Goal: Task Accomplishment & Management: Complete application form

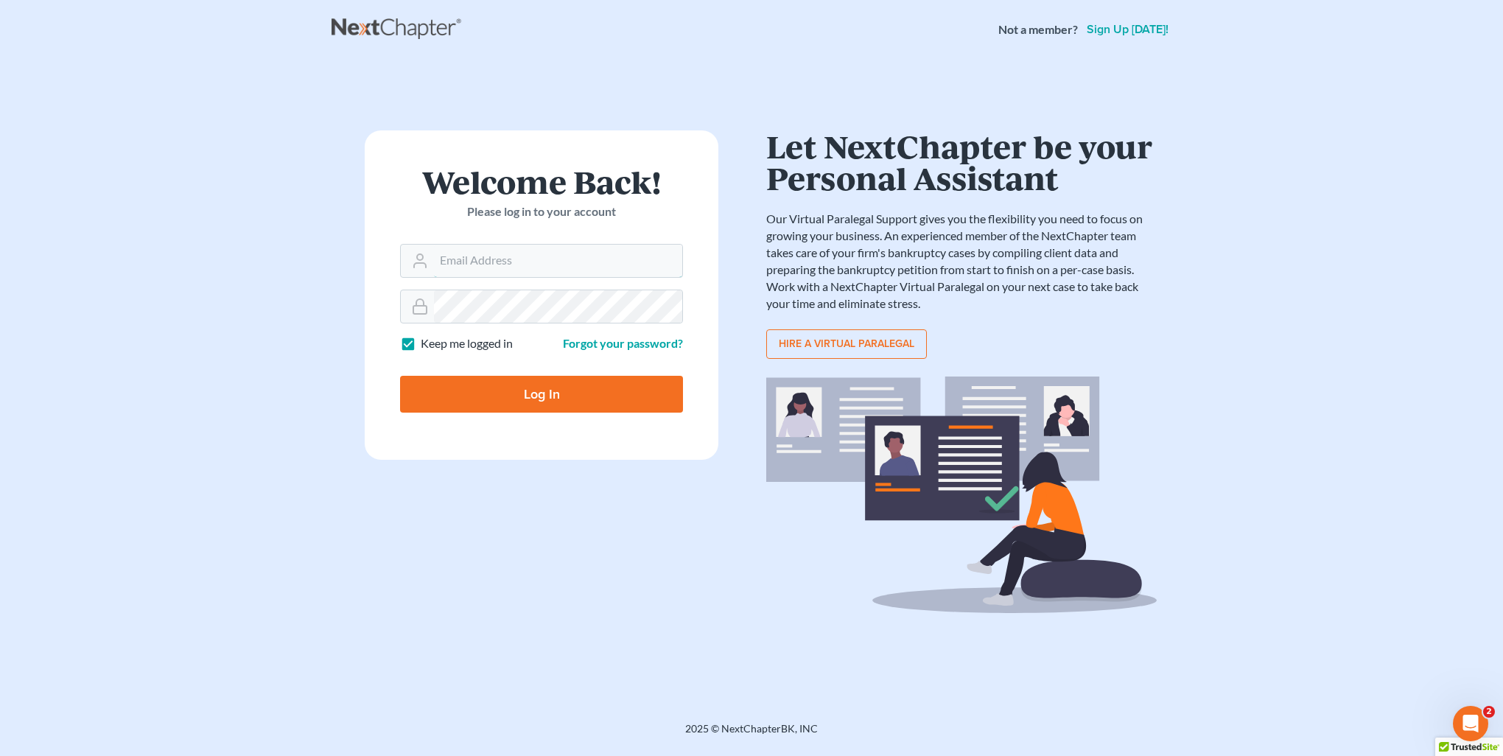
type input "[PERSON_NAME][EMAIL_ADDRESS][DOMAIN_NAME]"
click at [442, 408] on input "Log In" at bounding box center [541, 394] width 283 height 37
type input "Thinking..."
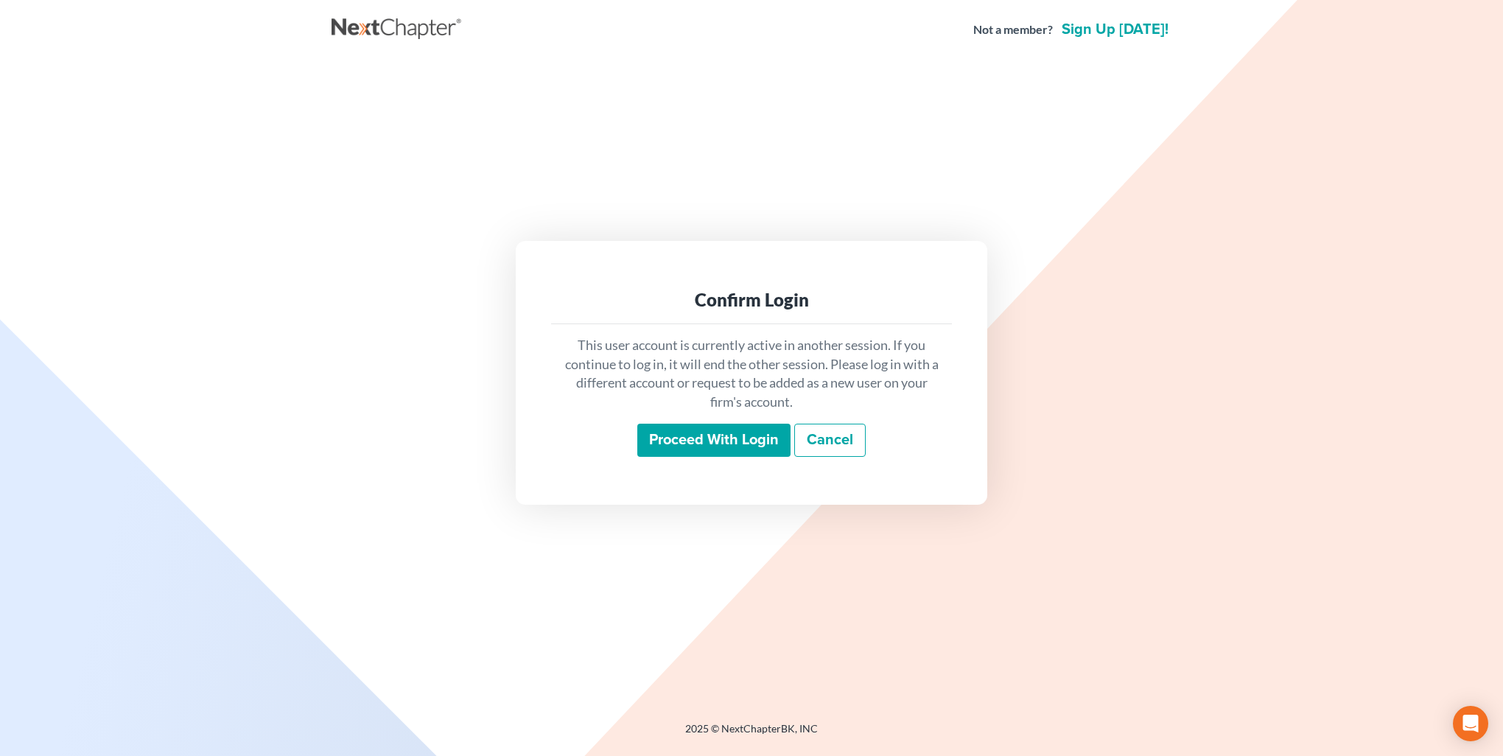
click at [674, 441] on input "Proceed with login" at bounding box center [713, 441] width 153 height 34
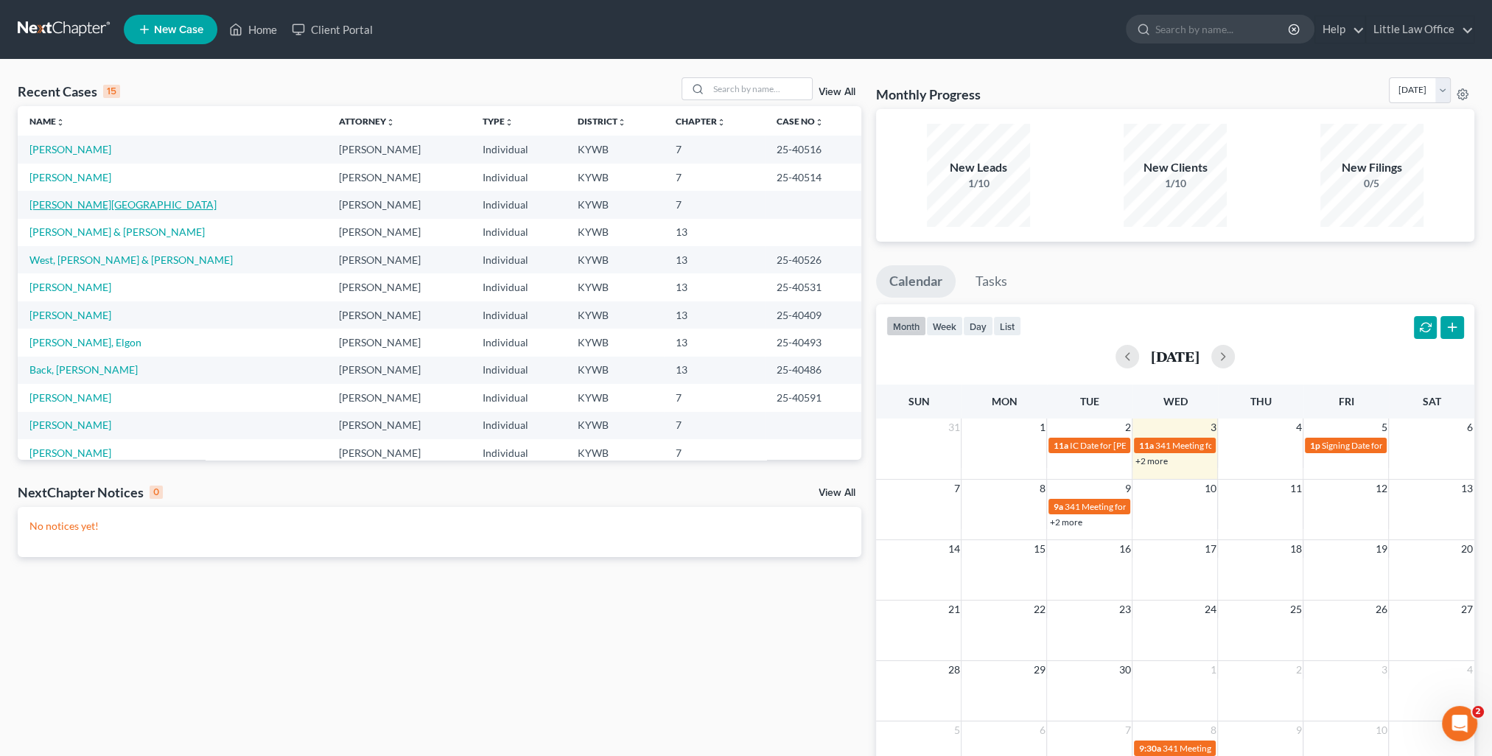
click at [68, 207] on link "[PERSON_NAME][GEOGRAPHIC_DATA]" at bounding box center [122, 204] width 187 height 13
select select "0"
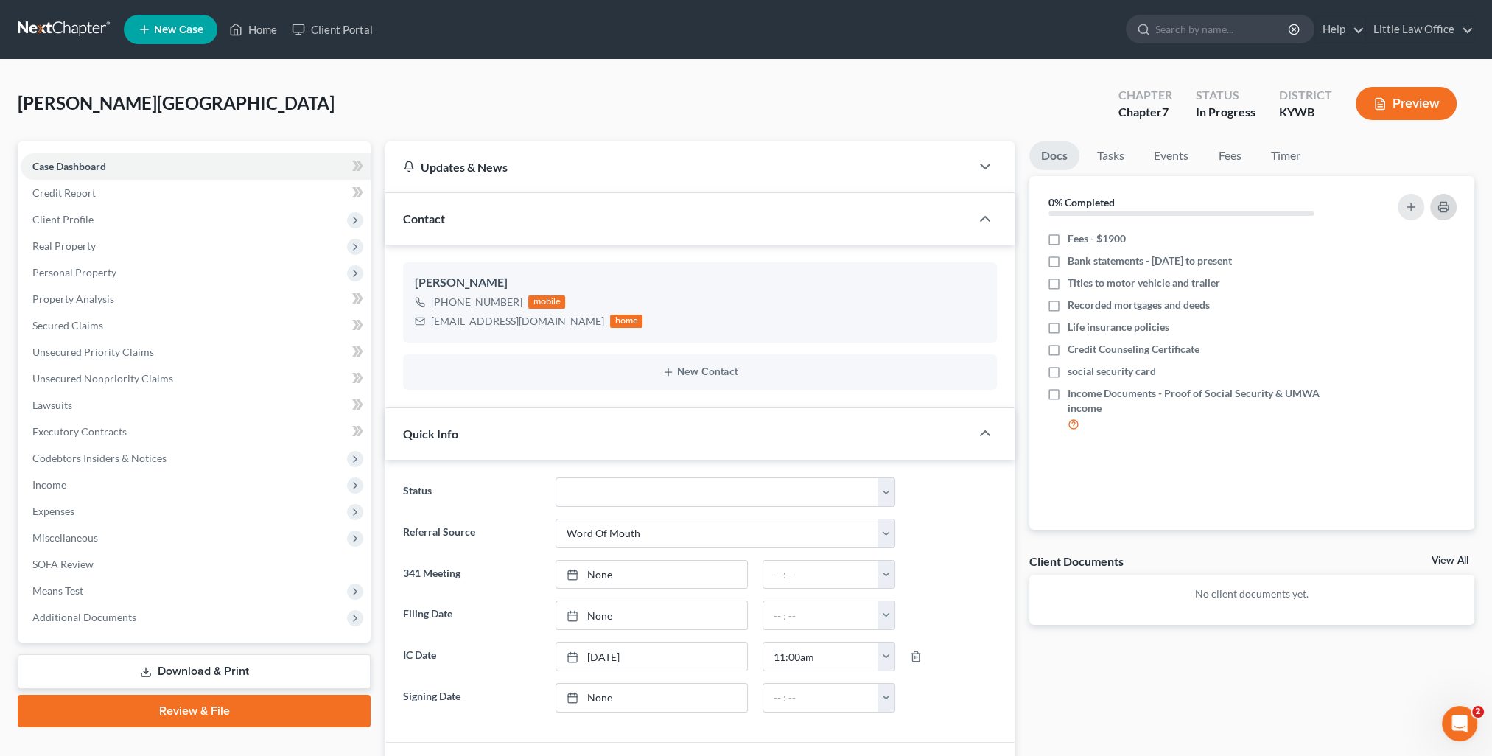
click at [1441, 205] on icon "button" at bounding box center [1444, 207] width 12 height 12
click at [1217, 156] on link "Fees" at bounding box center [1229, 155] width 47 height 29
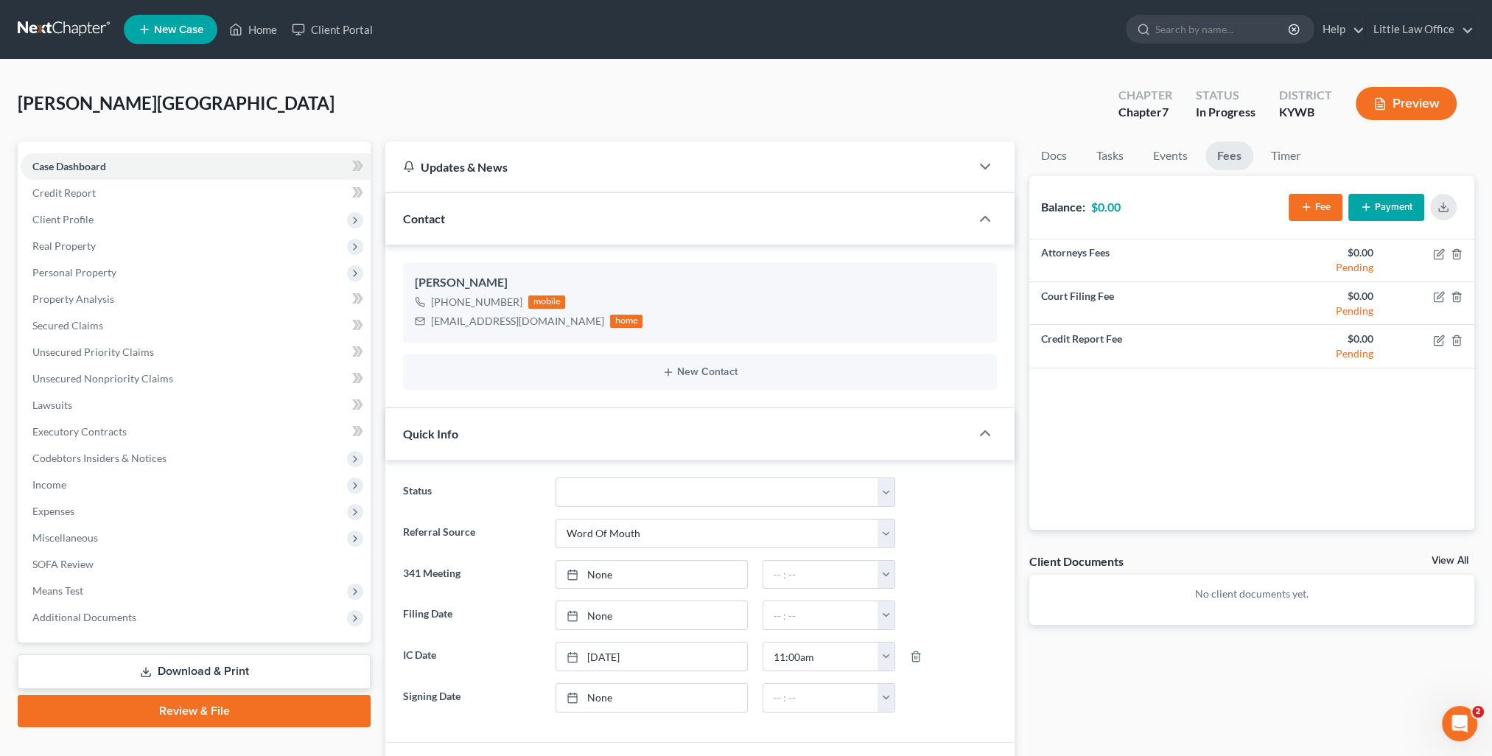
click at [1383, 205] on button "Payment" at bounding box center [1387, 207] width 76 height 27
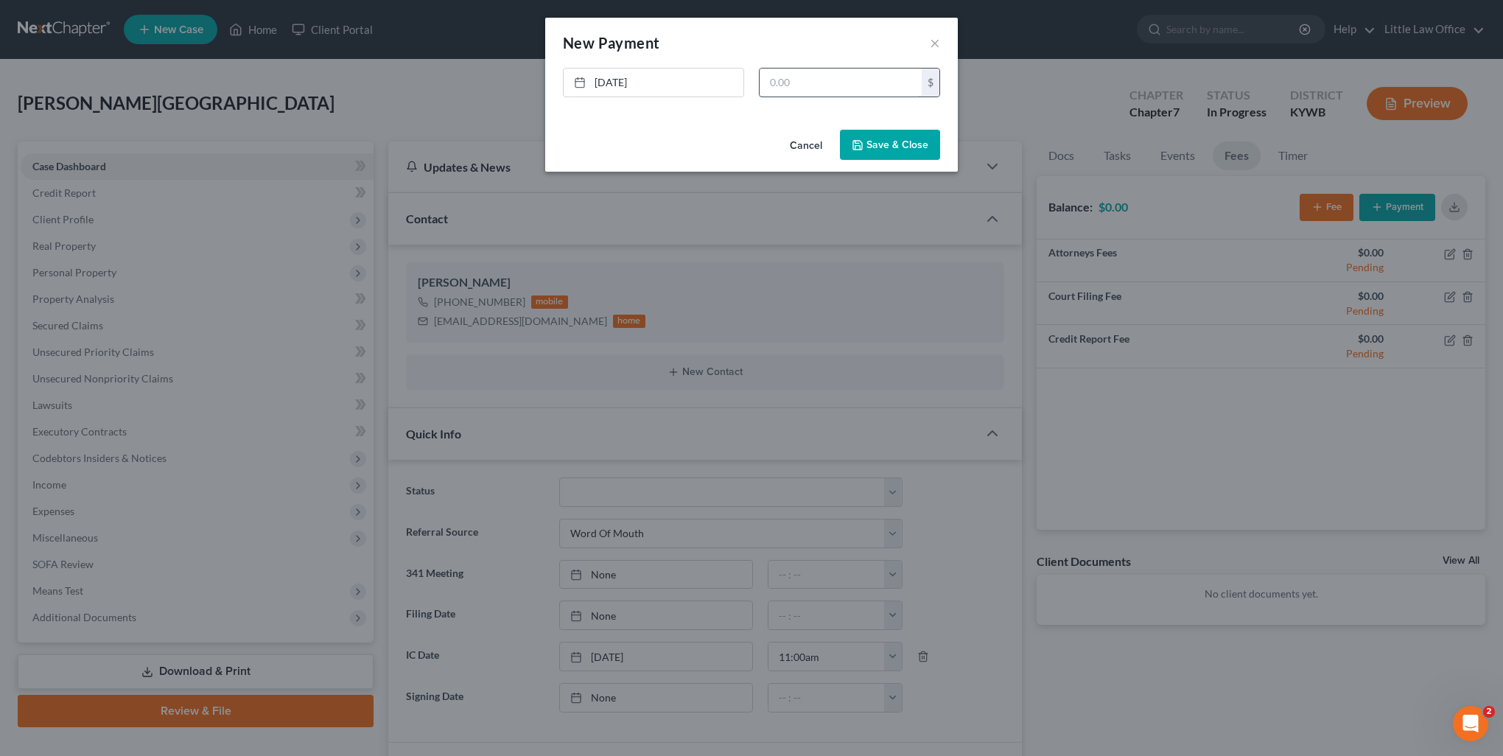
click at [811, 80] on input "text" at bounding box center [841, 83] width 162 height 28
type input "750"
click at [898, 143] on button "Save & Close" at bounding box center [890, 145] width 100 height 31
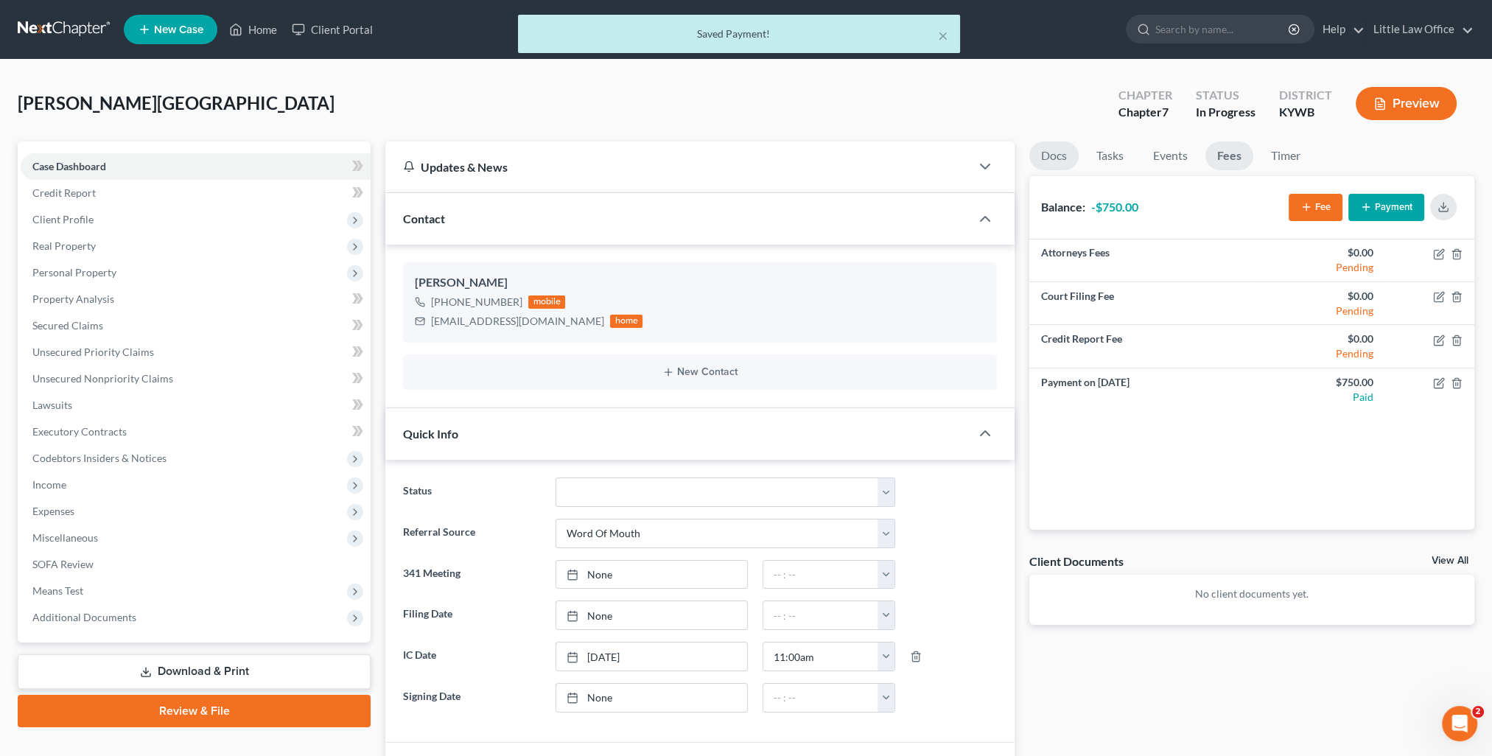
click at [1066, 158] on link "Docs" at bounding box center [1054, 155] width 49 height 29
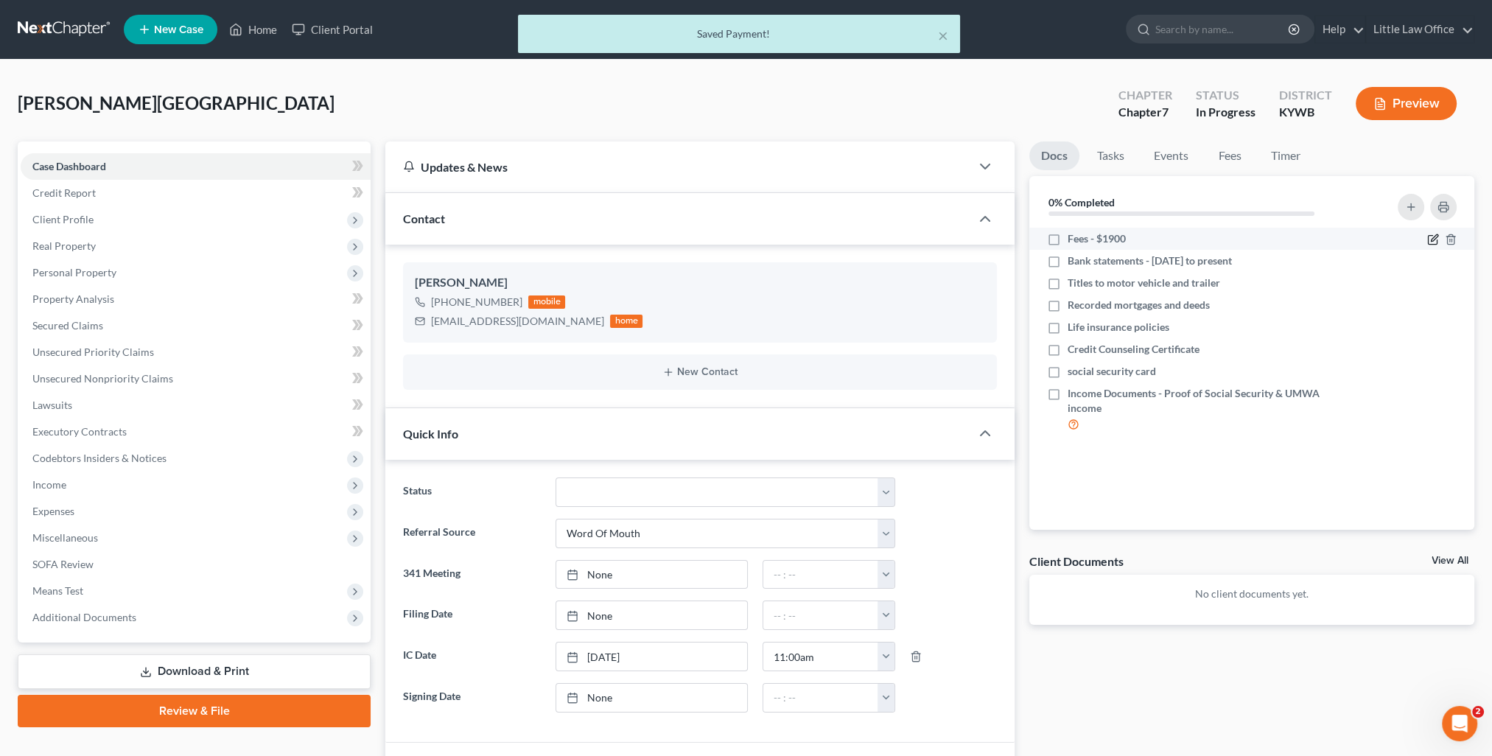
click at [1433, 237] on icon "button" at bounding box center [1434, 238] width 7 height 7
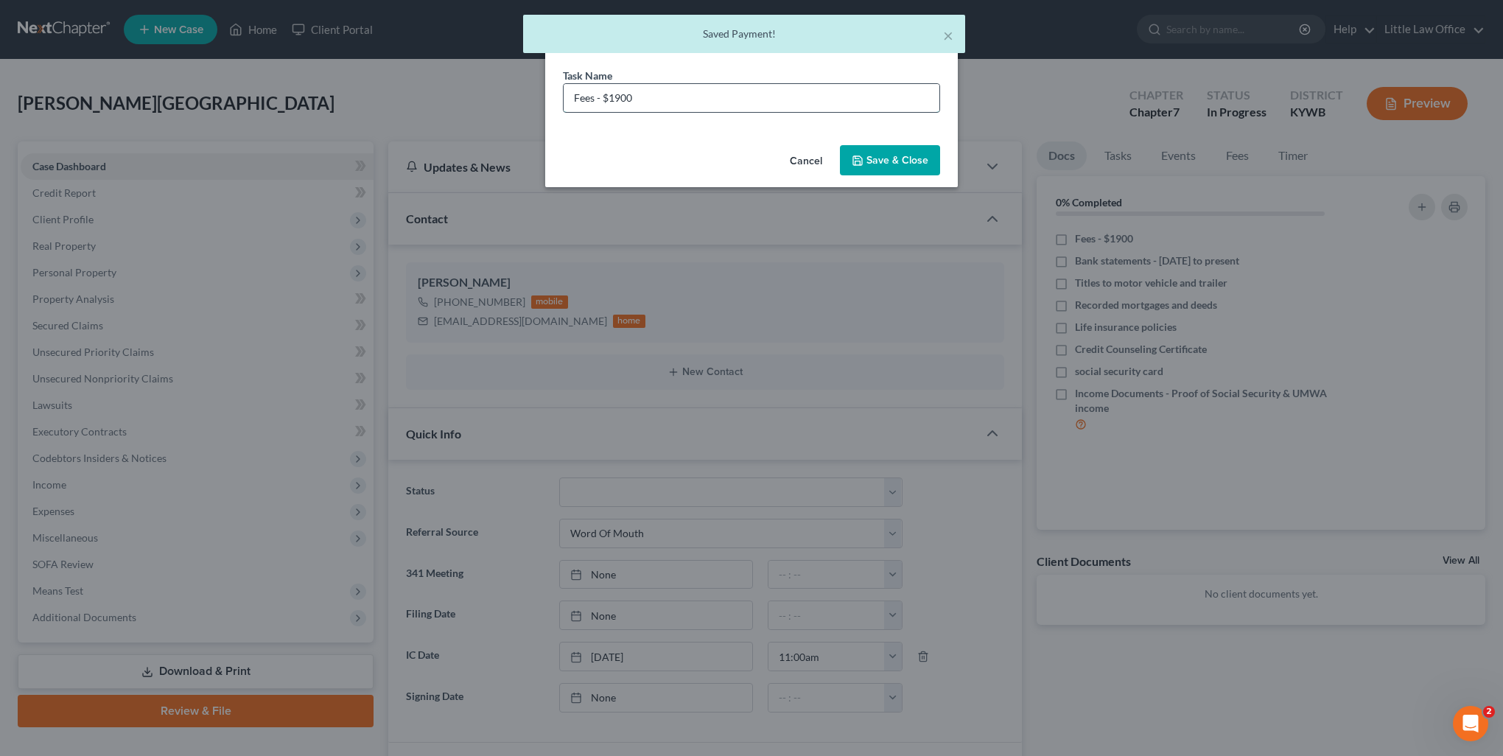
drag, startPoint x: 623, startPoint y: 96, endPoint x: 681, endPoint y: 100, distance: 57.7
click at [681, 100] on input "Fees - $1900" at bounding box center [752, 98] width 376 height 28
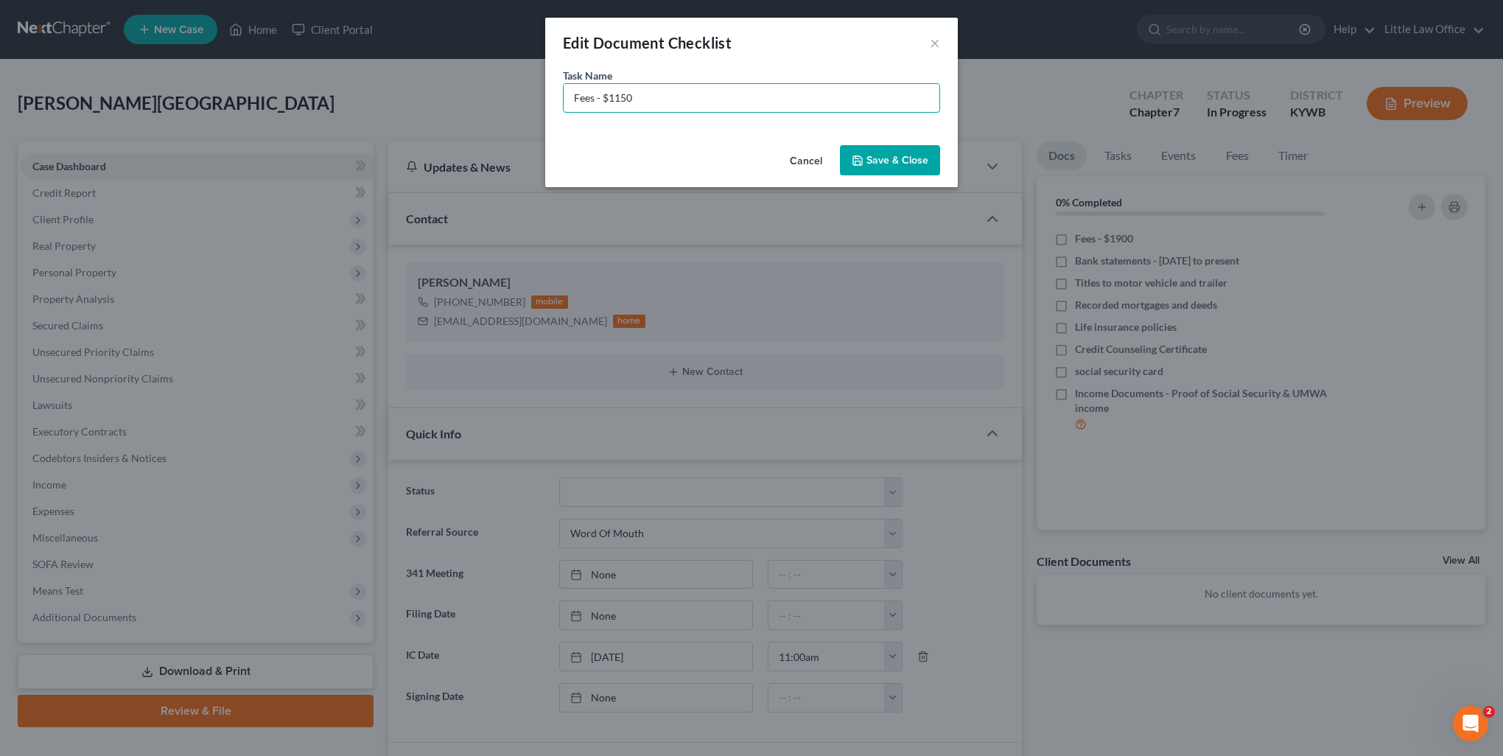
type input "Fees - $1150"
click at [876, 155] on button "Save & Close" at bounding box center [890, 160] width 100 height 31
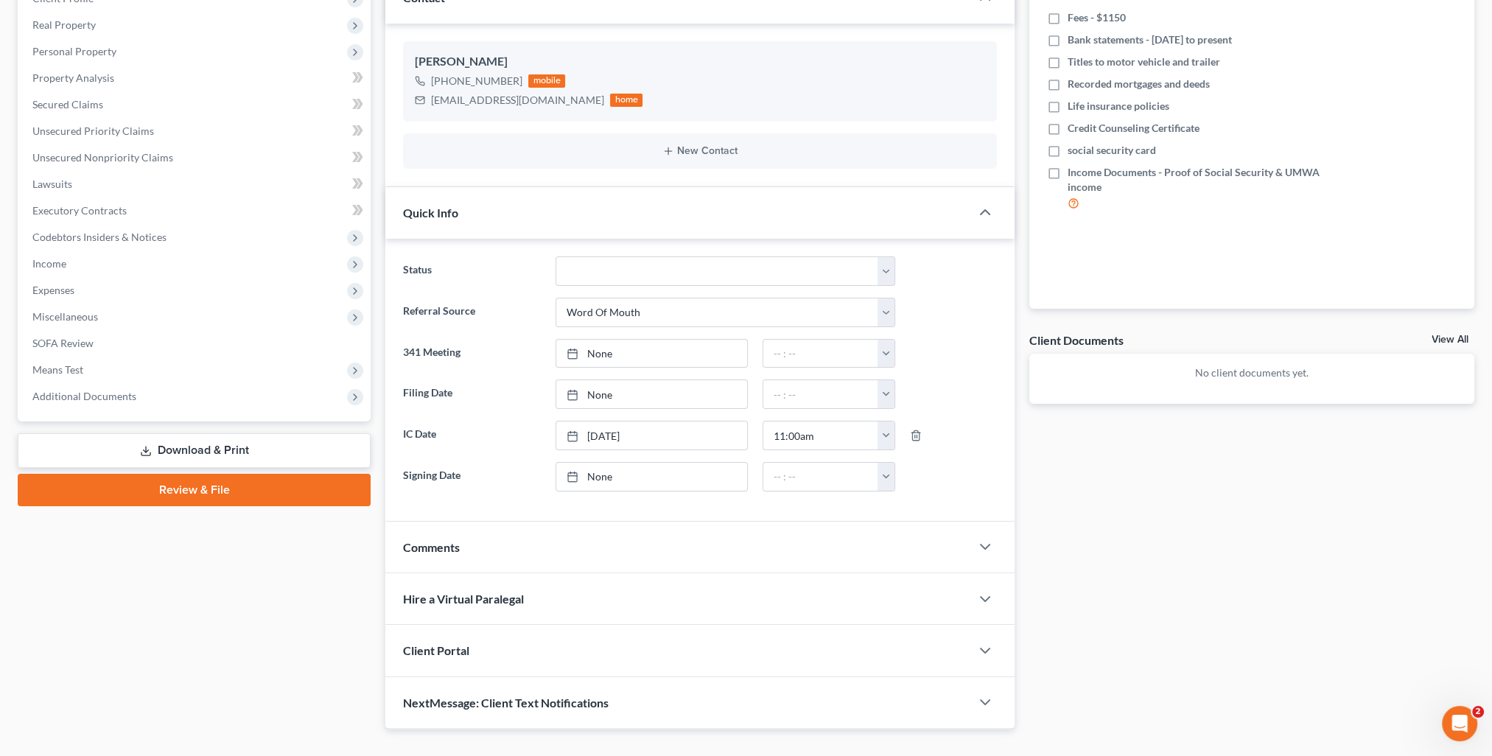
scroll to position [245, 0]
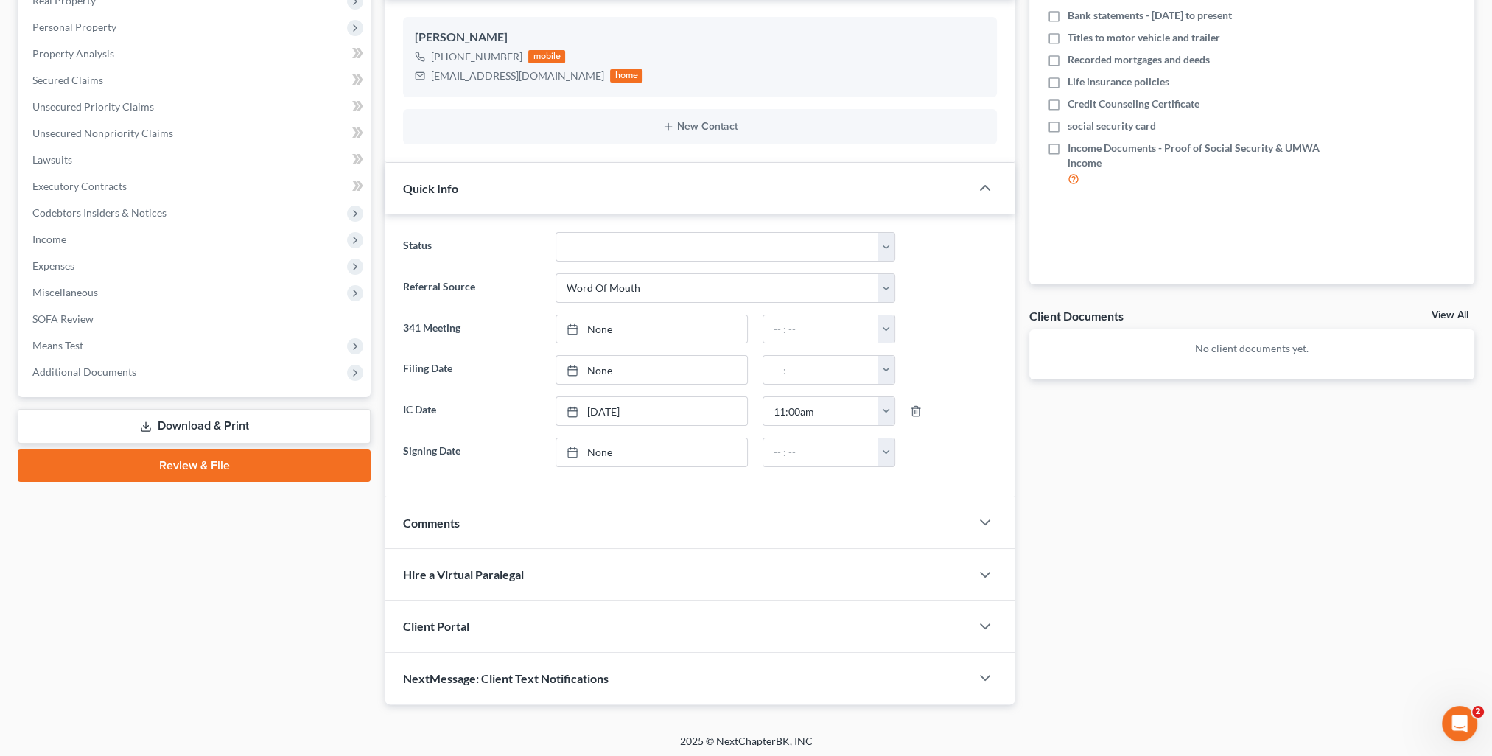
click at [478, 512] on div "Comments" at bounding box center [677, 522] width 585 height 51
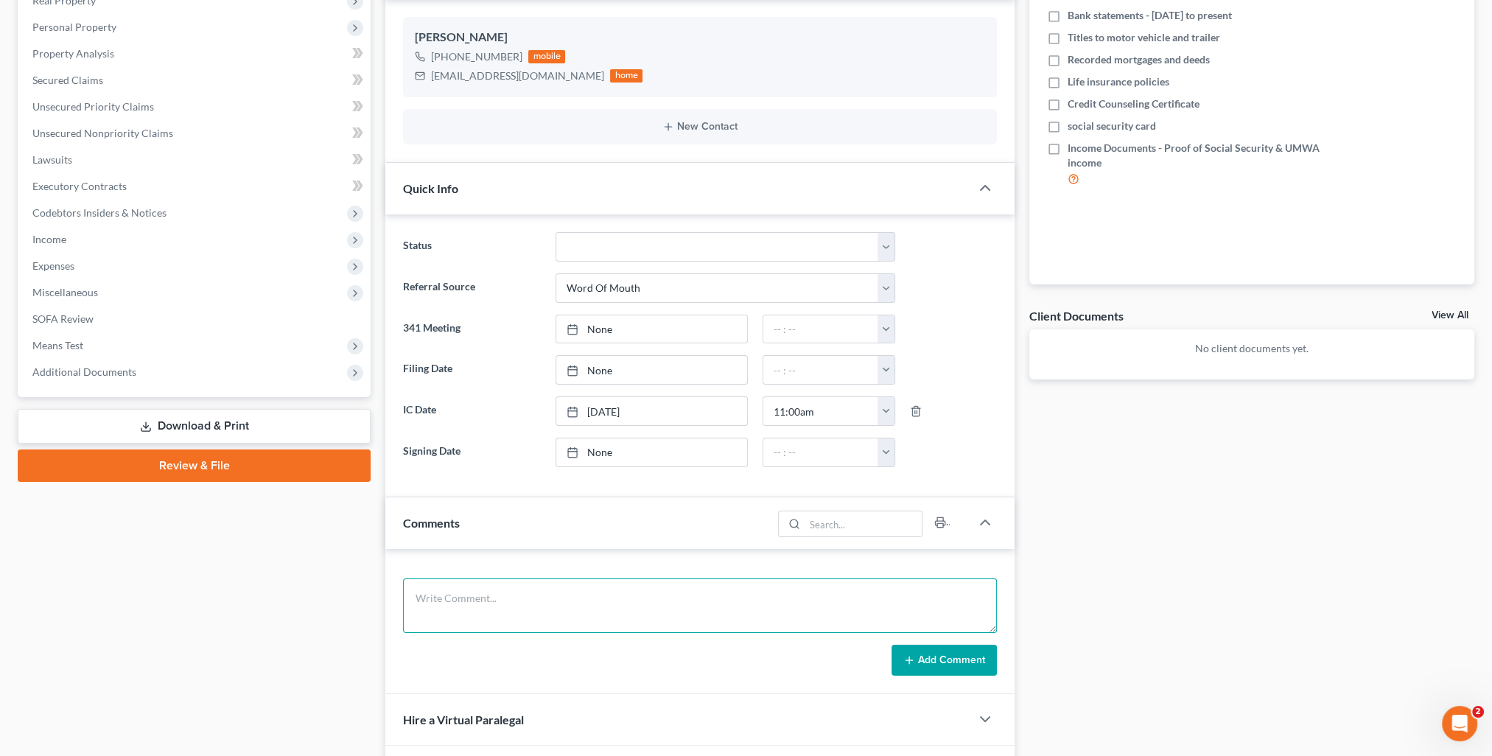
click at [518, 586] on textarea at bounding box center [700, 606] width 594 height 55
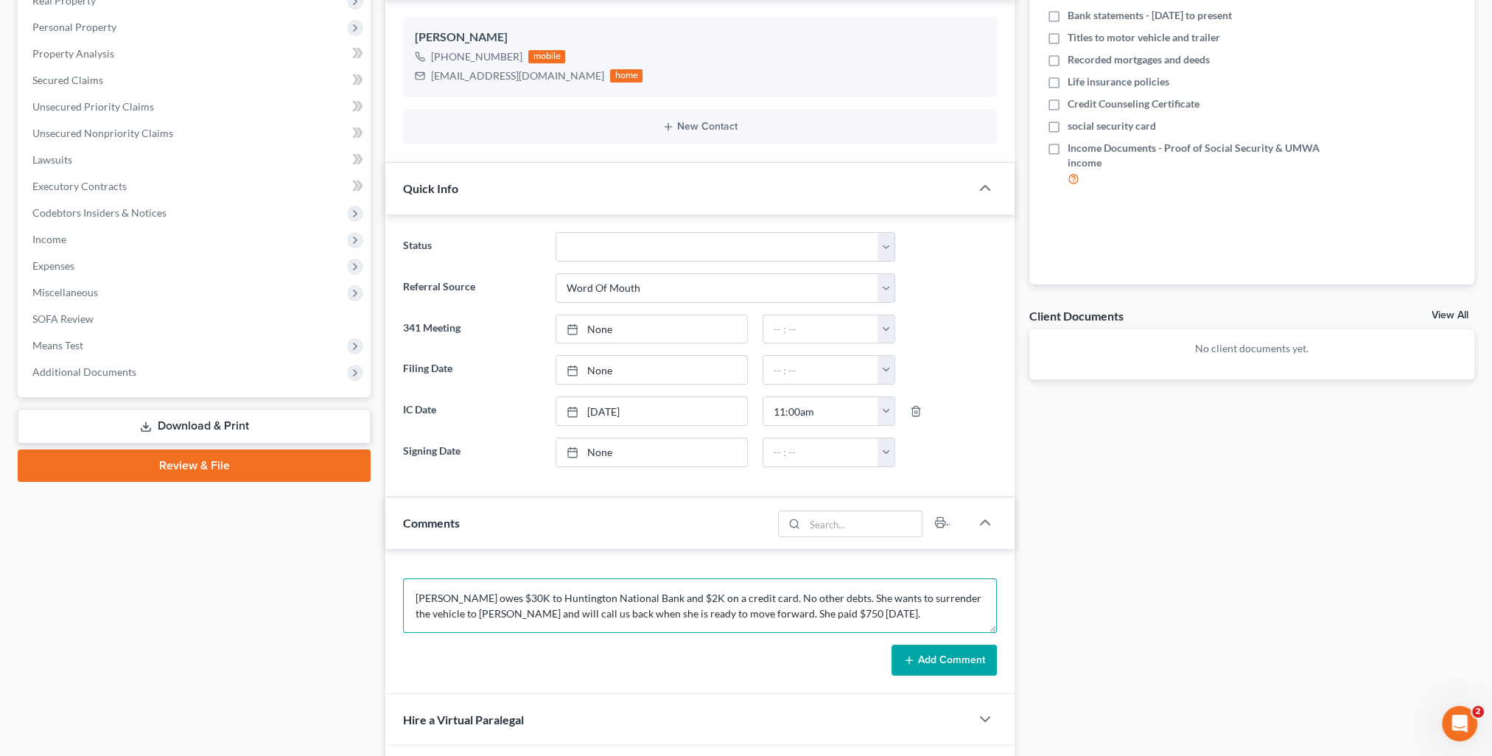
type textarea "[PERSON_NAME] owes $30K to Huntington National Bank and $2K on a credit card. N…"
click at [968, 665] on button "Add Comment" at bounding box center [944, 660] width 105 height 31
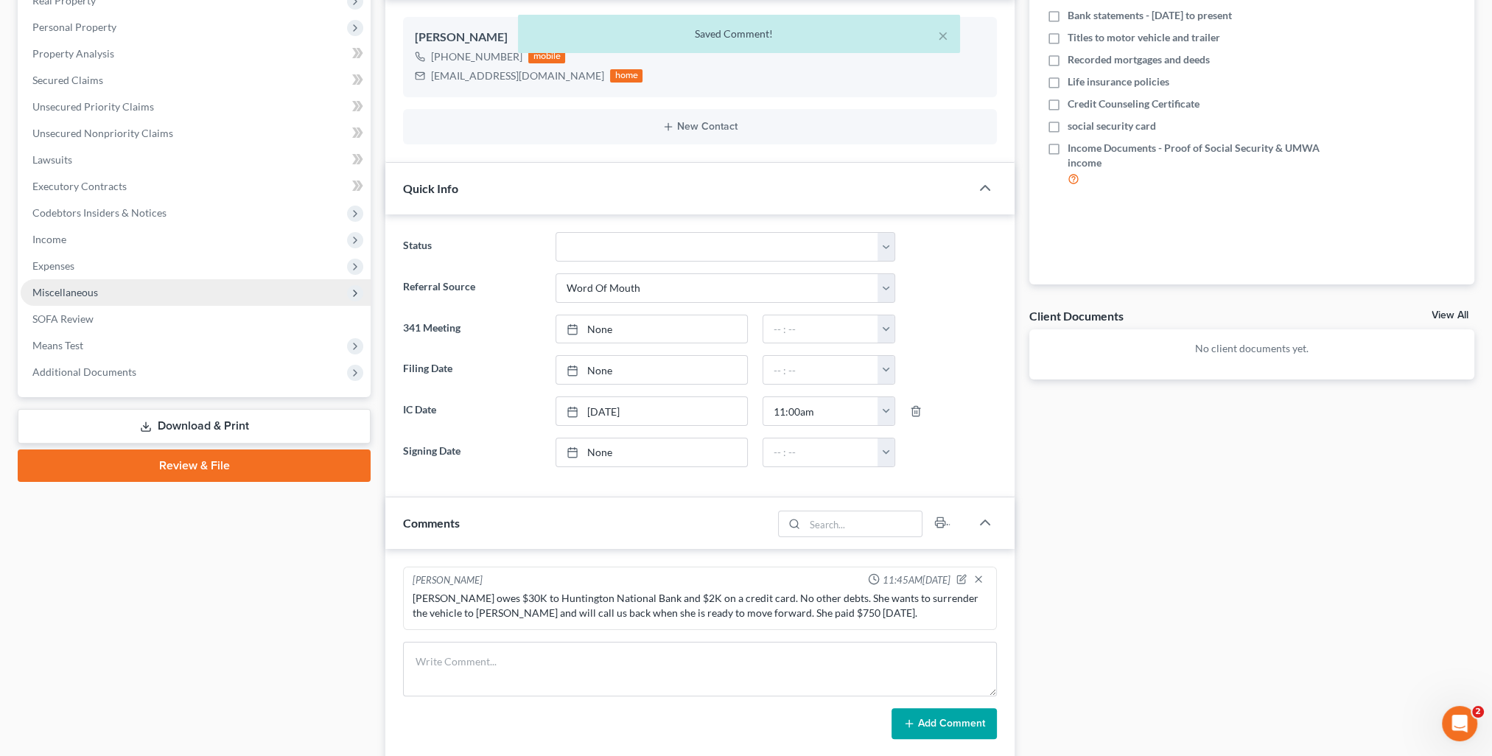
scroll to position [0, 0]
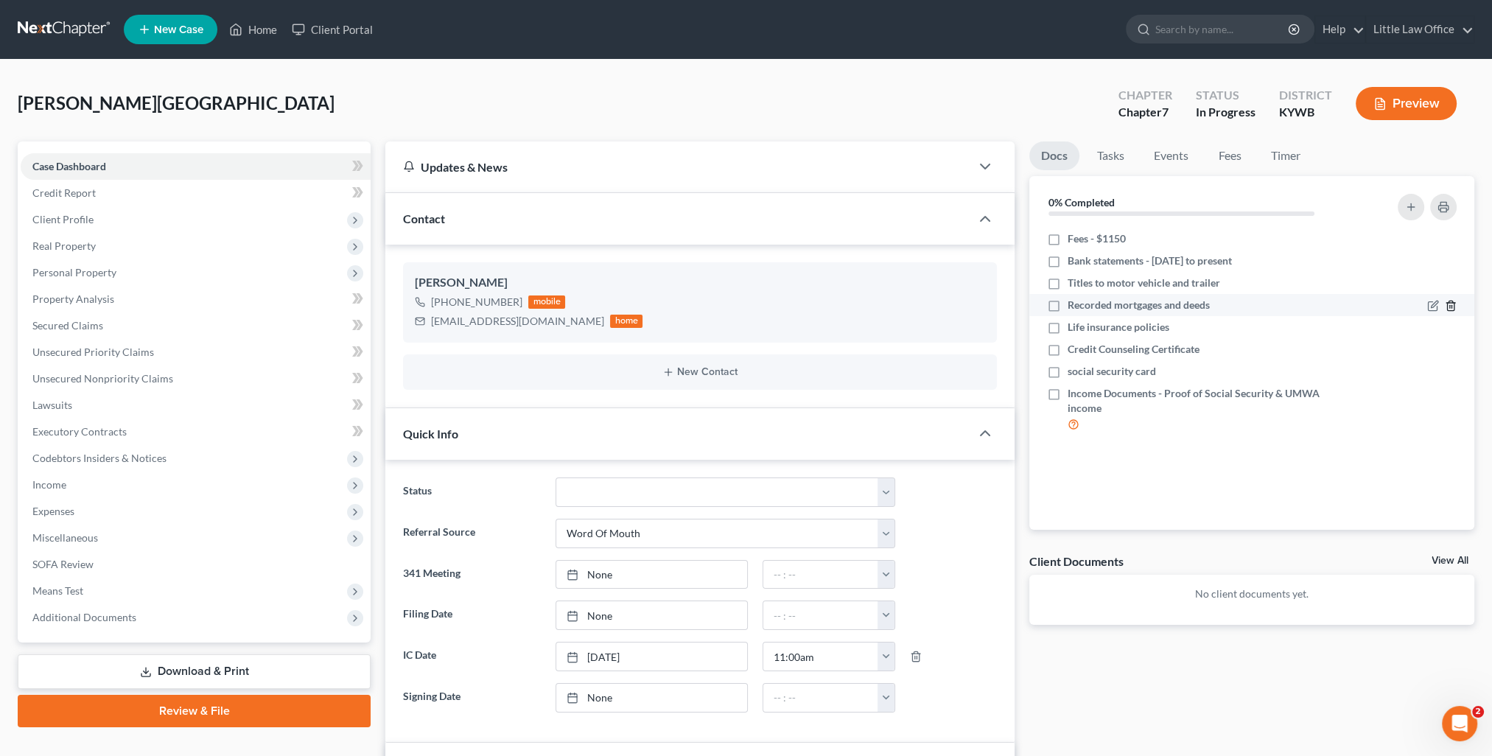
click at [1449, 306] on icon "button" at bounding box center [1451, 306] width 12 height 12
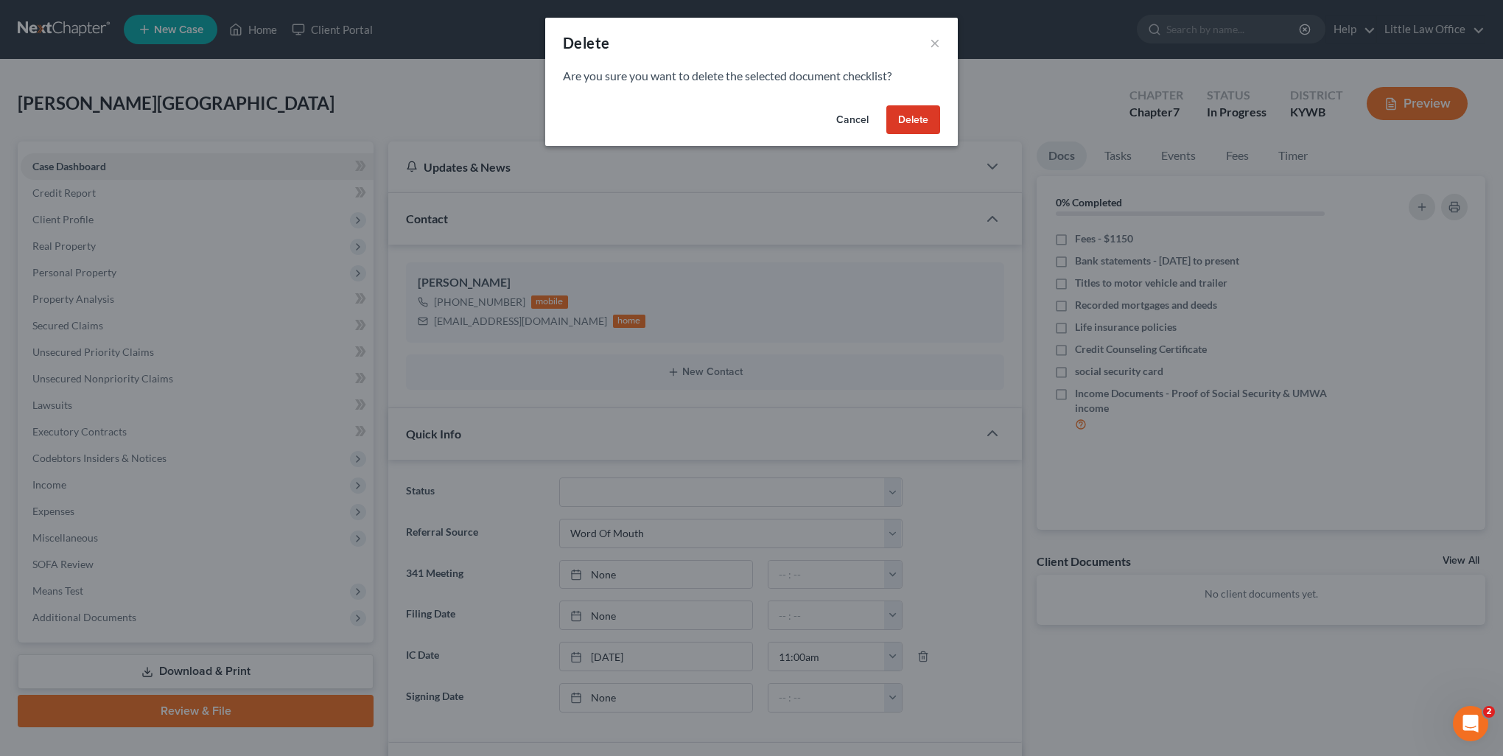
click at [923, 125] on button "Delete" at bounding box center [914, 119] width 54 height 29
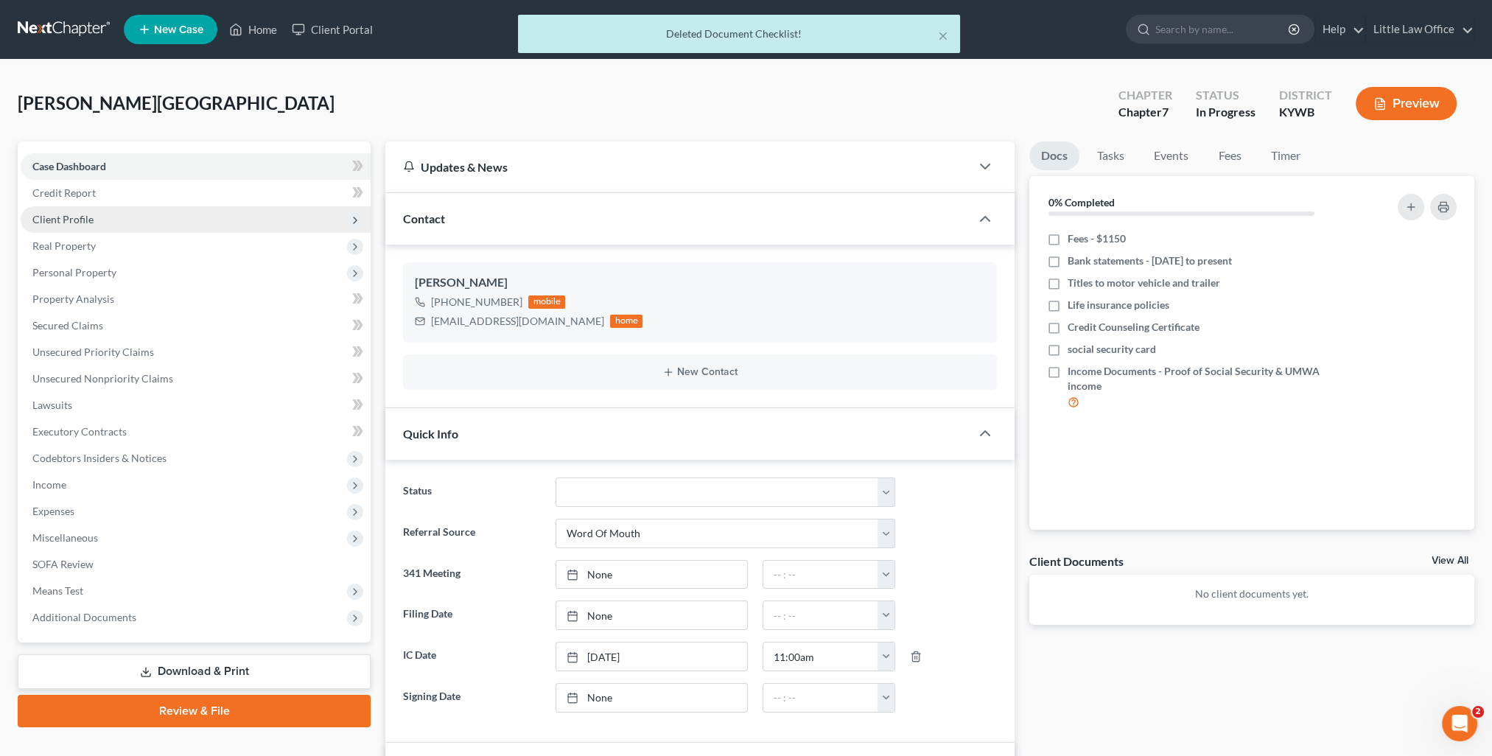
click at [74, 221] on span "Client Profile" at bounding box center [62, 219] width 61 height 13
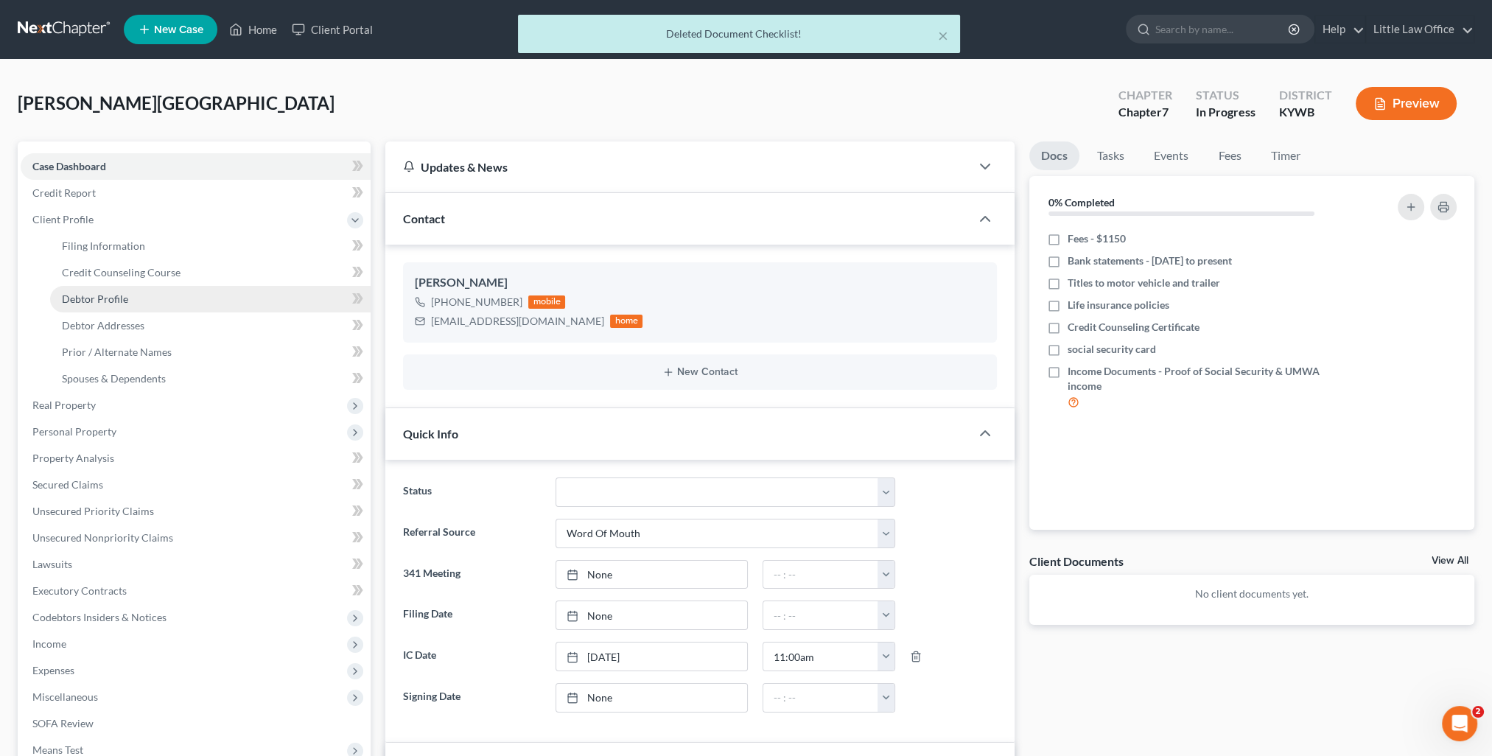
click at [97, 293] on span "Debtor Profile" at bounding box center [95, 299] width 66 height 13
select select "4"
select select "0"
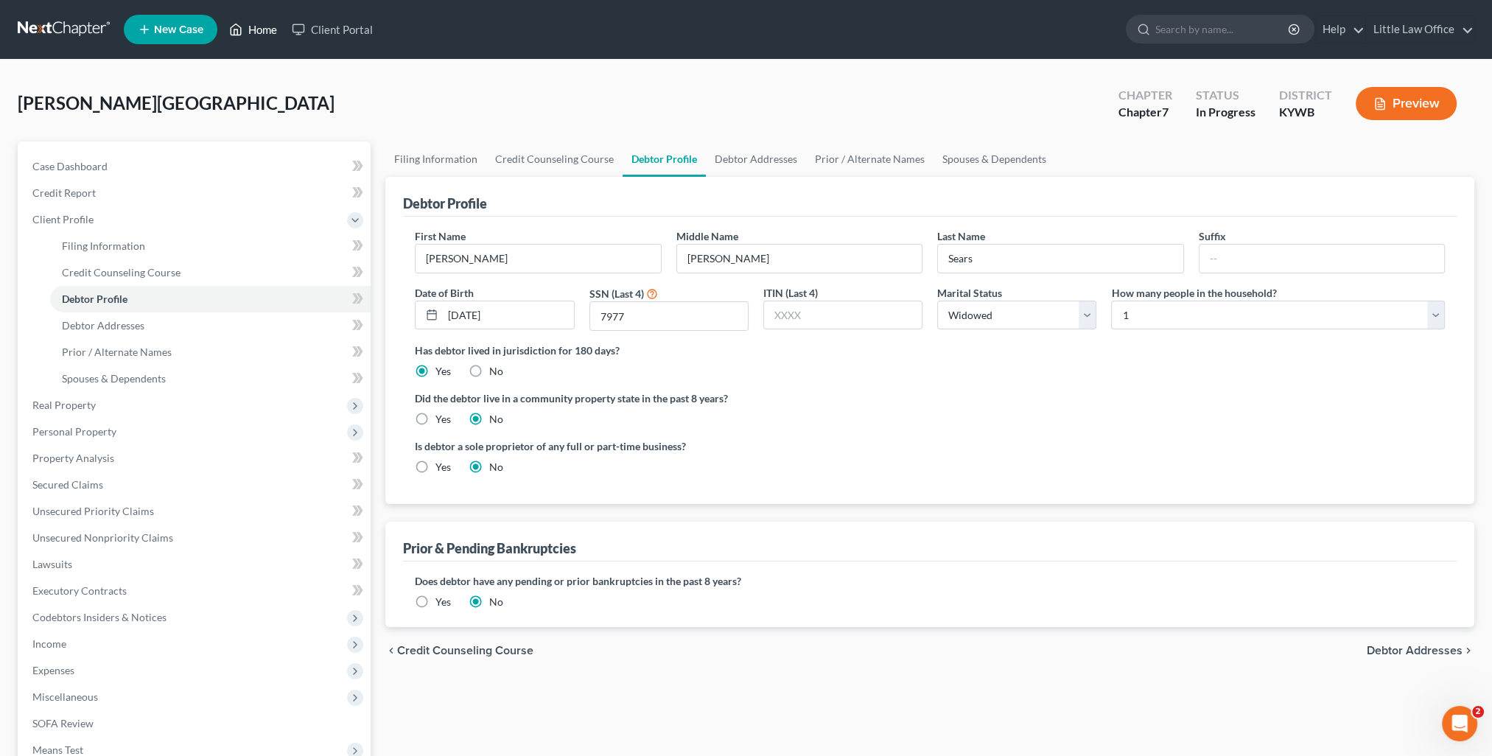
click at [262, 34] on link "Home" at bounding box center [253, 29] width 63 height 27
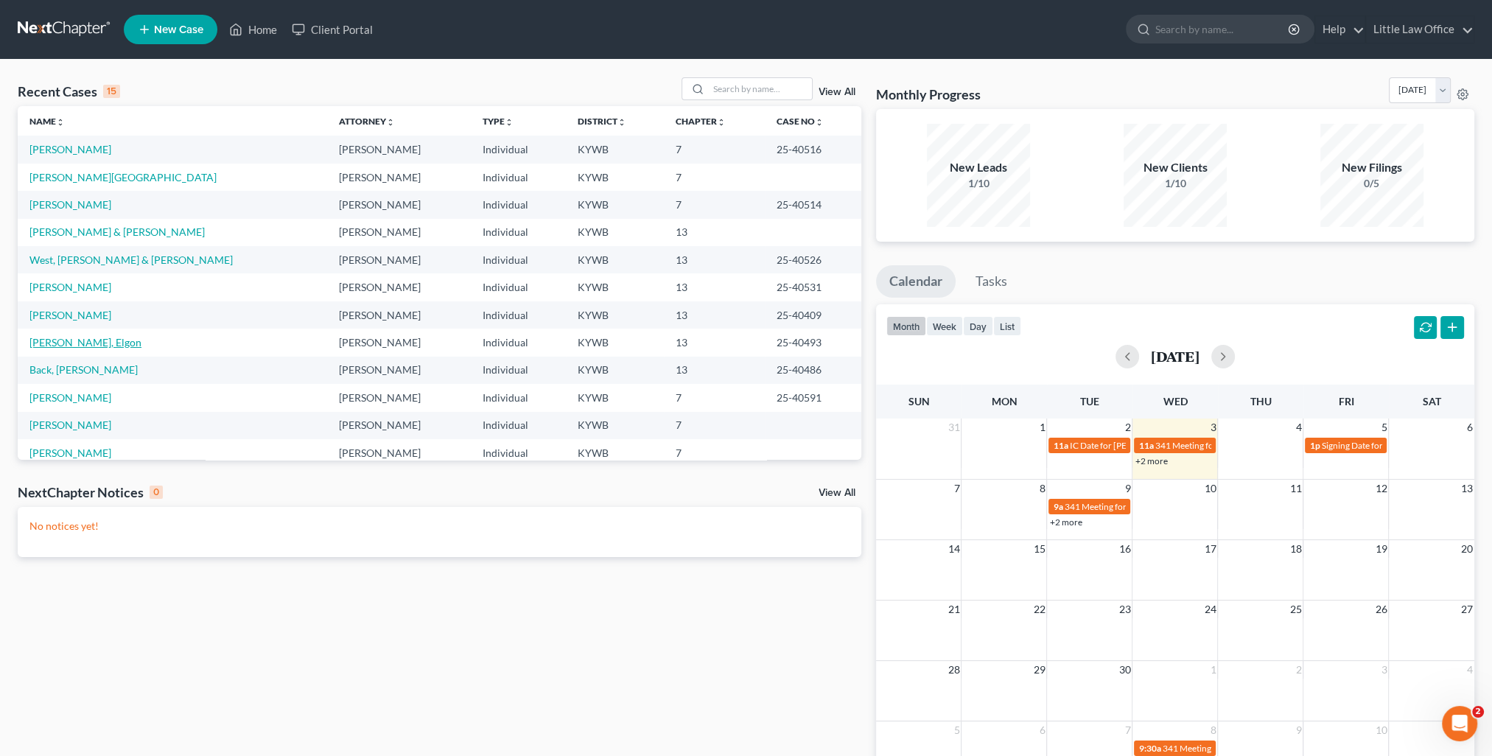
click at [83, 345] on link "[PERSON_NAME], Elgon" at bounding box center [85, 342] width 112 height 13
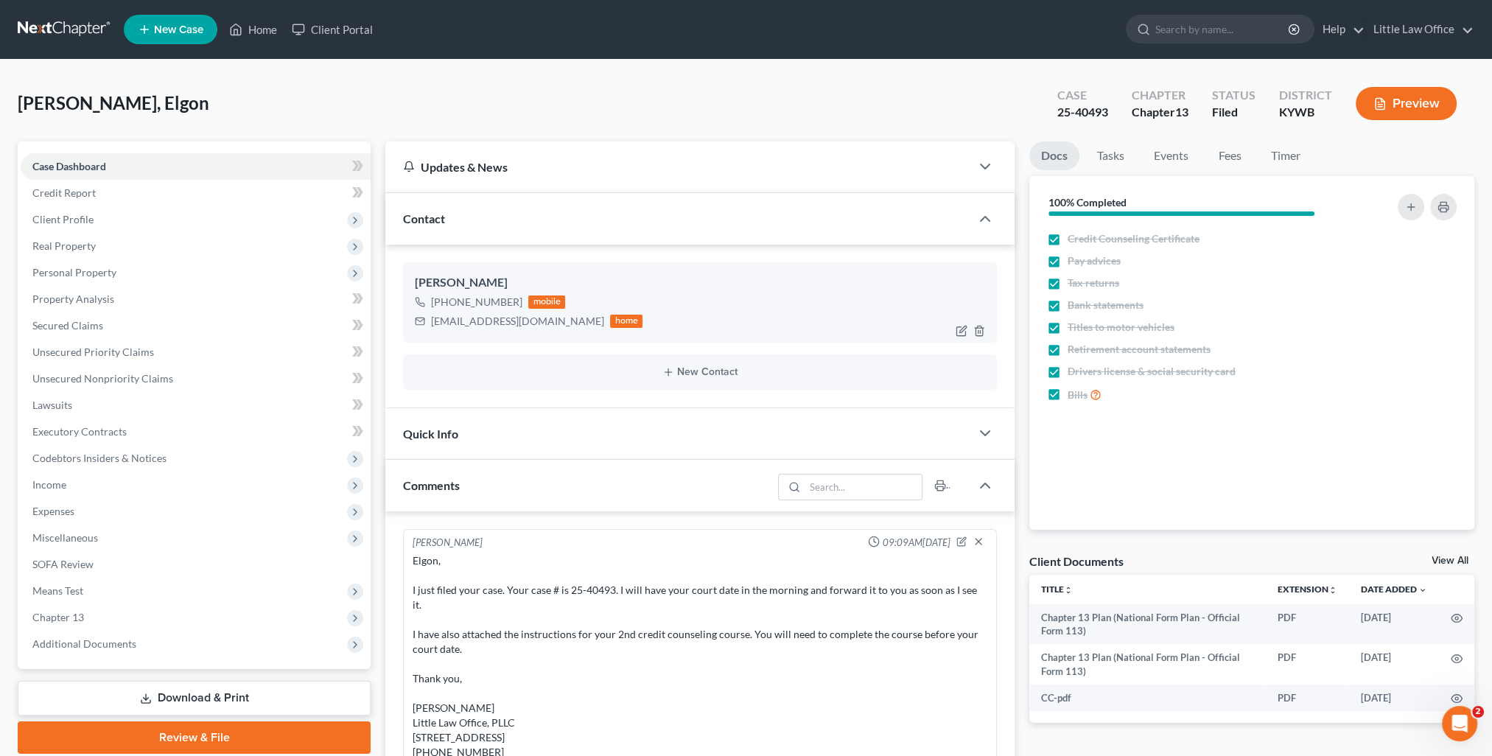
scroll to position [1696, 0]
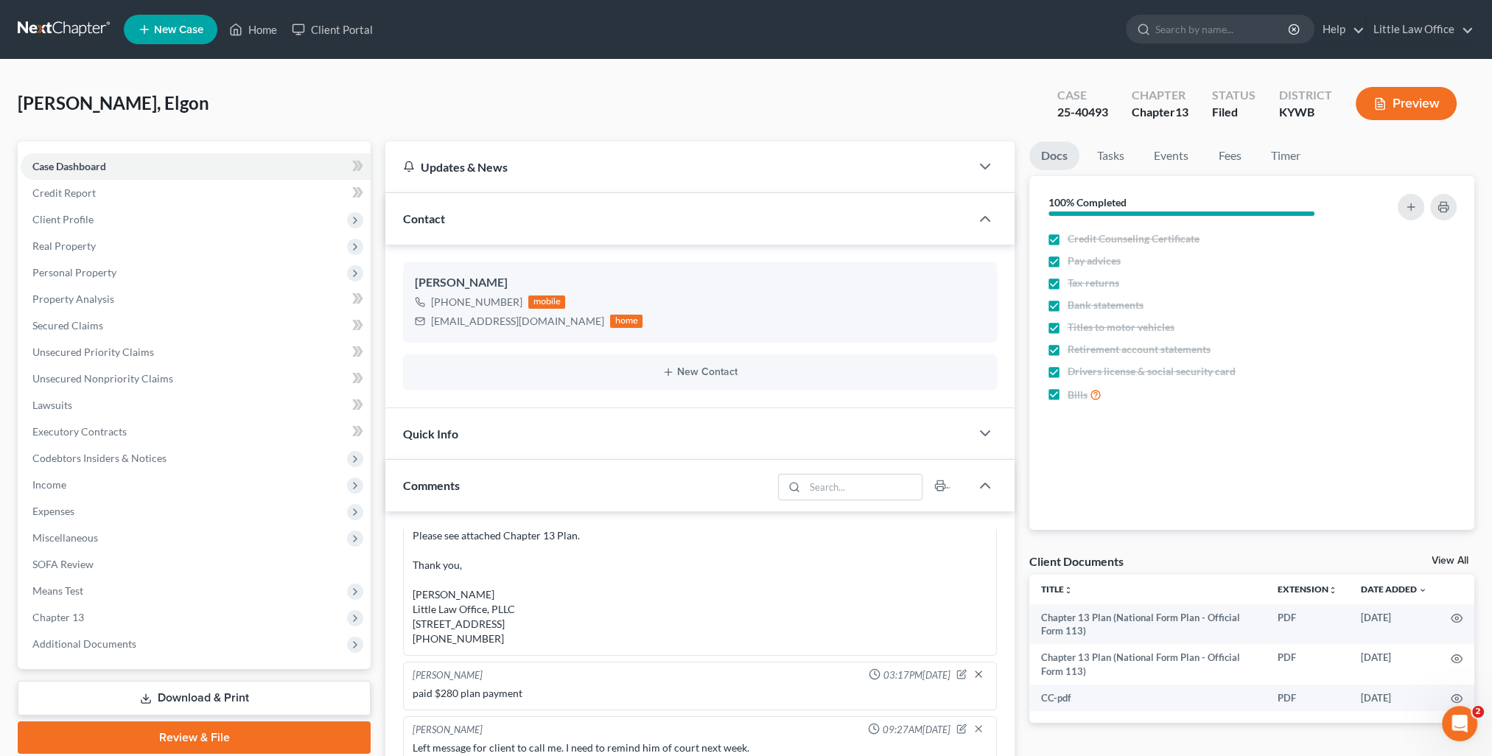
click at [466, 220] on div "Contact" at bounding box center [677, 218] width 585 height 51
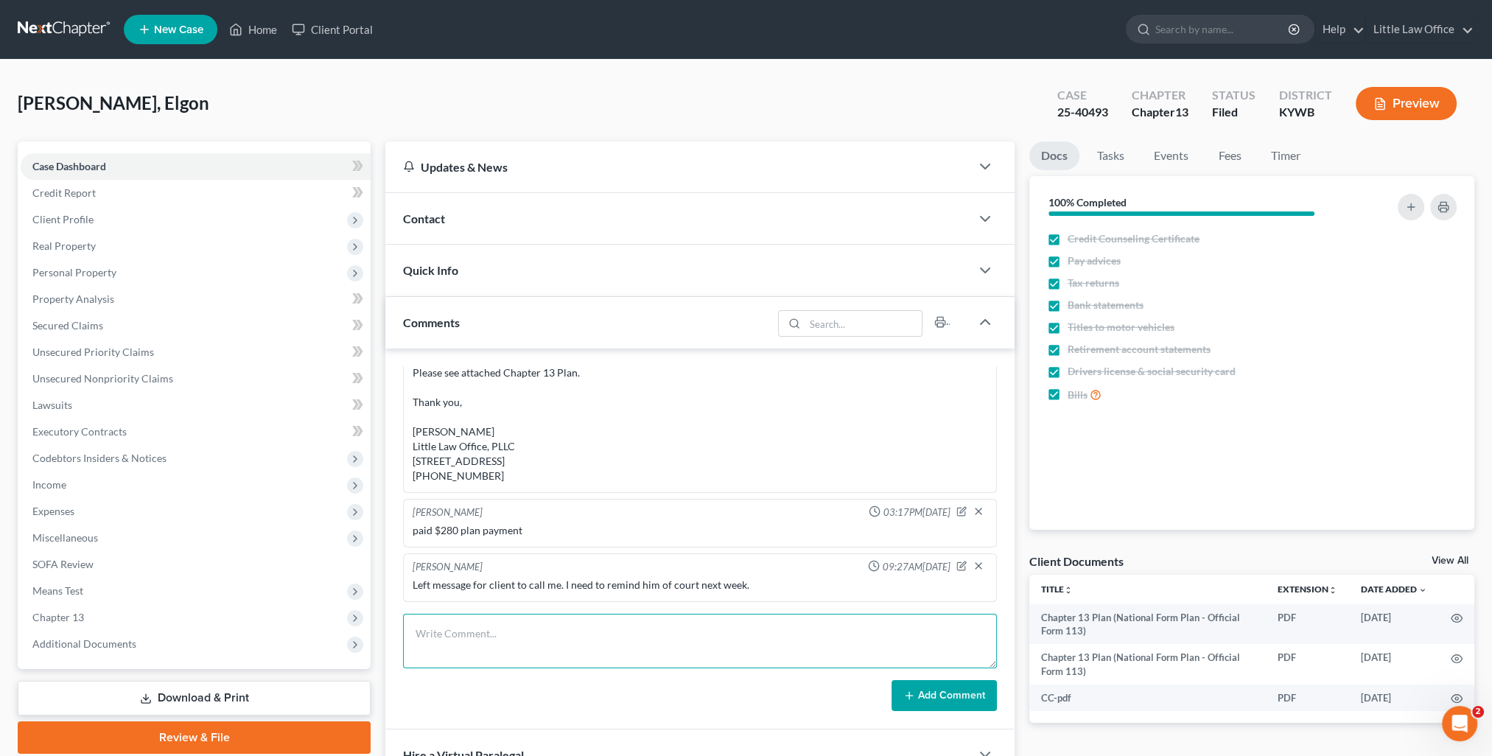
click at [665, 658] on textarea at bounding box center [700, 641] width 594 height 55
type textarea "[PERSON_NAME] returned my call. I reminded him of court next week."
click at [972, 703] on button "Add Comment" at bounding box center [944, 695] width 105 height 31
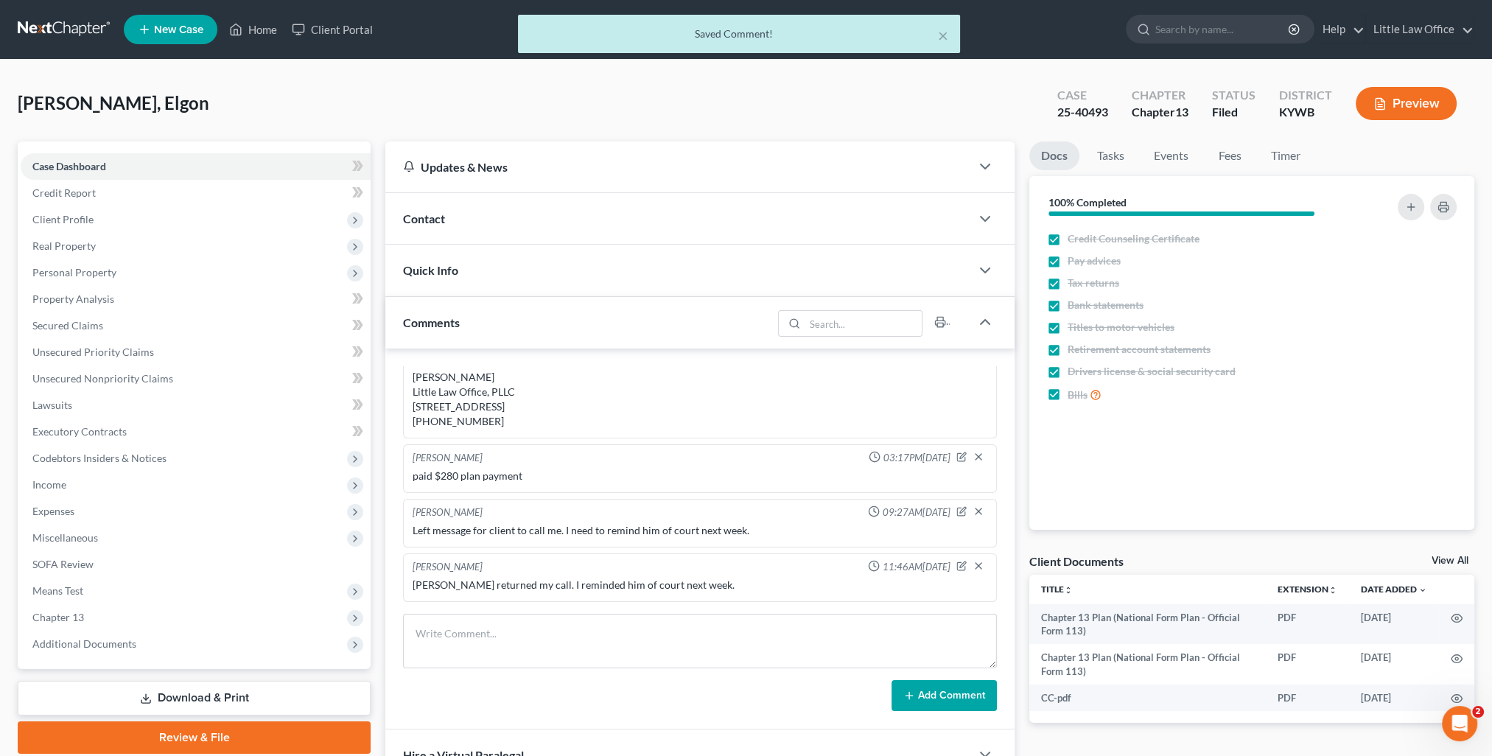
scroll to position [1750, 0]
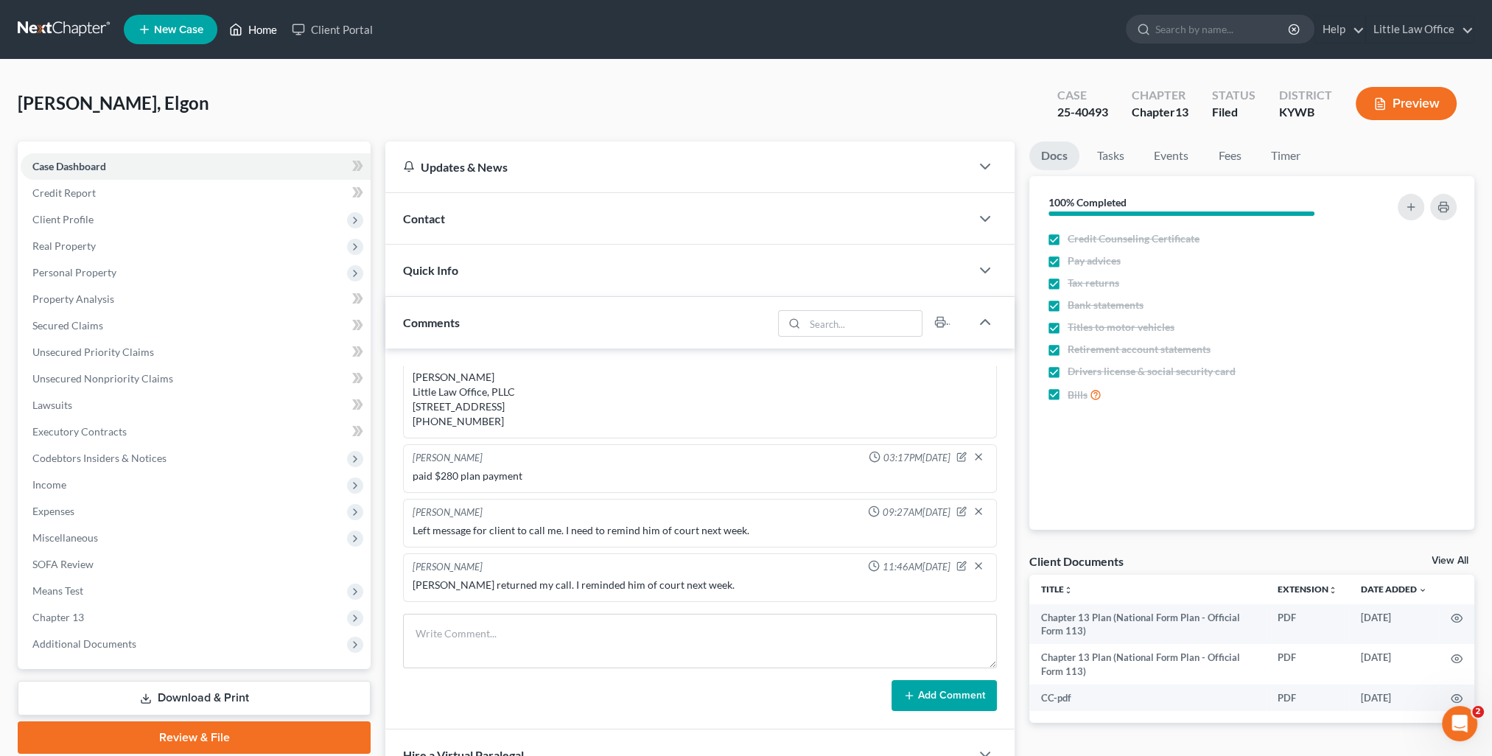
click at [269, 32] on link "Home" at bounding box center [253, 29] width 63 height 27
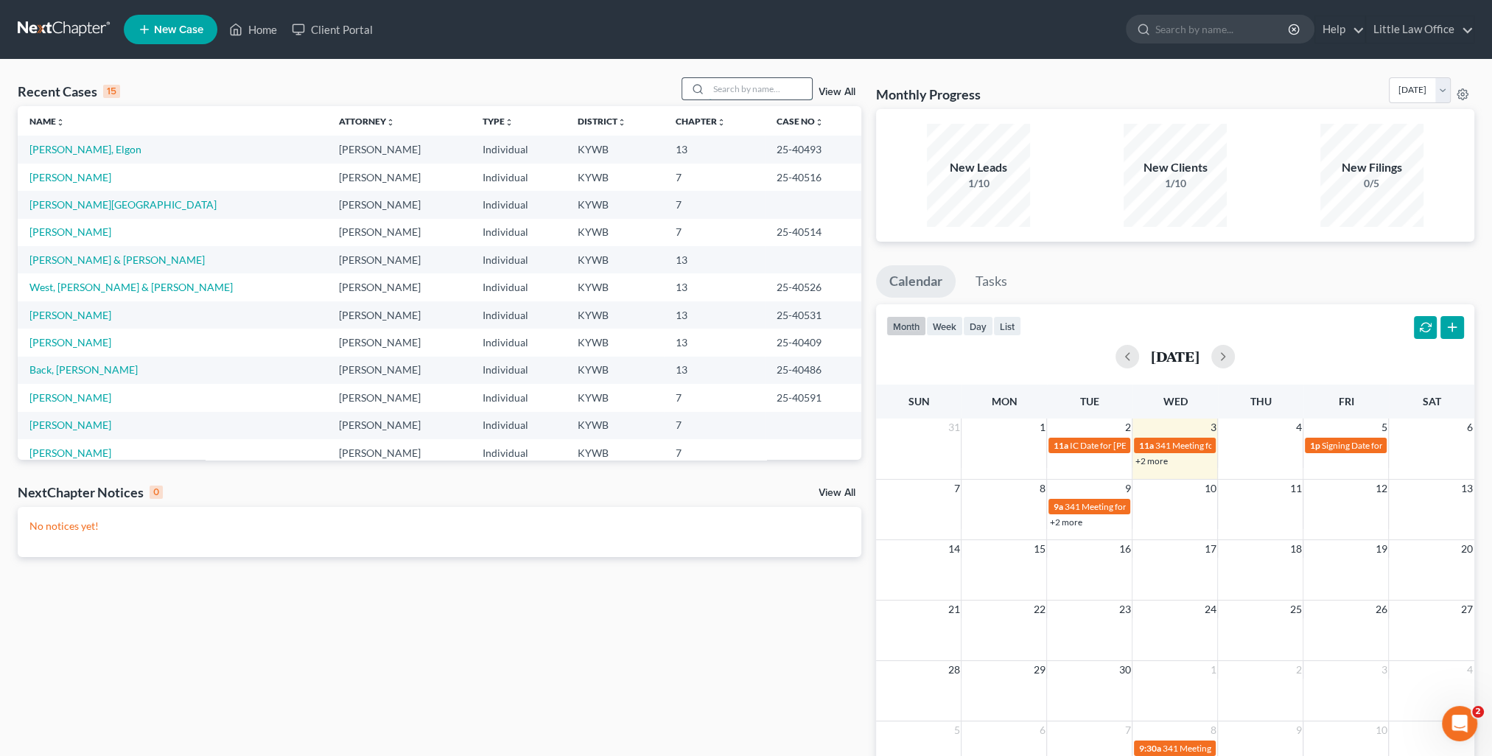
click at [744, 98] on input "search" at bounding box center [760, 88] width 103 height 21
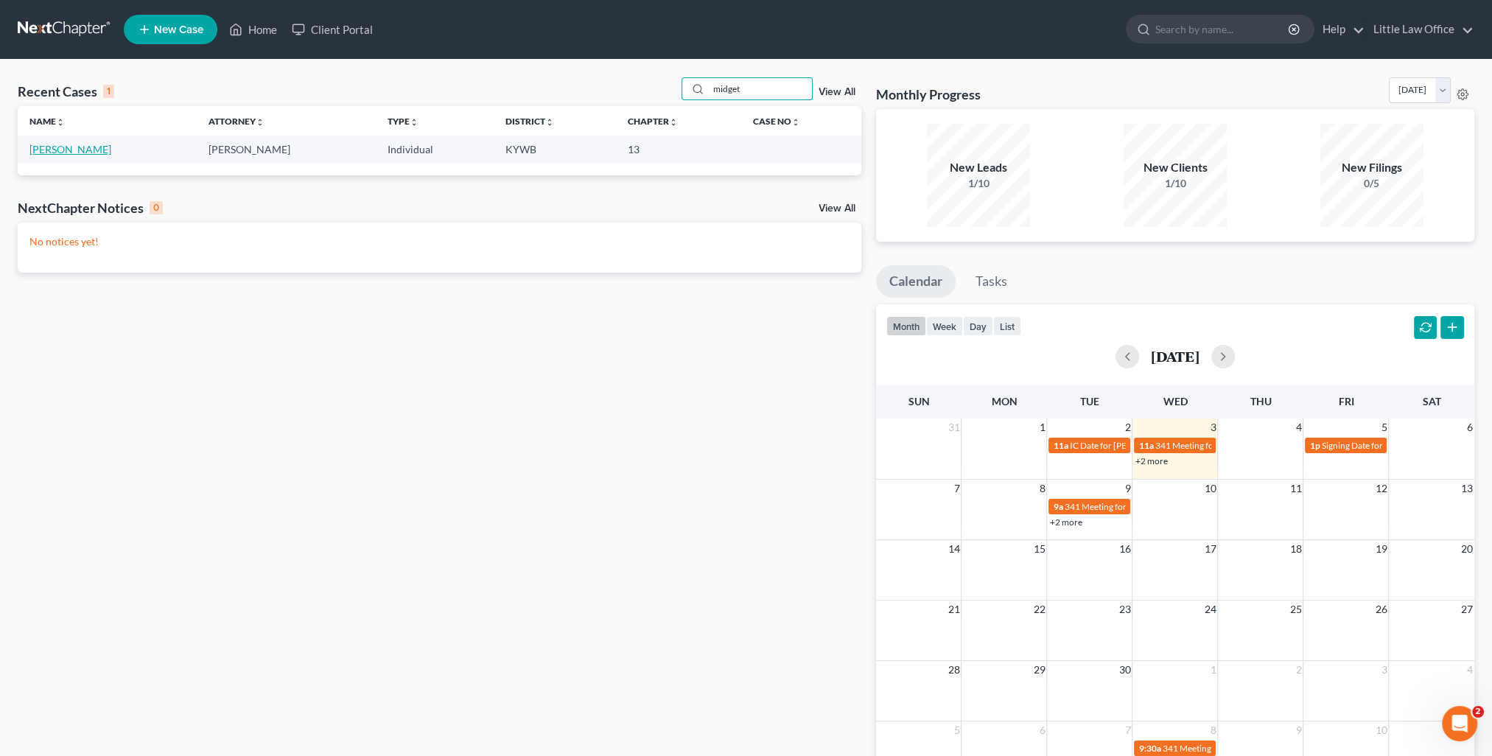
type input "midget"
click at [88, 144] on link "[PERSON_NAME]" at bounding box center [70, 149] width 82 height 13
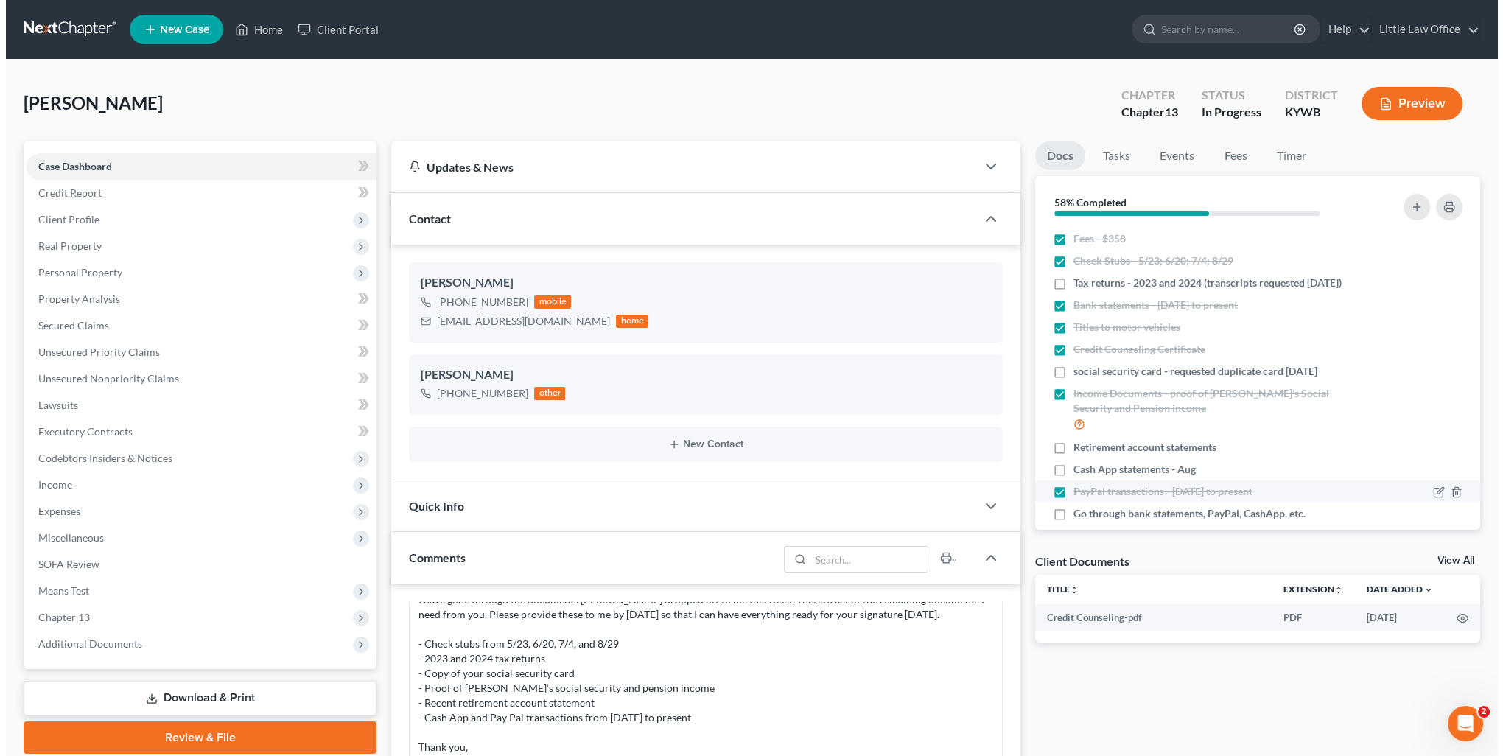
scroll to position [18, 0]
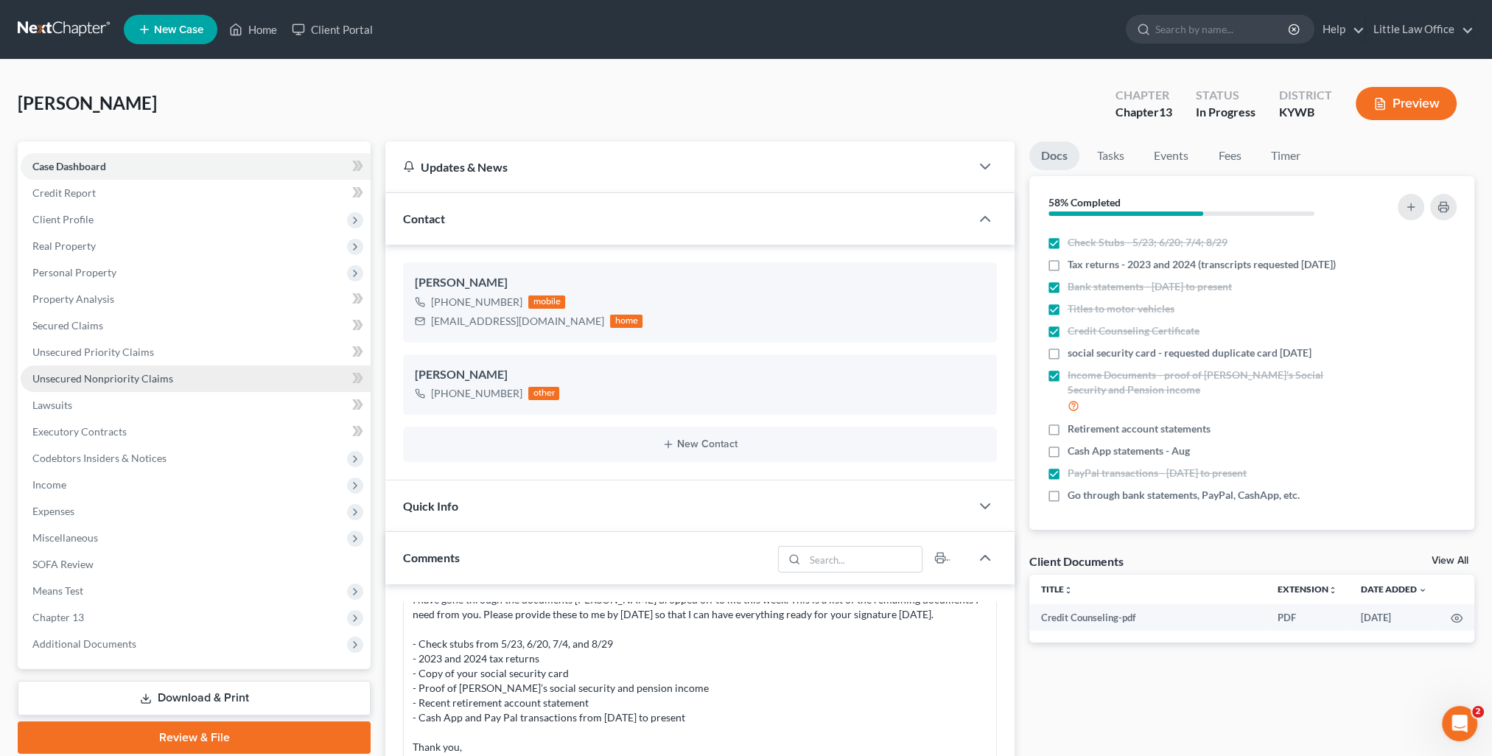
click at [138, 378] on span "Unsecured Nonpriority Claims" at bounding box center [102, 378] width 141 height 13
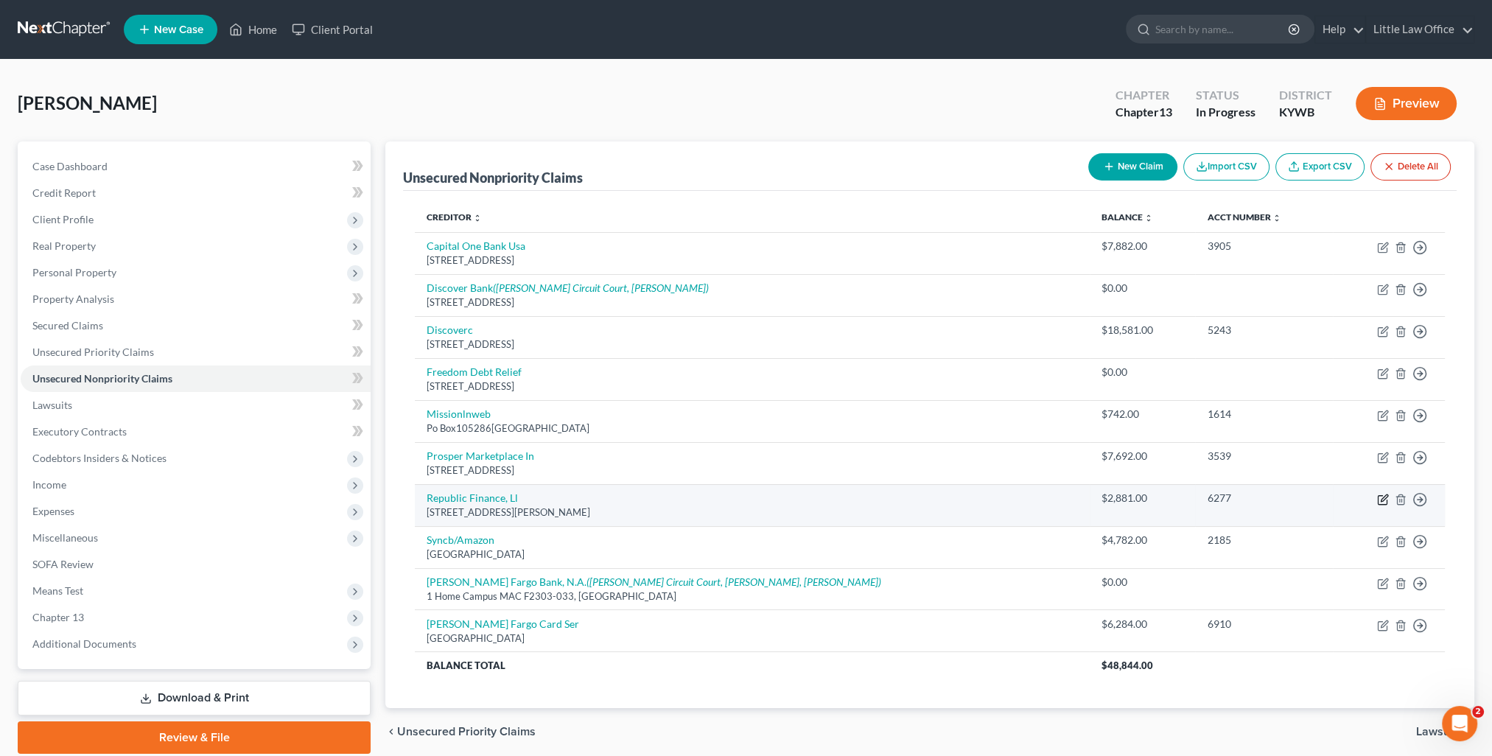
click at [1385, 500] on icon "button" at bounding box center [1383, 500] width 12 height 12
select select "18"
select select "0"
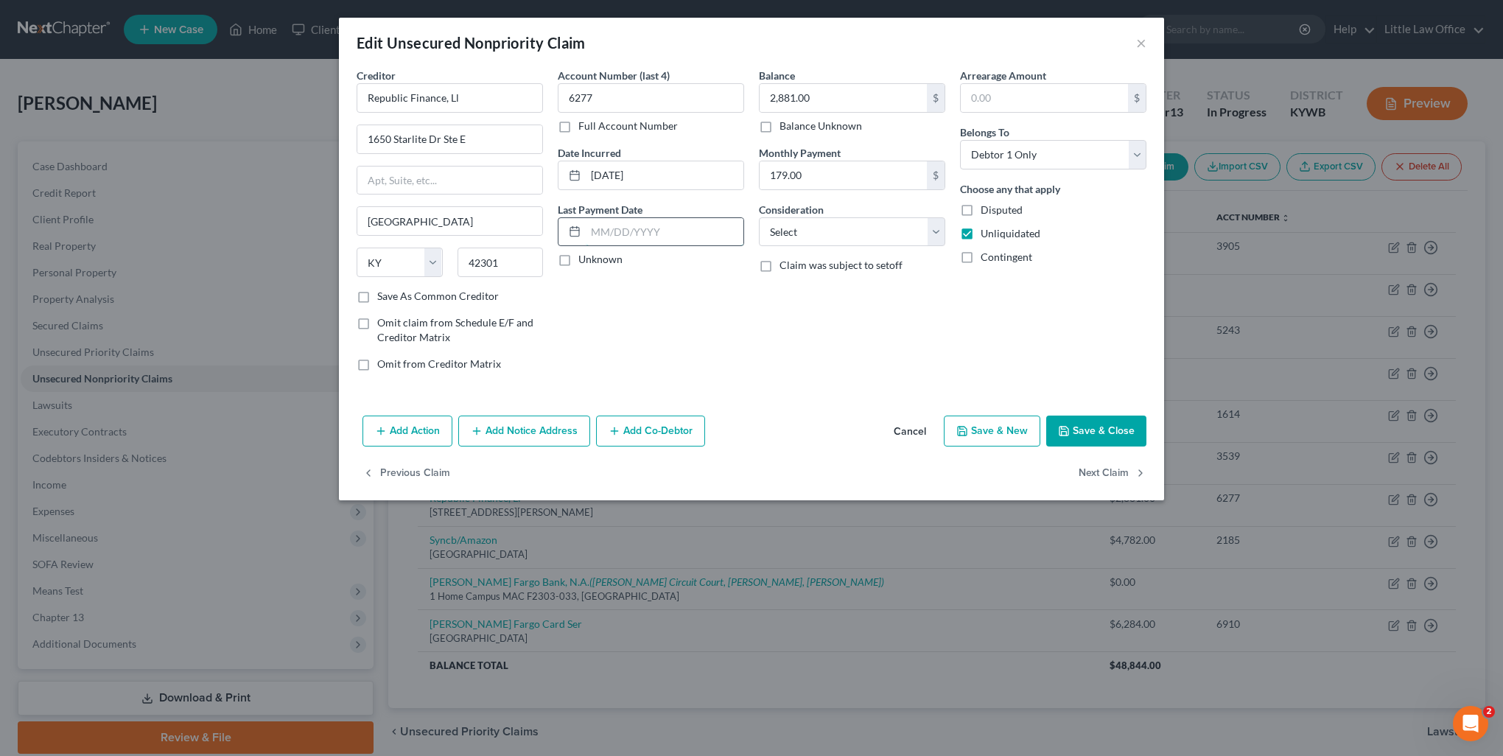
click at [629, 237] on input "text" at bounding box center [665, 232] width 158 height 28
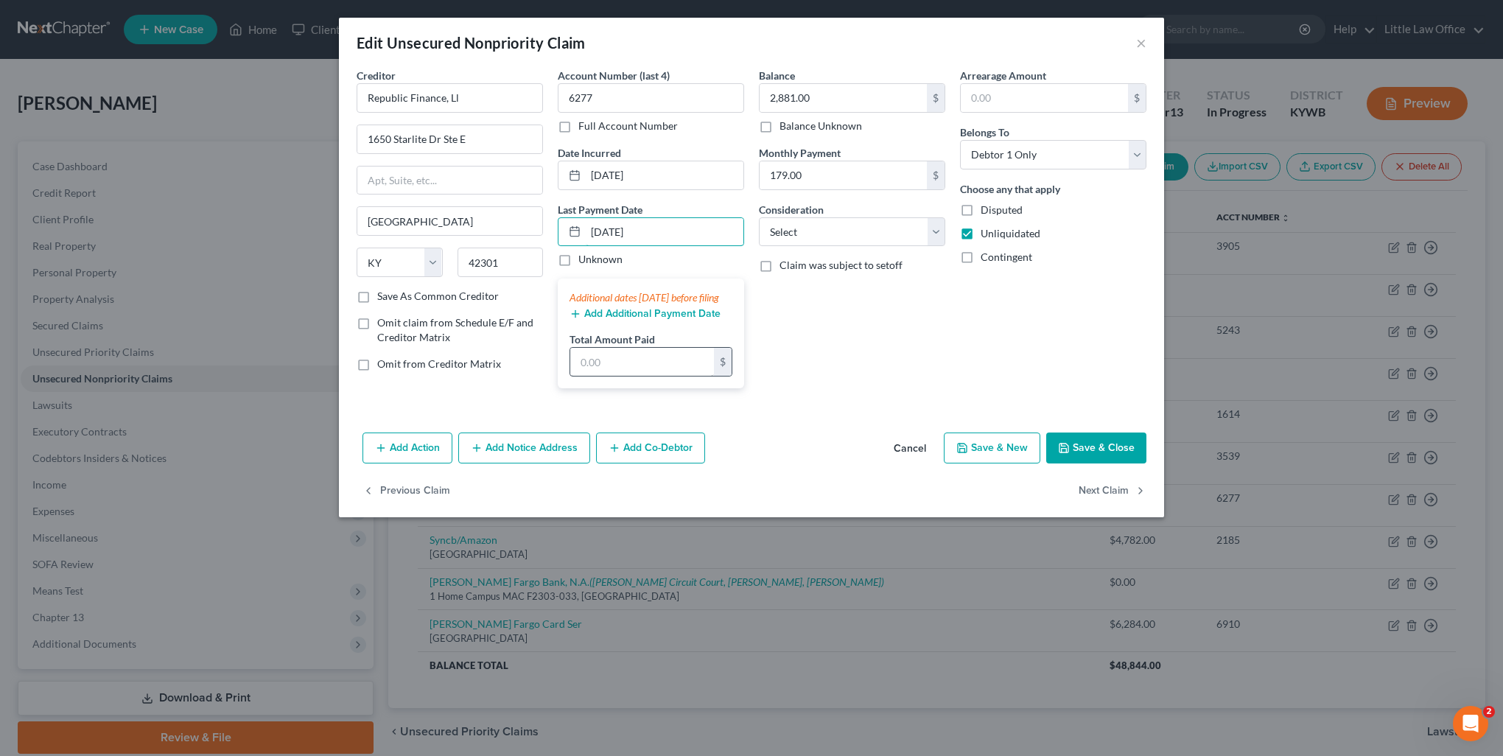
type input "[DATE]"
click at [643, 376] on input "text" at bounding box center [642, 362] width 144 height 28
type input "179"
click at [1104, 453] on button "Save & Close" at bounding box center [1096, 448] width 100 height 31
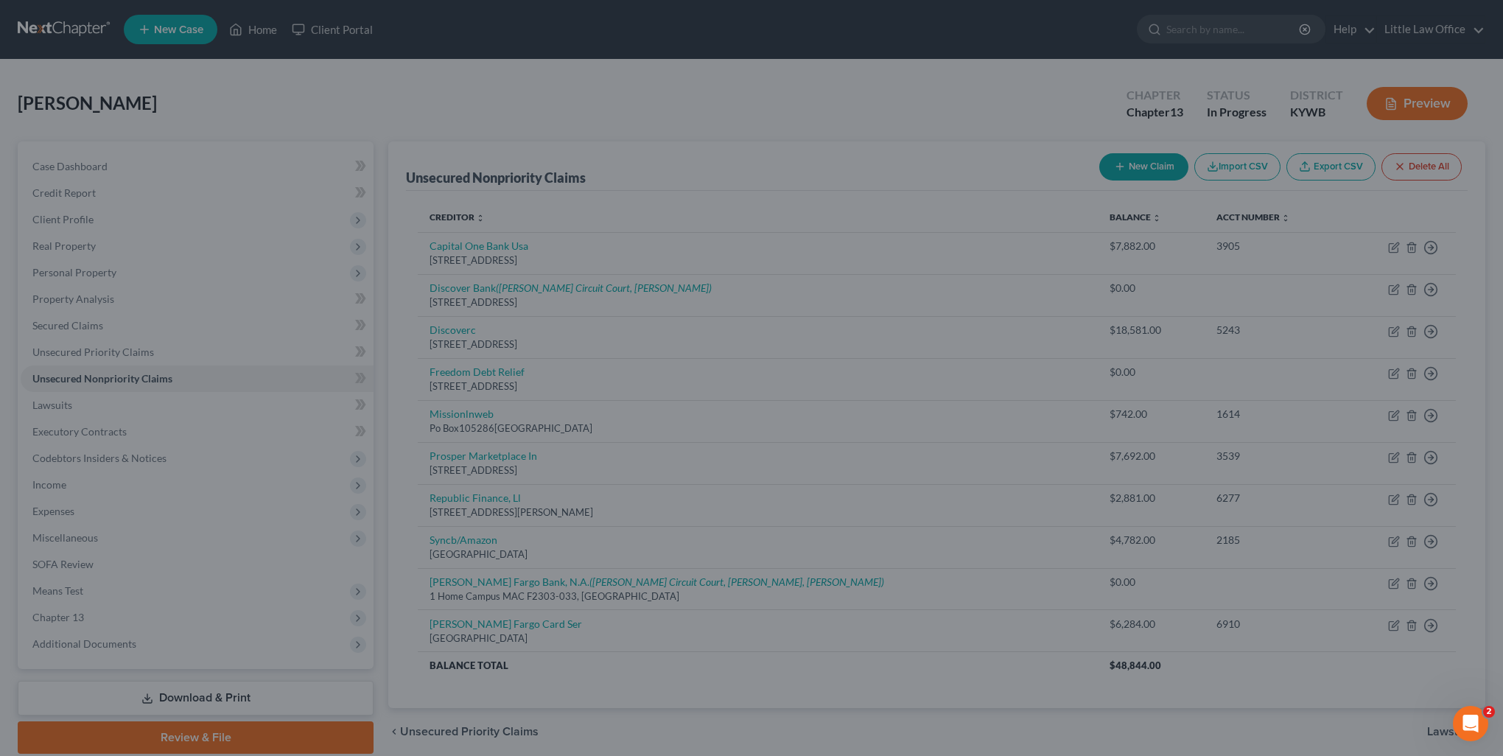
type input "0"
type input "179.00"
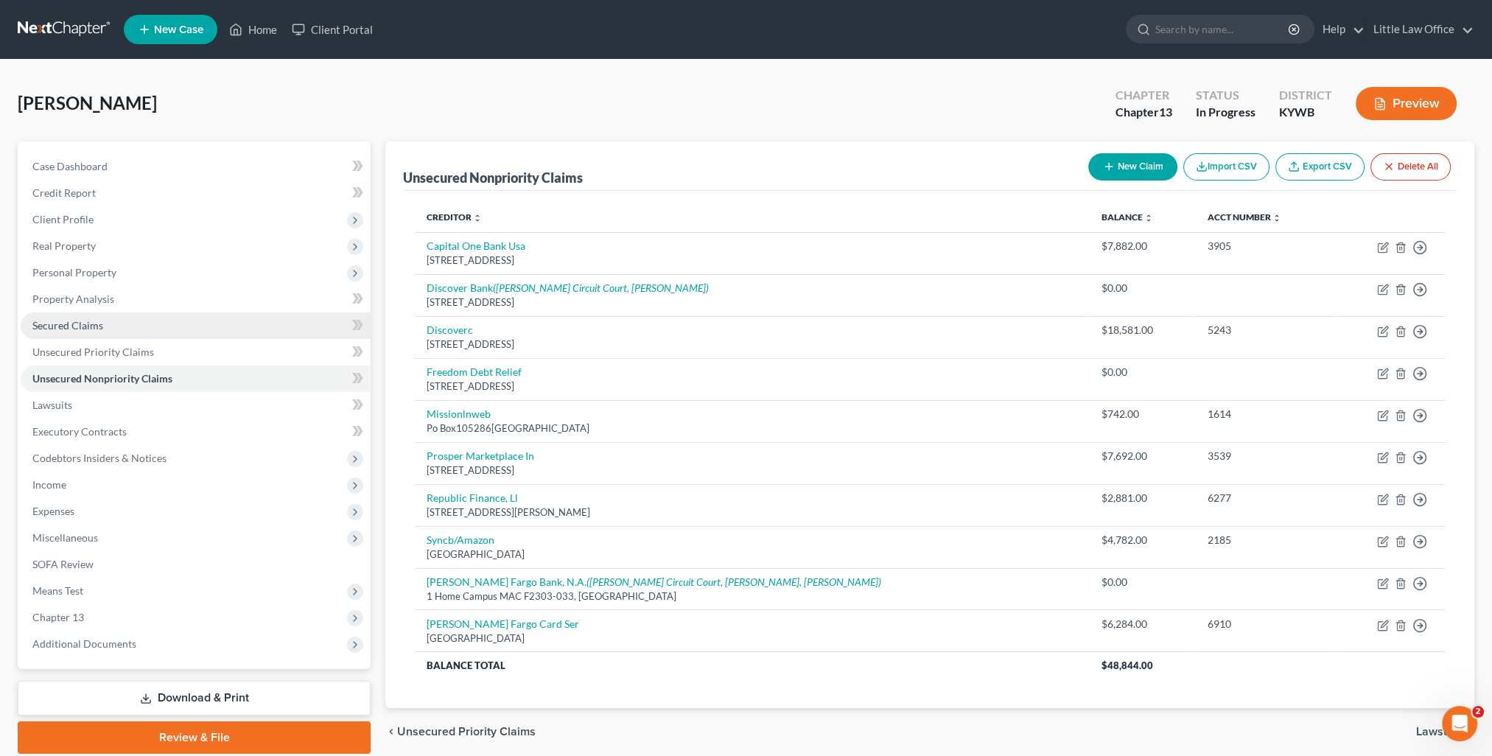
click at [62, 330] on span "Secured Claims" at bounding box center [67, 325] width 71 height 13
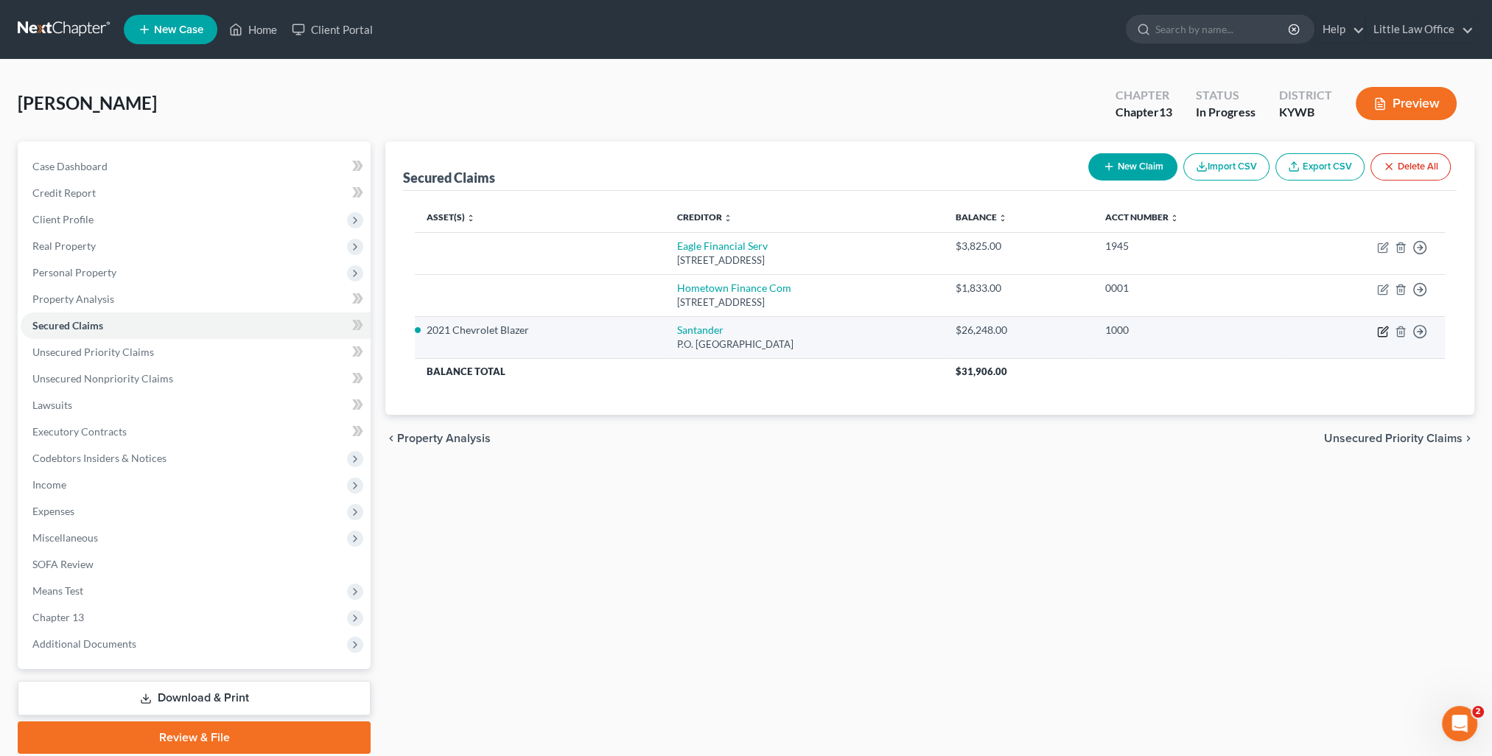
click at [1383, 329] on icon "button" at bounding box center [1383, 332] width 12 height 12
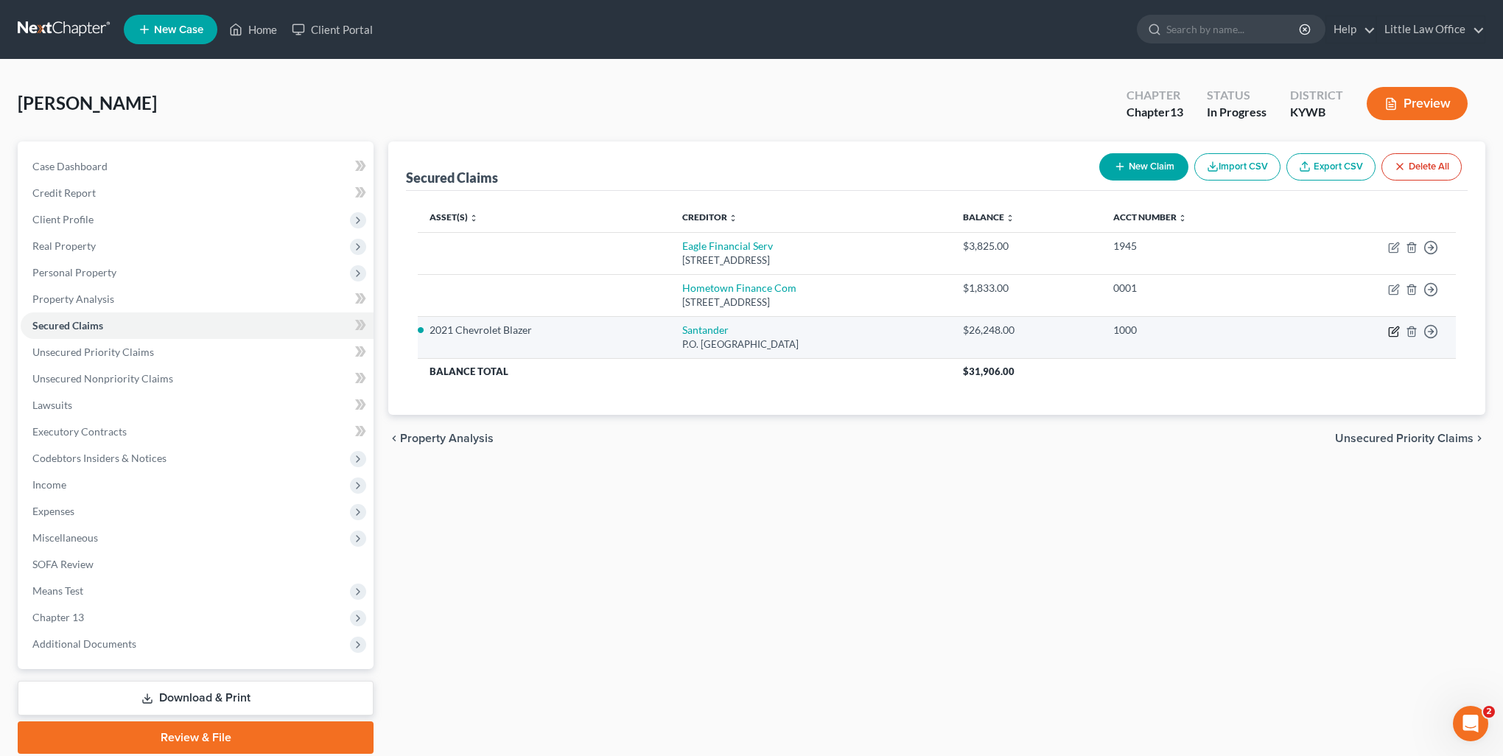
select select "45"
select select "8"
select select "2"
select select "0"
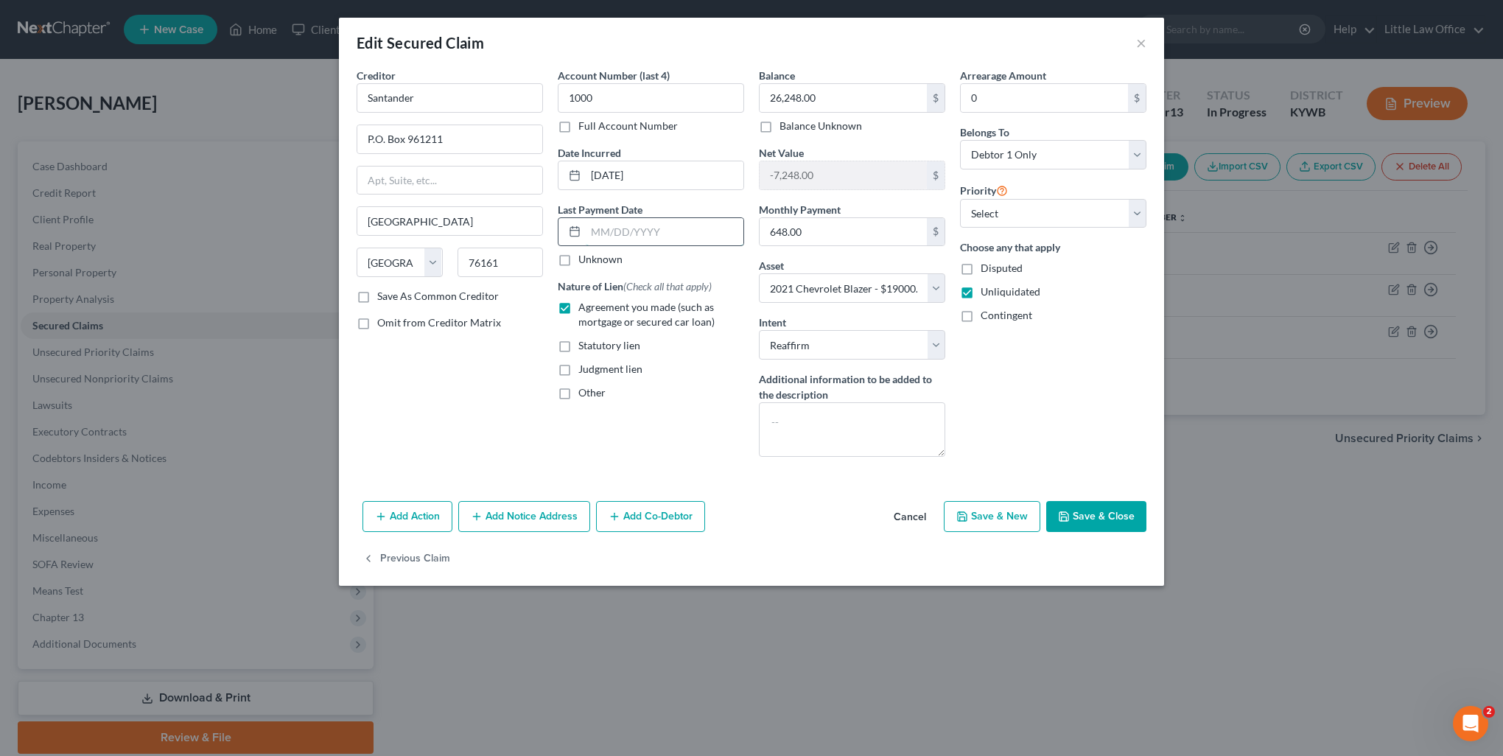
click at [696, 229] on input "text" at bounding box center [665, 232] width 158 height 28
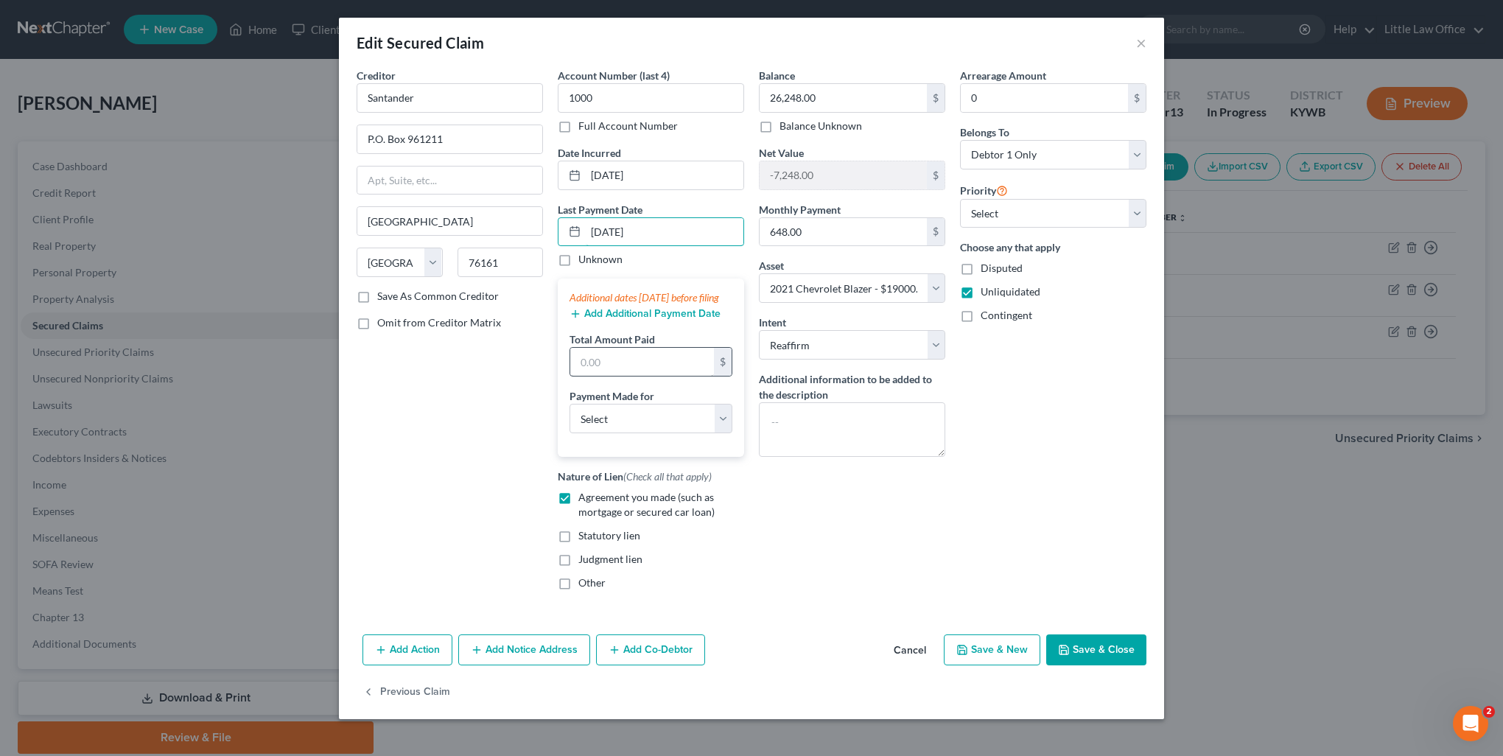
type input "[DATE]"
click at [669, 376] on input "text" at bounding box center [642, 362] width 144 height 28
type input "648.17"
click at [629, 433] on select "Select Car Credit Card Loan Repayment Mortgage Other Suppliers Or Vendors" at bounding box center [651, 418] width 163 height 29
select select "0"
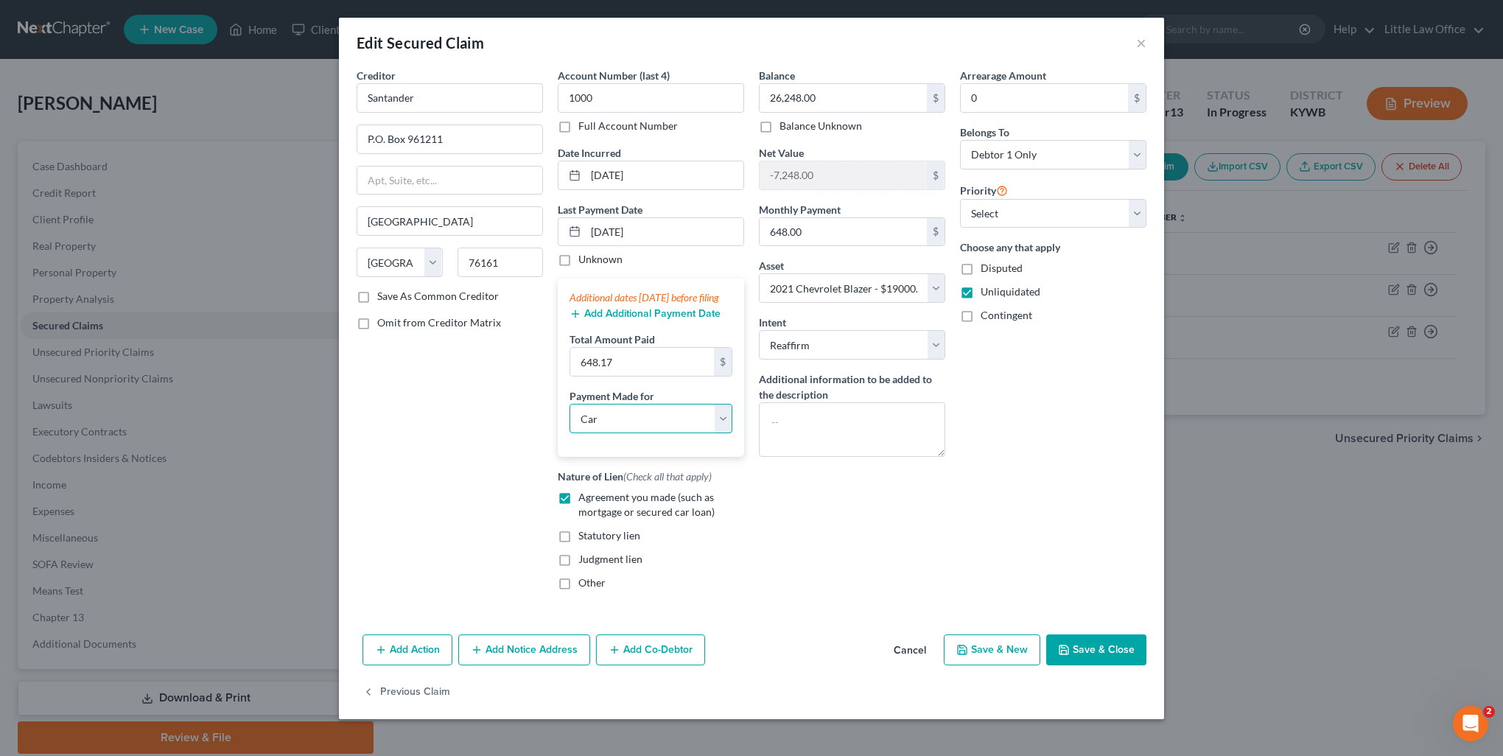
click at [570, 417] on select "Select Car Credit Card Loan Repayment Mortgage Other Suppliers Or Vendors" at bounding box center [651, 418] width 163 height 29
click at [661, 319] on div "Add Additional Payment Date" at bounding box center [651, 312] width 163 height 15
click at [663, 320] on button "Add Additional Payment Date" at bounding box center [645, 314] width 151 height 12
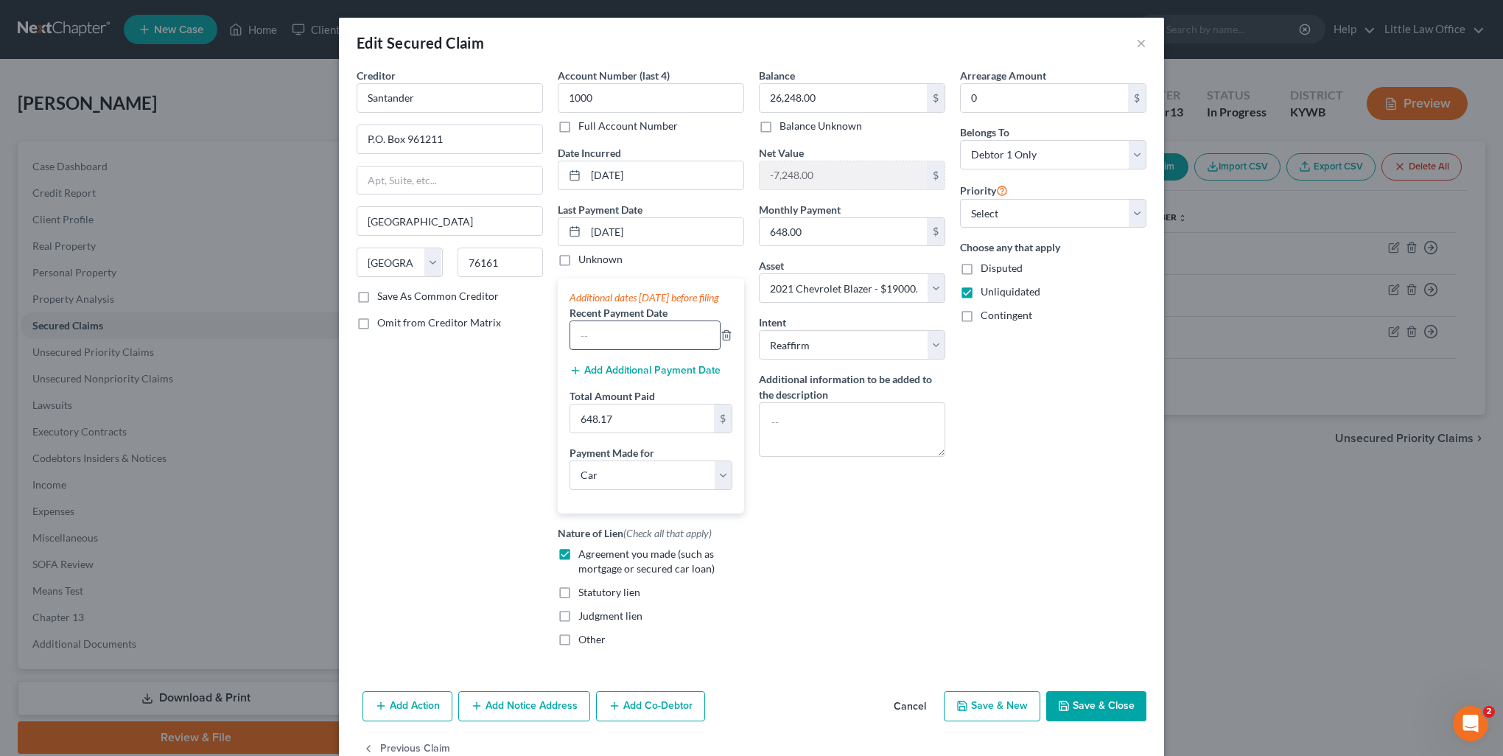
drag, startPoint x: 666, startPoint y: 337, endPoint x: 665, endPoint y: 348, distance: 11.1
click at [666, 338] on input "text" at bounding box center [645, 335] width 150 height 28
type input "[DATE]"
click at [588, 228] on input "[DATE]" at bounding box center [665, 232] width 158 height 28
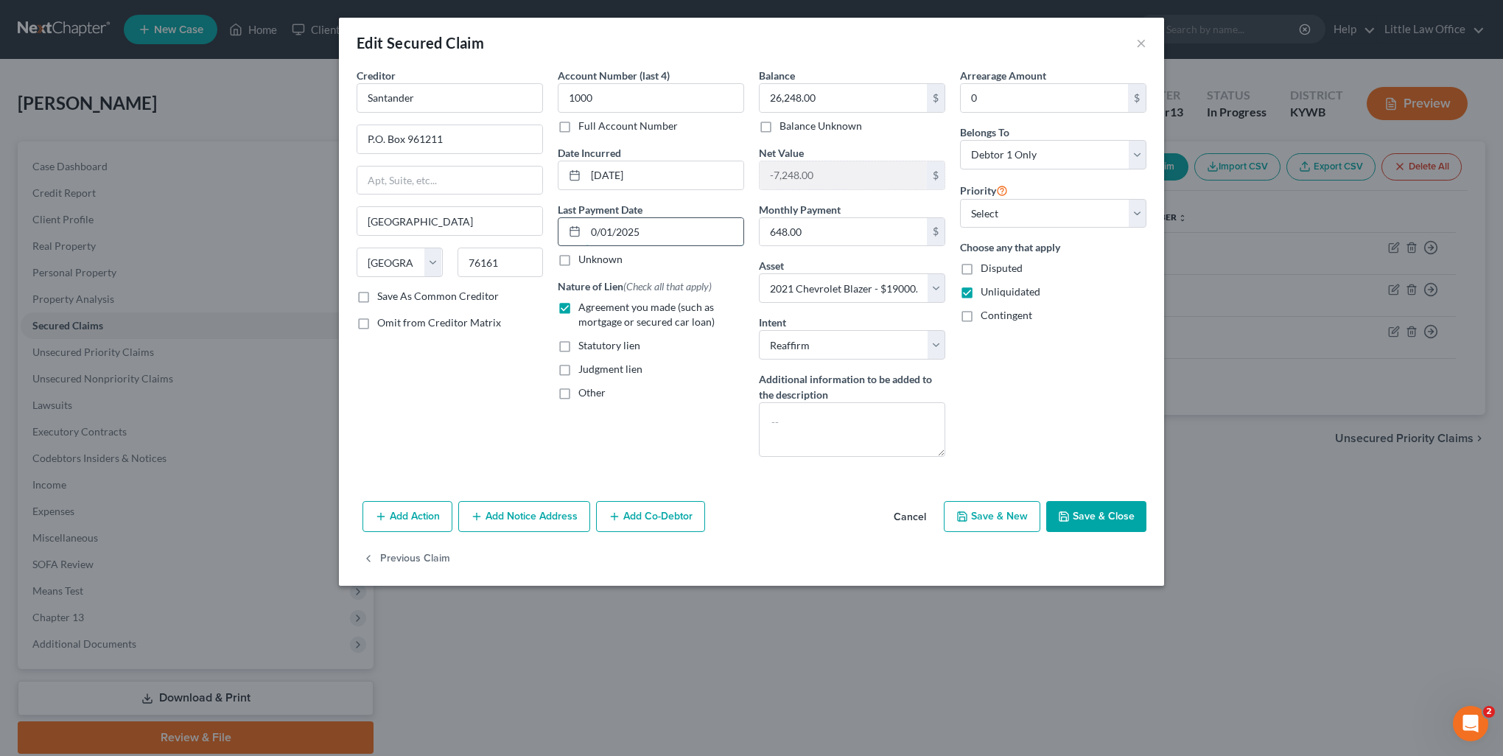
type input "[DATE]"
select select "0"
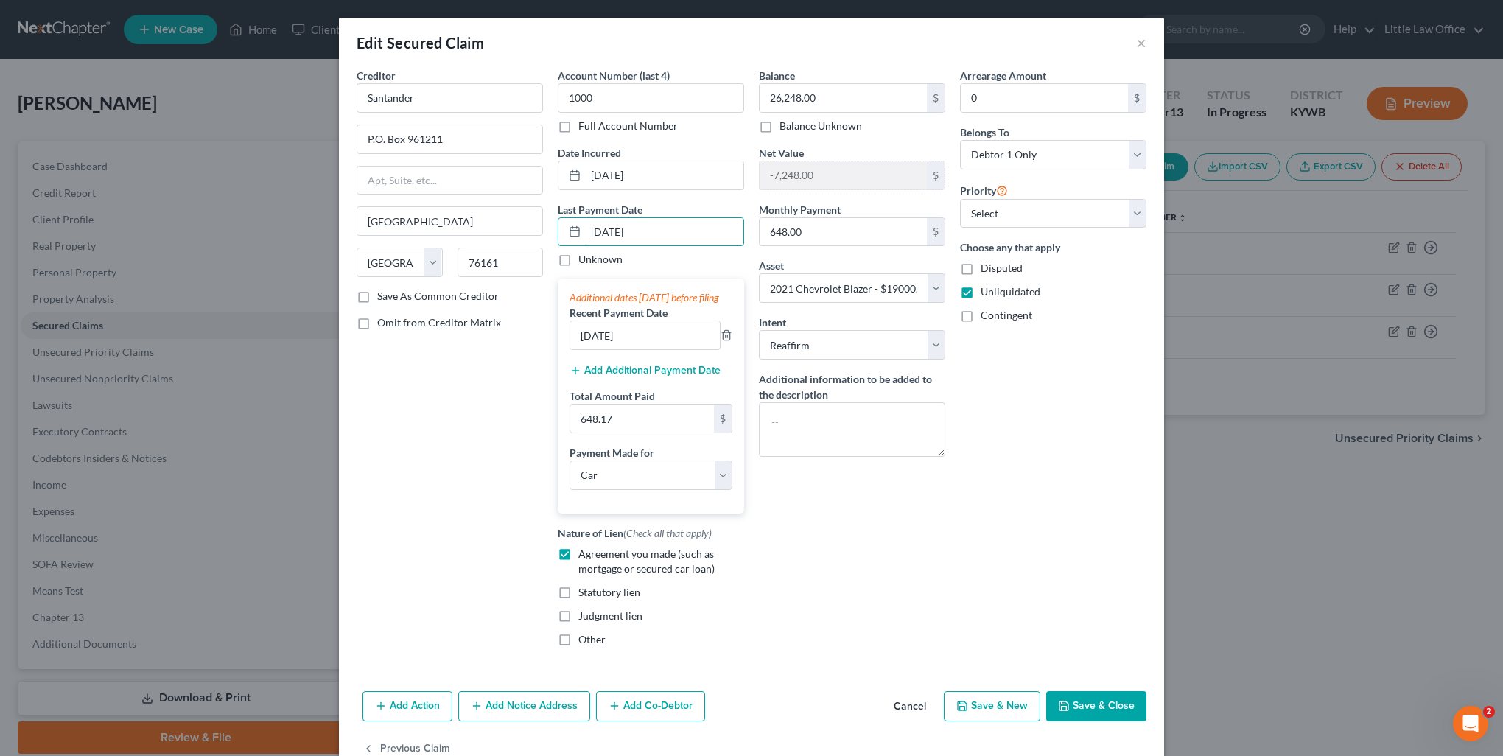
type input "[DATE]"
click at [624, 427] on input "648.17" at bounding box center [642, 419] width 144 height 28
type input "0"
click at [1082, 722] on button "Save & Close" at bounding box center [1096, 706] width 100 height 31
select select
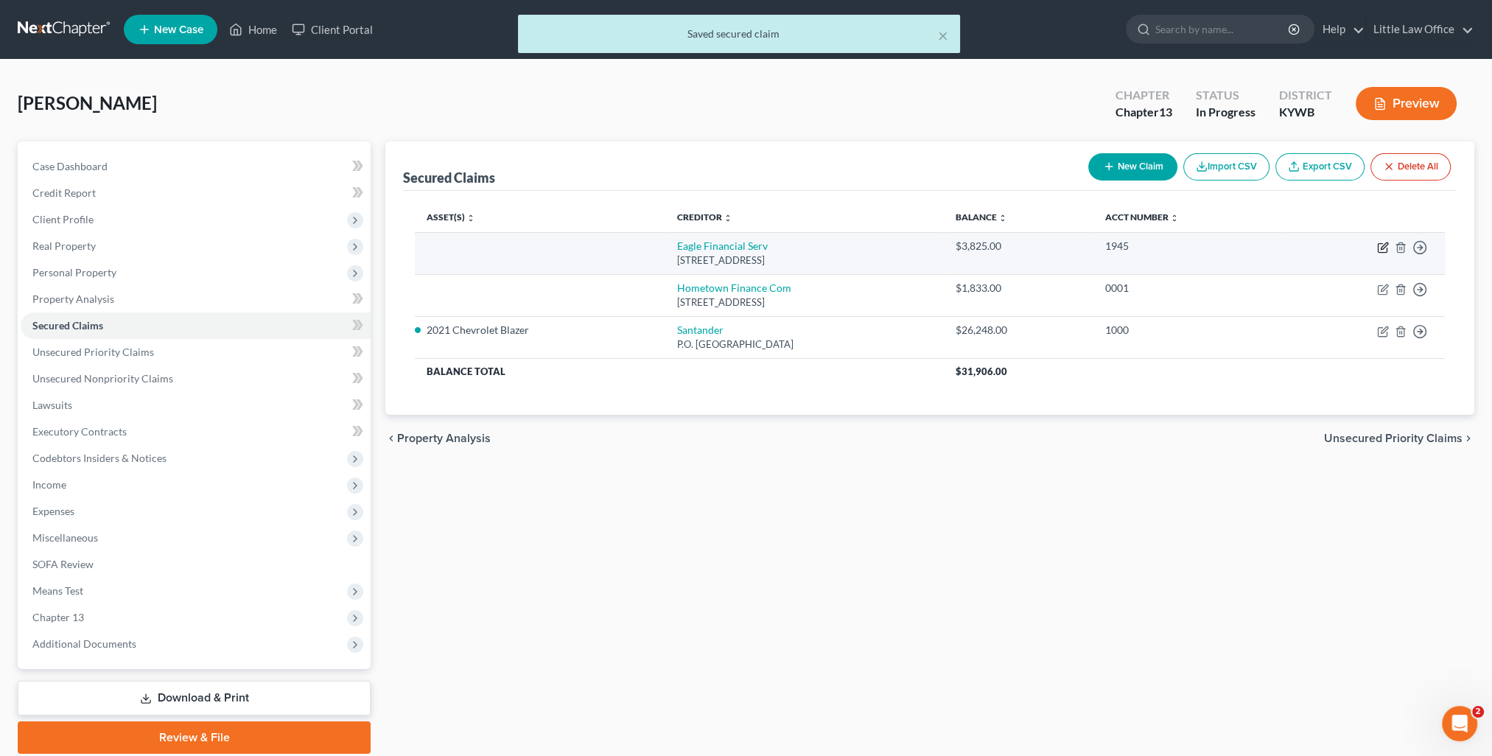
click at [1387, 244] on icon "button" at bounding box center [1384, 245] width 7 height 7
select select "18"
select select "0"
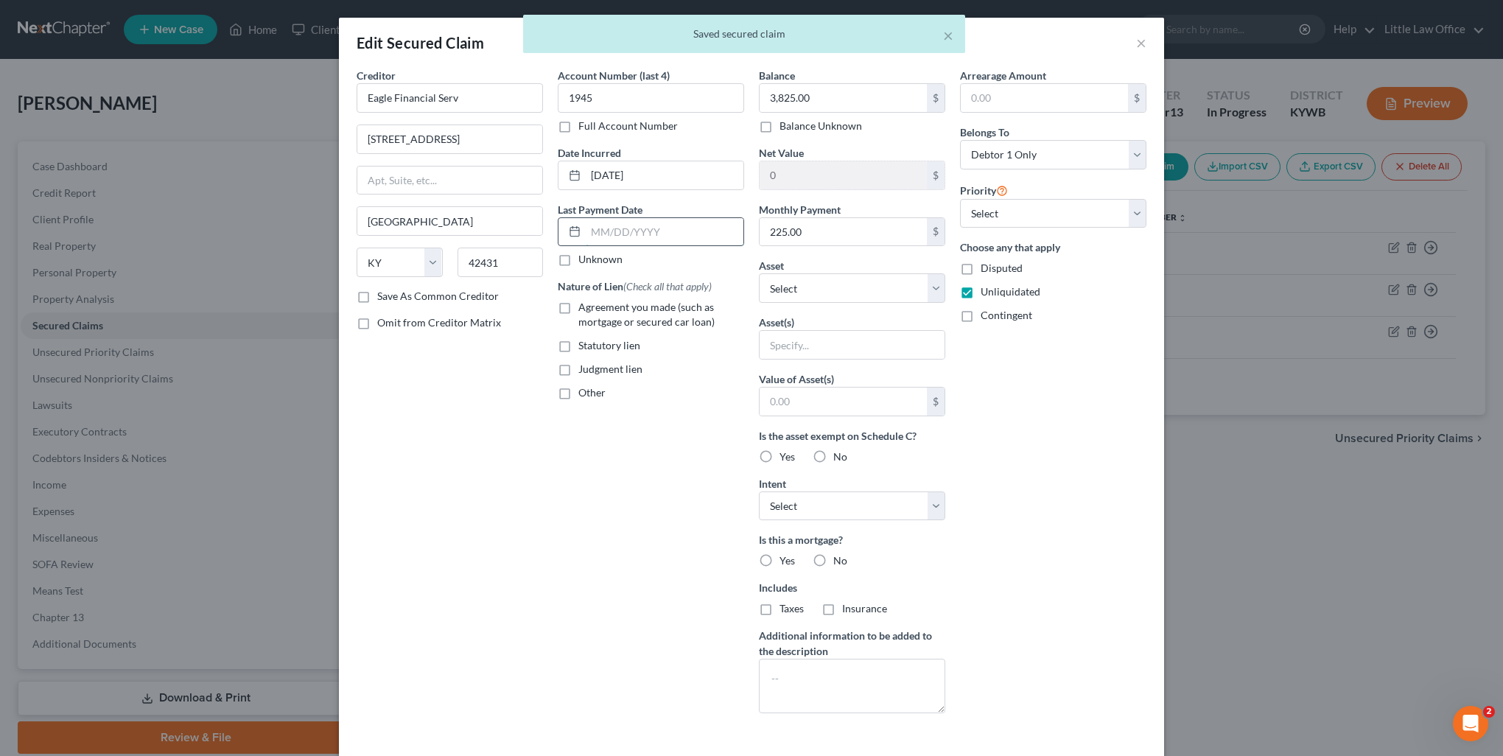
click at [621, 226] on input "text" at bounding box center [665, 232] width 158 height 28
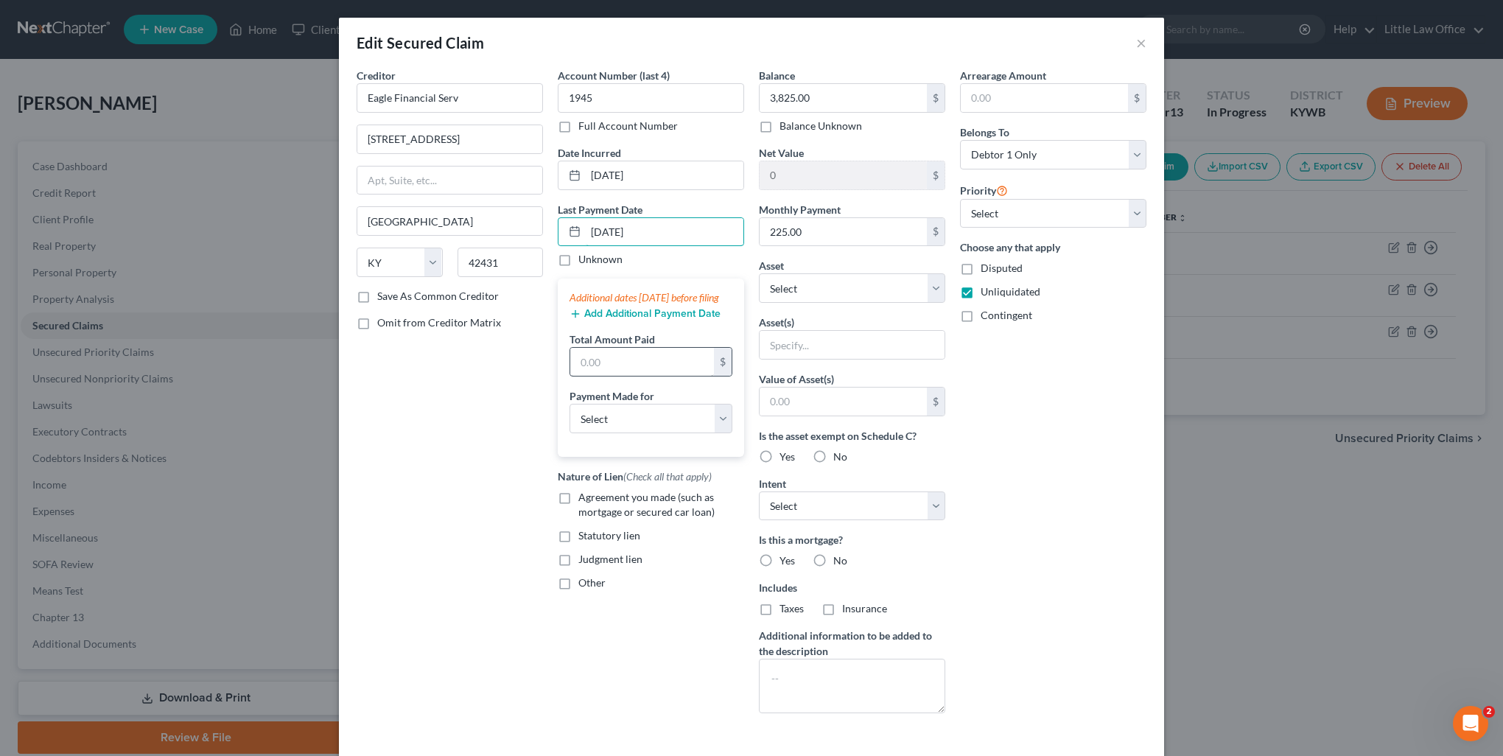
type input "[DATE]"
click at [628, 370] on input "text" at bounding box center [642, 362] width 144 height 28
type input "220"
click at [495, 533] on div "Creditor * Eagle Financial Serv [GEOGRAPHIC_DATA] [GEOGRAPHIC_DATA] [US_STATE][…" at bounding box center [449, 396] width 201 height 657
click at [643, 433] on select "Select Car Credit Card Loan Repayment Mortgage Other Suppliers Or Vendors" at bounding box center [651, 418] width 163 height 29
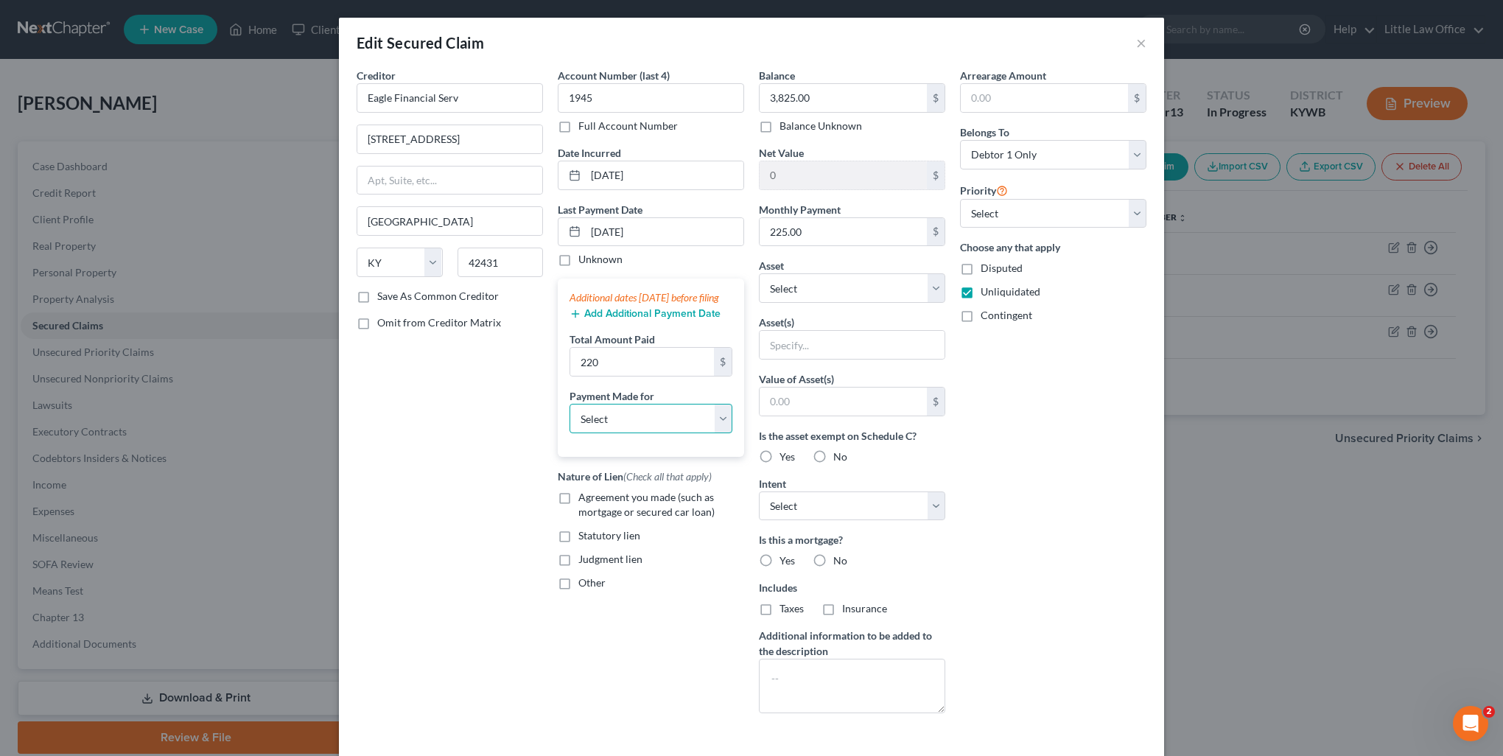
click at [643, 433] on select "Select Car Credit Card Loan Repayment Mortgage Other Suppliers Or Vendors" at bounding box center [651, 418] width 163 height 29
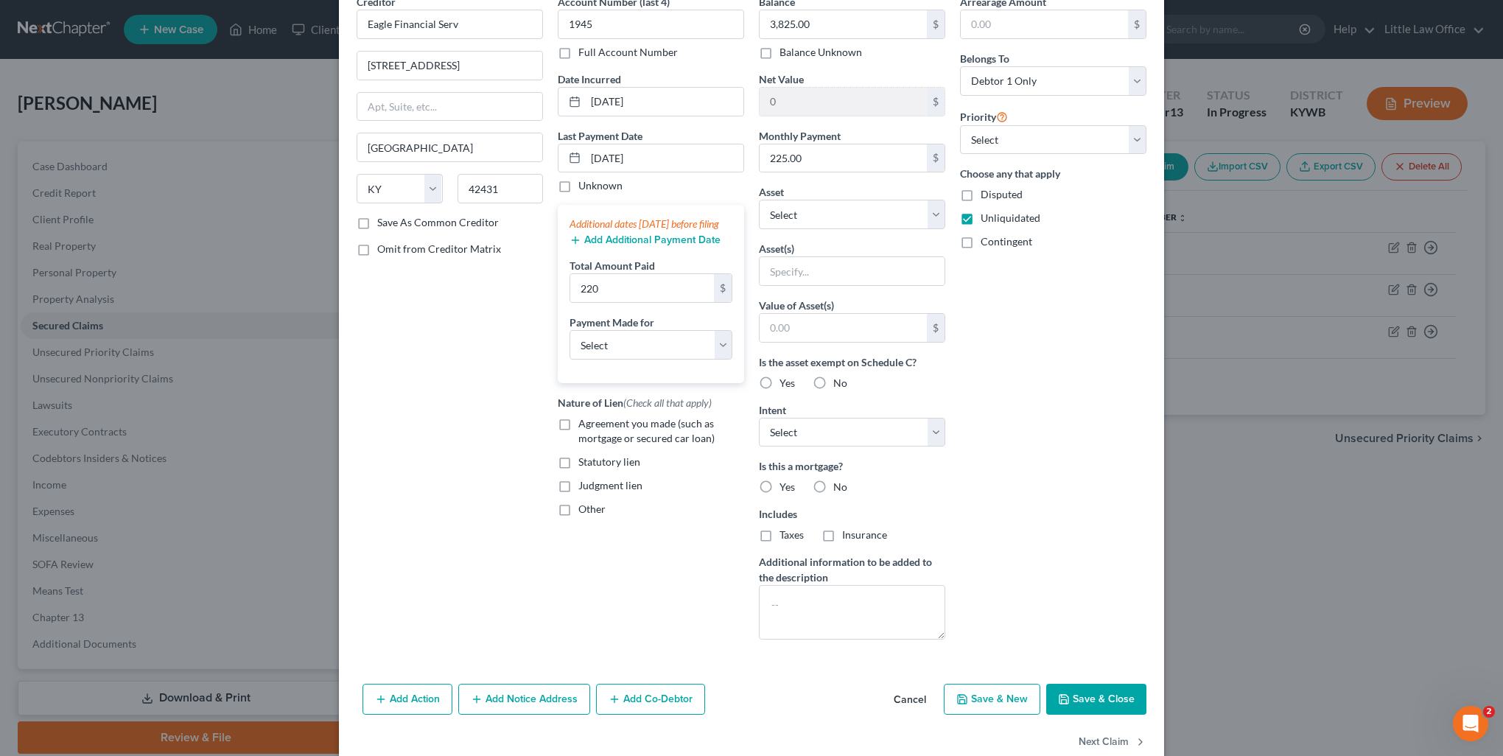
click at [1094, 692] on button "Save & Close" at bounding box center [1096, 699] width 100 height 31
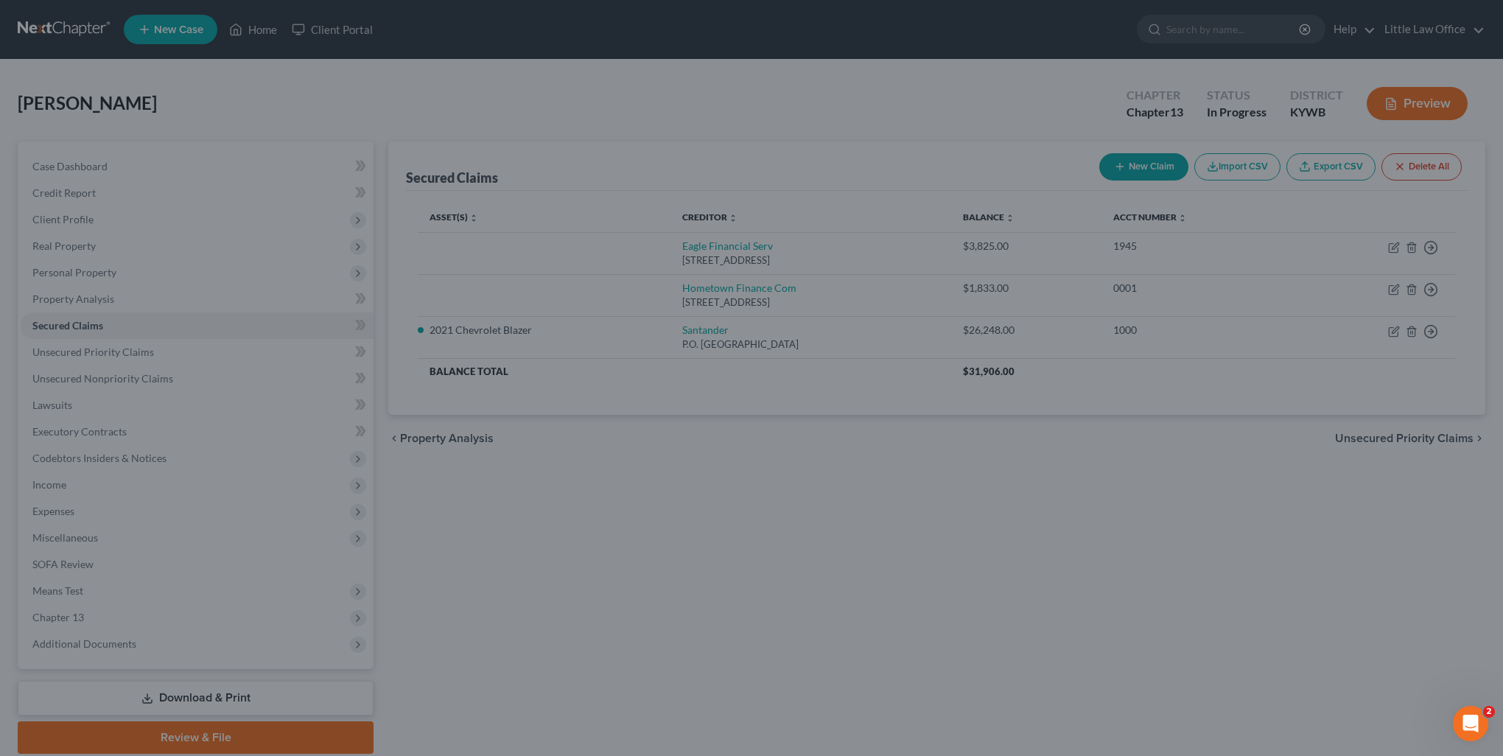
scroll to position [0, 0]
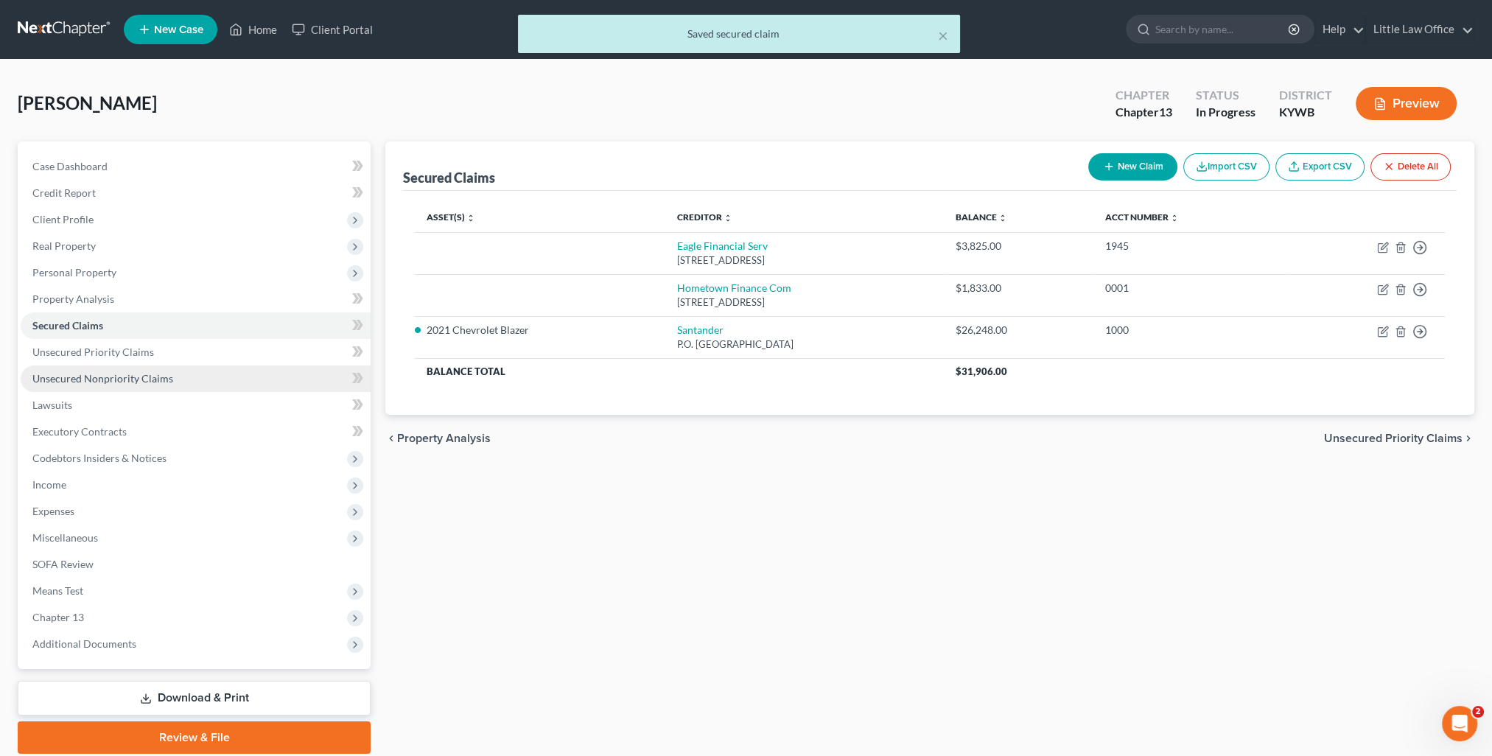
drag, startPoint x: 150, startPoint y: 379, endPoint x: 176, endPoint y: 377, distance: 26.6
click at [150, 379] on span "Unsecured Nonpriority Claims" at bounding box center [102, 378] width 141 height 13
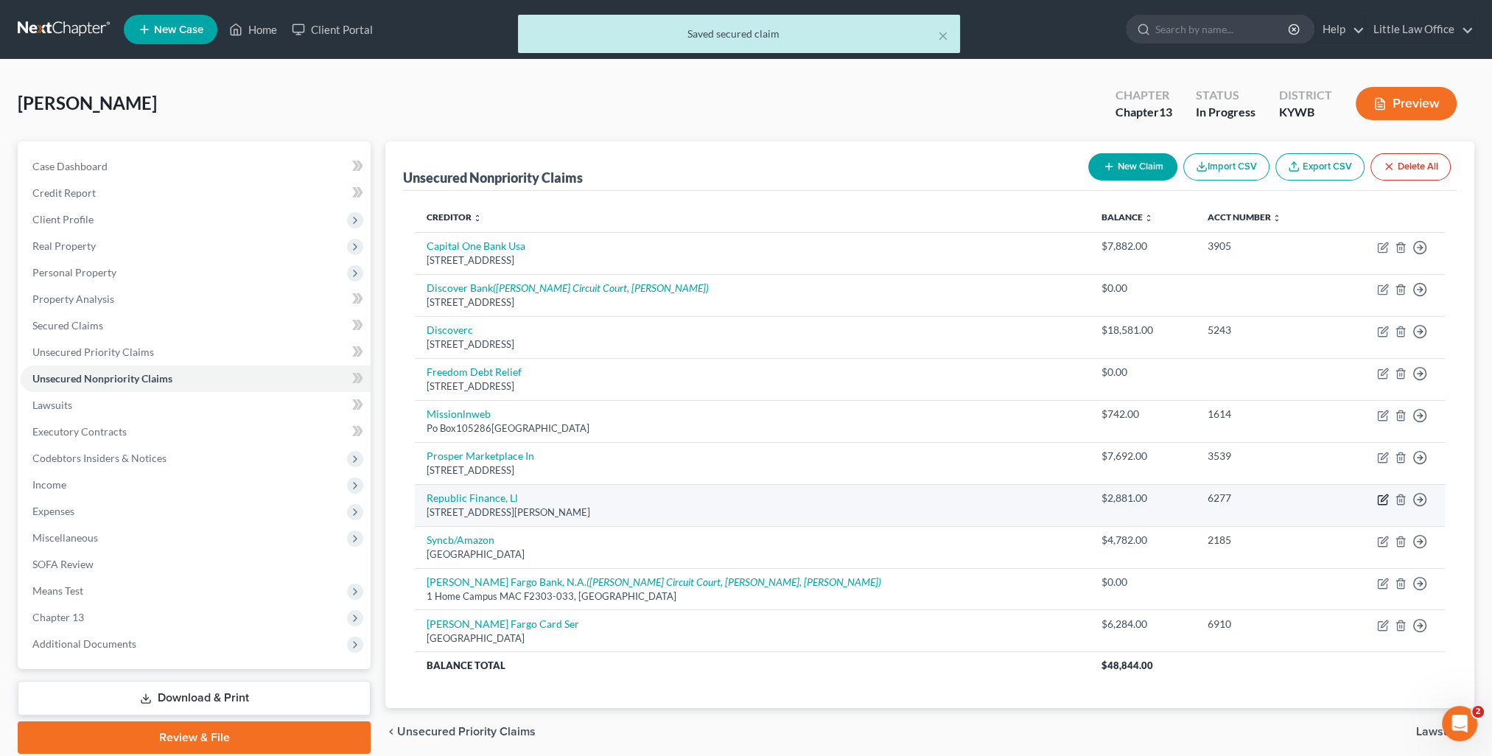
click at [1381, 502] on icon "button" at bounding box center [1383, 500] width 12 height 12
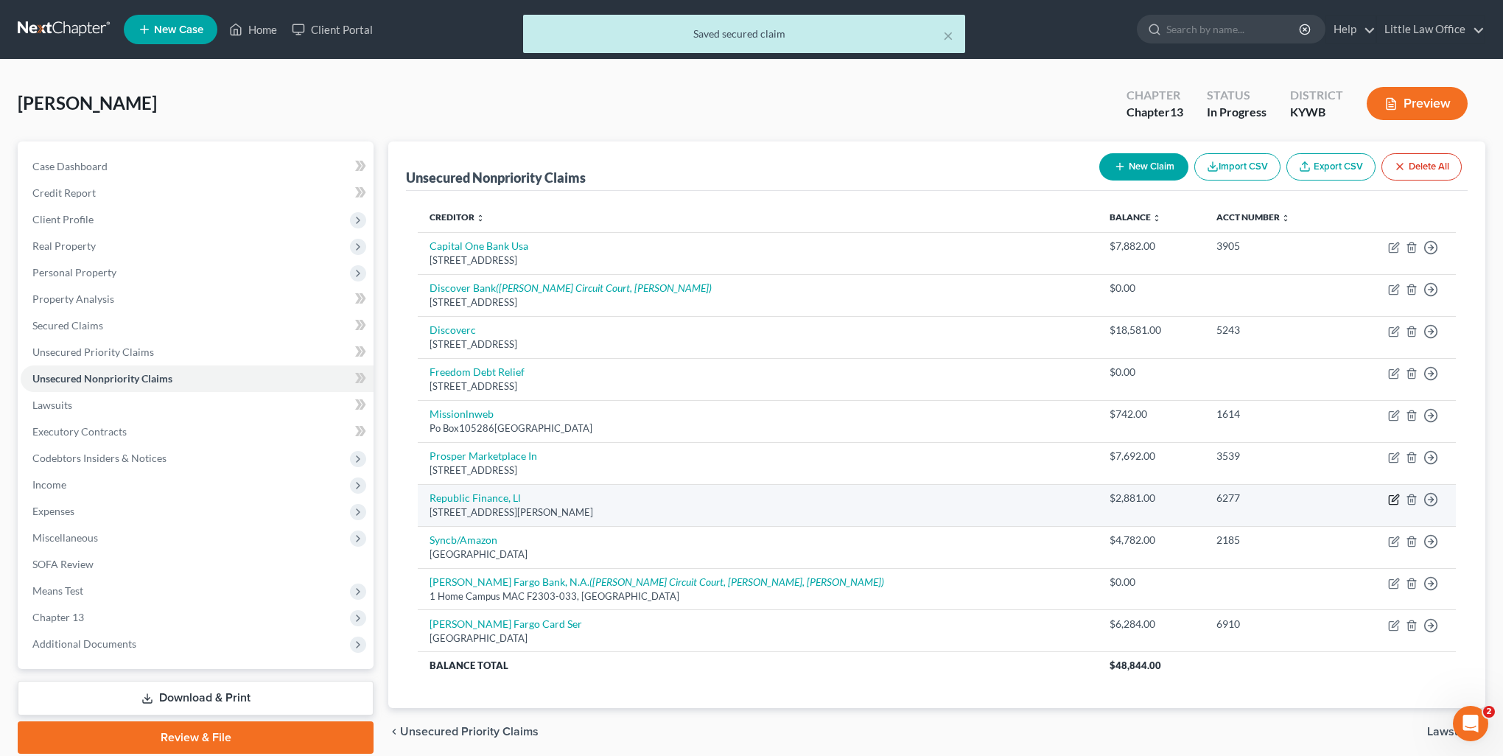
select select "18"
select select "0"
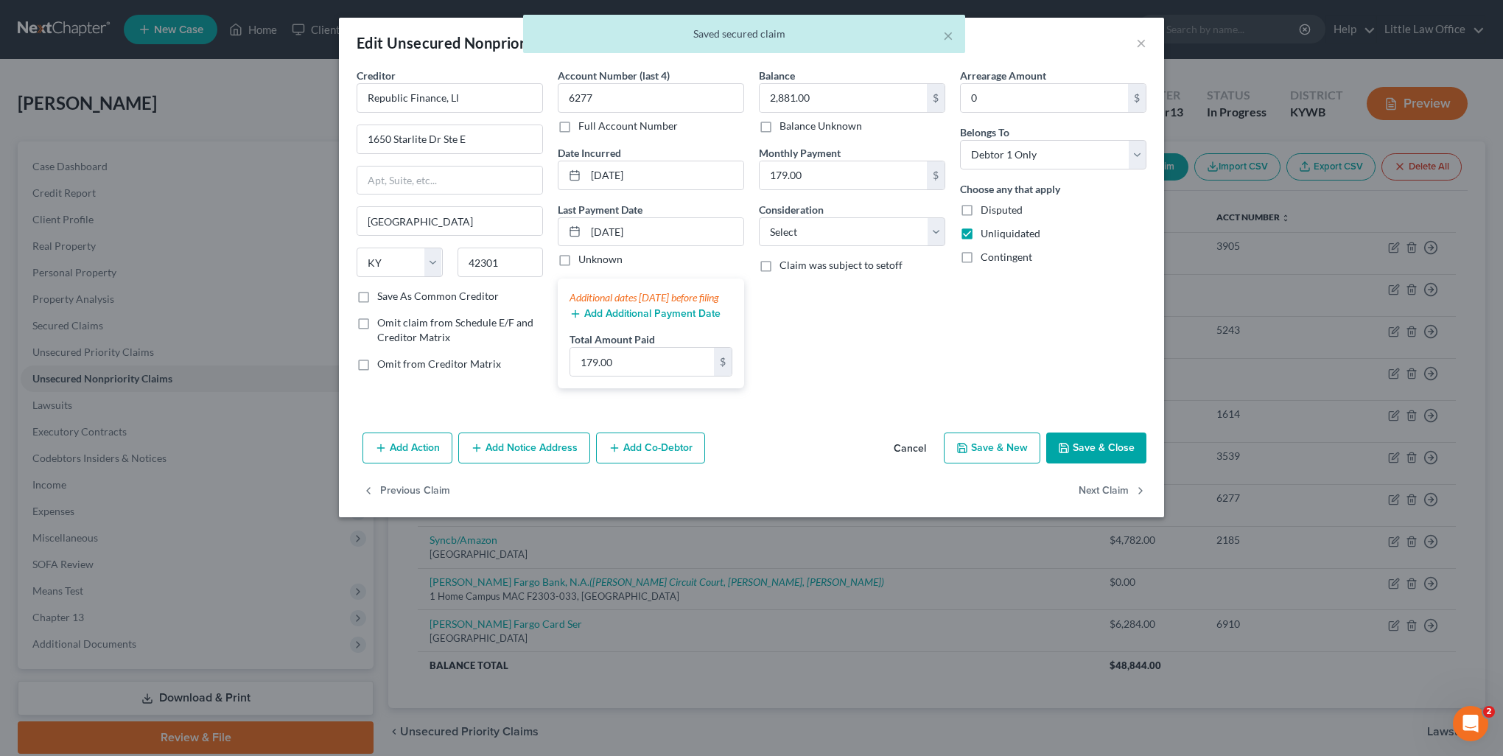
click at [637, 320] on button "Add Additional Payment Date" at bounding box center [645, 314] width 151 height 12
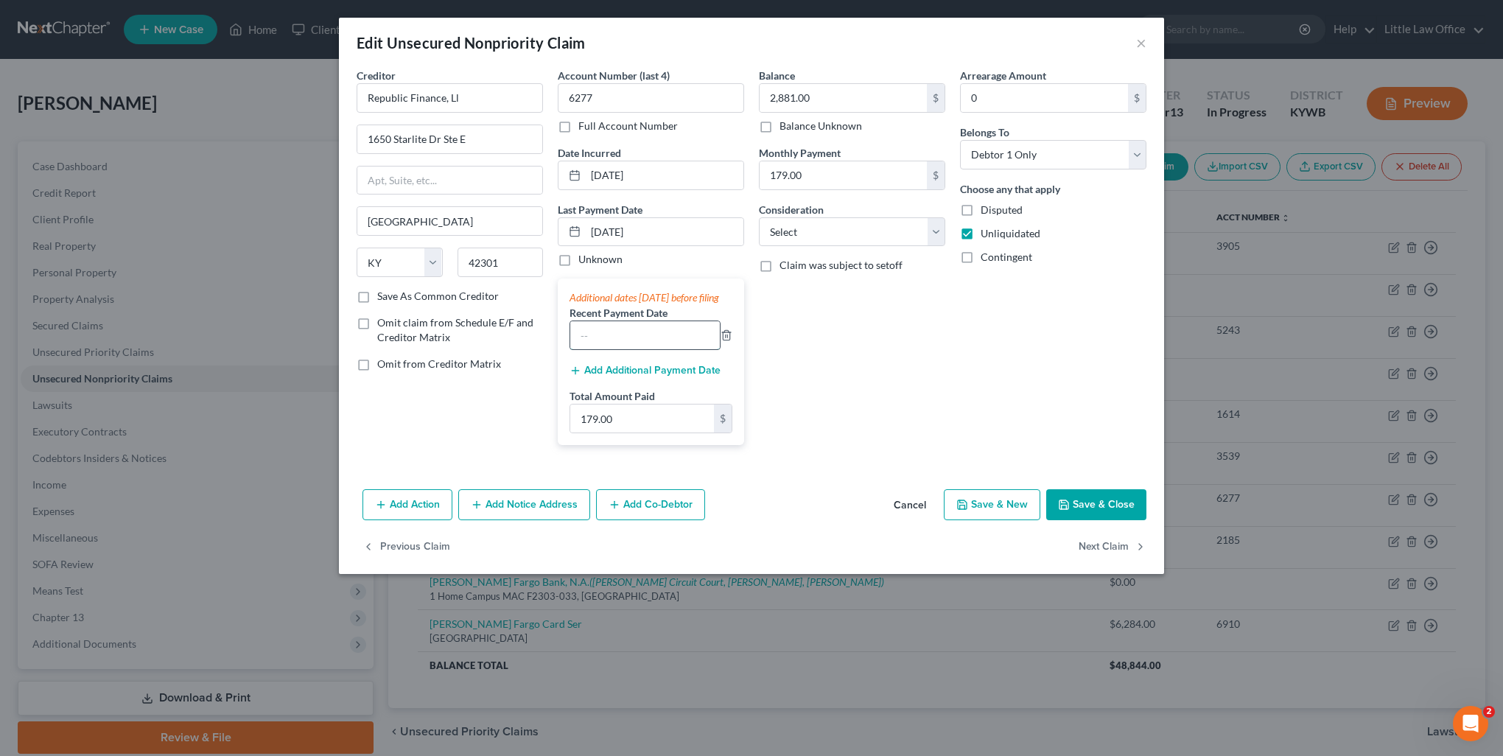
drag, startPoint x: 650, startPoint y: 349, endPoint x: 643, endPoint y: 344, distance: 9.0
click at [650, 349] on input "text" at bounding box center [645, 335] width 150 height 28
type input "[DATE]"
drag, startPoint x: 661, startPoint y: 232, endPoint x: 604, endPoint y: 234, distance: 56.8
click at [604, 234] on input "[DATE]" at bounding box center [665, 232] width 158 height 28
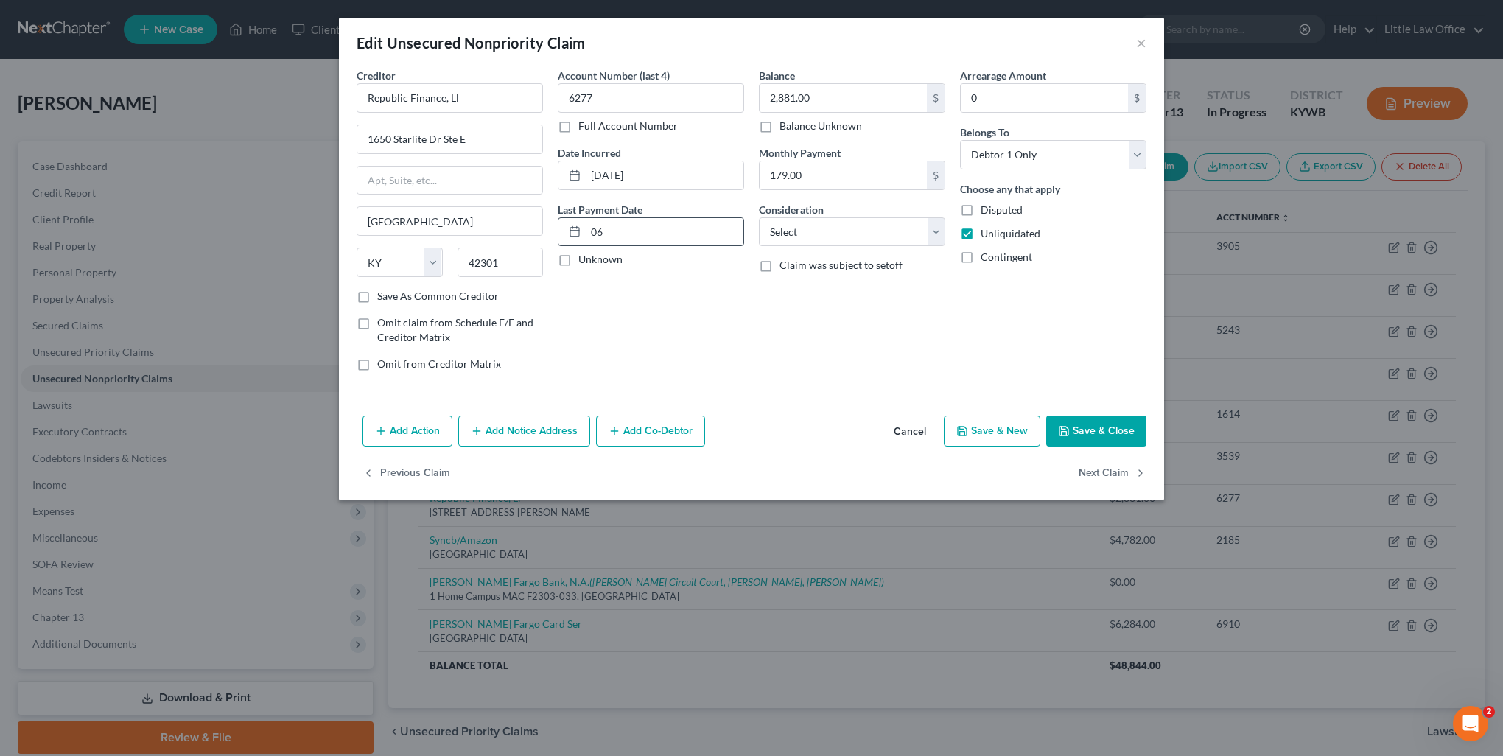
type input "0"
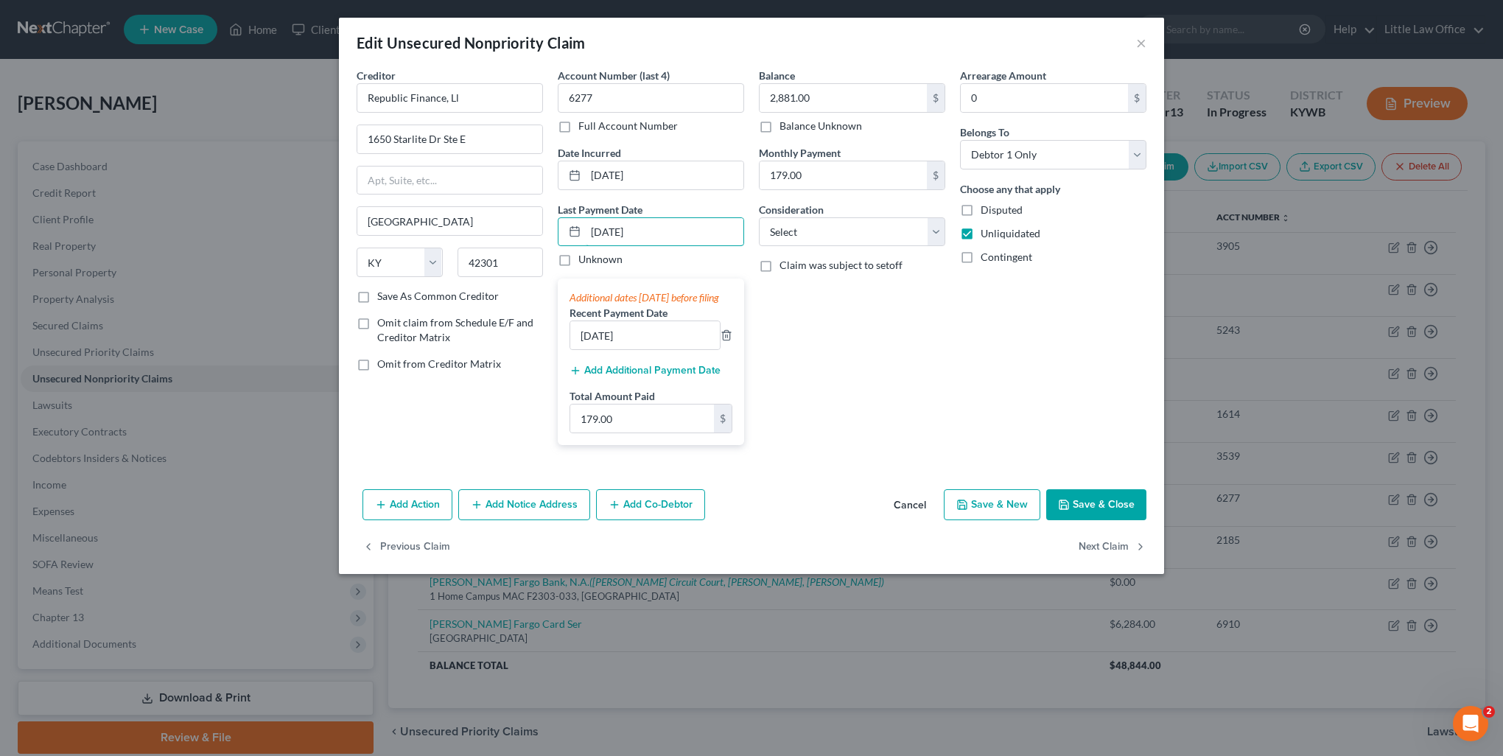
type input "[DATE]"
click at [660, 419] on input "179.00" at bounding box center [642, 419] width 144 height 28
type input "358"
click at [1102, 520] on button "Save & Close" at bounding box center [1096, 504] width 100 height 31
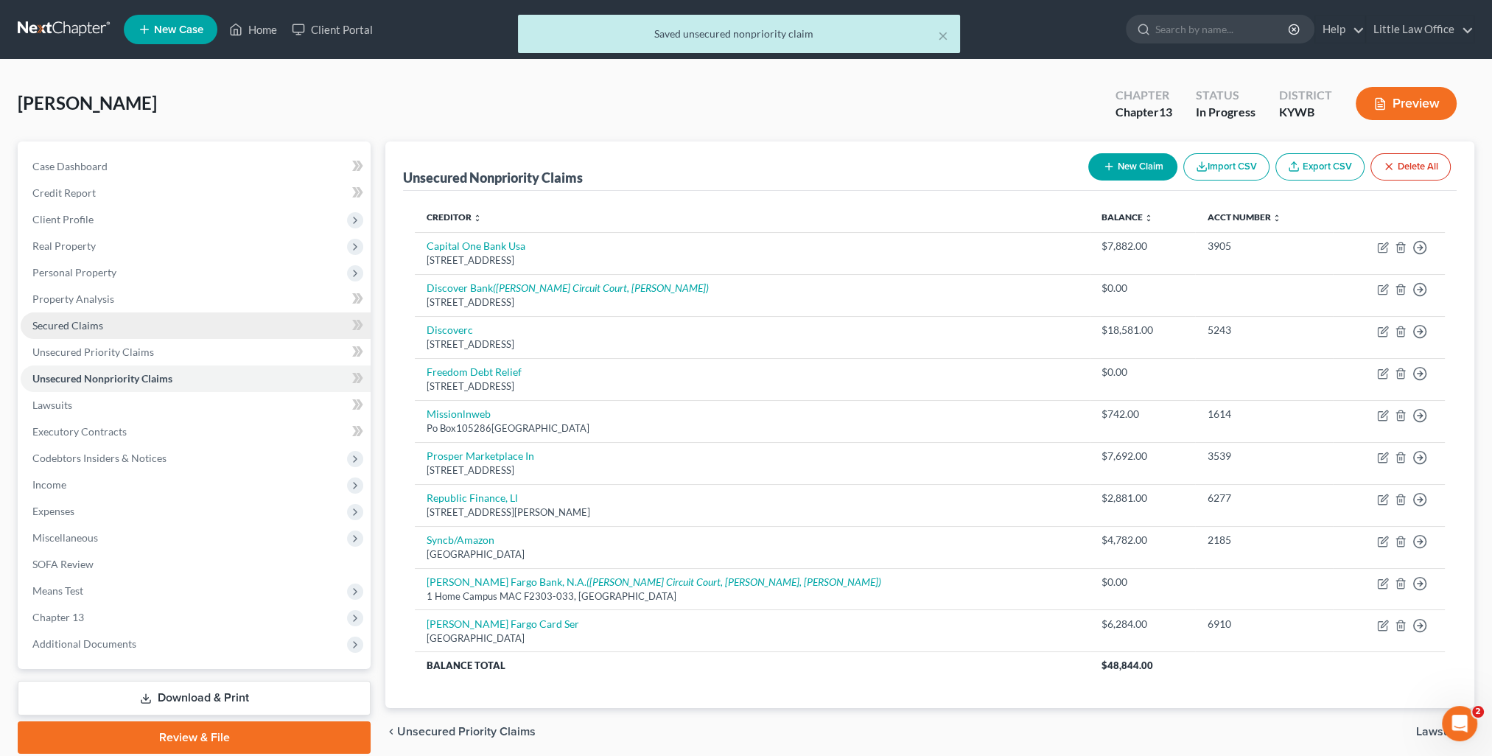
click at [85, 331] on span "Secured Claims" at bounding box center [67, 325] width 71 height 13
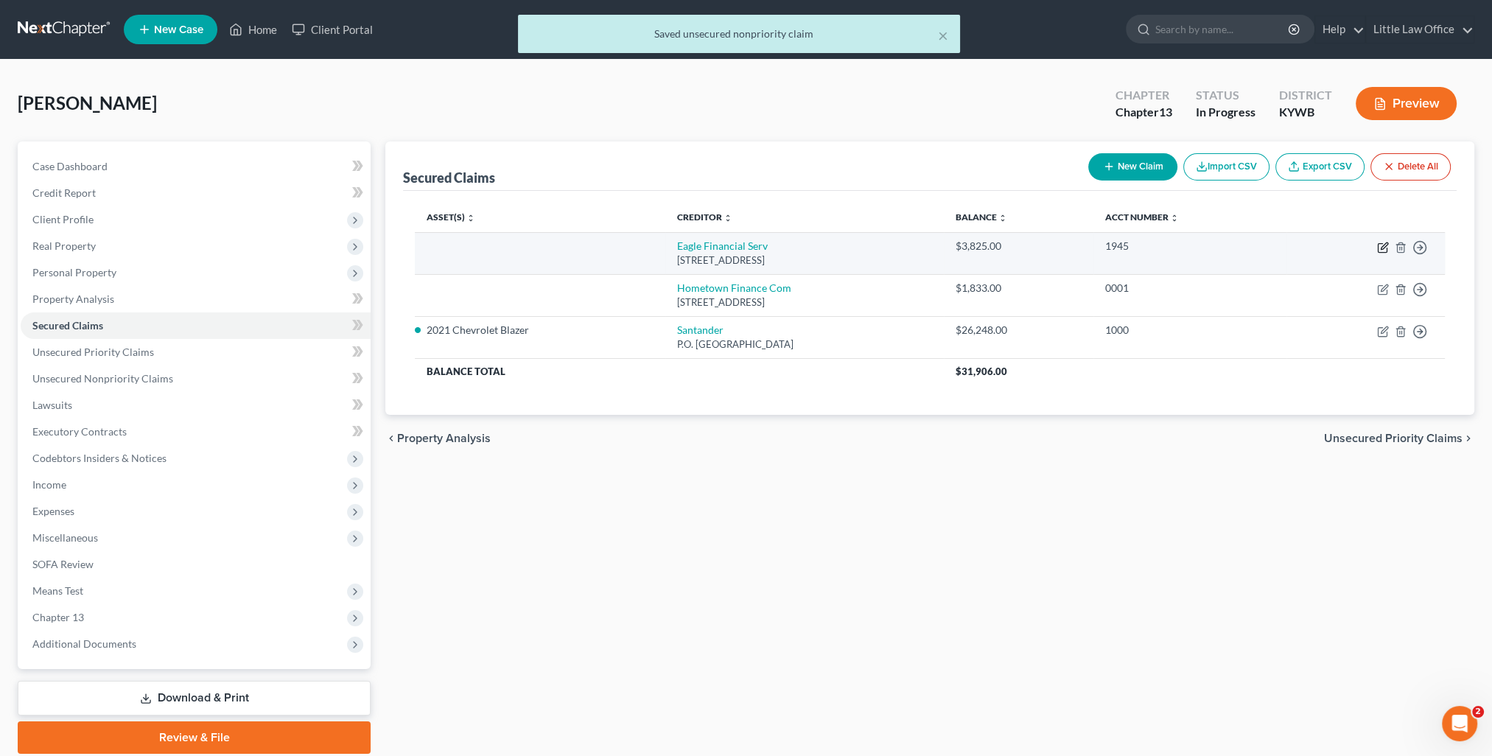
click at [1386, 252] on icon "button" at bounding box center [1383, 248] width 12 height 12
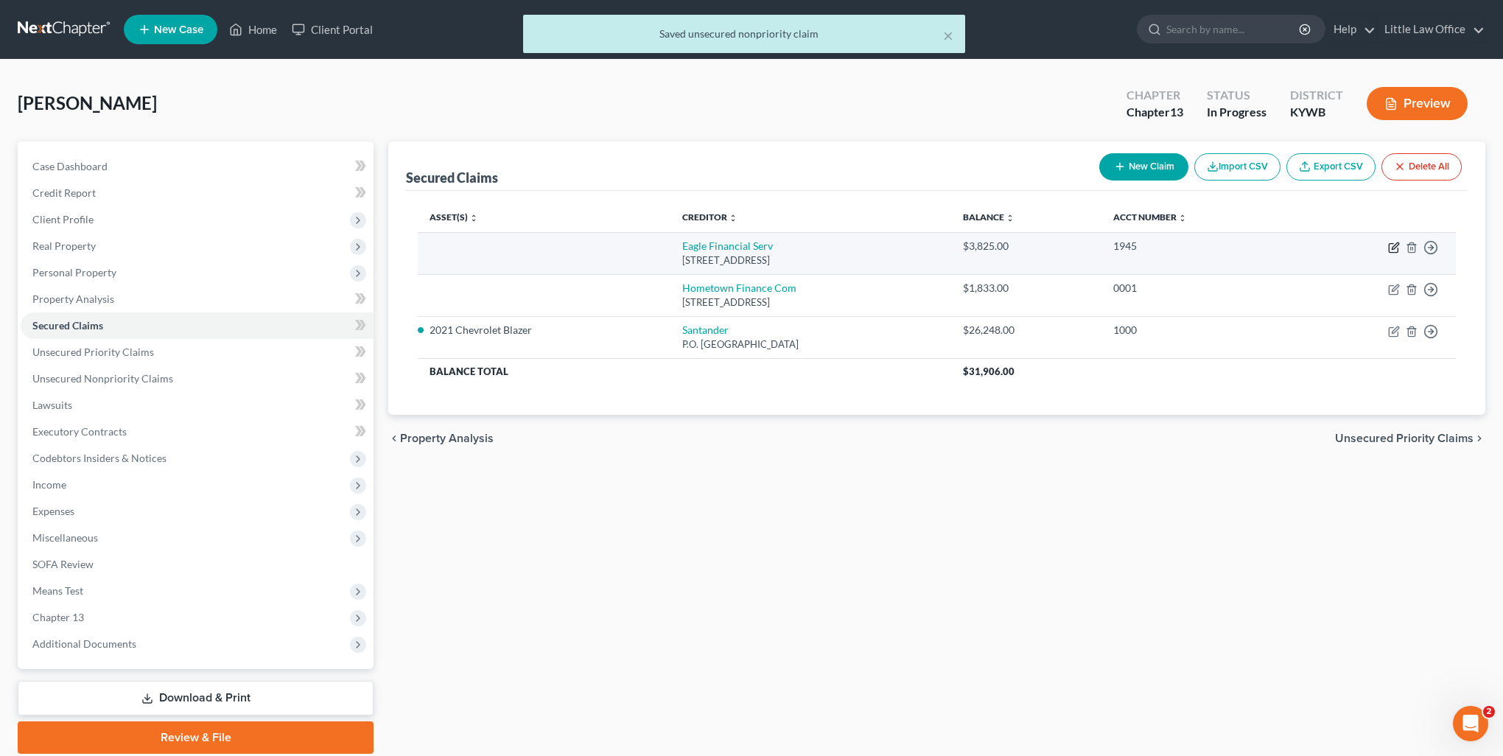
select select "18"
select select "0"
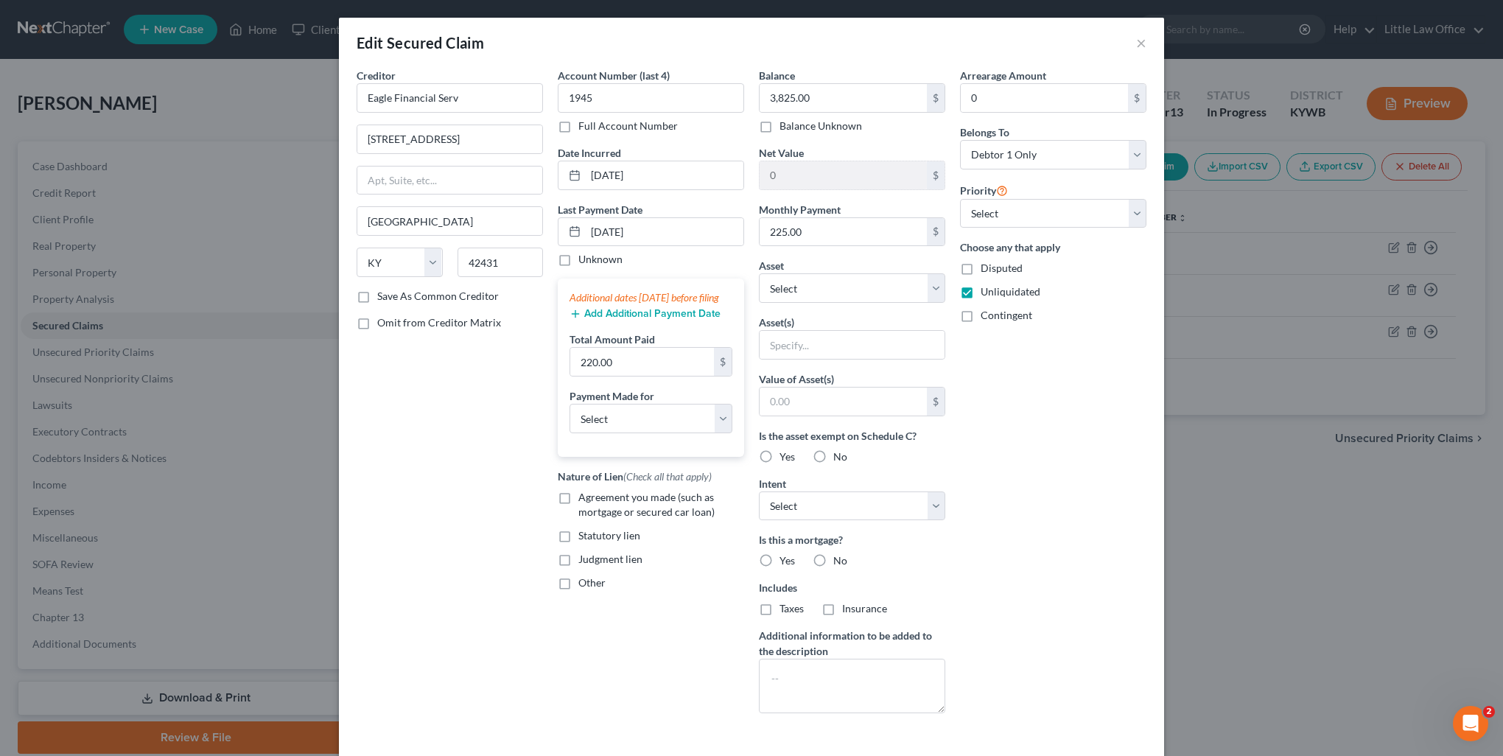
click at [625, 320] on button "Add Additional Payment Date" at bounding box center [645, 314] width 151 height 12
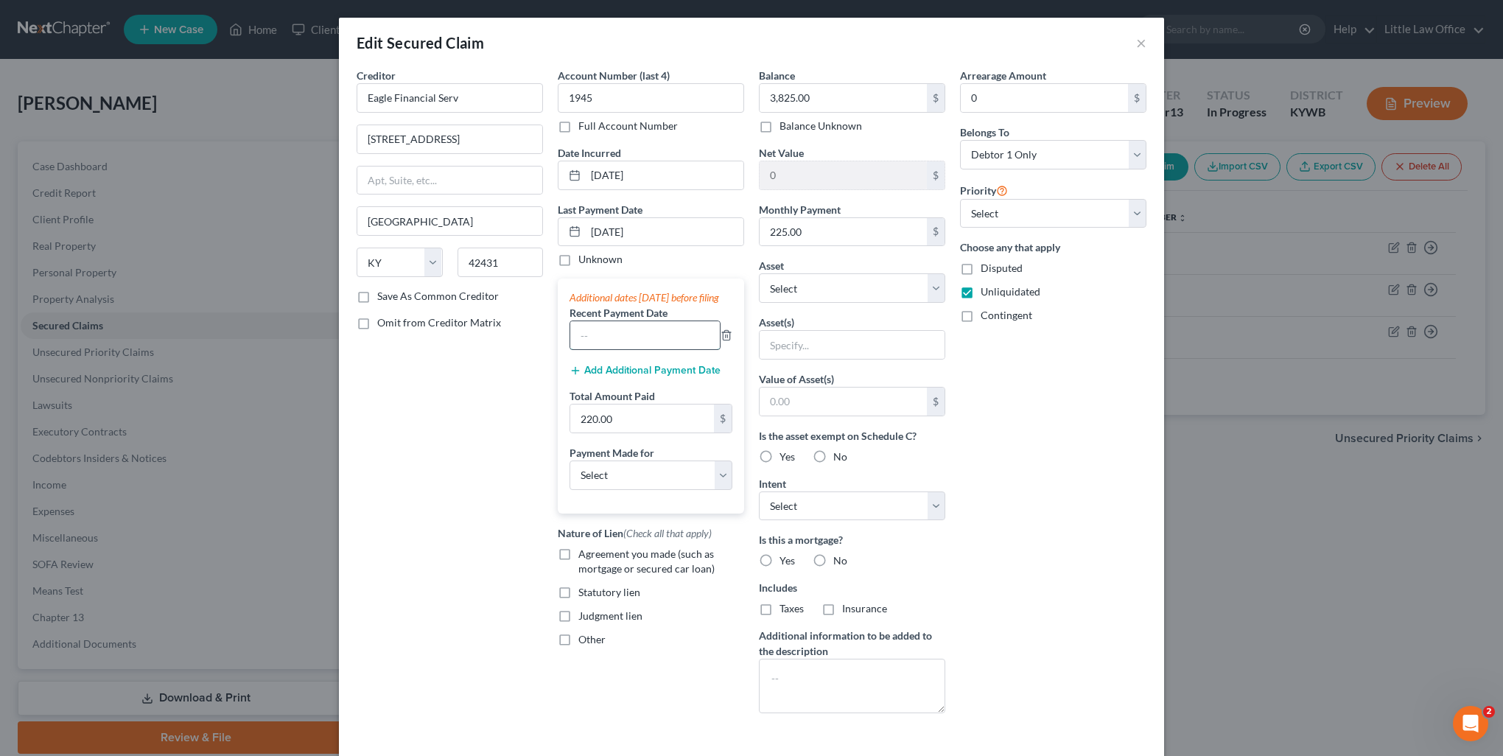
click at [621, 349] on input "text" at bounding box center [645, 335] width 150 height 28
type input "[DATE]"
drag, startPoint x: 588, startPoint y: 243, endPoint x: 549, endPoint y: 246, distance: 39.2
click at [551, 246] on div "Account Number (last 4) 1945 Full Account Number Date Incurred [DATE] Last Paym…" at bounding box center [651, 396] width 201 height 657
type input "[DATE]"
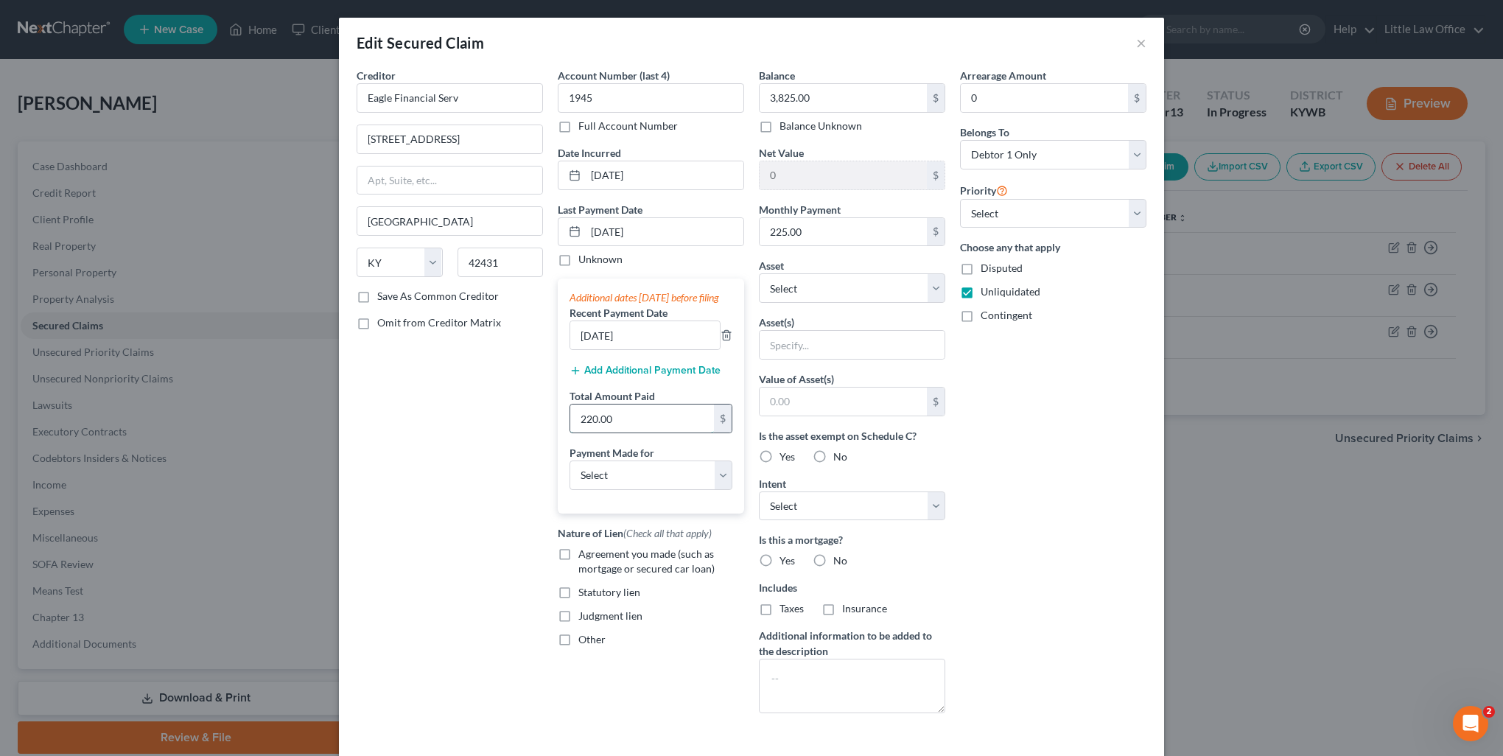
click at [660, 433] on input "220.00" at bounding box center [642, 419] width 144 height 28
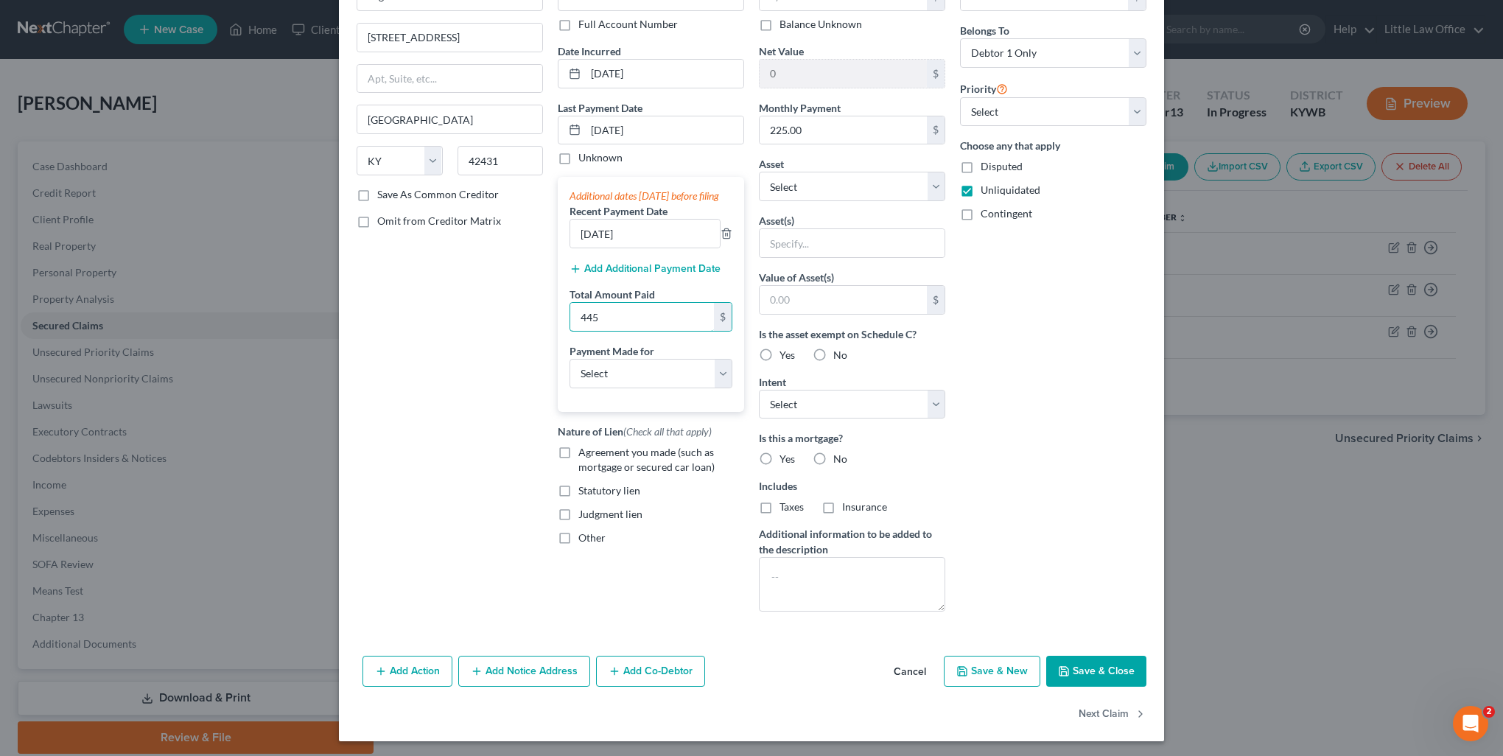
type input "445"
click at [1083, 665] on button "Save & Close" at bounding box center [1096, 671] width 100 height 31
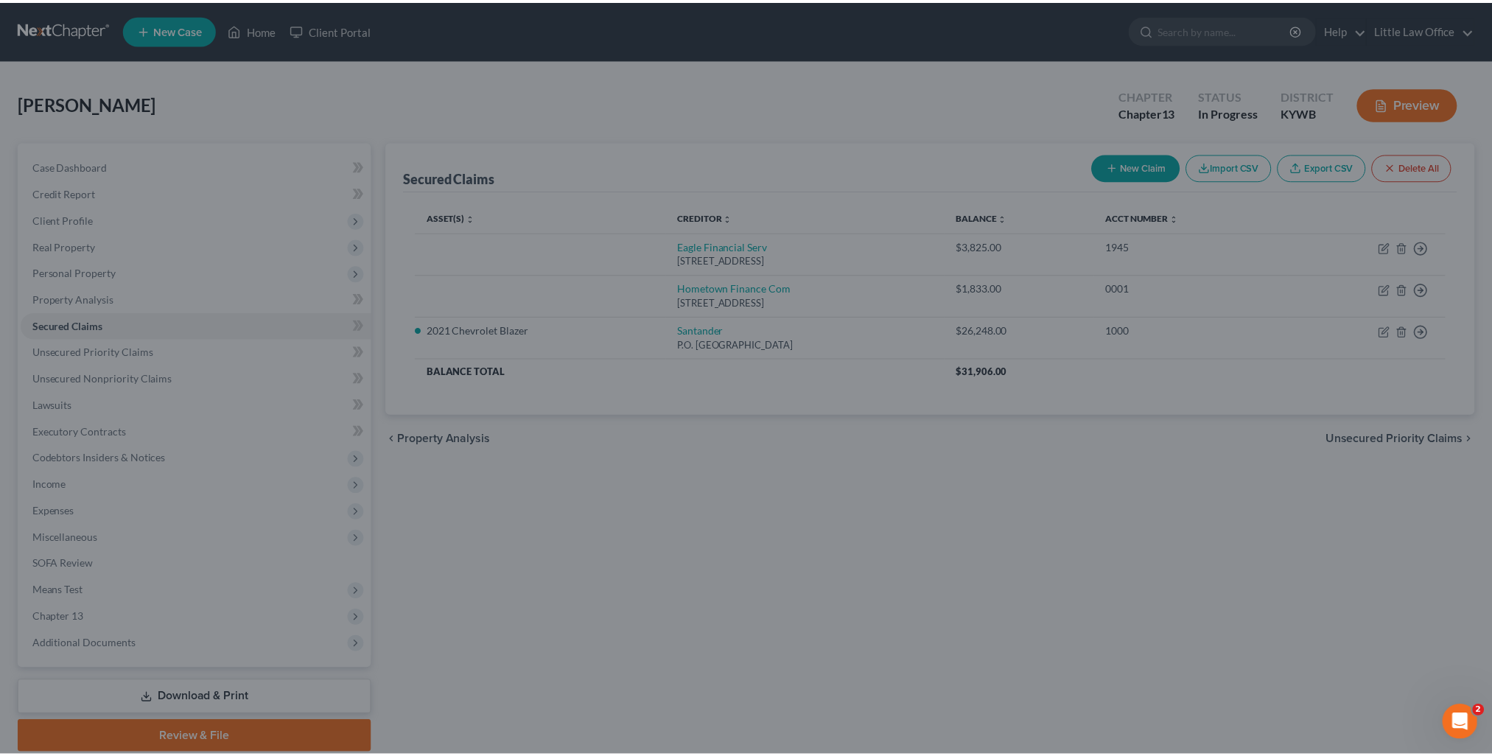
scroll to position [0, 0]
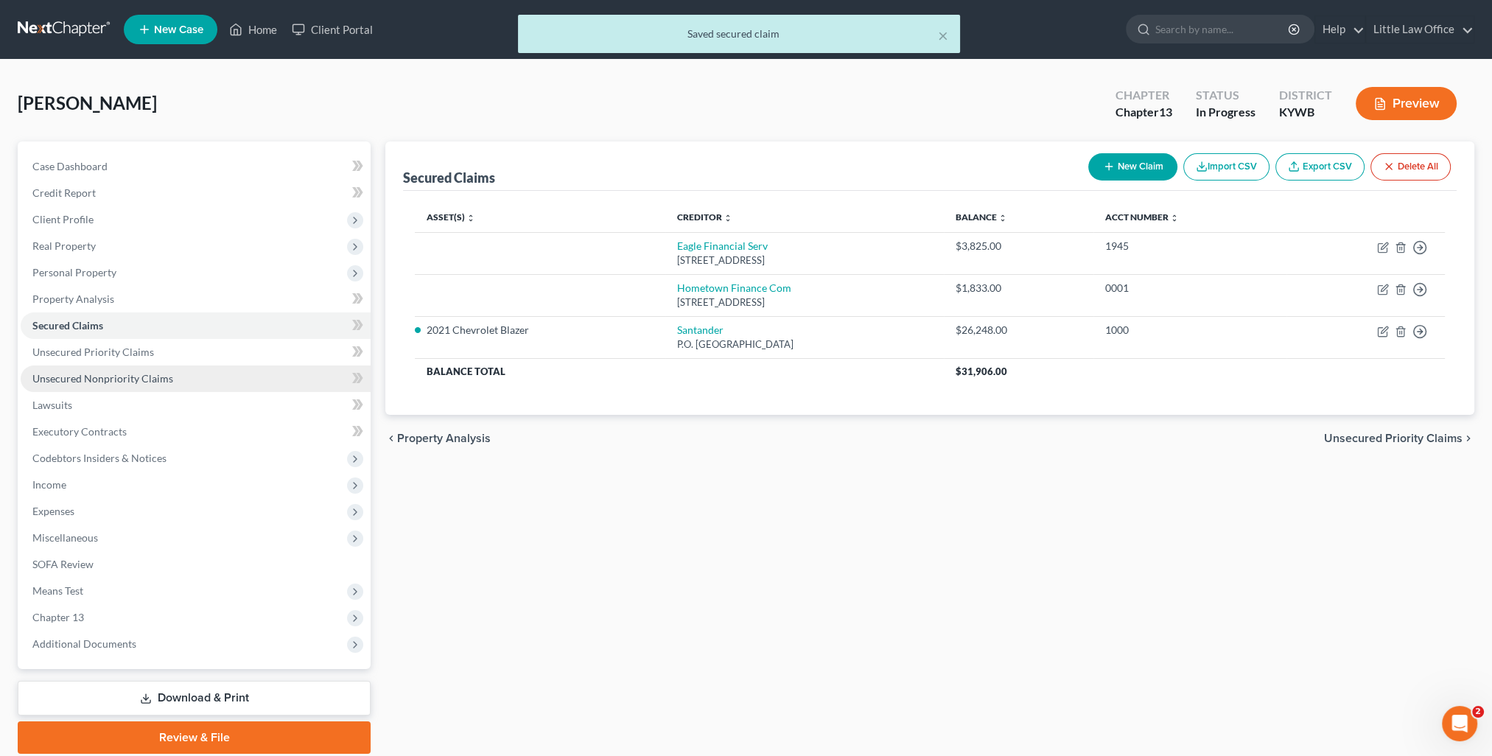
click at [172, 384] on link "Unsecured Nonpriority Claims" at bounding box center [196, 379] width 350 height 27
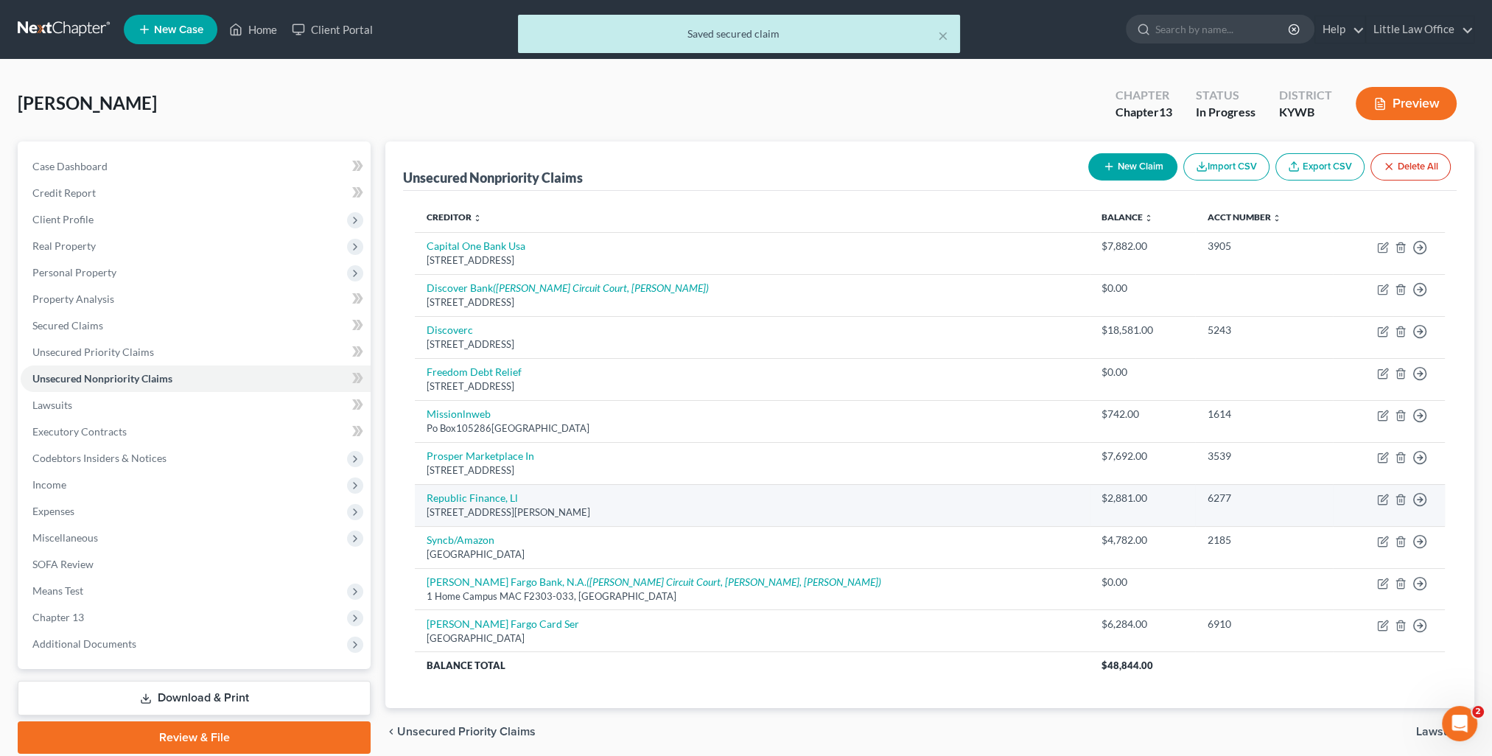
click at [1388, 497] on td "Move to D Move to E Move to G Move to Notice Only" at bounding box center [1389, 505] width 112 height 42
click at [1384, 499] on icon "button" at bounding box center [1383, 500] width 12 height 12
select select "18"
select select "0"
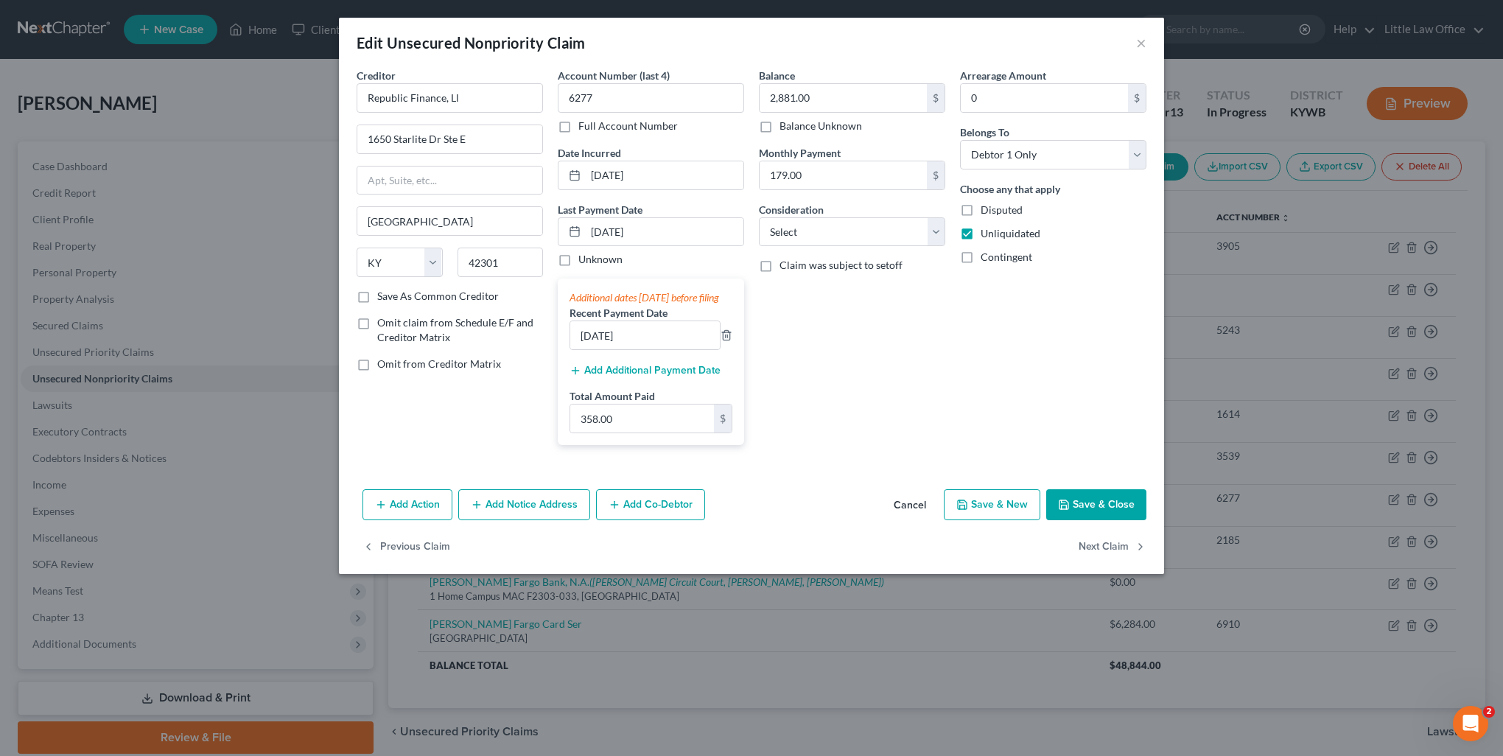
click at [623, 377] on button "Add Additional Payment Date" at bounding box center [645, 371] width 151 height 12
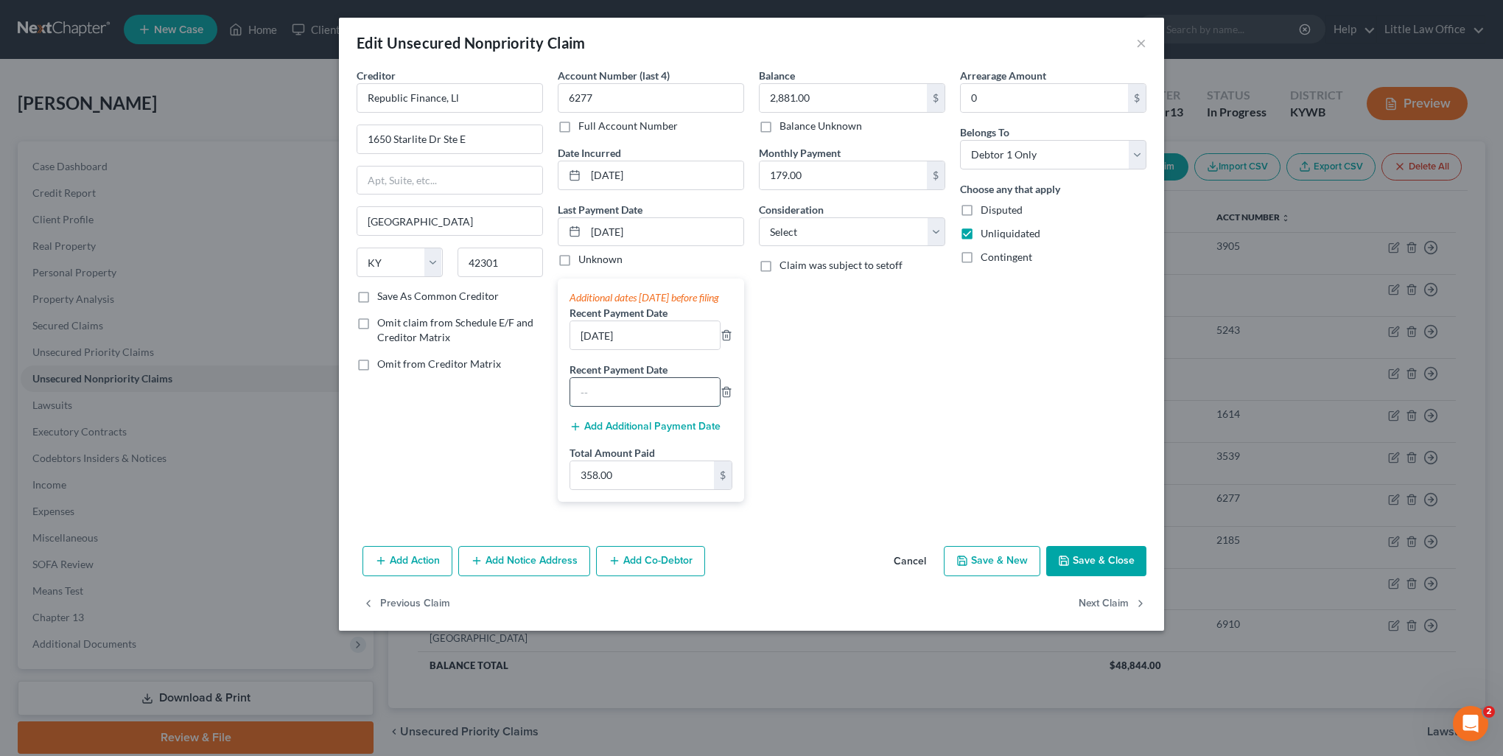
click at [618, 399] on input "text" at bounding box center [645, 392] width 150 height 28
type input "[DATE]"
drag, startPoint x: 669, startPoint y: 220, endPoint x: 586, endPoint y: 243, distance: 86.4
click at [586, 243] on input "[DATE]" at bounding box center [665, 232] width 158 height 28
type input "[DATE]"
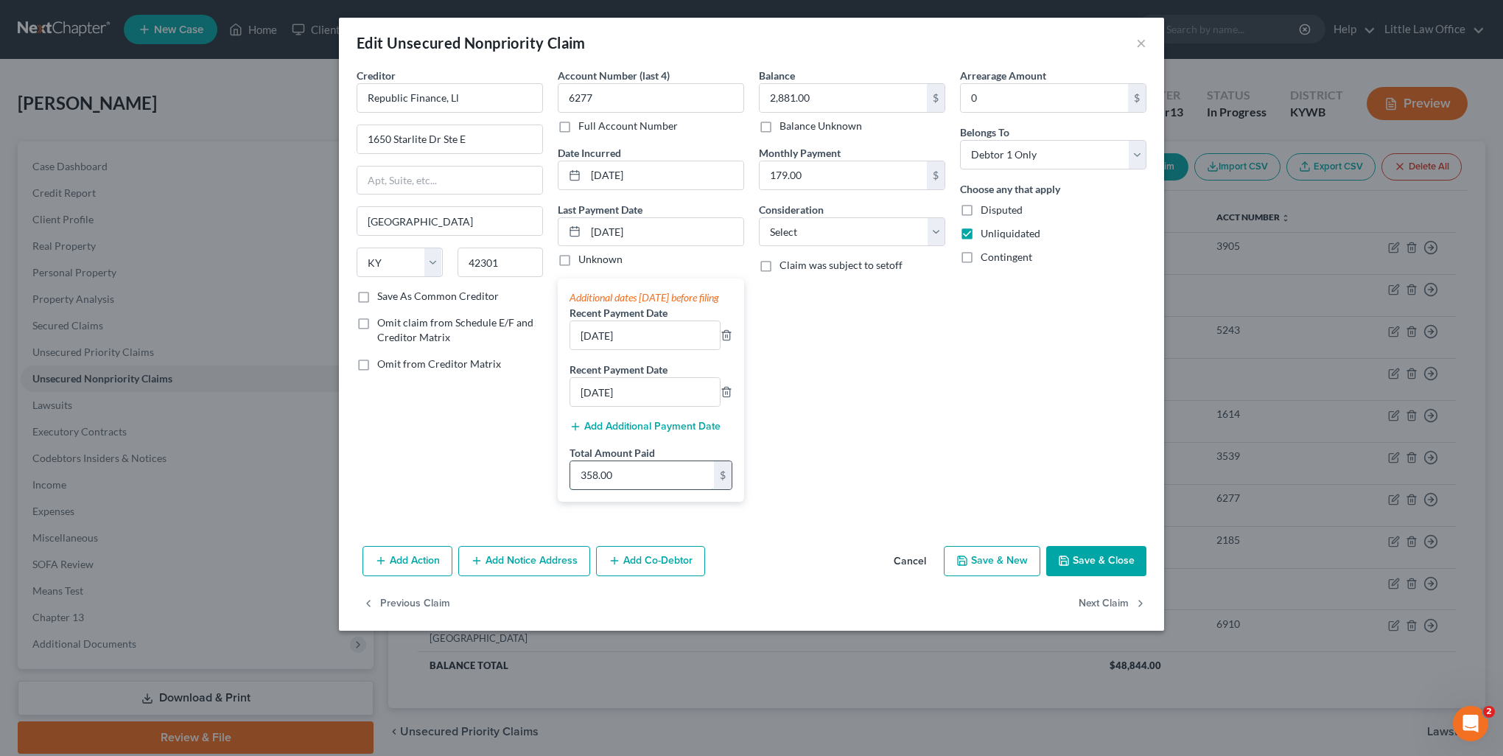
click at [654, 480] on input "358.00" at bounding box center [642, 475] width 144 height 28
type input "552"
click at [1100, 573] on button "Save & Close" at bounding box center [1096, 561] width 100 height 31
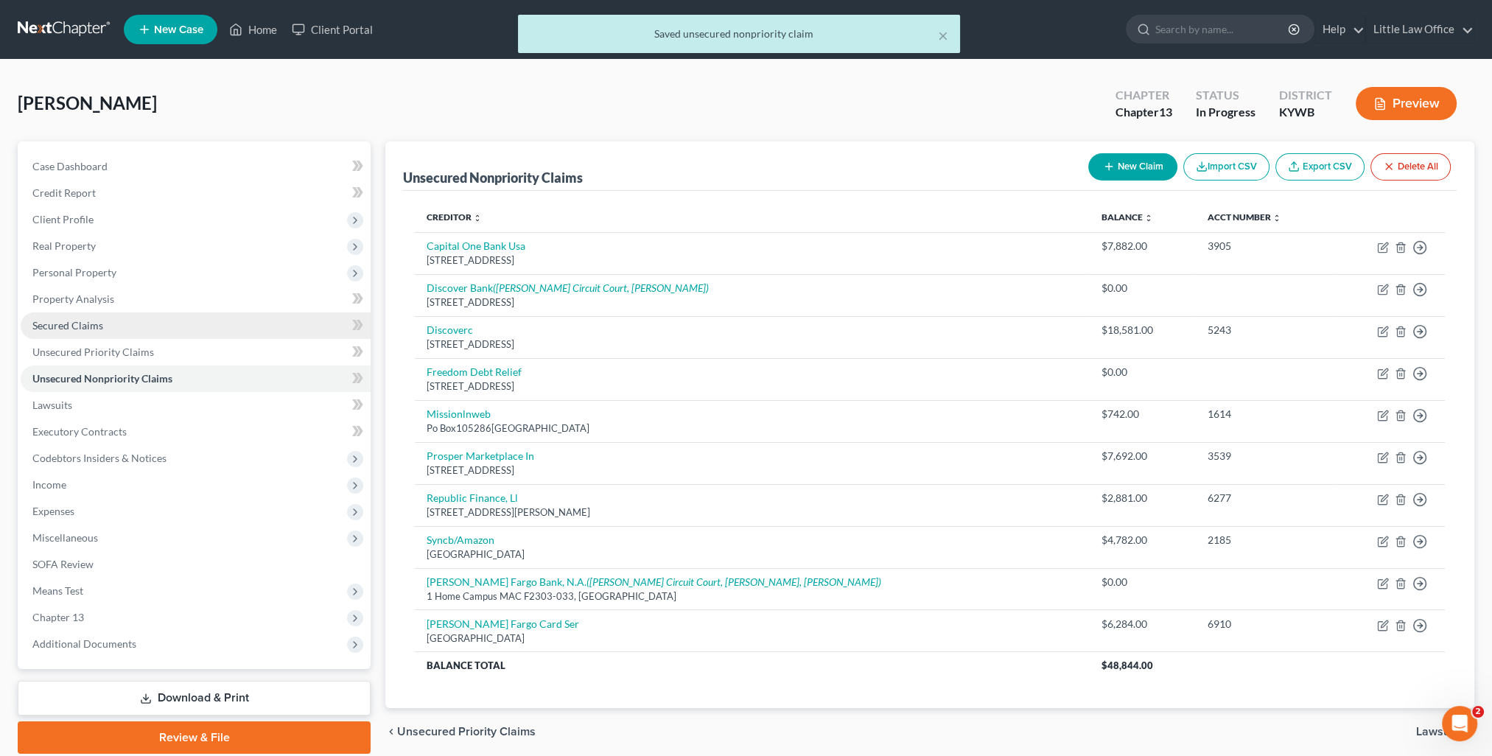
click at [105, 328] on link "Secured Claims" at bounding box center [196, 325] width 350 height 27
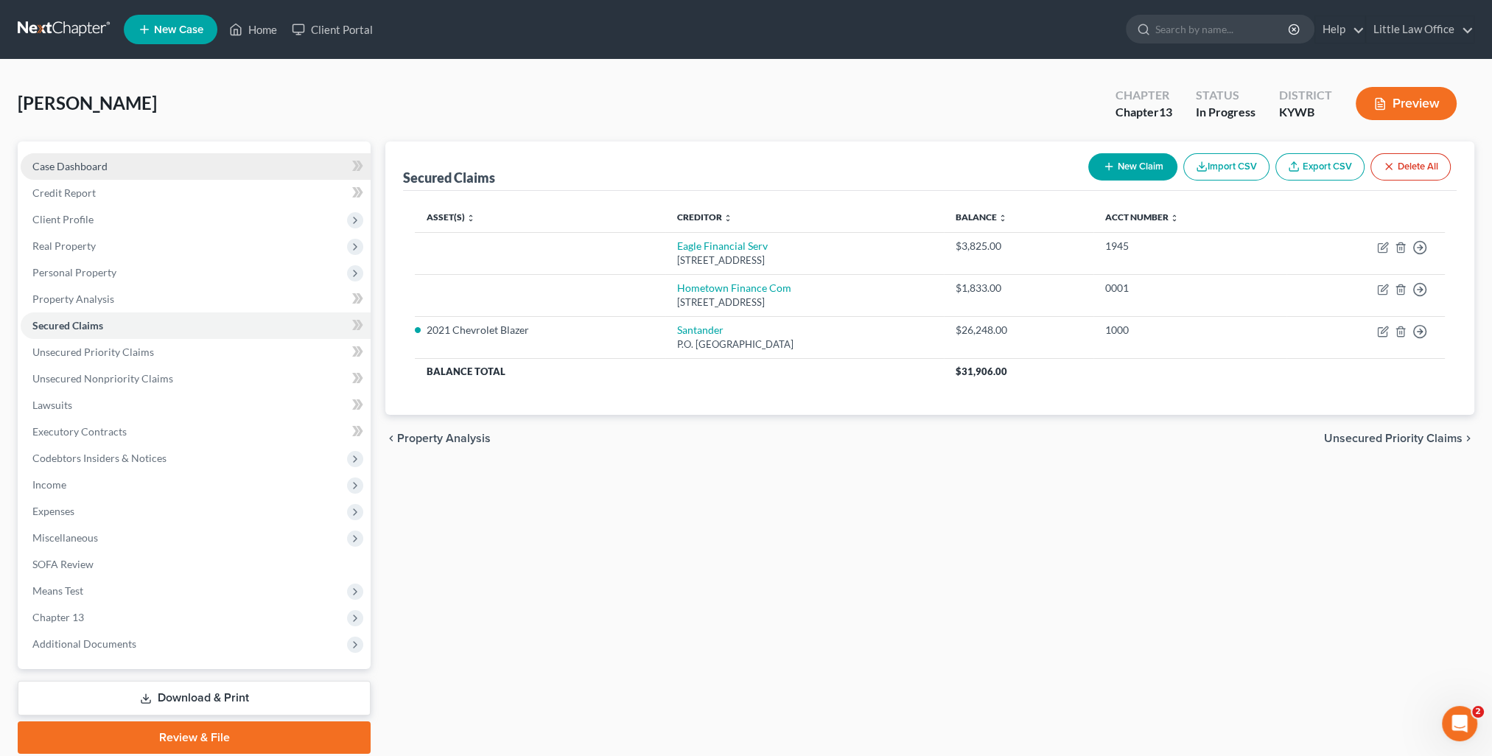
click at [91, 157] on link "Case Dashboard" at bounding box center [196, 166] width 350 height 27
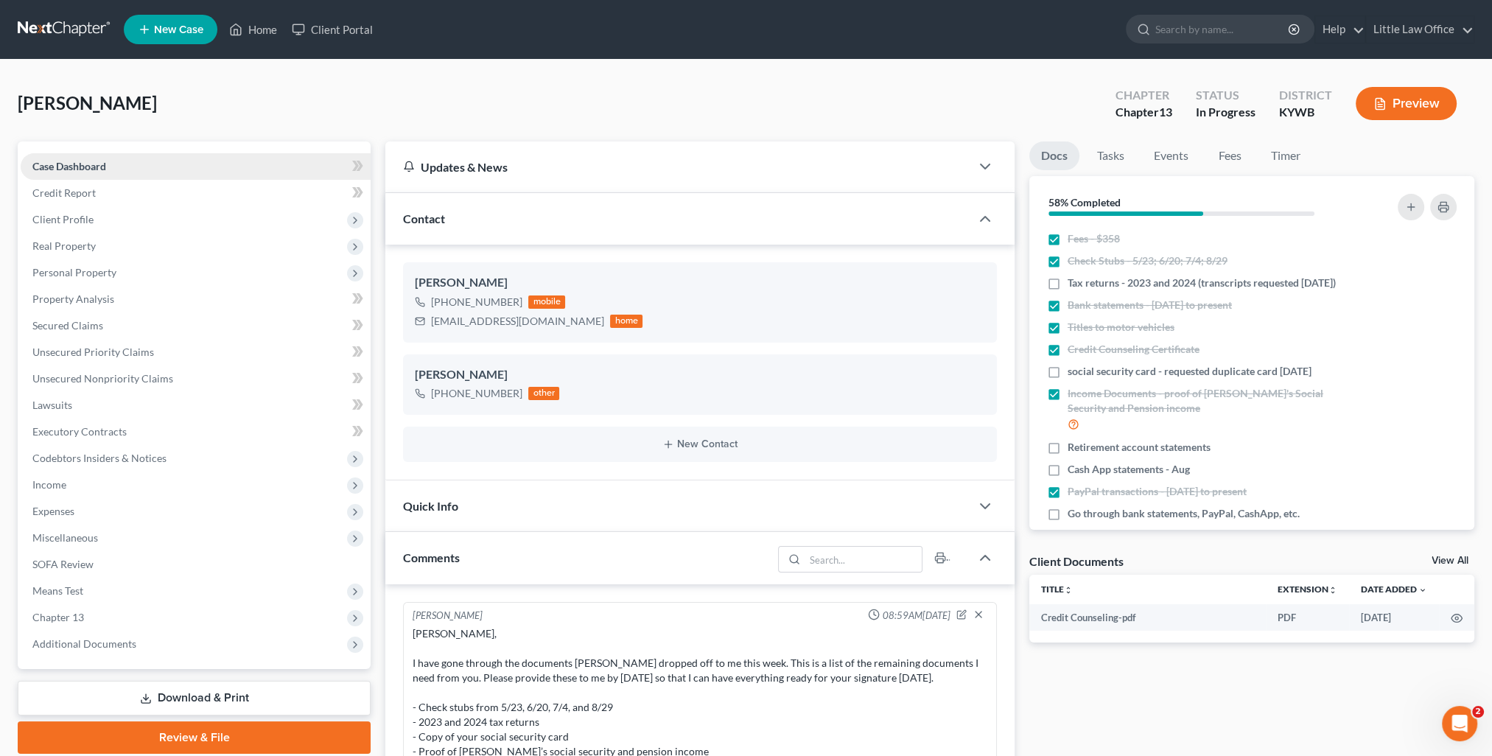
scroll to position [77, 0]
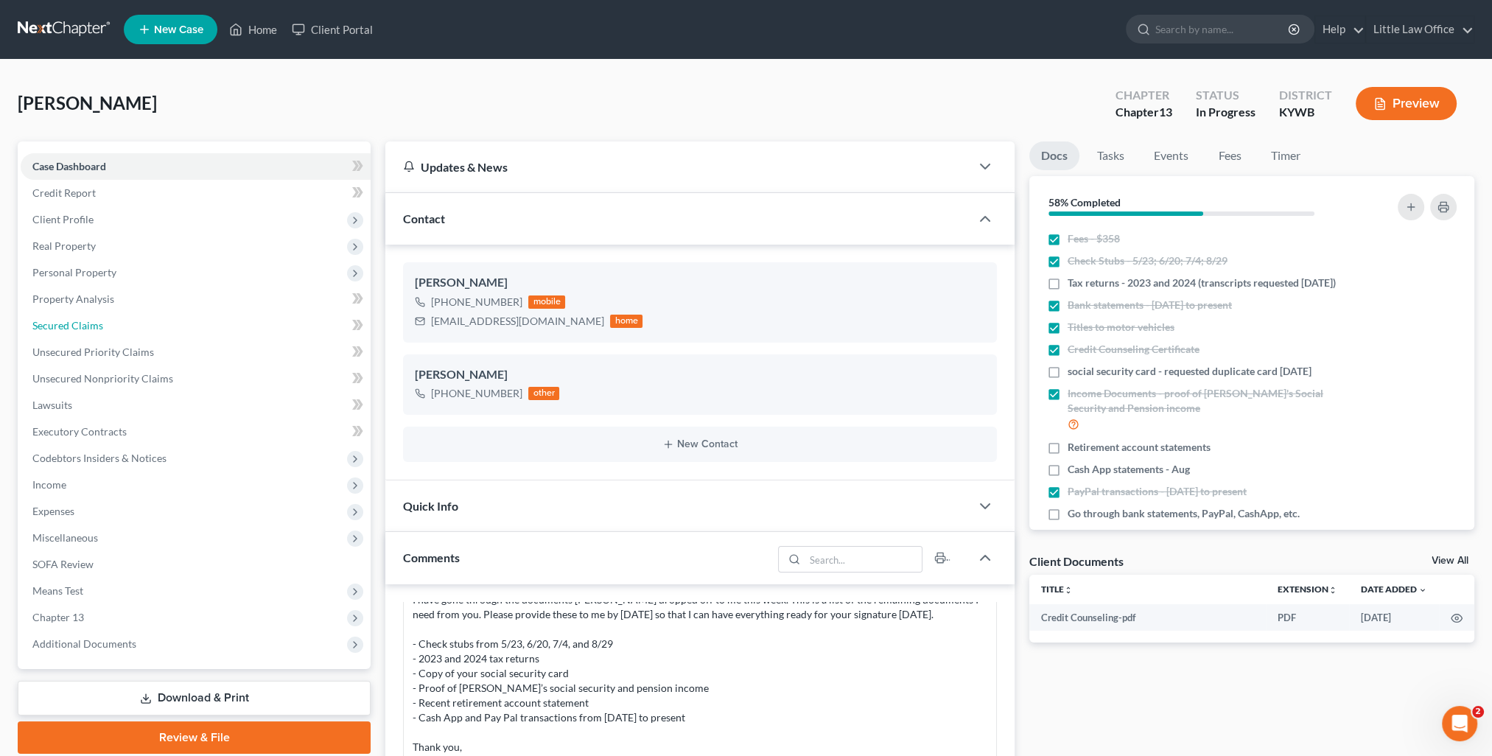
drag, startPoint x: 106, startPoint y: 323, endPoint x: 335, endPoint y: 88, distance: 327.3
click at [106, 323] on link "Secured Claims" at bounding box center [196, 325] width 350 height 27
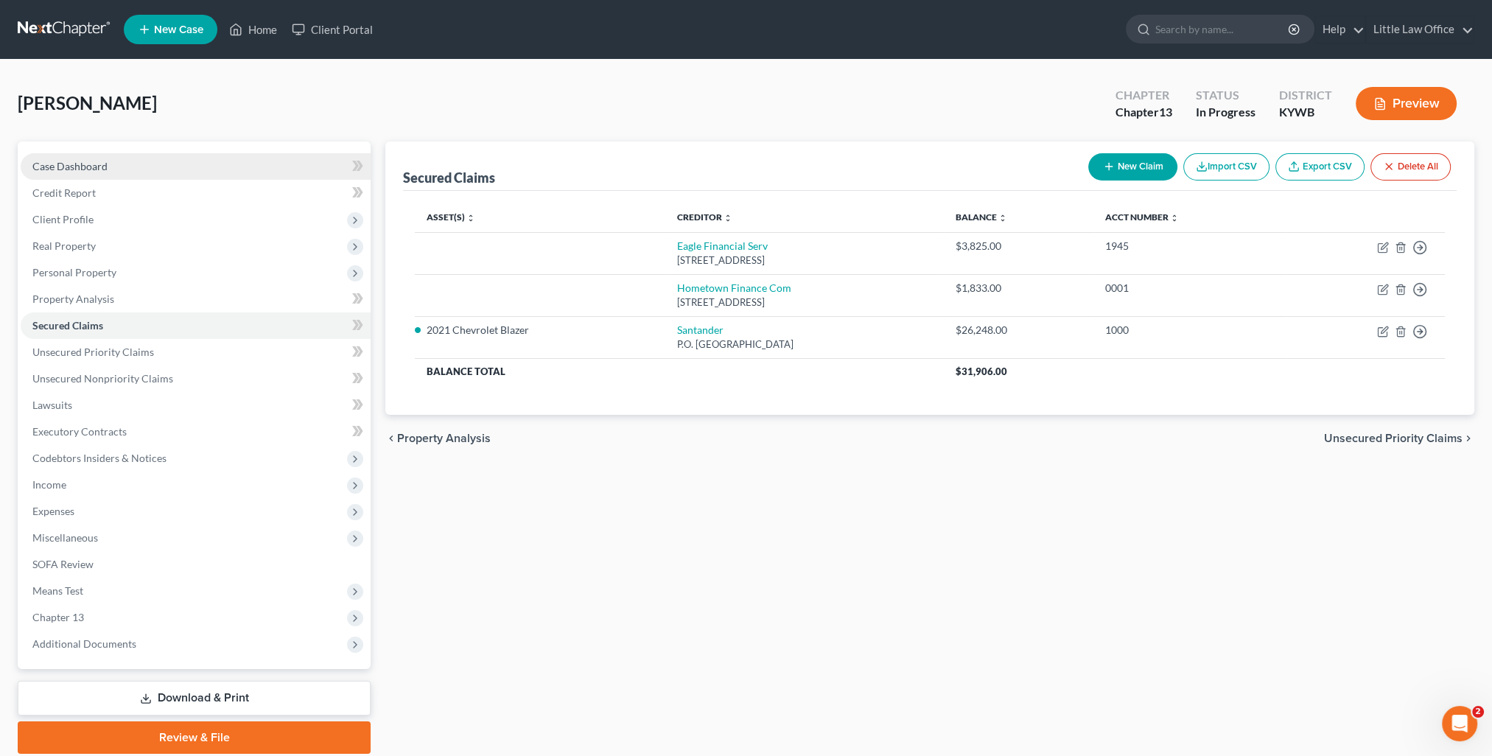
click at [55, 158] on link "Case Dashboard" at bounding box center [196, 166] width 350 height 27
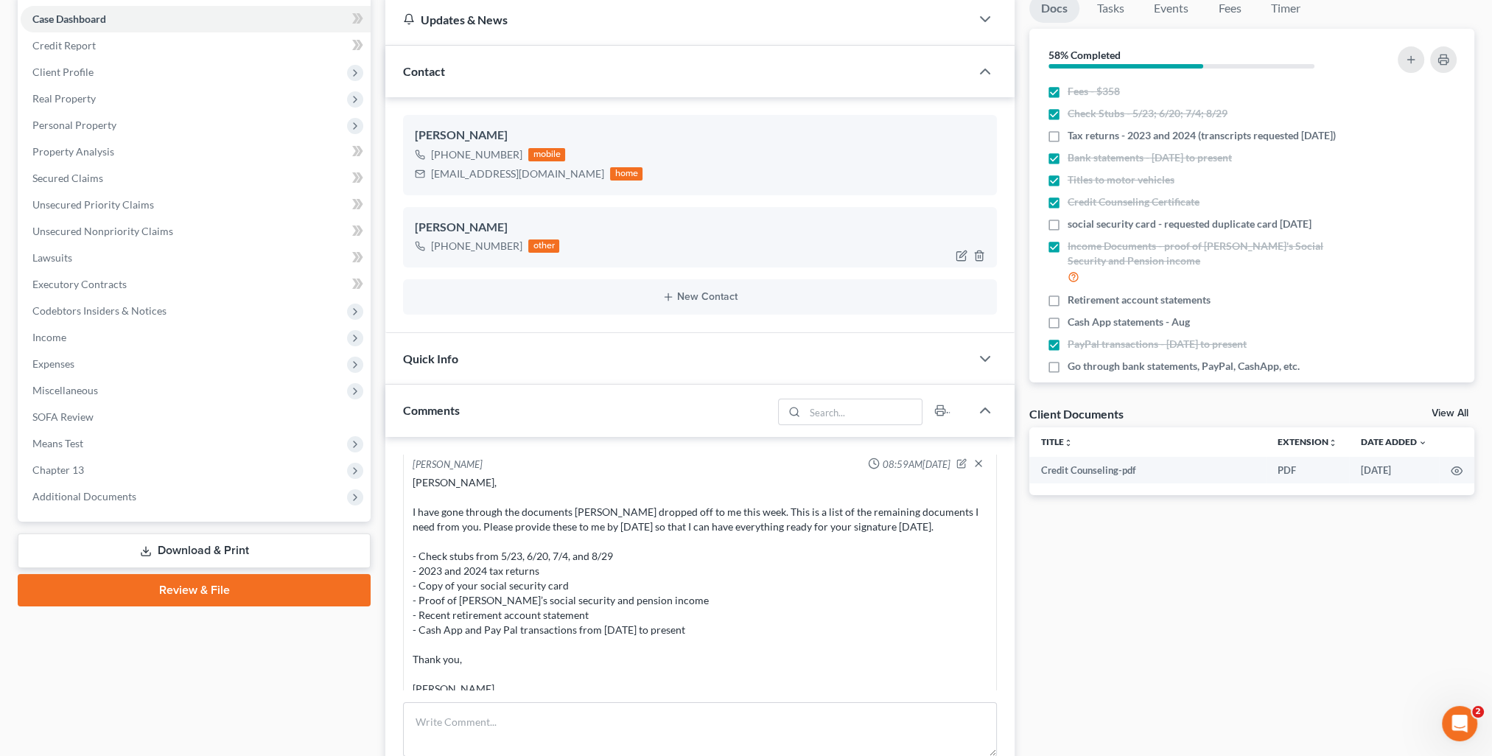
scroll to position [74, 0]
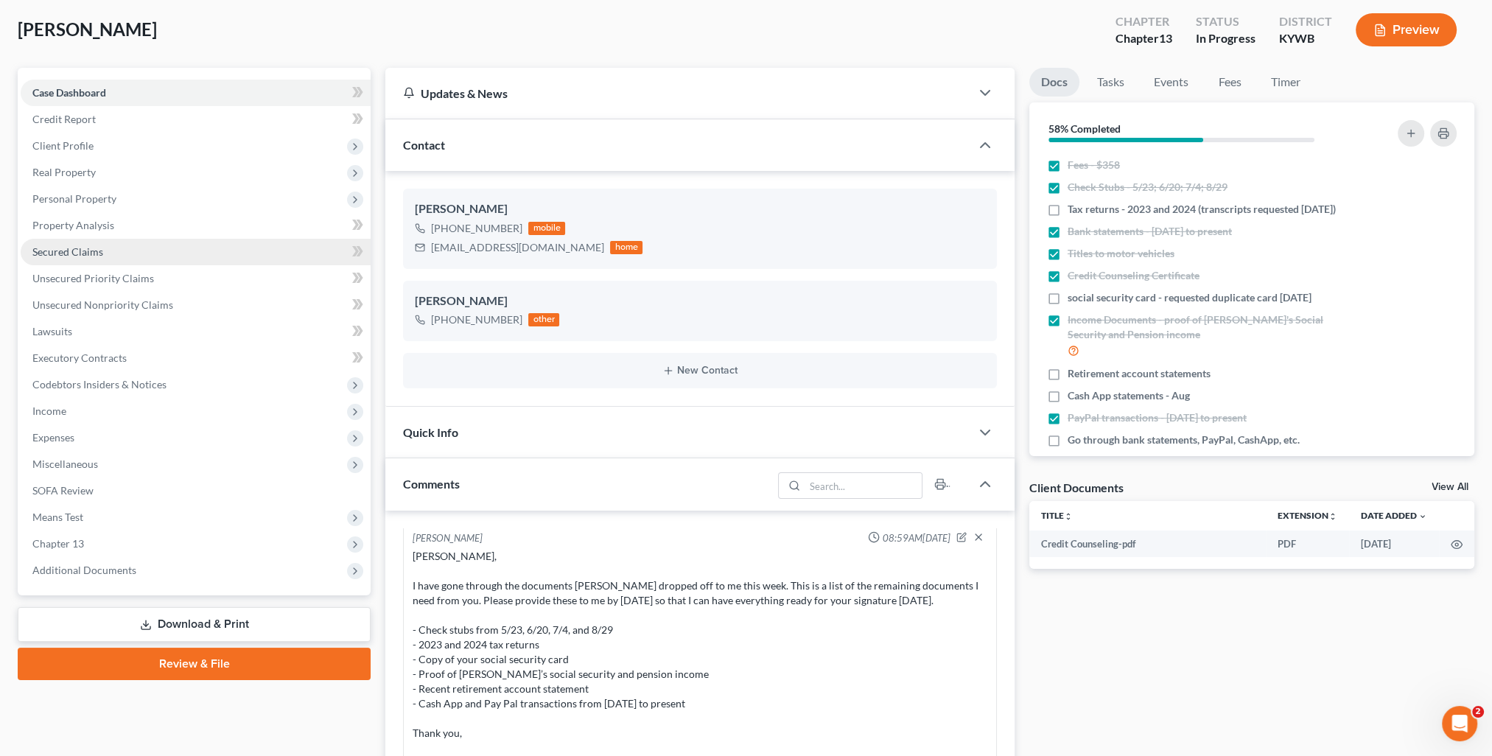
click at [88, 259] on link "Secured Claims" at bounding box center [196, 252] width 350 height 27
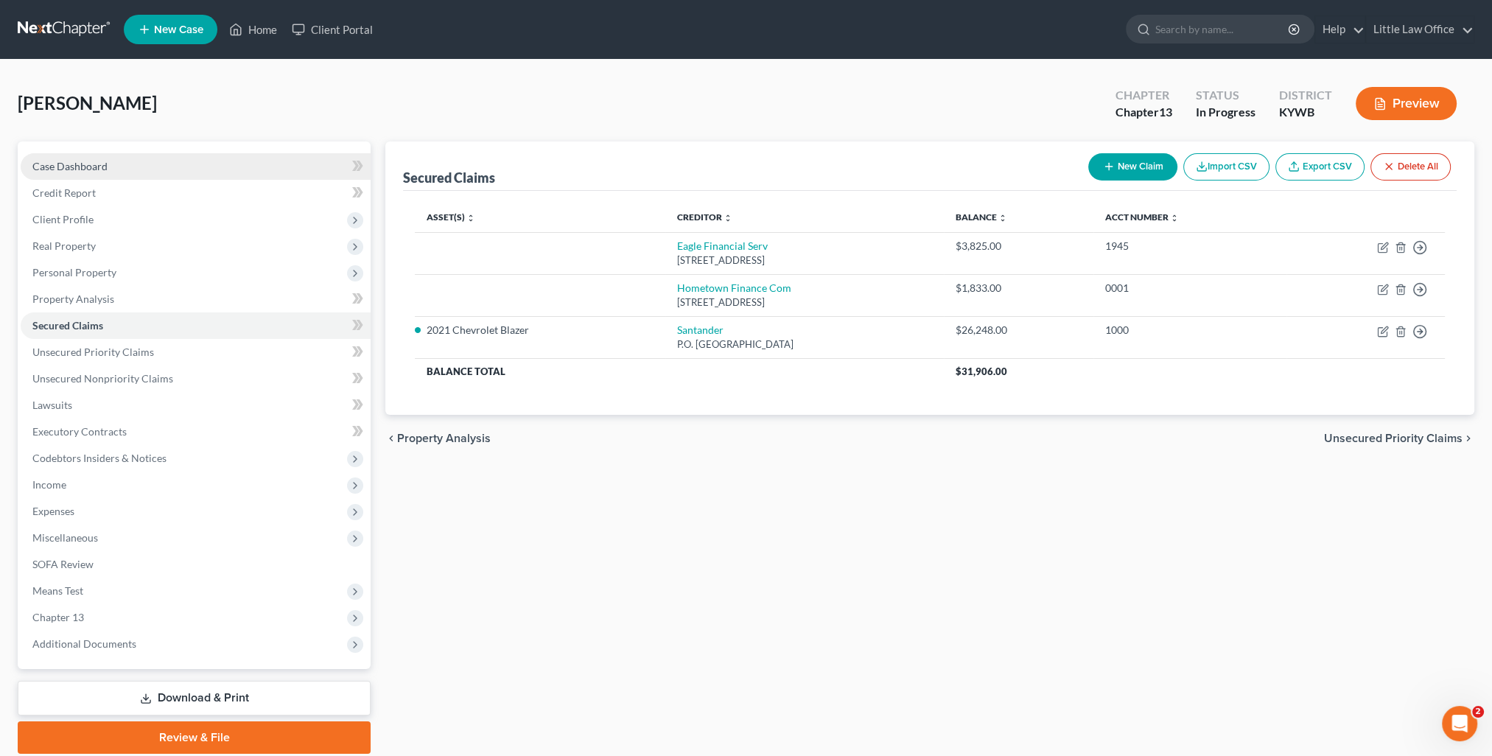
click at [77, 167] on span "Case Dashboard" at bounding box center [69, 166] width 75 height 13
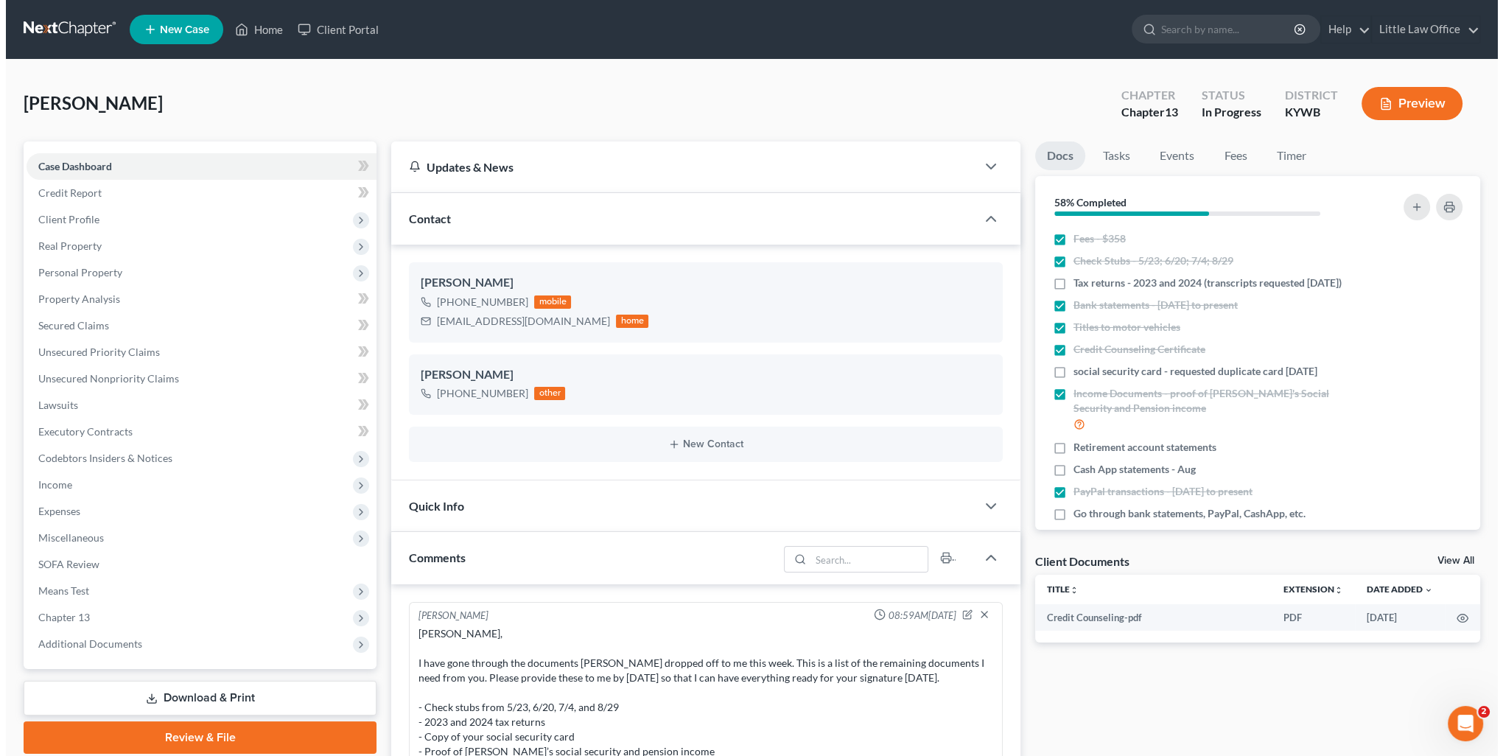
scroll to position [77, 0]
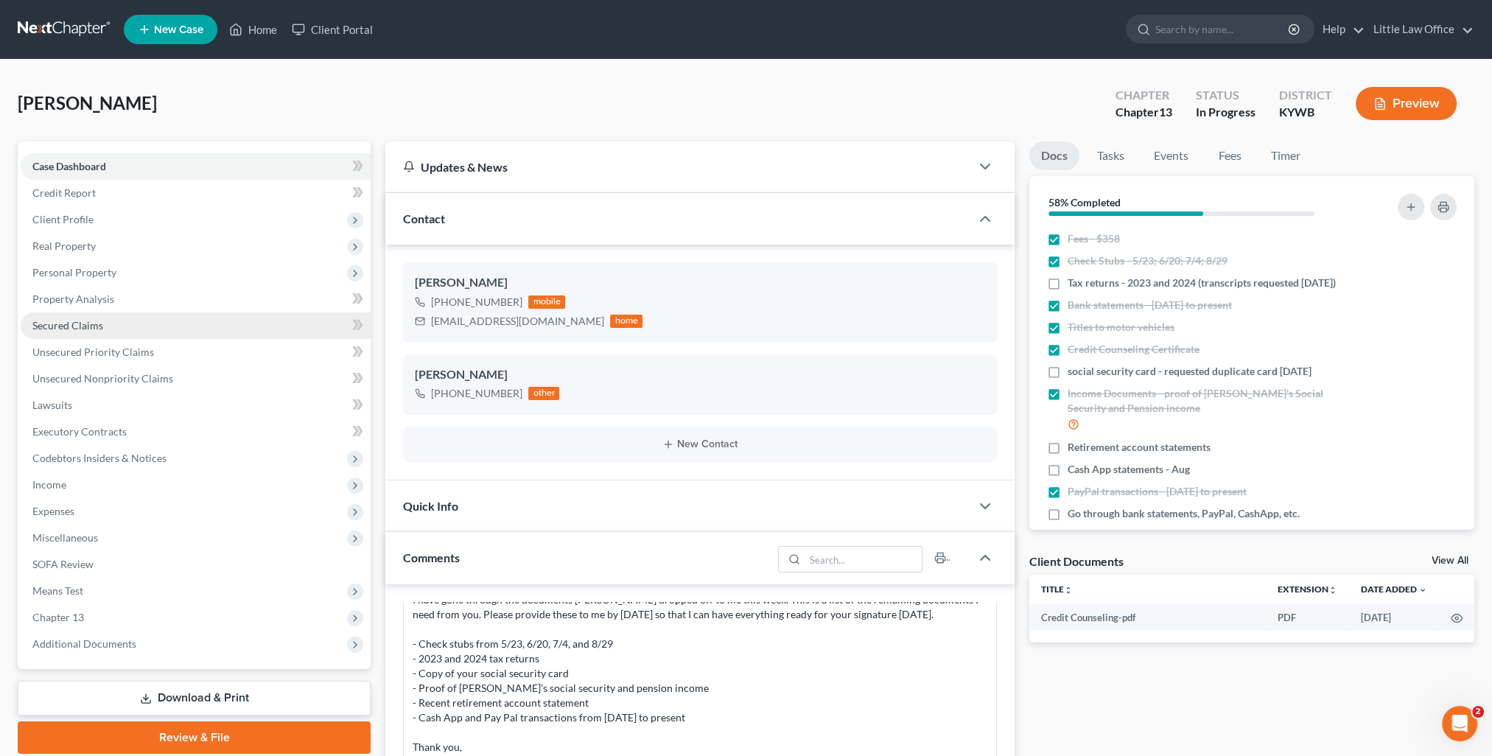
click at [131, 335] on link "Secured Claims" at bounding box center [196, 325] width 350 height 27
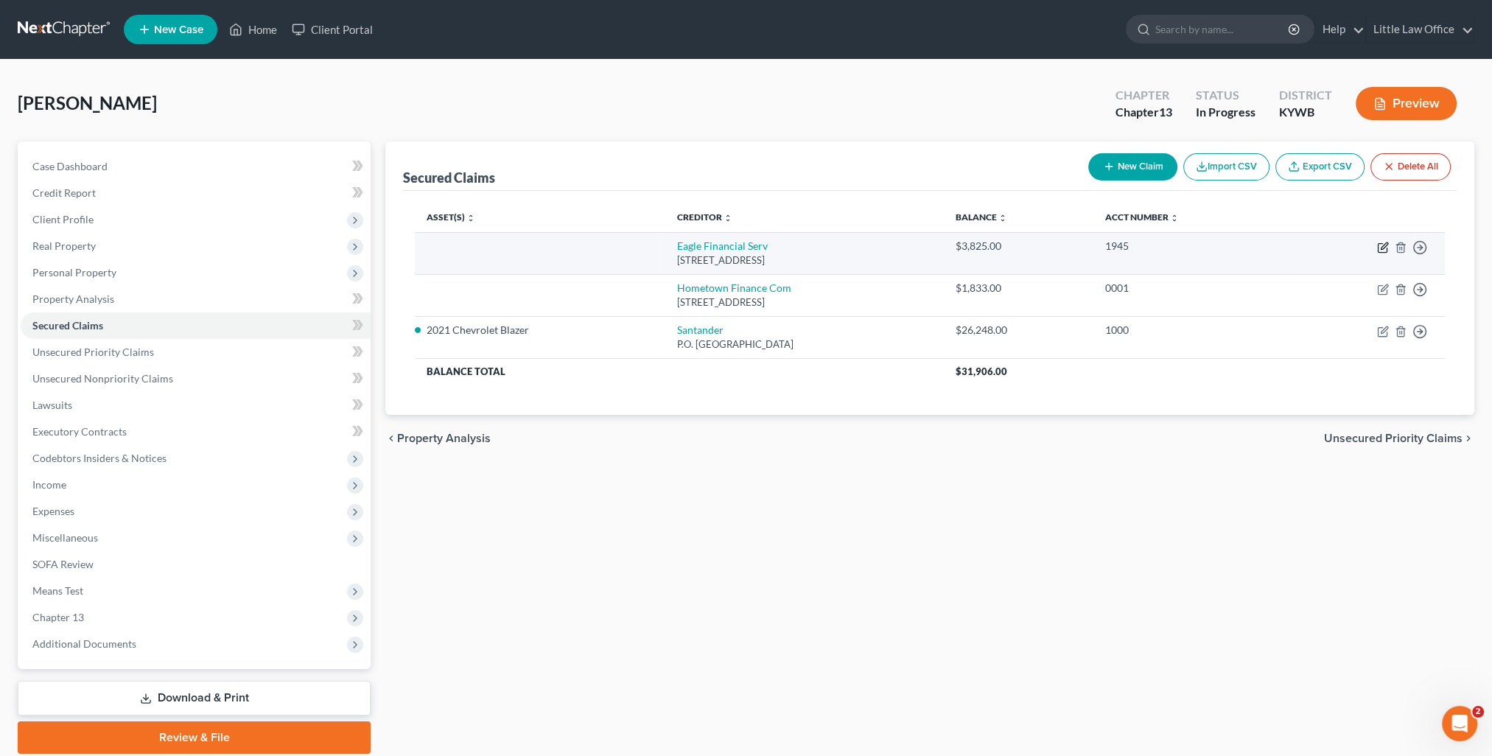
click at [1379, 247] on icon "button" at bounding box center [1383, 248] width 12 height 12
select select "18"
select select "0"
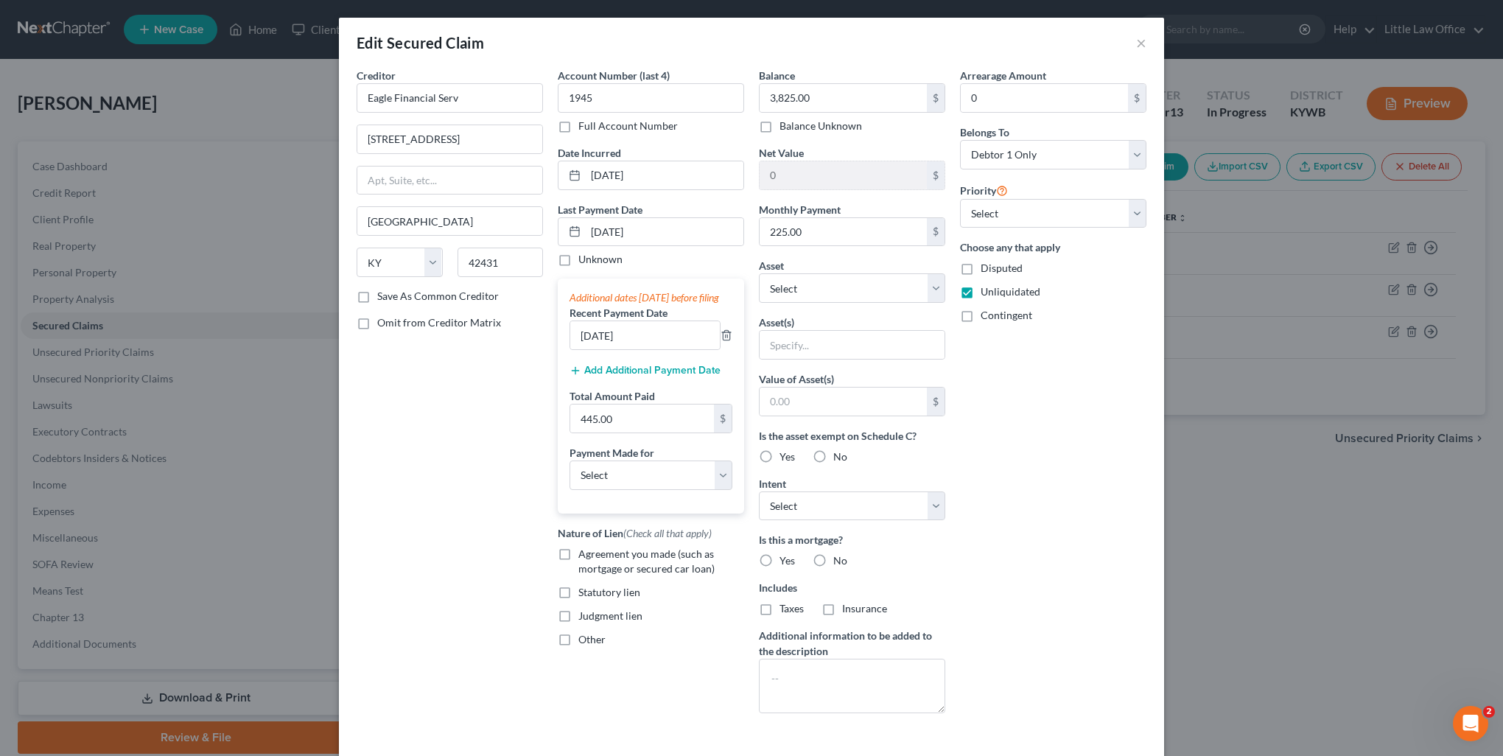
click at [786, 304] on div "Balance 3,825.00 $ Balance Unknown Balance Undetermined 3,825.00 $ Balance Unkn…" at bounding box center [852, 396] width 201 height 657
click at [782, 297] on select "Select Other Multiple Assets Pet(s) - 13 cats - $100.0 Clothing - clothing for …" at bounding box center [852, 287] width 186 height 29
select select "8"
click at [759, 273] on select "Select Other Multiple Assets Pet(s) - 13 cats - $100.0 Clothing - clothing for …" at bounding box center [852, 287] width 186 height 29
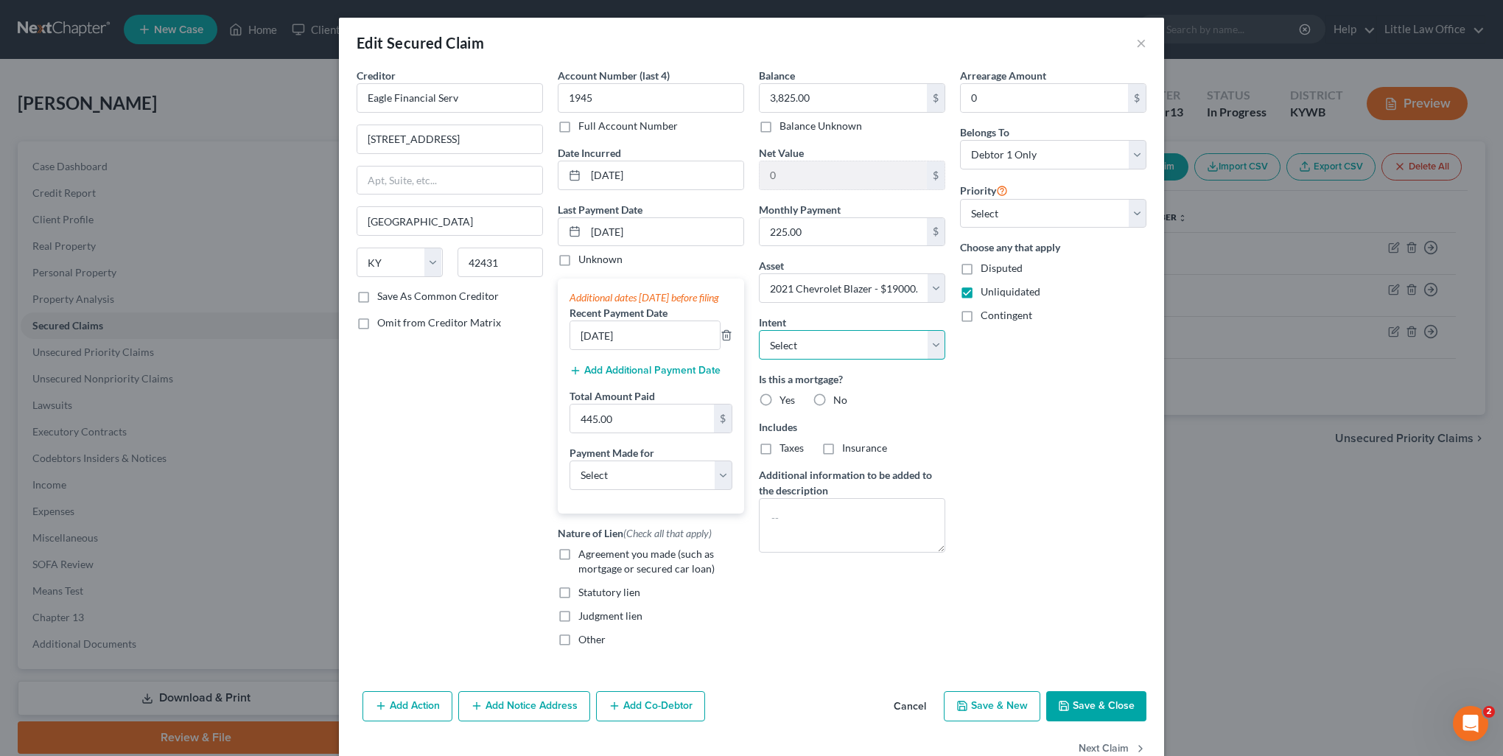
click at [808, 348] on select "Select Surrender Redeem Reaffirm Avoid Other" at bounding box center [852, 344] width 186 height 29
select select "2"
click at [759, 330] on select "Select Surrender Redeem Reaffirm Avoid Other" at bounding box center [852, 344] width 186 height 29
click at [1116, 722] on button "Save & Close" at bounding box center [1096, 706] width 100 height 31
select select
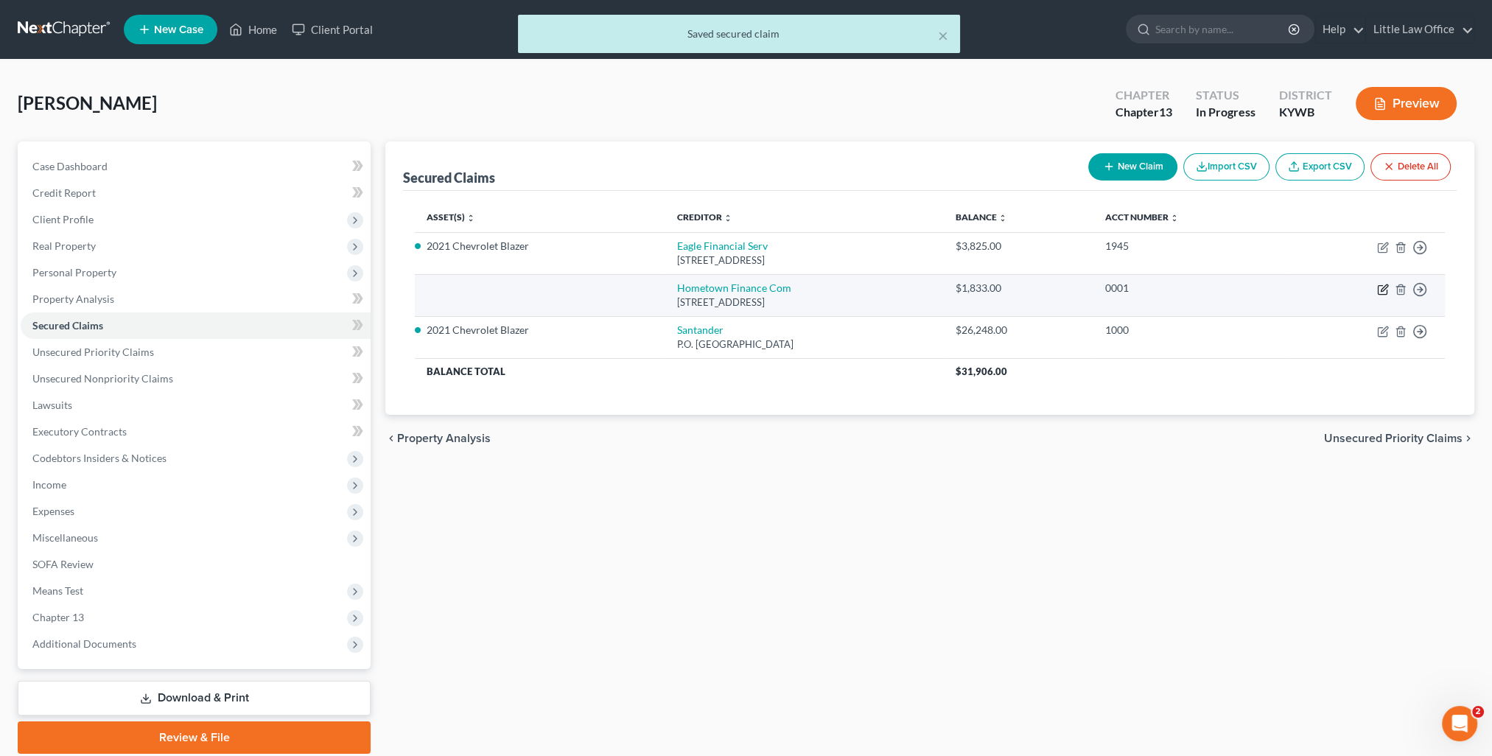
click at [1380, 290] on icon "button" at bounding box center [1383, 290] width 12 height 12
select select "18"
select select "0"
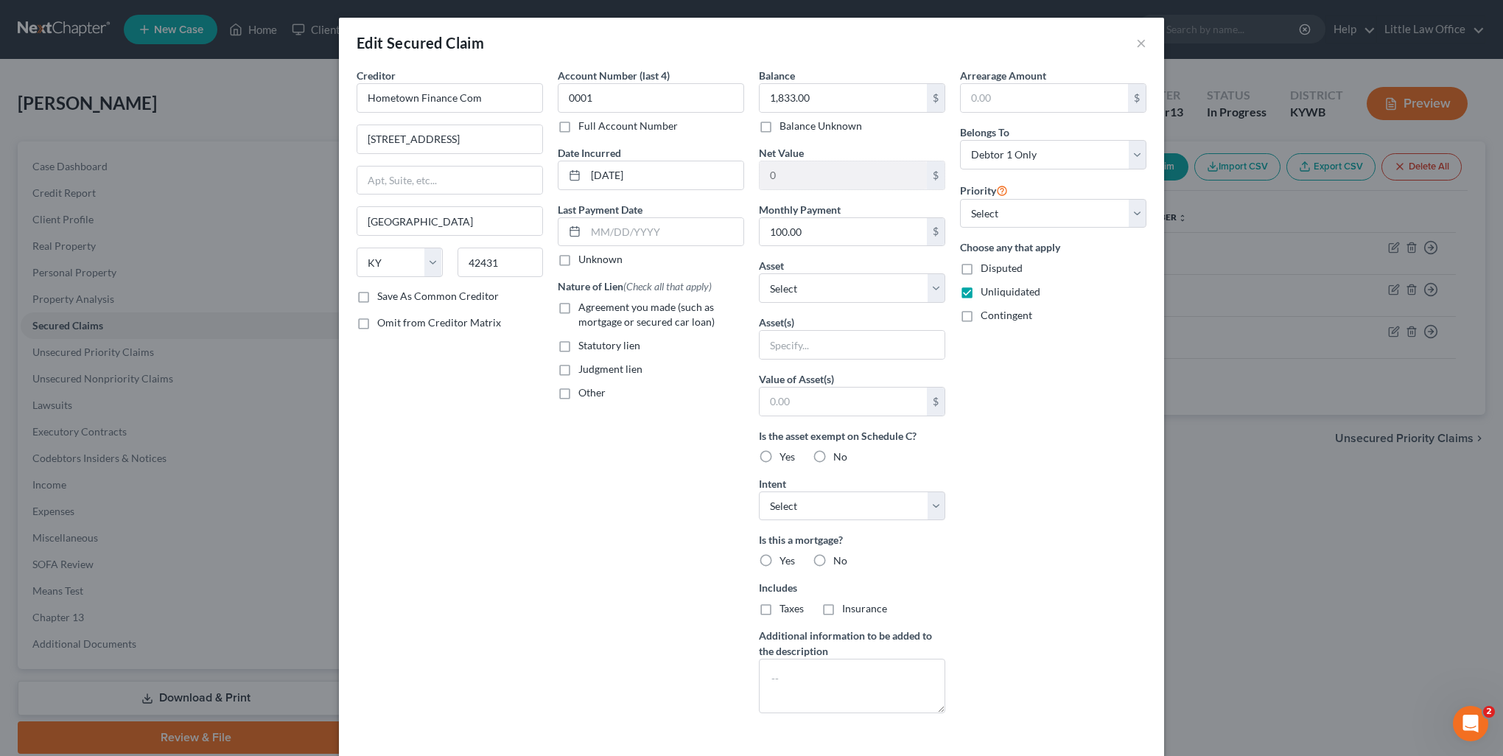
scroll to position [102, 0]
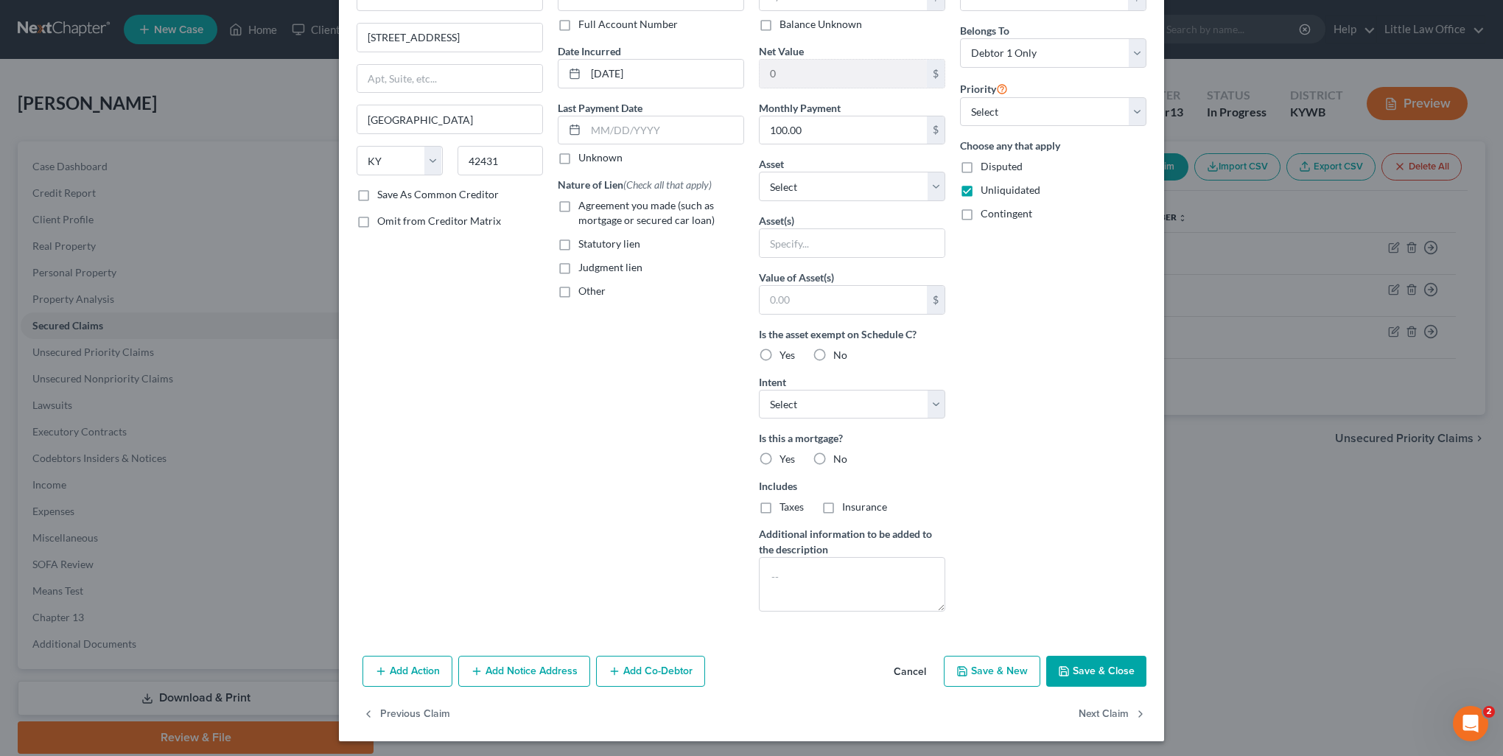
drag, startPoint x: 1067, startPoint y: 688, endPoint x: 1066, endPoint y: 677, distance: 11.1
click at [1066, 682] on div "Add Action Add Notice Address Add Co-Debtor Cancel Save & New Save & Close" at bounding box center [751, 674] width 825 height 49
click at [1066, 677] on button "Save & Close" at bounding box center [1096, 671] width 100 height 31
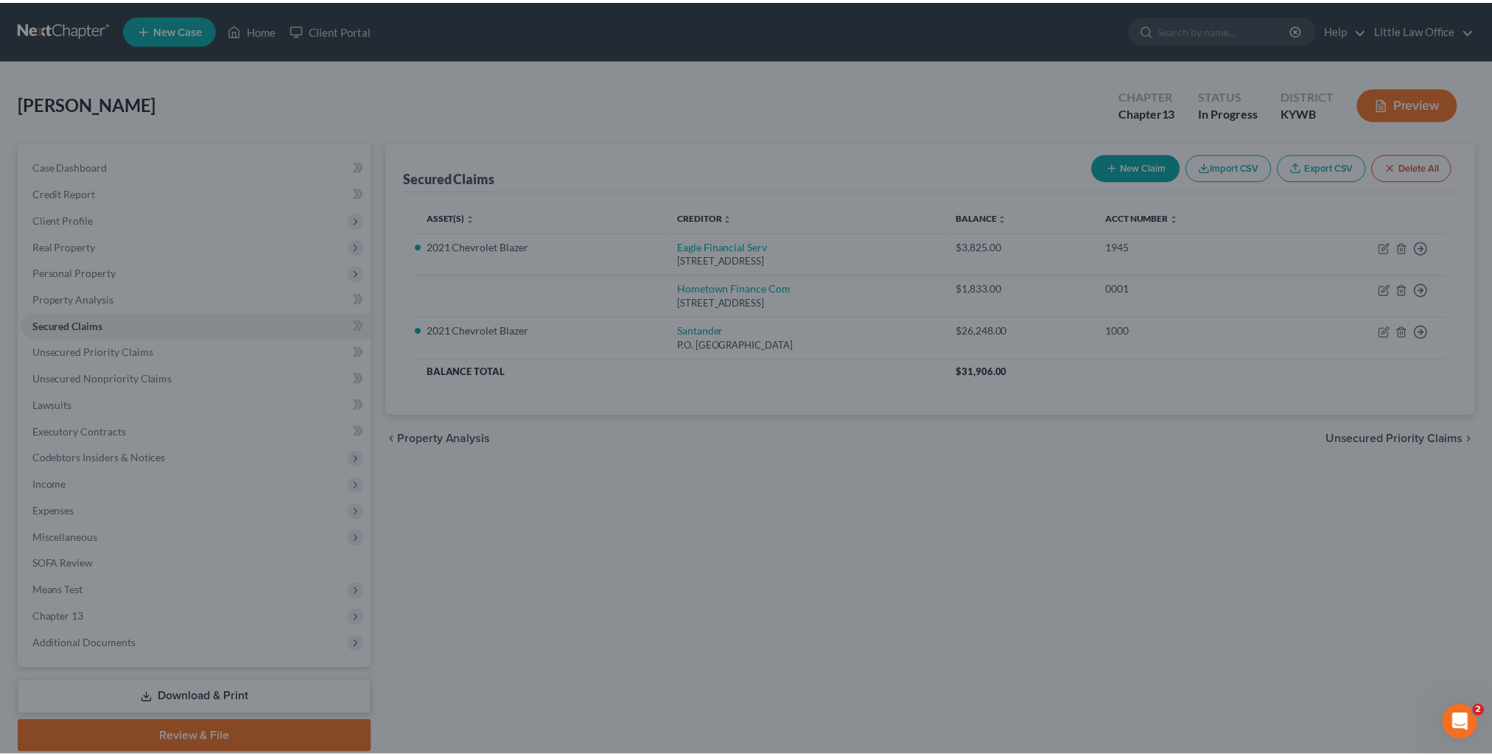
scroll to position [0, 0]
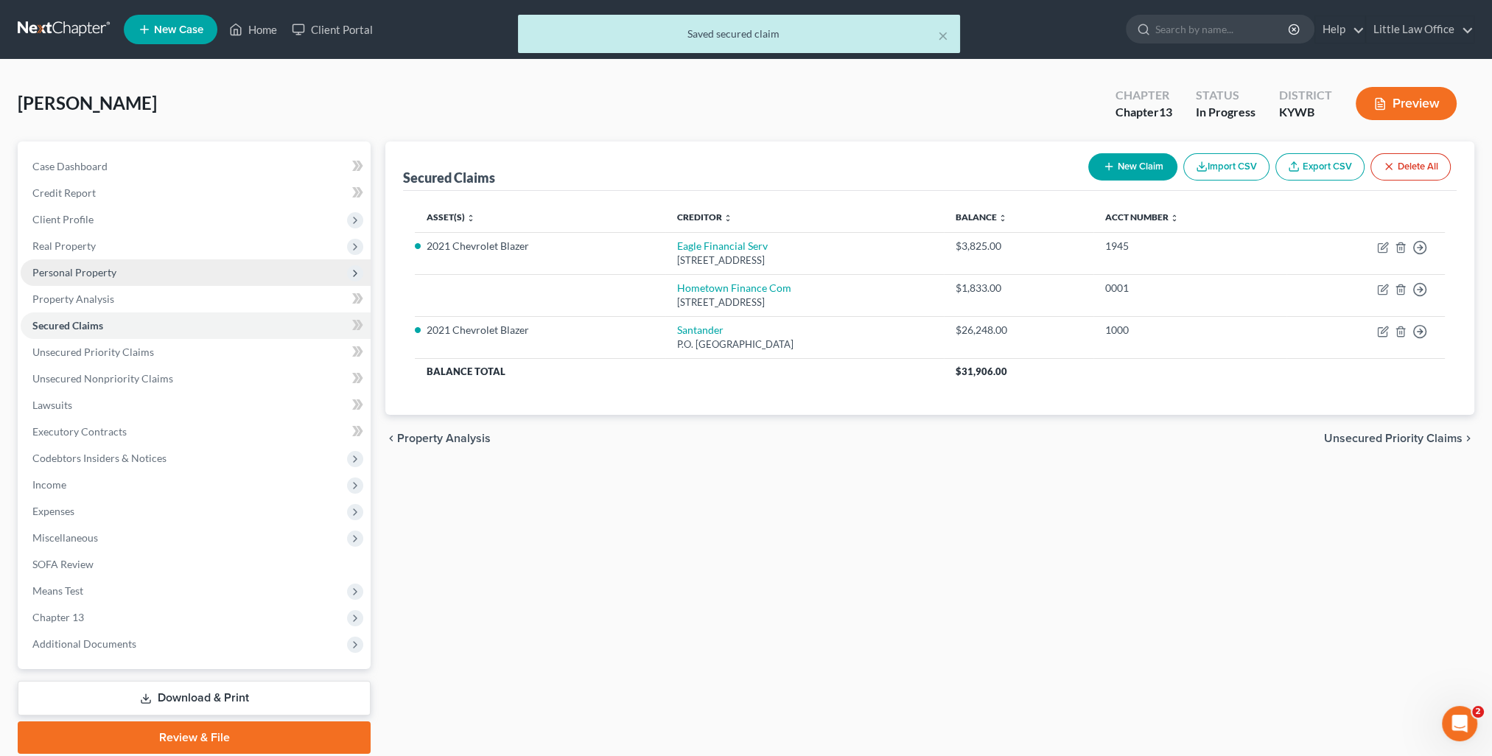
click at [59, 267] on span "Personal Property" at bounding box center [74, 272] width 84 height 13
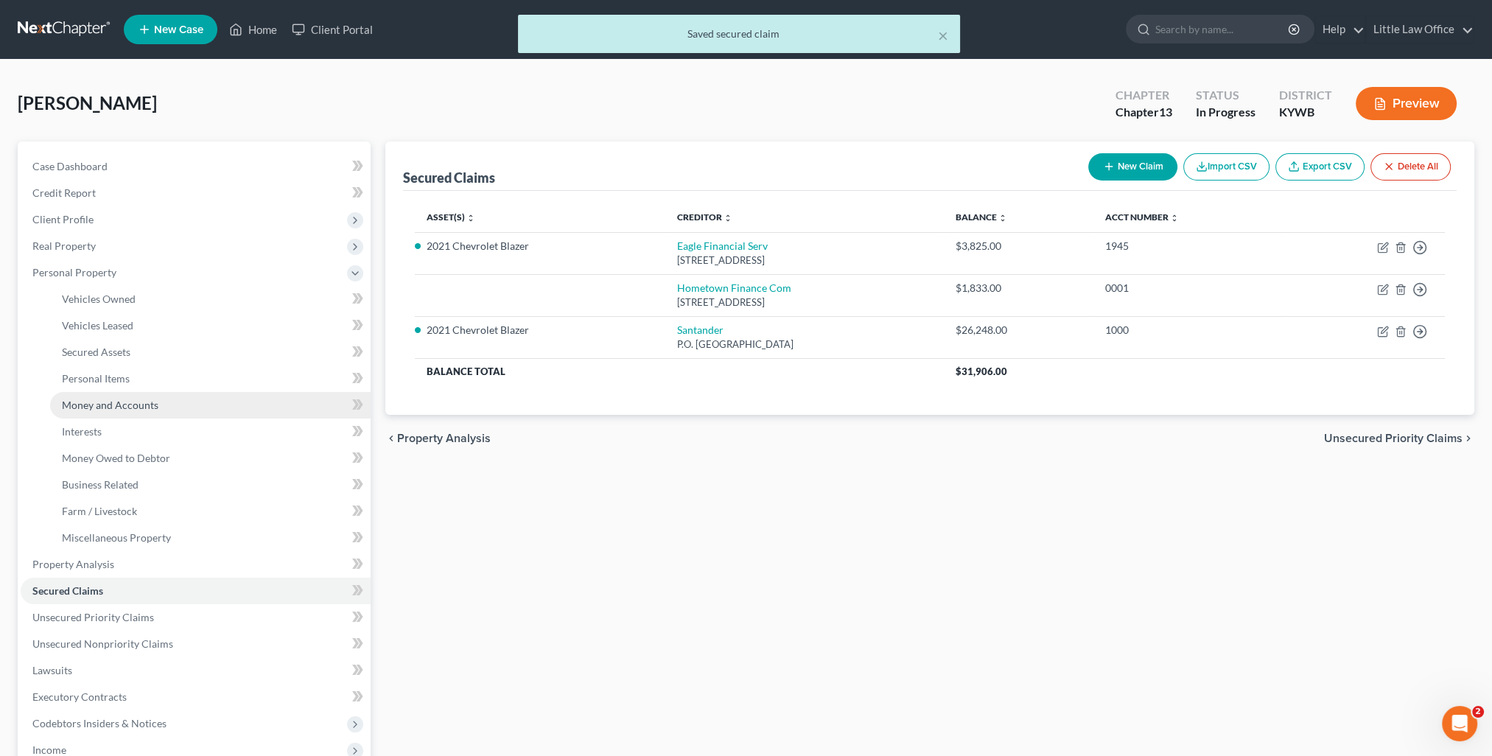
drag, startPoint x: 105, startPoint y: 400, endPoint x: 115, endPoint y: 399, distance: 9.6
click at [105, 400] on span "Money and Accounts" at bounding box center [110, 405] width 97 height 13
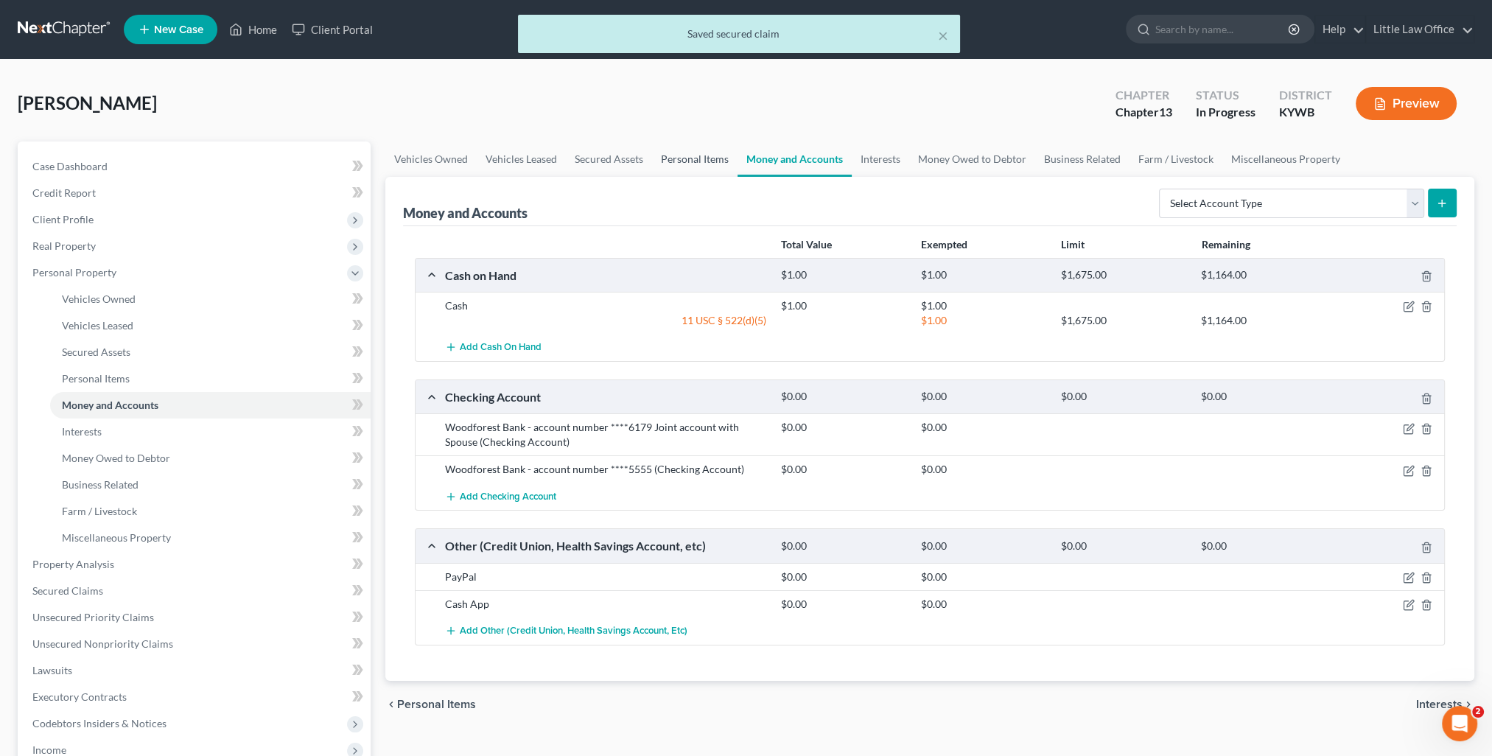
click at [685, 172] on link "Personal Items" at bounding box center [694, 158] width 85 height 35
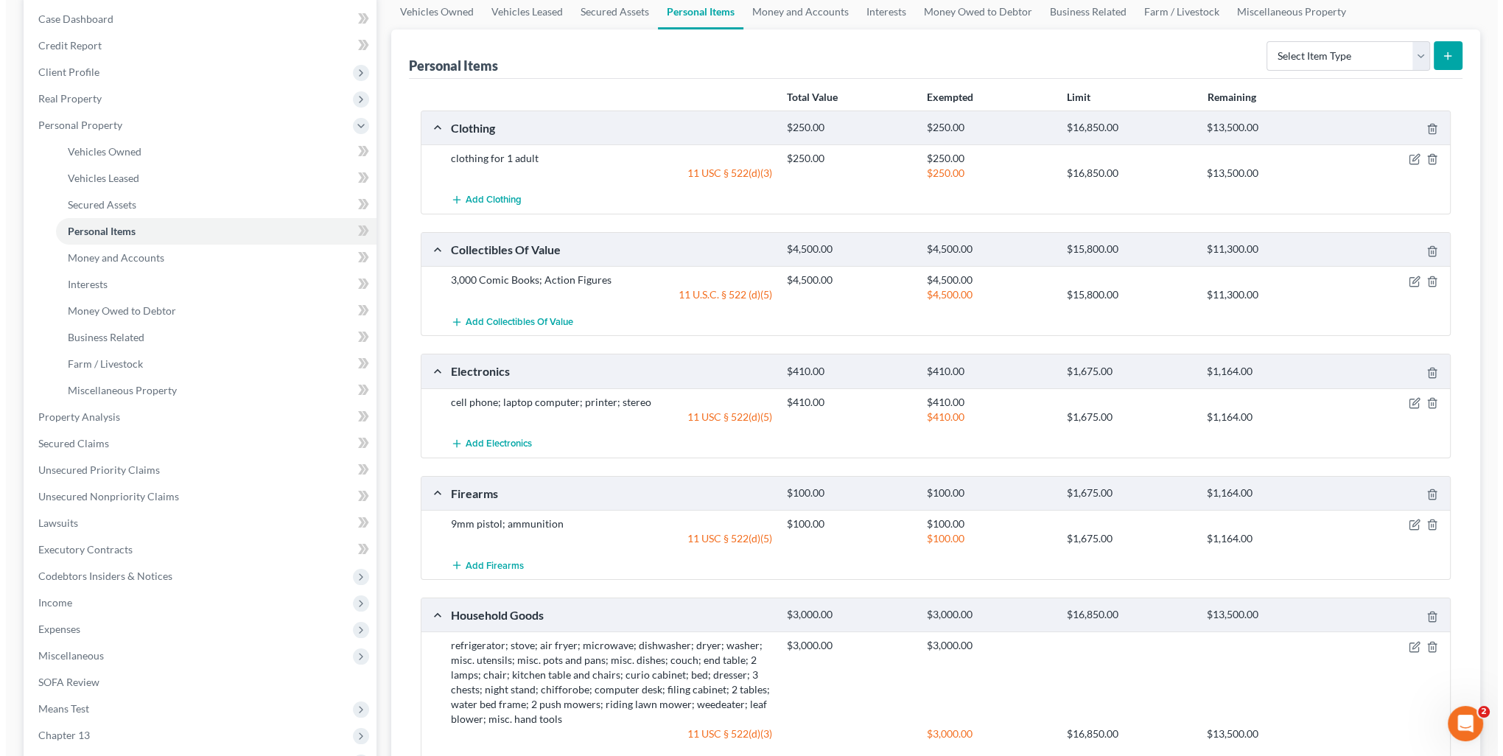
scroll to position [221, 0]
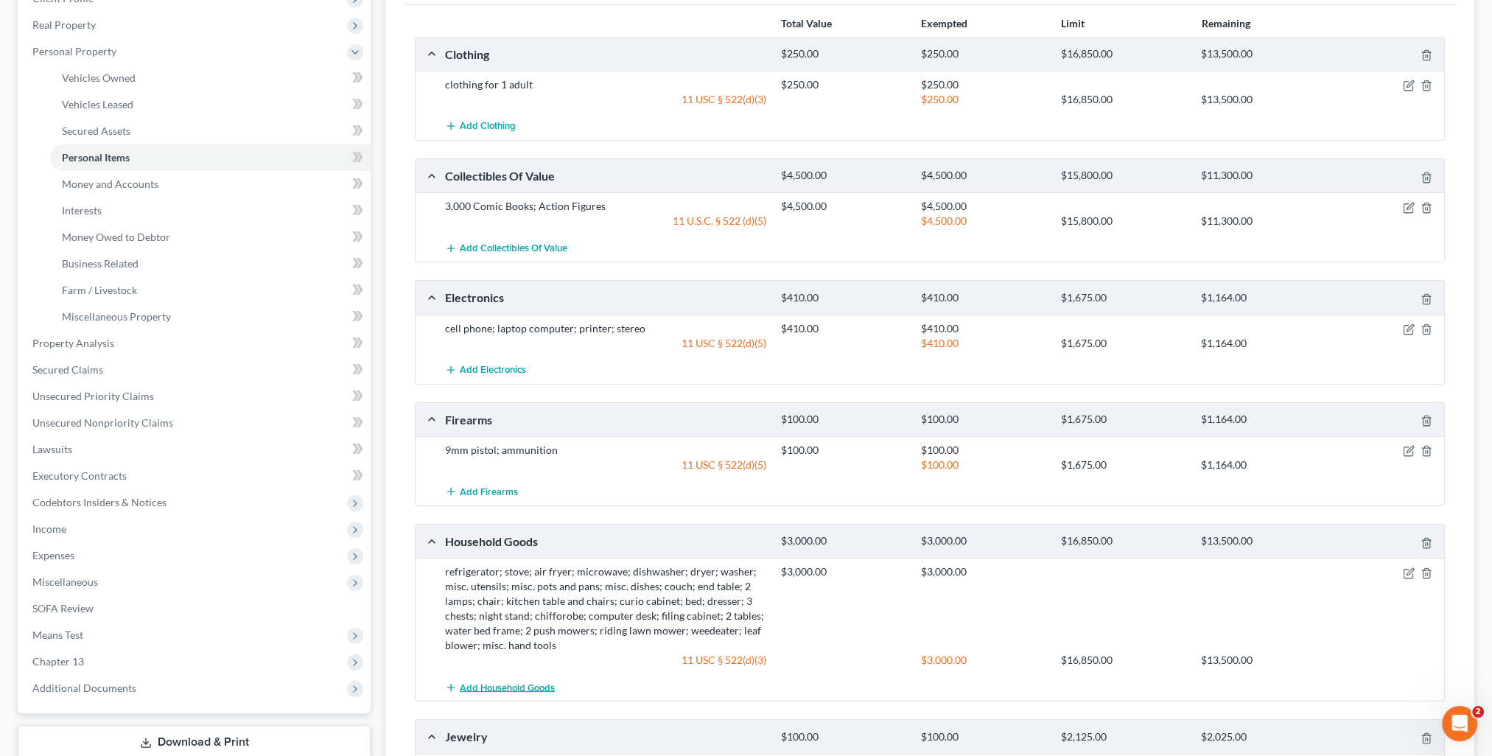
click at [538, 682] on span "Add Household Goods" at bounding box center [507, 688] width 95 height 12
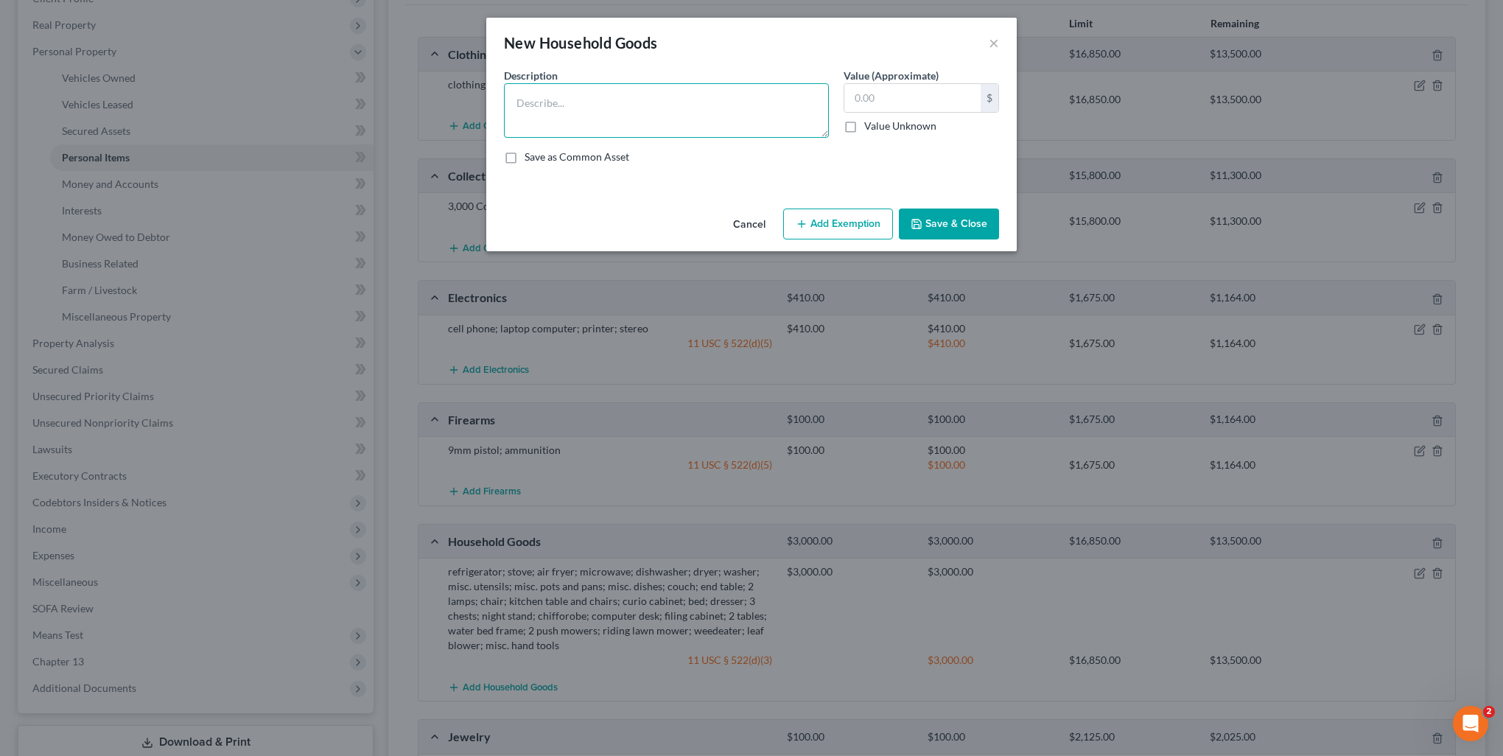
click at [673, 102] on textarea at bounding box center [666, 110] width 325 height 55
type textarea "Cub Cadet lawn mower"
type input "3,000"
click at [876, 228] on button "Add Exemption" at bounding box center [838, 224] width 110 height 31
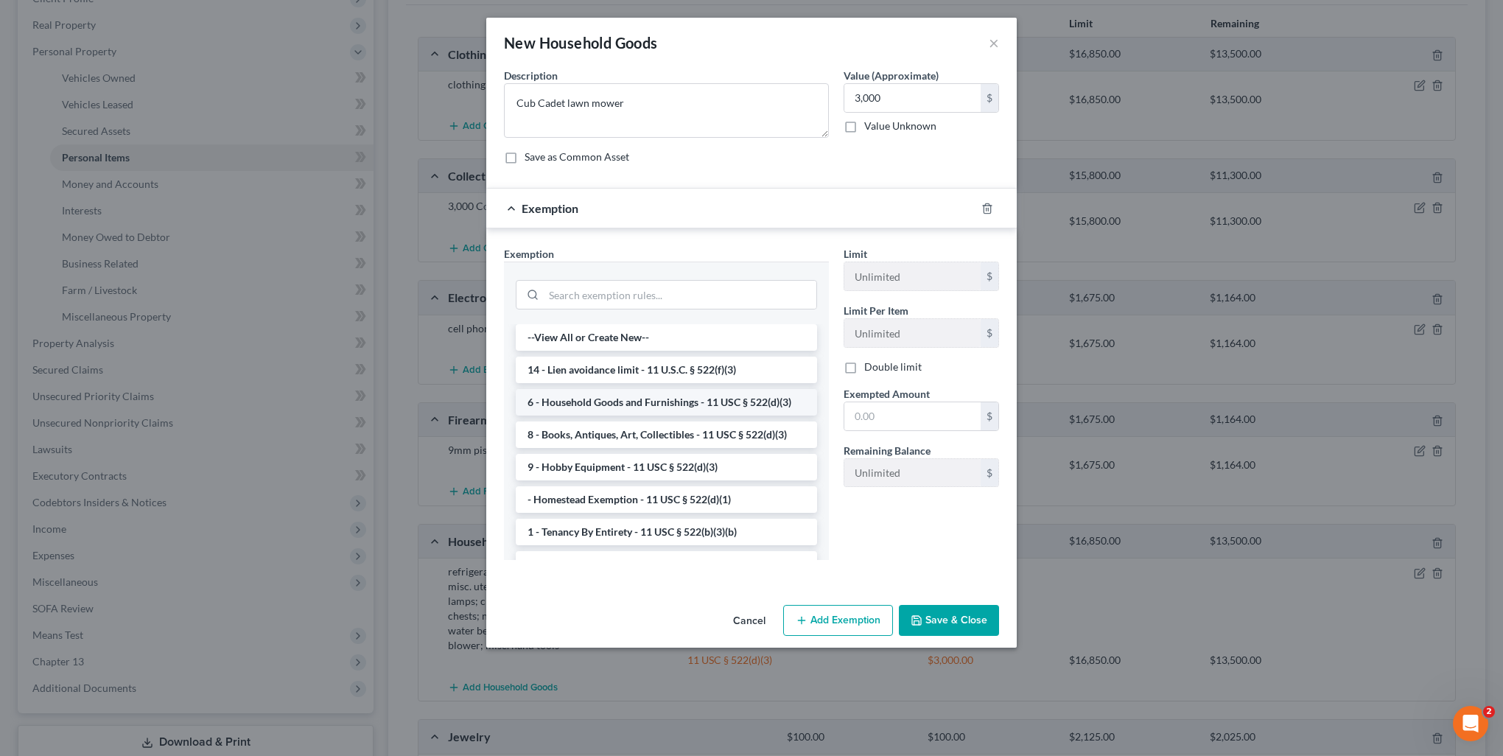
click at [636, 396] on li "6 - Household Goods and Furnishings - 11 USC § 522(d)(3)" at bounding box center [666, 402] width 301 height 27
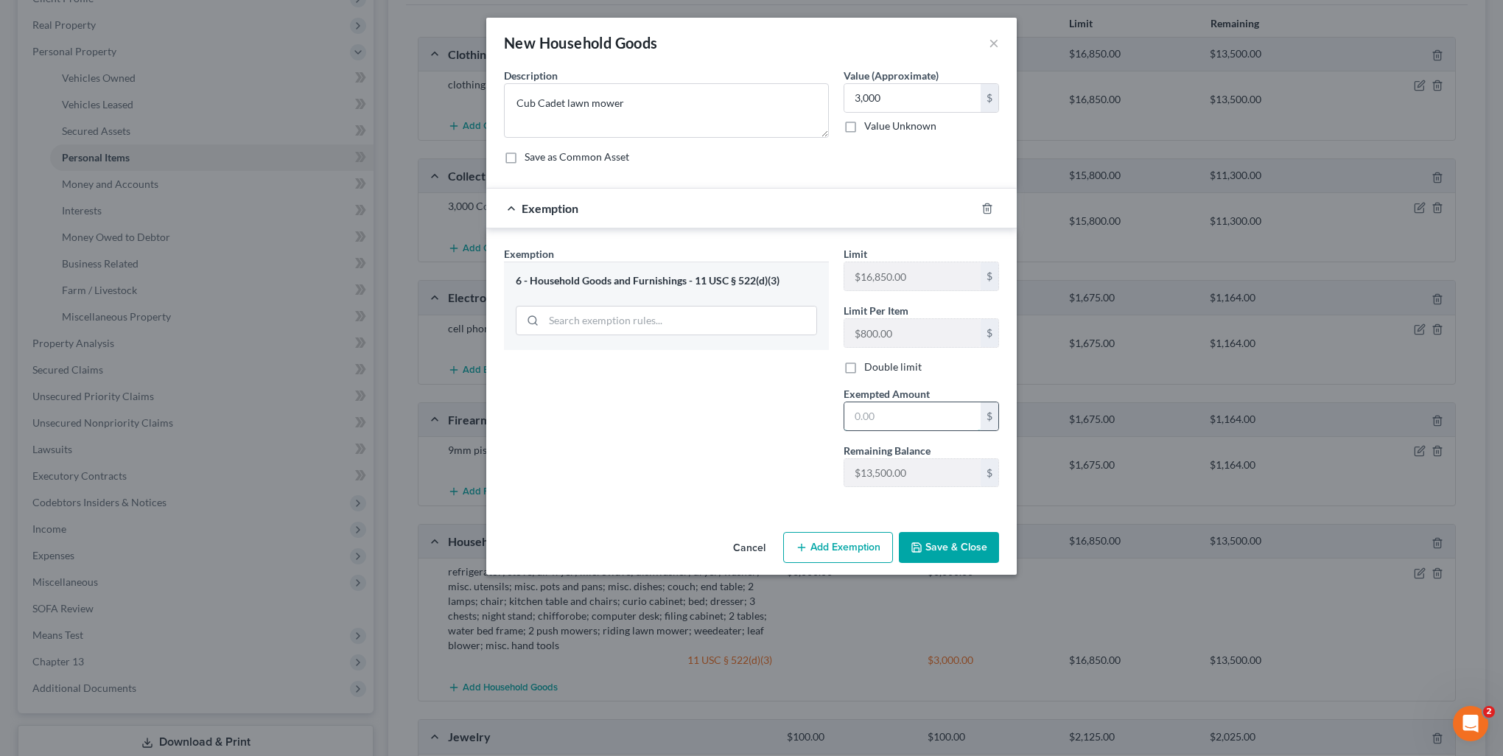
click at [898, 407] on input "text" at bounding box center [913, 416] width 136 height 28
type input "800"
click at [839, 553] on button "Add Exemption" at bounding box center [838, 547] width 110 height 31
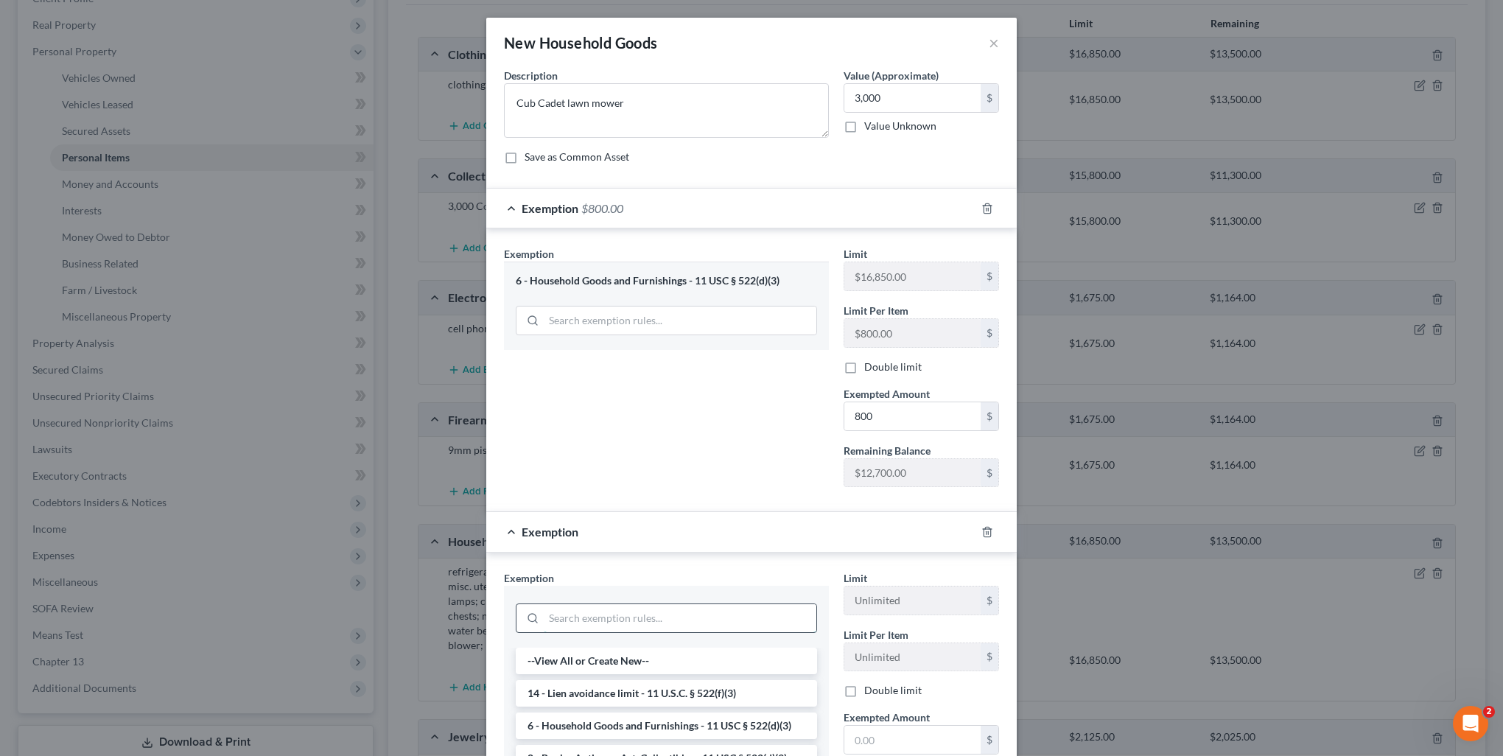
click at [640, 621] on input "search" at bounding box center [680, 618] width 273 height 28
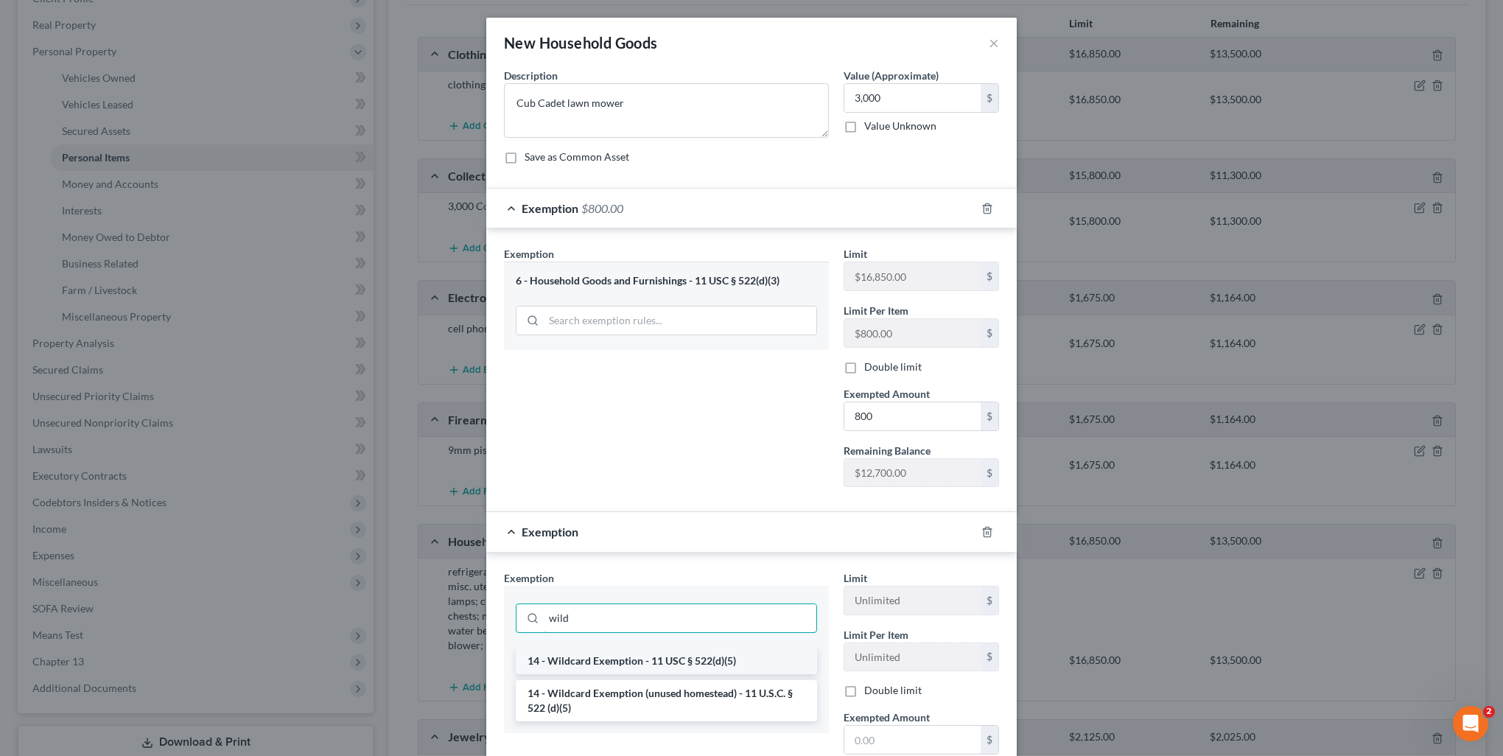
type input "wild"
click at [635, 654] on li "14 - Wildcard Exemption - 11 USC § 522(d)(5)" at bounding box center [666, 661] width 301 height 27
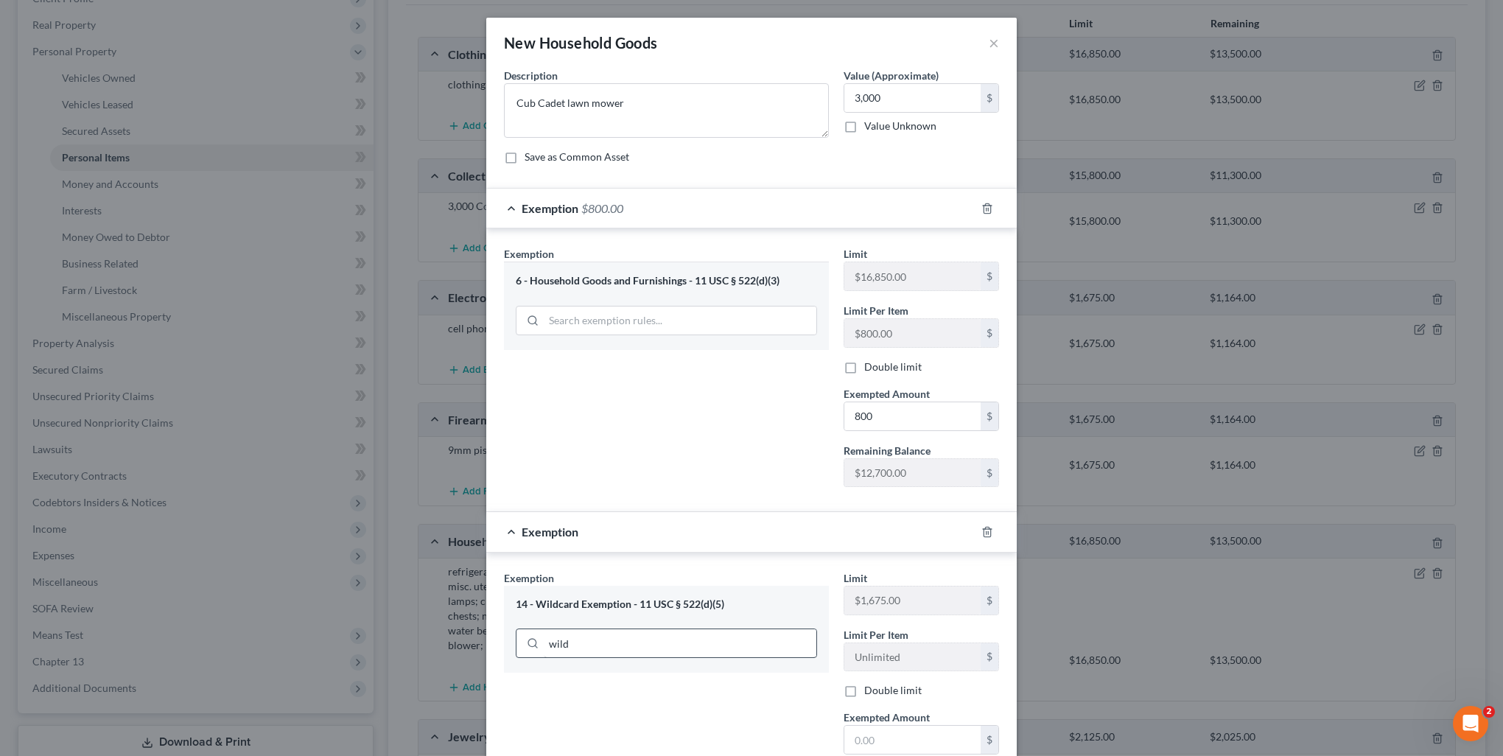
scroll to position [74, 0]
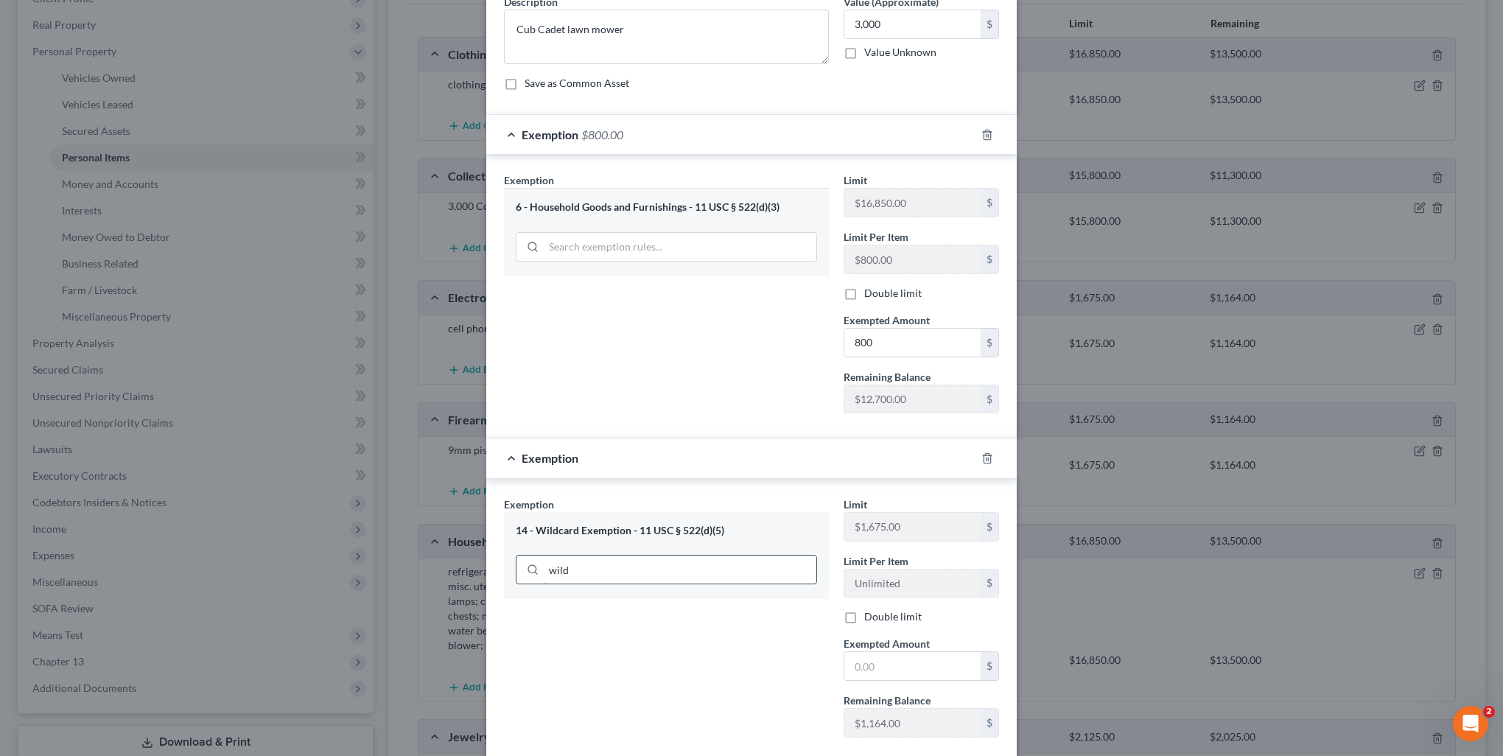
click at [624, 573] on input "wild" at bounding box center [680, 570] width 273 height 28
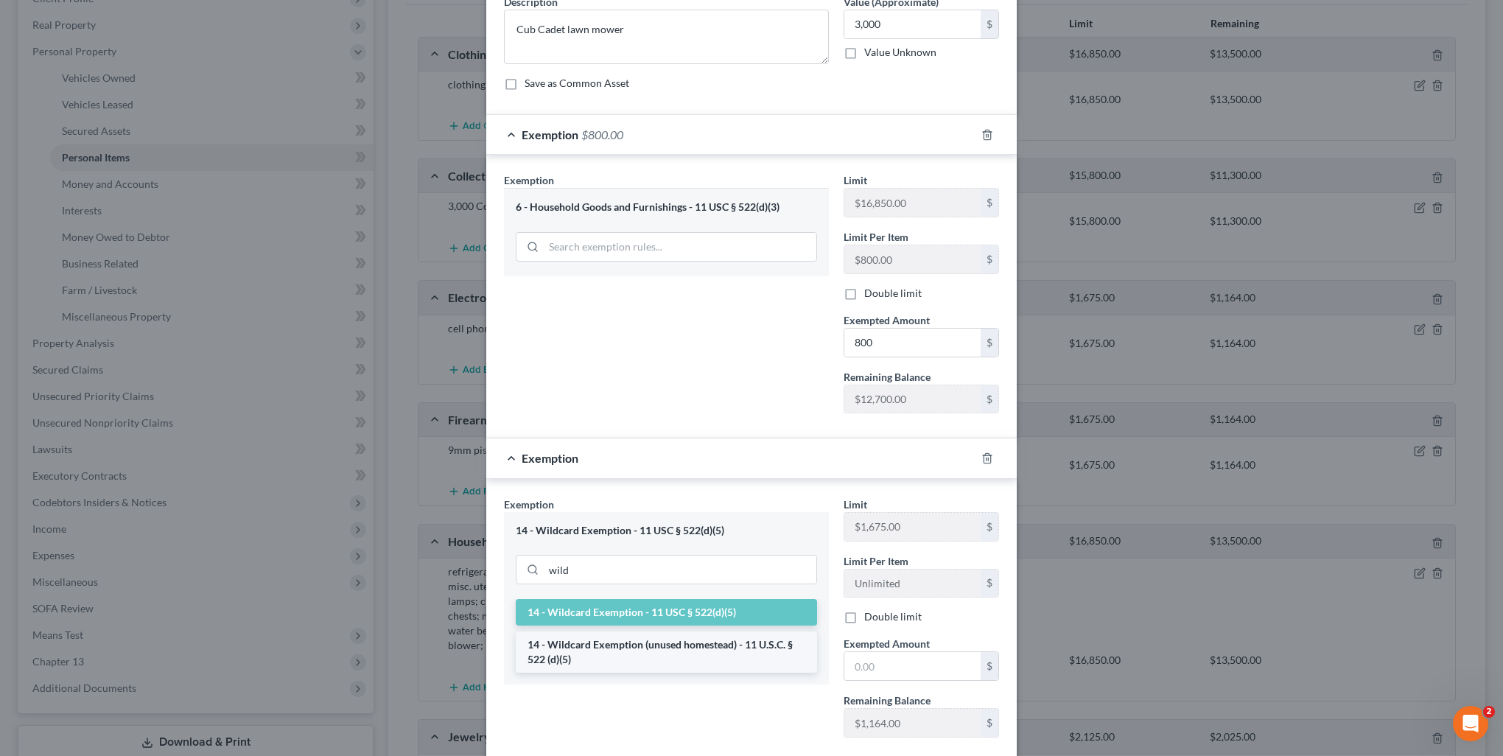
click at [616, 649] on li "14 - Wildcard Exemption (unused homestead) - 11 U.S.C. § 522 (d)(5)" at bounding box center [666, 652] width 301 height 41
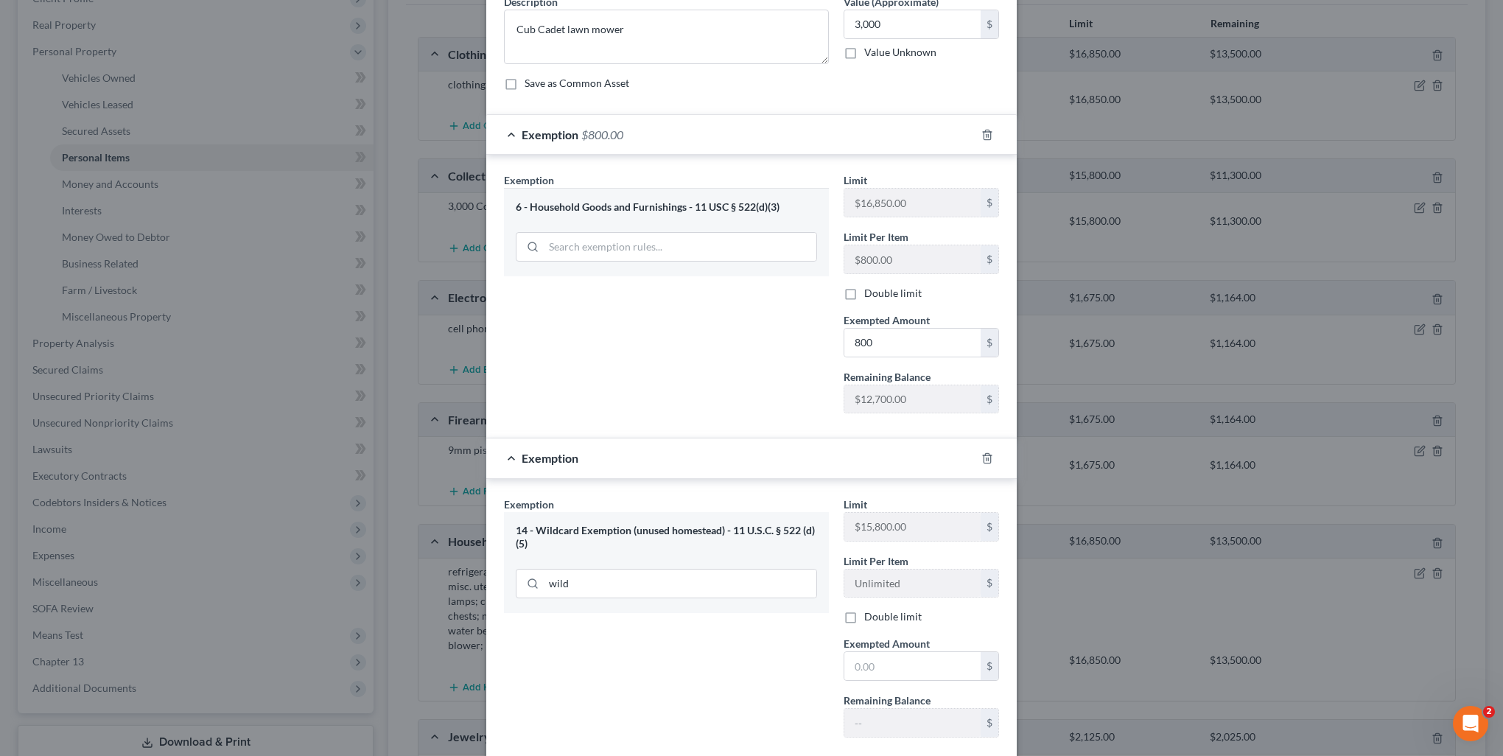
scroll to position [147, 0]
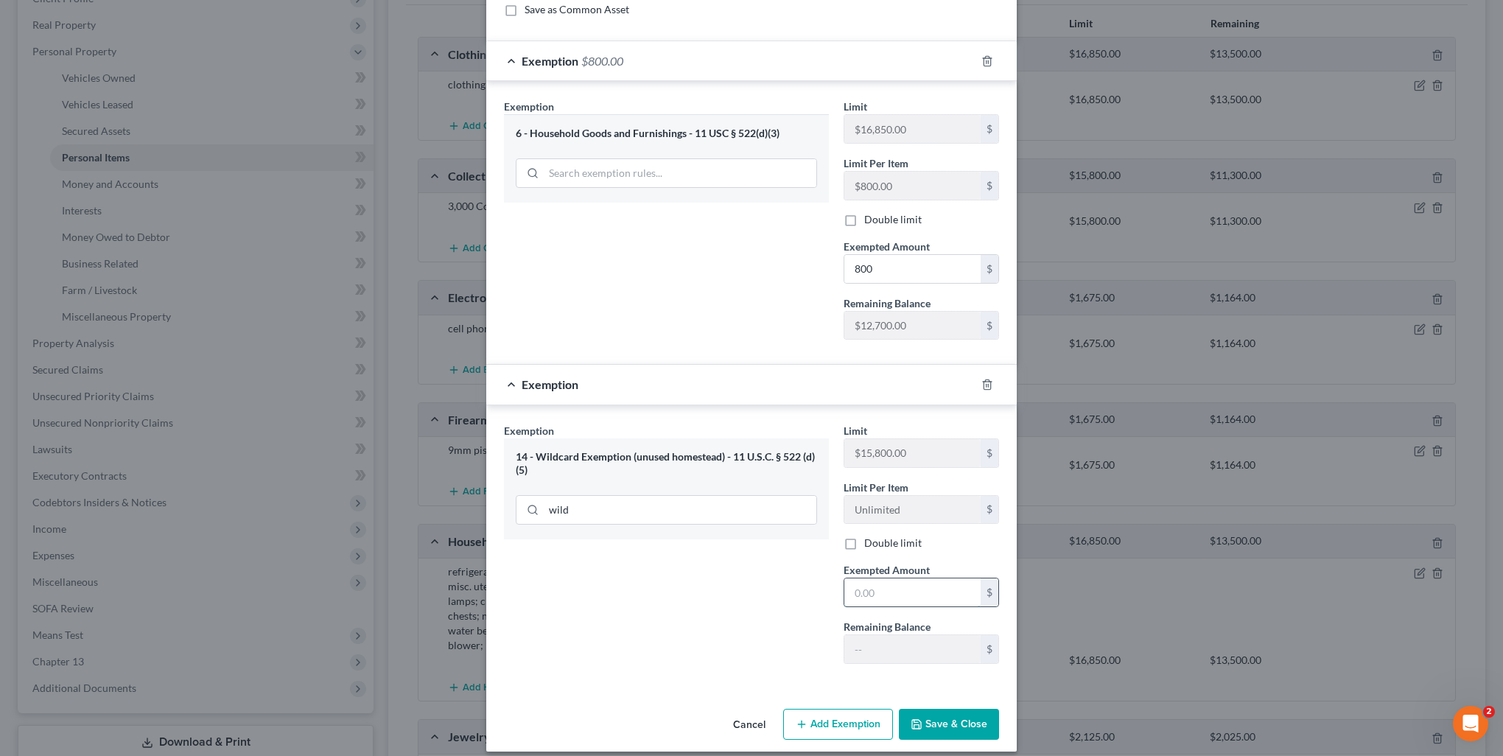
click at [898, 590] on input "text" at bounding box center [913, 593] width 136 height 28
type input "2,200"
click at [743, 644] on div "Exemption Set must be selected for CA. Exemption * 14 - Wildcard Exemption (unu…" at bounding box center [667, 549] width 340 height 253
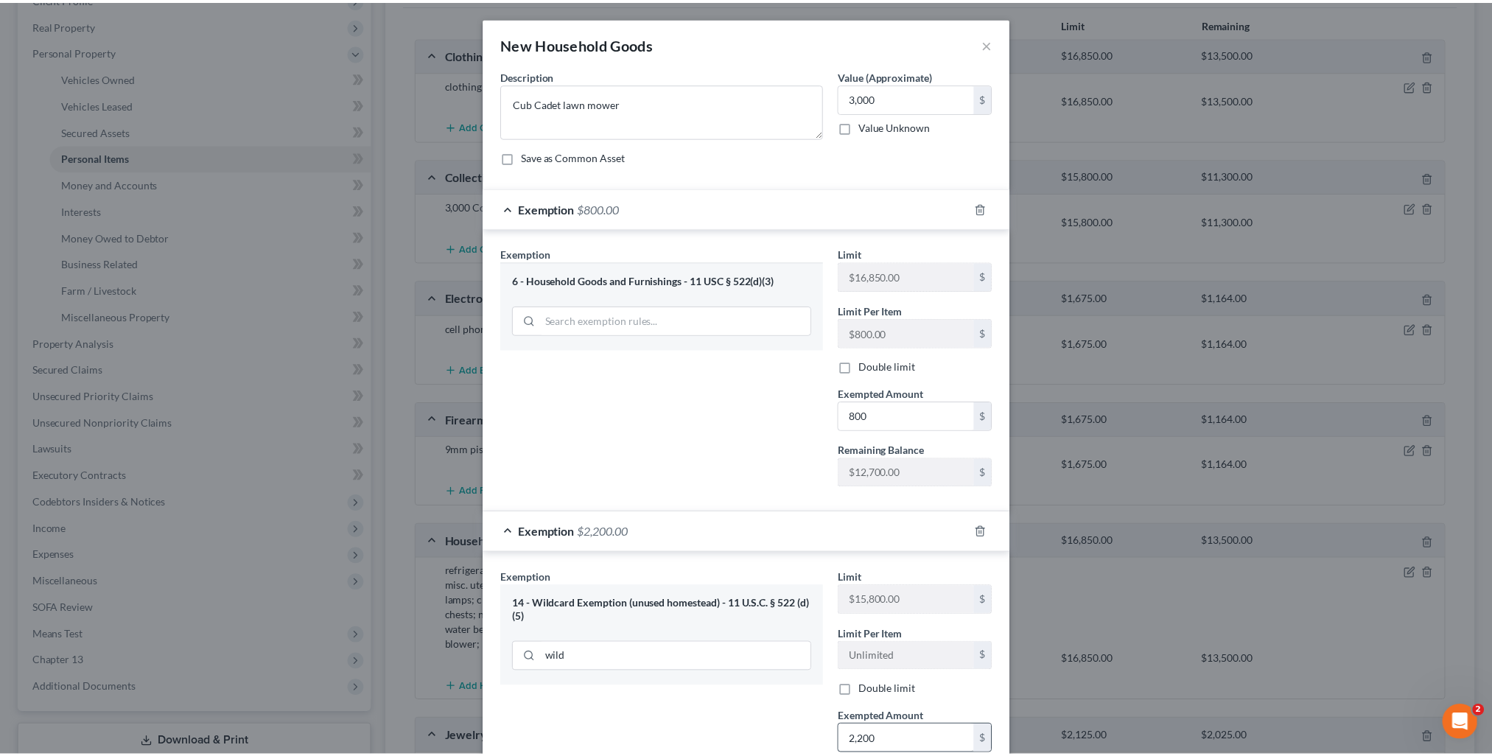
scroll to position [156, 0]
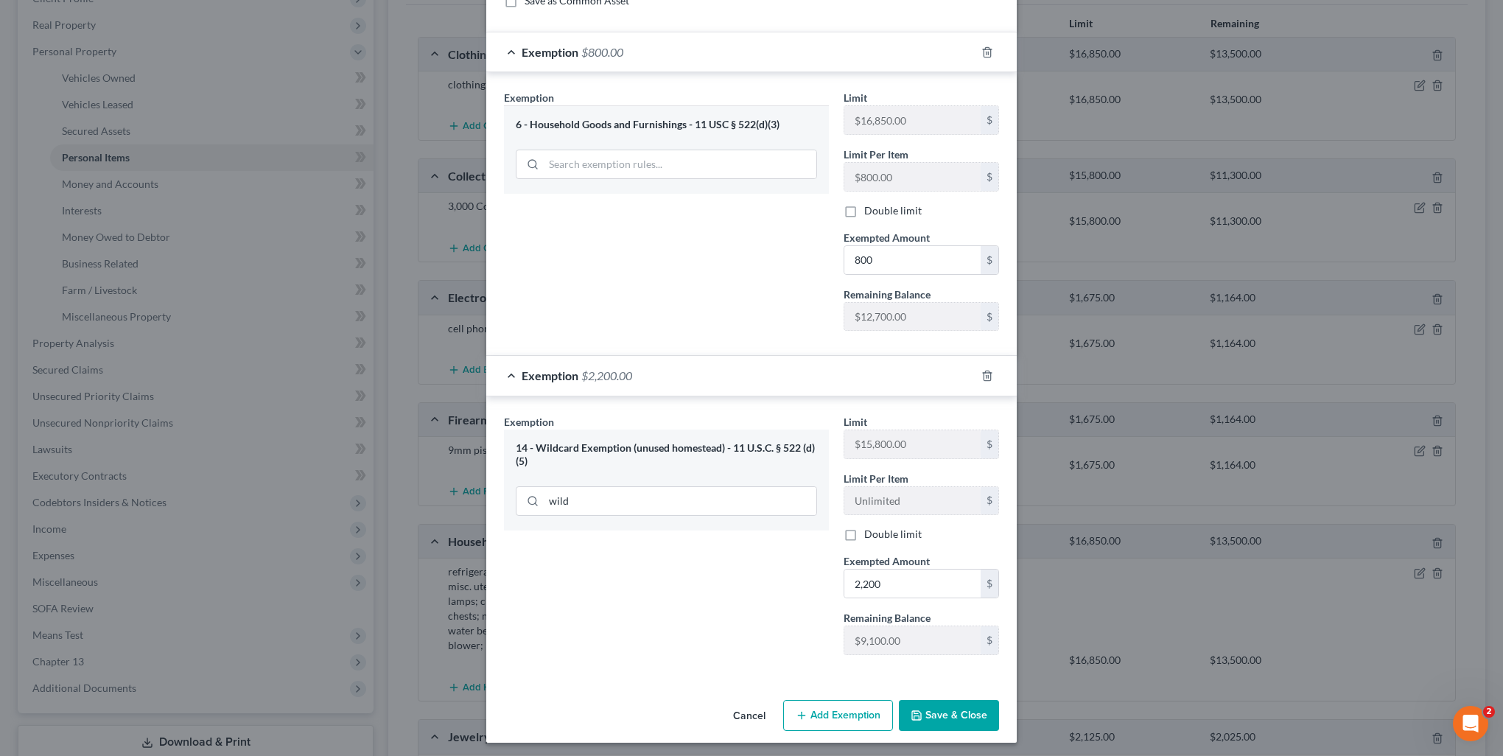
click at [949, 703] on button "Save & Close" at bounding box center [949, 715] width 100 height 31
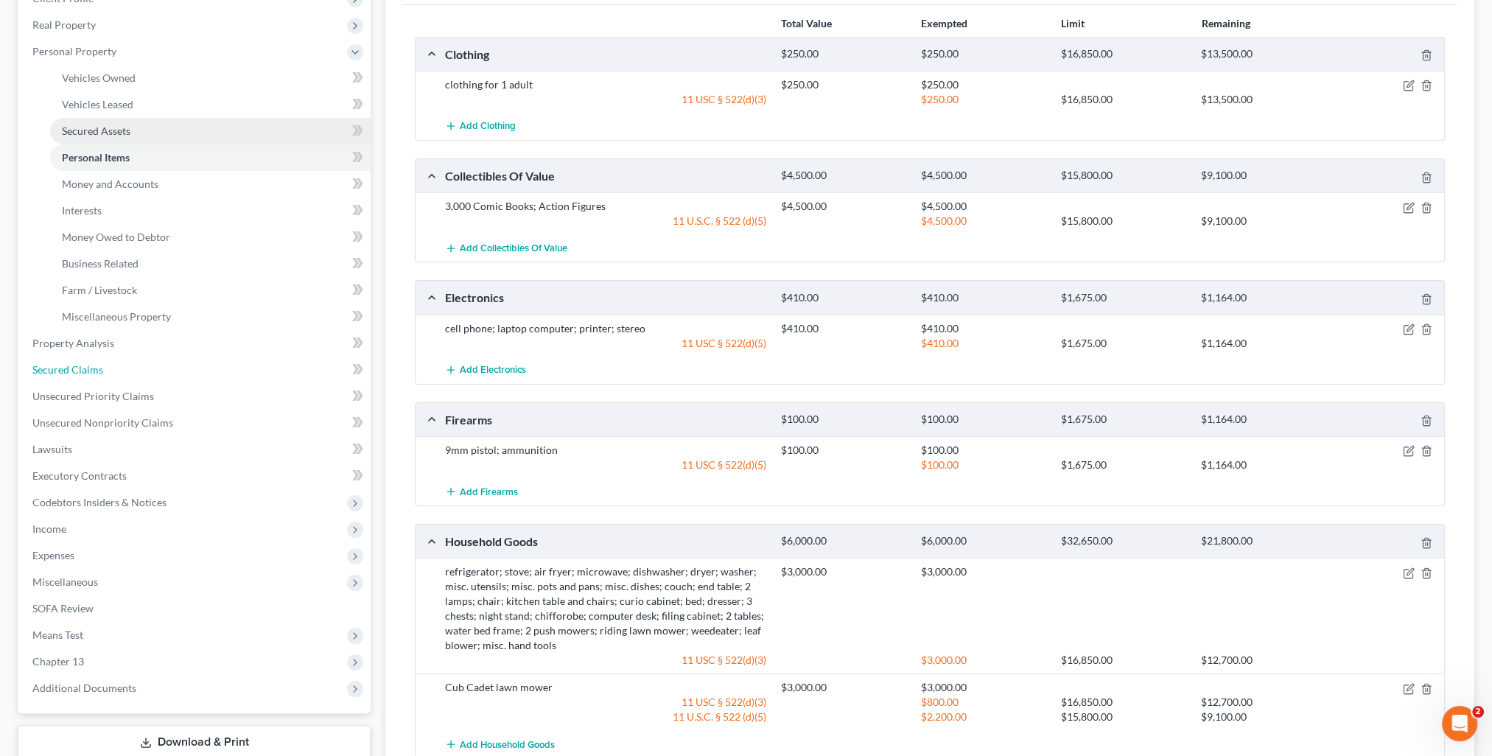
drag, startPoint x: 63, startPoint y: 367, endPoint x: 139, endPoint y: 364, distance: 76.0
click at [63, 367] on span "Secured Claims" at bounding box center [67, 369] width 71 height 13
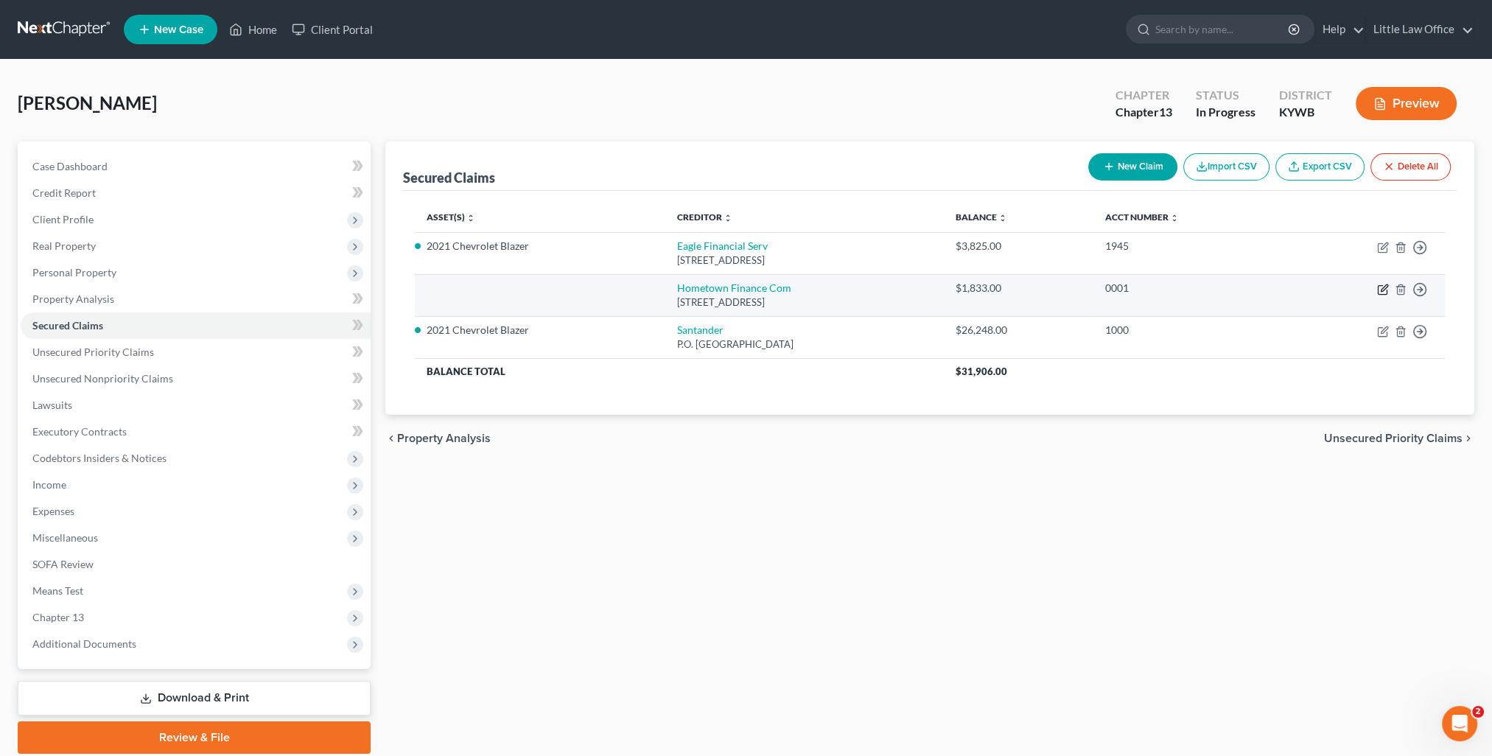
click at [1383, 287] on icon "button" at bounding box center [1384, 287] width 7 height 7
select select "18"
select select "0"
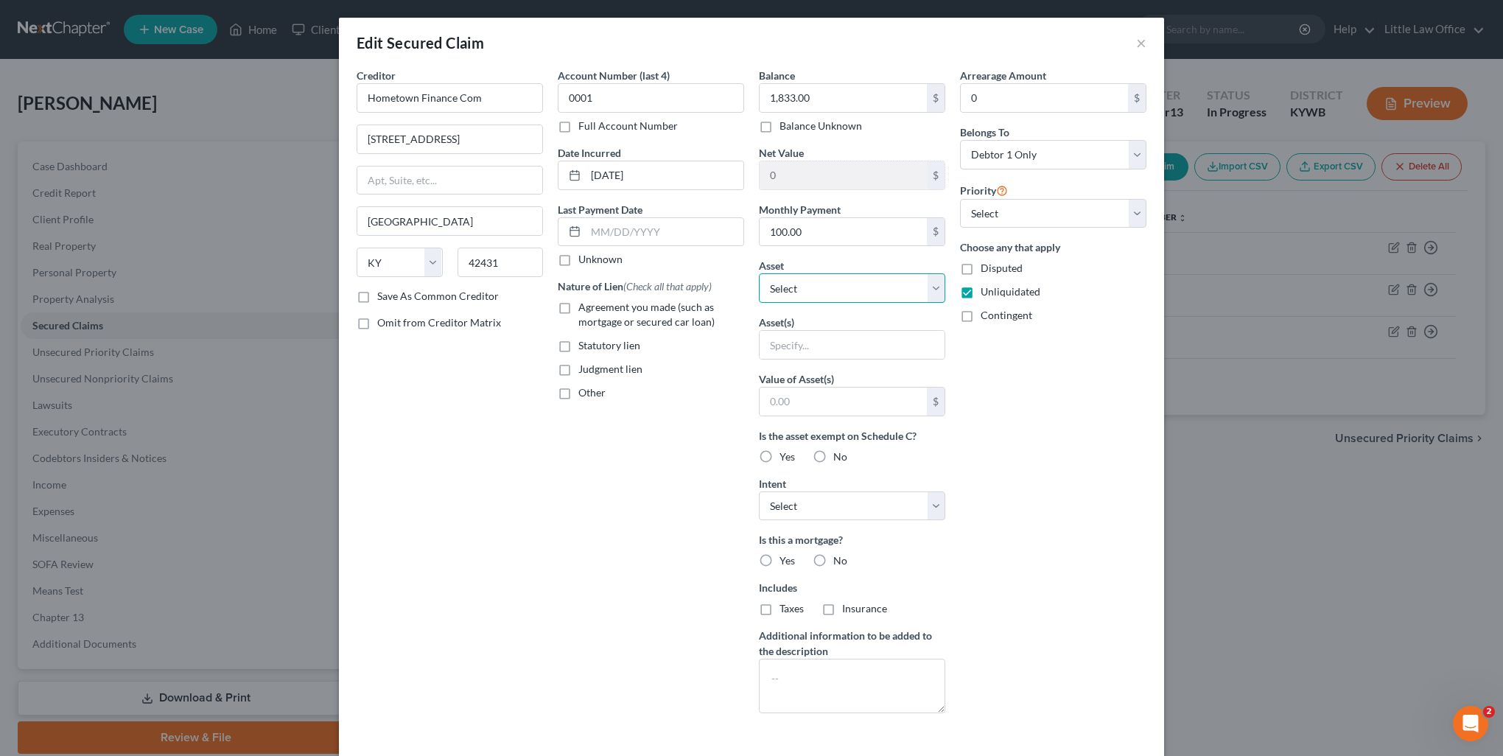
click at [790, 284] on select "Select Other Multiple Assets Pet(s) - 13 cats - $100.0 Clothing - clothing for …" at bounding box center [852, 287] width 186 height 29
select select "18"
click at [759, 273] on select "Select Other Multiple Assets Pet(s) - 13 cats - $100.0 Clothing - clothing for …" at bounding box center [852, 287] width 186 height 29
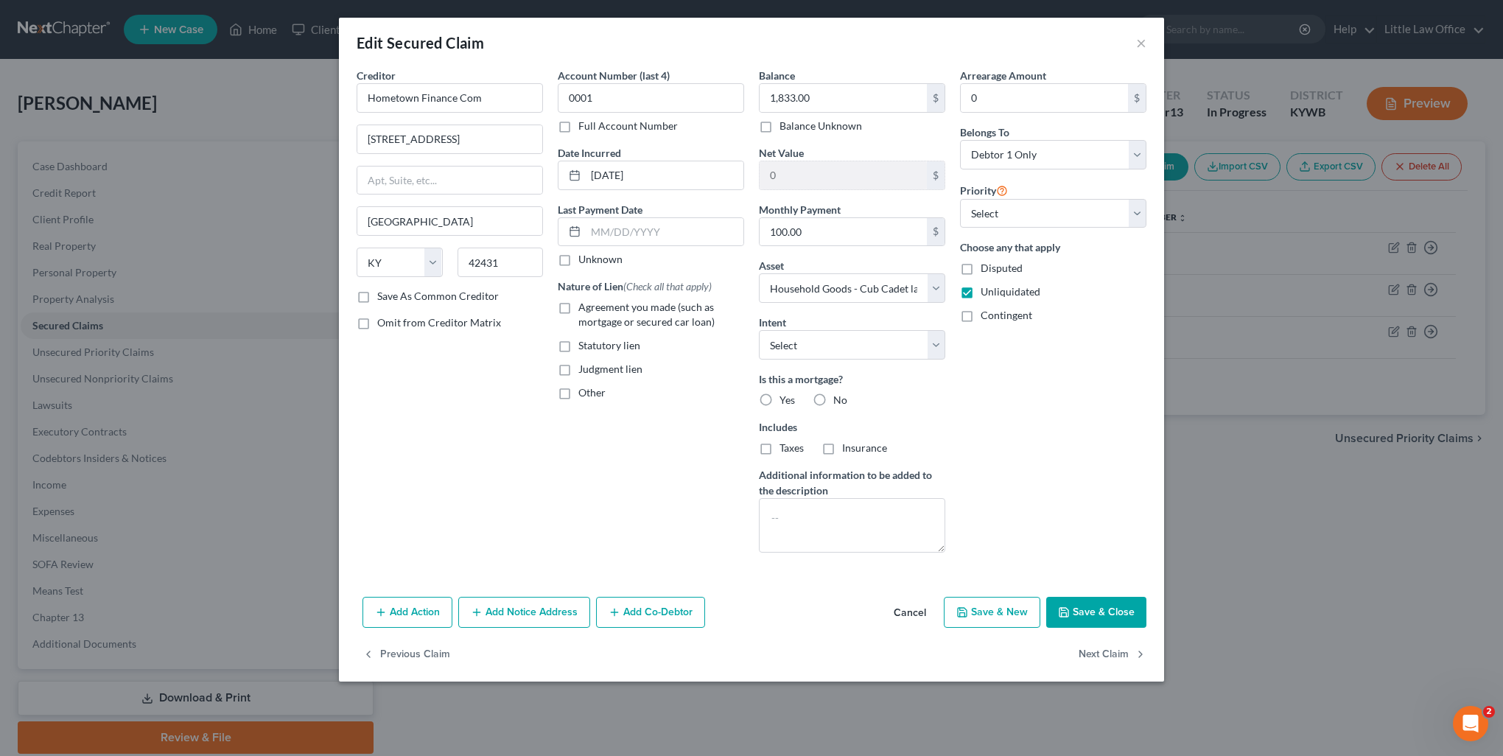
click at [608, 308] on span "Agreement you made (such as mortgage or secured car loan)" at bounding box center [647, 314] width 136 height 27
click at [594, 308] on input "Agreement you made (such as mortgage or secured car loan)" at bounding box center [589, 305] width 10 height 10
checkbox input "true"
click at [825, 348] on select "Select Surrender Redeem Reaffirm Avoid Other" at bounding box center [852, 344] width 186 height 29
select select "2"
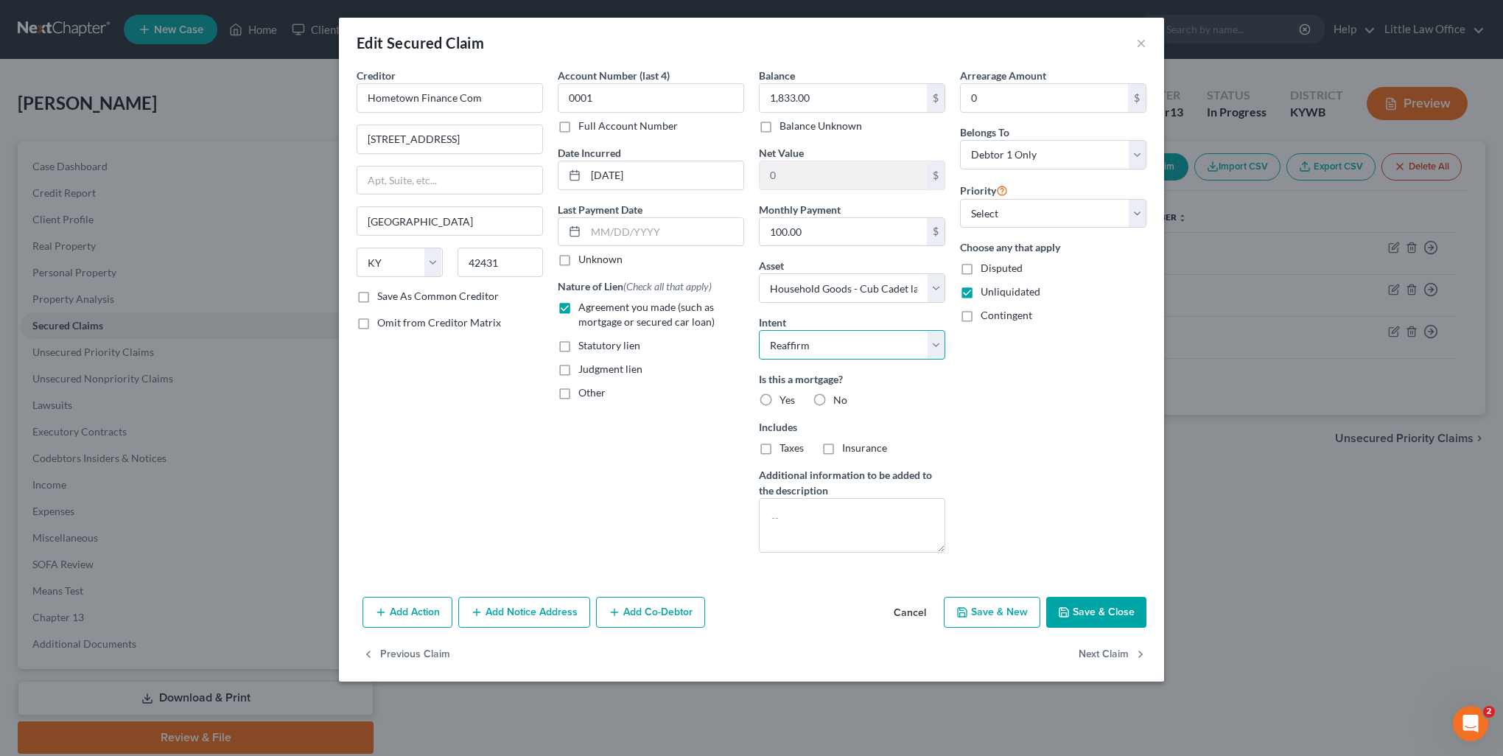
click at [759, 330] on select "Select Surrender Redeem Reaffirm Avoid Other" at bounding box center [852, 344] width 186 height 29
click at [1085, 611] on button "Save & Close" at bounding box center [1096, 612] width 100 height 31
select select
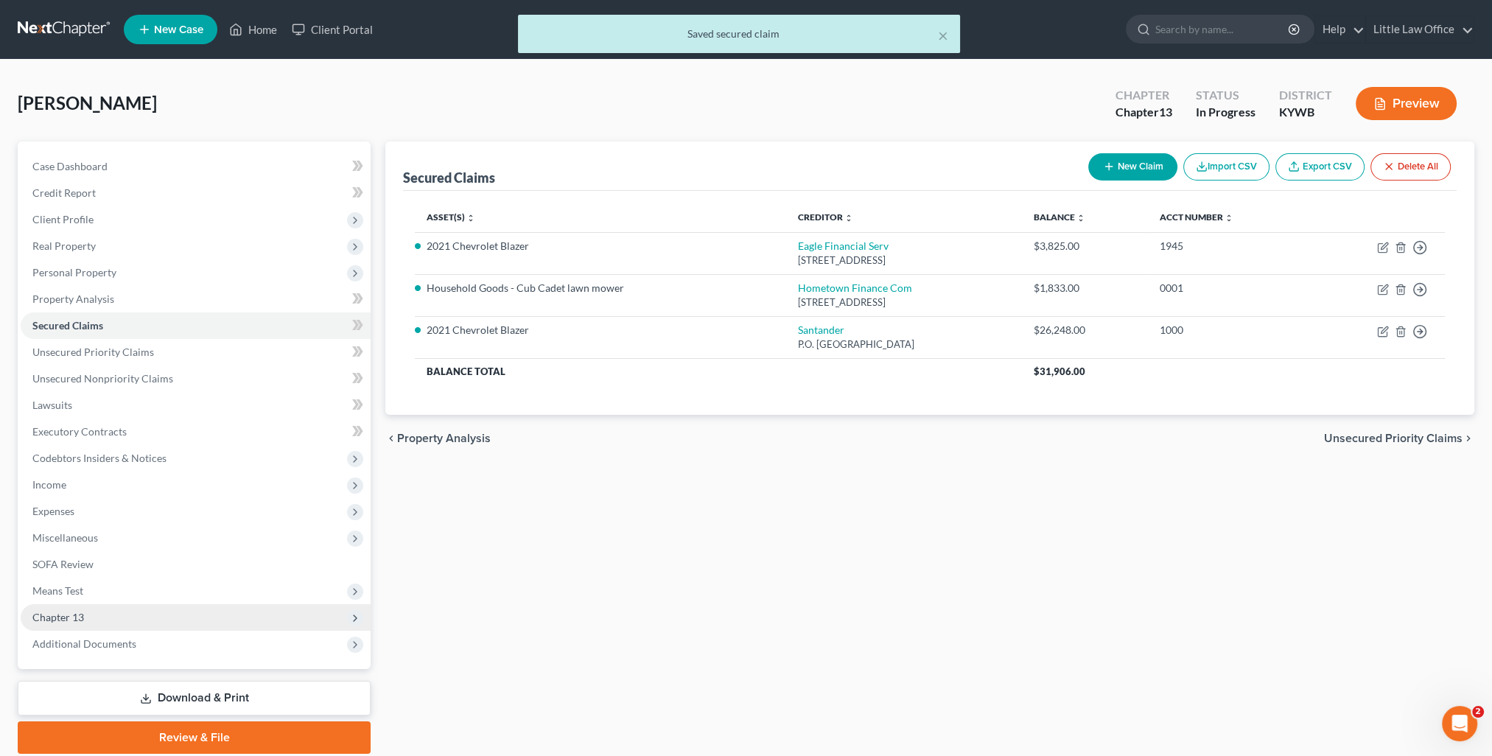
click at [167, 618] on span "Chapter 13" at bounding box center [196, 617] width 350 height 27
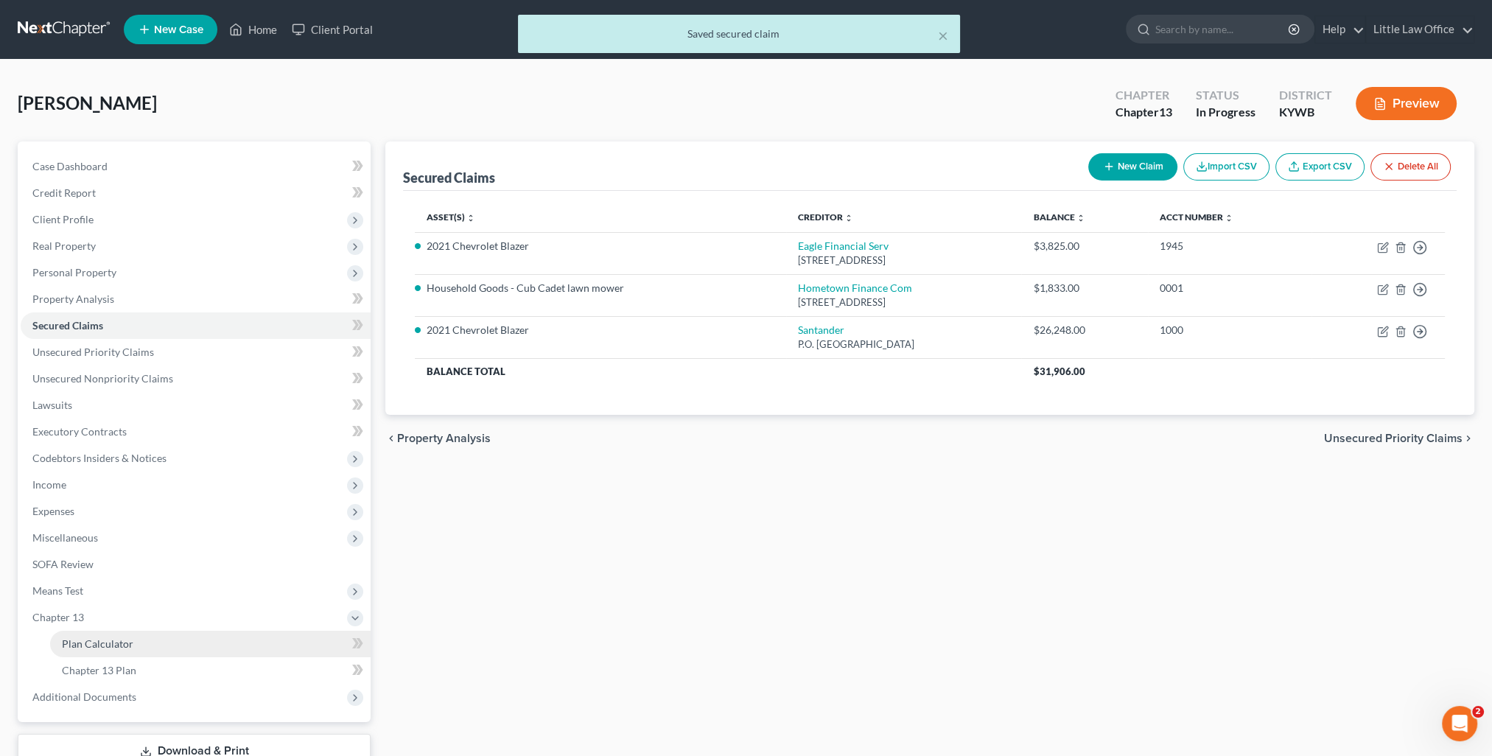
click at [139, 646] on link "Plan Calculator" at bounding box center [210, 644] width 321 height 27
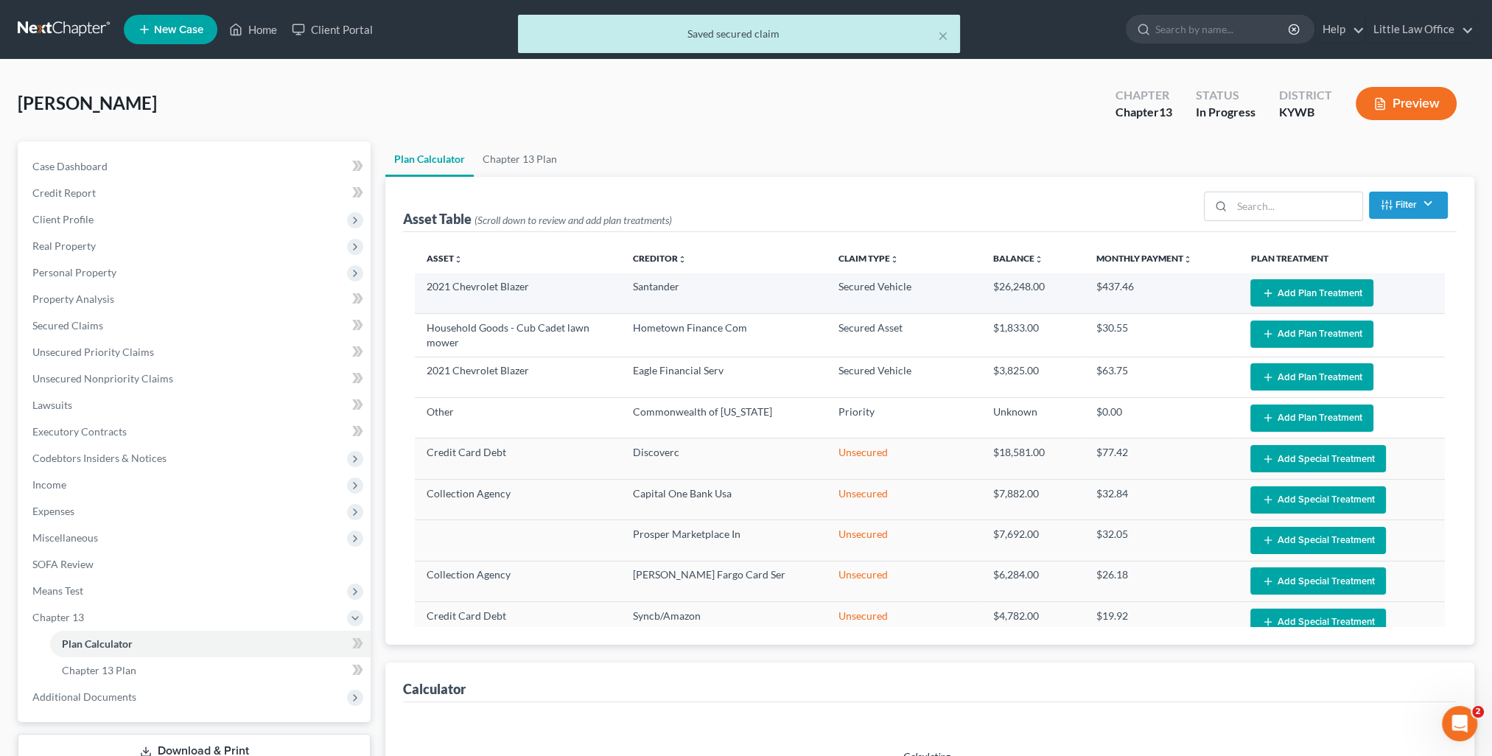
select select "59"
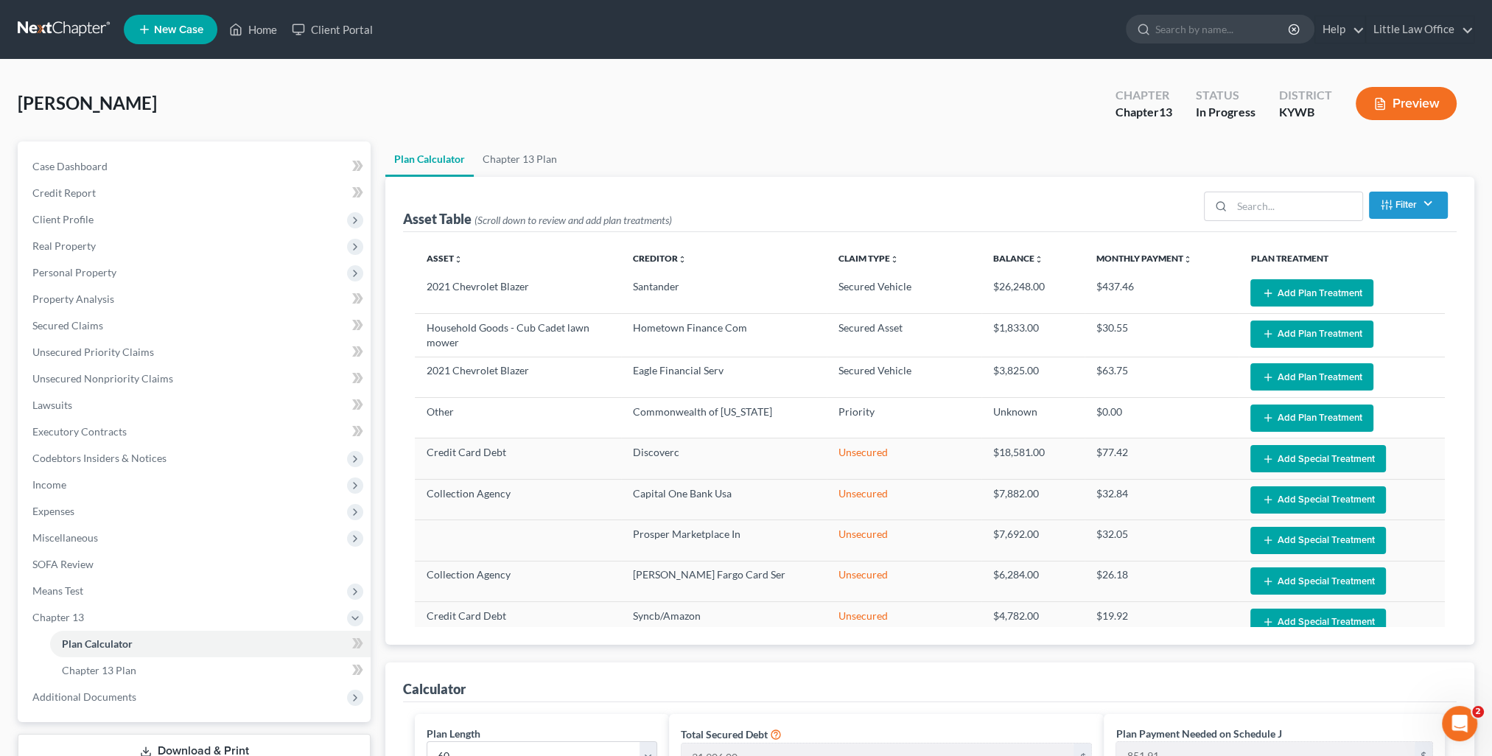
click at [1310, 296] on button "Add Plan Treatment" at bounding box center [1312, 292] width 123 height 27
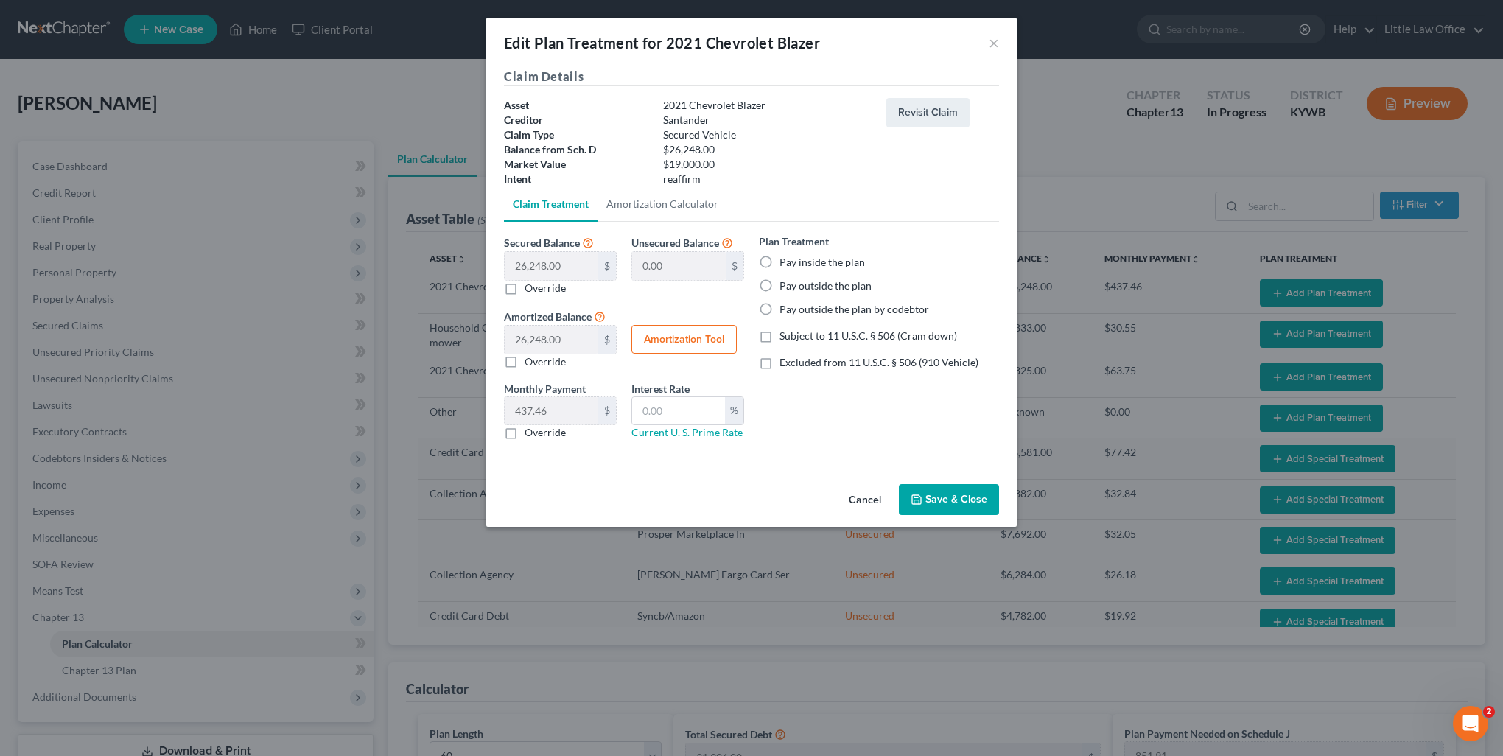
click at [825, 266] on label "Pay inside the plan" at bounding box center [822, 262] width 85 height 15
click at [795, 265] on input "Pay inside the plan" at bounding box center [791, 260] width 10 height 10
radio input "true"
click at [934, 513] on button "Save & Close" at bounding box center [949, 499] width 100 height 31
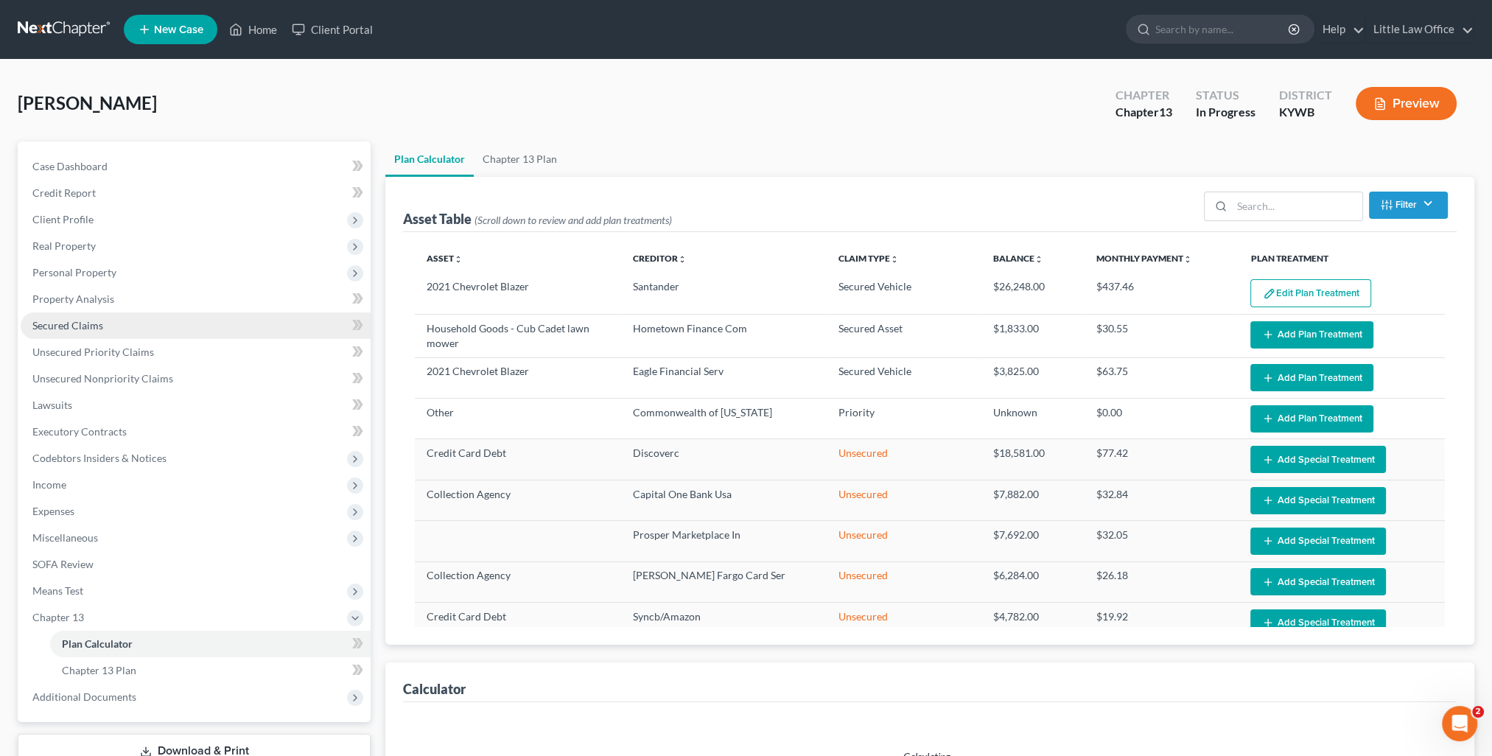
click at [65, 323] on span "Secured Claims" at bounding box center [67, 325] width 71 height 13
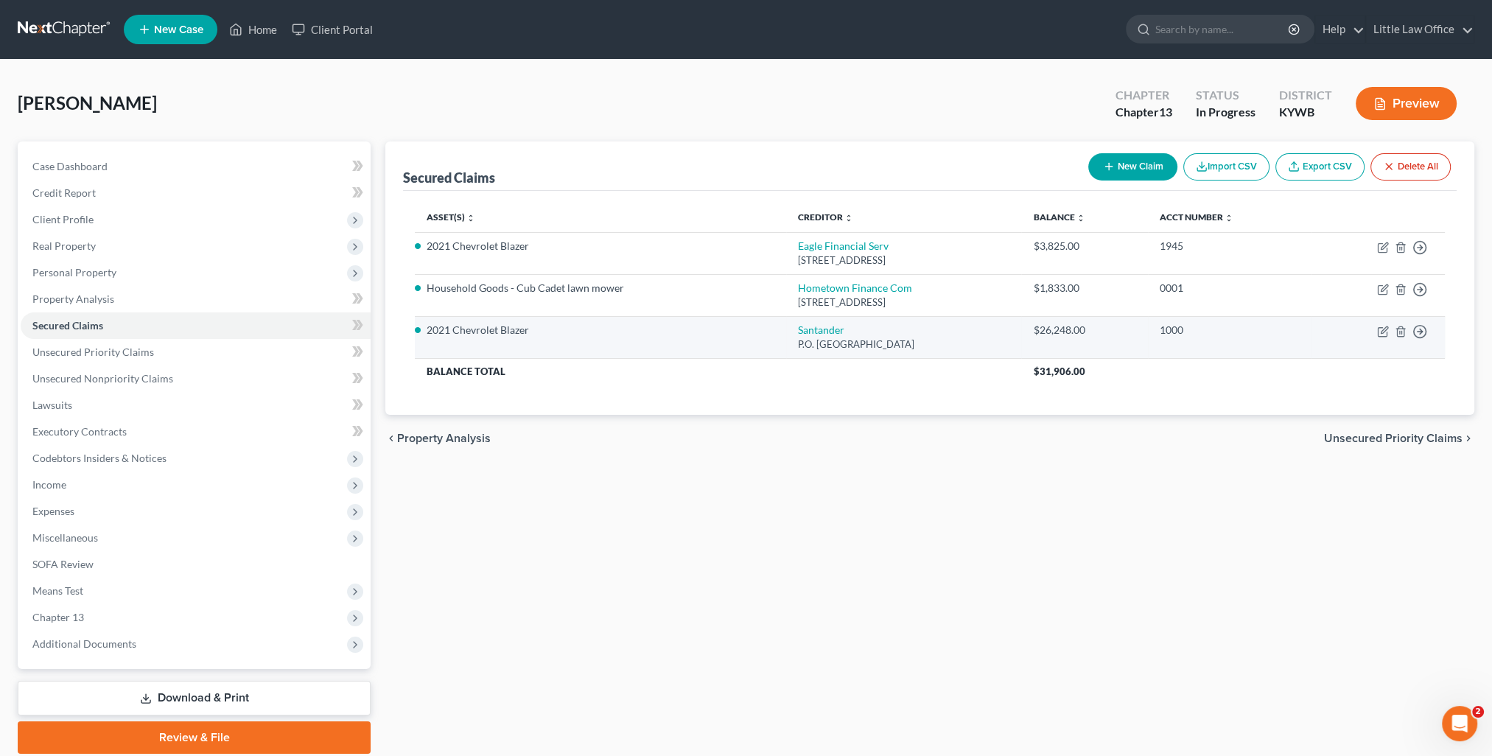
click at [1377, 328] on td "Move to E Move to F Move to G Move to Notice Only" at bounding box center [1378, 337] width 133 height 42
click at [1383, 332] on icon "button" at bounding box center [1383, 332] width 12 height 12
select select "45"
select select "0"
select select "2"
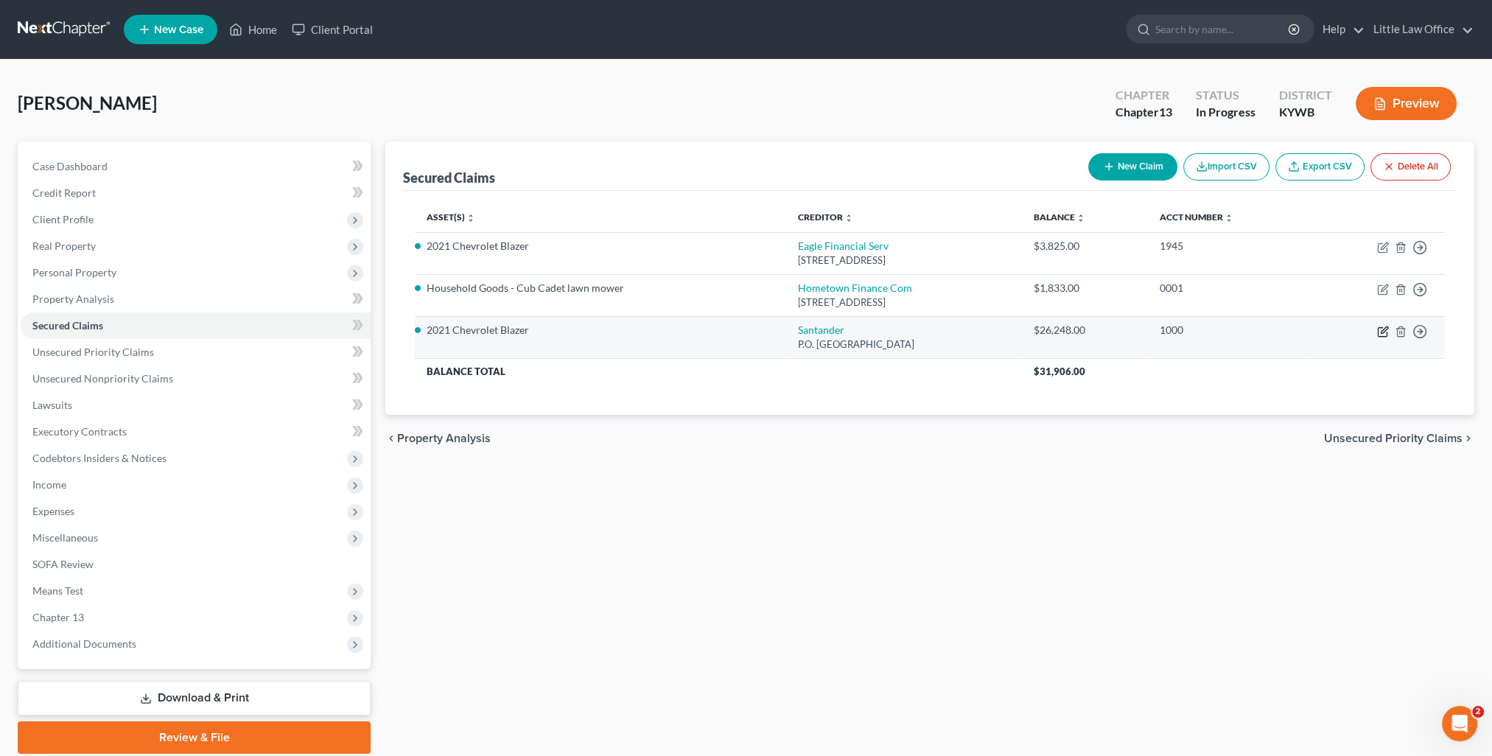
select select "0"
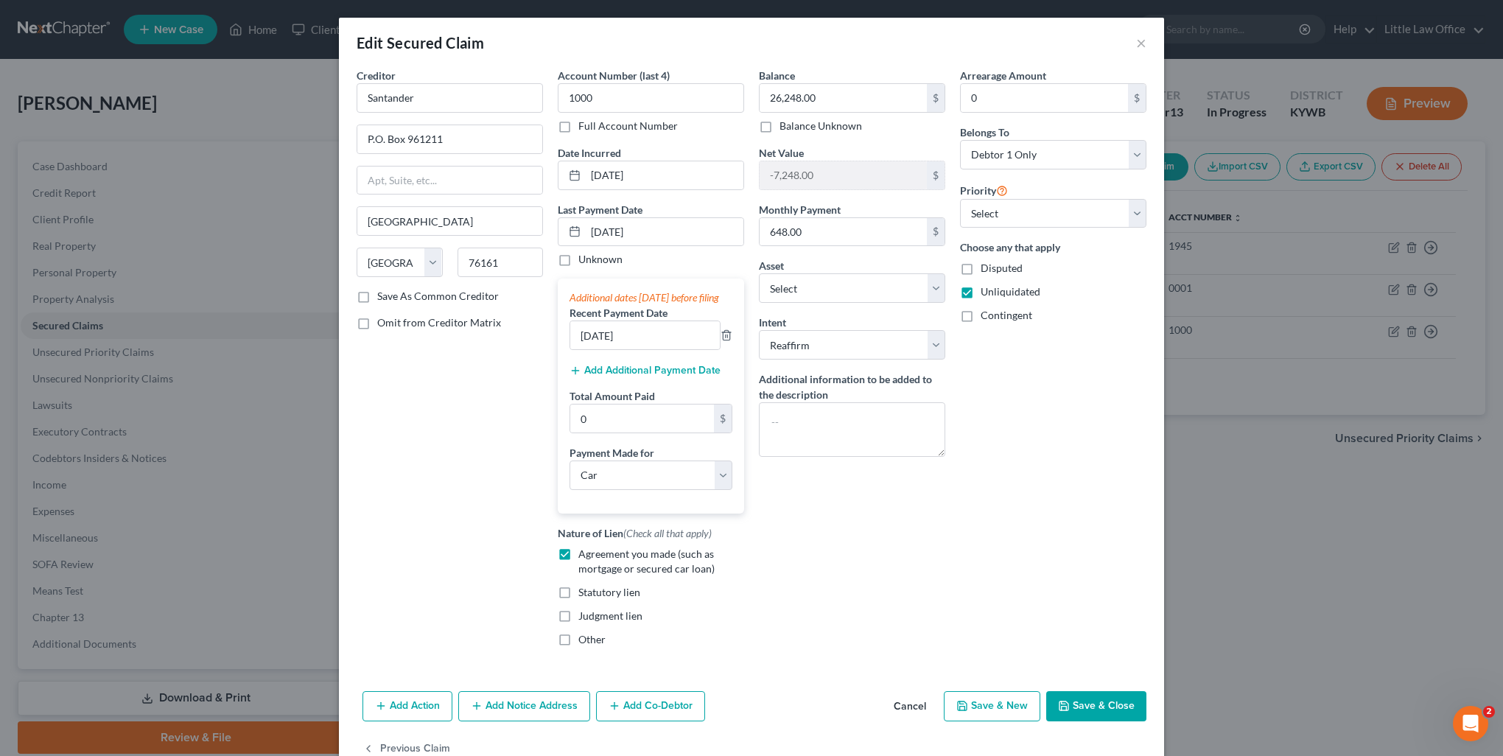
click at [1089, 721] on button "Save & Close" at bounding box center [1096, 706] width 100 height 31
select select "8"
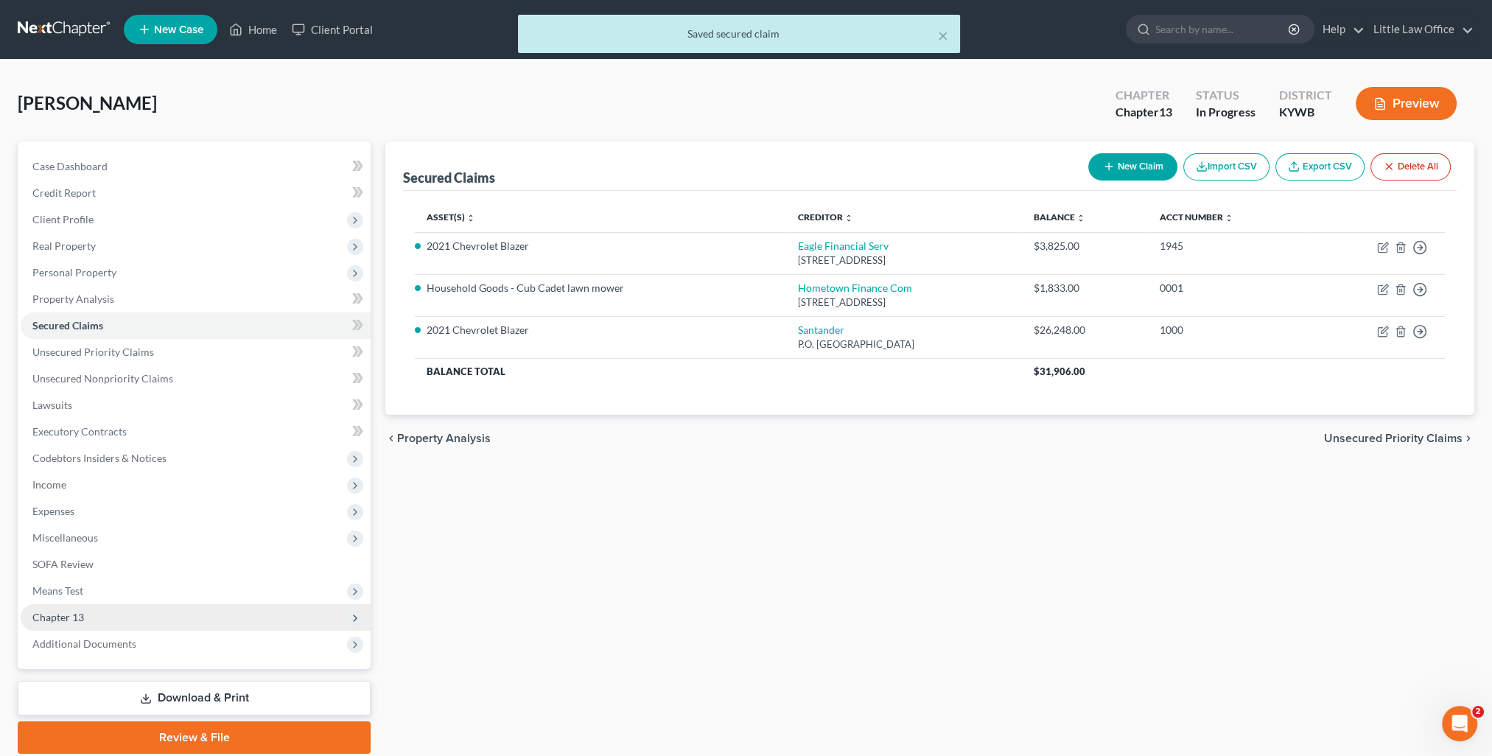
click at [108, 621] on span "Chapter 13" at bounding box center [196, 617] width 350 height 27
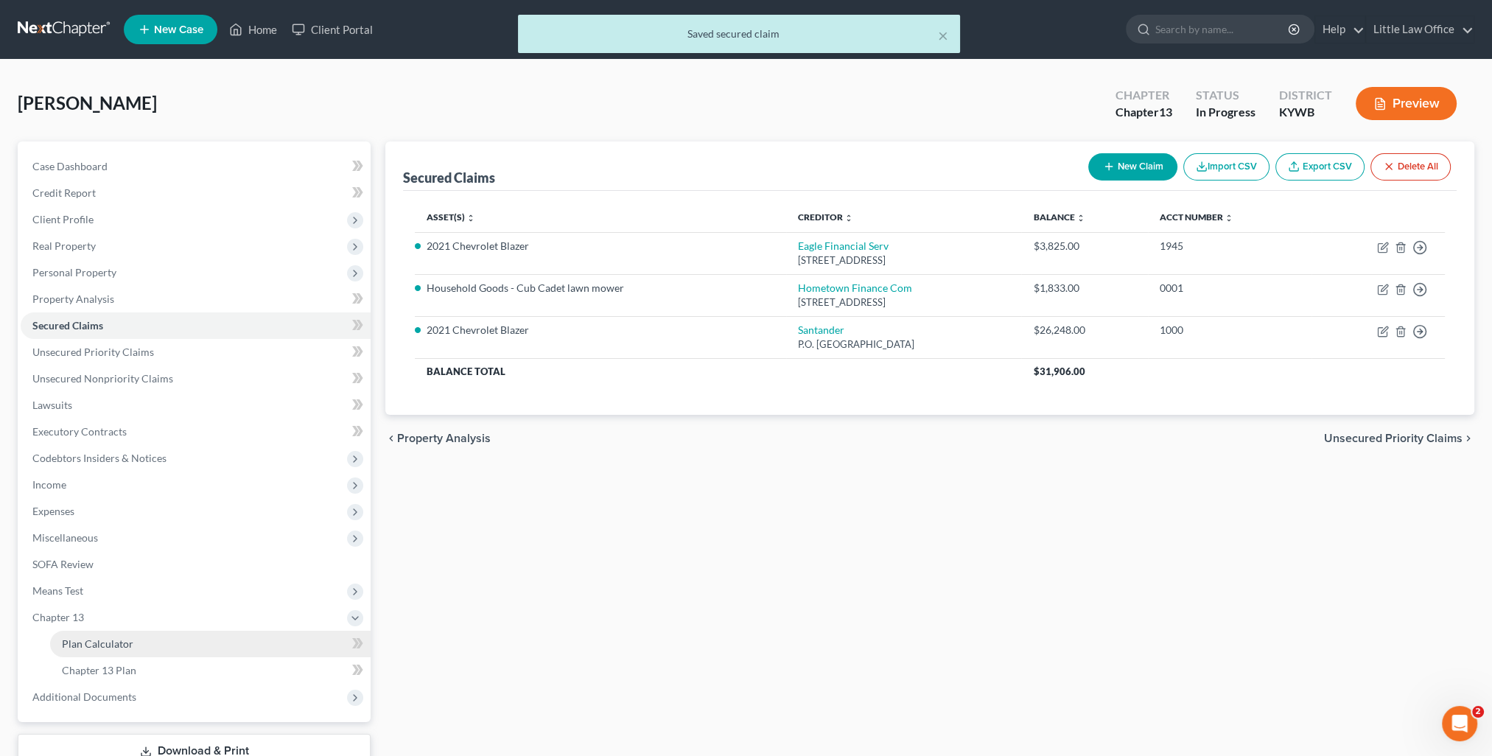
click at [119, 635] on link "Plan Calculator" at bounding box center [210, 644] width 321 height 27
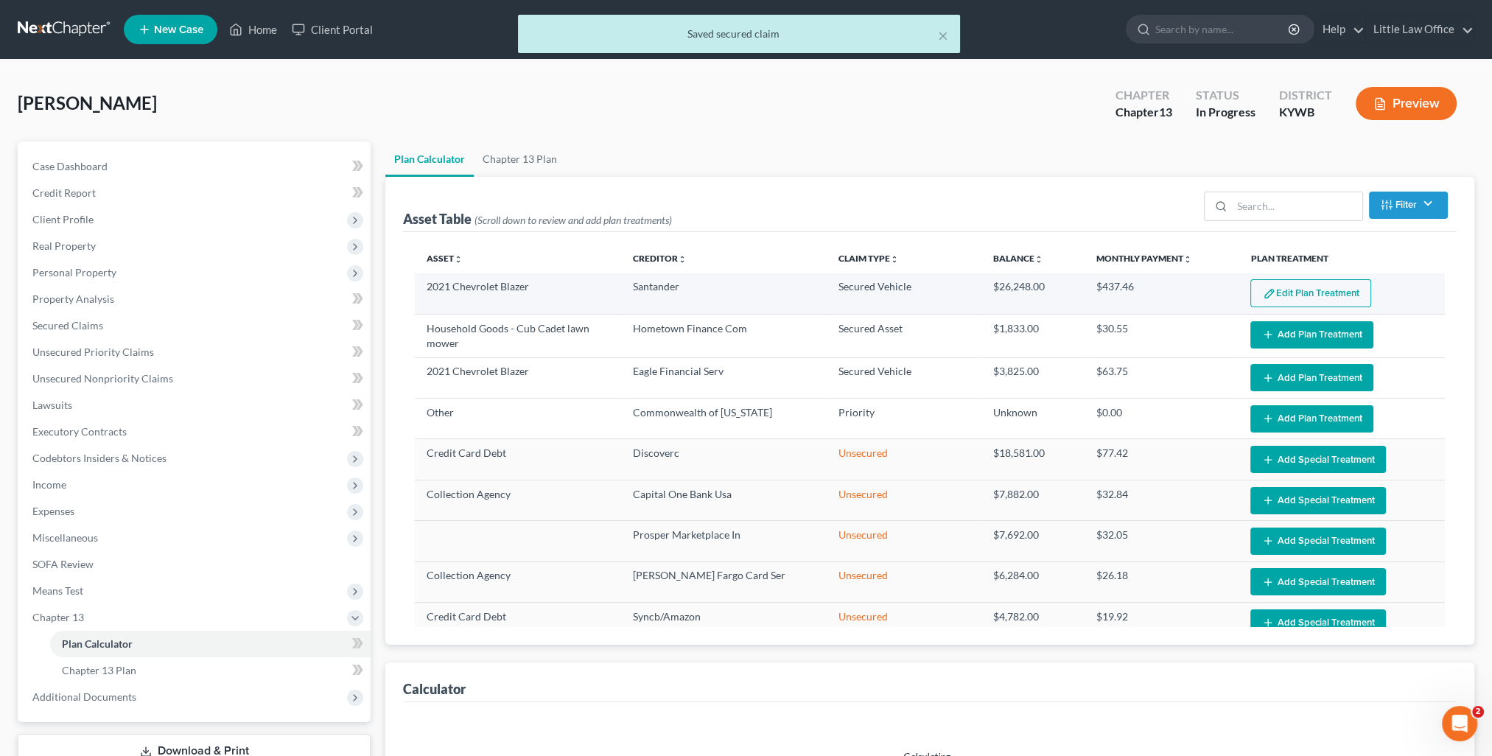
select select "59"
click at [1293, 300] on button "Edit Plan Treatment" at bounding box center [1311, 293] width 121 height 28
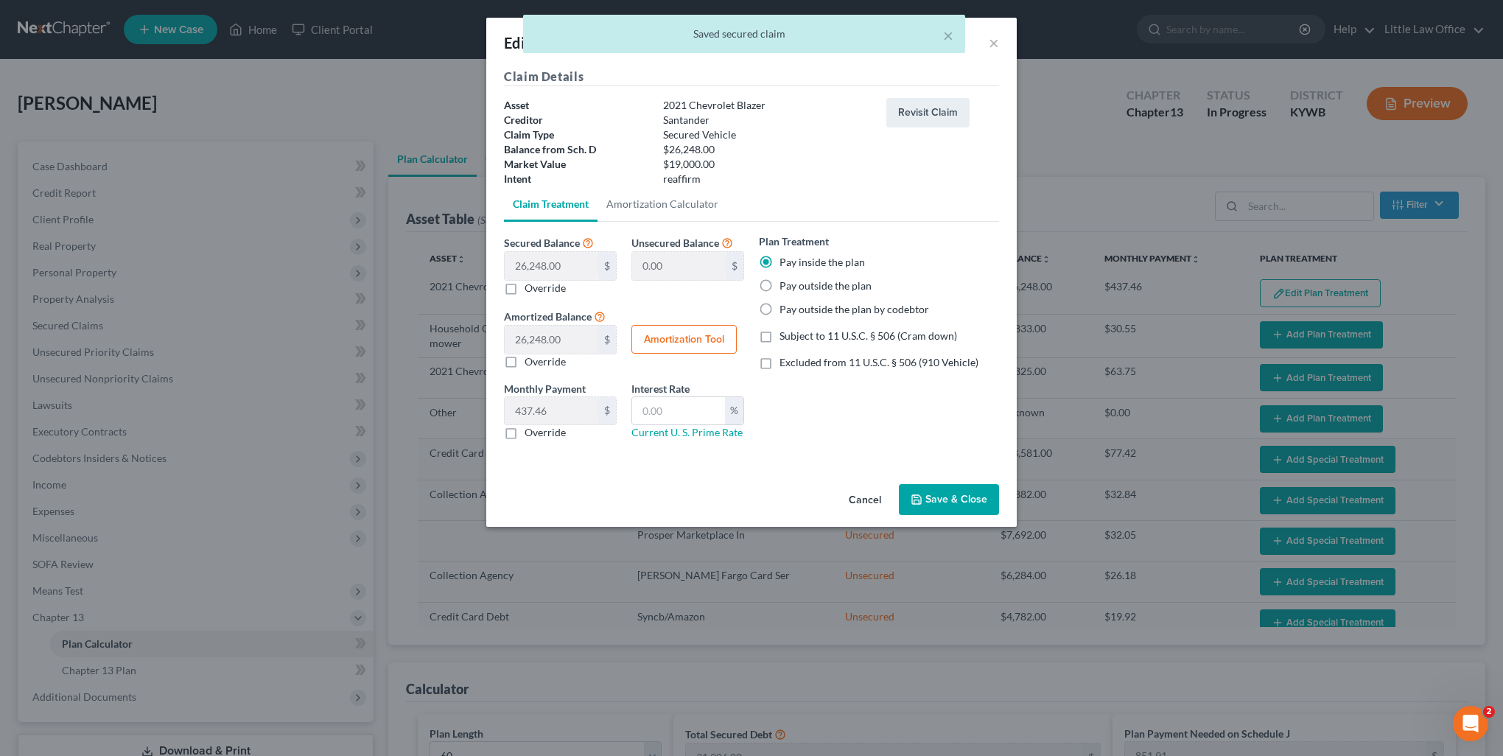
click at [822, 361] on span "Excluded from 11 U.S.C. § 506 (910 Vehicle)" at bounding box center [879, 362] width 199 height 13
click at [795, 361] on input "Excluded from 11 U.S.C. § 506 (910 Vehicle)" at bounding box center [791, 360] width 10 height 10
checkbox input "true"
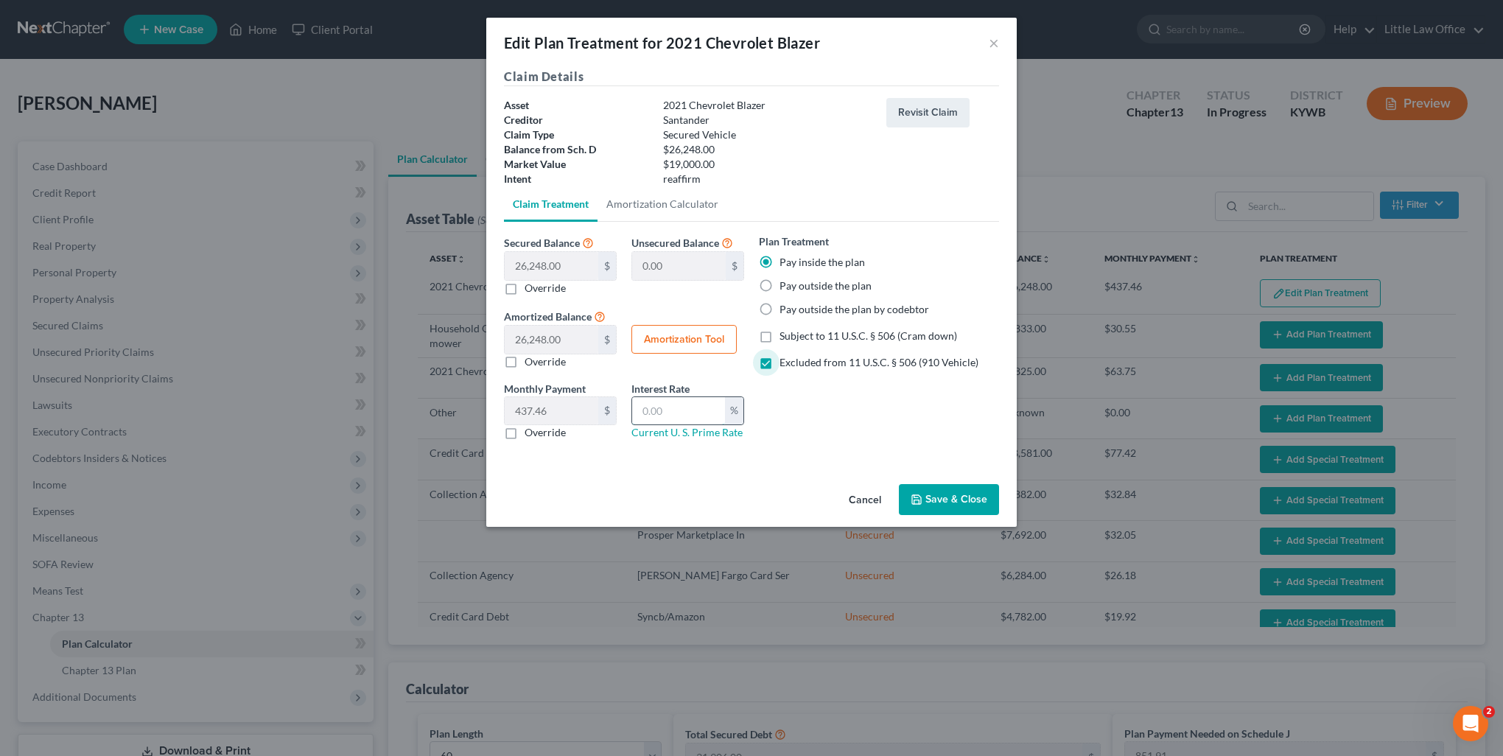
click at [699, 411] on input "text" at bounding box center [678, 411] width 93 height 28
type input "7.5"
click at [693, 335] on button "Amortization Tool" at bounding box center [684, 339] width 105 height 29
type input "26,248.00"
type input "7.5"
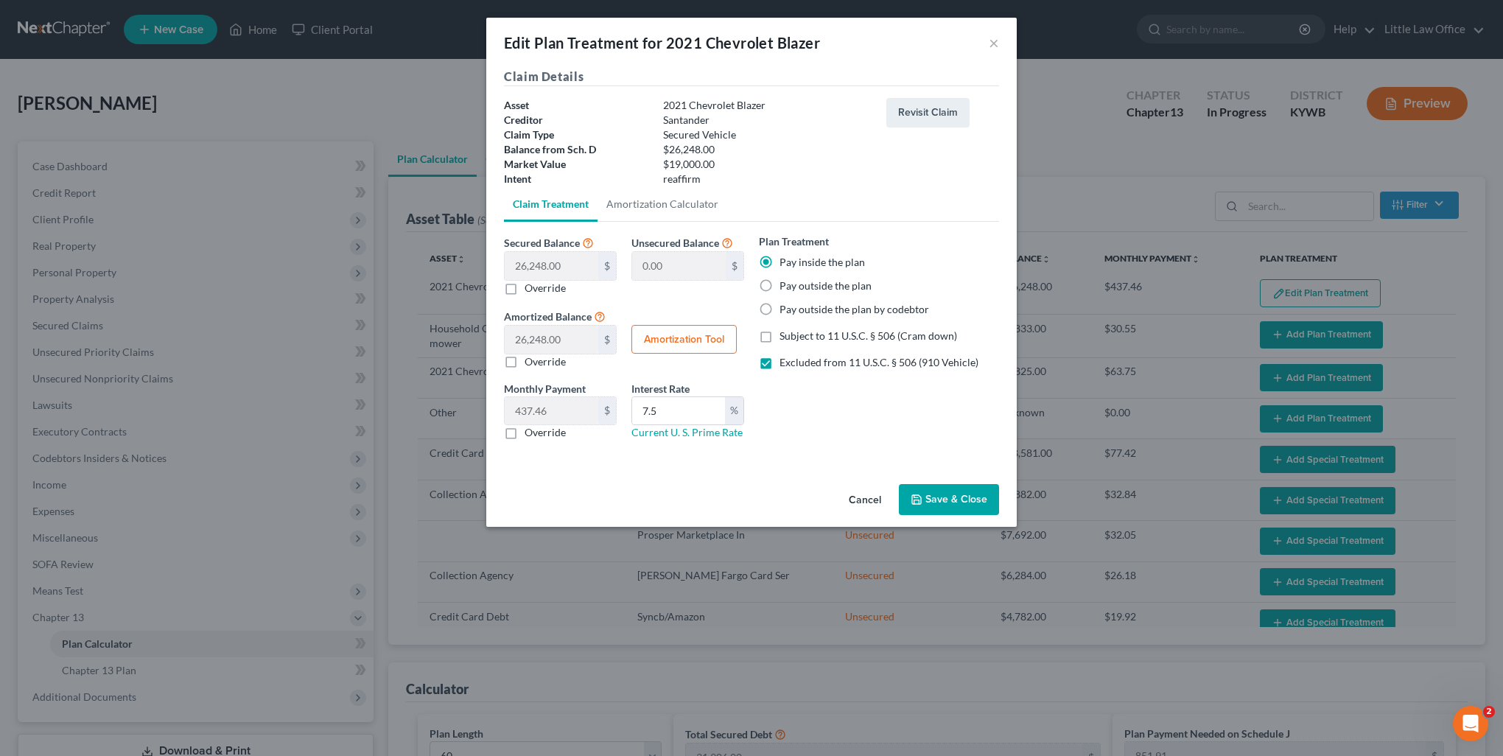
type input "60"
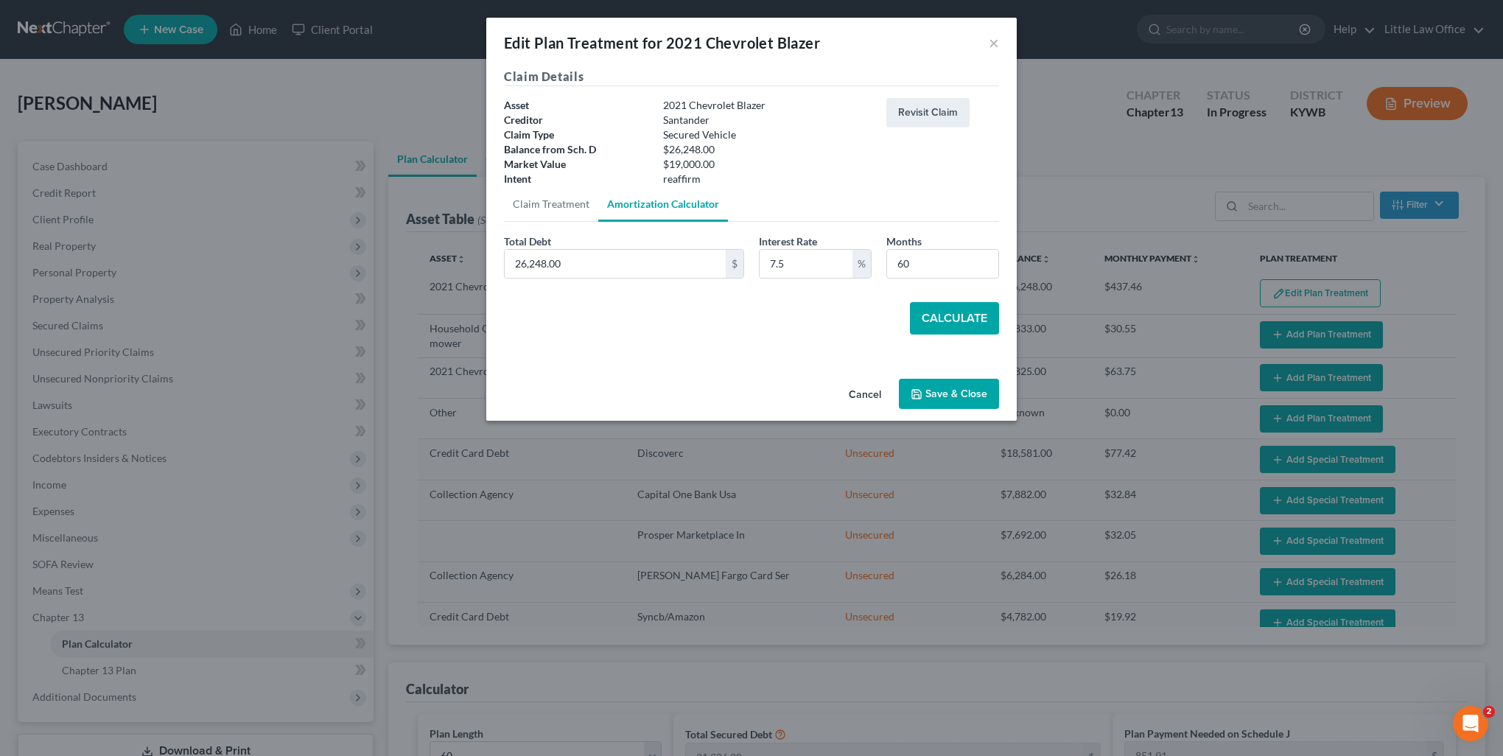
click at [941, 310] on button "Calculate" at bounding box center [954, 318] width 89 height 32
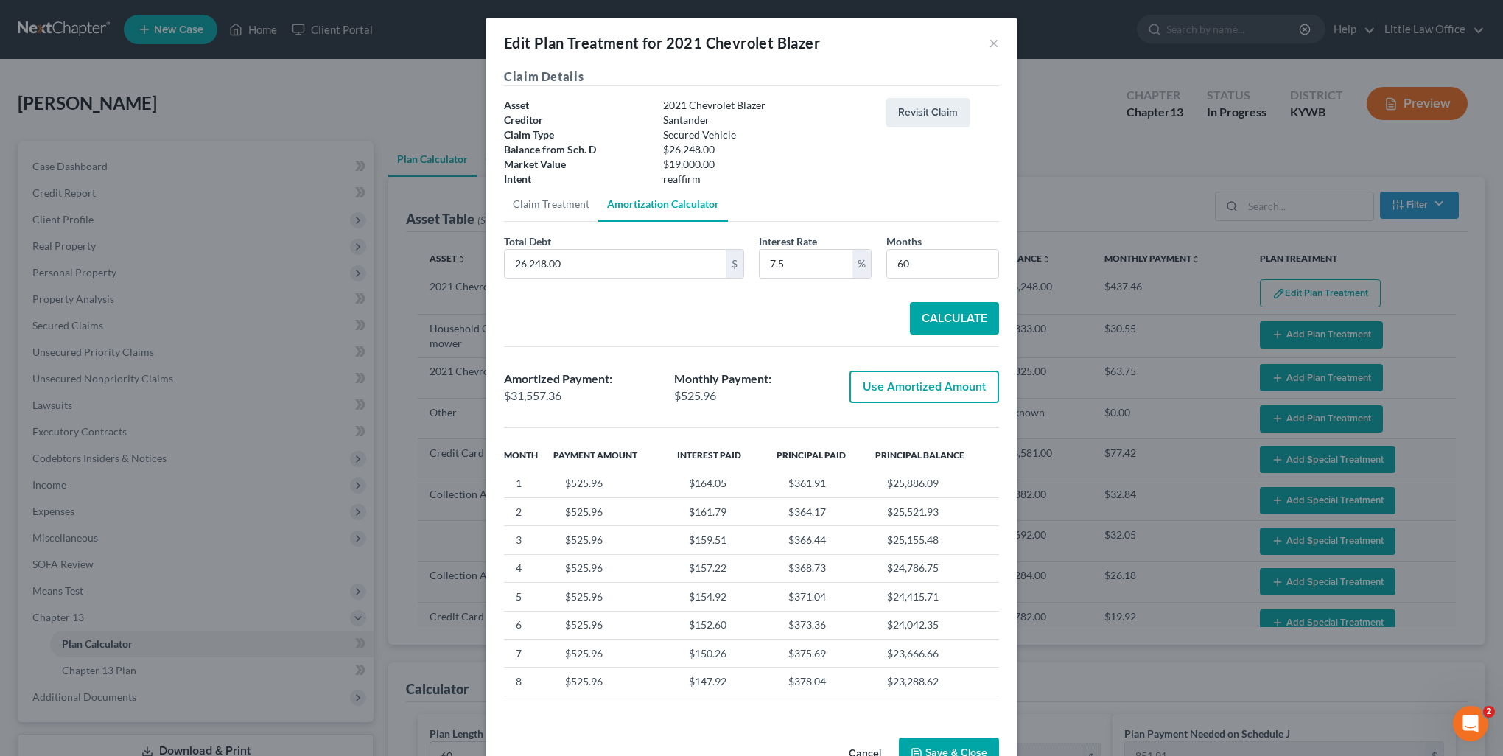
click at [949, 385] on button "Use Amortized Amount" at bounding box center [925, 387] width 150 height 32
type input "31,557.36"
checkbox input "true"
type input "525.95"
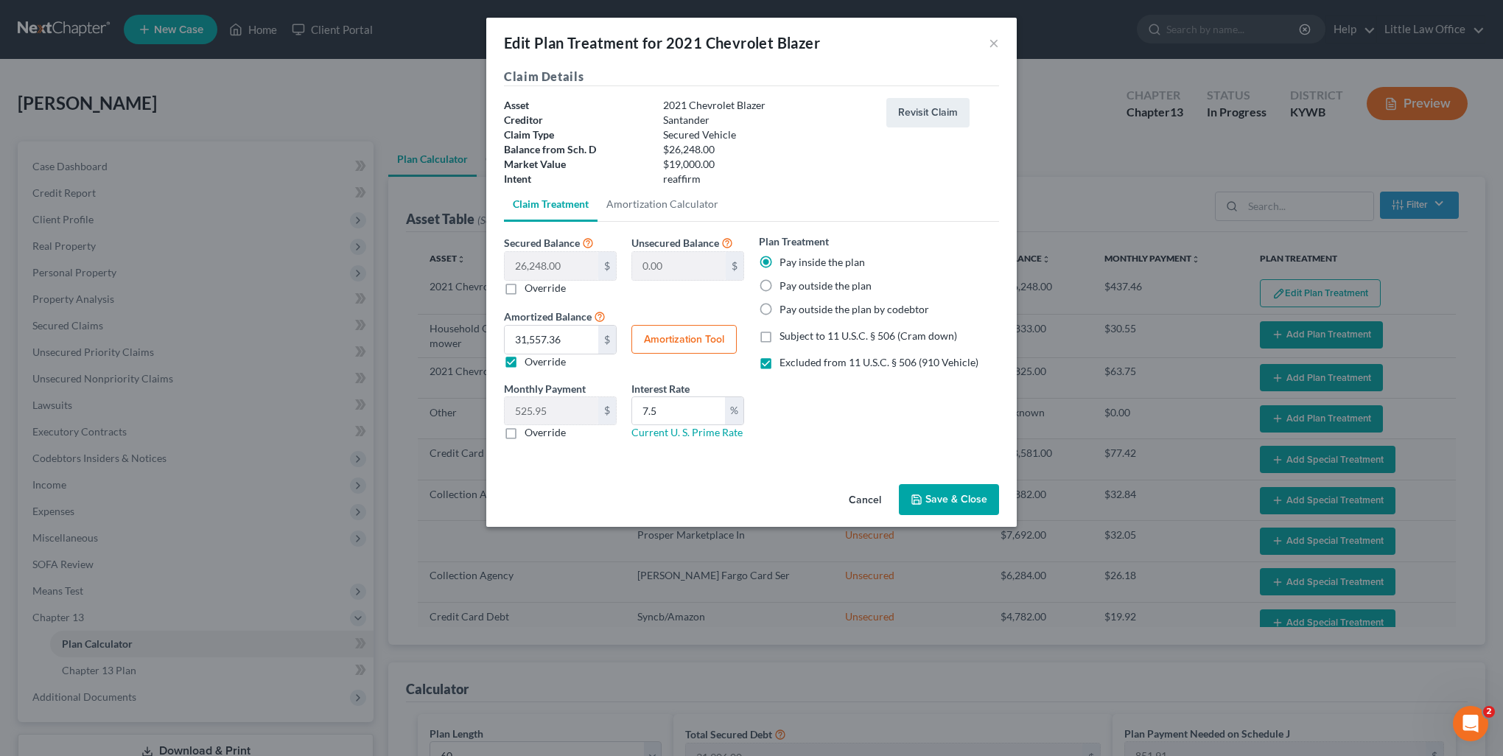
click at [951, 484] on button "Save & Close" at bounding box center [949, 499] width 100 height 31
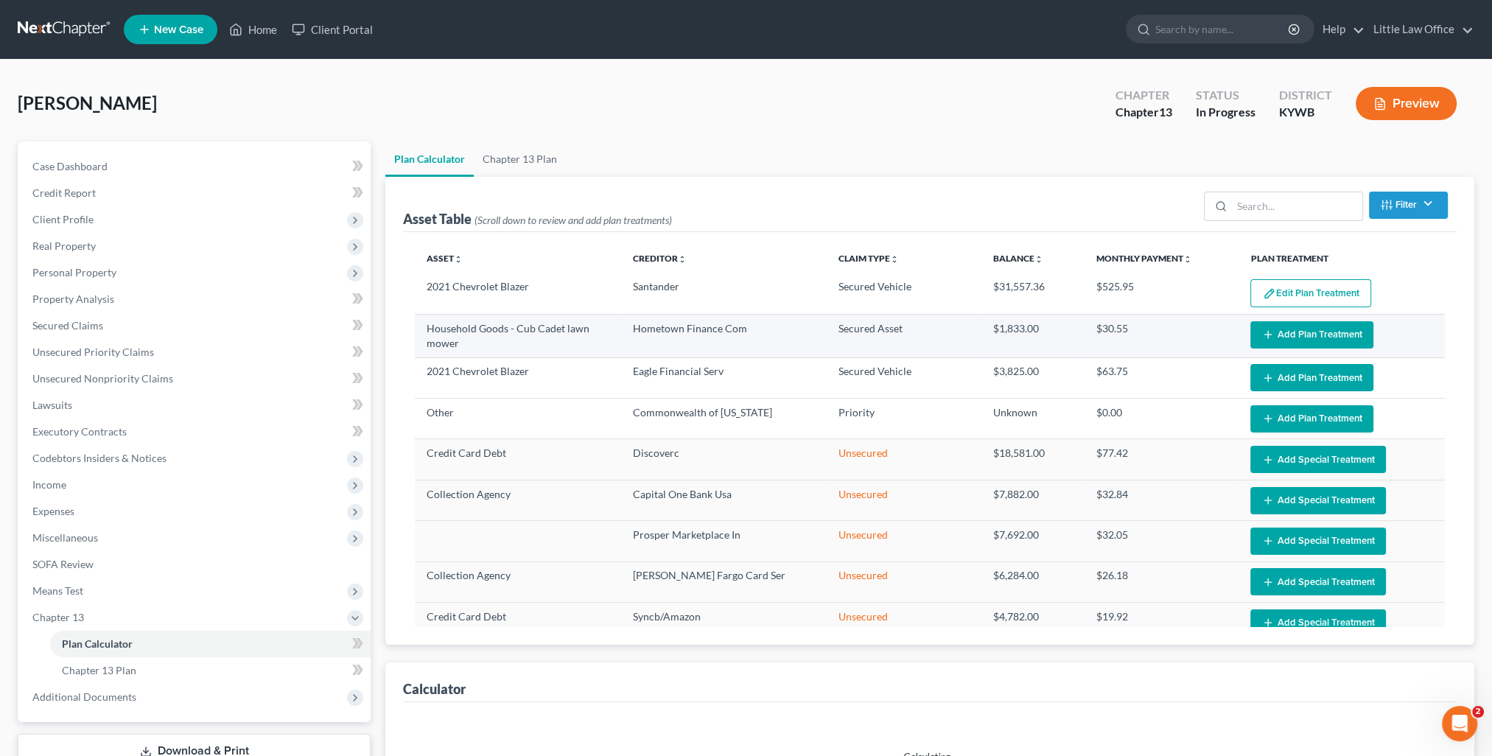
select select "59"
click at [1292, 340] on button "Add Plan Treatment" at bounding box center [1312, 334] width 123 height 27
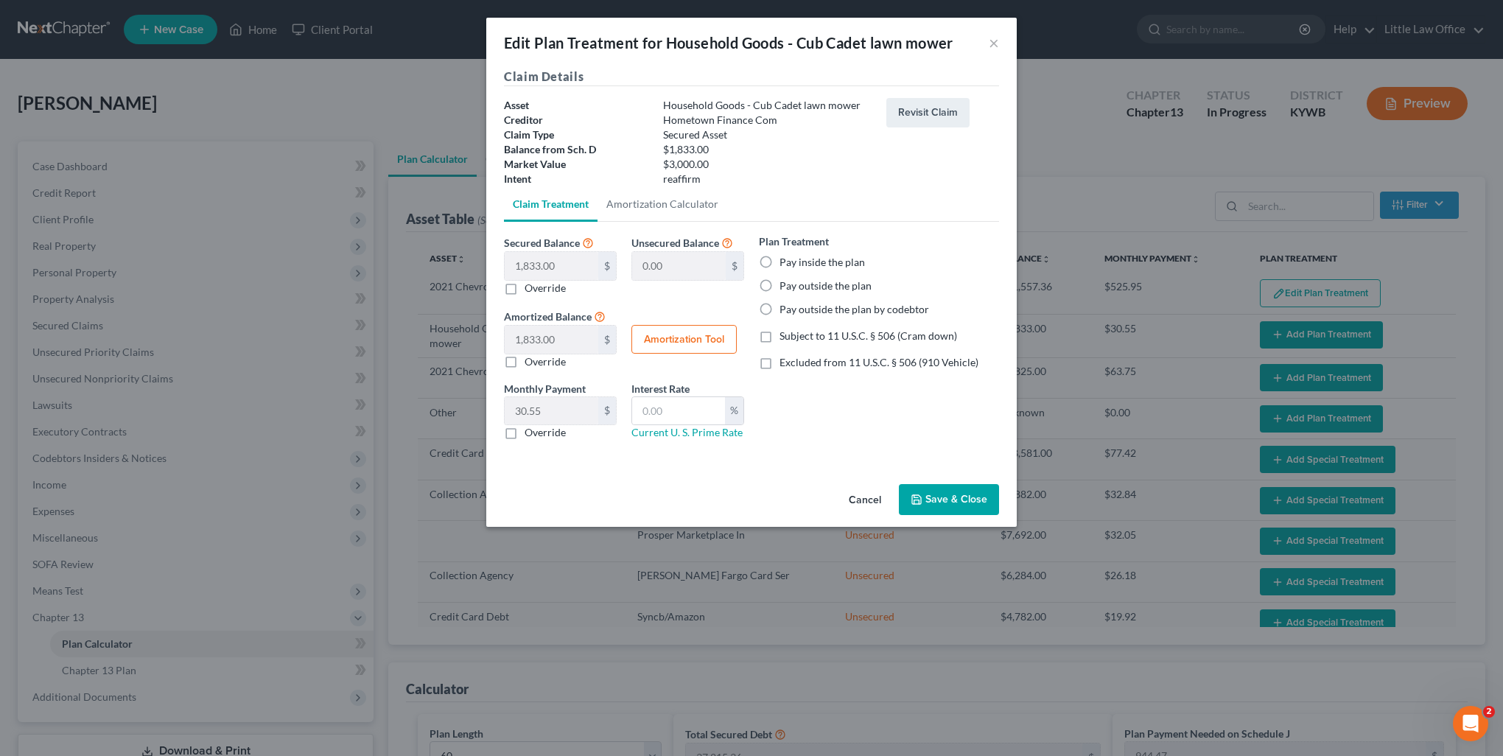
click at [816, 254] on div "Plan Treatment Pay inside the plan Pay outside the plan Pay outside the plan by…" at bounding box center [879, 275] width 240 height 83
click at [817, 261] on label "Pay inside the plan" at bounding box center [822, 262] width 85 height 15
click at [795, 261] on input "Pay inside the plan" at bounding box center [791, 260] width 10 height 10
radio input "true"
click at [798, 336] on span "Subject to 11 U.S.C. § 506 (Cram down)" at bounding box center [869, 335] width 178 height 13
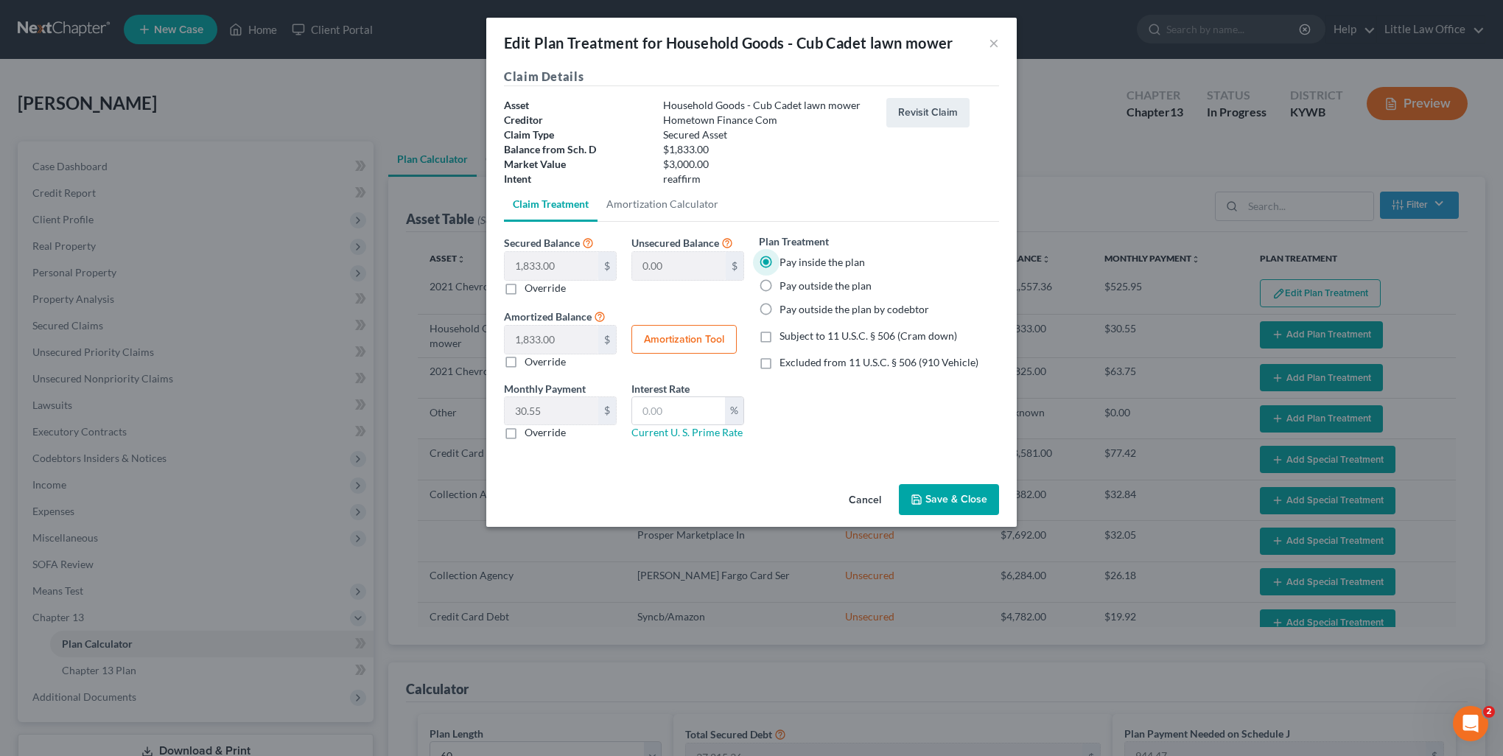
click at [795, 336] on input "Subject to 11 U.S.C. § 506 (Cram down)" at bounding box center [791, 334] width 10 height 10
checkbox input "true"
click at [946, 500] on button "Save & Close" at bounding box center [949, 499] width 100 height 31
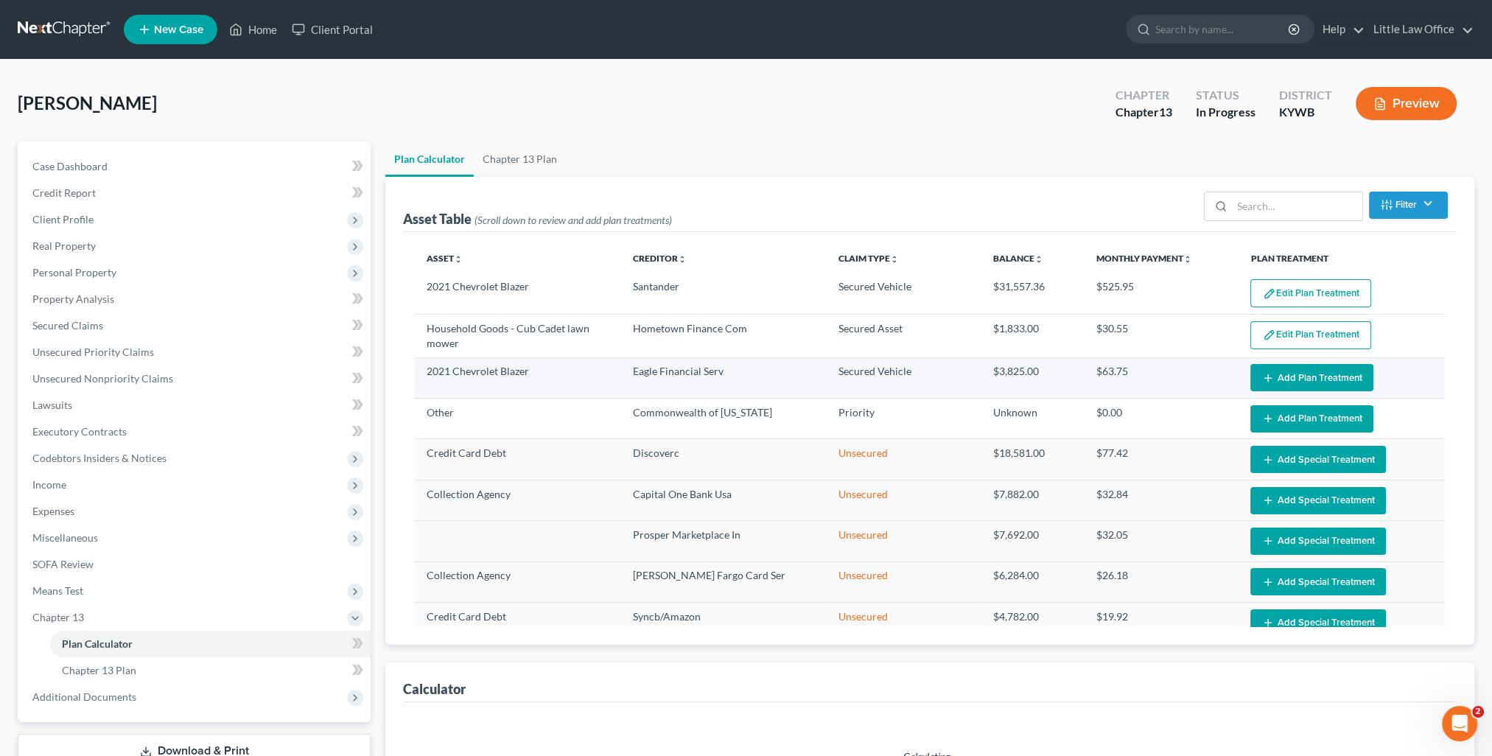
select select "59"
click at [1285, 370] on button "Add Plan Treatment" at bounding box center [1312, 377] width 123 height 27
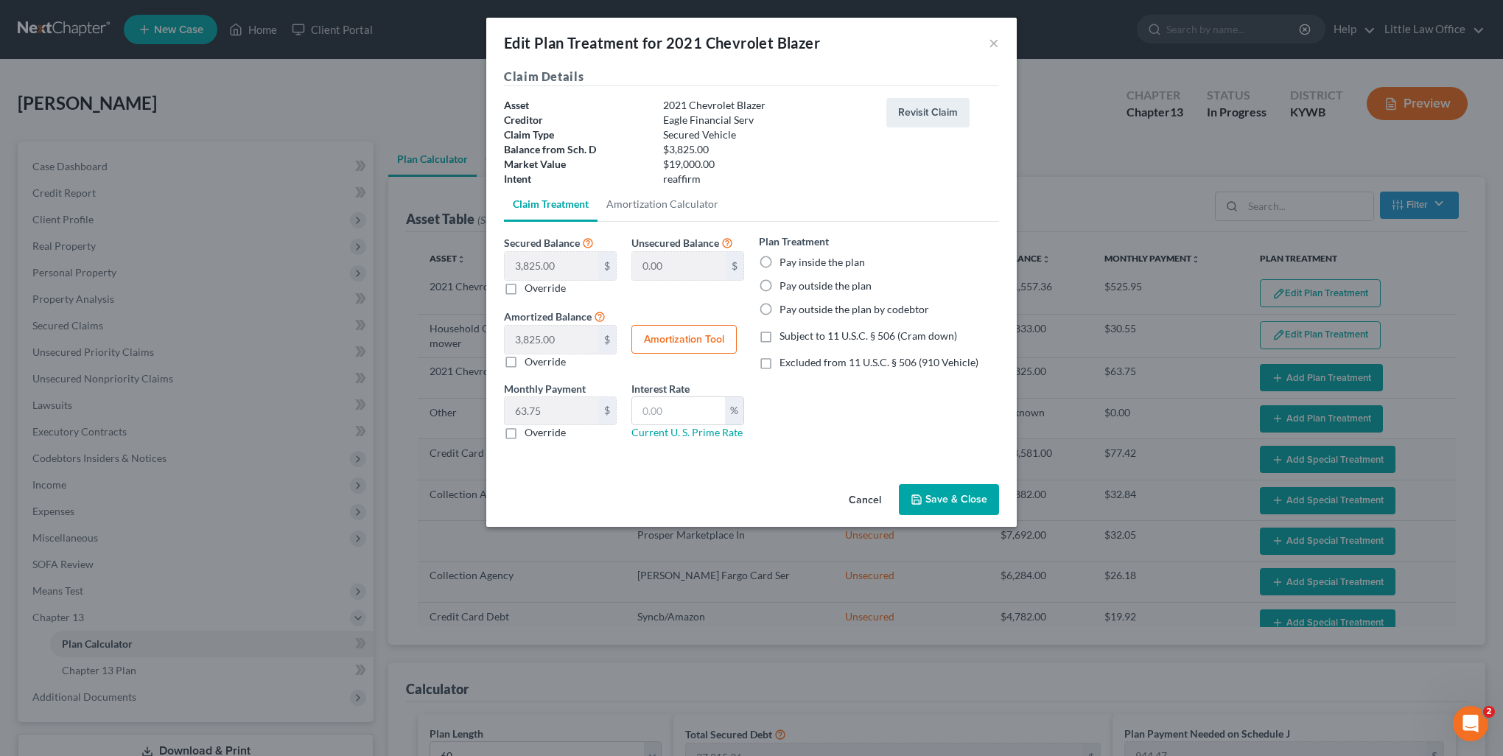
click at [831, 262] on label "Pay inside the plan" at bounding box center [822, 262] width 85 height 15
click at [795, 262] on input "Pay inside the plan" at bounding box center [791, 260] width 10 height 10
radio input "true"
click at [818, 335] on span "Subject to 11 U.S.C. § 506 (Cram down)" at bounding box center [869, 335] width 178 height 13
click at [795, 335] on input "Subject to 11 U.S.C. § 506 (Cram down)" at bounding box center [791, 334] width 10 height 10
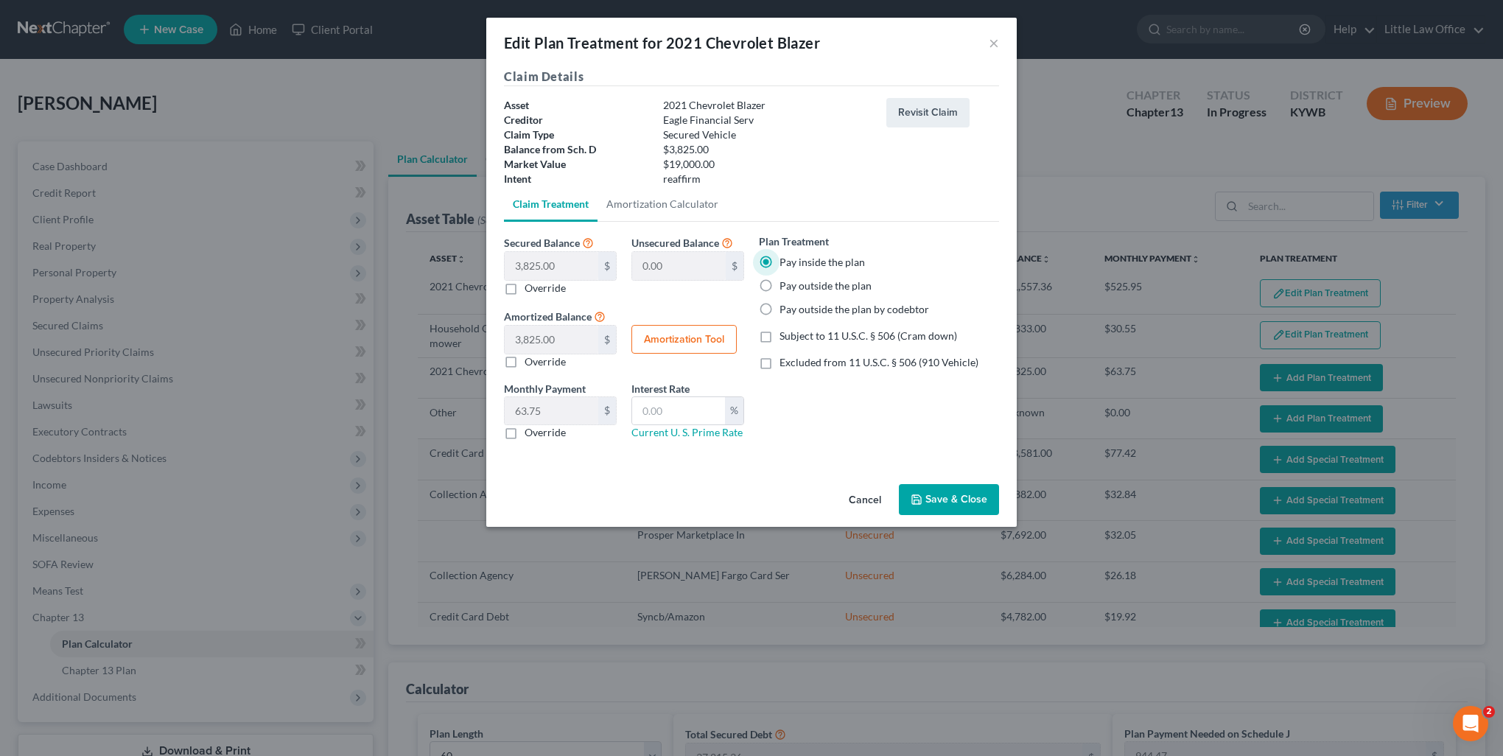
checkbox input "true"
click at [696, 415] on input "text" at bounding box center [678, 411] width 93 height 28
type input "7.5"
click at [651, 345] on button "Amortization Tool" at bounding box center [684, 339] width 105 height 29
type input "3,825.00"
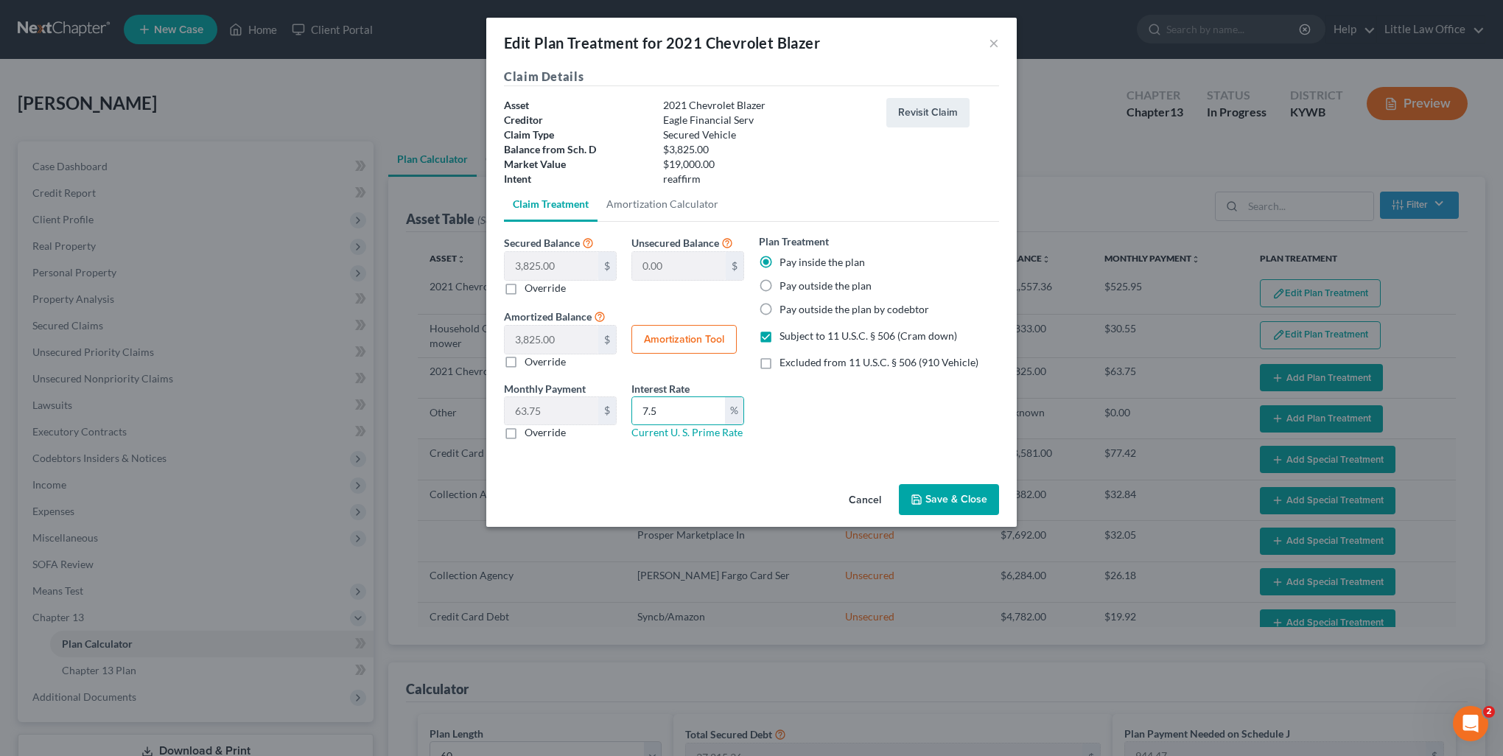
type input "7.5"
type input "60"
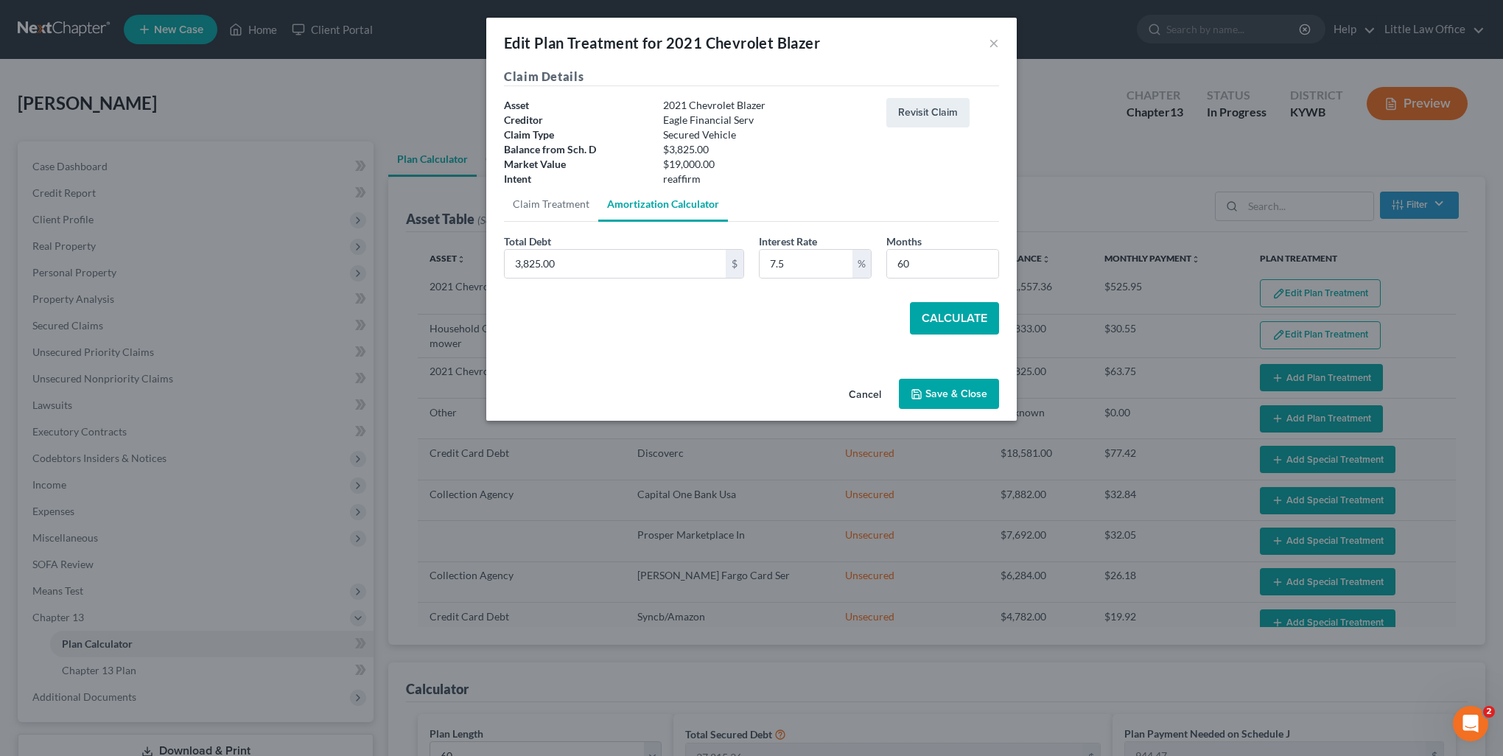
click at [955, 329] on button "Calculate" at bounding box center [954, 318] width 89 height 32
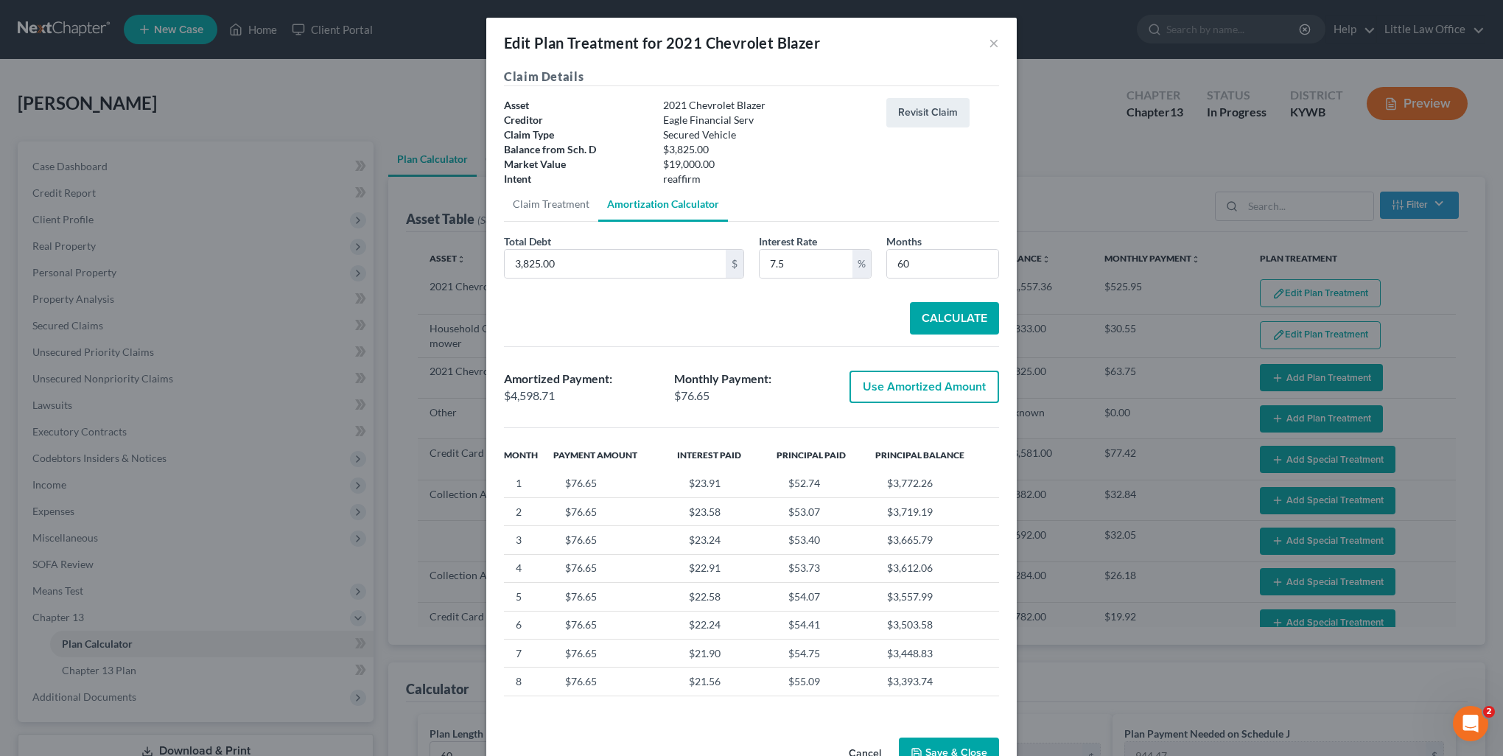
click at [933, 380] on button "Use Amortized Amount" at bounding box center [925, 387] width 150 height 32
type input "4,598.70"
checkbox input "true"
type input "76.64"
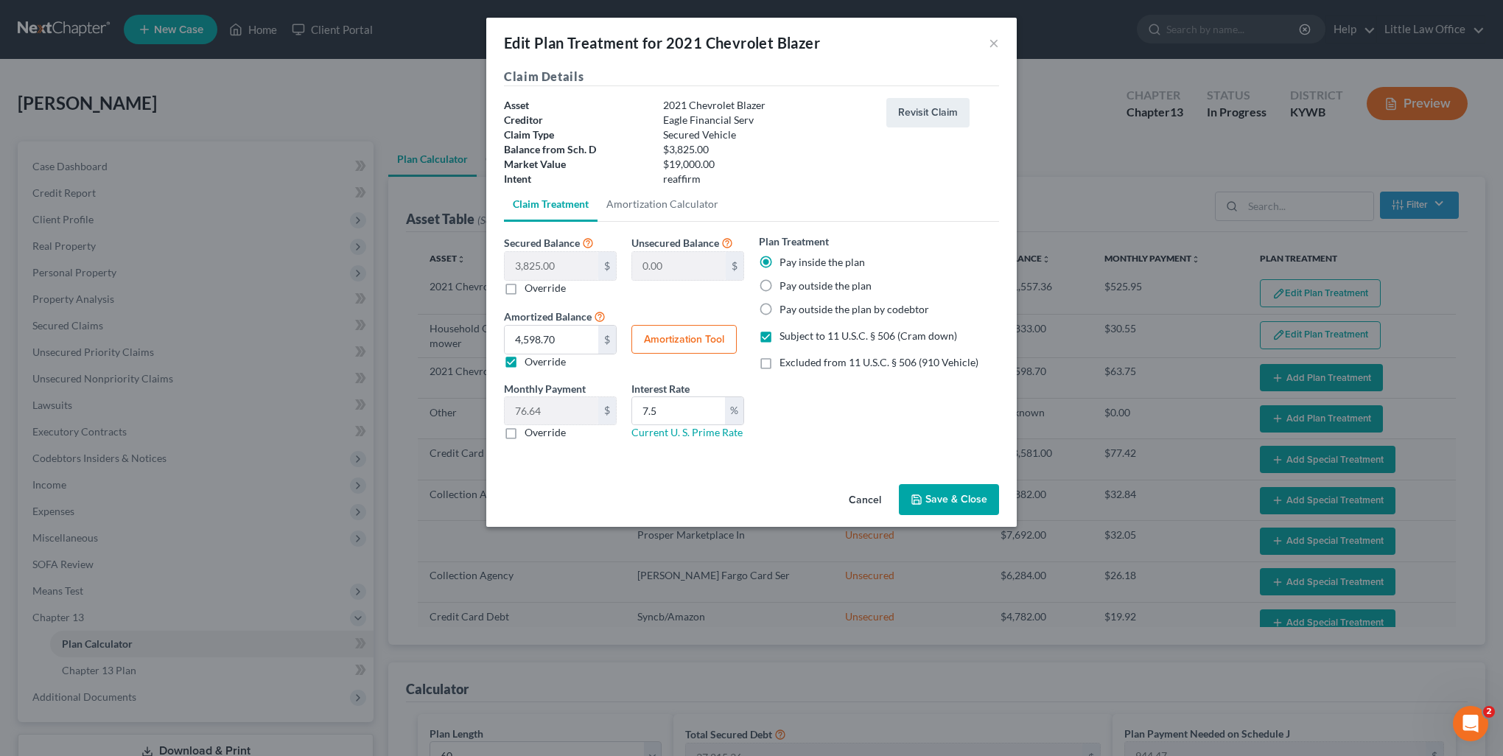
click at [958, 498] on button "Save & Close" at bounding box center [949, 499] width 100 height 31
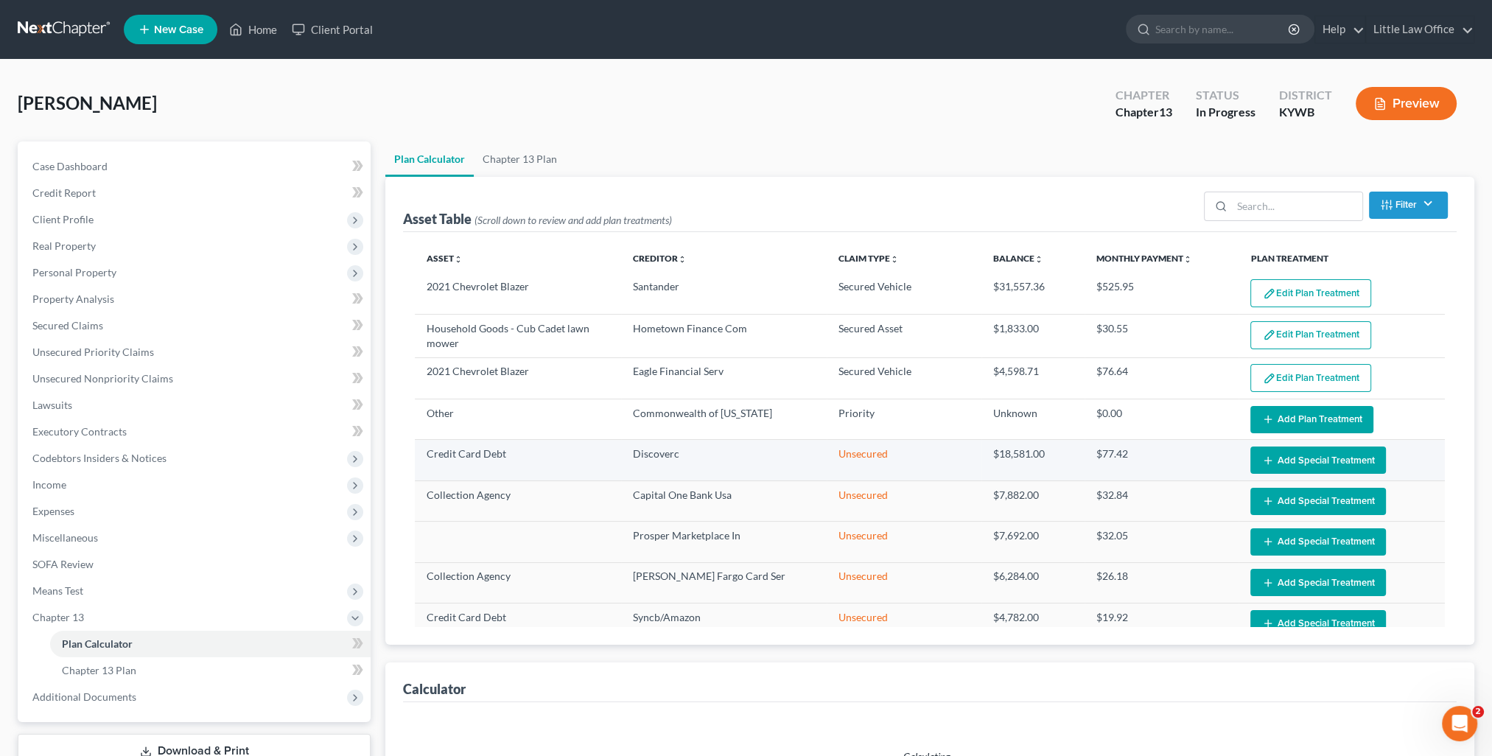
select select "59"
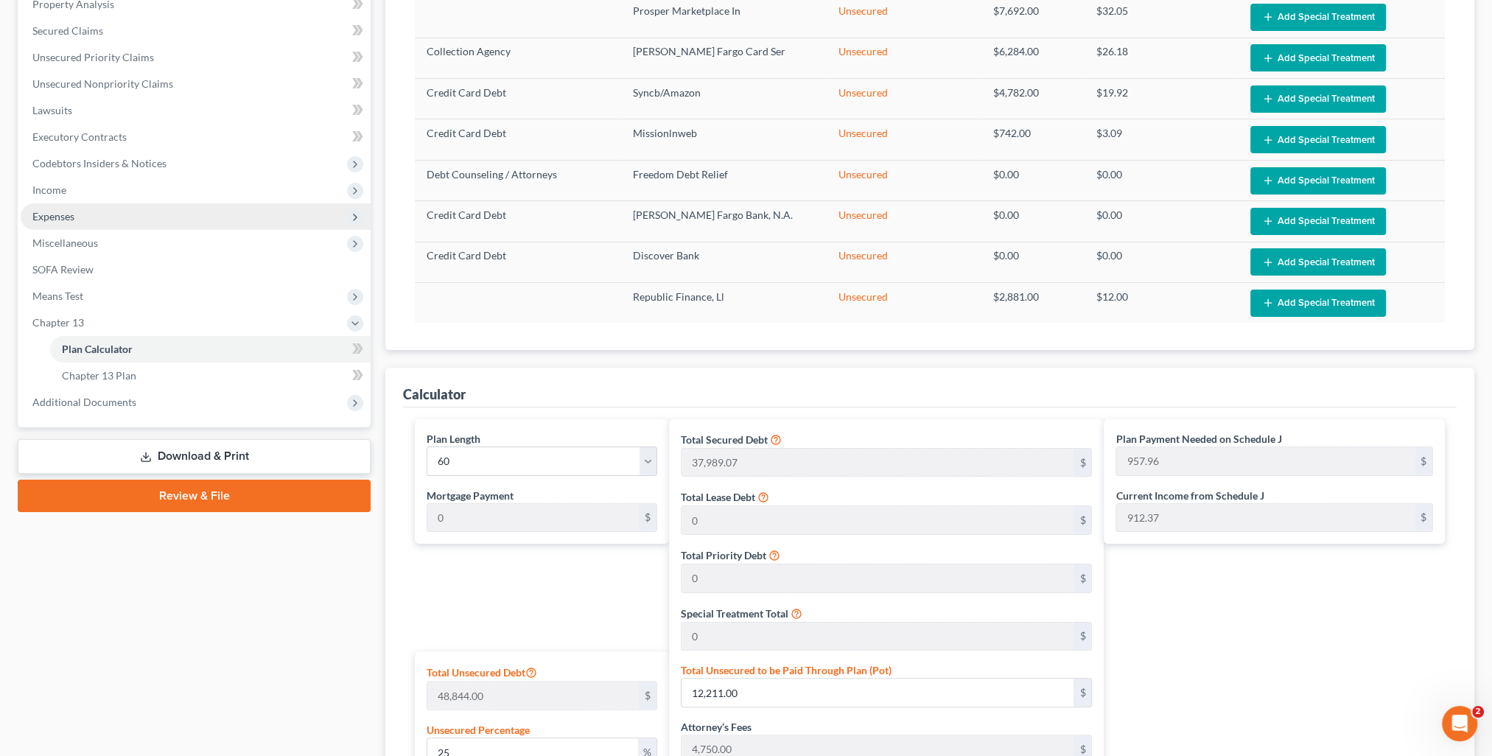
scroll to position [147, 0]
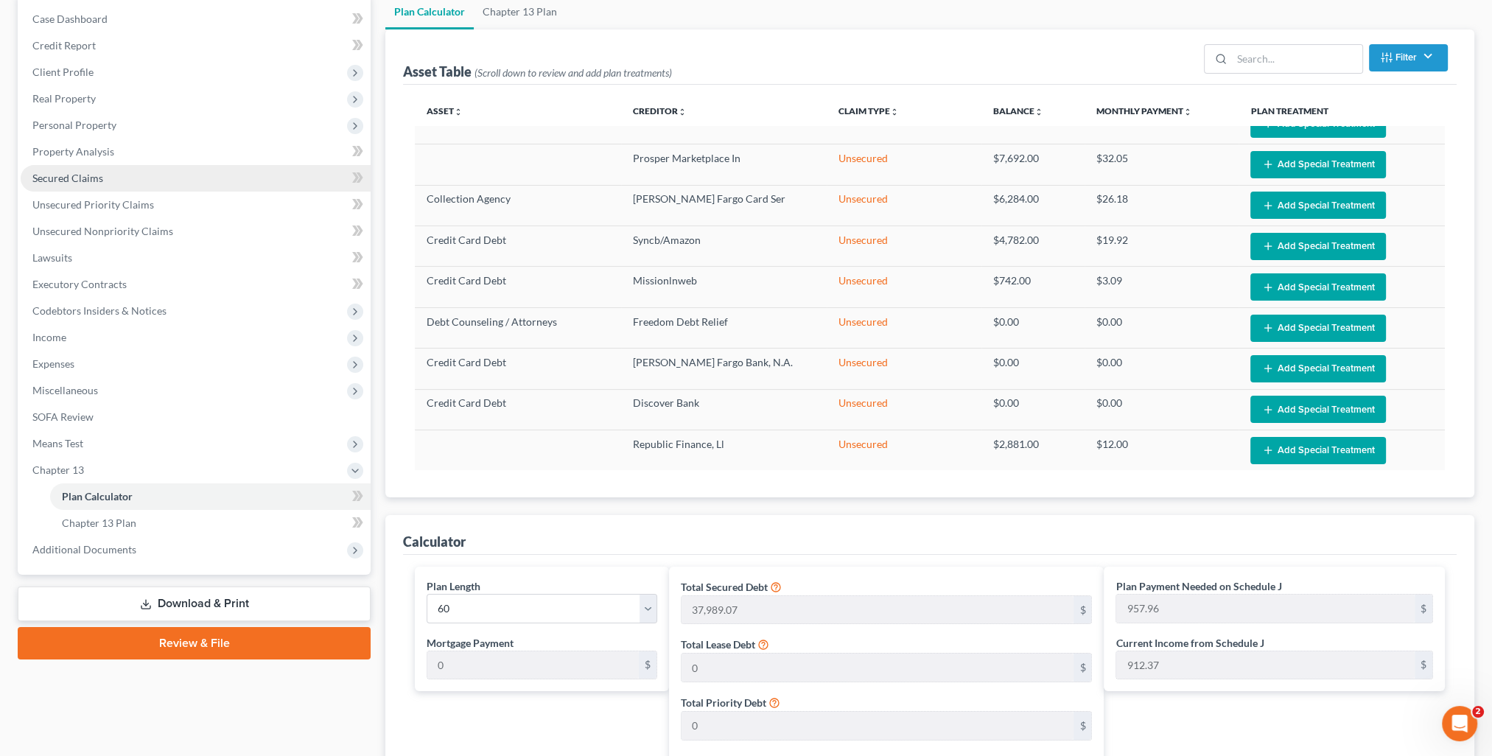
click at [84, 176] on span "Secured Claims" at bounding box center [67, 178] width 71 height 13
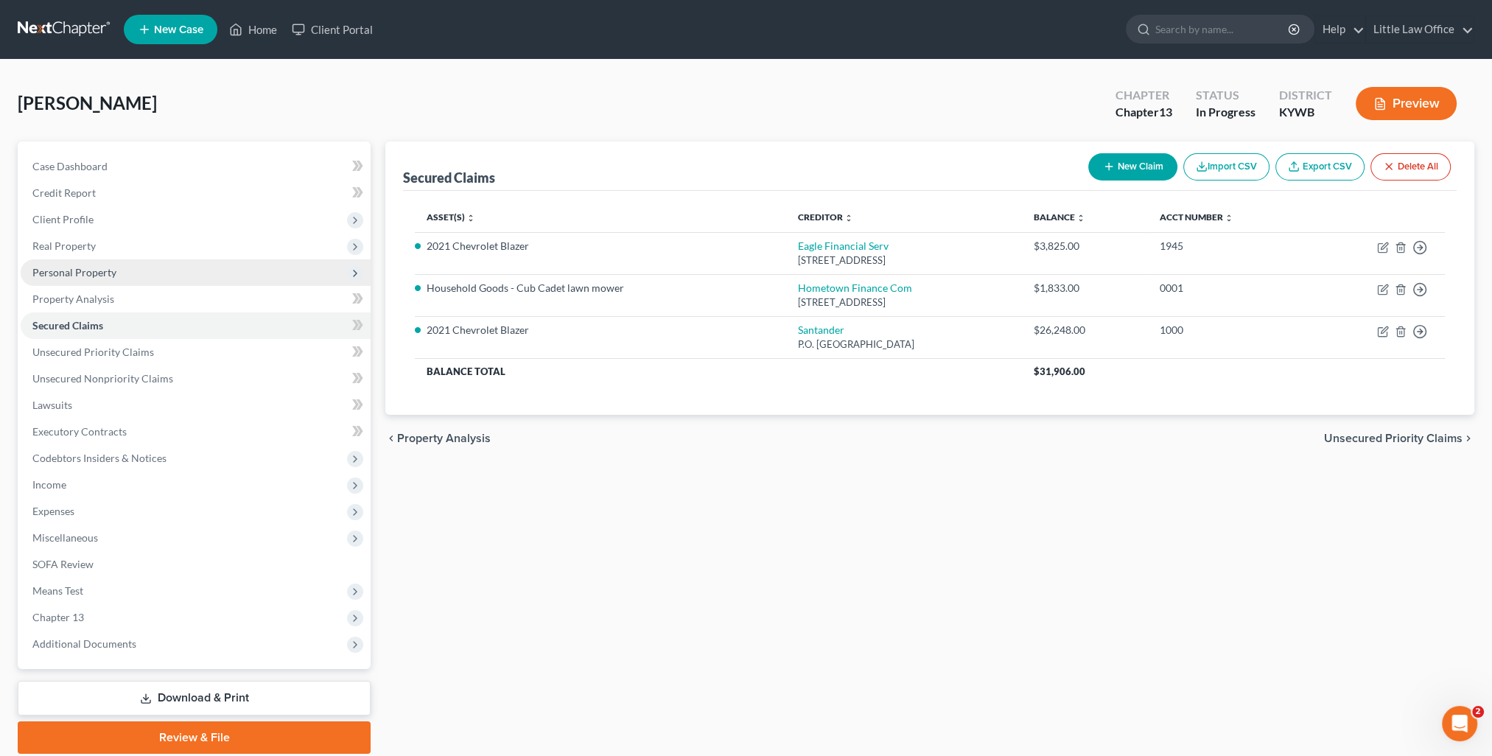
click at [77, 273] on span "Personal Property" at bounding box center [74, 272] width 84 height 13
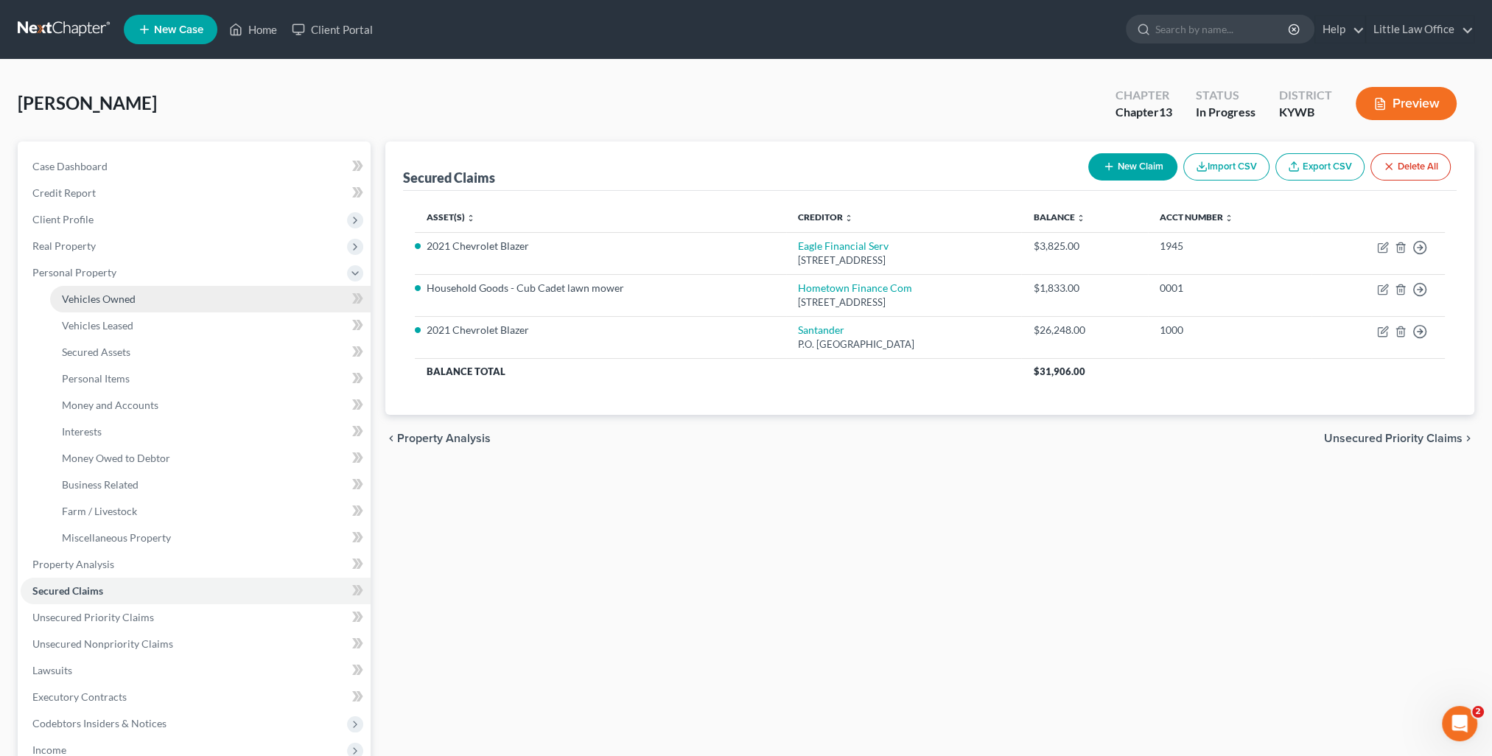
click at [102, 297] on span "Vehicles Owned" at bounding box center [99, 299] width 74 height 13
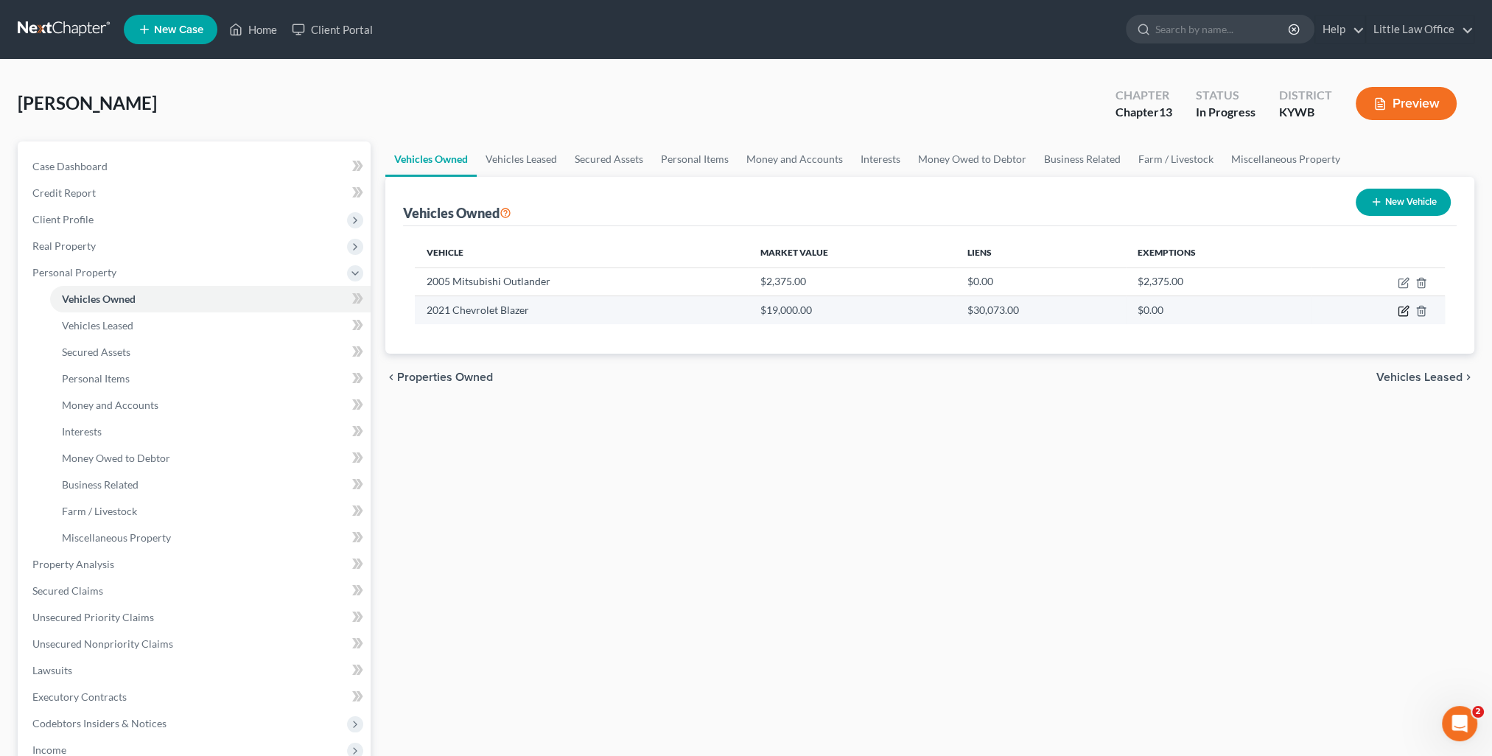
click at [1402, 309] on icon "button" at bounding box center [1404, 311] width 12 height 12
select select "0"
select select "5"
select select "0"
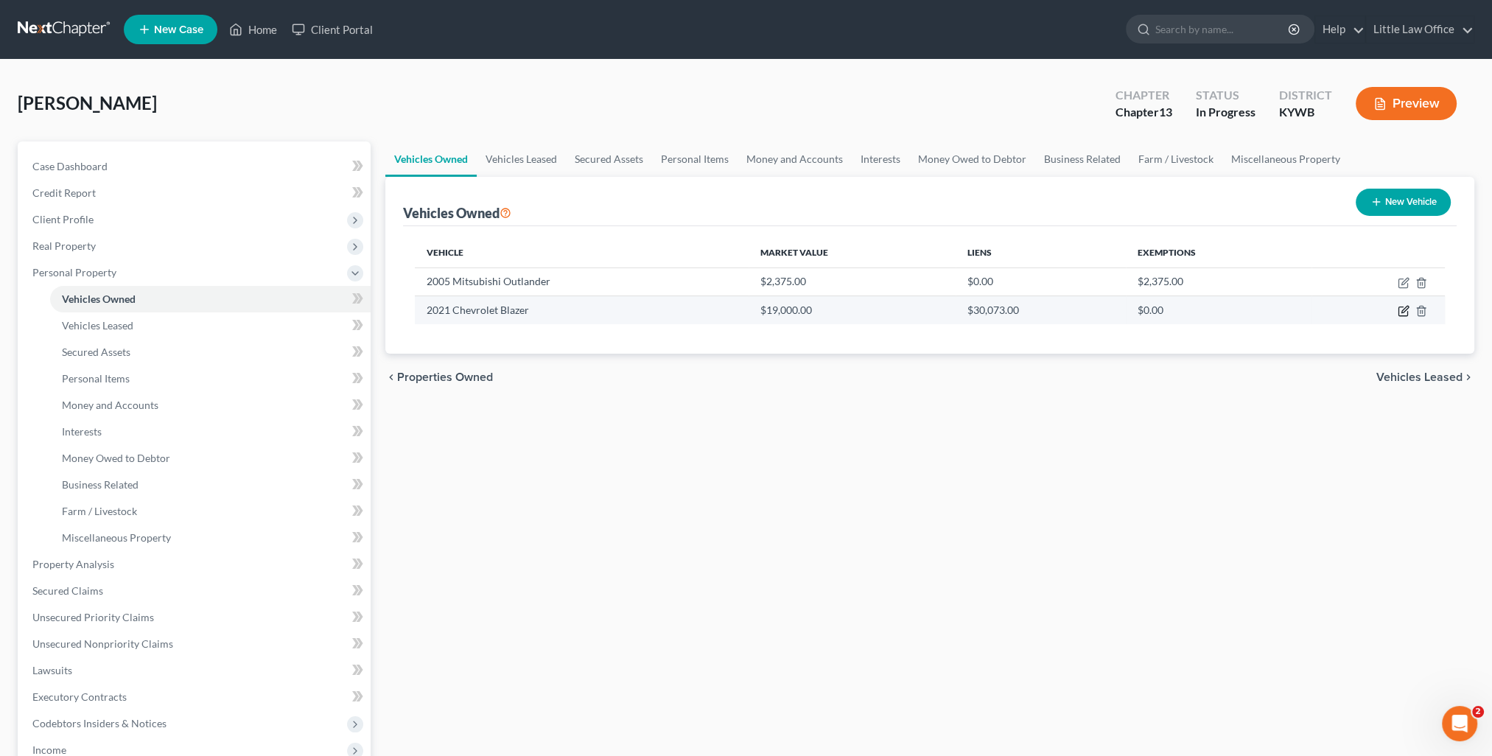
select select "45"
select select "0"
select select "2"
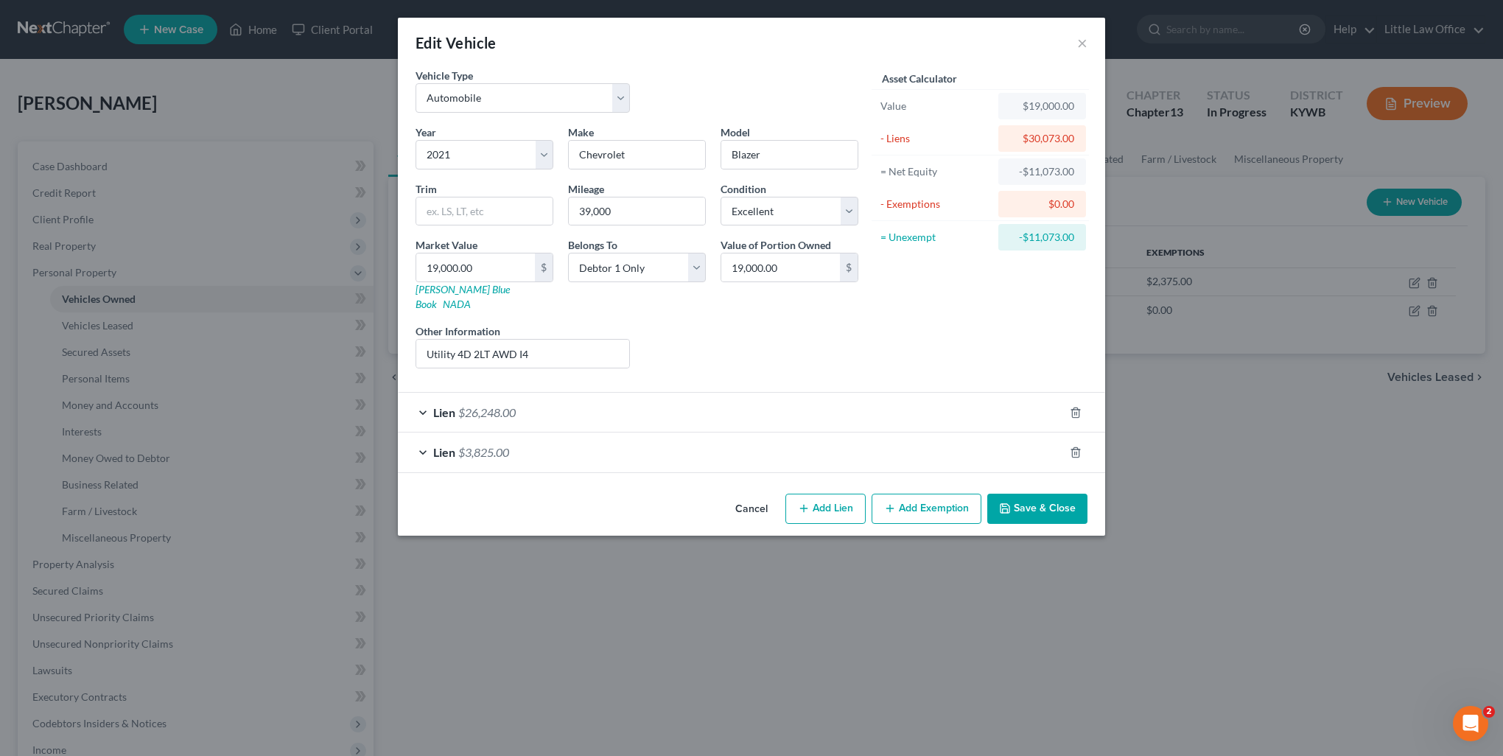
click at [525, 393] on div "Lien $26,248.00" at bounding box center [731, 412] width 666 height 39
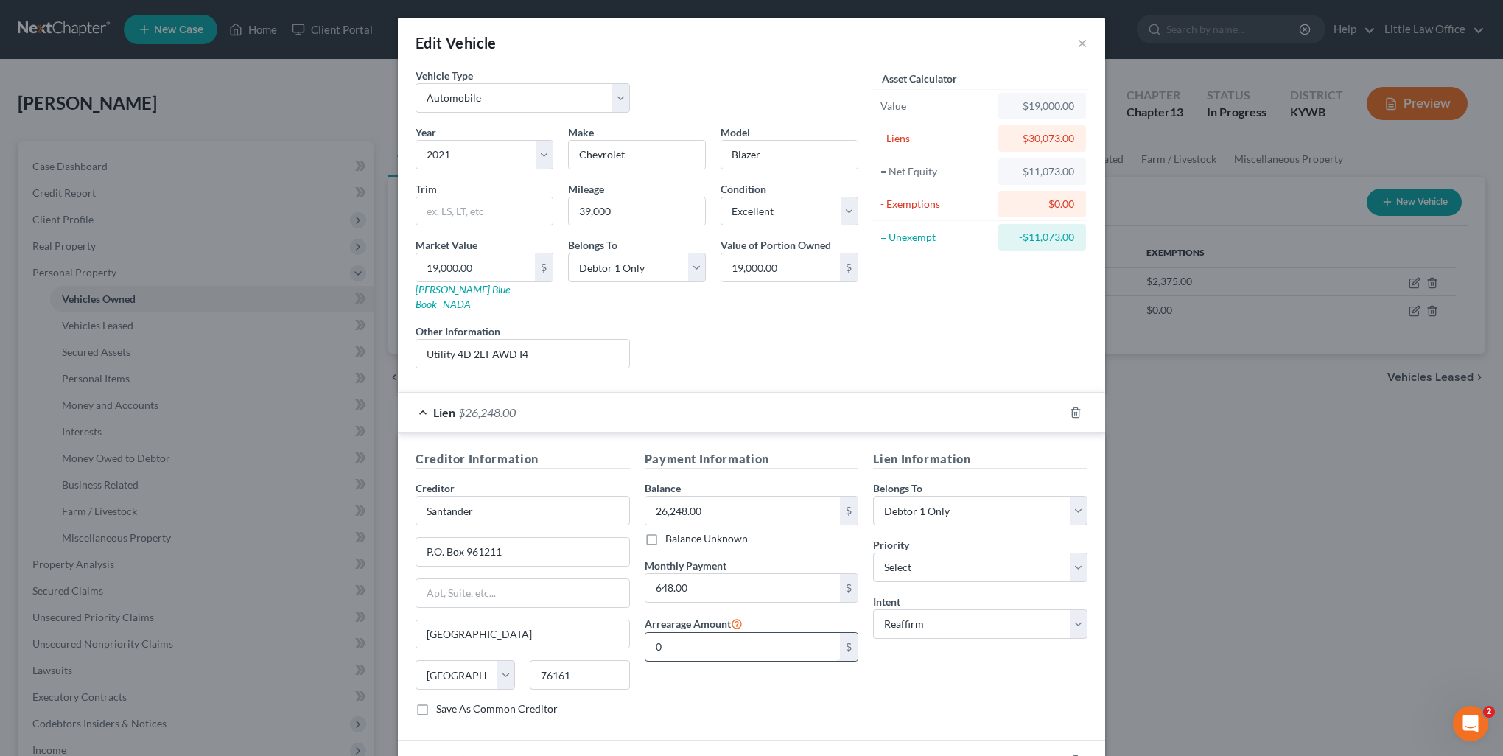
scroll to position [86, 0]
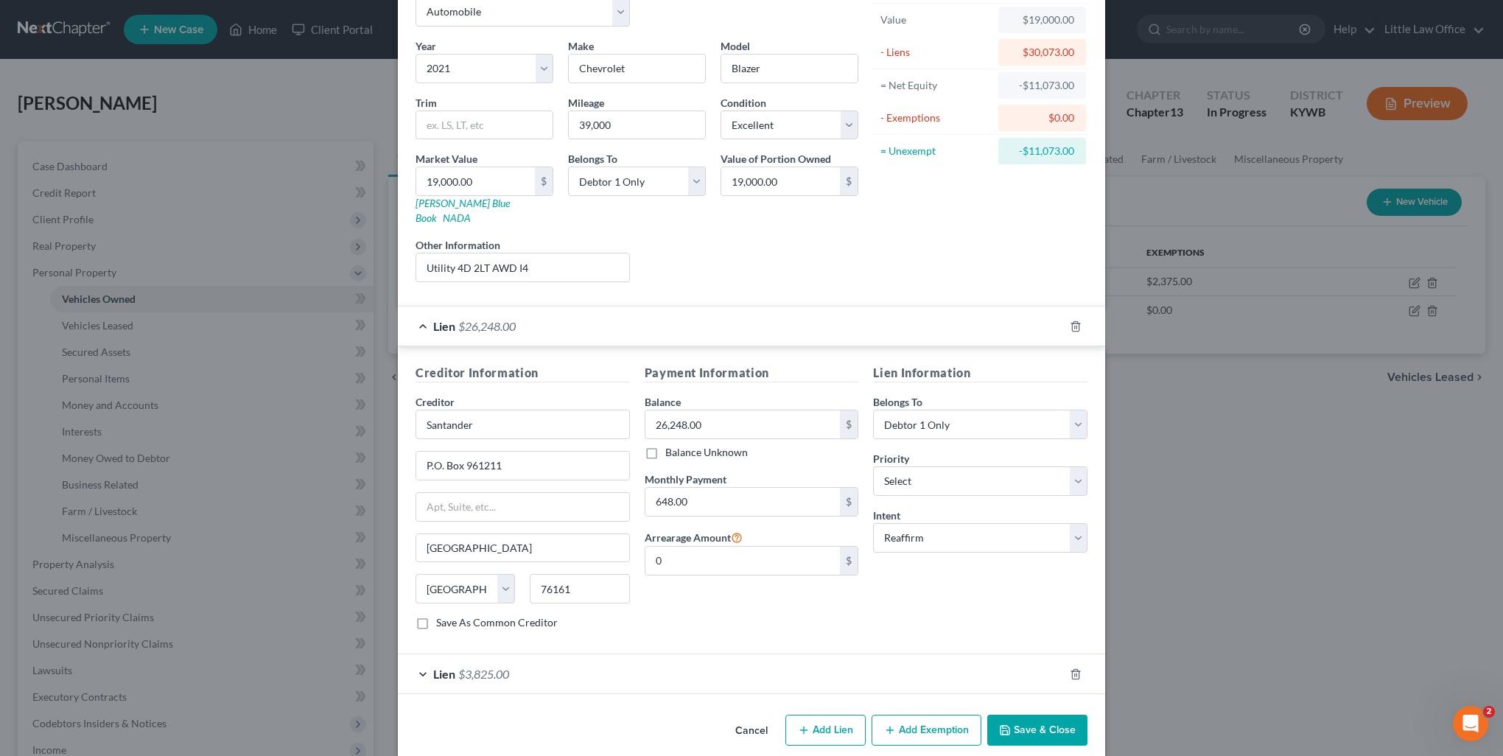
click at [673, 656] on div "Lien $3,825.00" at bounding box center [731, 673] width 666 height 39
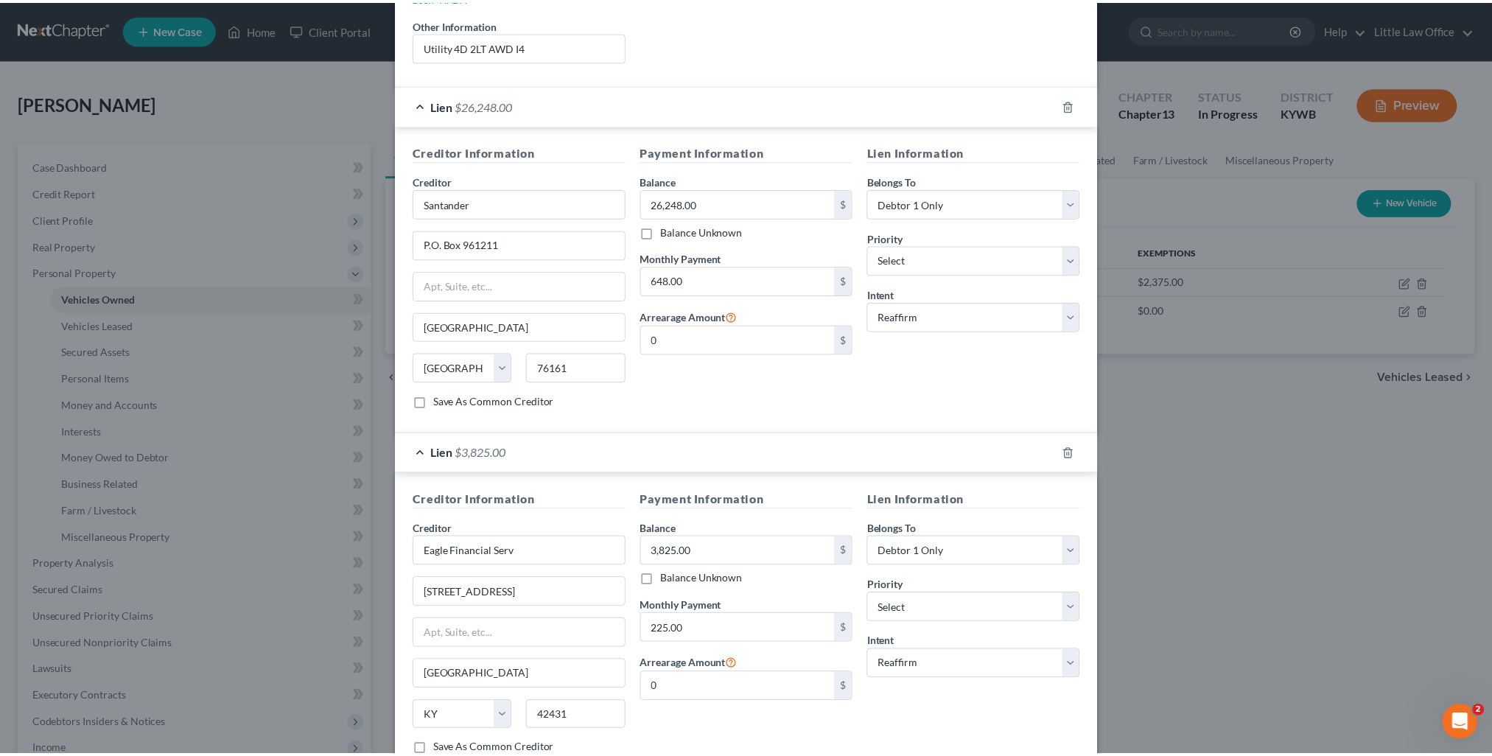
scroll to position [392, 0]
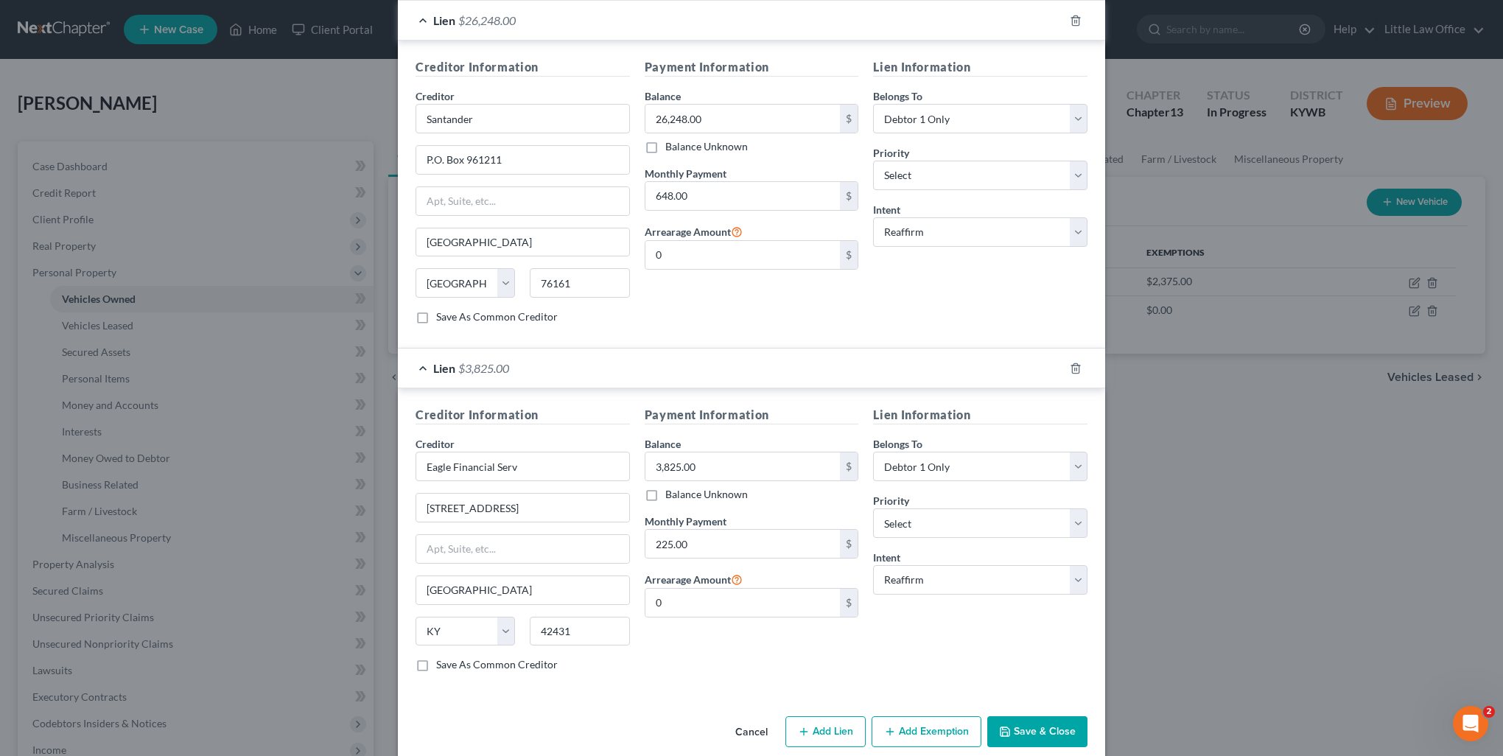
click at [1020, 716] on button "Save & Close" at bounding box center [1038, 731] width 100 height 31
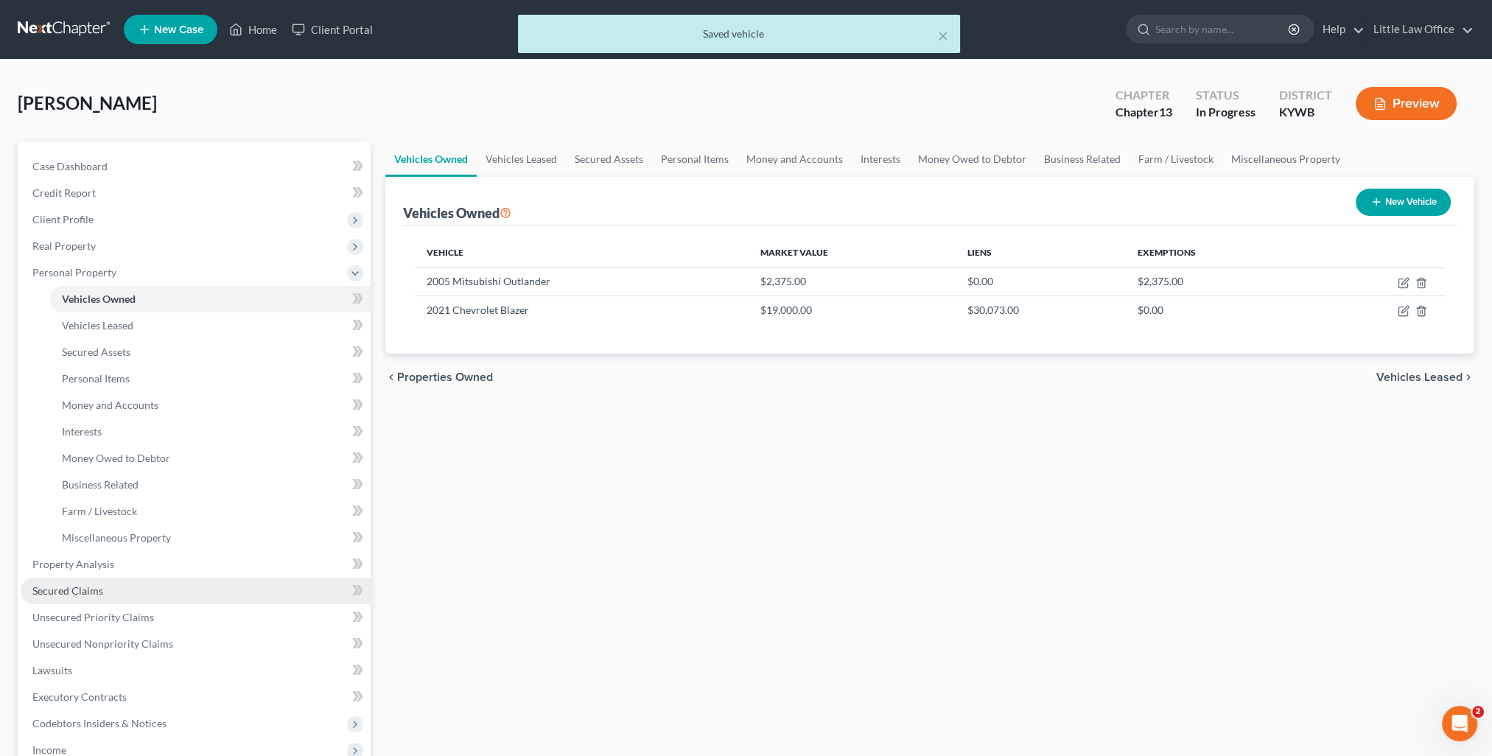
click at [102, 593] on link "Secured Claims" at bounding box center [196, 591] width 350 height 27
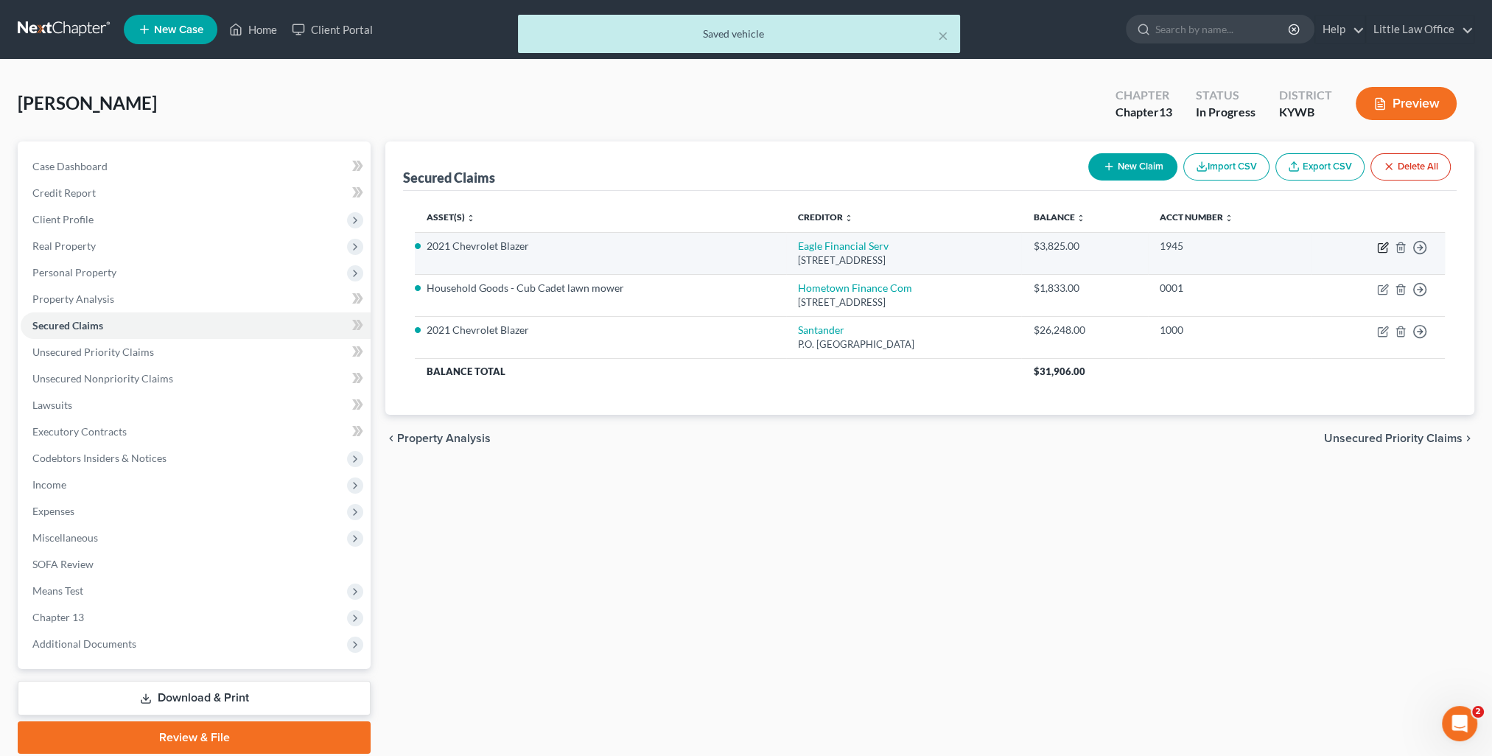
click at [1385, 249] on icon "button" at bounding box center [1383, 248] width 12 height 12
select select "18"
select select "2"
select select "0"
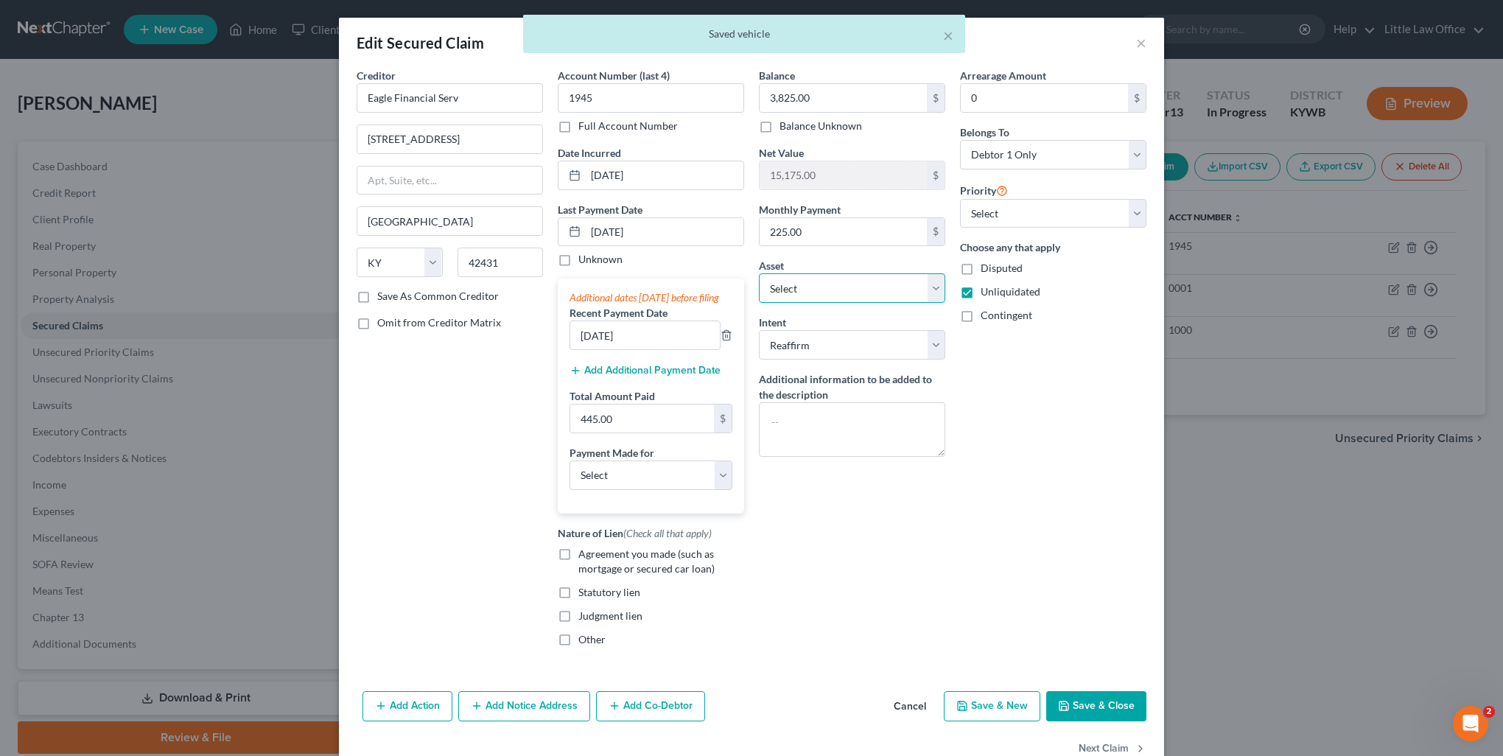
click at [793, 287] on select "Select Other Multiple Assets Pet(s) - 13 cats - $100.0 Clothing - clothing for …" at bounding box center [852, 287] width 186 height 29
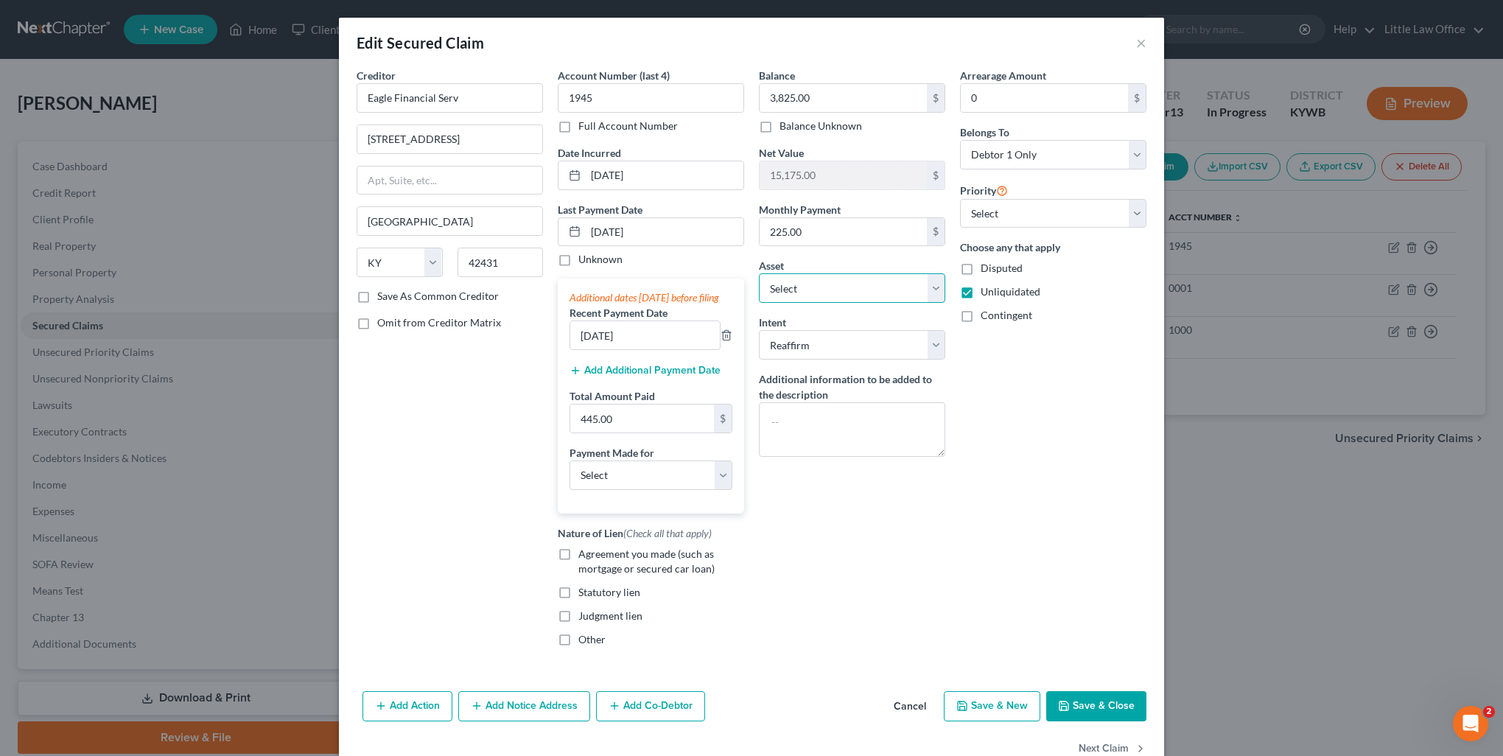
select select "6"
click at [759, 273] on select "Select Other Multiple Assets Pet(s) - 13 cats - $100.0 Clothing - clothing for …" at bounding box center [852, 287] width 186 height 29
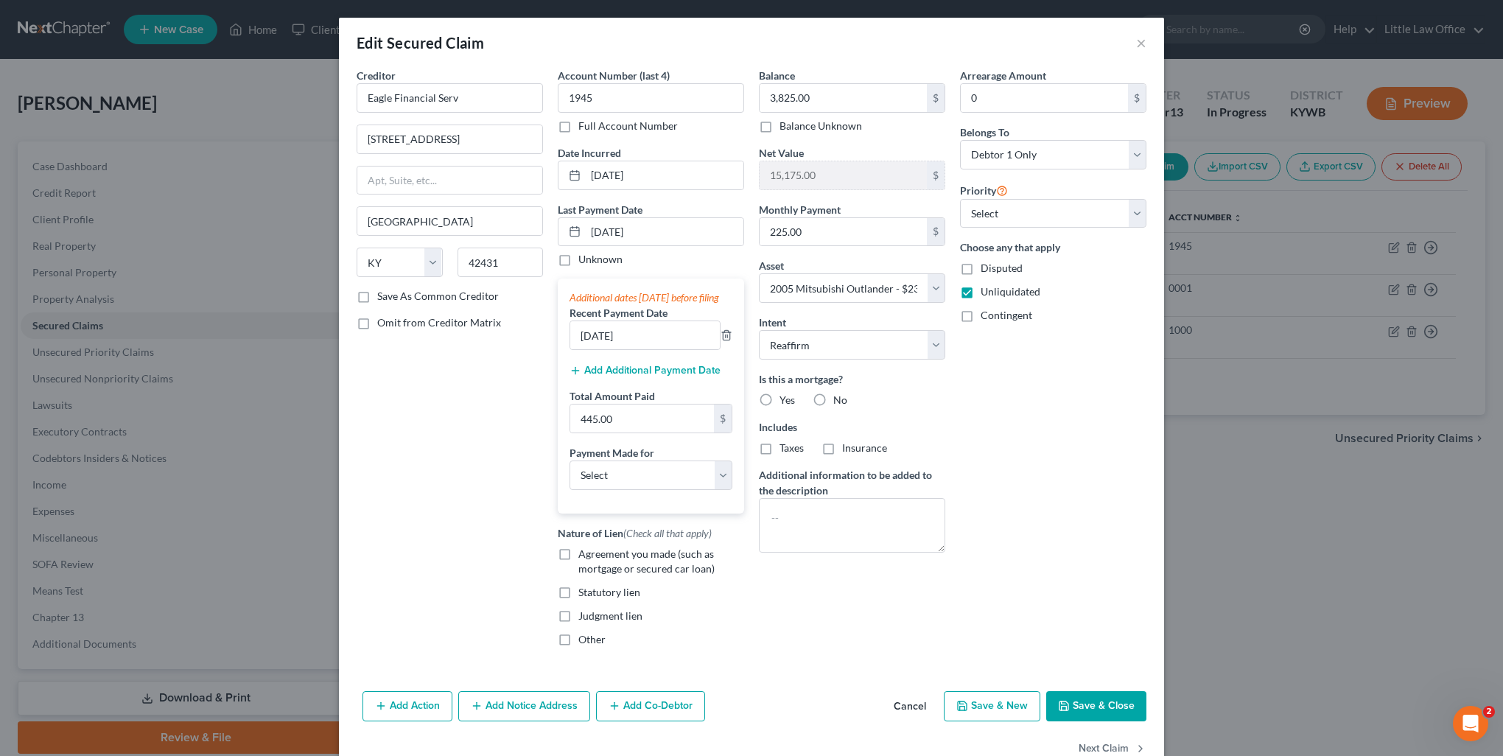
click at [834, 399] on label "No" at bounding box center [841, 400] width 14 height 15
click at [839, 399] on input "No" at bounding box center [844, 398] width 10 height 10
radio input "true"
click at [834, 455] on label "No" at bounding box center [841, 448] width 14 height 15
click at [839, 450] on input "No" at bounding box center [844, 446] width 10 height 10
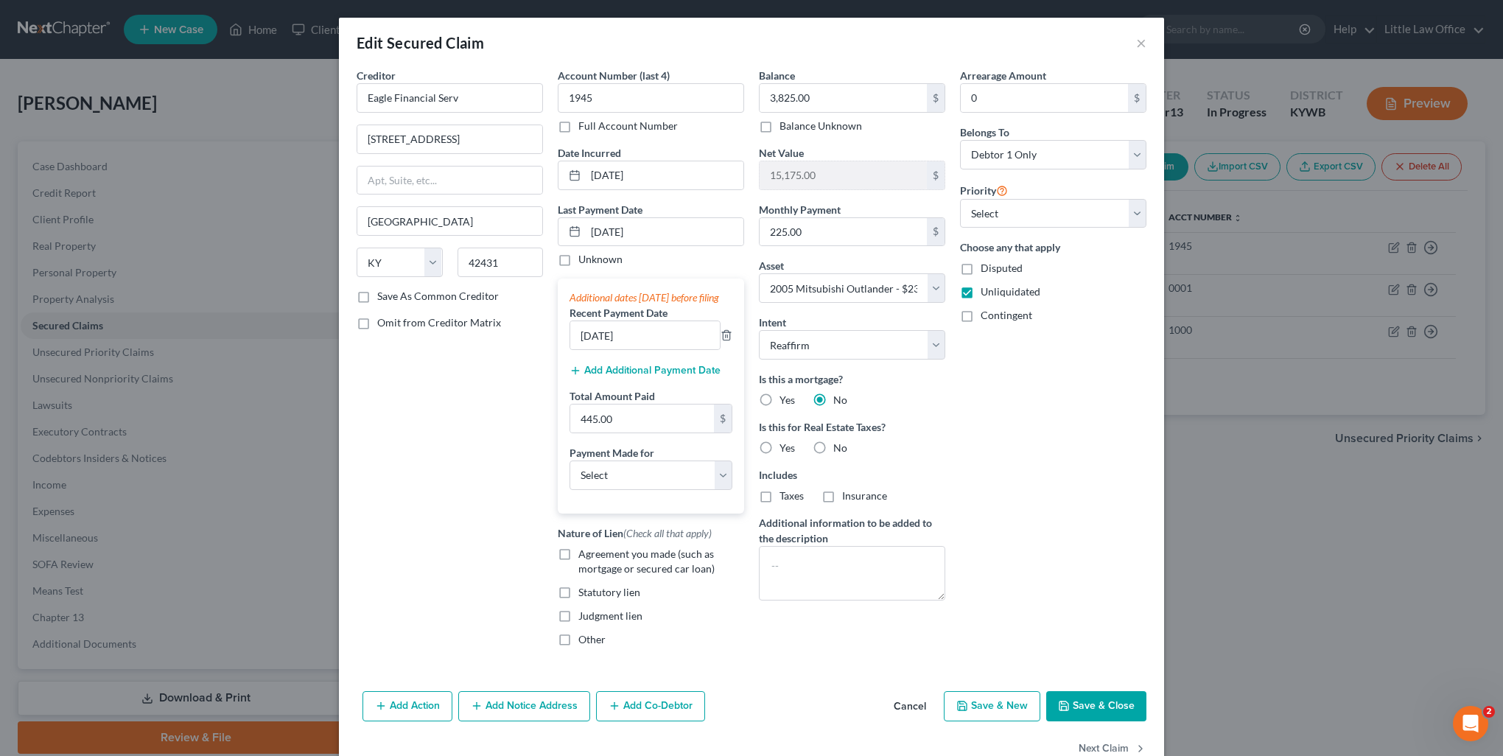
radio input "true"
click at [635, 575] on span "Agreement you made (such as mortgage or secured car loan)" at bounding box center [647, 561] width 136 height 27
click at [594, 556] on input "Agreement you made (such as mortgage or secured car loan)" at bounding box center [589, 552] width 10 height 10
checkbox input "true"
click at [1075, 701] on div "Add Action Add Notice Address Add Co-Debtor Cancel Save & New Save & Close" at bounding box center [751, 709] width 825 height 49
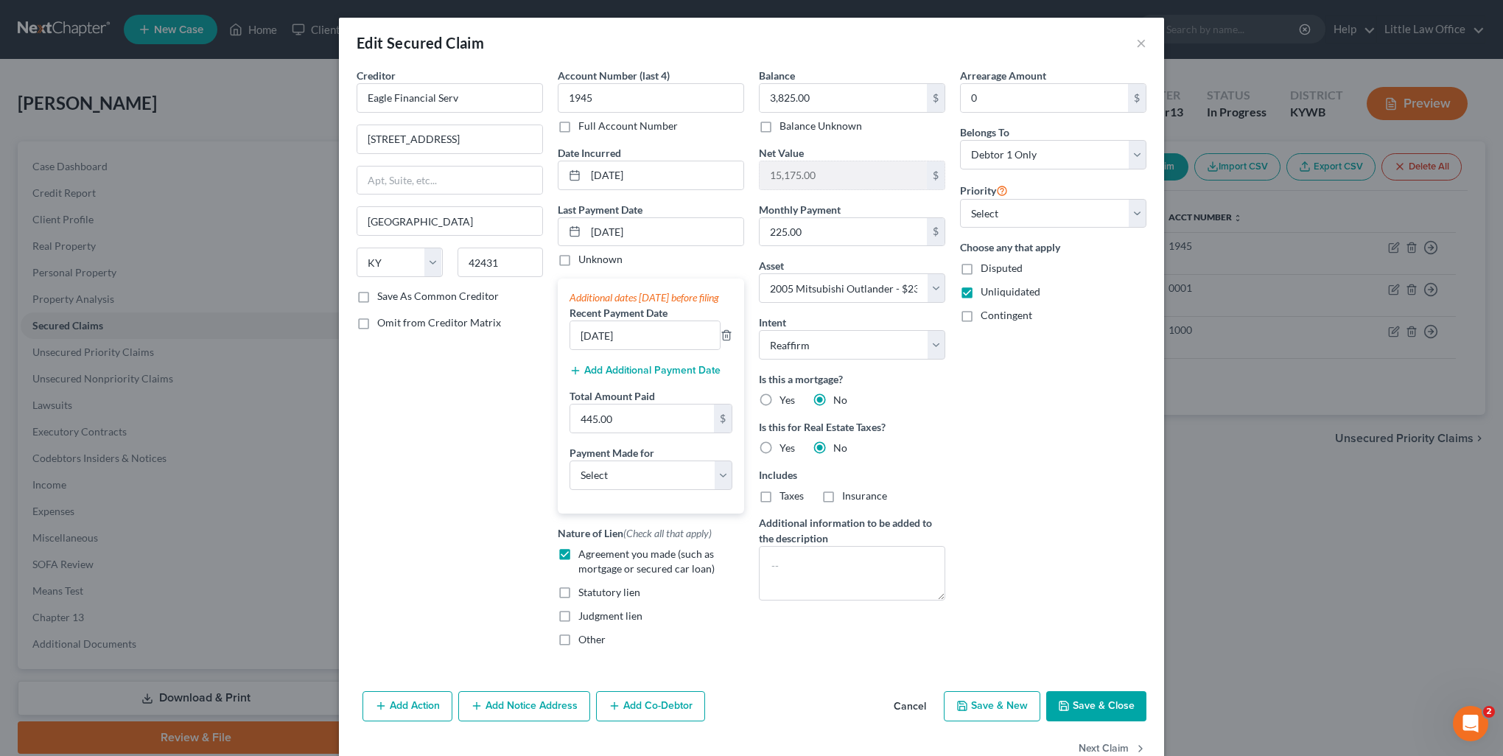
click at [1086, 713] on button "Save & Close" at bounding box center [1096, 706] width 100 height 31
select select
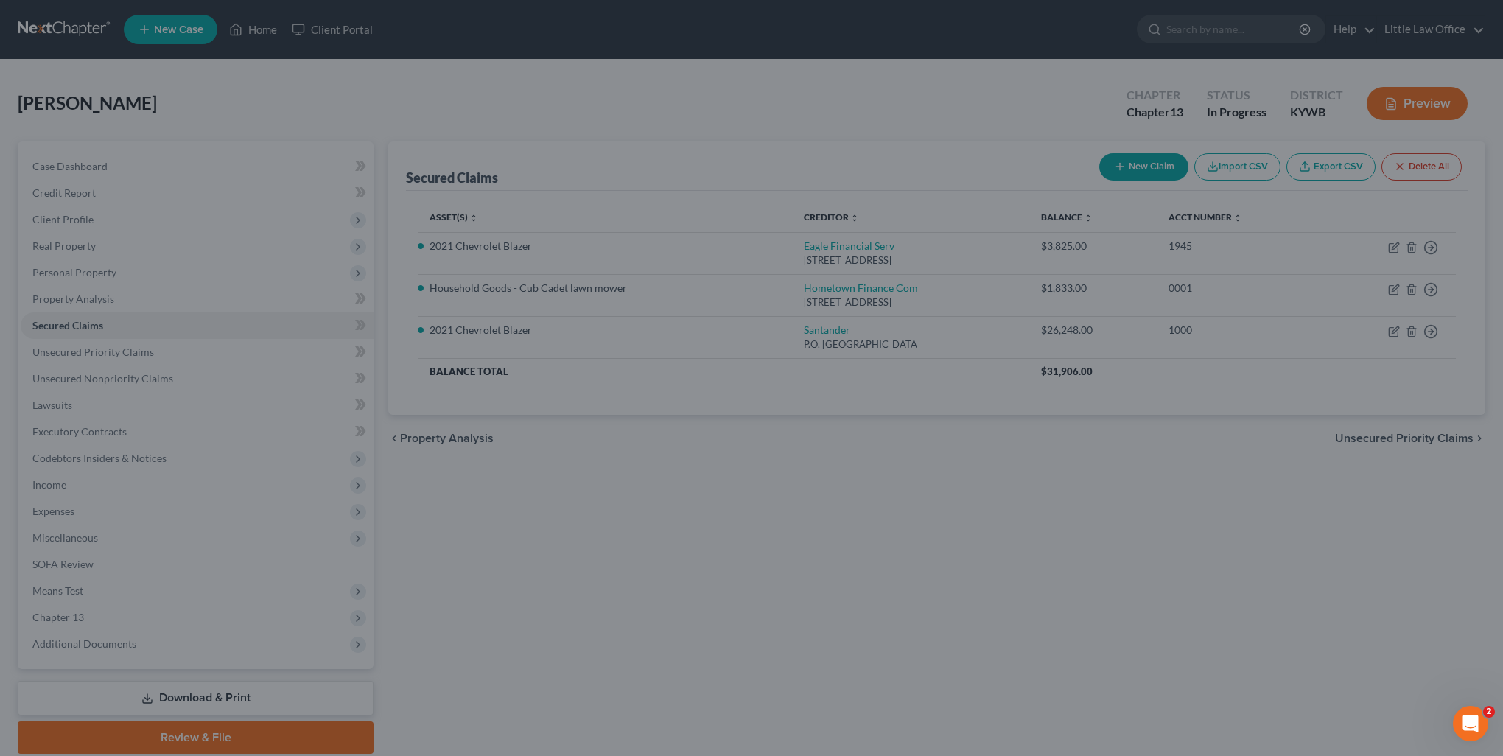
type input "-1,450.00"
select select "6"
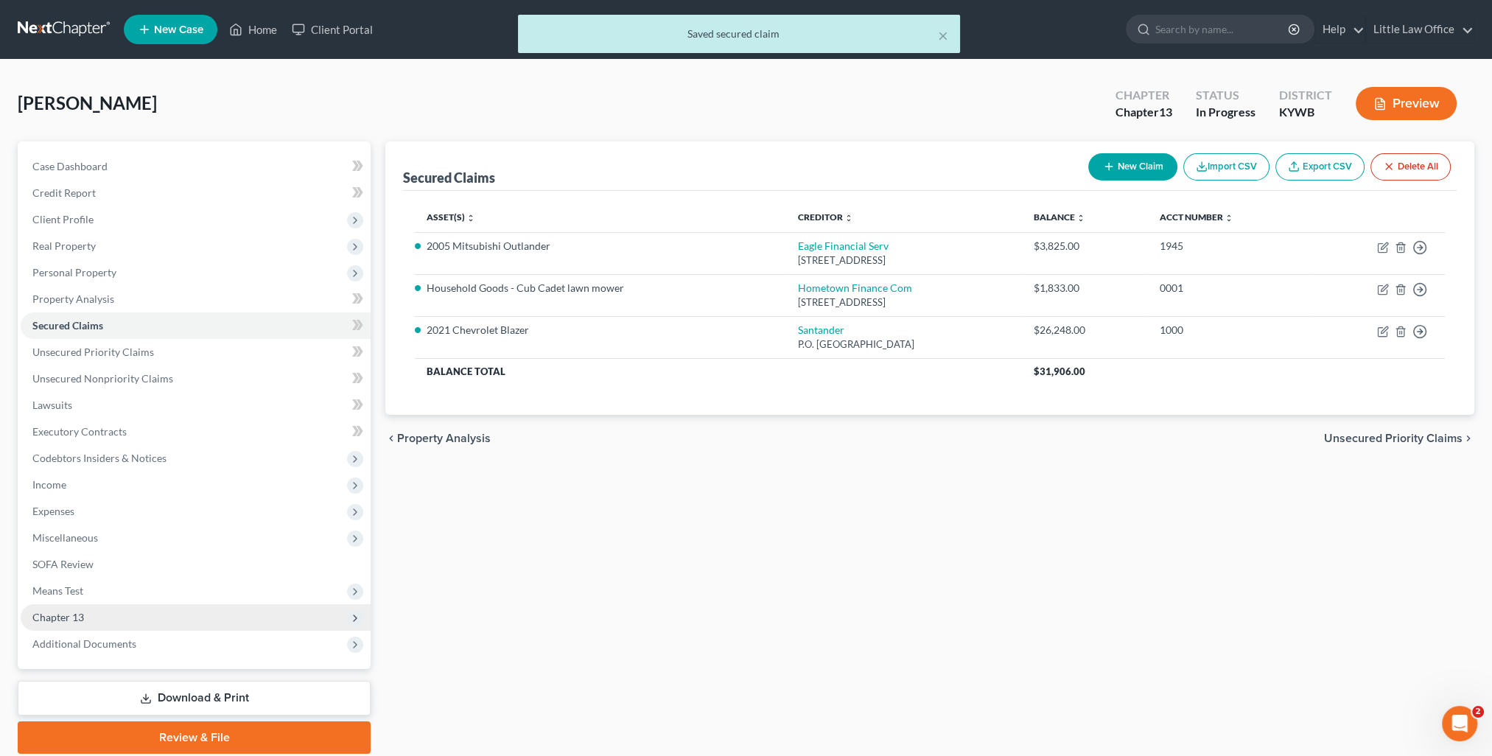
click at [105, 623] on span "Chapter 13" at bounding box center [196, 617] width 350 height 27
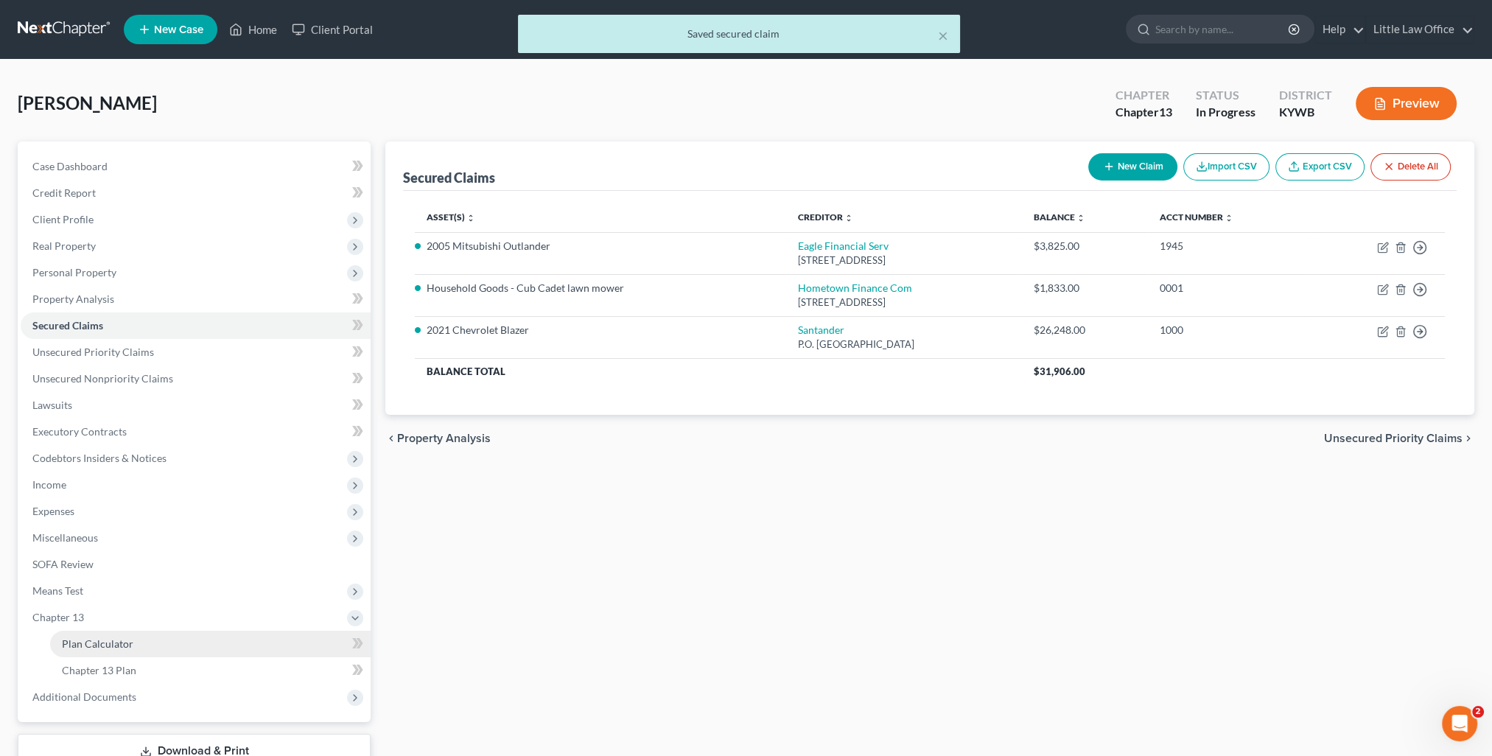
click at [111, 639] on span "Plan Calculator" at bounding box center [97, 643] width 71 height 13
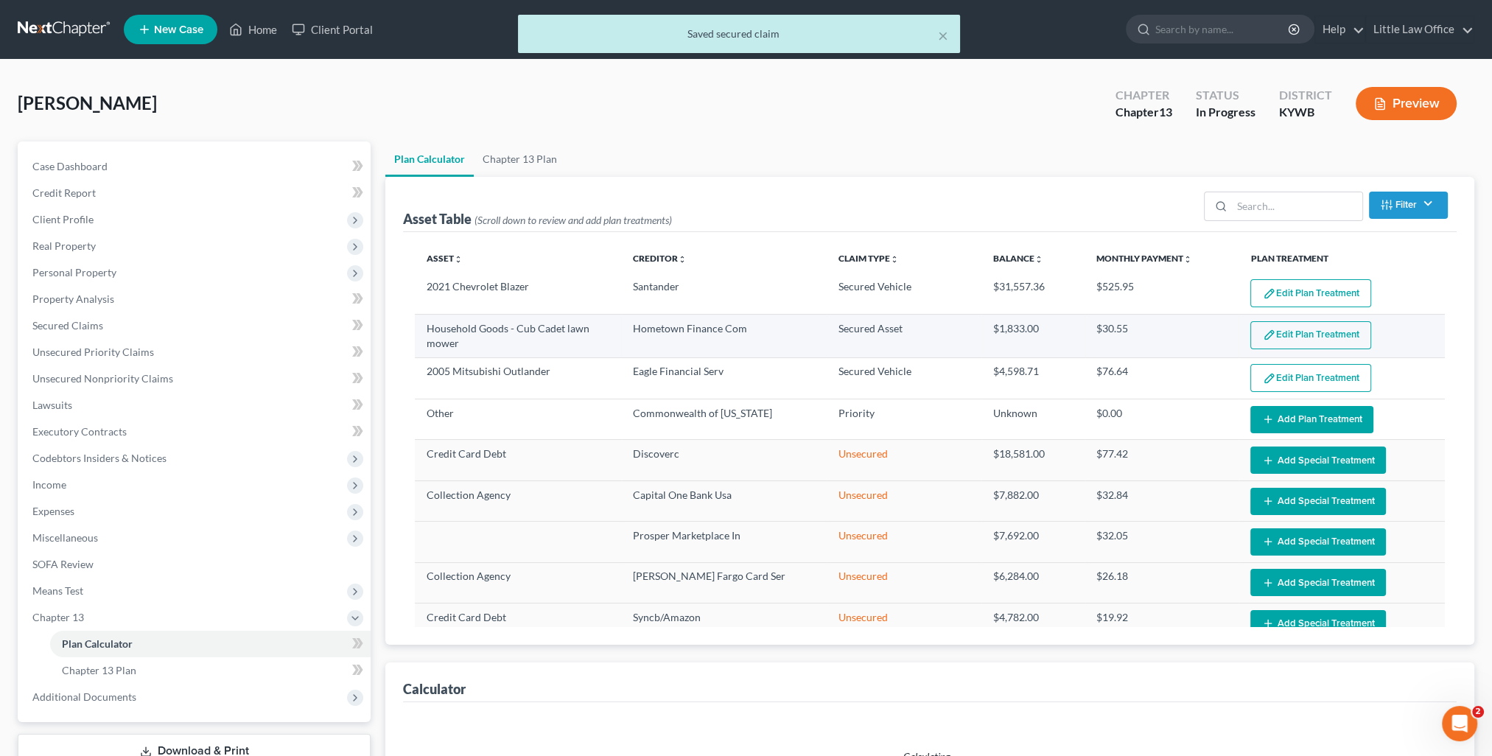
select select "59"
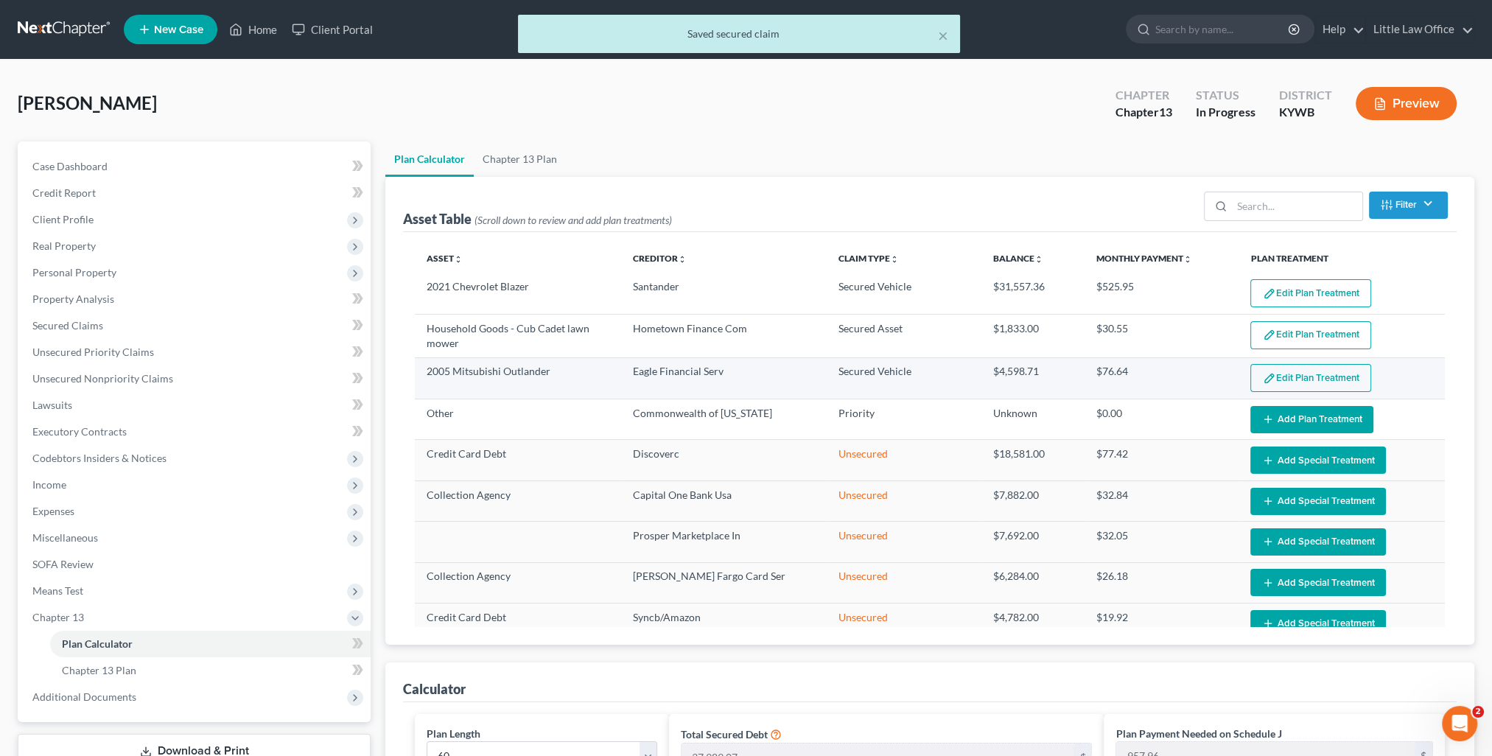
click at [1280, 371] on button "Edit Plan Treatment" at bounding box center [1311, 378] width 121 height 28
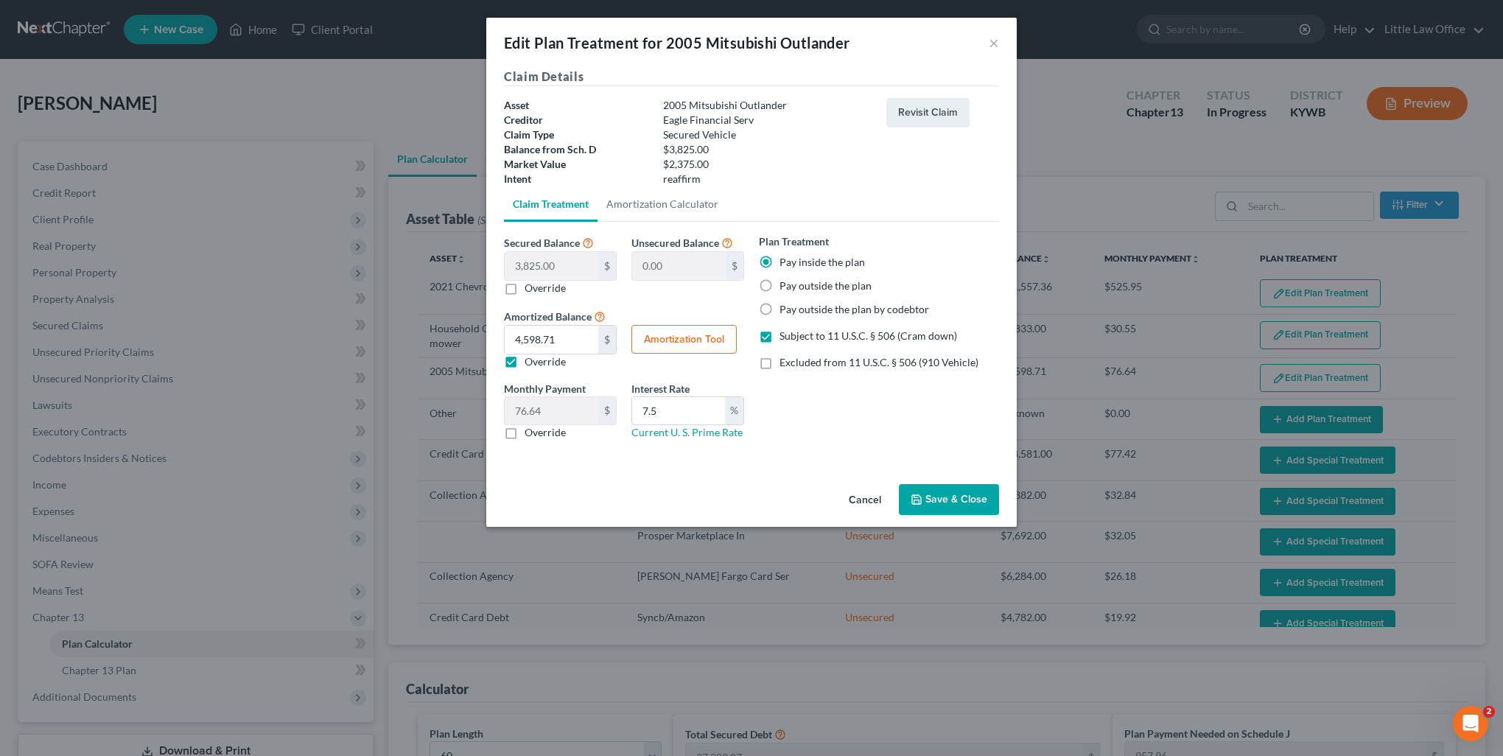
click at [525, 287] on label "Override" at bounding box center [545, 288] width 41 height 15
click at [531, 287] on input "Override" at bounding box center [536, 286] width 10 height 10
checkbox input "true"
type input "3,825.00"
type input "2"
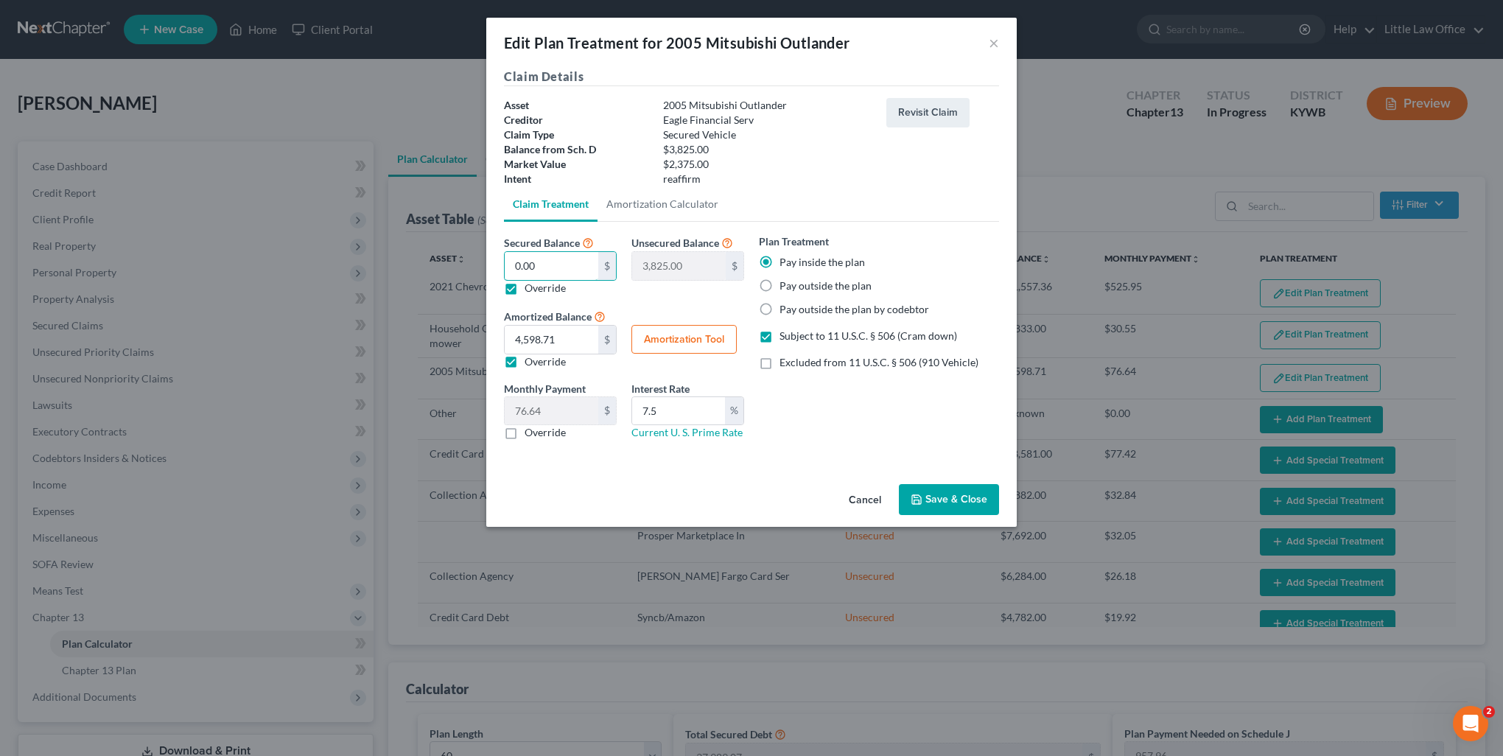
type input "3,823.00"
type input "23"
type input "3,802.00"
type input "237"
type input "3,588.00"
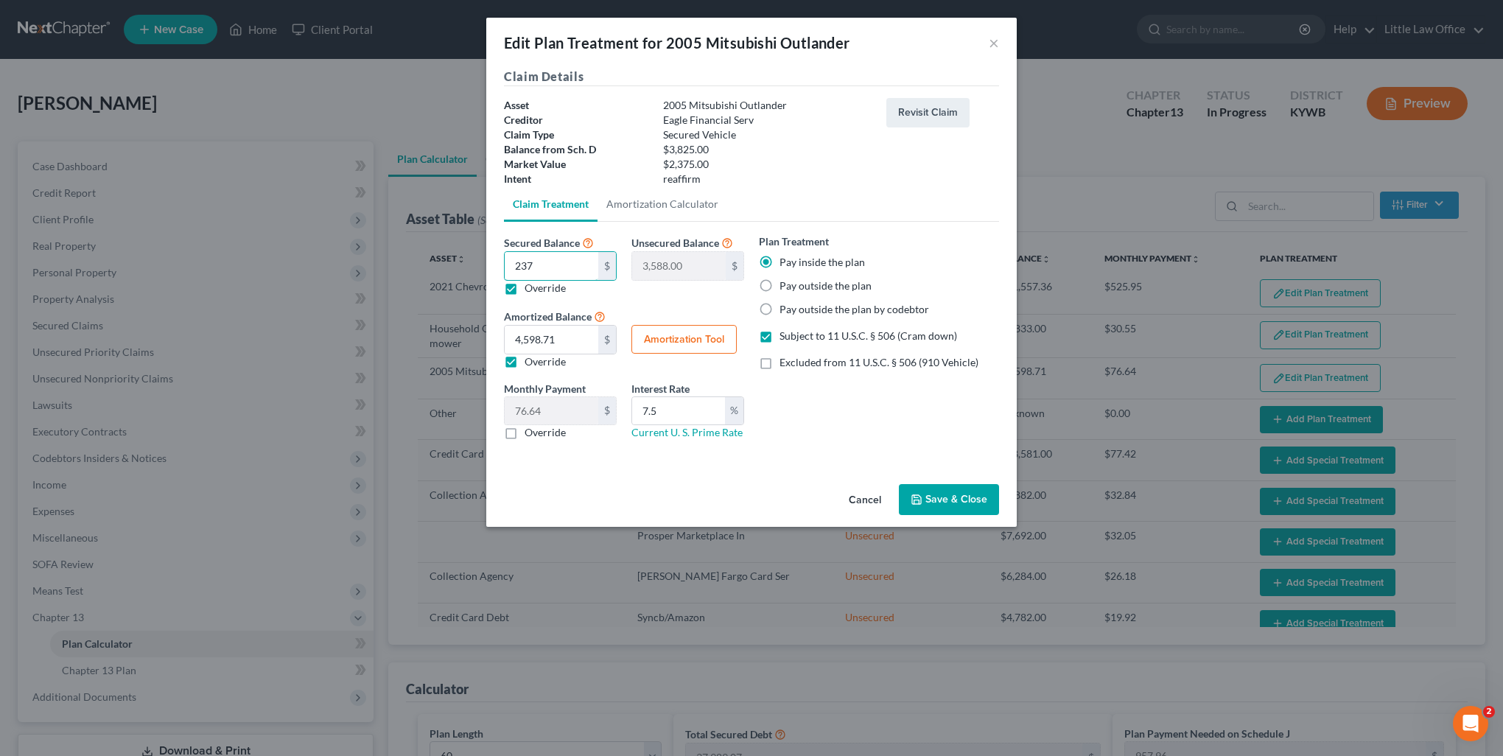
type input "2375"
type input "1,450.00"
type input "2,375"
click at [680, 351] on button "Amortization Tool" at bounding box center [684, 339] width 105 height 29
type input "2,375.00"
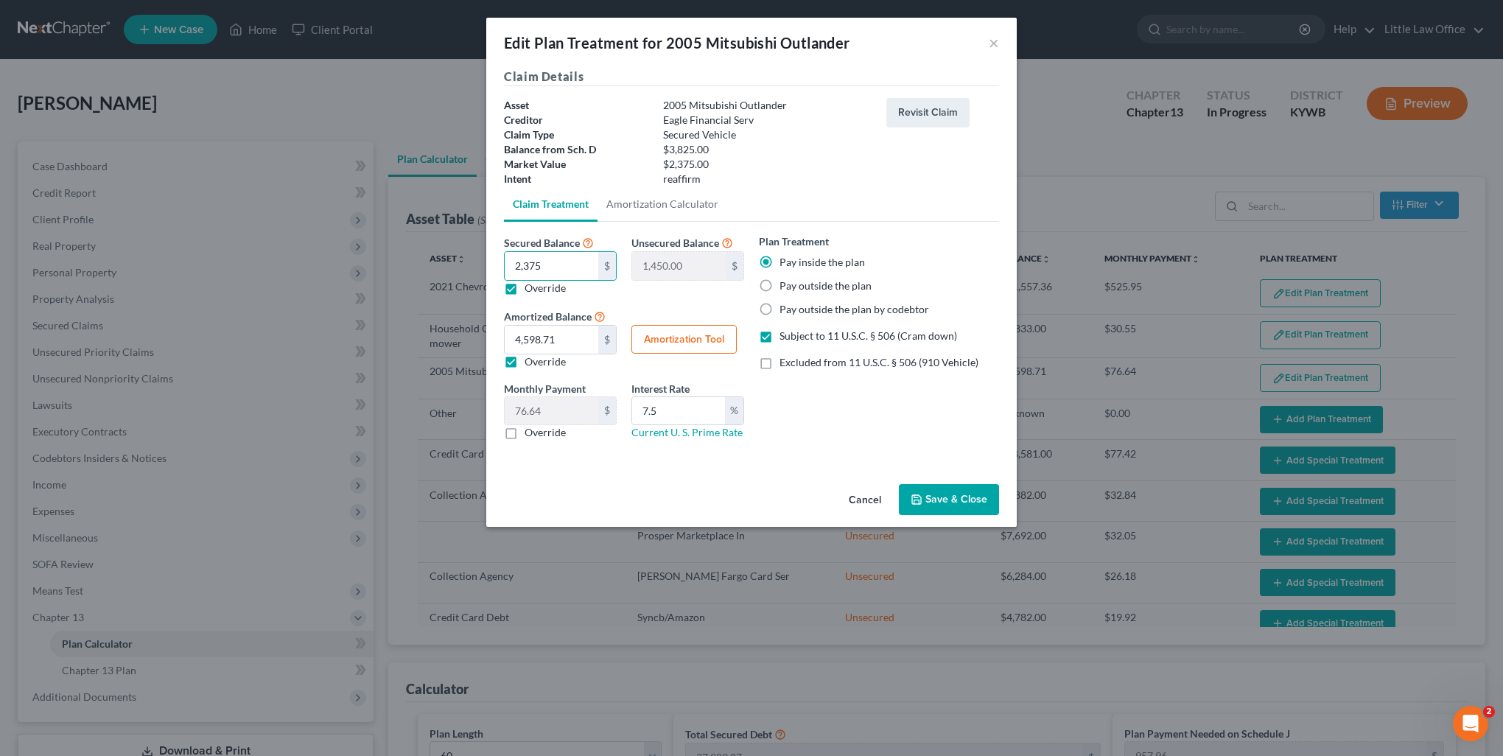
type input "7.5"
type input "60"
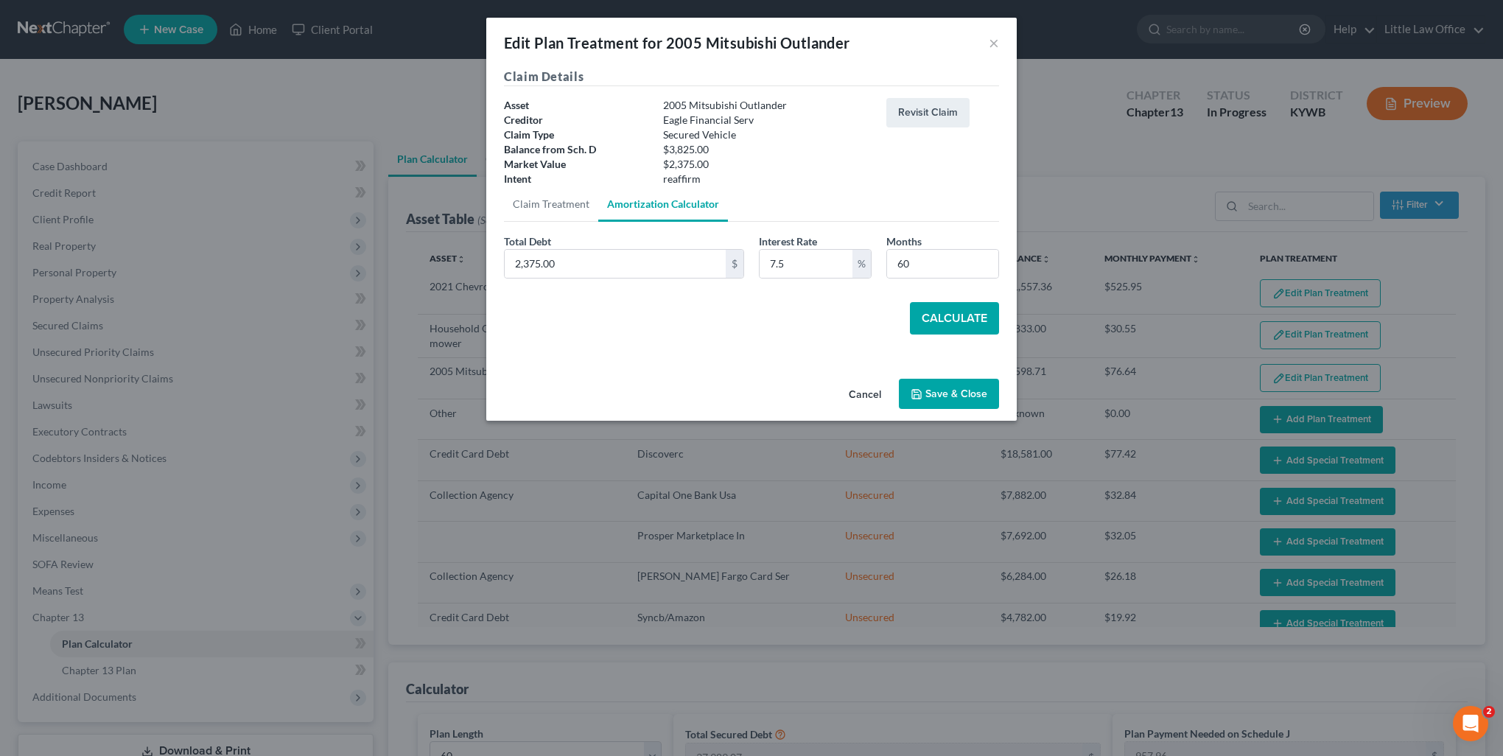
click at [956, 318] on button "Calculate" at bounding box center [954, 318] width 89 height 32
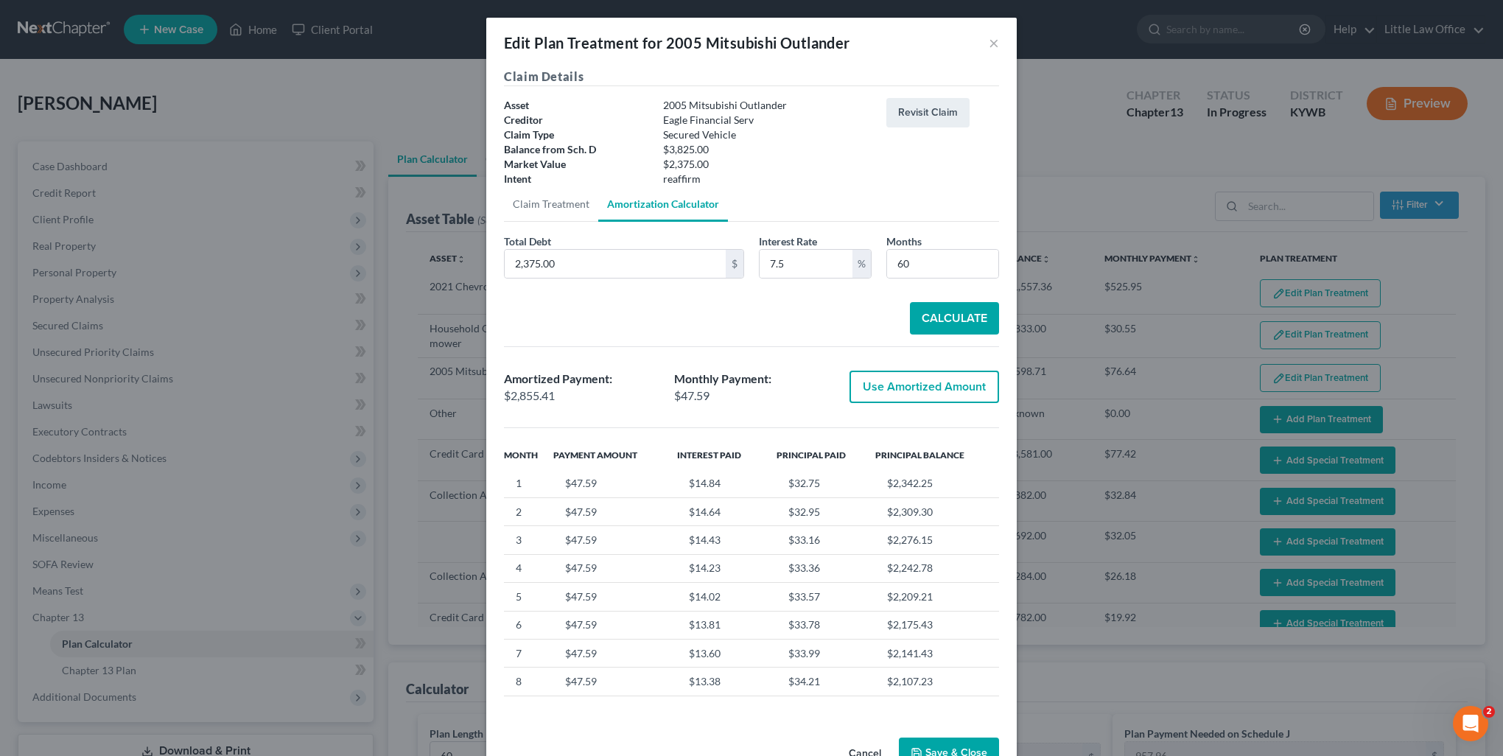
click at [934, 383] on button "Use Amortized Amount" at bounding box center [925, 387] width 150 height 32
type input "2,855.40"
type input "47.59"
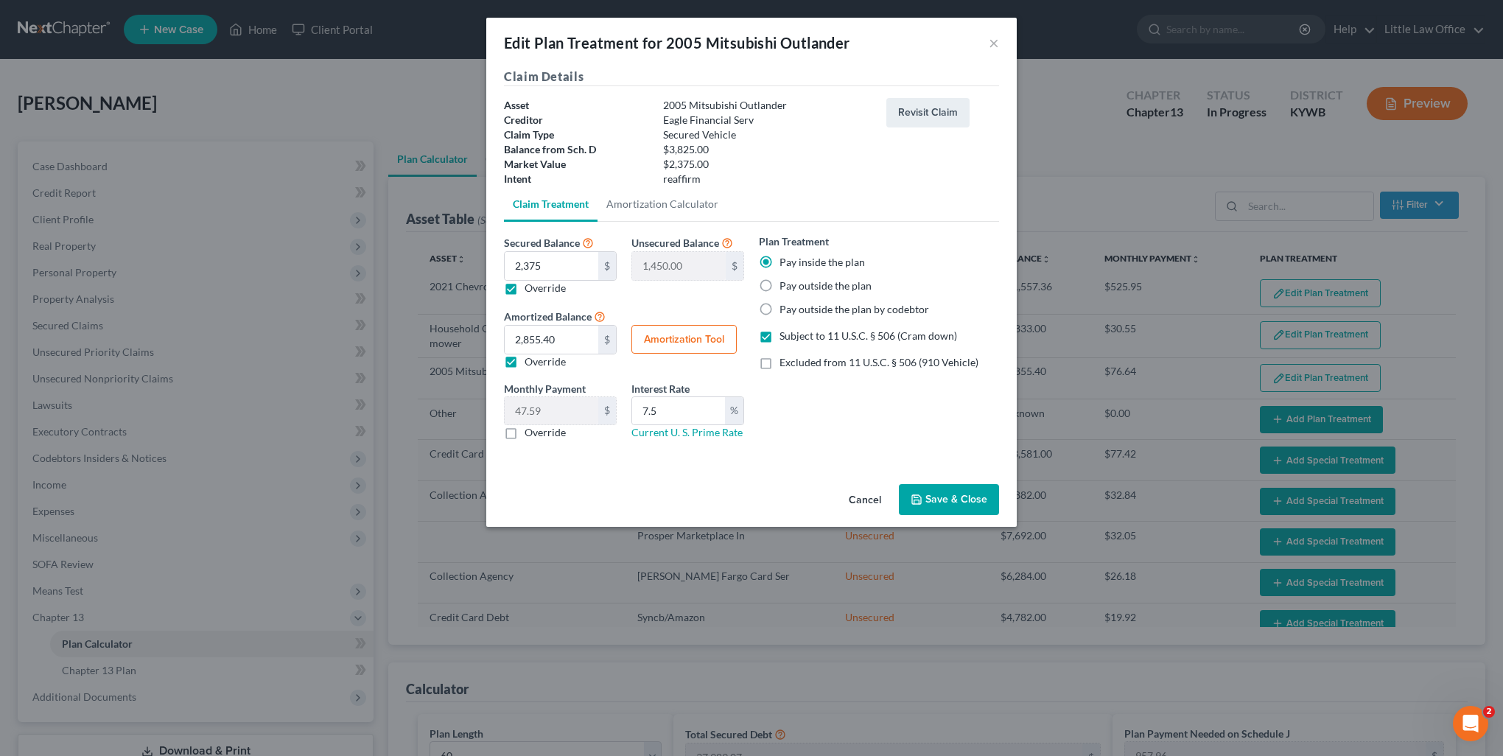
click at [939, 506] on button "Save & Close" at bounding box center [949, 499] width 100 height 31
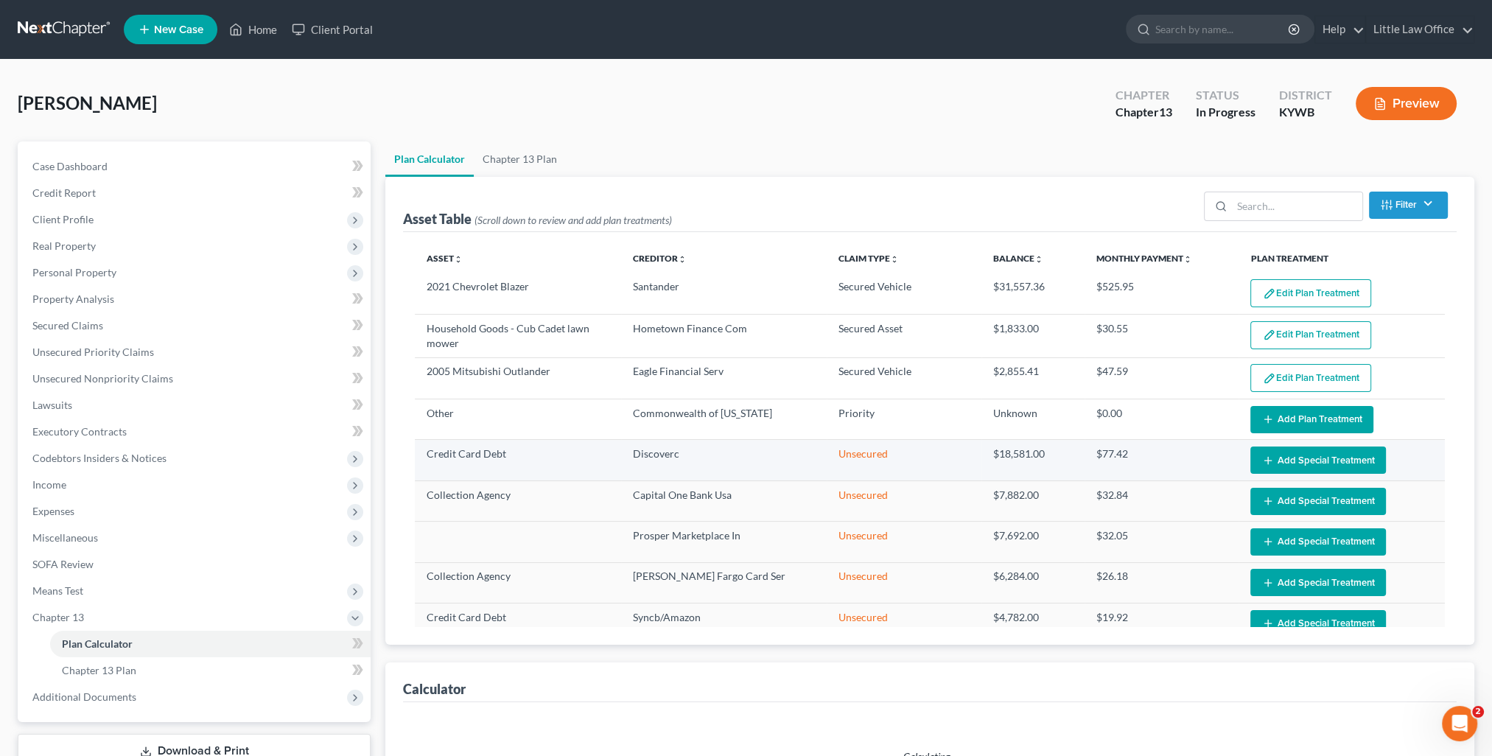
select select "59"
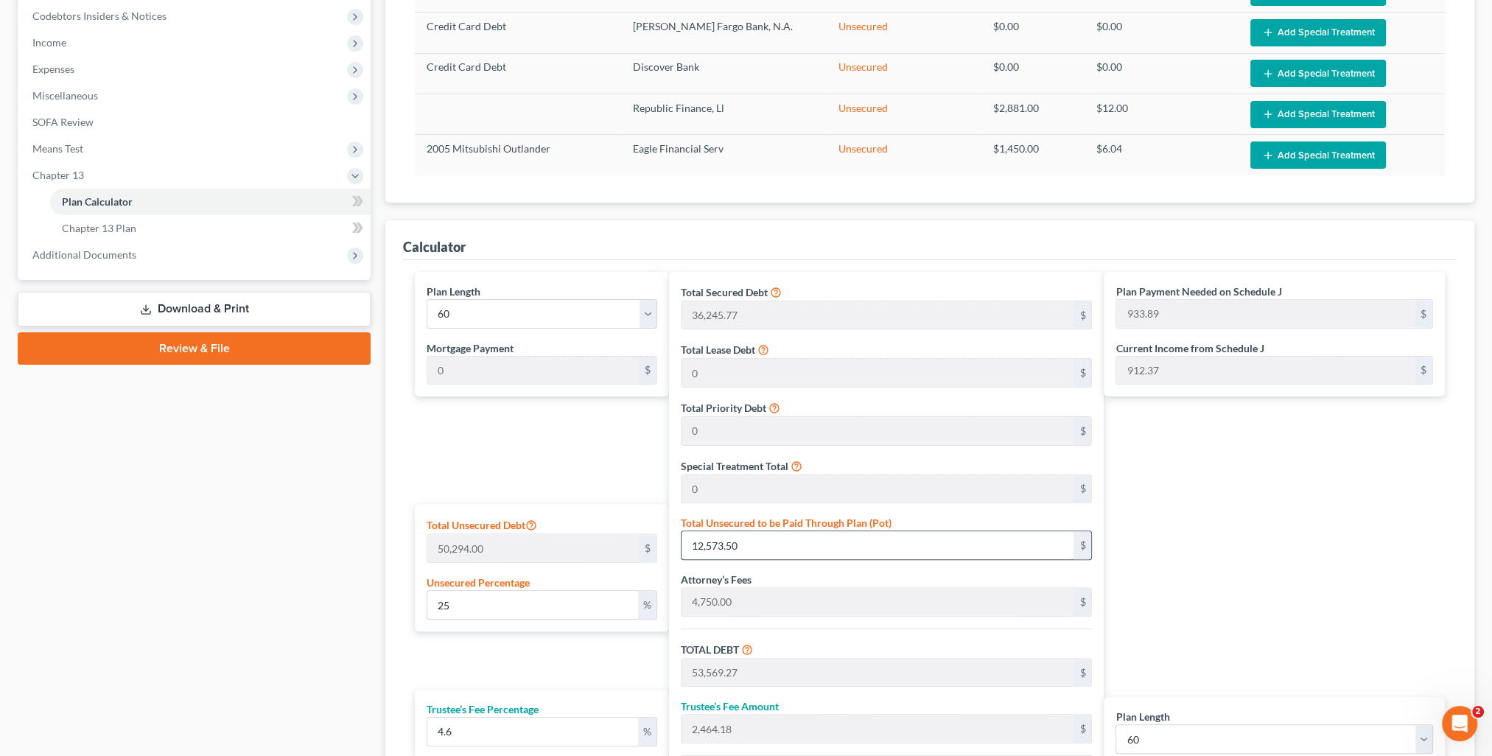
scroll to position [663, 0]
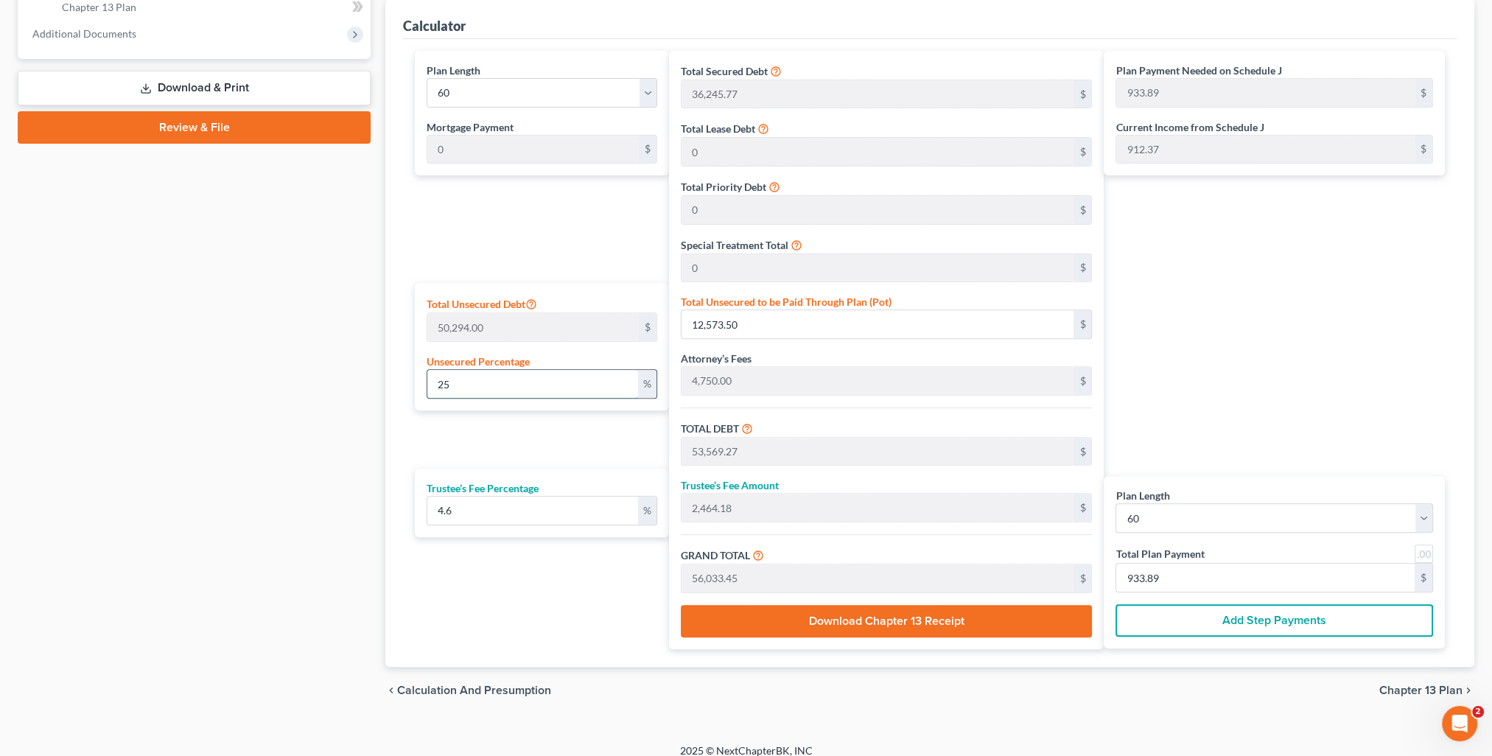
click at [497, 385] on input "25" at bounding box center [532, 384] width 210 height 28
type input "2"
type input "1,005.88"
type input "42,001.65"
type input "1,932.07"
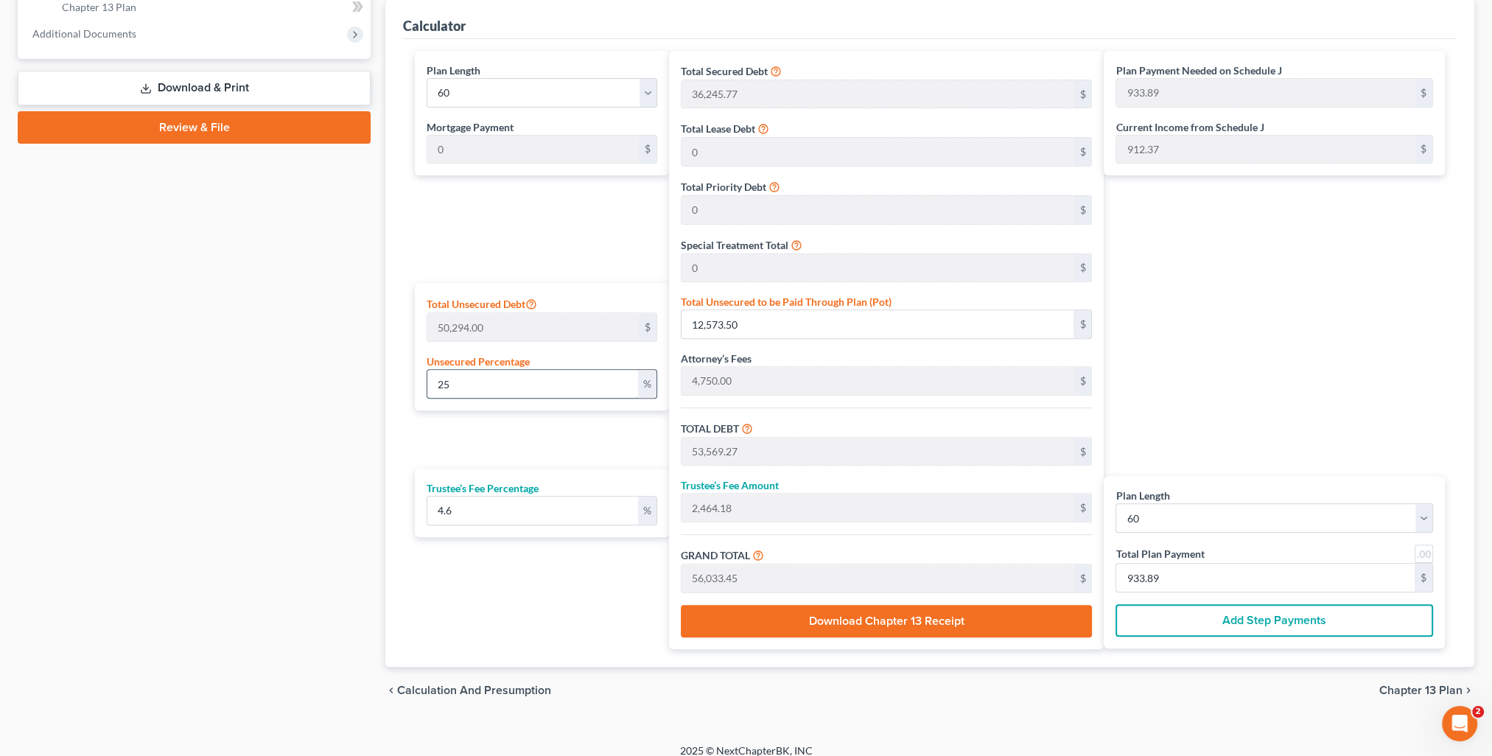
type input "43,933.72"
type input "732.22"
type input "40,995.77"
type input "1,885.80"
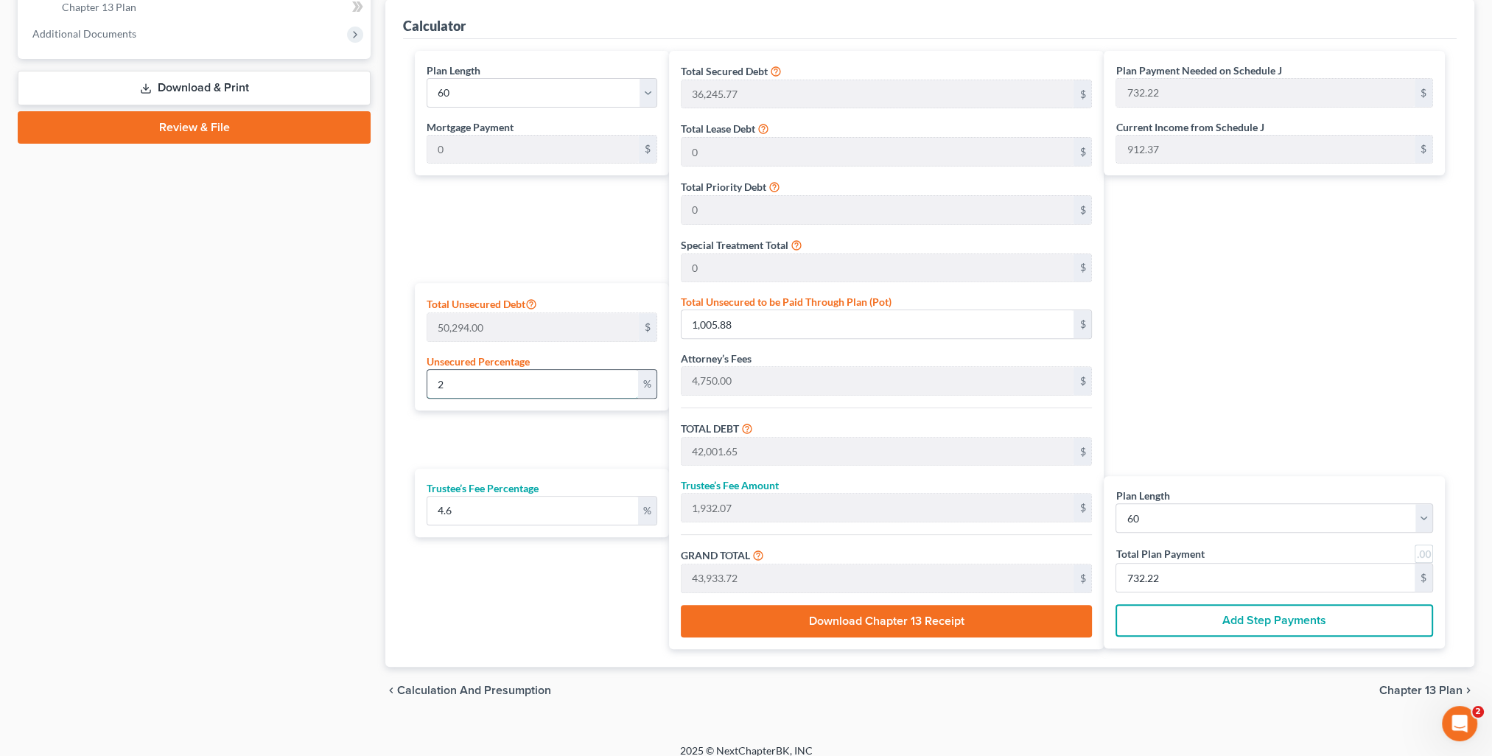
type input "42,881.57"
type input "714.69"
type input "1"
type input "502.94"
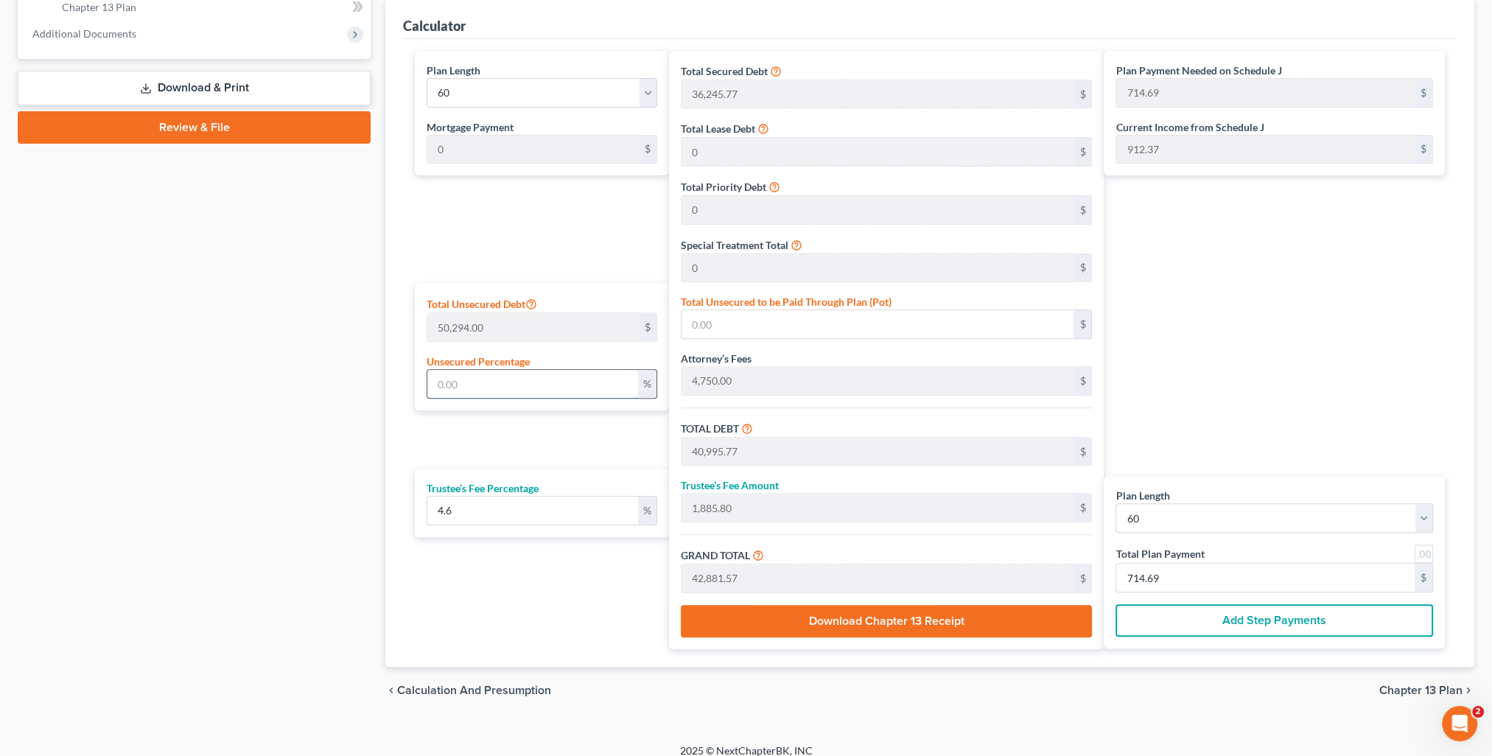
type input "41,498.71"
type input "1,908.94"
type input "43,407.65"
type input "723.46"
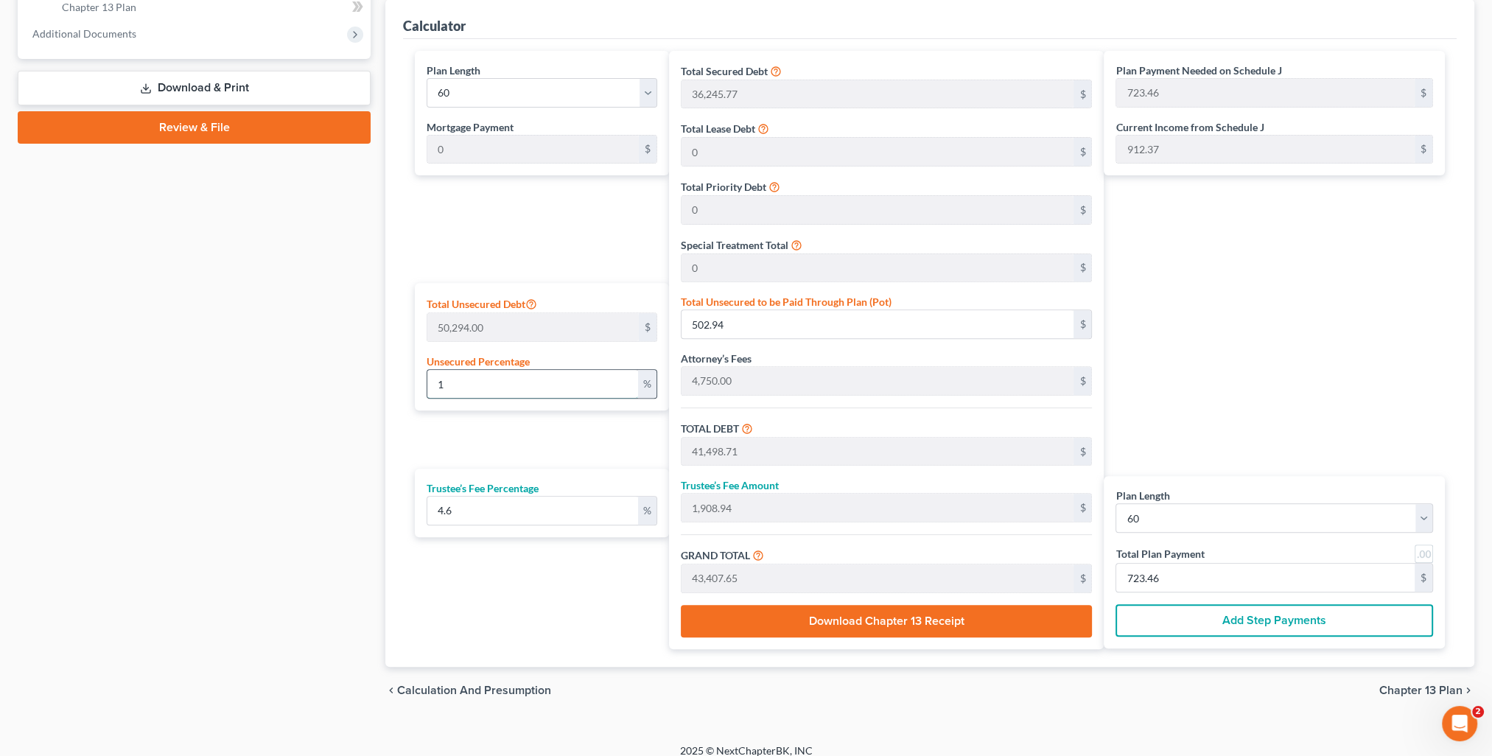
type input "10"
type input "5,029.40"
type input "46,025.17"
type input "2,117.15"
type input "48,142.32"
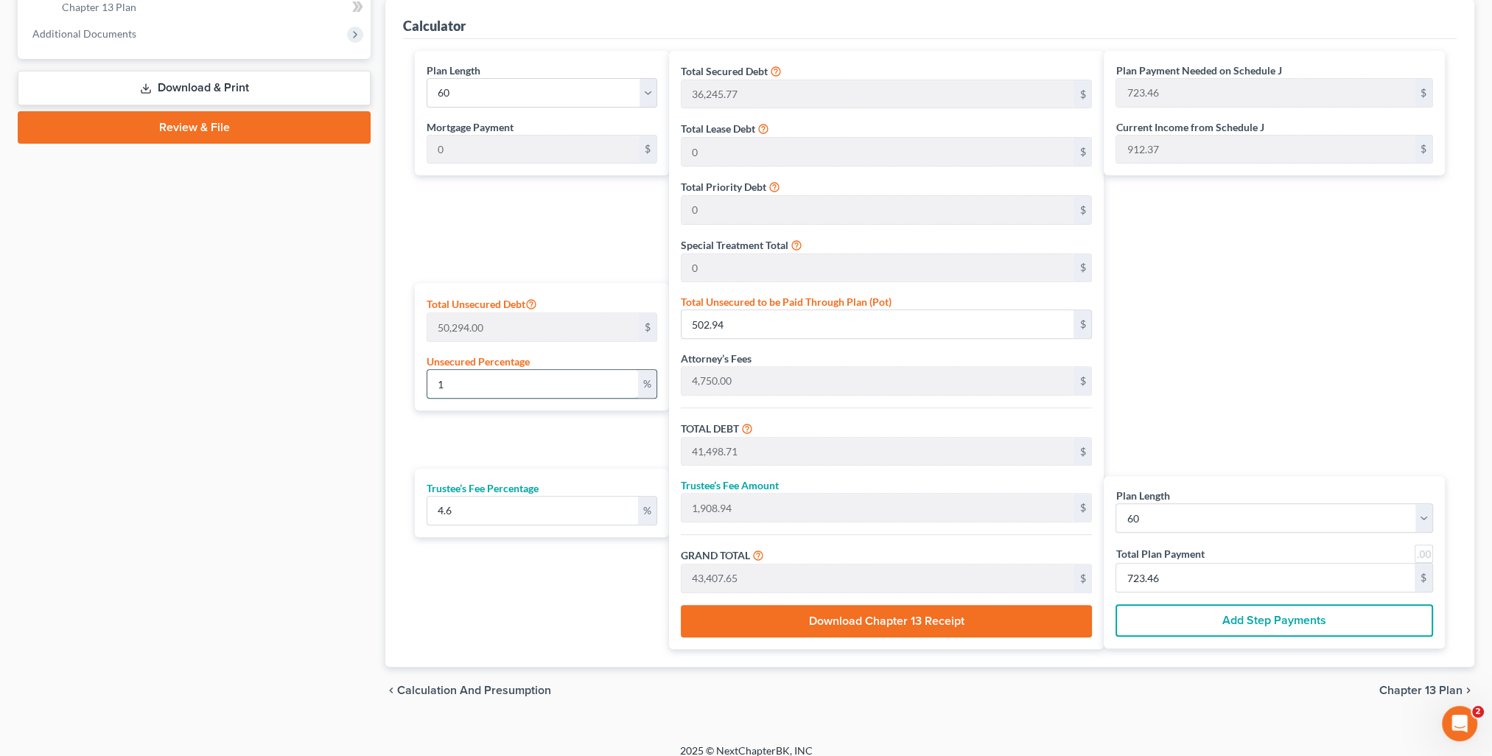
type input "802.37"
type input "100"
type input "50,294.00"
type input "91,289.77"
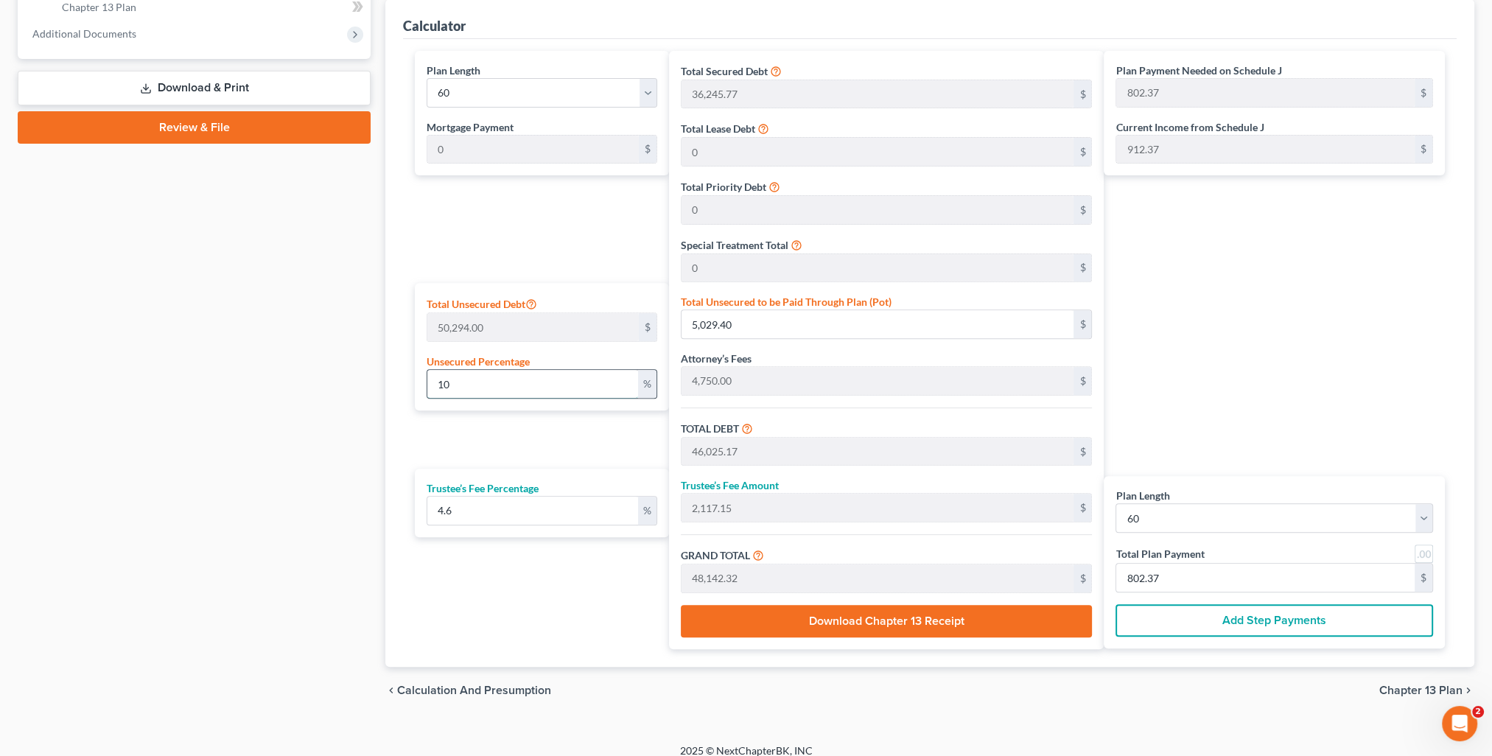
type input "4,199.32"
type input "95,489.09"
type input "1,591.48"
drag, startPoint x: 489, startPoint y: 385, endPoint x: 416, endPoint y: 386, distance: 73.0
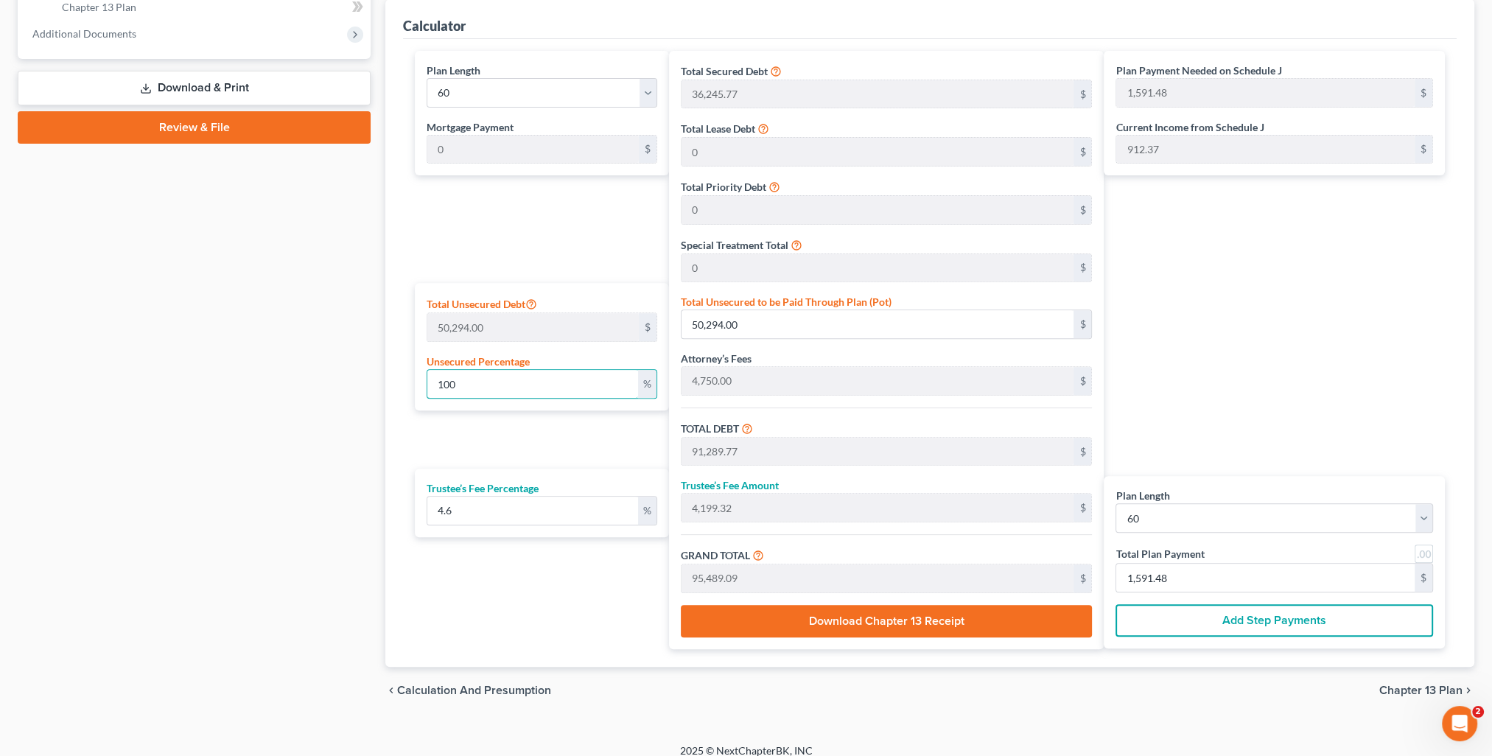
click at [416, 386] on div "Total Unsecured Debt 50,294.00 $ Unsecured Percentage 100 %" at bounding box center [542, 346] width 254 height 127
type input "2"
type input "1,005.88"
type input "42,001.65"
type input "1,932.07"
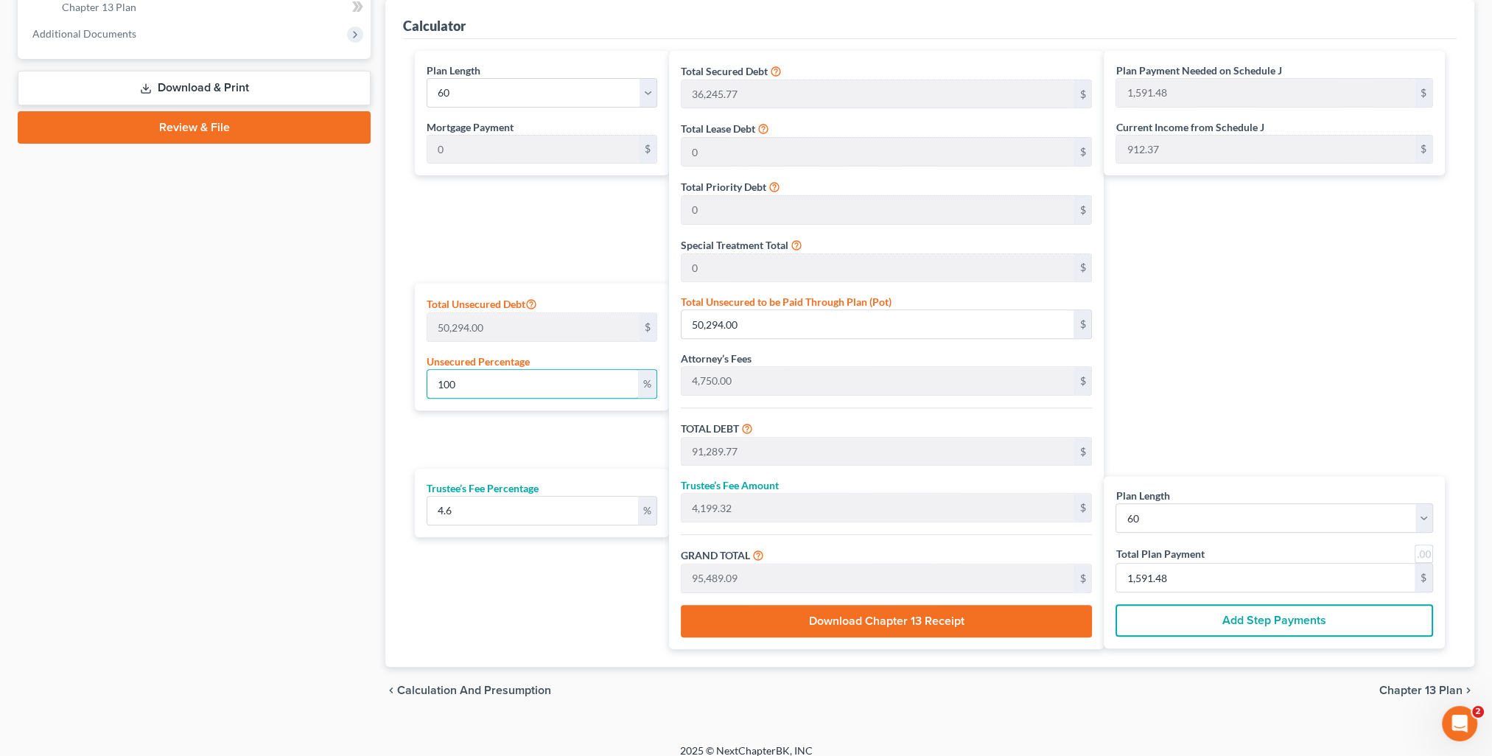
type input "43,933.72"
type input "732.22"
type input "25"
type input "12,573.50"
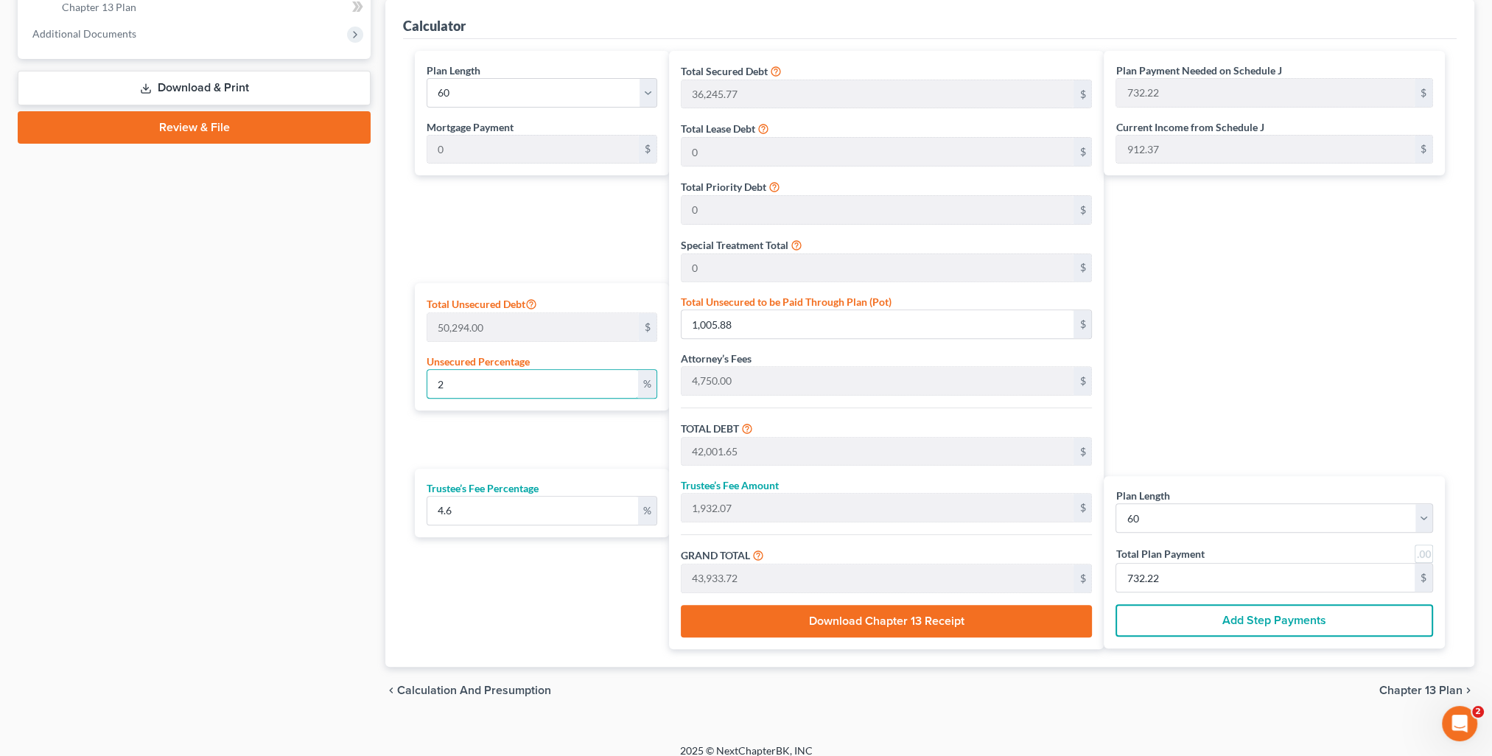
type input "53,569.27"
type input "2,464.18"
type input "56,033.45"
type input "933.89"
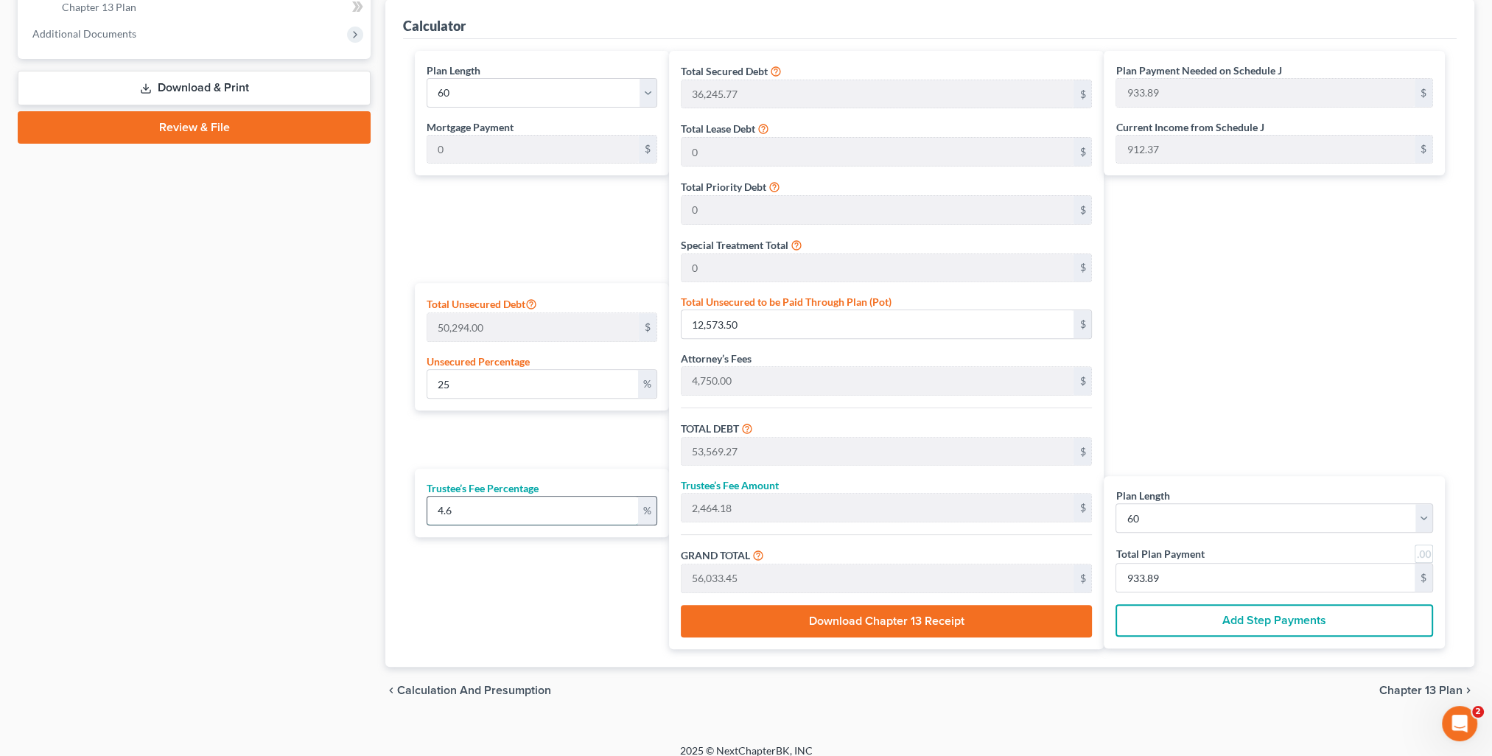
click at [483, 513] on input "4.6" at bounding box center [532, 511] width 210 height 28
type input "4."
type input "2,142.77"
type input "55,712.04"
type input "928.53"
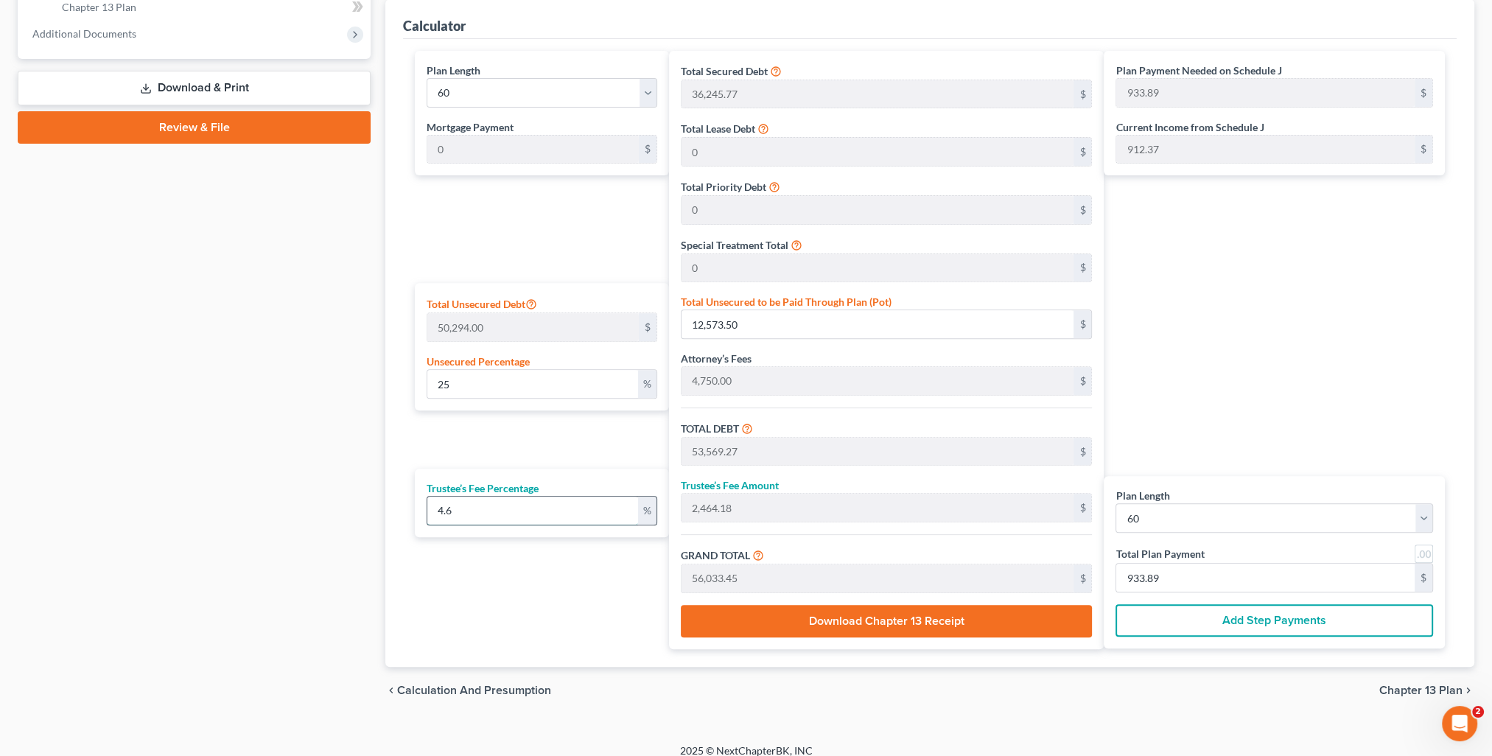
type input "928.53"
type input "4"
type input "0"
type input "5"
click at [1222, 448] on div "Plan Payment Needed on Schedule J 937.46 $ Current Income from Schedule J 912.3…" at bounding box center [1278, 350] width 349 height 598
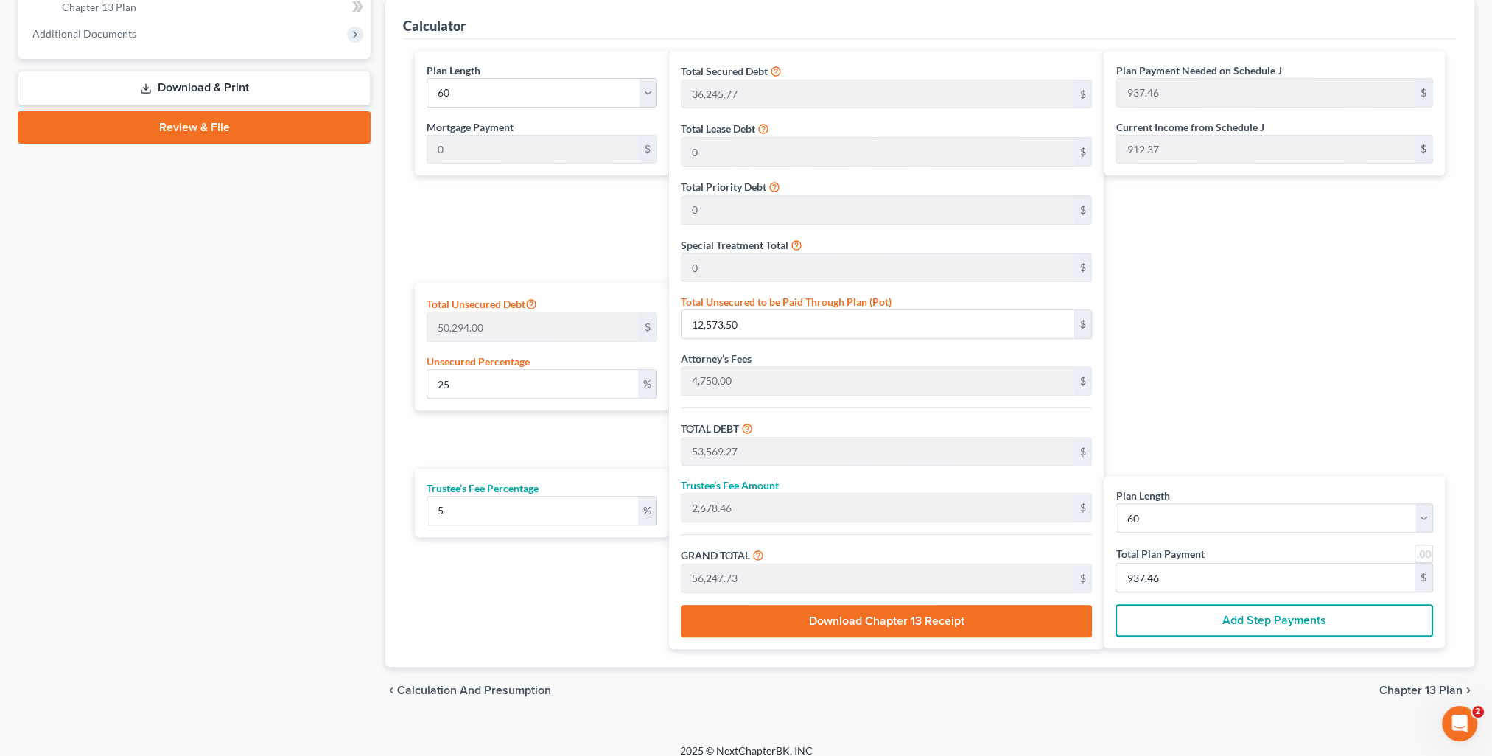
click at [1256, 335] on div "Plan Payment Needed on Schedule J 937.46 $ Current Income from Schedule J 912.3…" at bounding box center [1278, 350] width 349 height 598
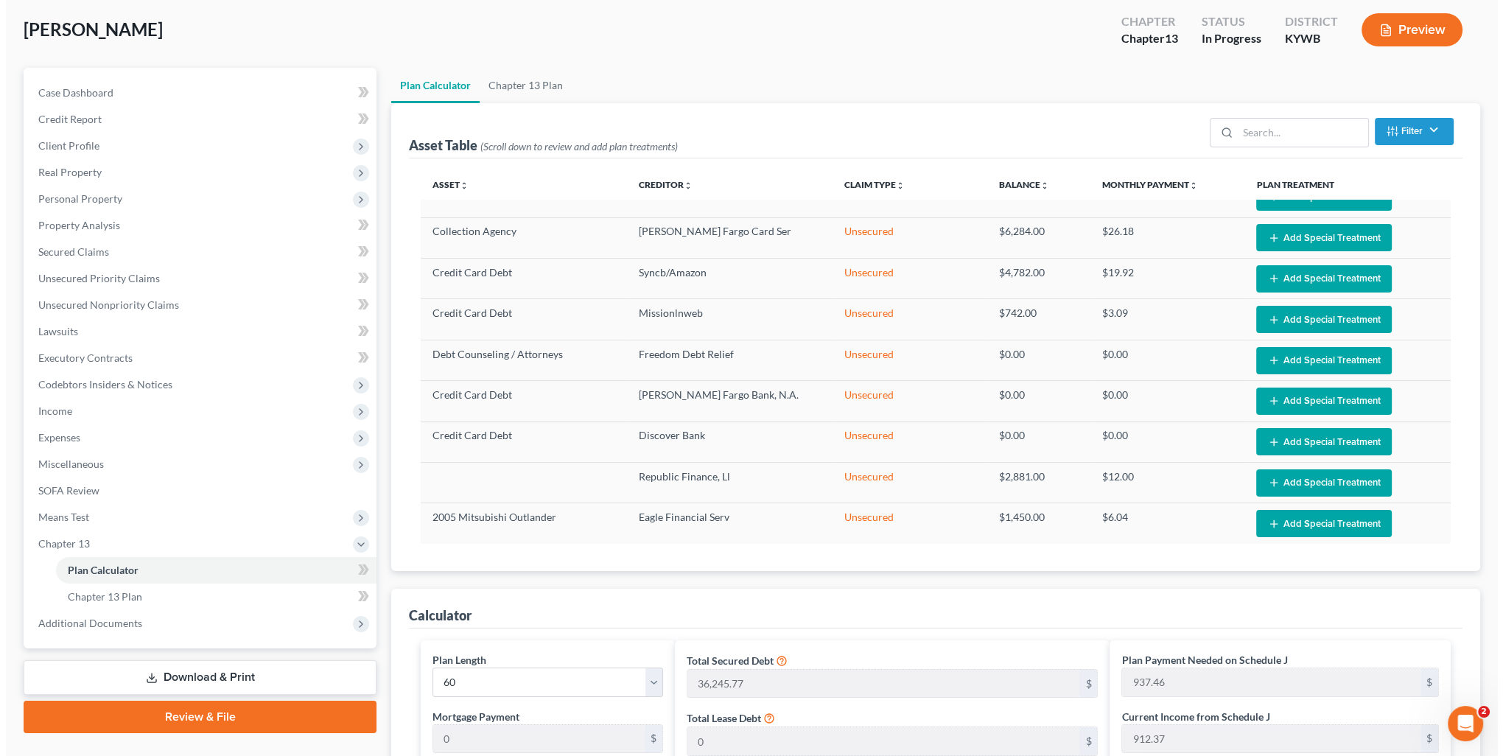
scroll to position [0, 0]
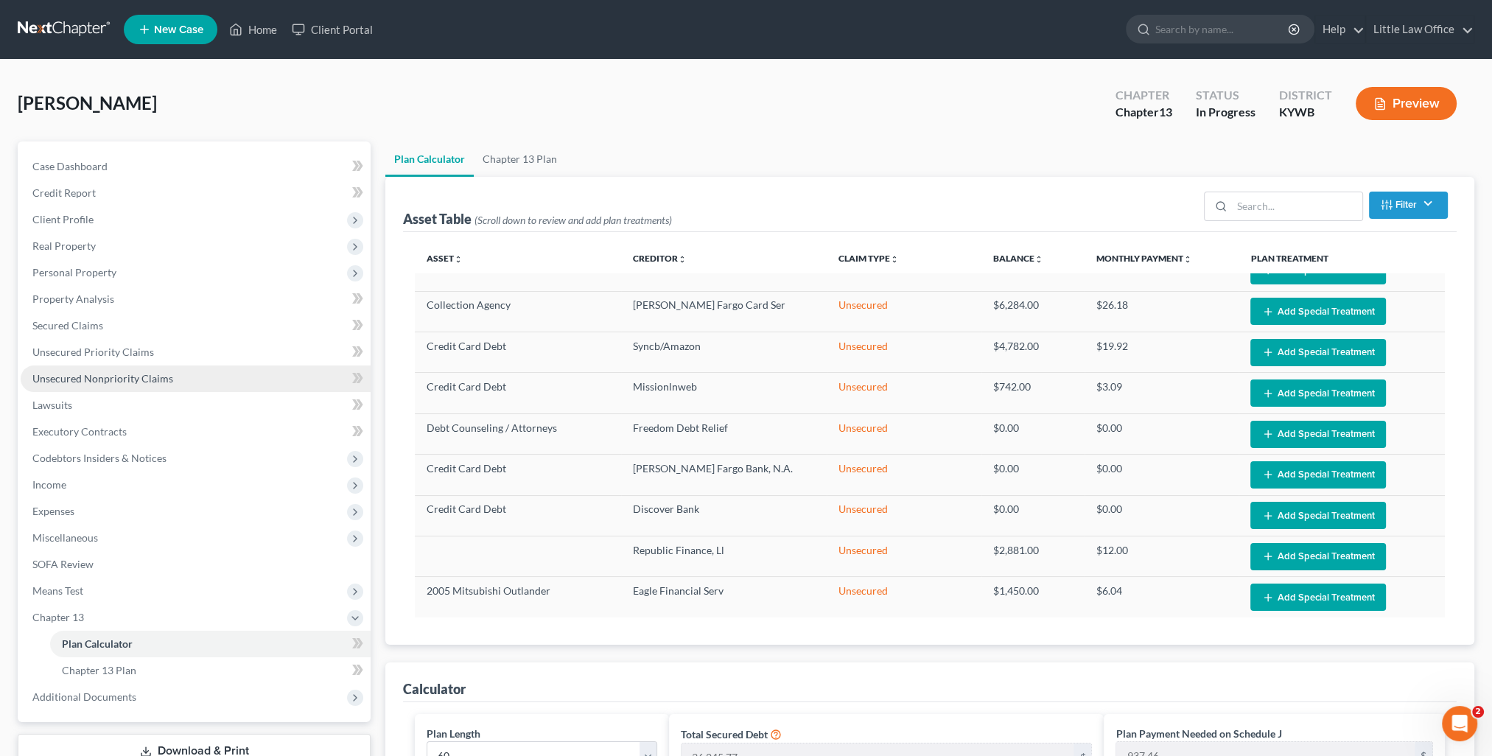
click at [133, 385] on link "Unsecured Nonpriority Claims" at bounding box center [196, 379] width 350 height 27
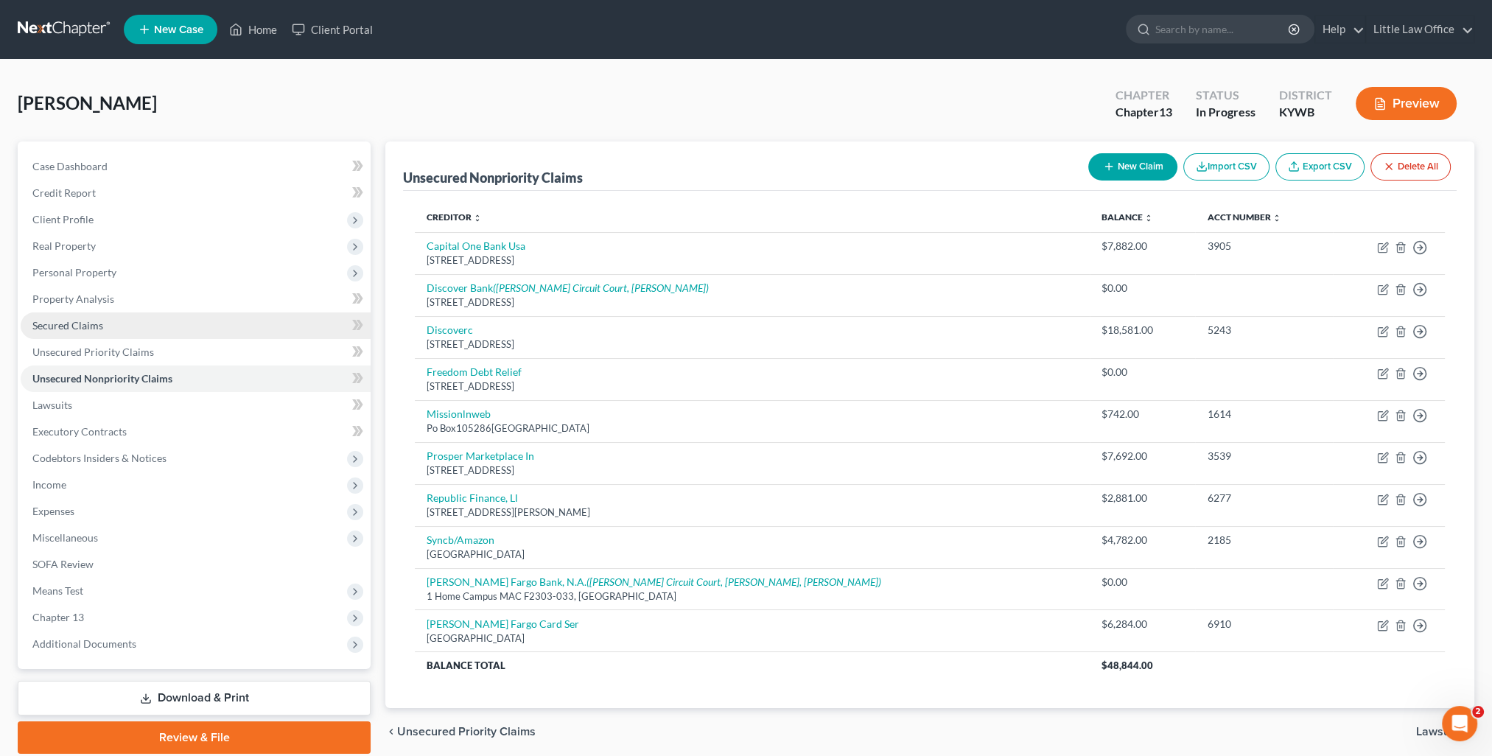
click at [98, 332] on link "Secured Claims" at bounding box center [196, 325] width 350 height 27
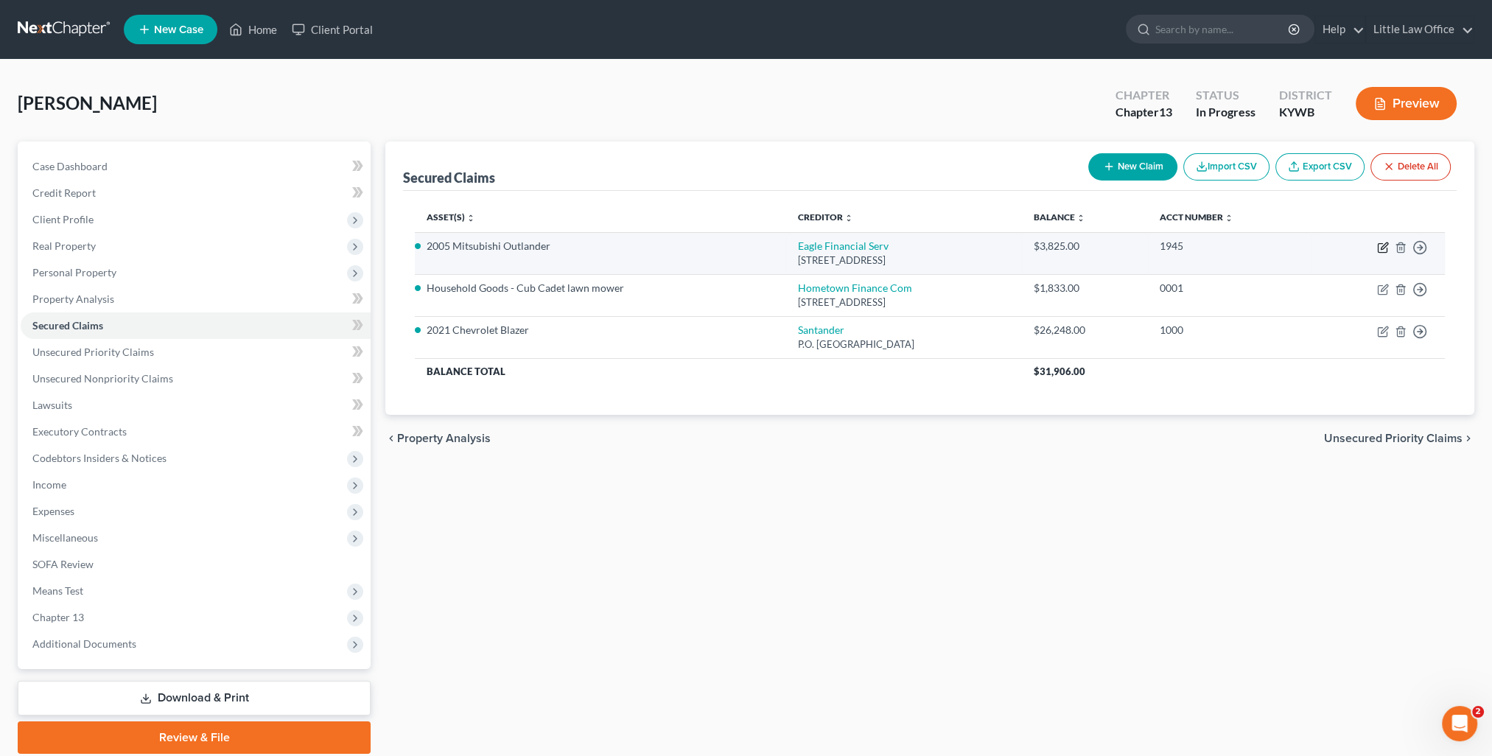
click at [1383, 246] on icon "button" at bounding box center [1383, 248] width 12 height 12
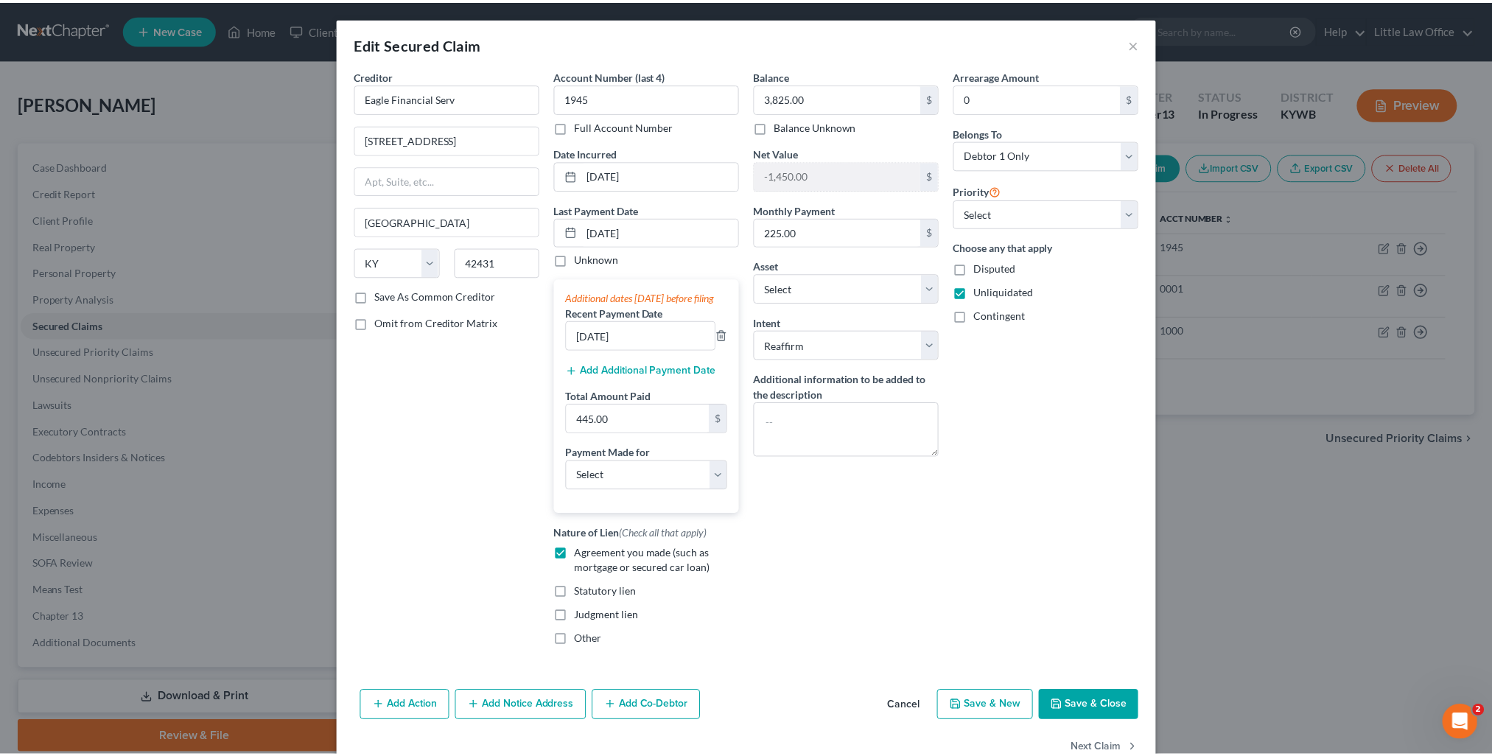
scroll to position [50, 0]
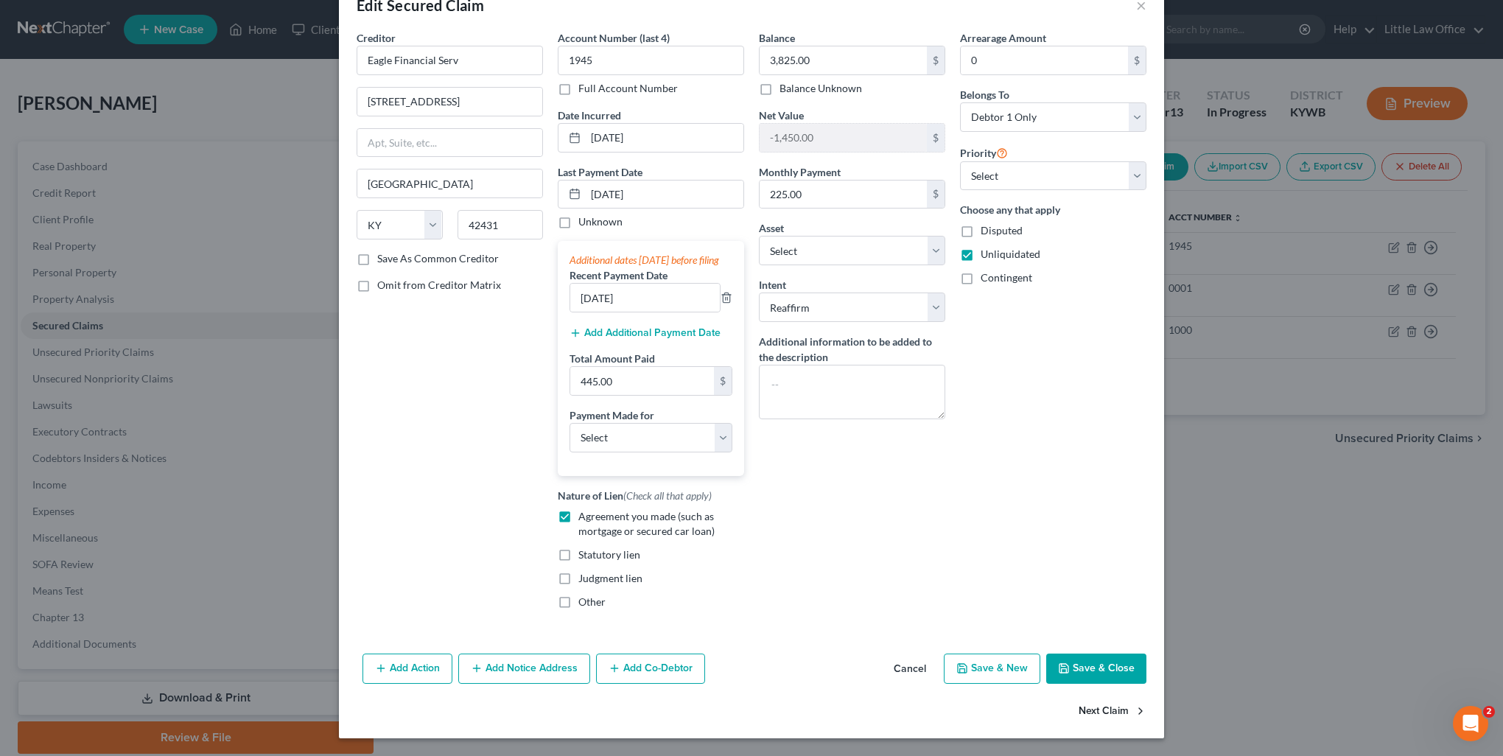
click at [1096, 716] on button "Next Claim" at bounding box center [1113, 711] width 68 height 31
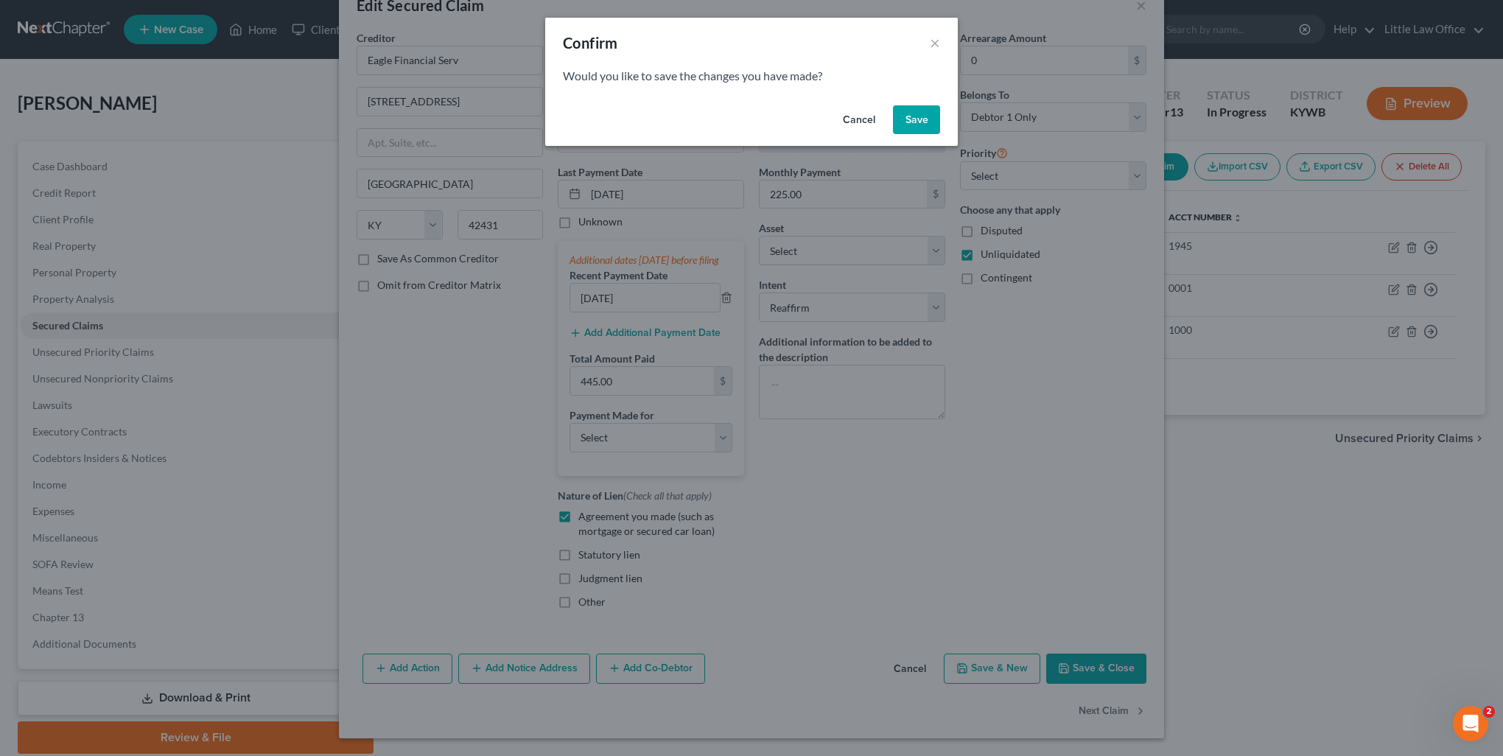
click at [909, 123] on button "Save" at bounding box center [916, 119] width 47 height 29
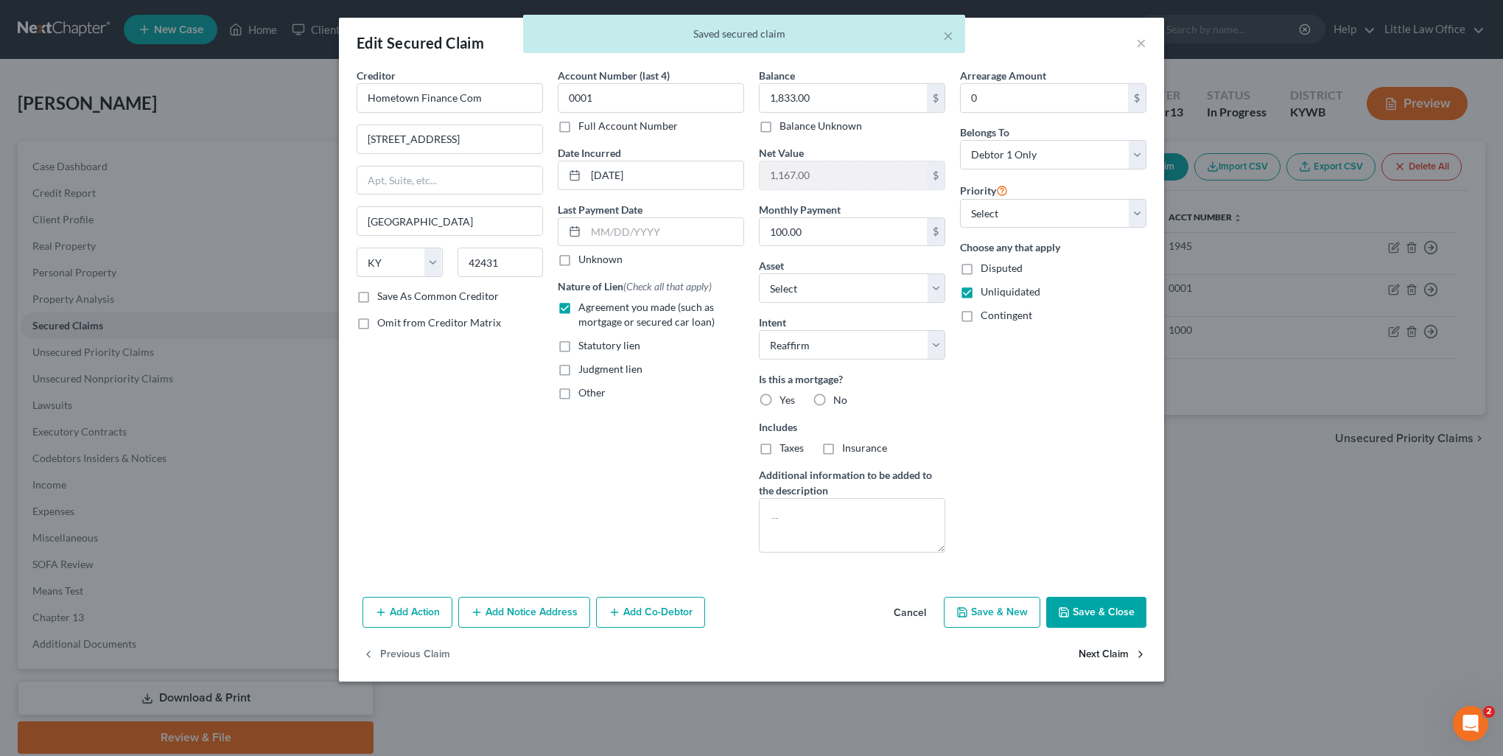
click at [1091, 653] on button "Next Claim" at bounding box center [1113, 655] width 68 height 31
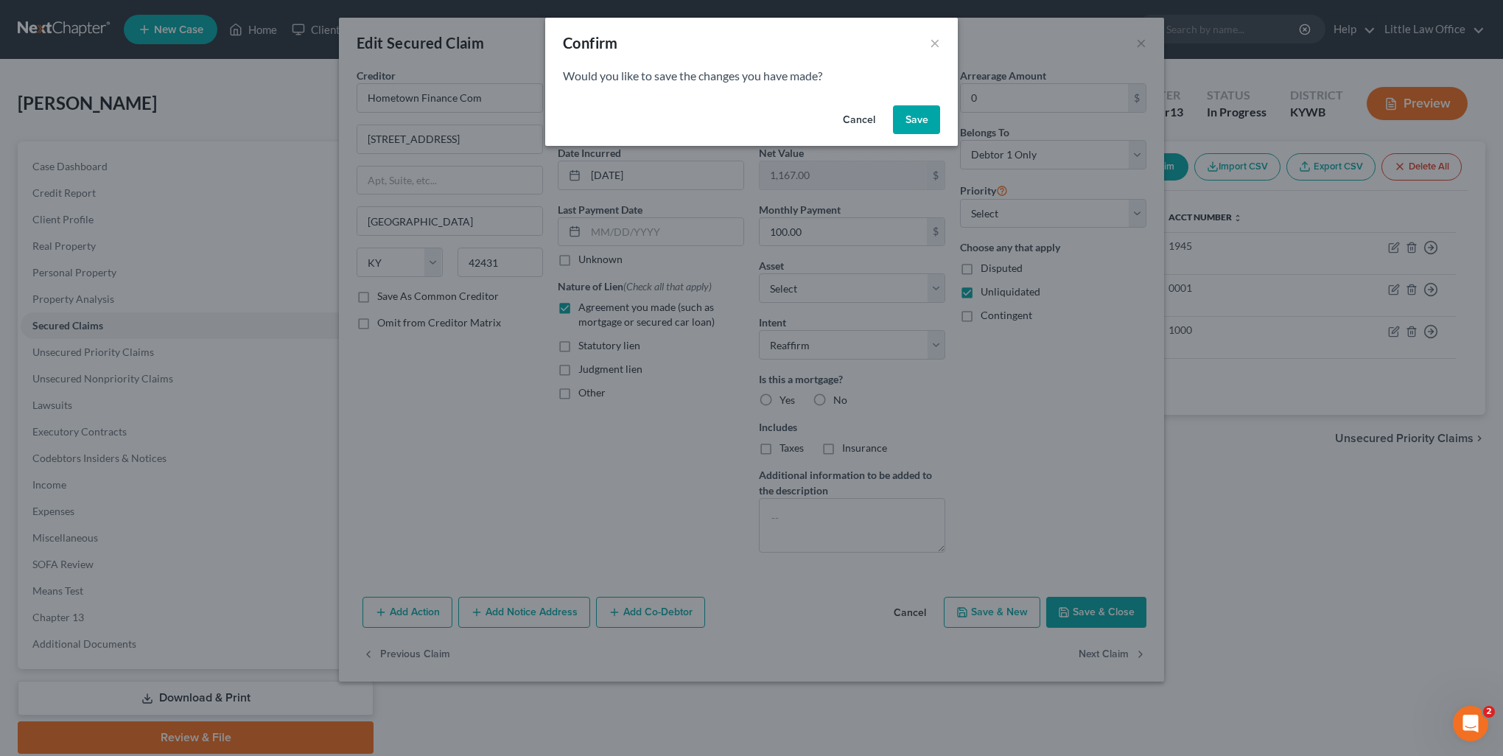
click at [929, 108] on button "Save" at bounding box center [916, 119] width 47 height 29
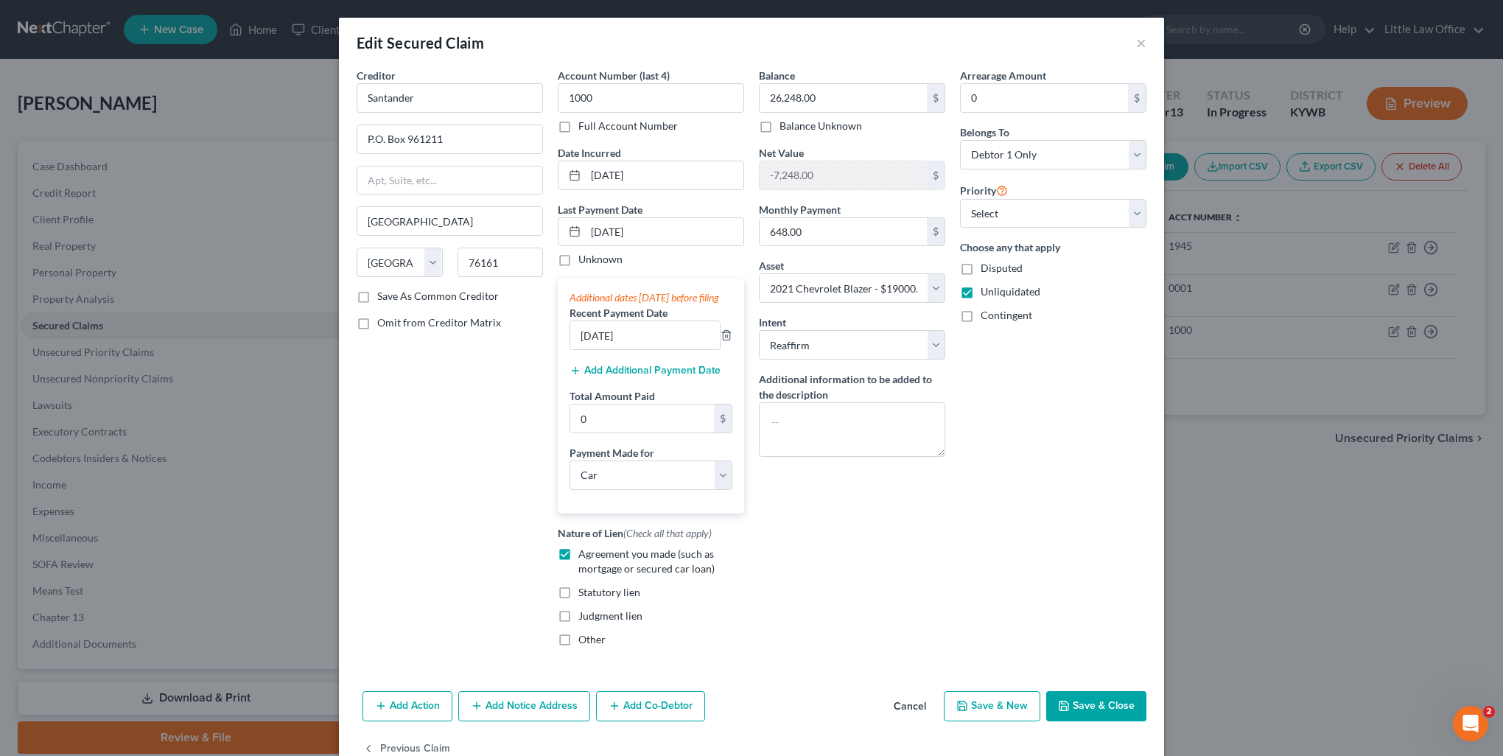
drag, startPoint x: 1105, startPoint y: 721, endPoint x: 1179, endPoint y: 755, distance: 81.4
click at [1105, 721] on button "Save & Close" at bounding box center [1096, 706] width 100 height 31
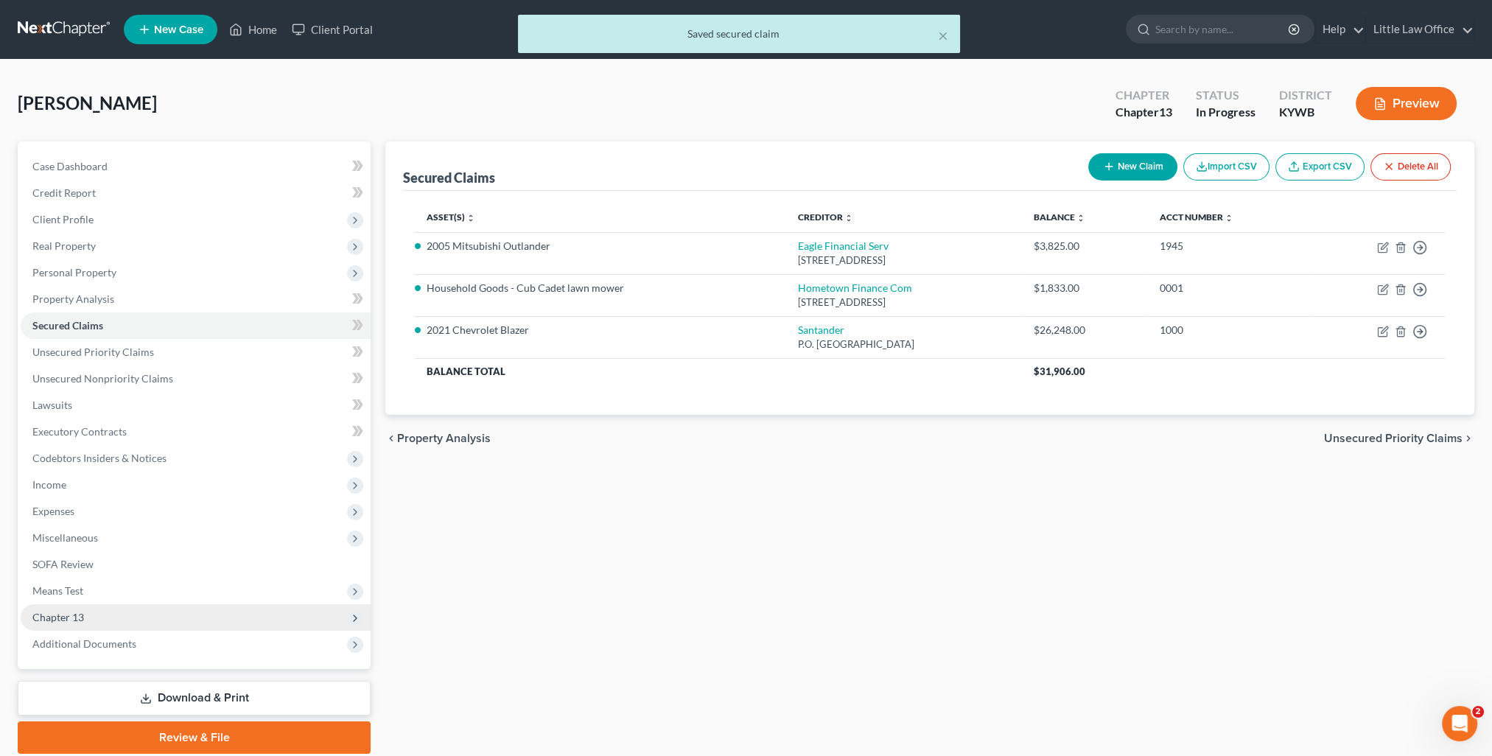
click at [89, 618] on span "Chapter 13" at bounding box center [196, 617] width 350 height 27
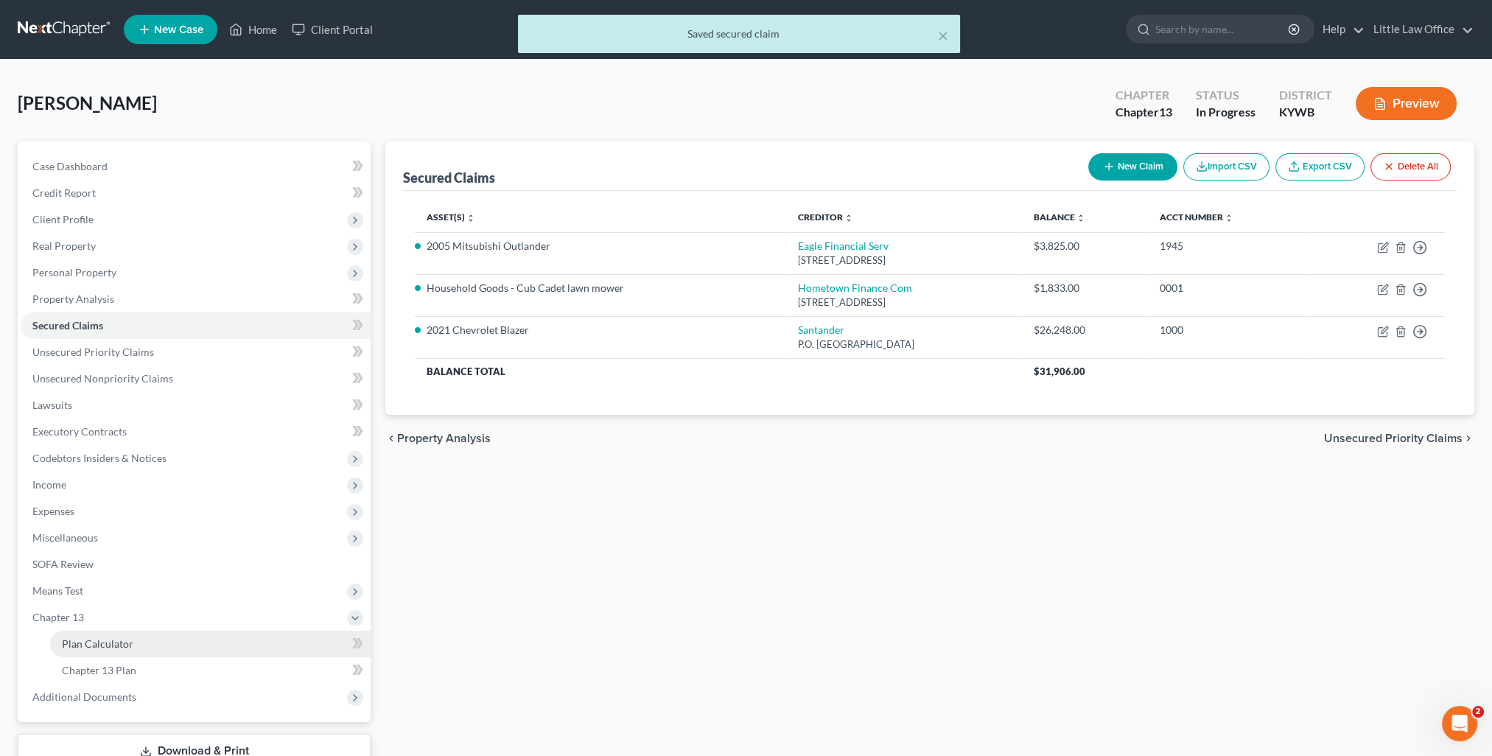
click at [92, 639] on span "Plan Calculator" at bounding box center [97, 643] width 71 height 13
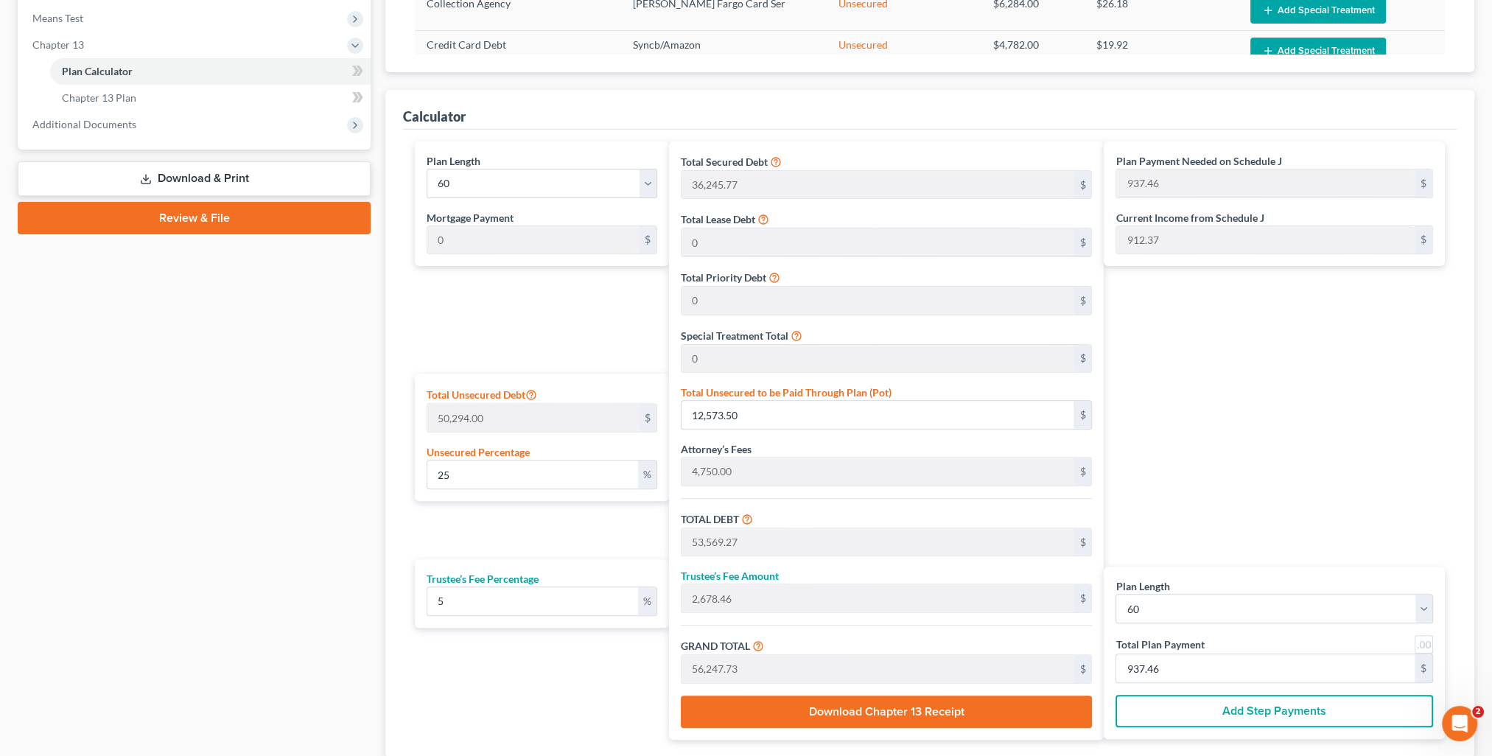
scroll to position [204, 0]
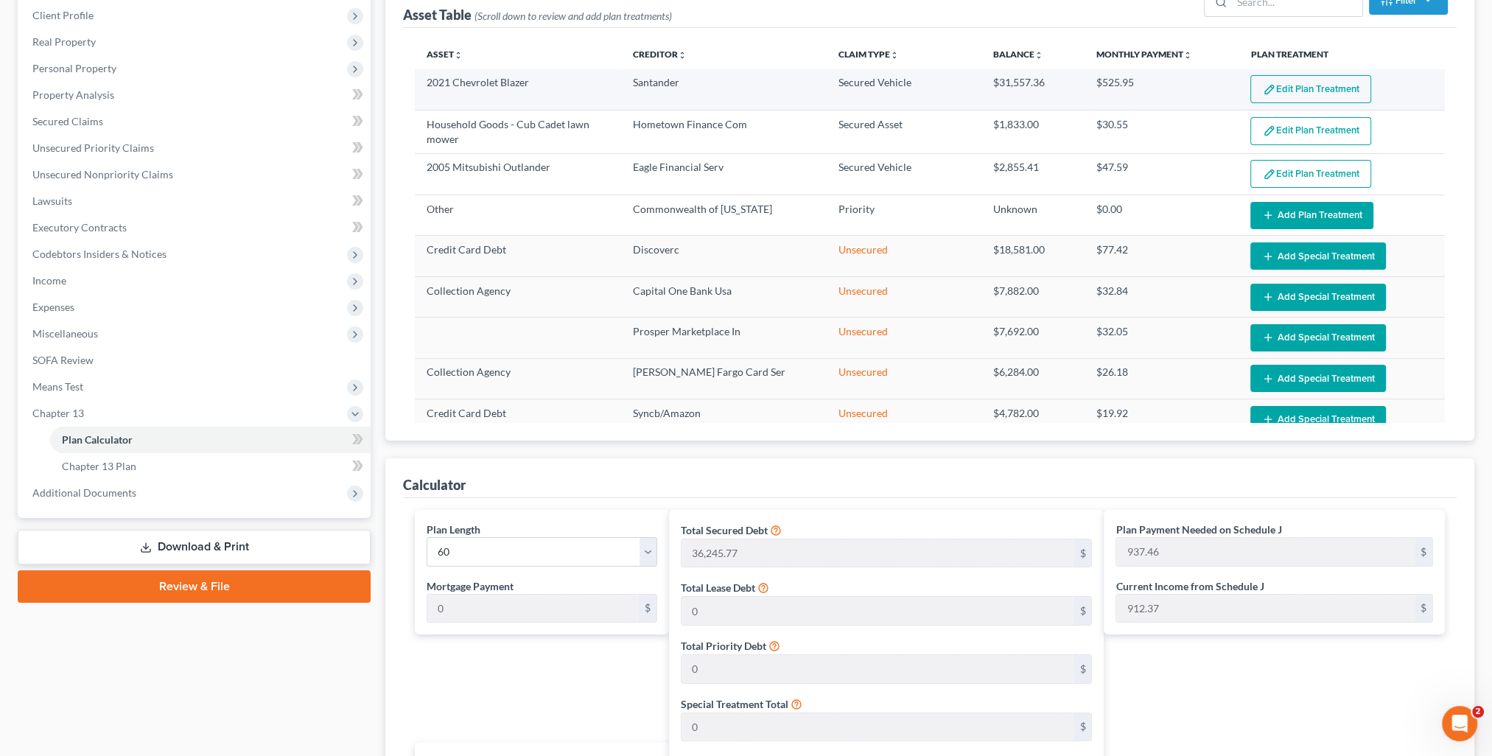
click at [1281, 87] on button "Edit Plan Treatment" at bounding box center [1311, 89] width 121 height 28
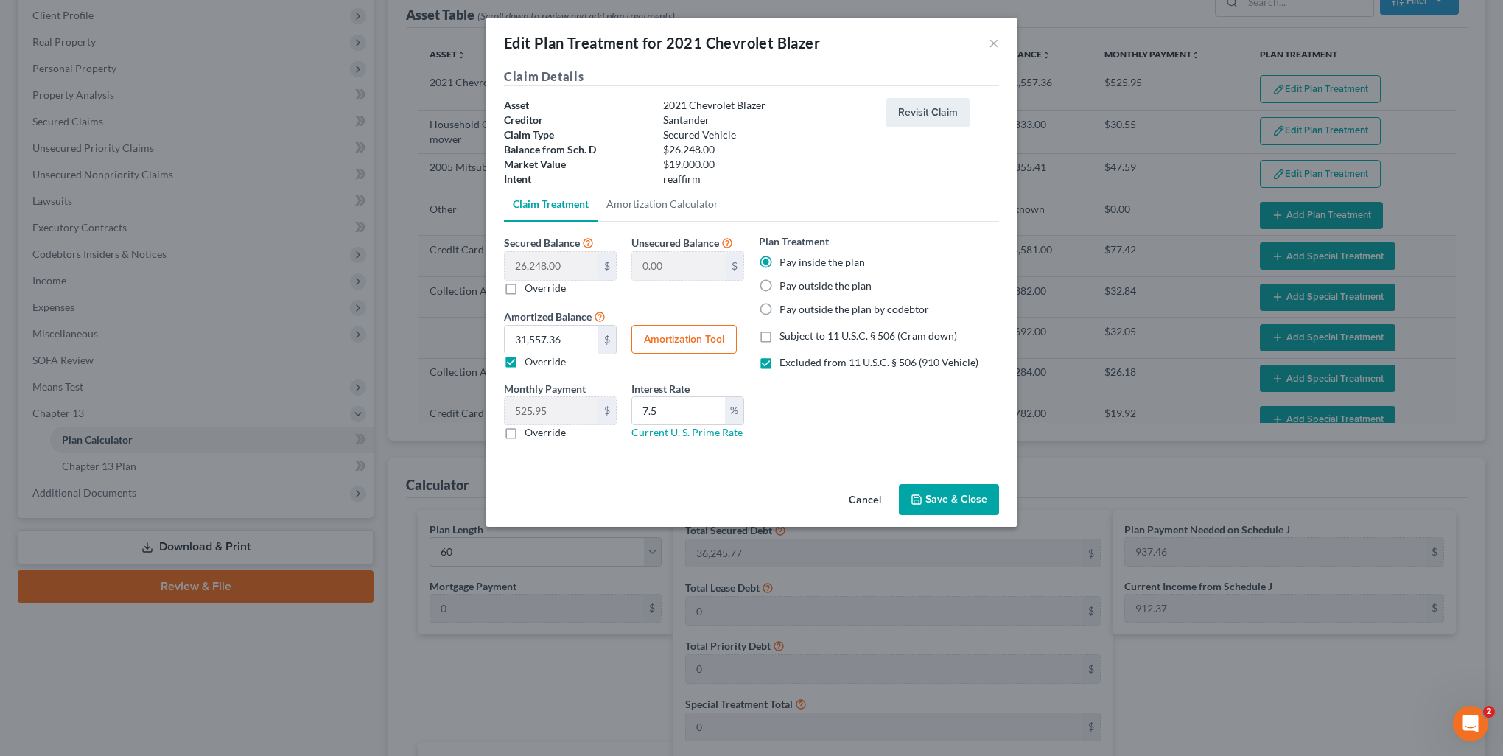
click at [943, 491] on button "Save & Close" at bounding box center [949, 499] width 100 height 31
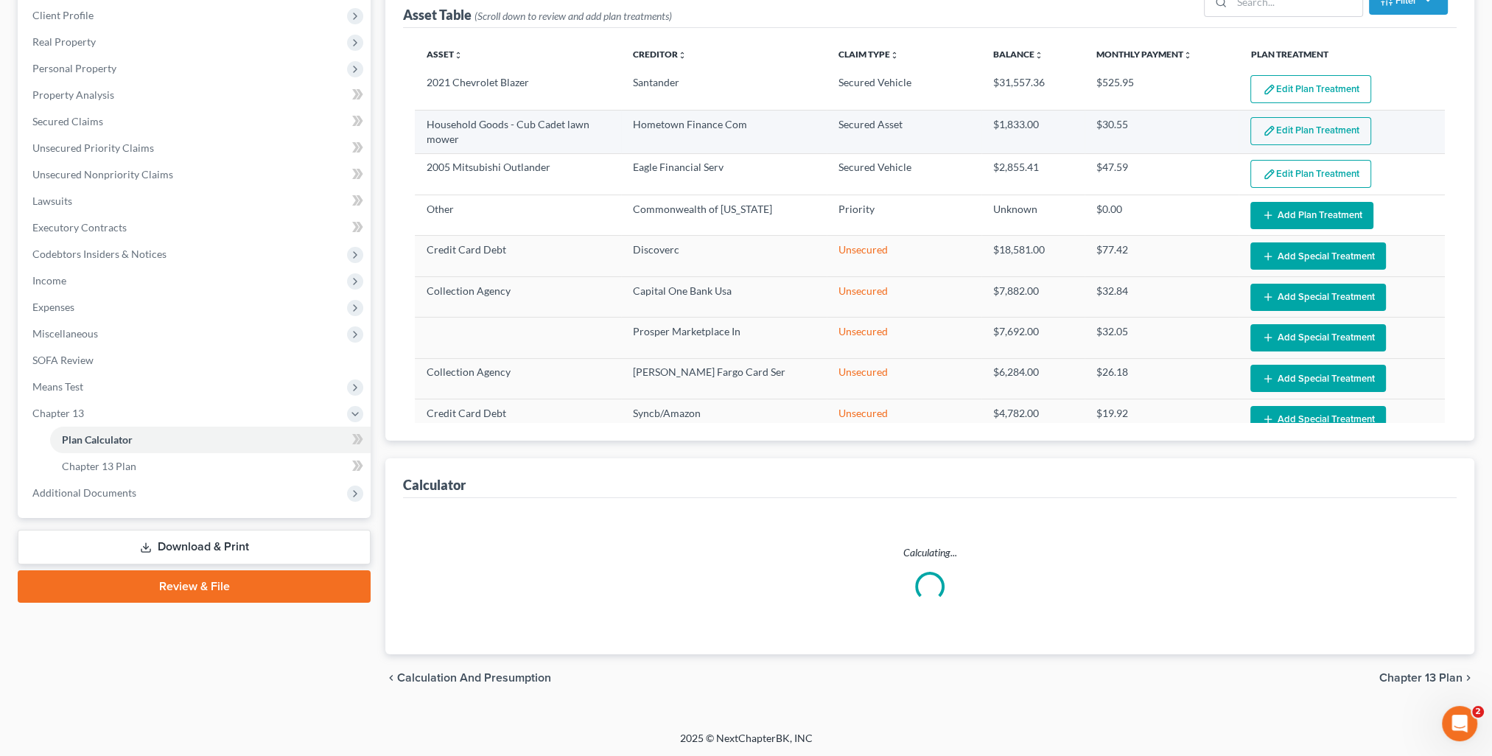
click at [1306, 134] on button "Edit Plan Treatment" at bounding box center [1311, 131] width 121 height 28
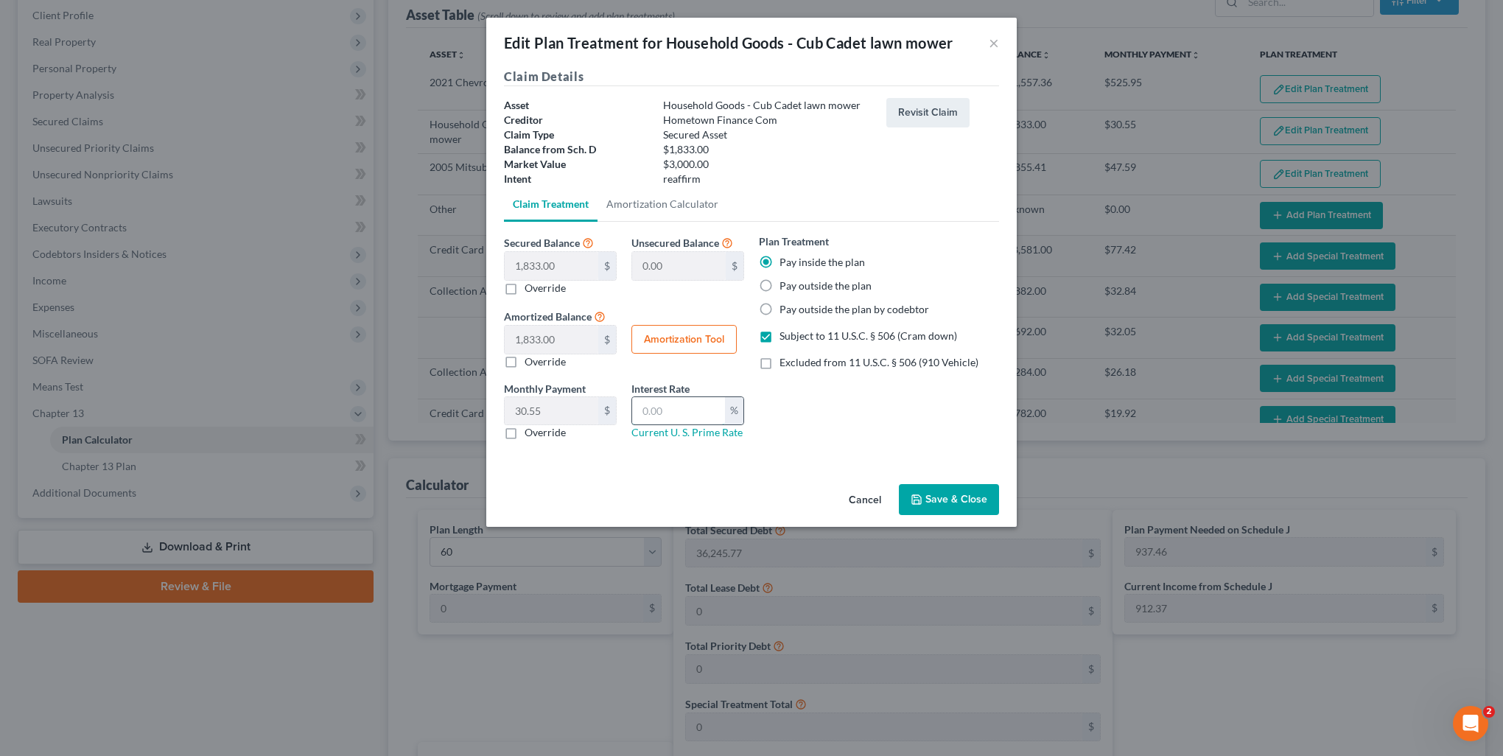
click at [699, 402] on input "text" at bounding box center [678, 411] width 93 height 28
click at [946, 494] on button "Save & Close" at bounding box center [949, 499] width 100 height 31
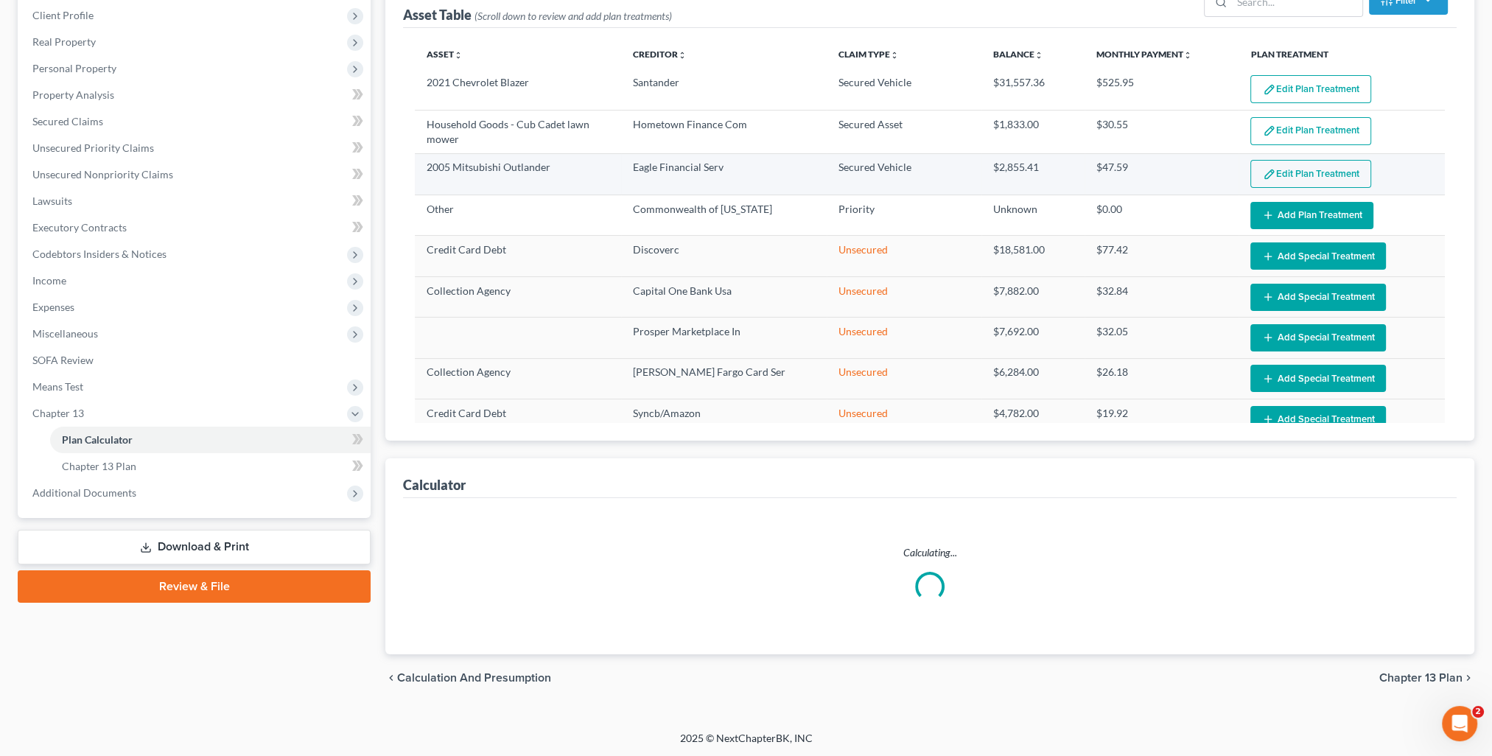
click at [1282, 177] on button "Edit Plan Treatment" at bounding box center [1311, 174] width 121 height 28
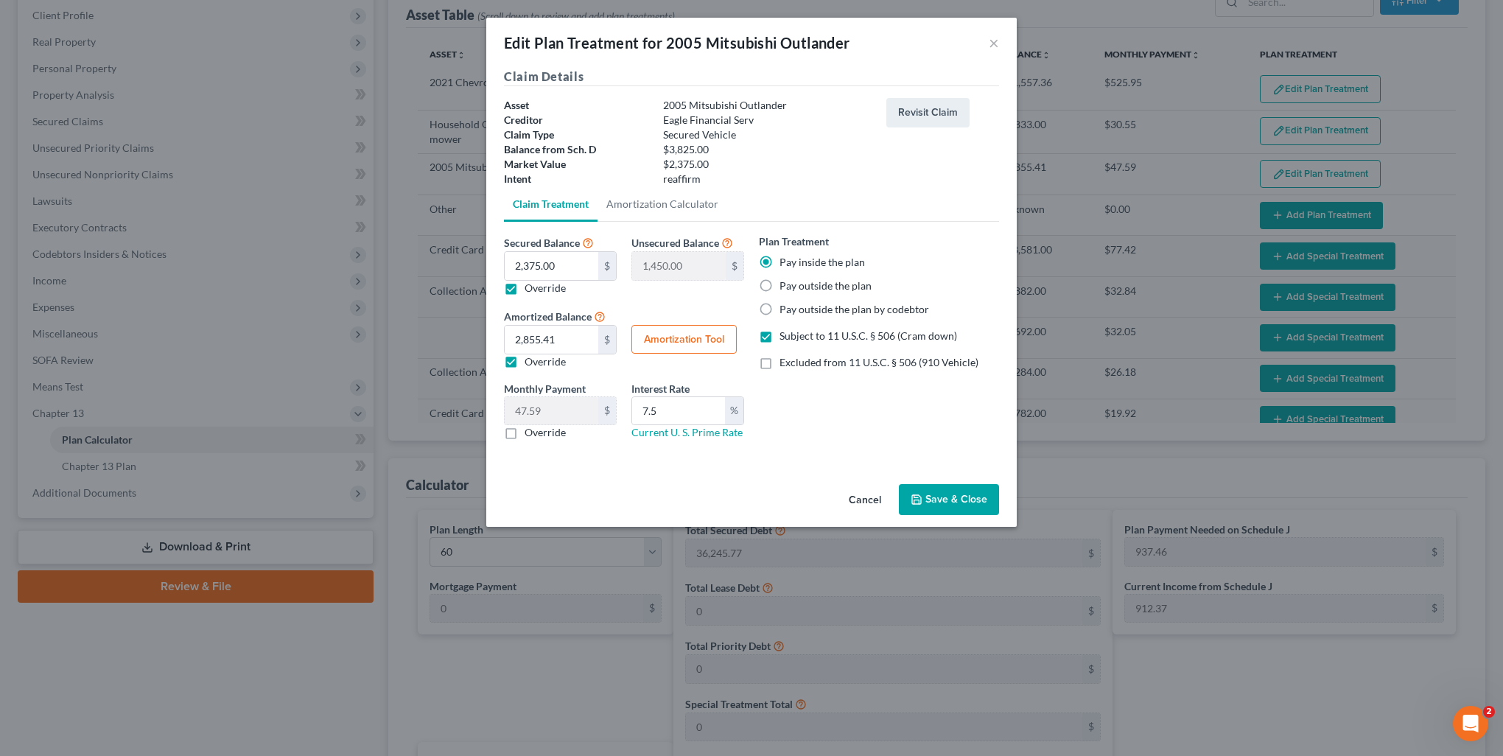
click at [911, 500] on button "Save & Close" at bounding box center [949, 499] width 100 height 31
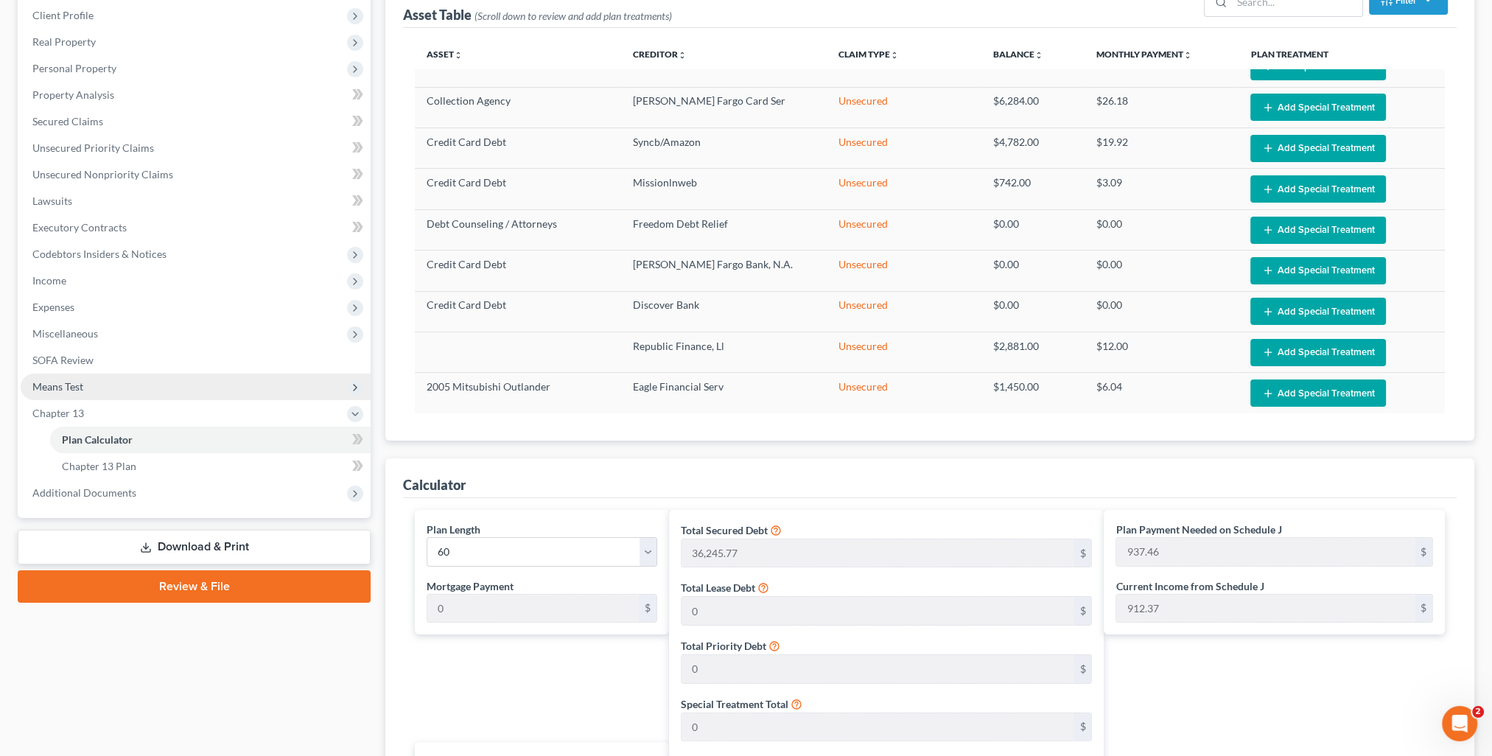
click at [70, 385] on span "Means Test" at bounding box center [57, 386] width 51 height 13
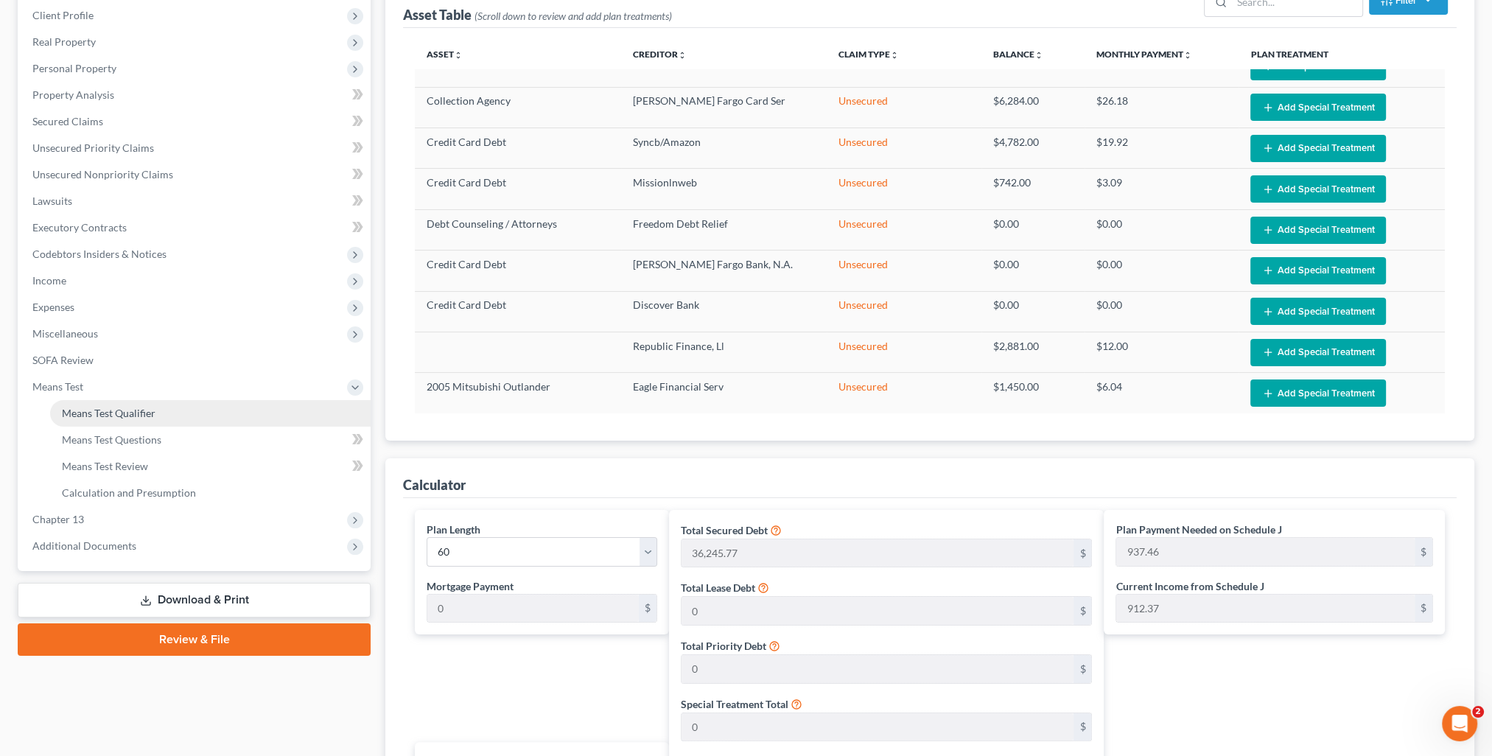
click at [116, 411] on span "Means Test Qualifier" at bounding box center [109, 413] width 94 height 13
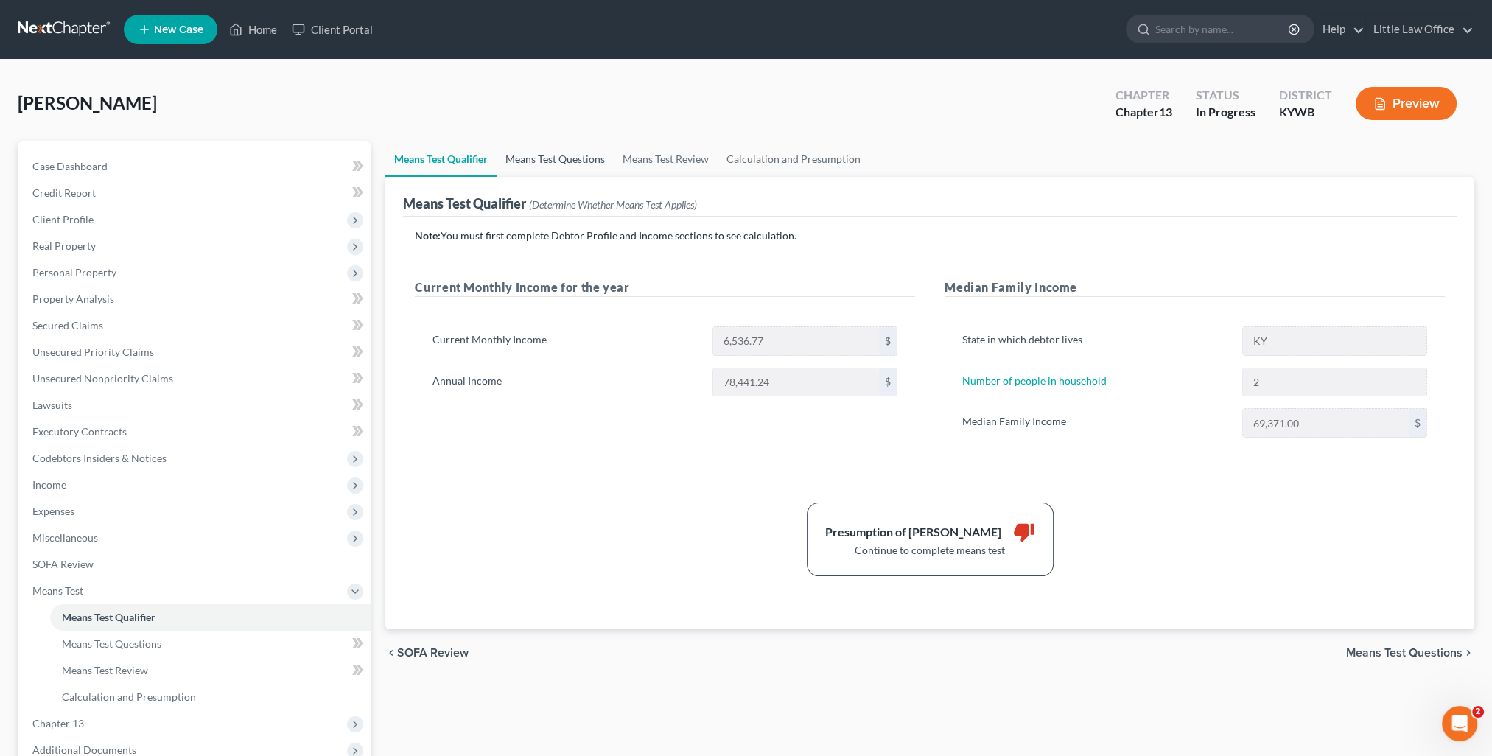
click at [552, 152] on link "Means Test Questions" at bounding box center [555, 158] width 117 height 35
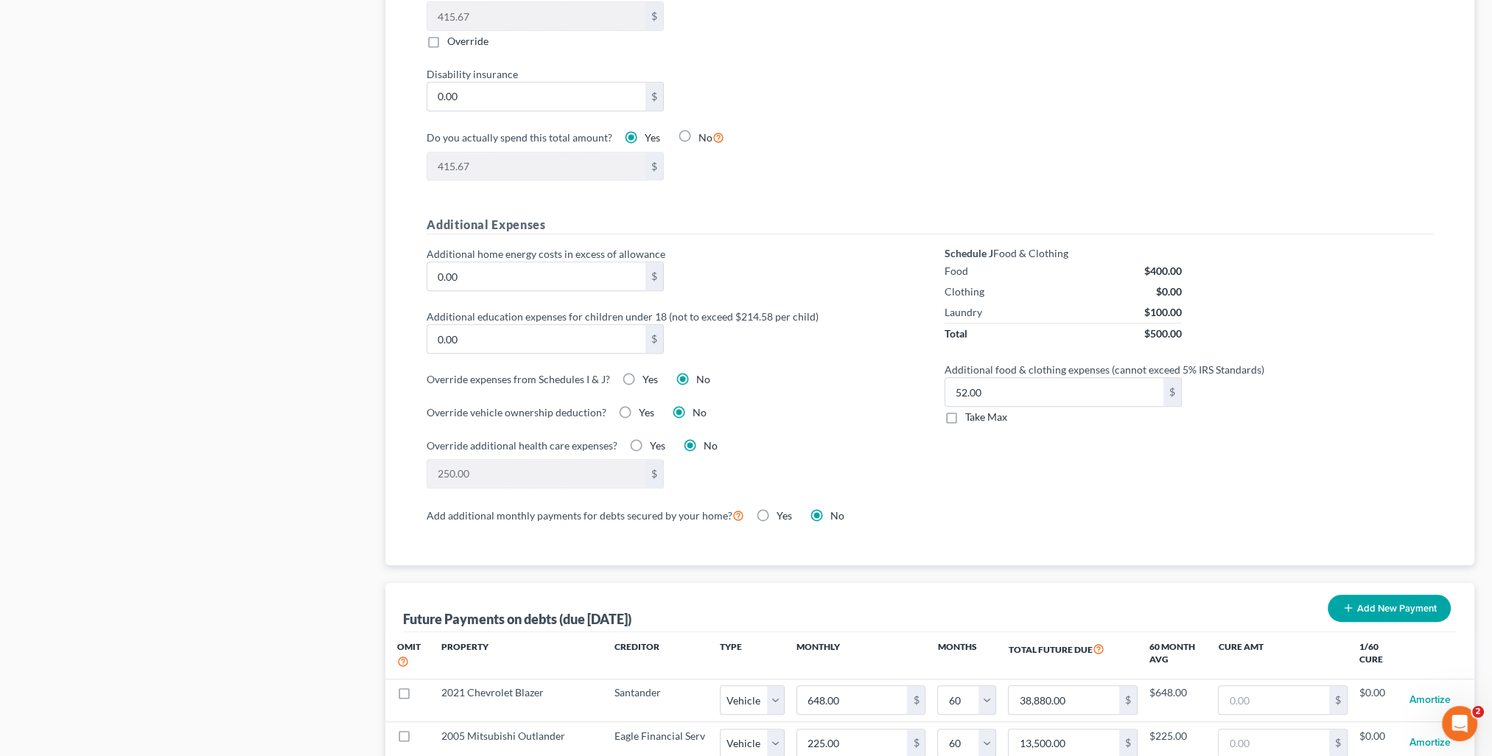
scroll to position [1179, 0]
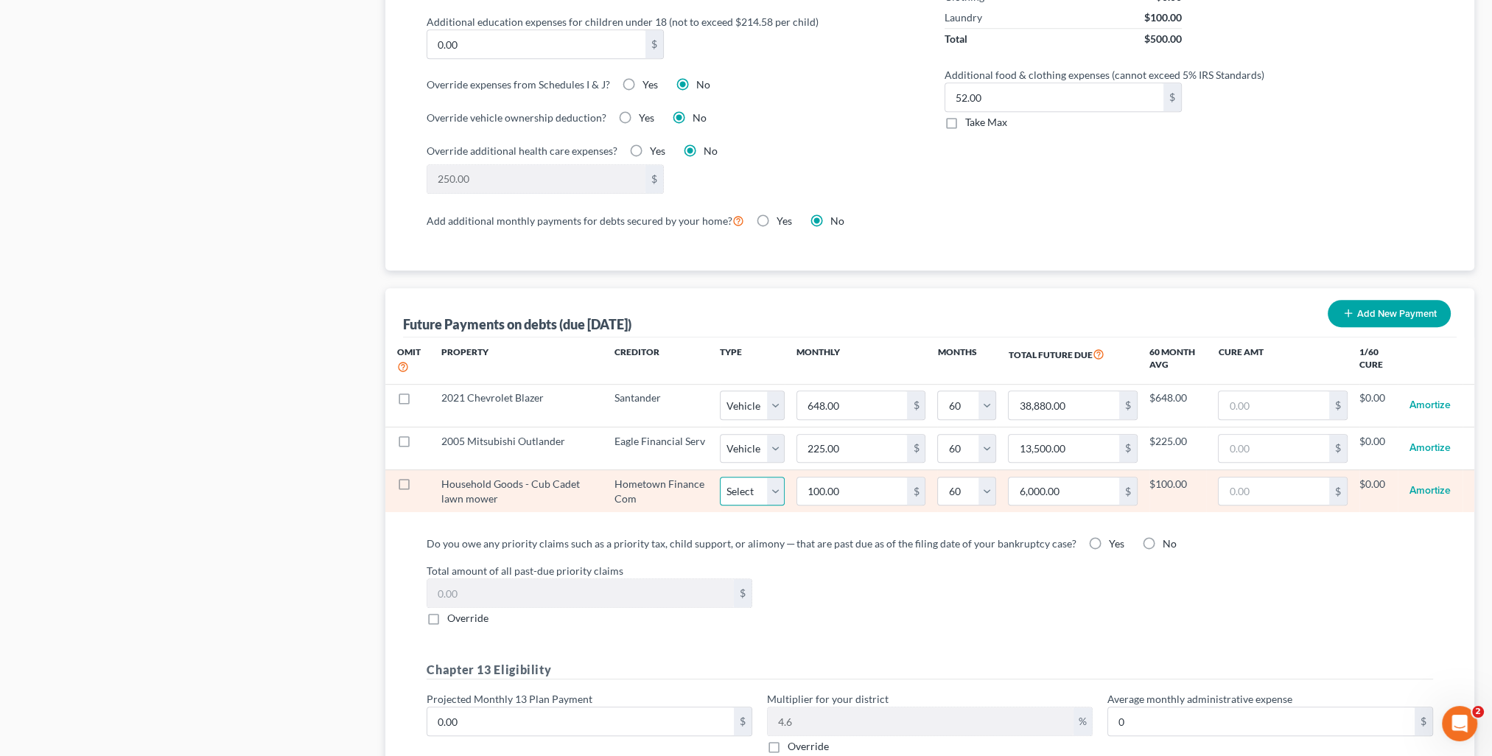
click at [741, 482] on select "Select Home Vehicle Other" at bounding box center [752, 491] width 65 height 29
click at [720, 477] on select "Select Home Vehicle Other" at bounding box center [752, 491] width 65 height 29
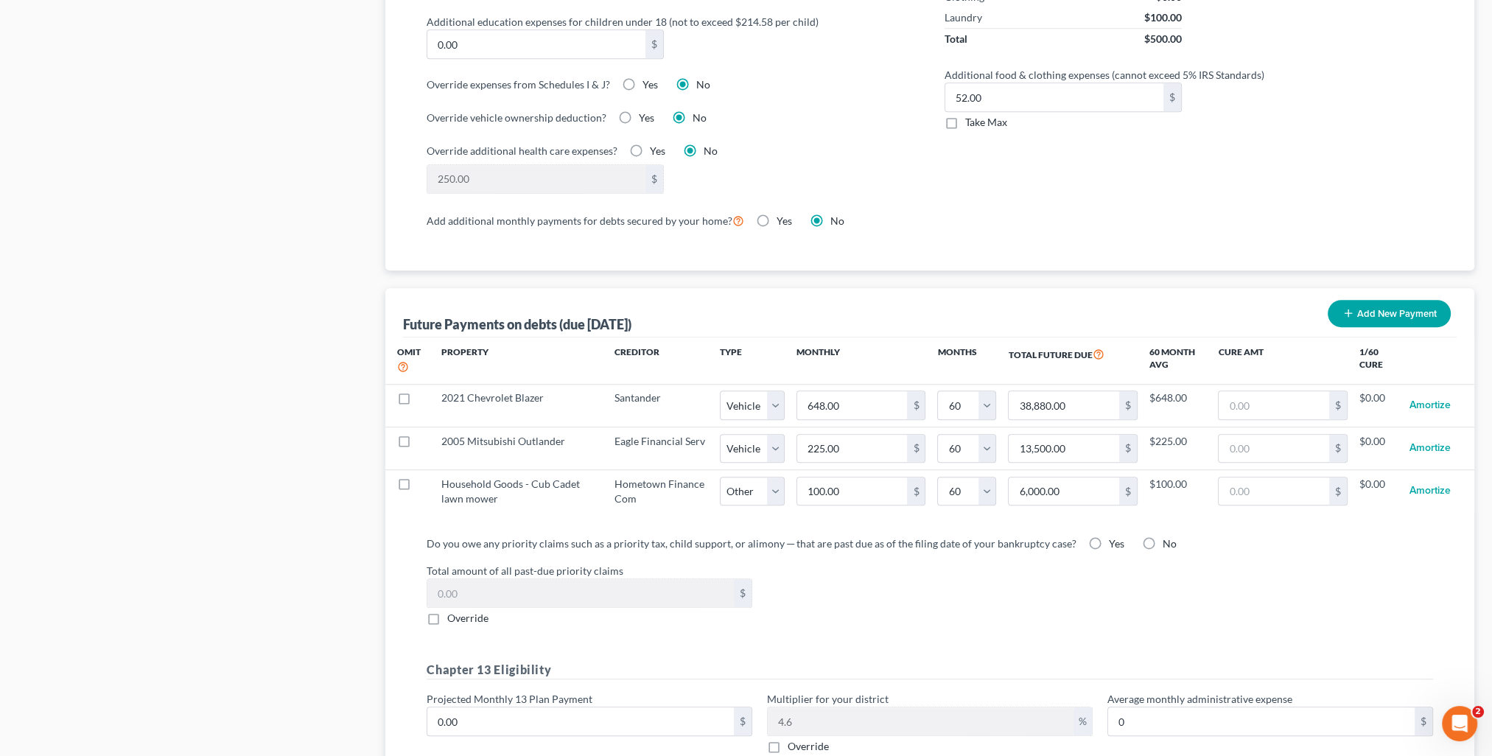
click at [905, 605] on div "Total amount of all past-due priority claims $ Override" at bounding box center [929, 594] width 1021 height 63
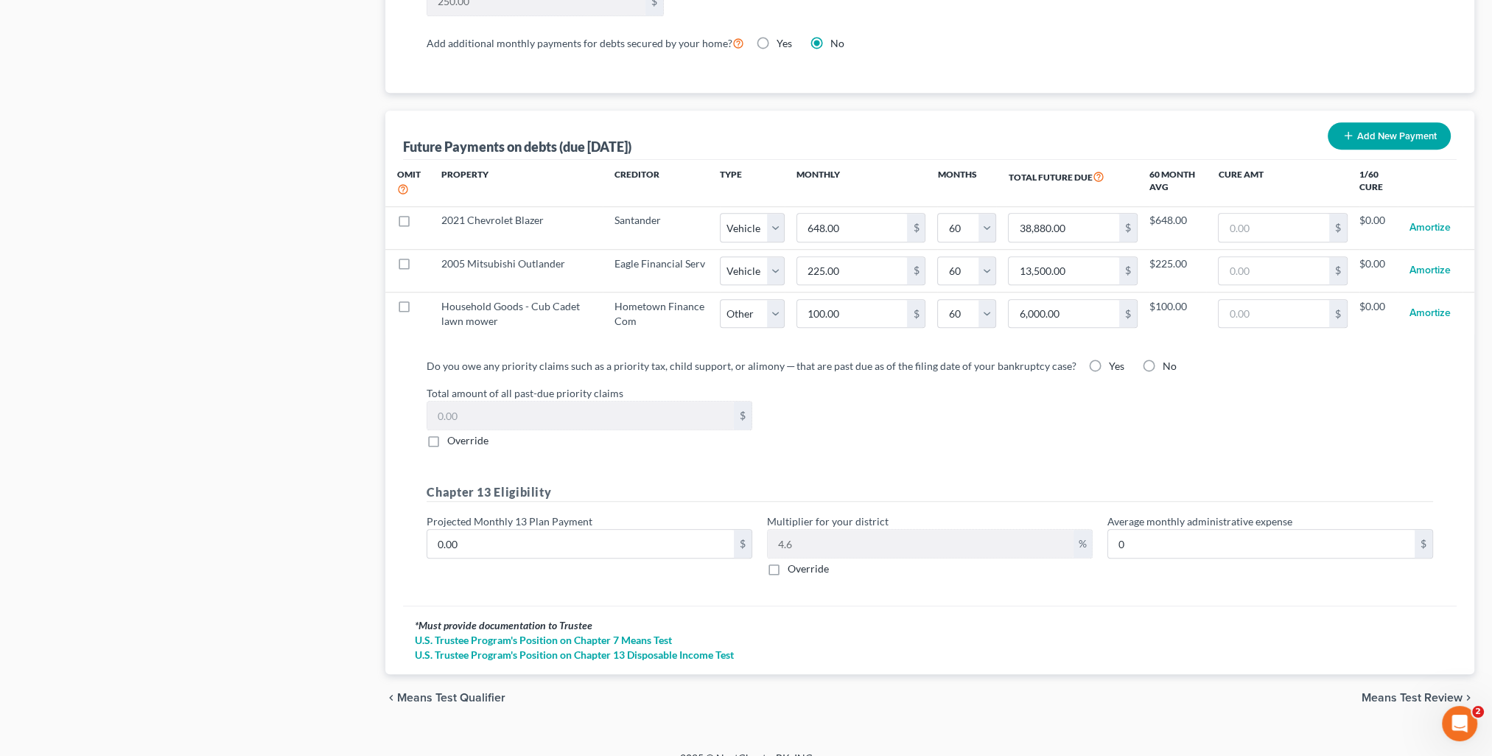
click at [1377, 692] on span "Means Test Review" at bounding box center [1412, 698] width 101 height 12
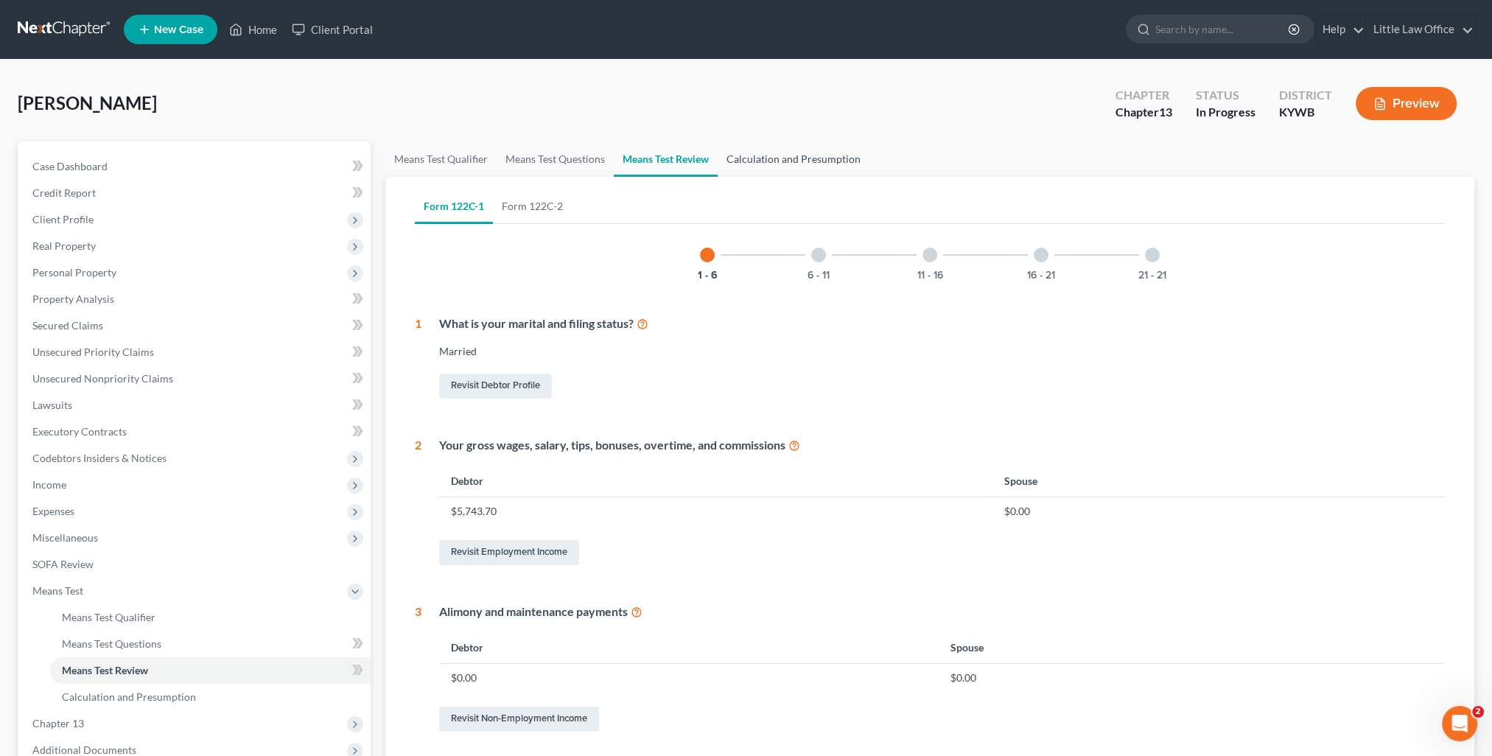
click at [796, 154] on link "Calculation and Presumption" at bounding box center [794, 158] width 152 height 35
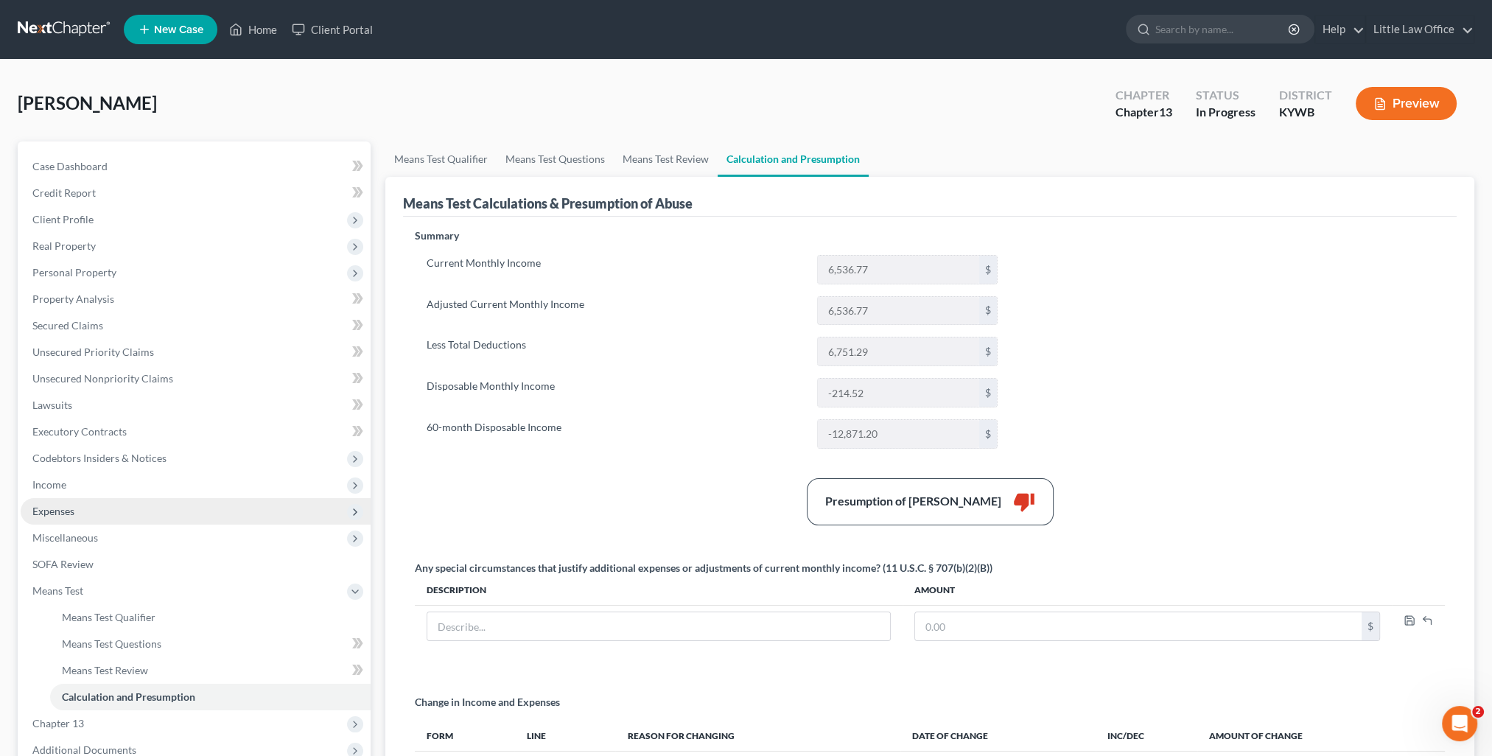
click at [42, 514] on span "Expenses" at bounding box center [53, 511] width 42 height 13
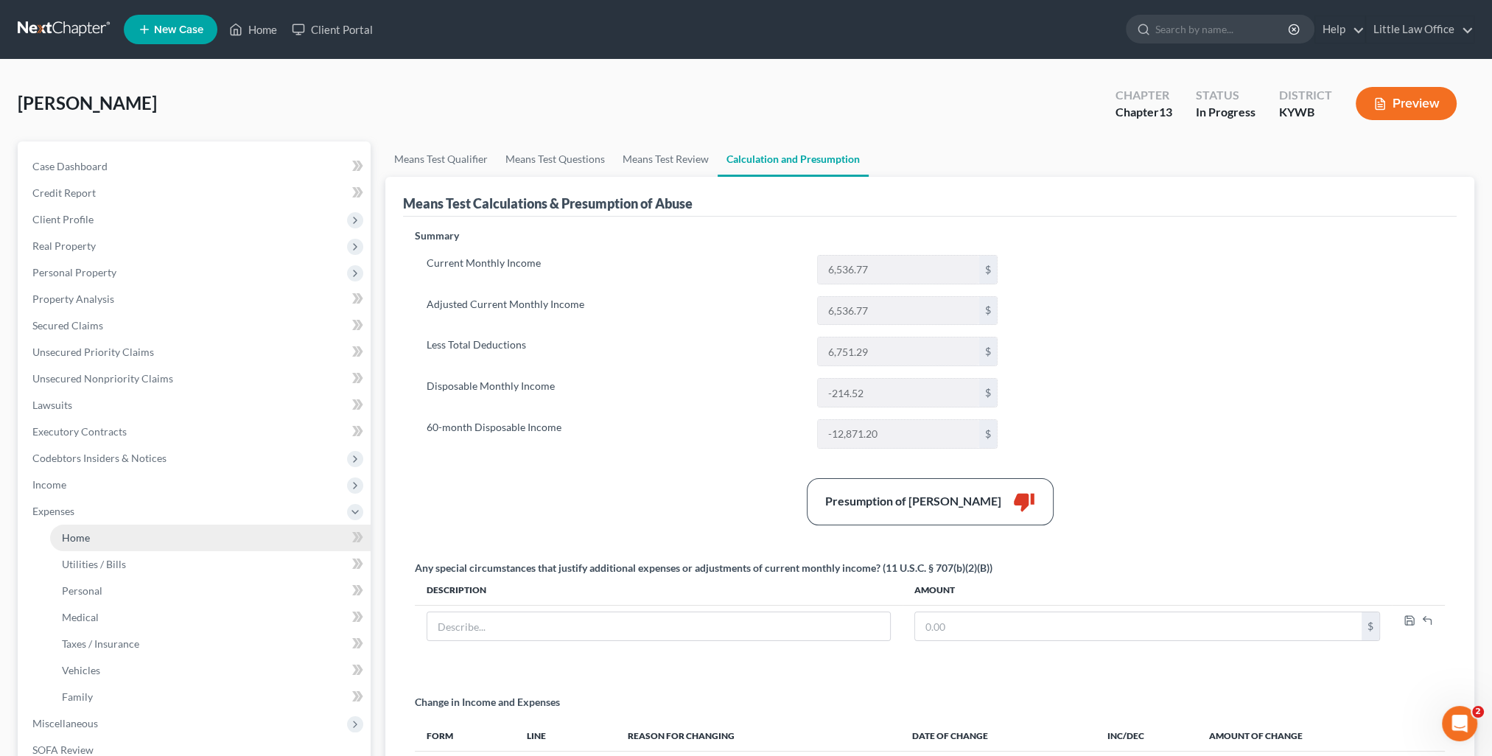
click at [70, 536] on span "Home" at bounding box center [76, 537] width 28 height 13
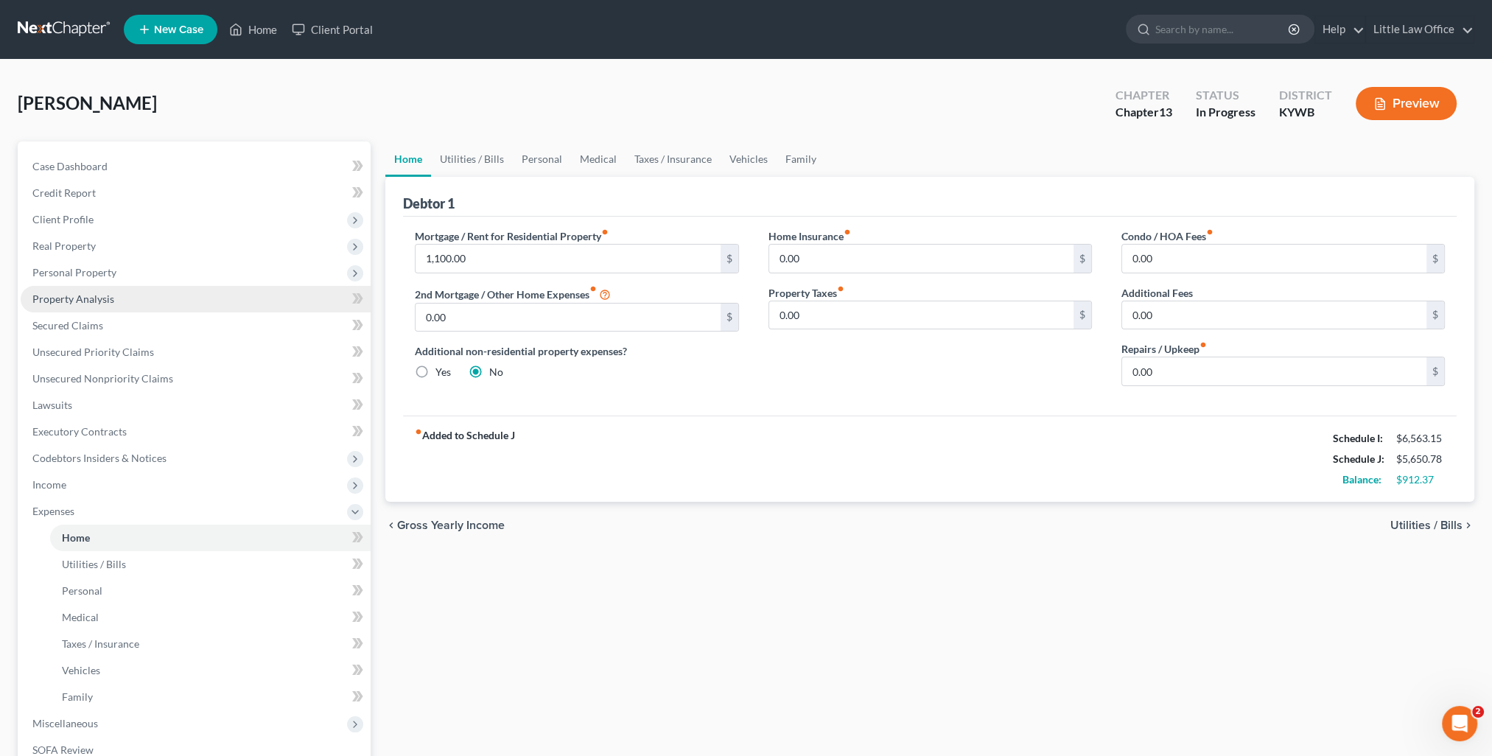
click at [57, 306] on link "Property Analysis" at bounding box center [196, 299] width 350 height 27
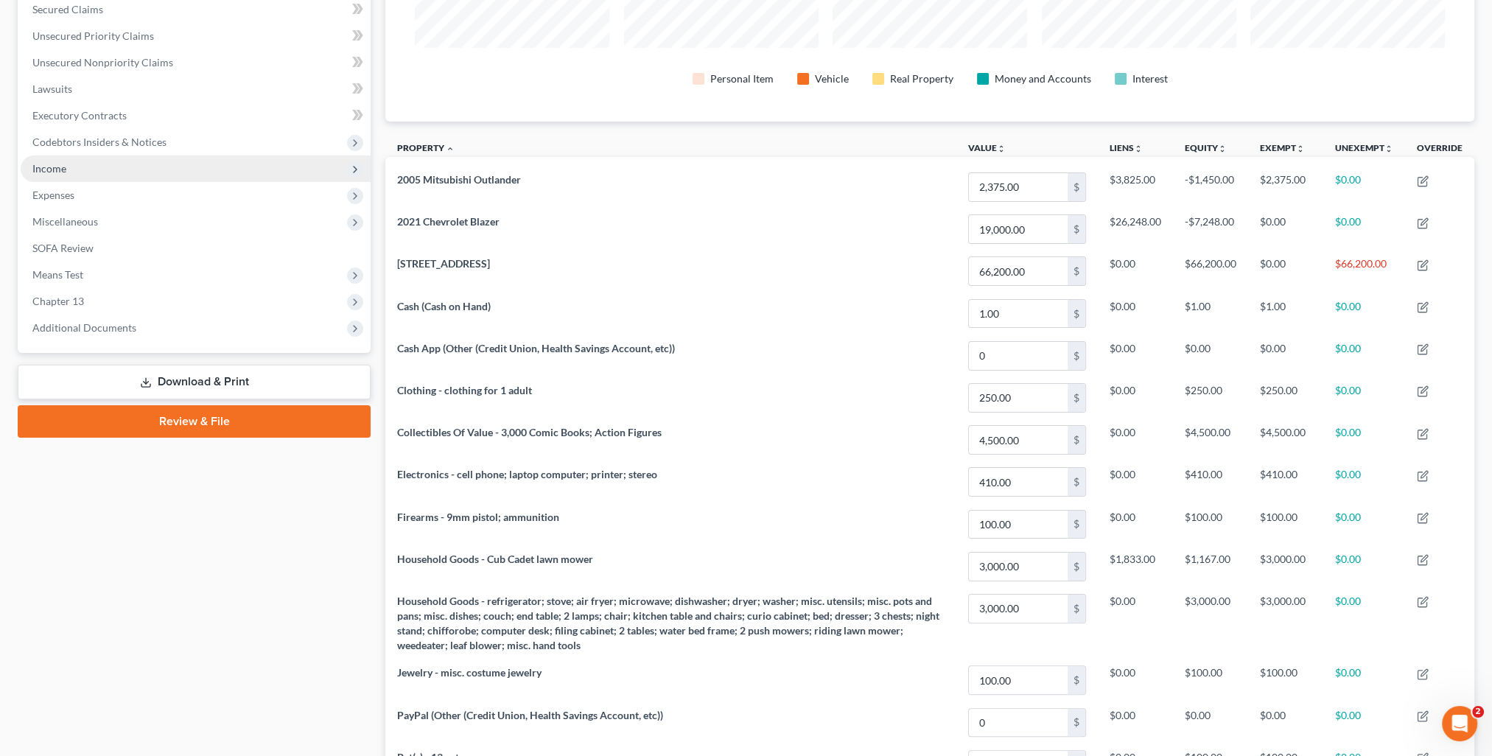
scroll to position [169, 0]
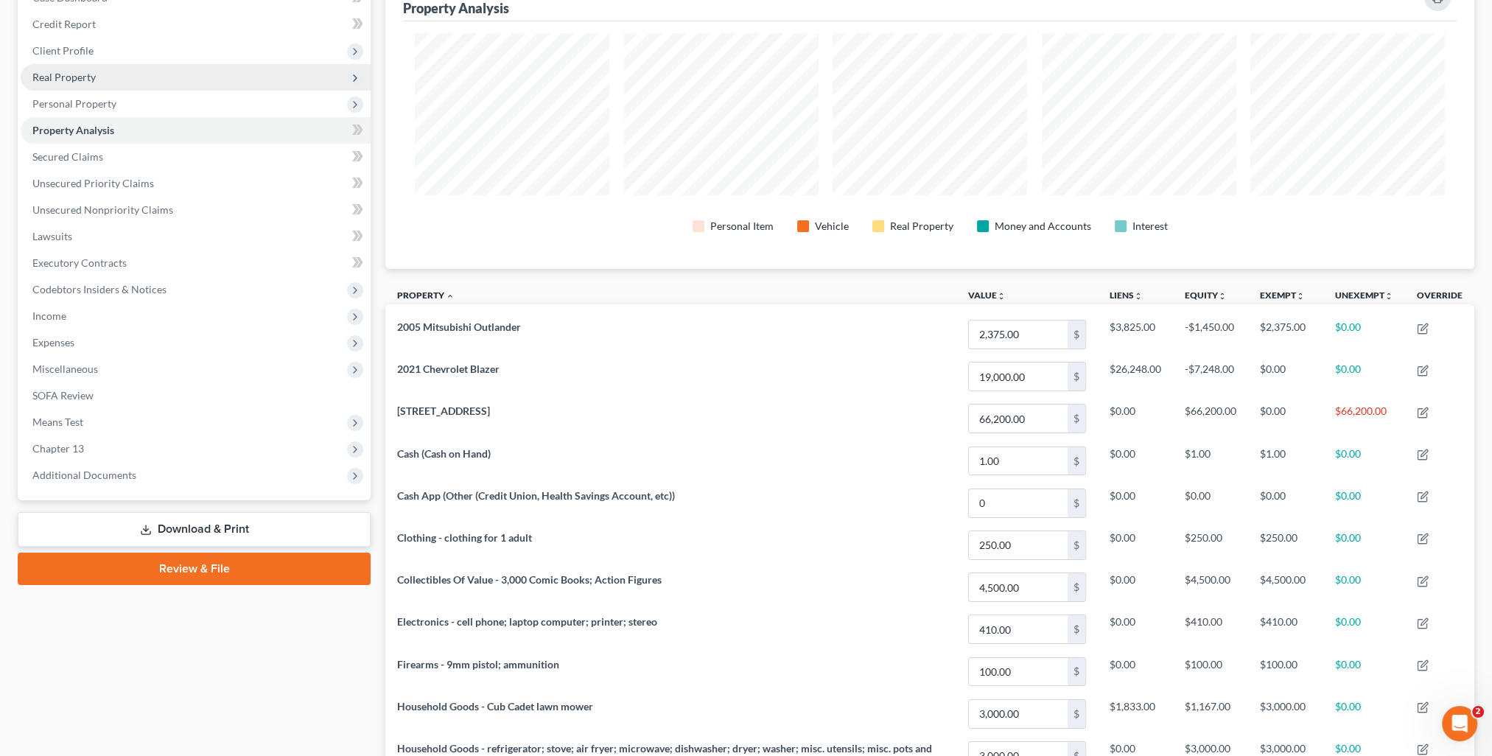
click at [68, 77] on span "Real Property" at bounding box center [63, 77] width 63 height 13
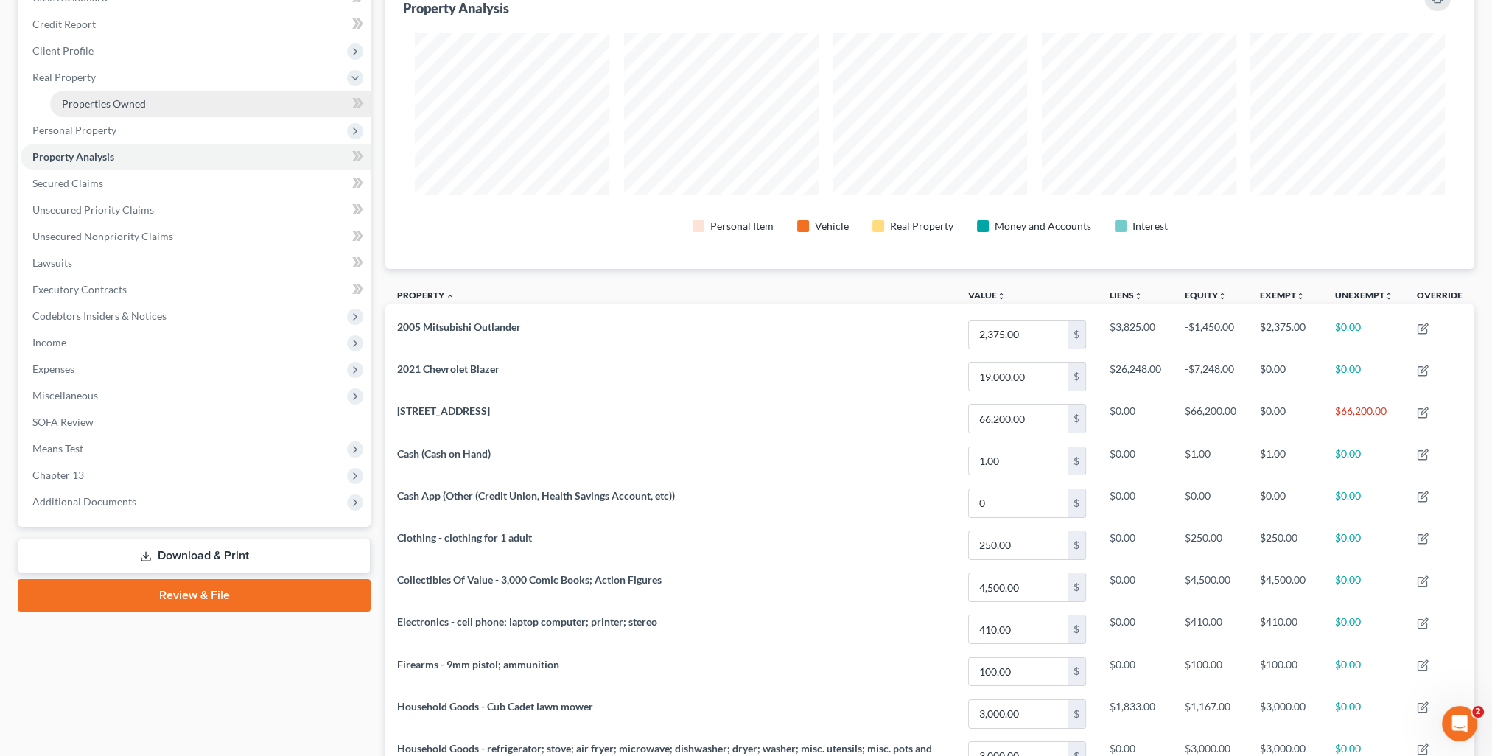
click at [85, 102] on span "Properties Owned" at bounding box center [104, 103] width 84 height 13
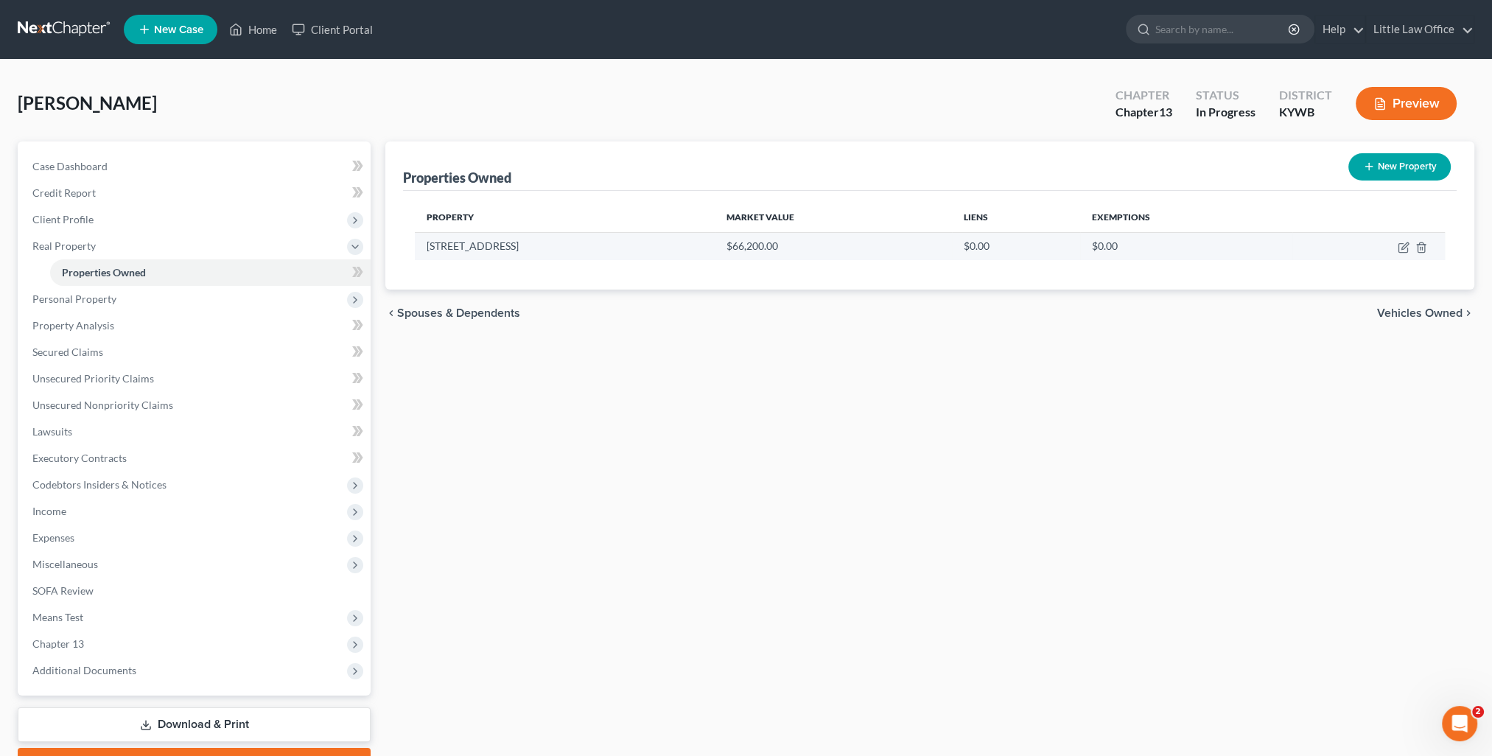
click at [1394, 248] on td at bounding box center [1369, 246] width 153 height 28
click at [1397, 248] on td at bounding box center [1369, 246] width 153 height 28
click at [1399, 248] on icon "button" at bounding box center [1403, 248] width 9 height 9
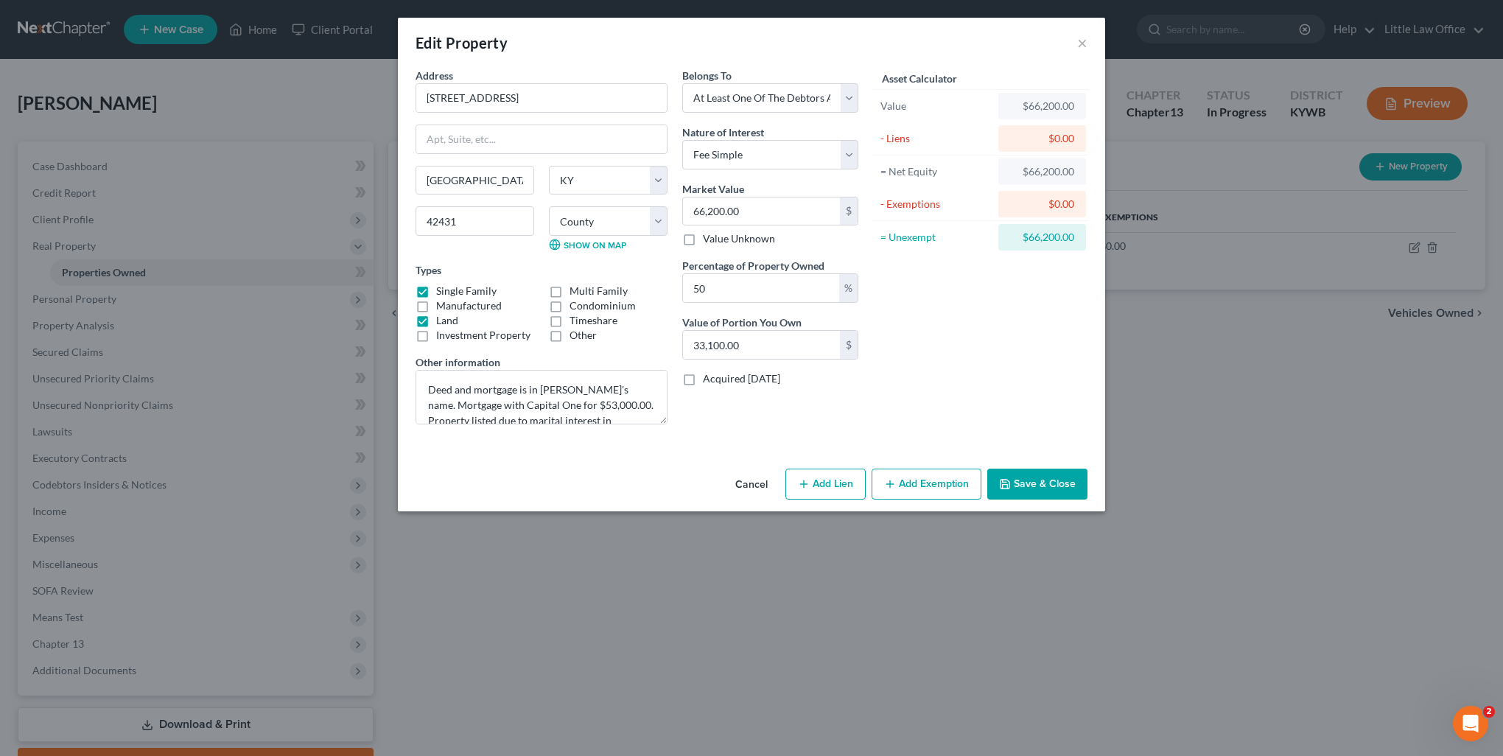
click at [1041, 483] on button "Save & Close" at bounding box center [1038, 484] width 100 height 31
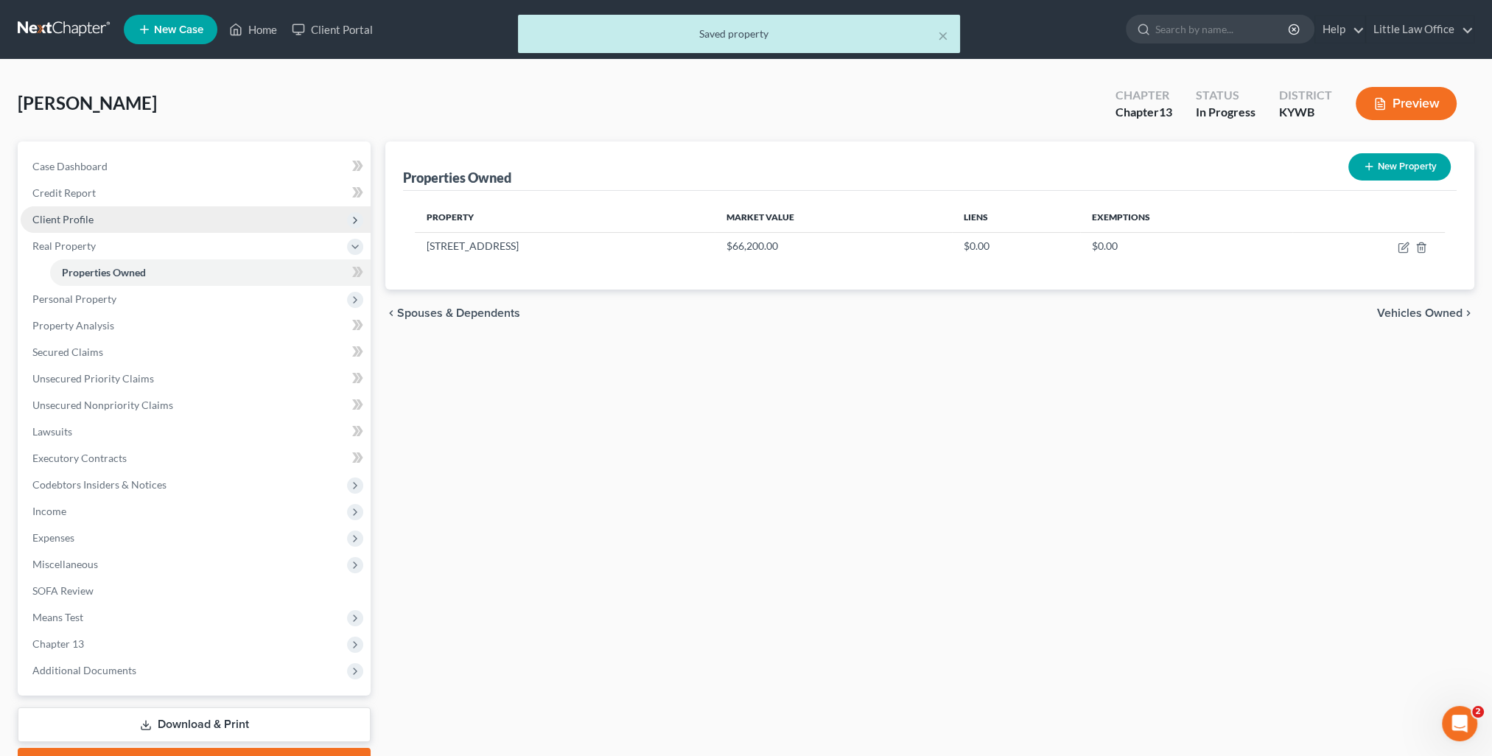
click at [97, 225] on span "Client Profile" at bounding box center [196, 219] width 350 height 27
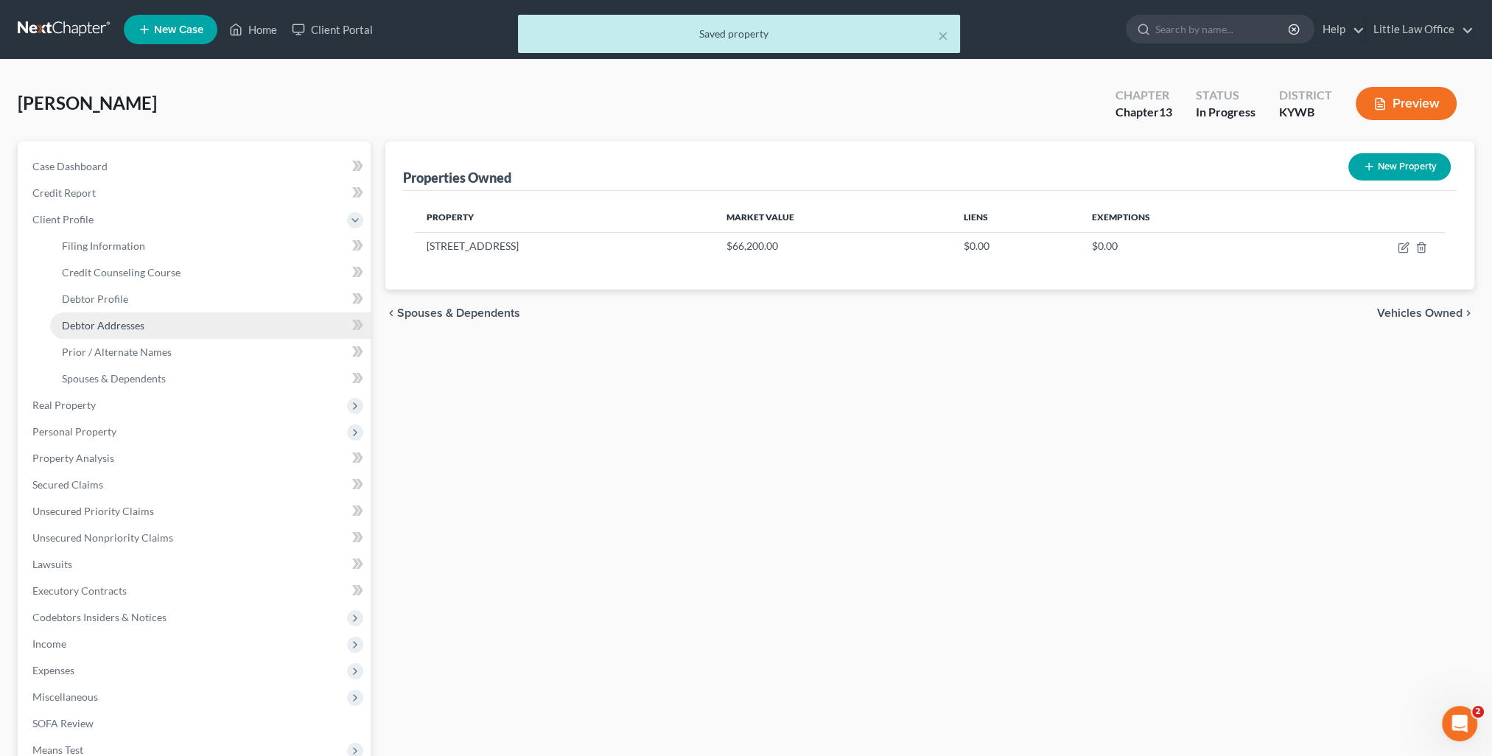
click at [147, 322] on link "Debtor Addresses" at bounding box center [210, 325] width 321 height 27
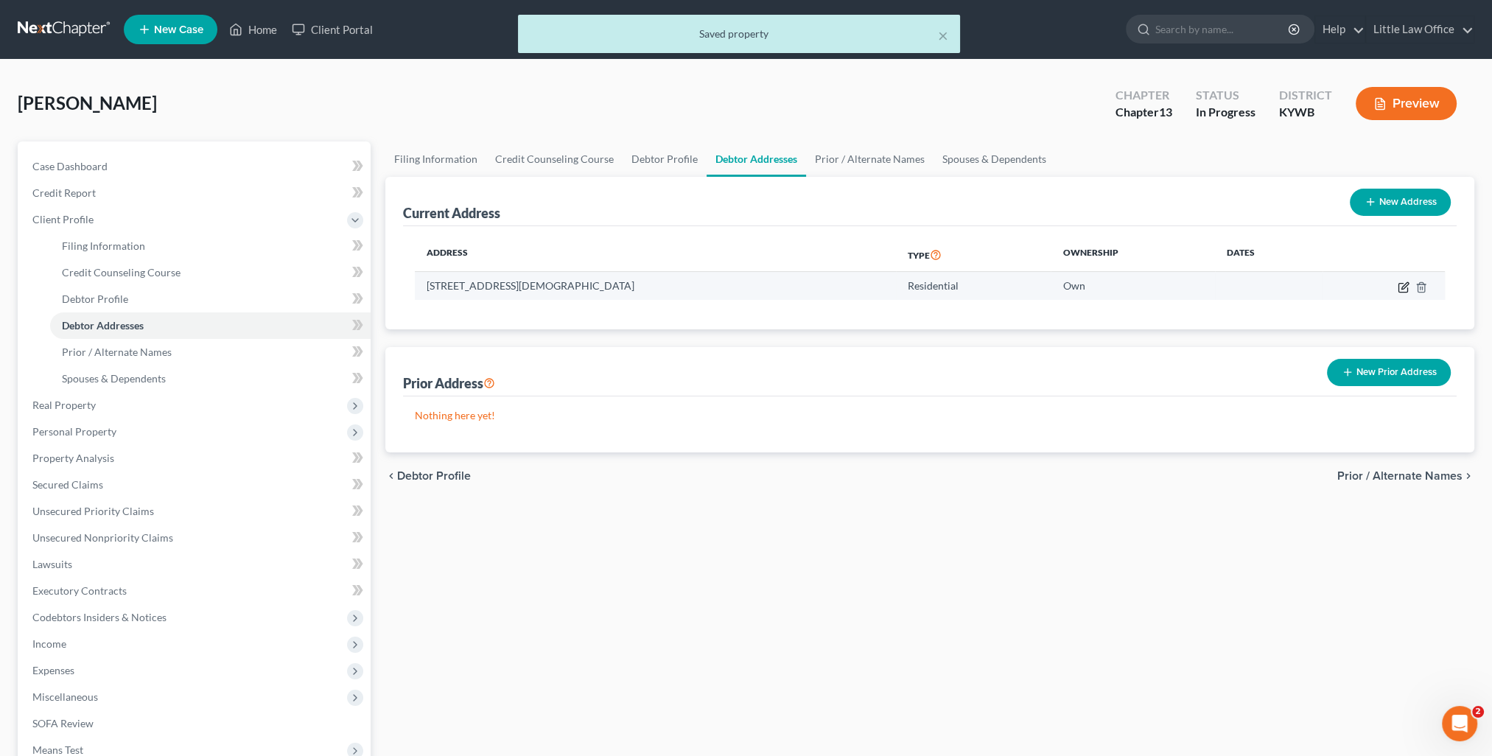
click at [1402, 290] on icon "button" at bounding box center [1404, 288] width 12 height 12
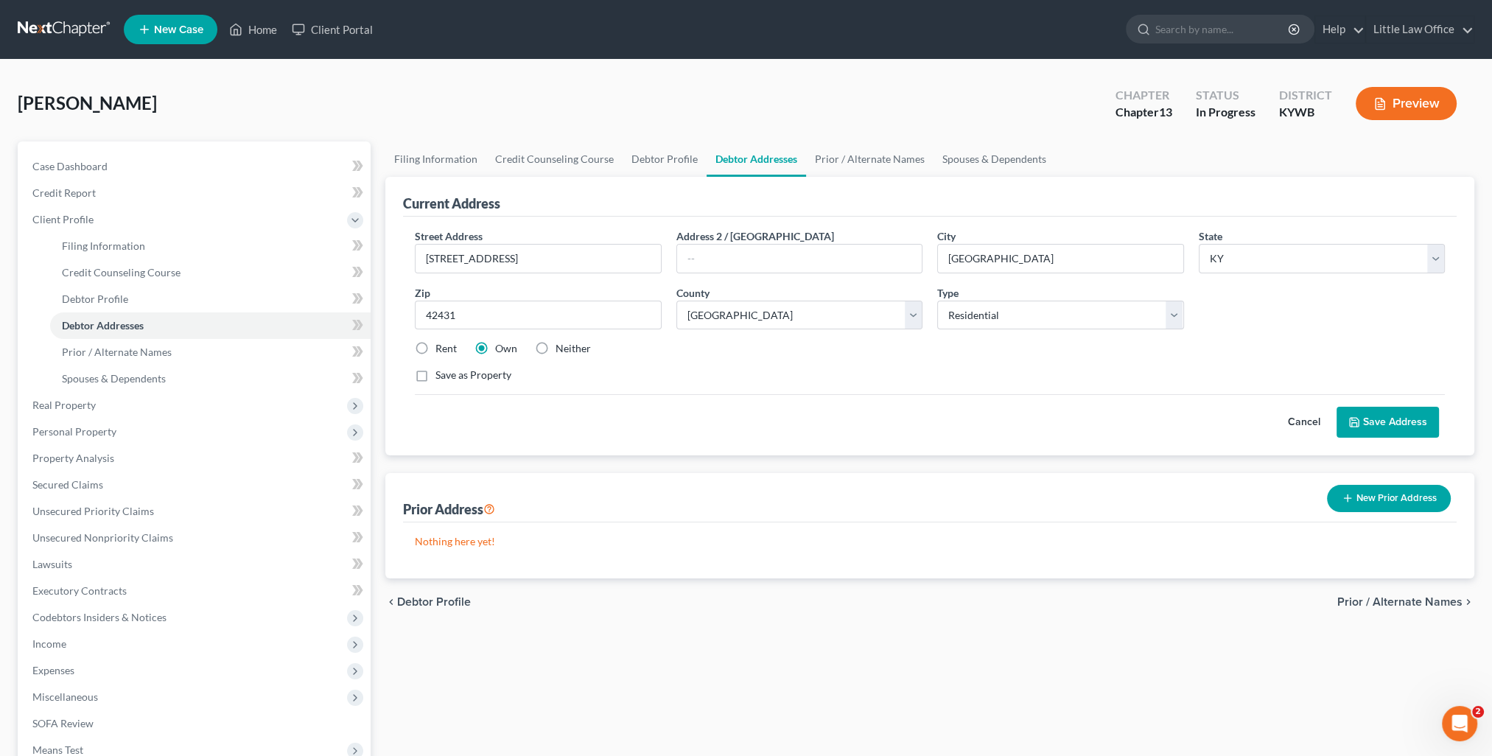
click at [1372, 425] on button "Save Address" at bounding box center [1388, 422] width 102 height 31
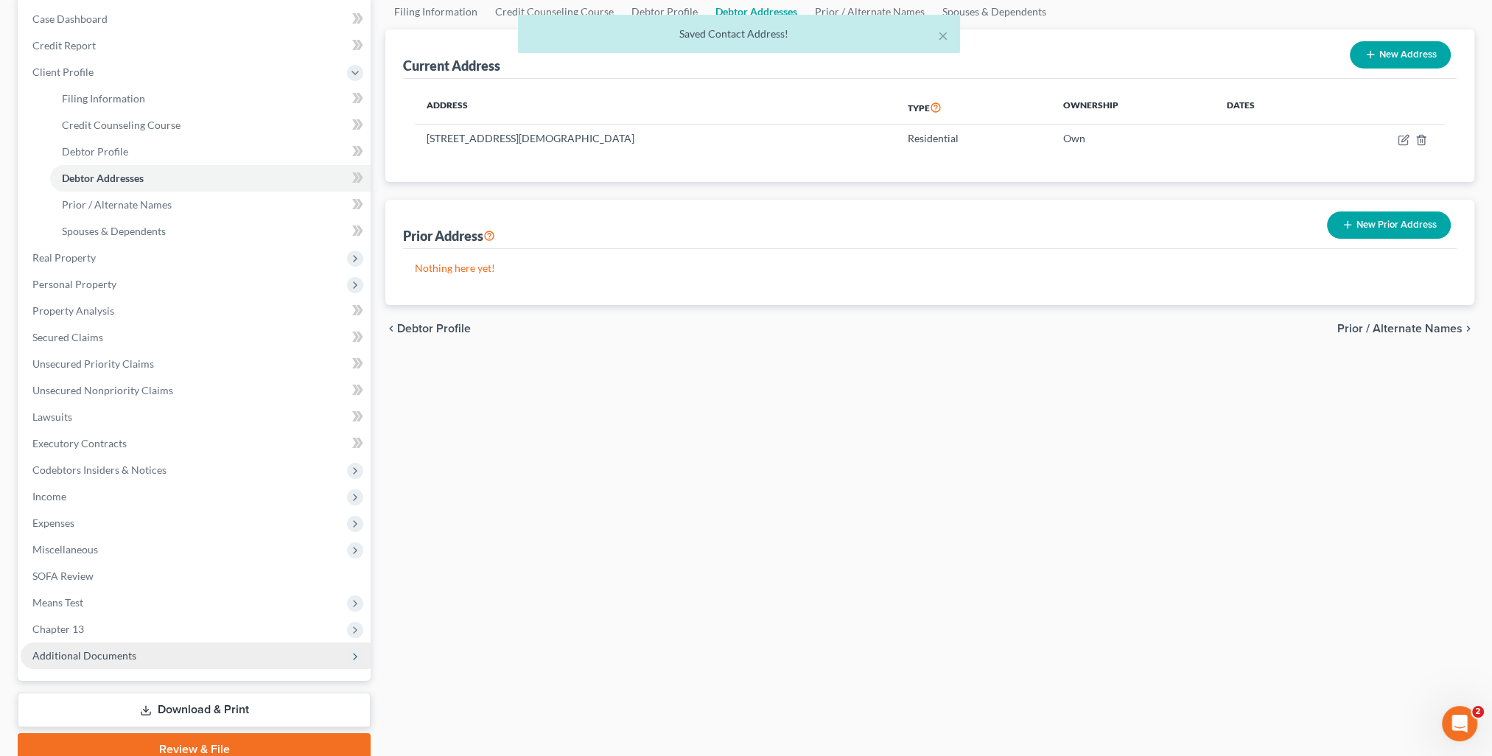
scroll to position [212, 0]
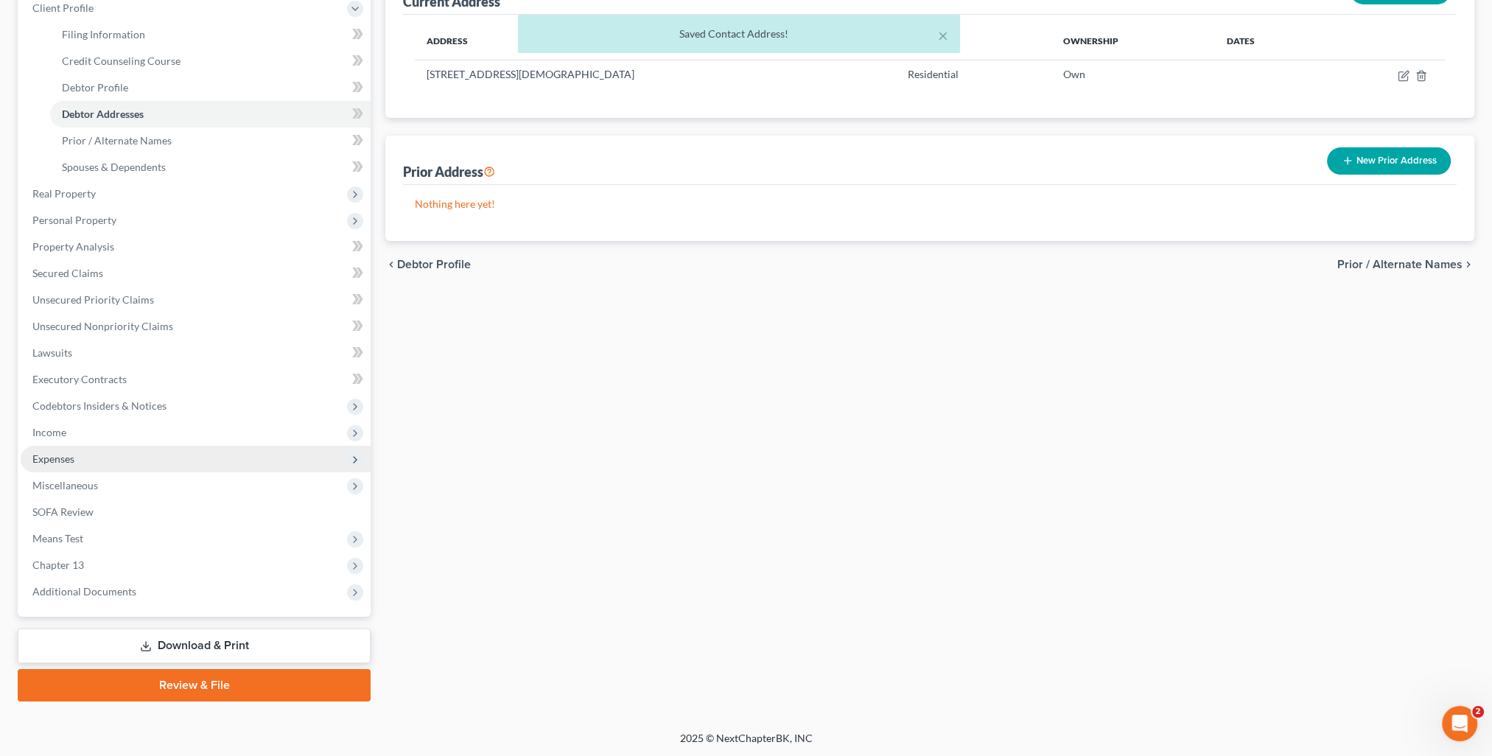
click at [71, 461] on span "Expenses" at bounding box center [53, 458] width 42 height 13
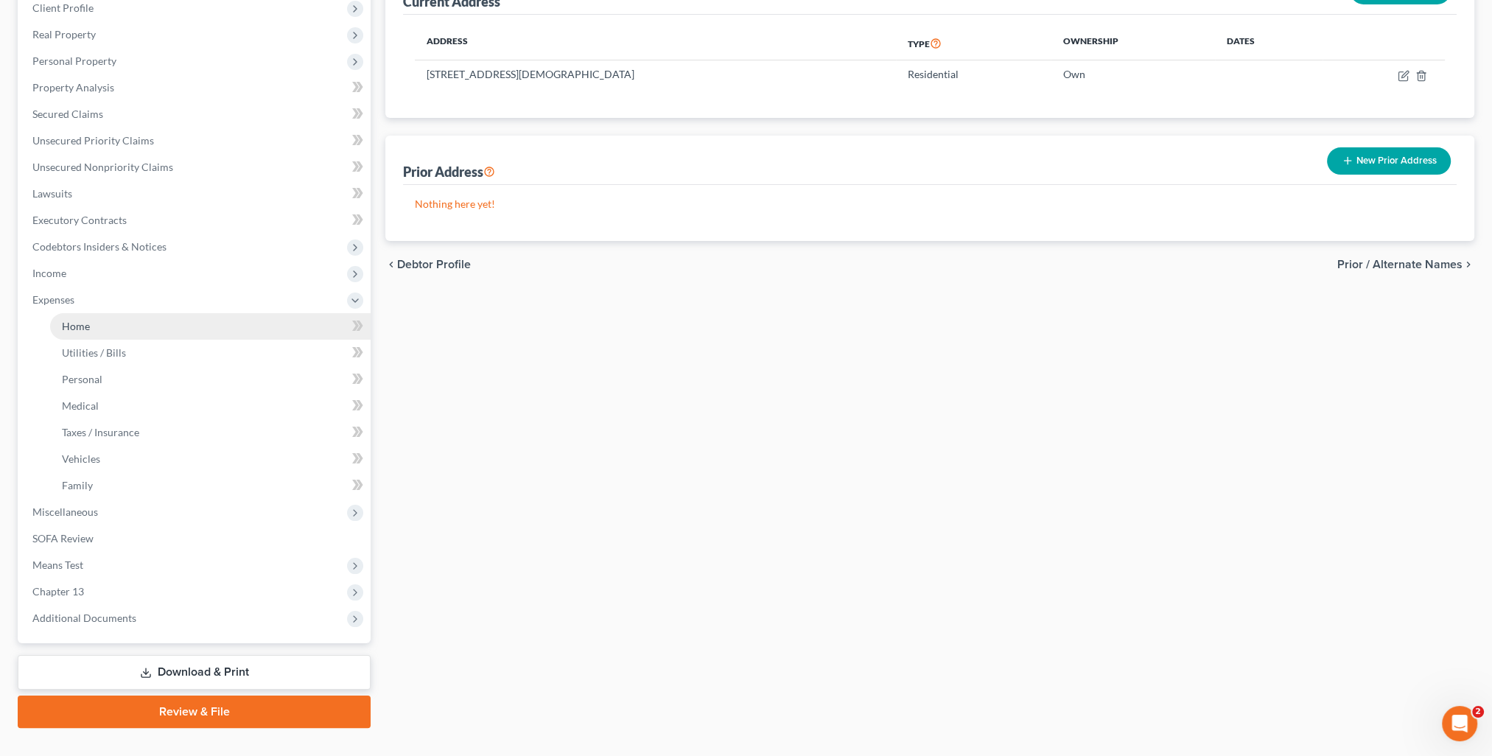
click at [88, 331] on span "Home" at bounding box center [76, 326] width 28 height 13
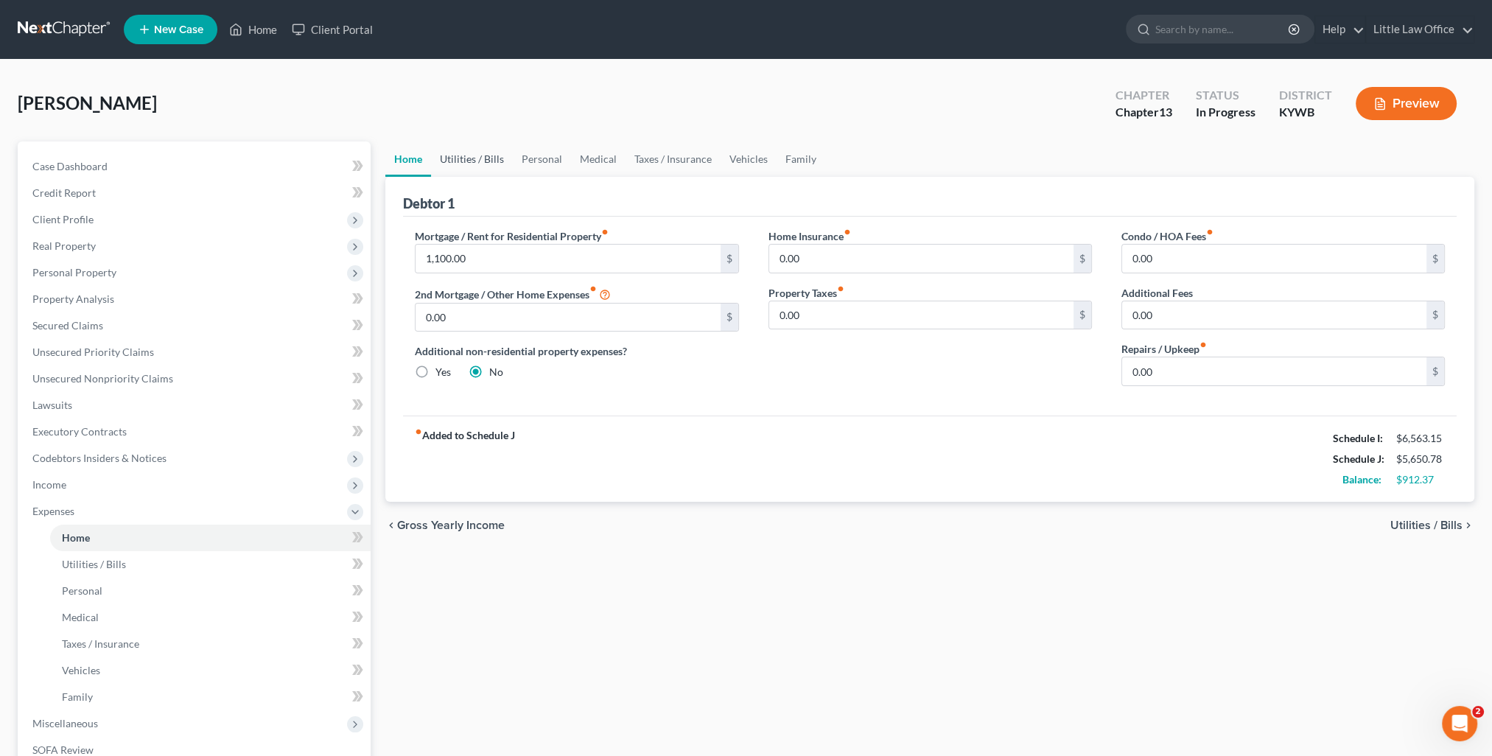
click at [458, 159] on link "Utilities / Bills" at bounding box center [472, 158] width 82 height 35
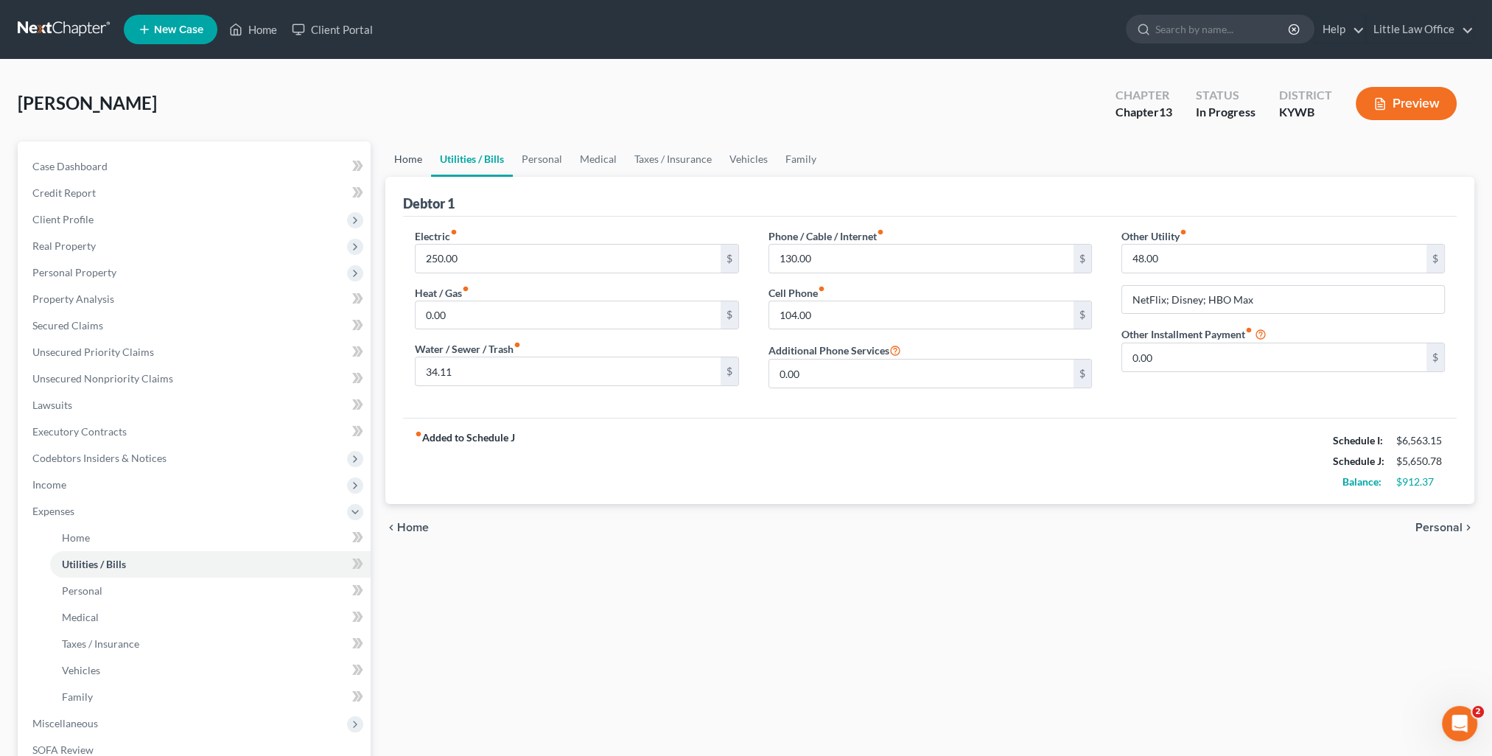
click at [411, 162] on link "Home" at bounding box center [408, 158] width 46 height 35
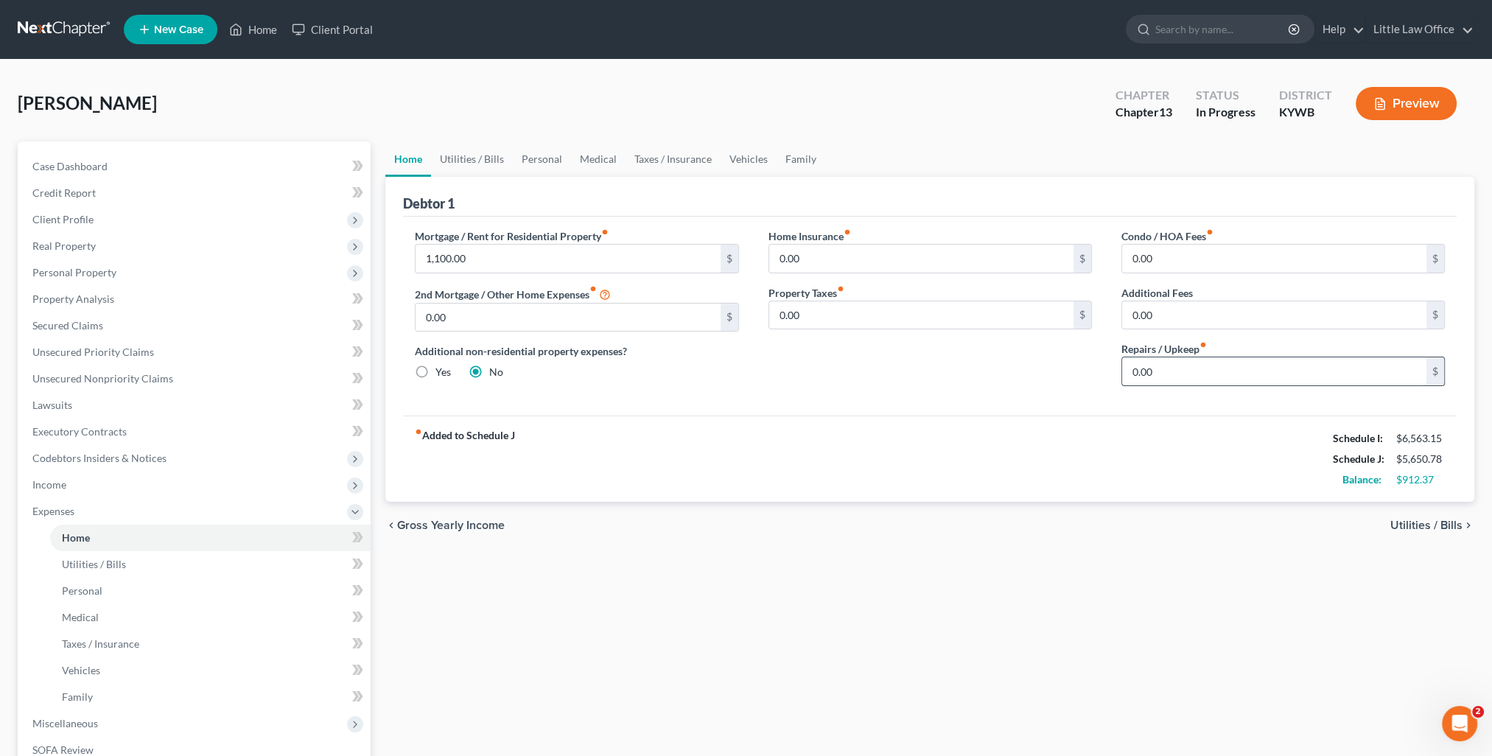
click at [1164, 375] on input "0.00" at bounding box center [1274, 371] width 304 height 28
click at [480, 158] on link "Utilities / Bills" at bounding box center [472, 158] width 82 height 35
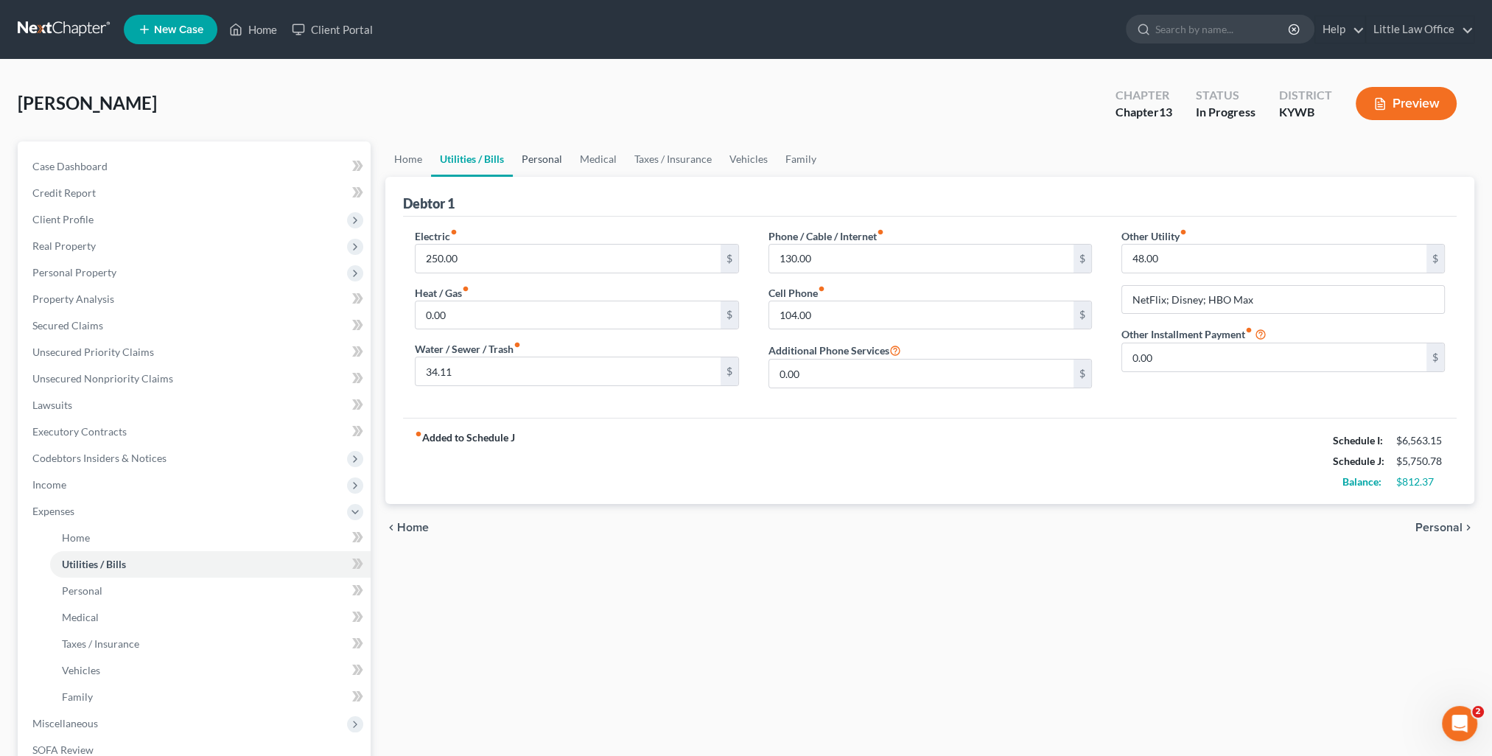
click at [537, 167] on link "Personal" at bounding box center [542, 158] width 58 height 35
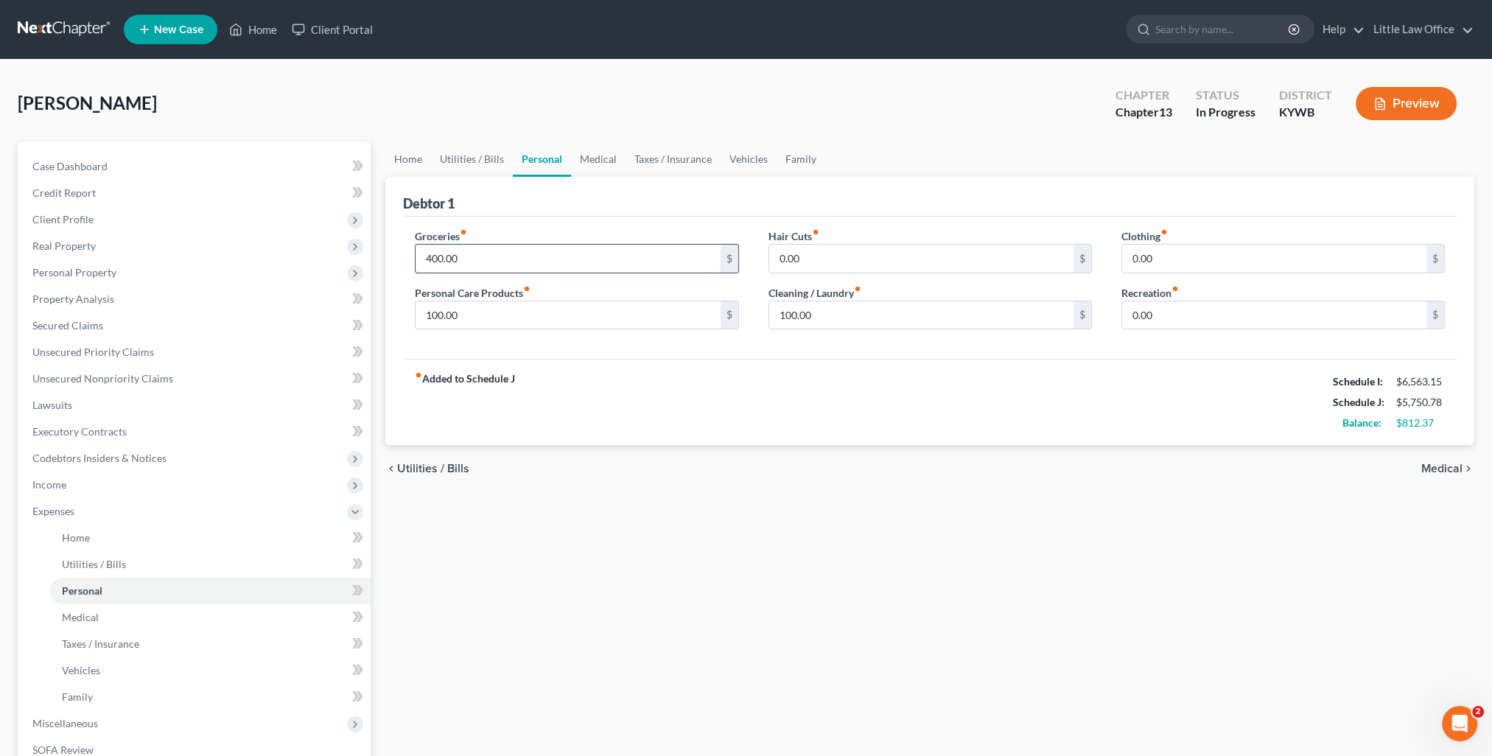
click at [499, 264] on input "400.00" at bounding box center [568, 259] width 304 height 28
click at [1158, 310] on input "0.00" at bounding box center [1274, 315] width 304 height 28
click at [602, 168] on link "Medical" at bounding box center [598, 158] width 55 height 35
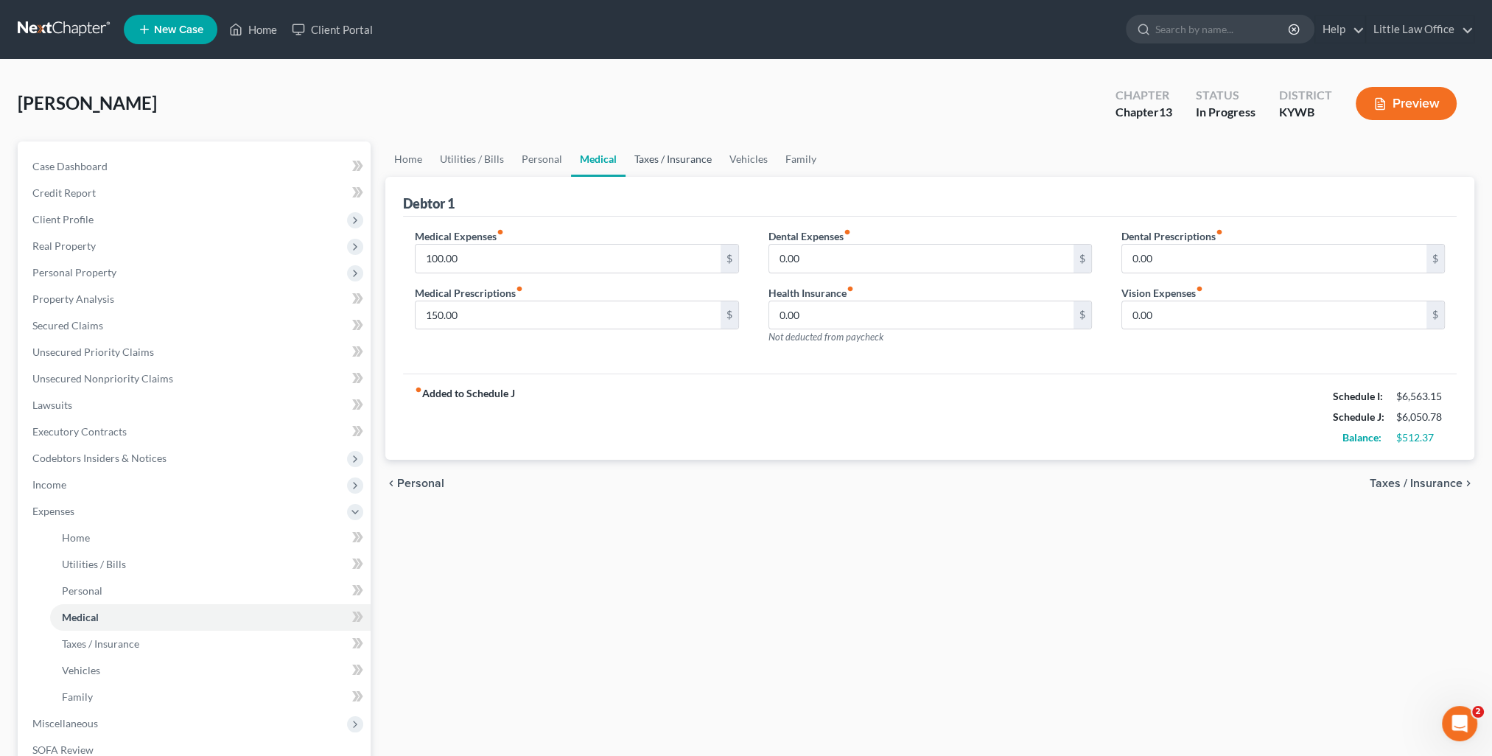
click at [651, 162] on link "Taxes / Insurance" at bounding box center [673, 158] width 95 height 35
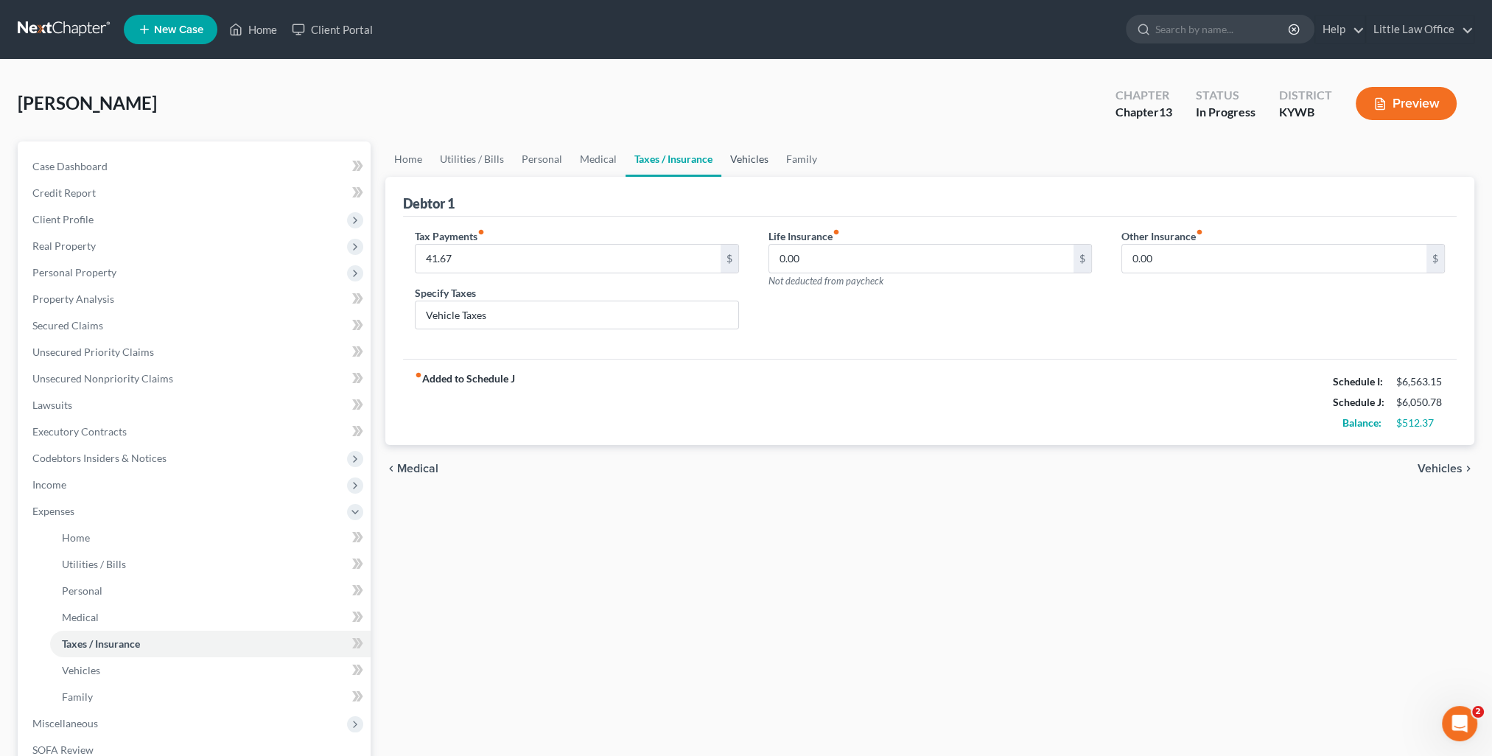
click at [742, 157] on link "Vehicles" at bounding box center [749, 158] width 56 height 35
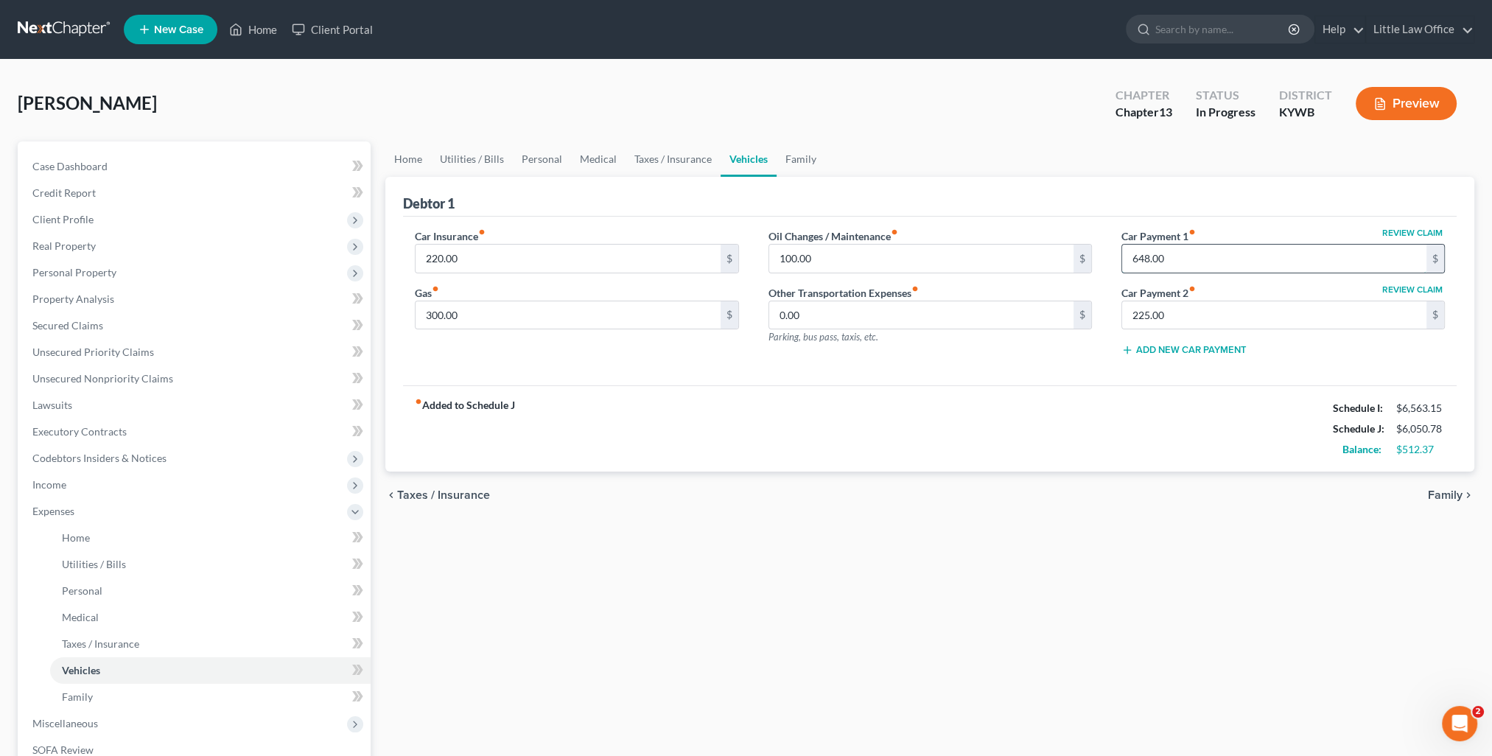
click at [1208, 256] on input "648.00" at bounding box center [1274, 259] width 304 height 28
click at [1189, 317] on input "225.00" at bounding box center [1274, 315] width 304 height 28
click at [794, 153] on link "Family" at bounding box center [801, 158] width 49 height 35
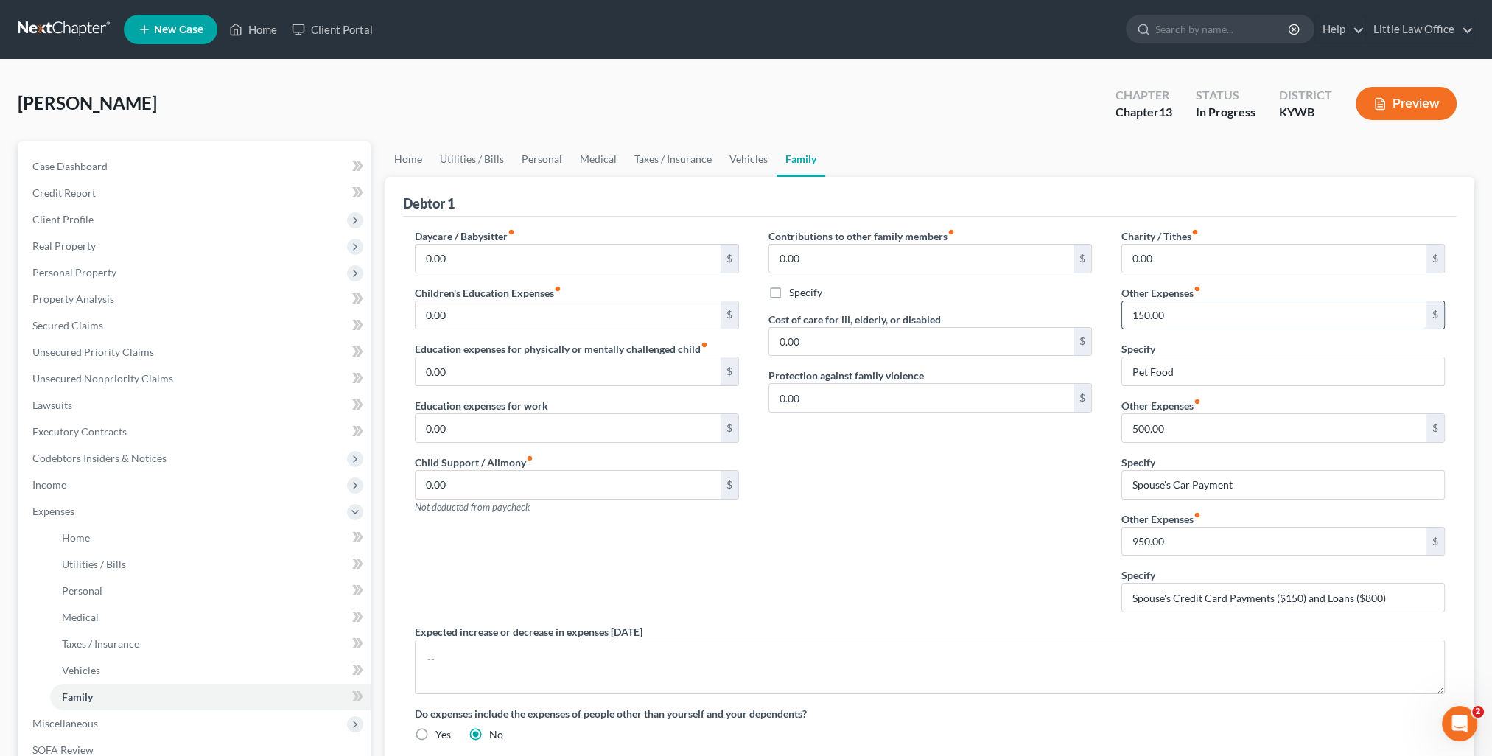
click at [1181, 313] on input "150.00" at bounding box center [1274, 315] width 304 height 28
click at [1049, 601] on div "Contributions to other family members fiber_manual_record 0.00 $ Specify Cost o…" at bounding box center [930, 426] width 353 height 396
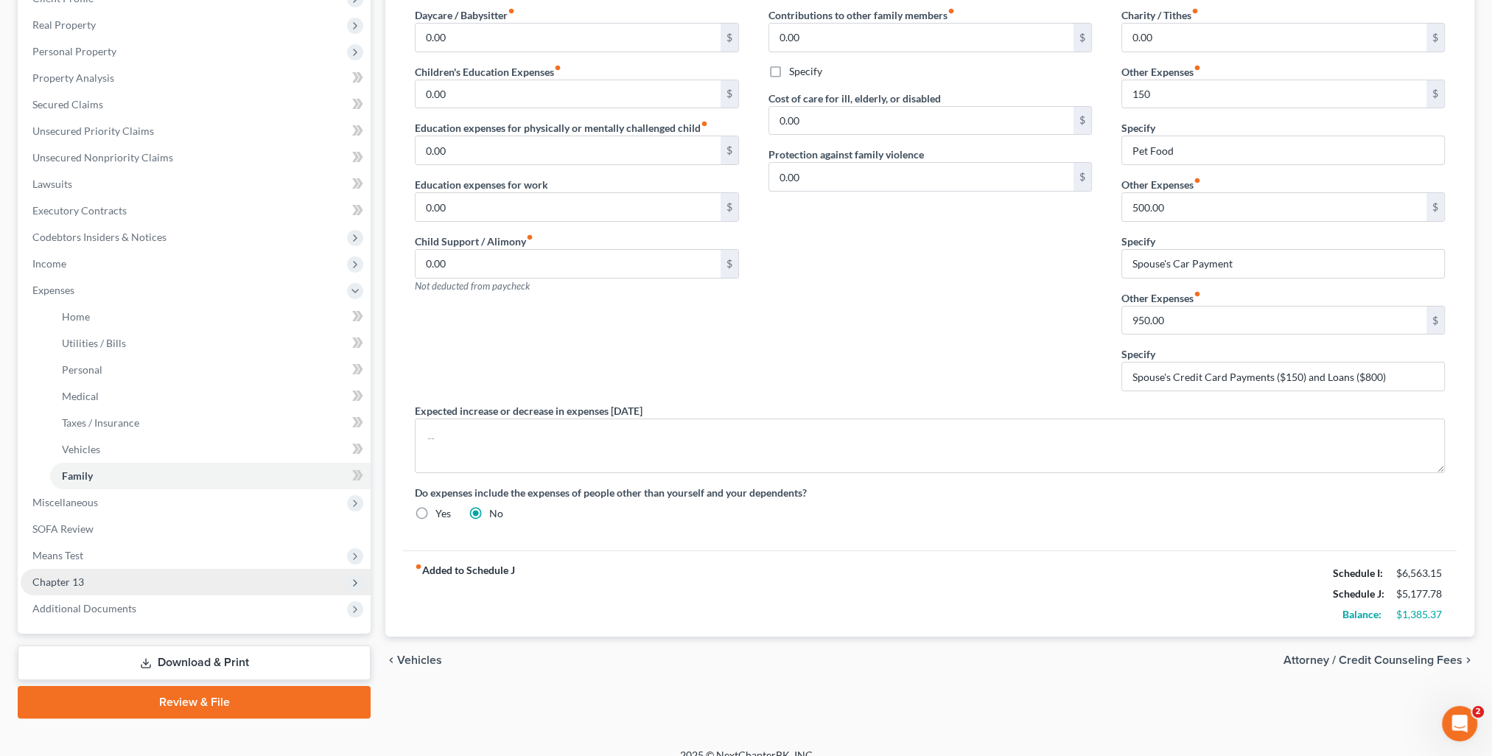
click at [83, 591] on span "Chapter 13" at bounding box center [196, 582] width 350 height 27
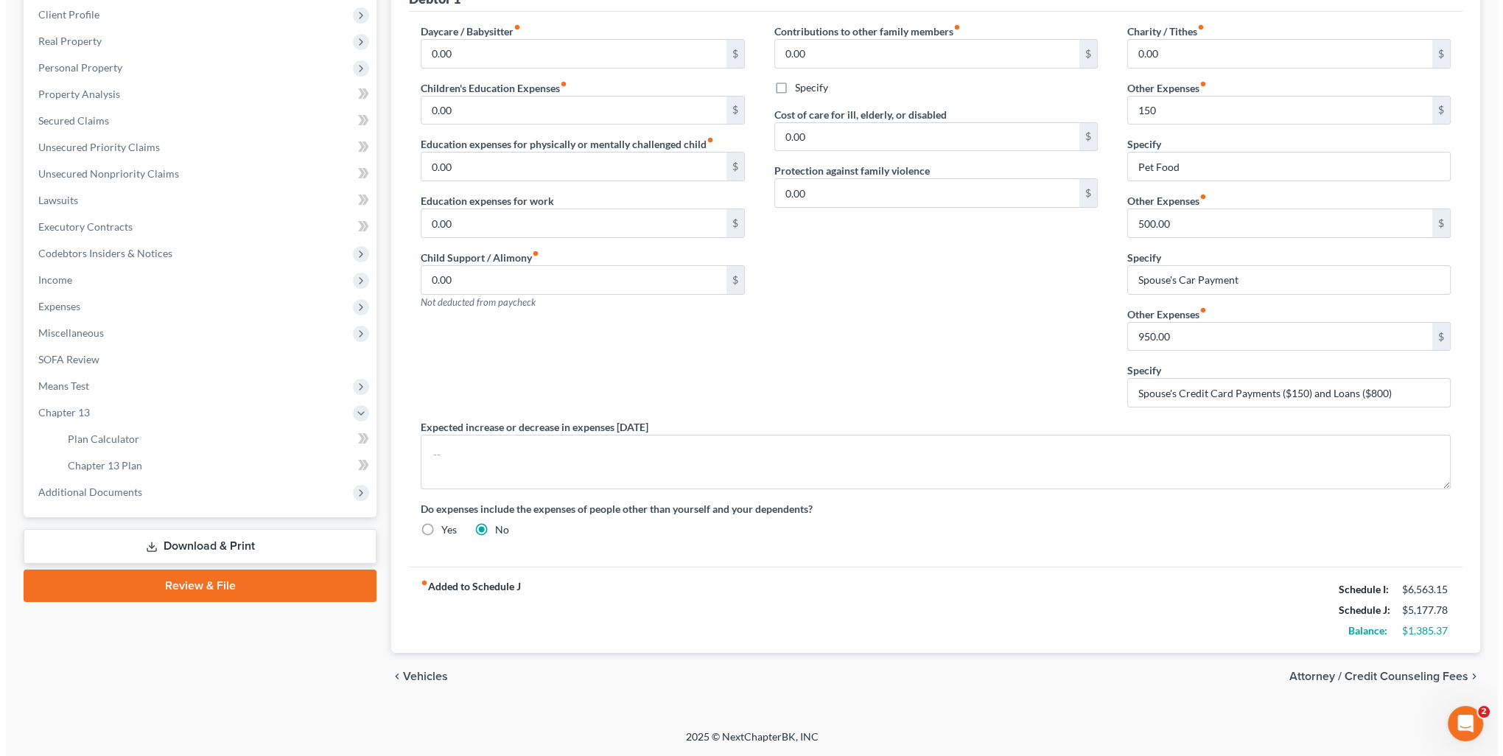
scroll to position [201, 0]
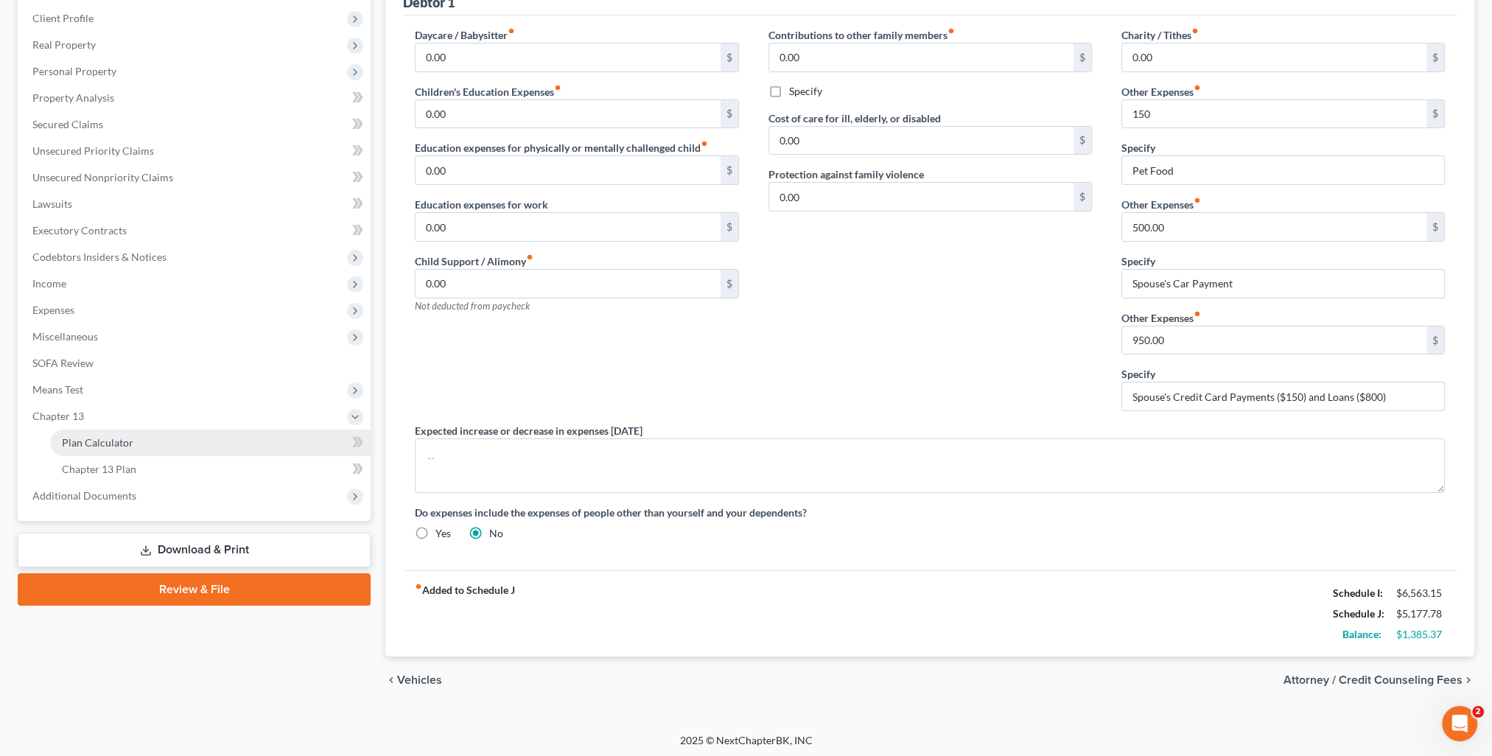
click at [99, 445] on span "Plan Calculator" at bounding box center [97, 442] width 71 height 13
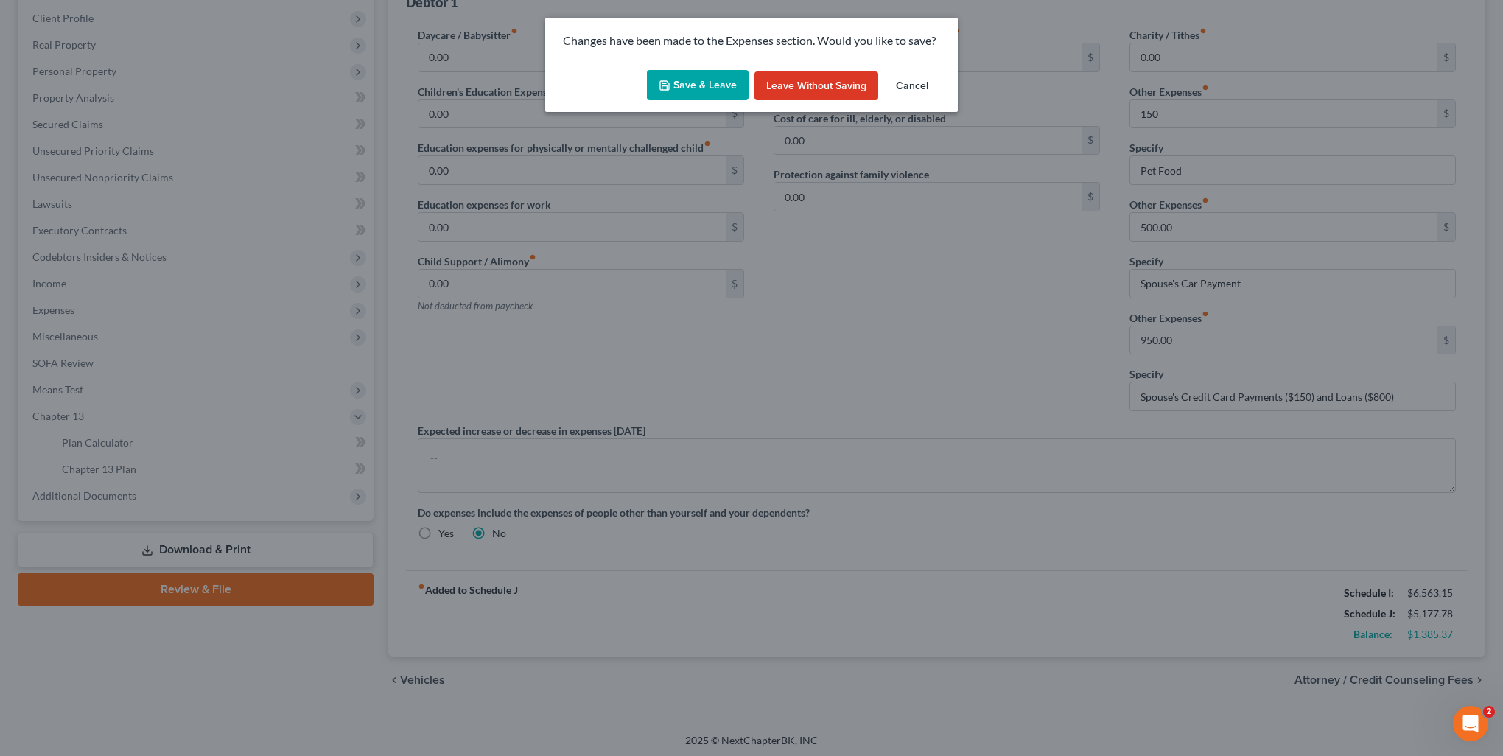
click at [702, 86] on button "Save & Leave" at bounding box center [698, 85] width 102 height 31
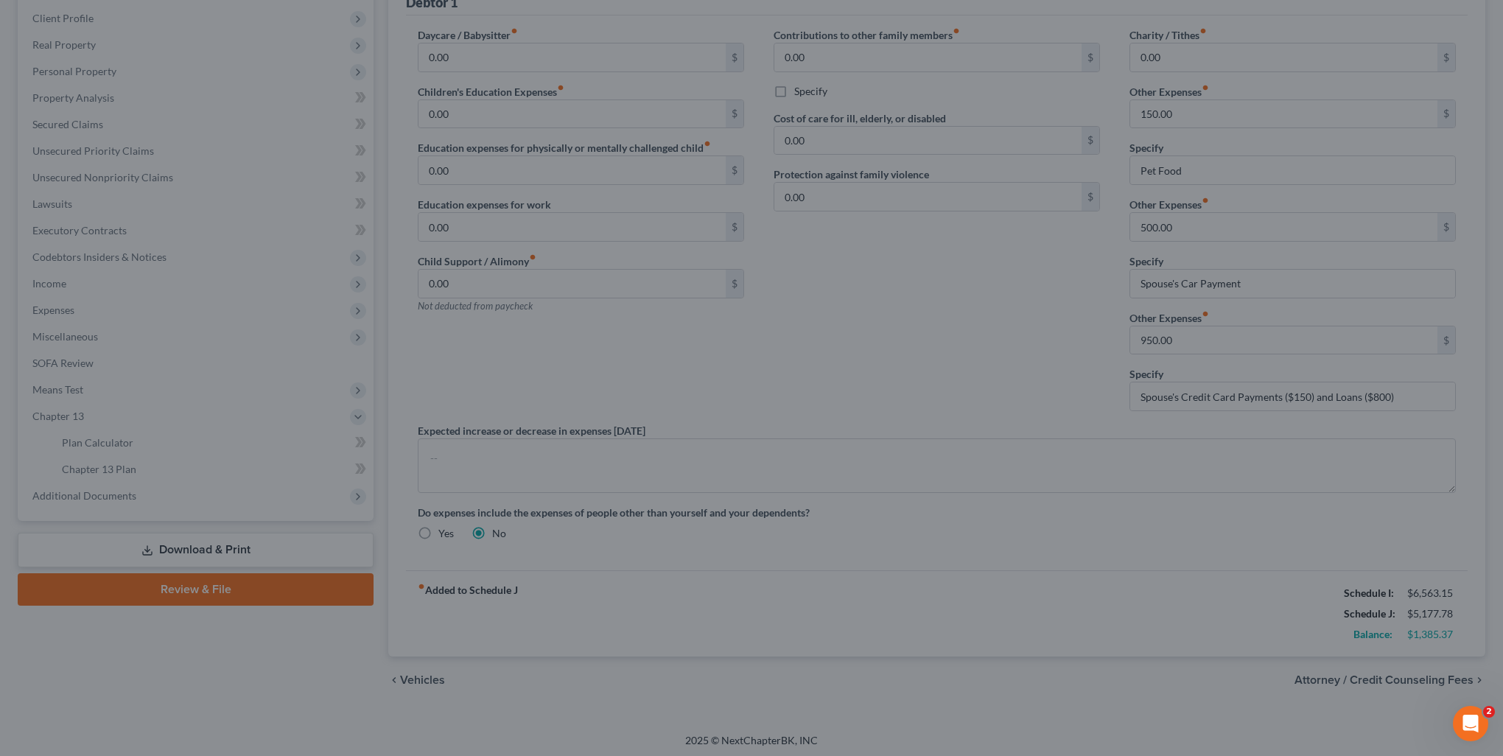
scroll to position [105, 0]
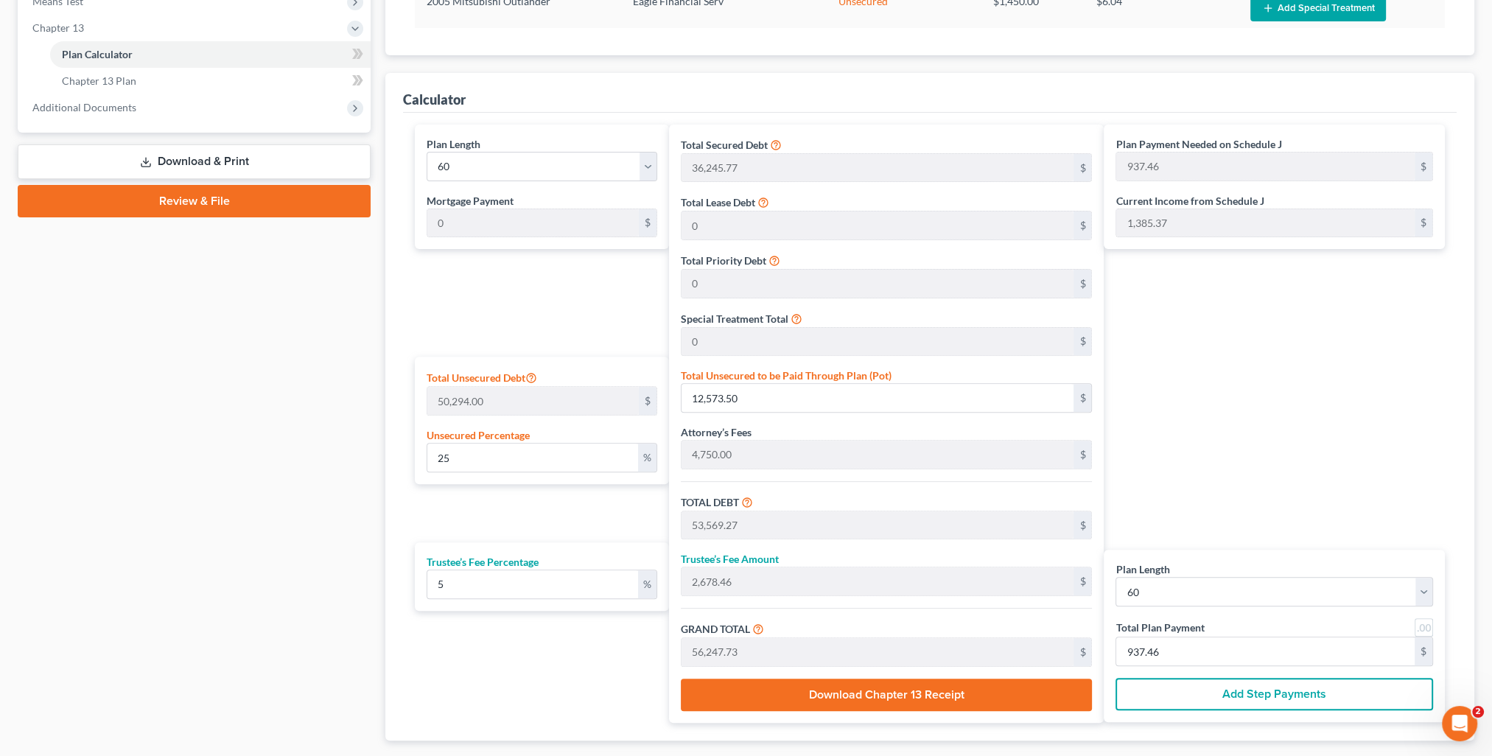
scroll to position [663, 0]
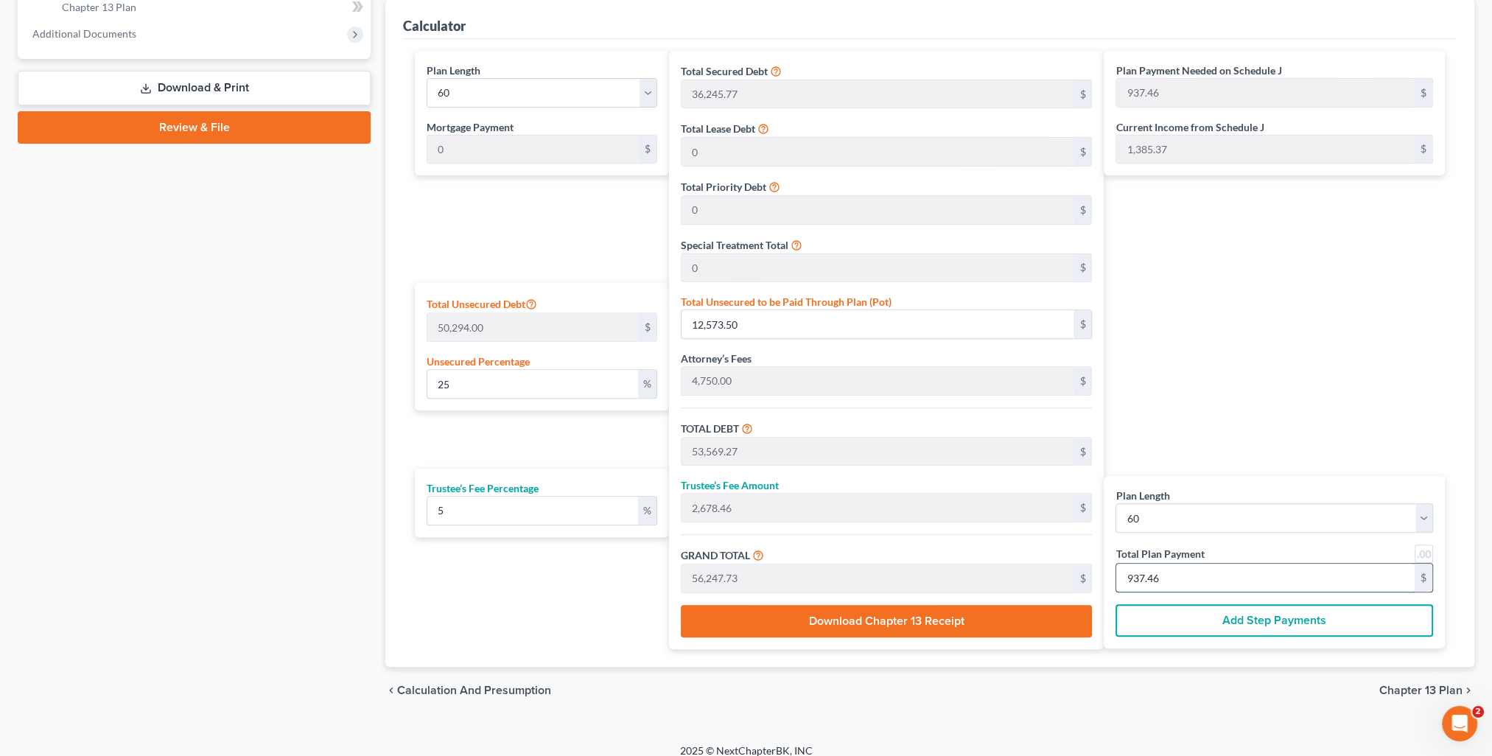
click at [1179, 573] on input "937.46" at bounding box center [1265, 578] width 298 height 28
click at [1226, 370] on div "Plan Payment Needed on Schedule J 937.46 $ Current Income from Schedule J 1,385…" at bounding box center [1278, 350] width 349 height 598
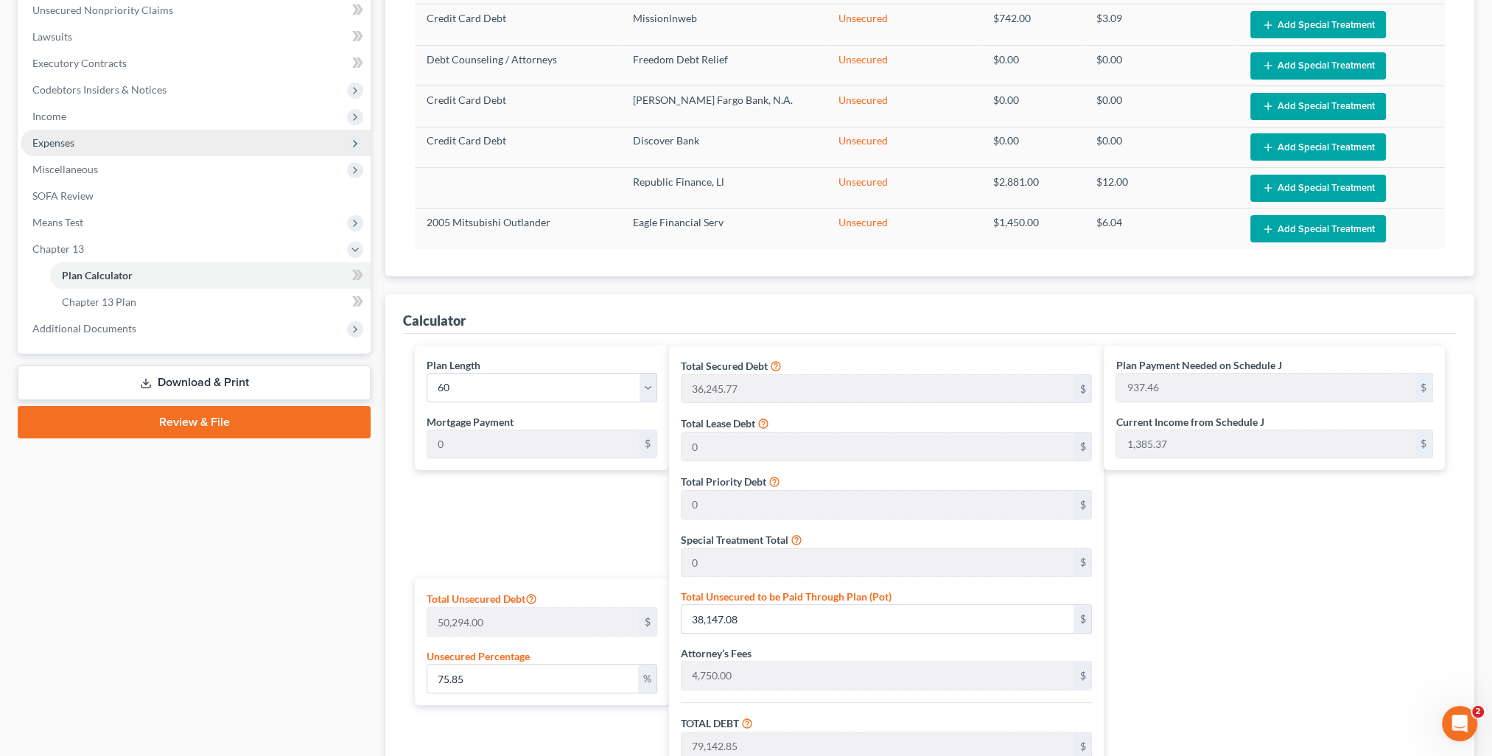
click at [68, 145] on span "Expenses" at bounding box center [53, 142] width 42 height 13
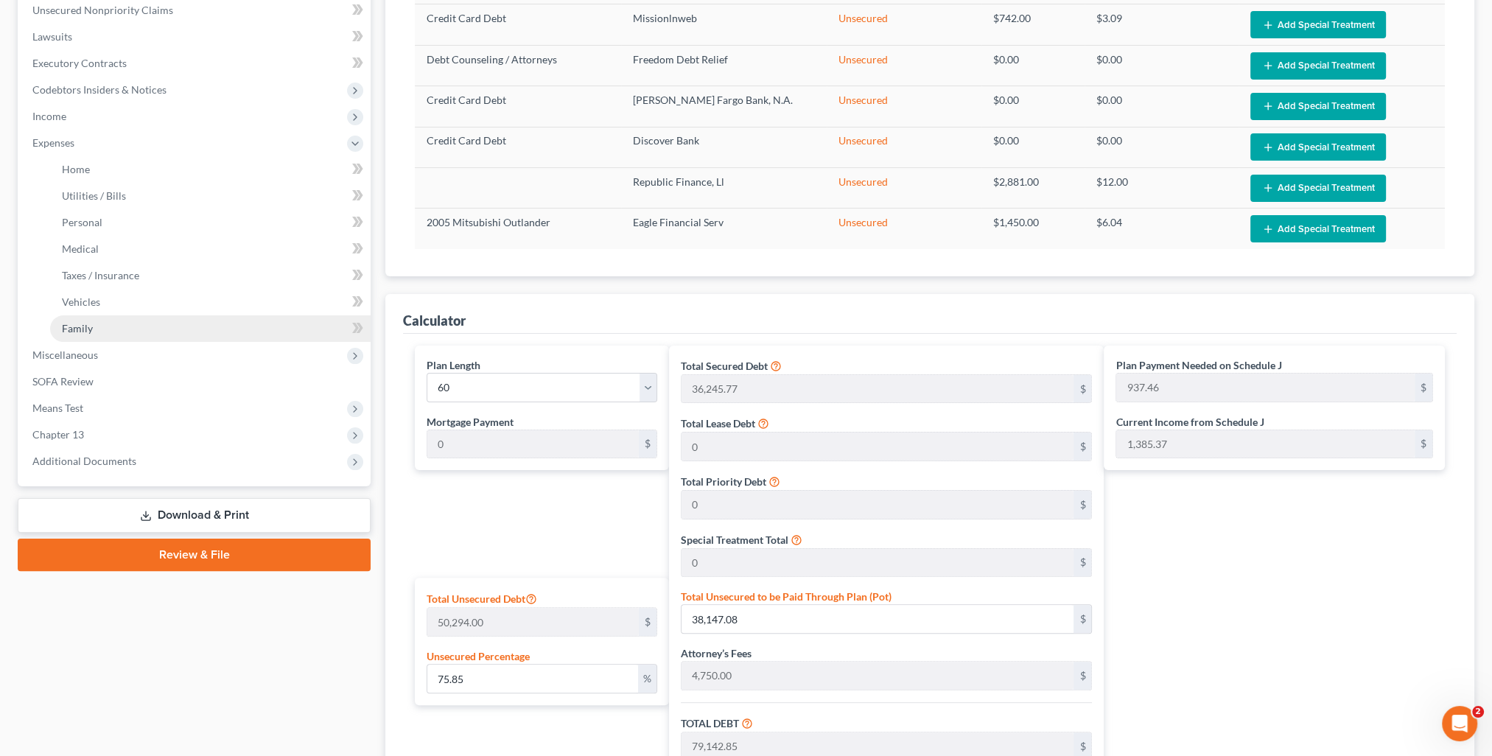
click at [113, 328] on link "Family" at bounding box center [210, 328] width 321 height 27
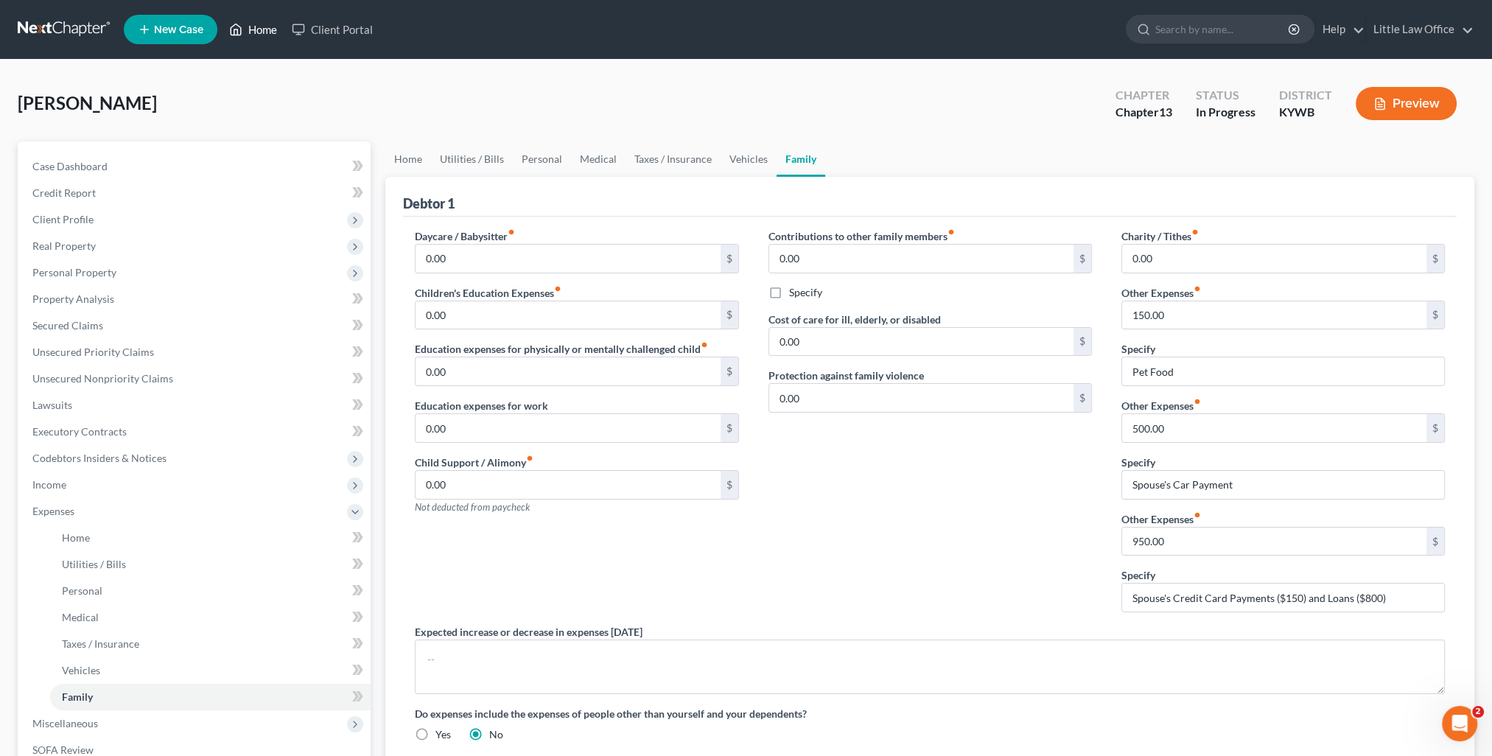
drag, startPoint x: 258, startPoint y: 25, endPoint x: 267, endPoint y: 36, distance: 14.2
click at [258, 25] on link "Home" at bounding box center [253, 29] width 63 height 27
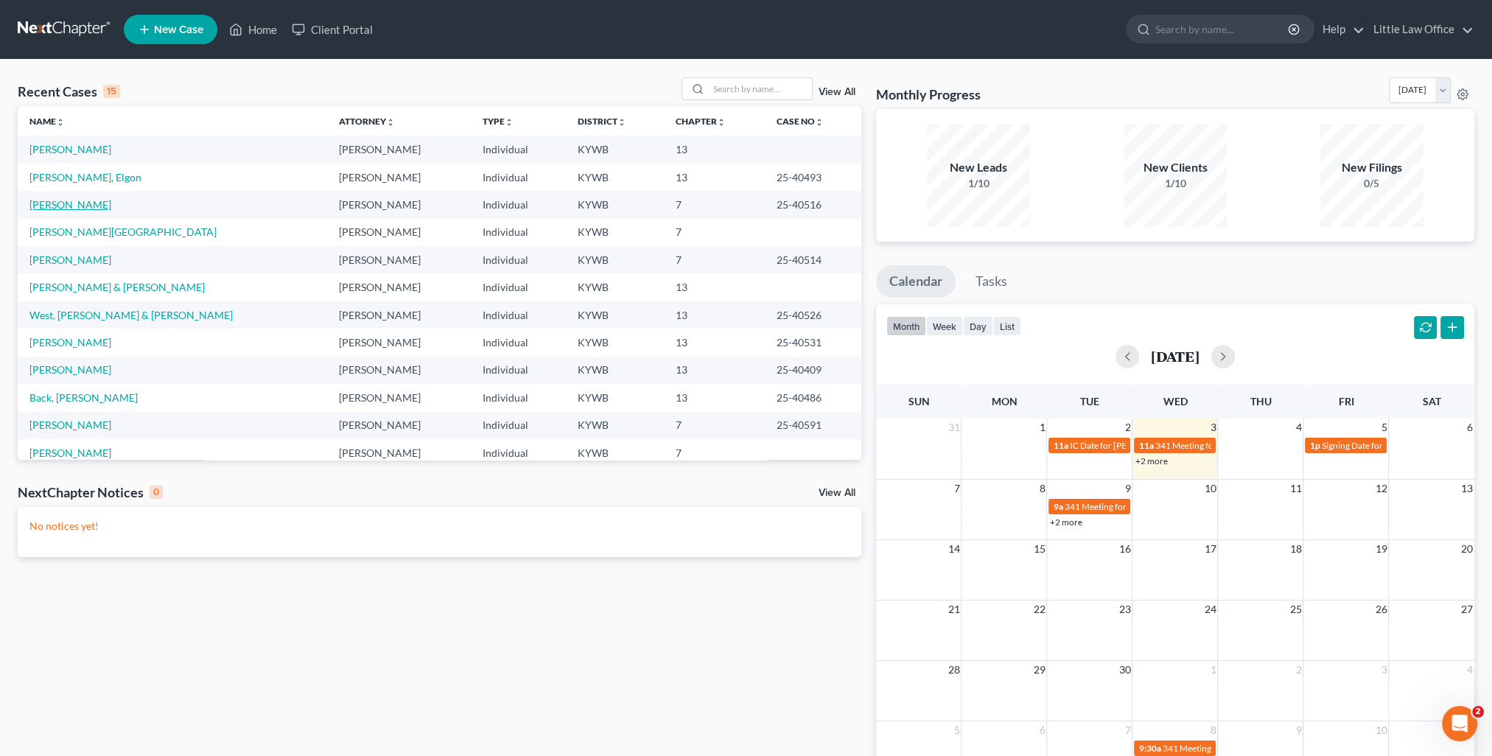
click at [111, 202] on link "[PERSON_NAME]" at bounding box center [70, 204] width 82 height 13
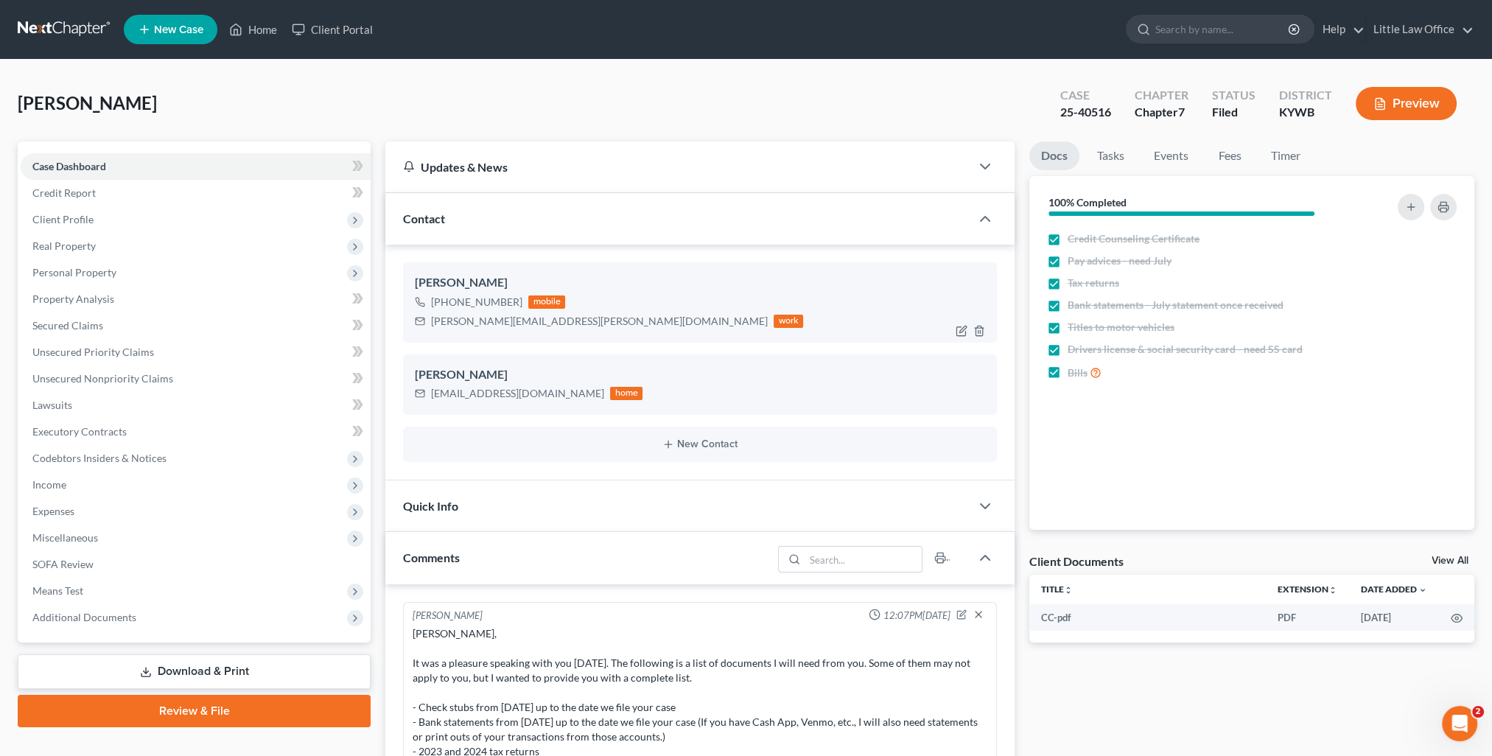
scroll to position [2545, 0]
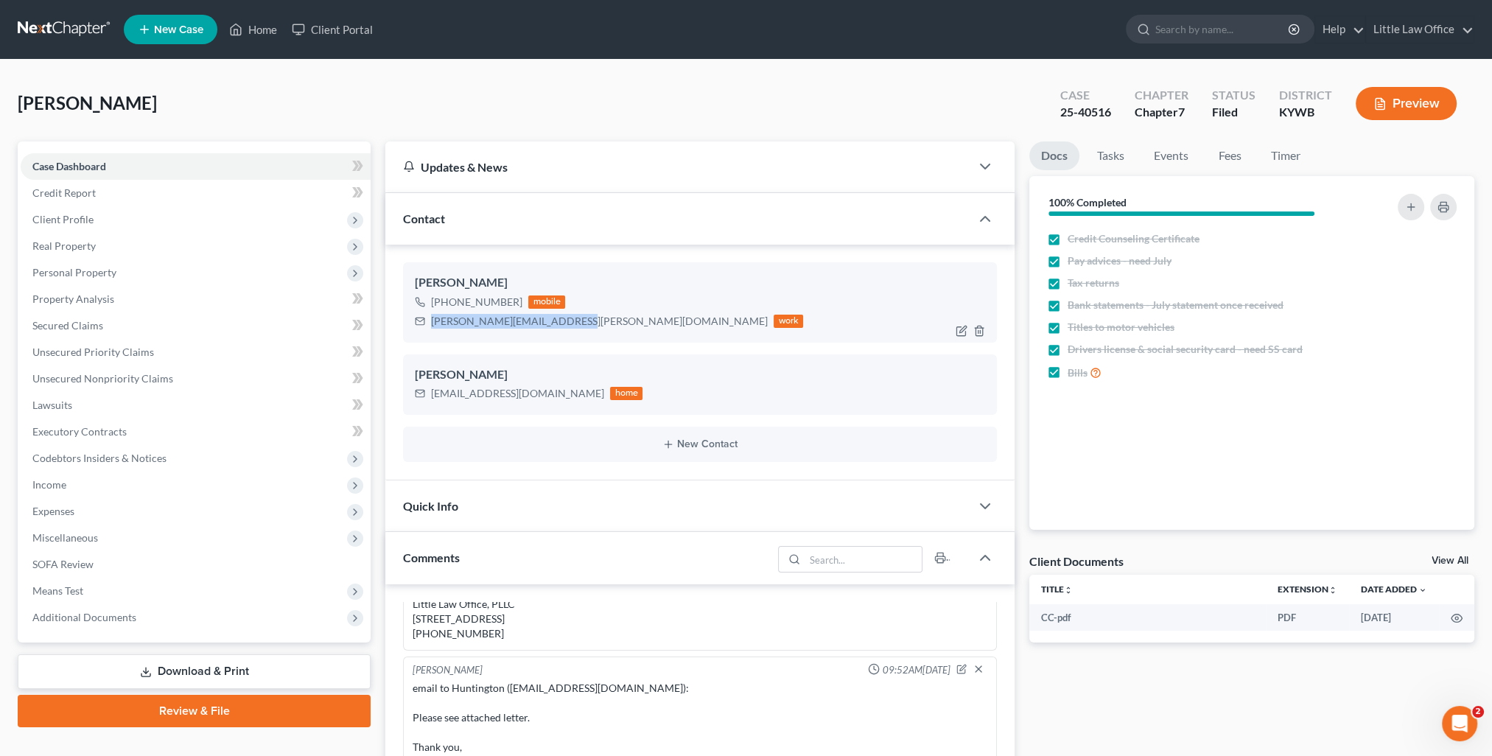
drag, startPoint x: 472, startPoint y: 323, endPoint x: 559, endPoint y: 340, distance: 88.7
click at [559, 340] on div "[PERSON_NAME] [PHONE_NUMBER] mobile [PERSON_NAME][EMAIL_ADDRESS][PERSON_NAME][D…" at bounding box center [700, 302] width 594 height 80
copy div "[PERSON_NAME][EMAIL_ADDRESS][PERSON_NAME][DOMAIN_NAME]"
drag, startPoint x: 496, startPoint y: 428, endPoint x: 451, endPoint y: 405, distance: 50.4
click at [496, 428] on div "New Contact" at bounding box center [700, 444] width 594 height 35
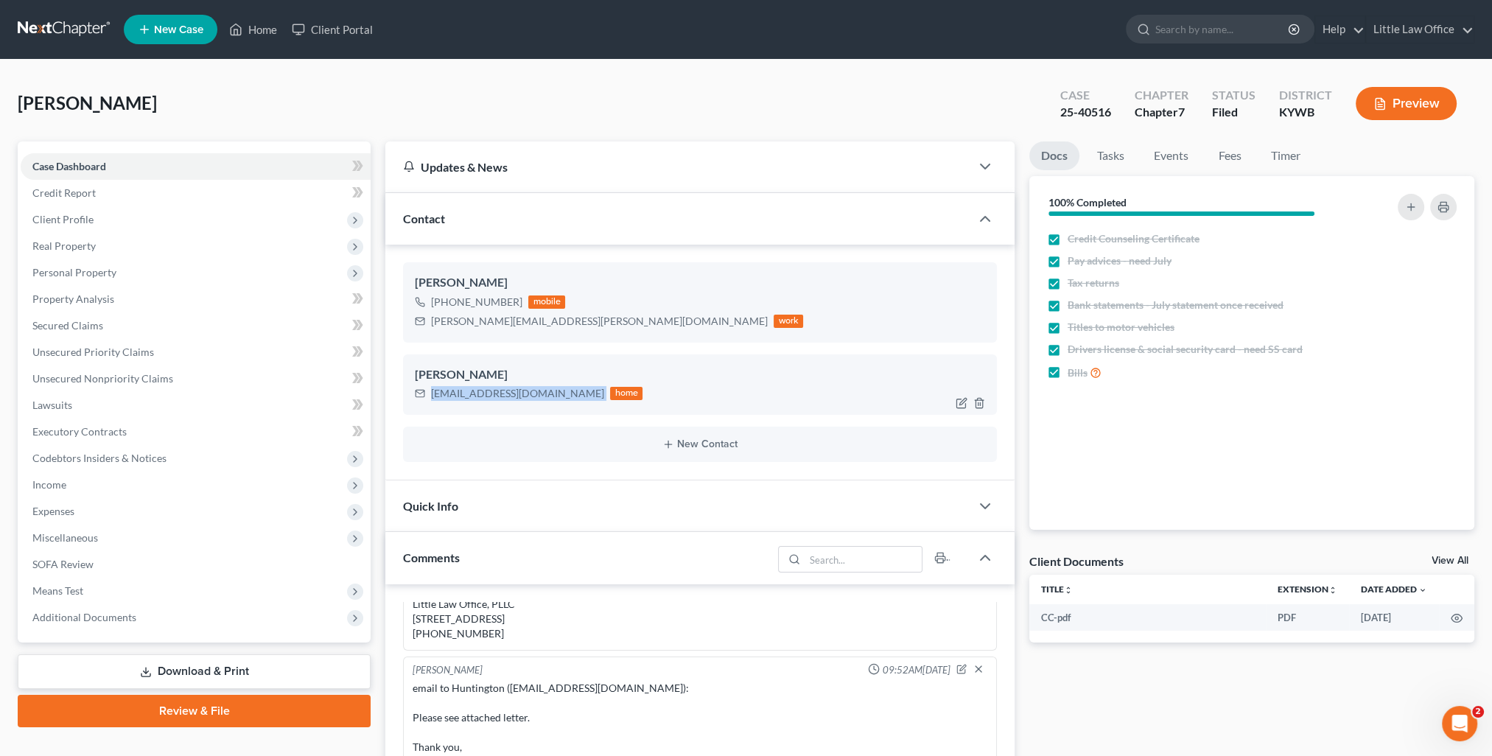
drag, startPoint x: 435, startPoint y: 394, endPoint x: 567, endPoint y: 385, distance: 132.2
click at [567, 385] on div "[EMAIL_ADDRESS][DOMAIN_NAME] home" at bounding box center [529, 393] width 228 height 19
copy div "[EMAIL_ADDRESS][DOMAIN_NAME]"
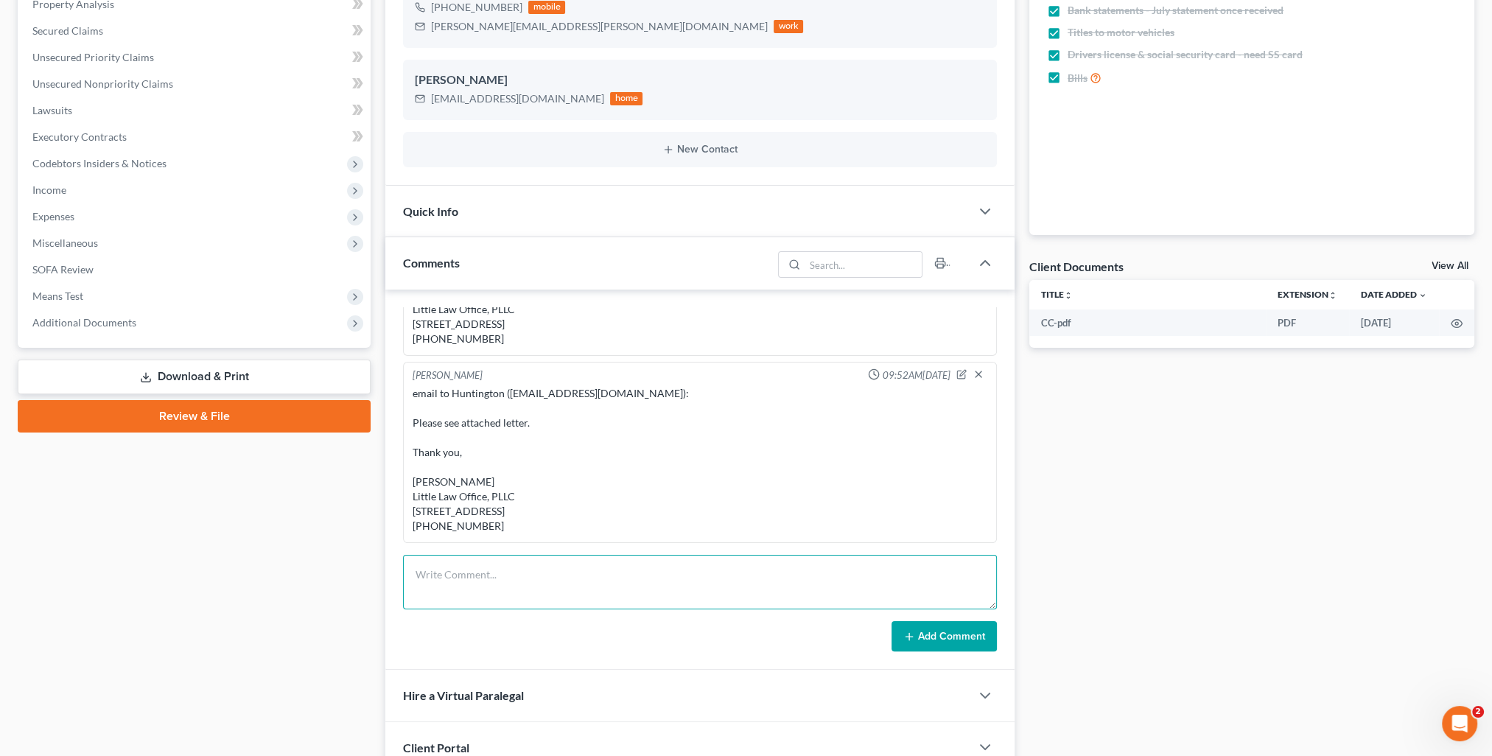
click at [522, 597] on textarea at bounding box center [700, 582] width 594 height 55
paste textarea "Huntington is requiring a copy of your insurance policy declaration. Are you ab…"
click at [934, 635] on button "Add Comment" at bounding box center [944, 636] width 105 height 31
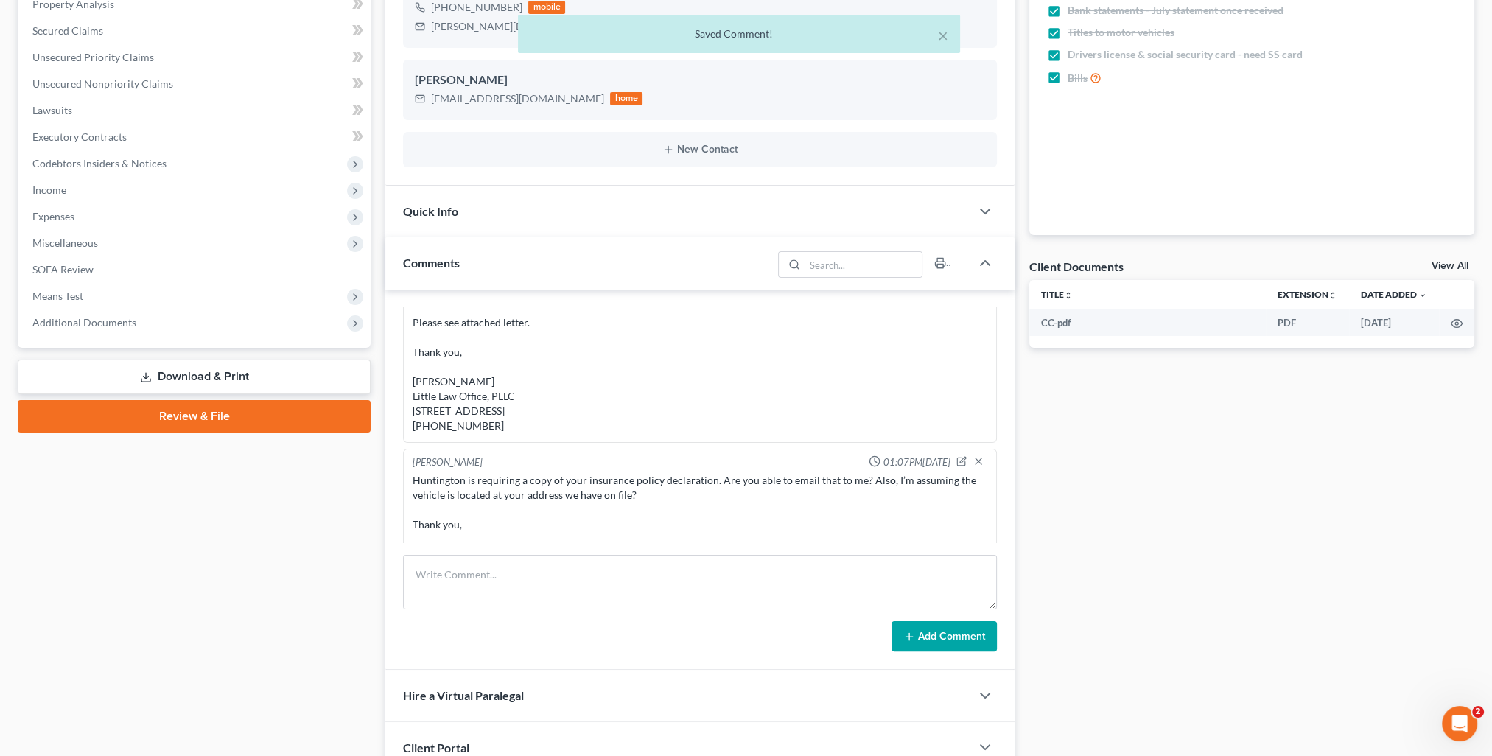
scroll to position [2733, 0]
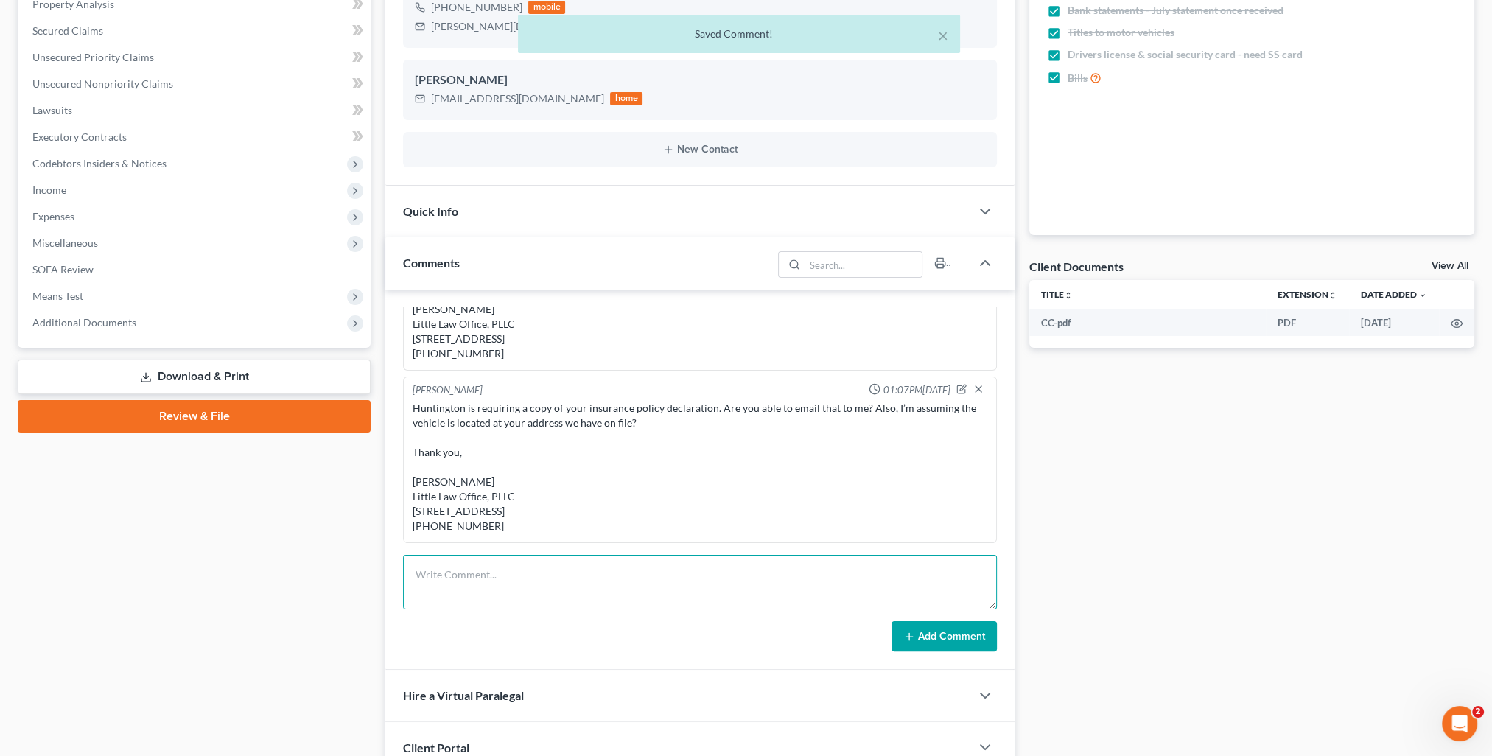
click at [579, 573] on textarea at bounding box center [700, 582] width 594 height 55
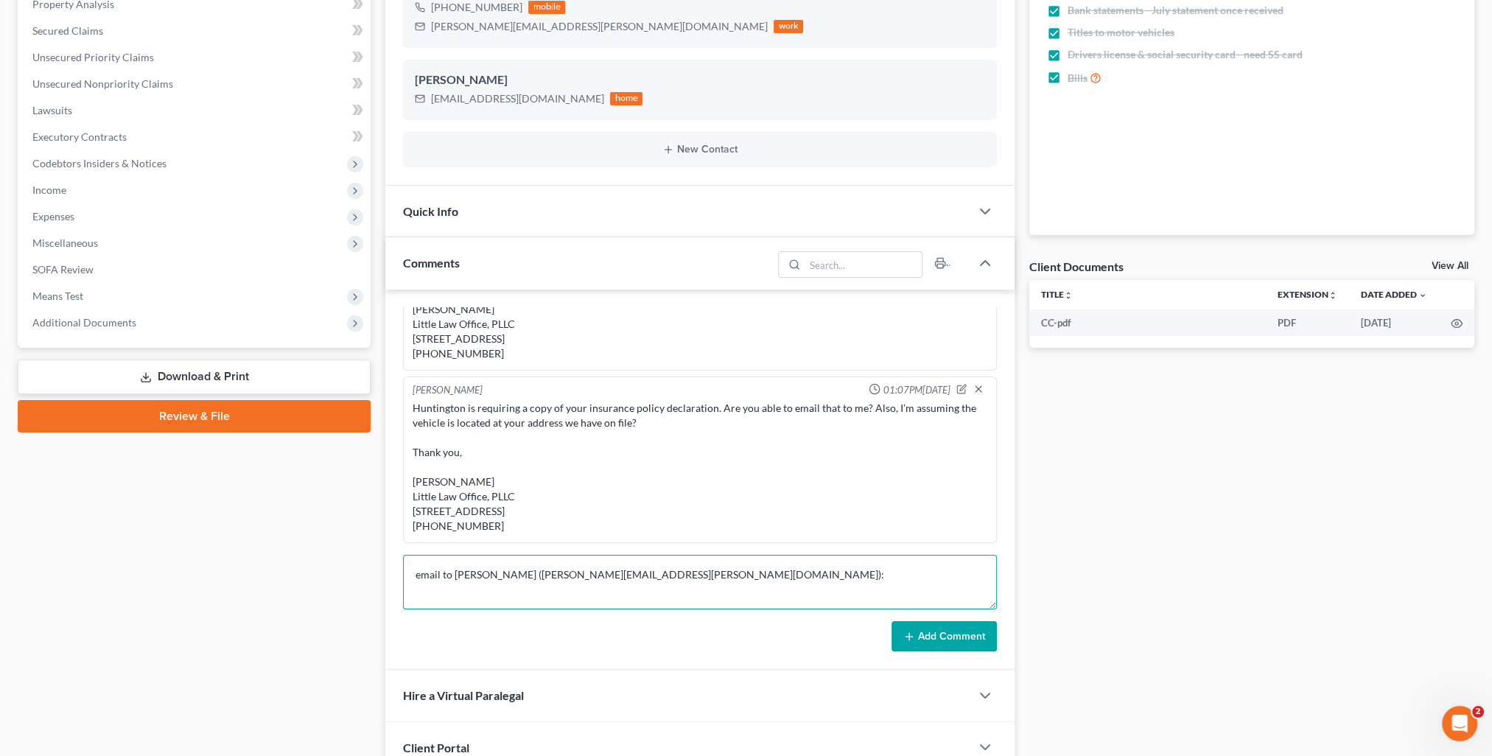
scroll to position [2, 0]
paste textarea "Our client has signed the reaffirmation agreement. I have requested a copy of o…"
click at [931, 632] on button "Add Comment" at bounding box center [944, 636] width 105 height 31
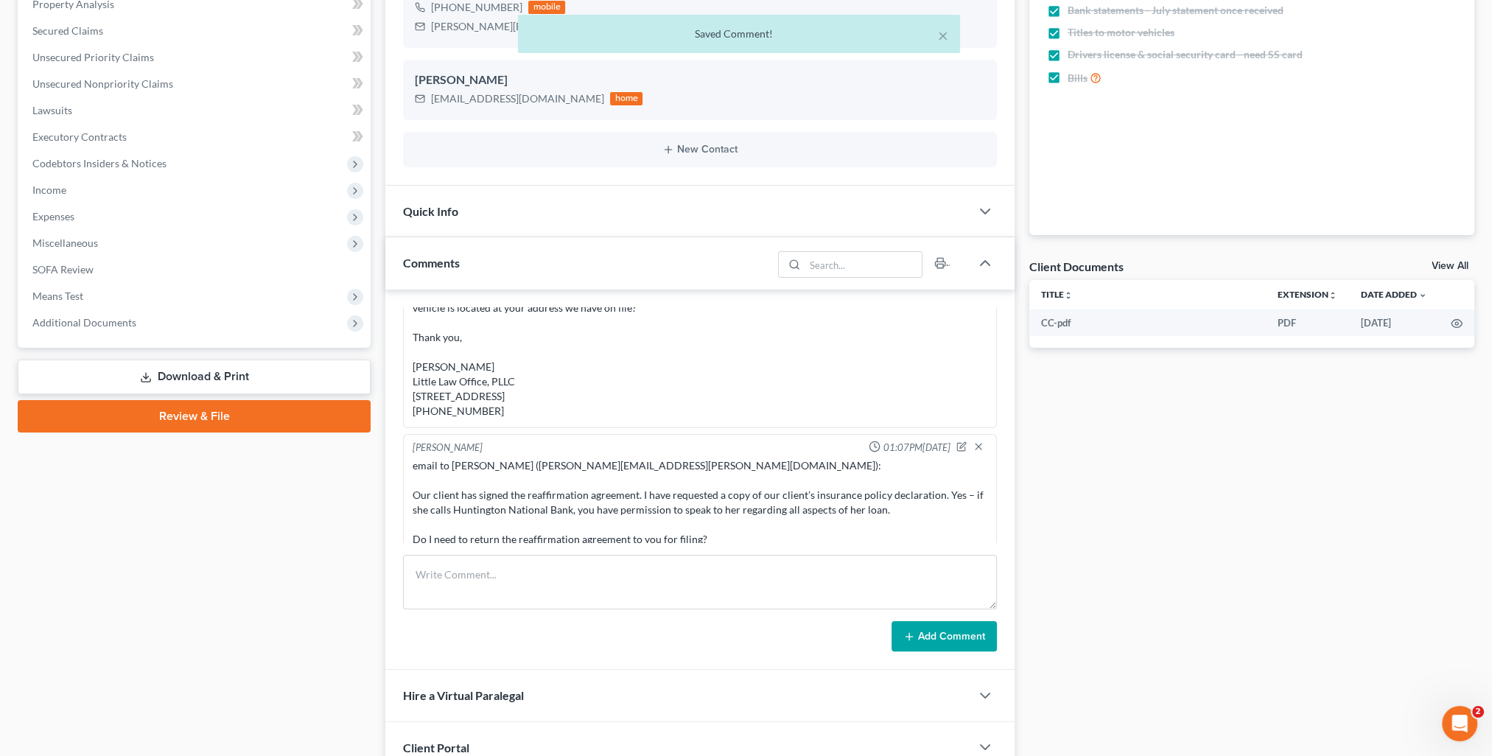
scroll to position [2978, 0]
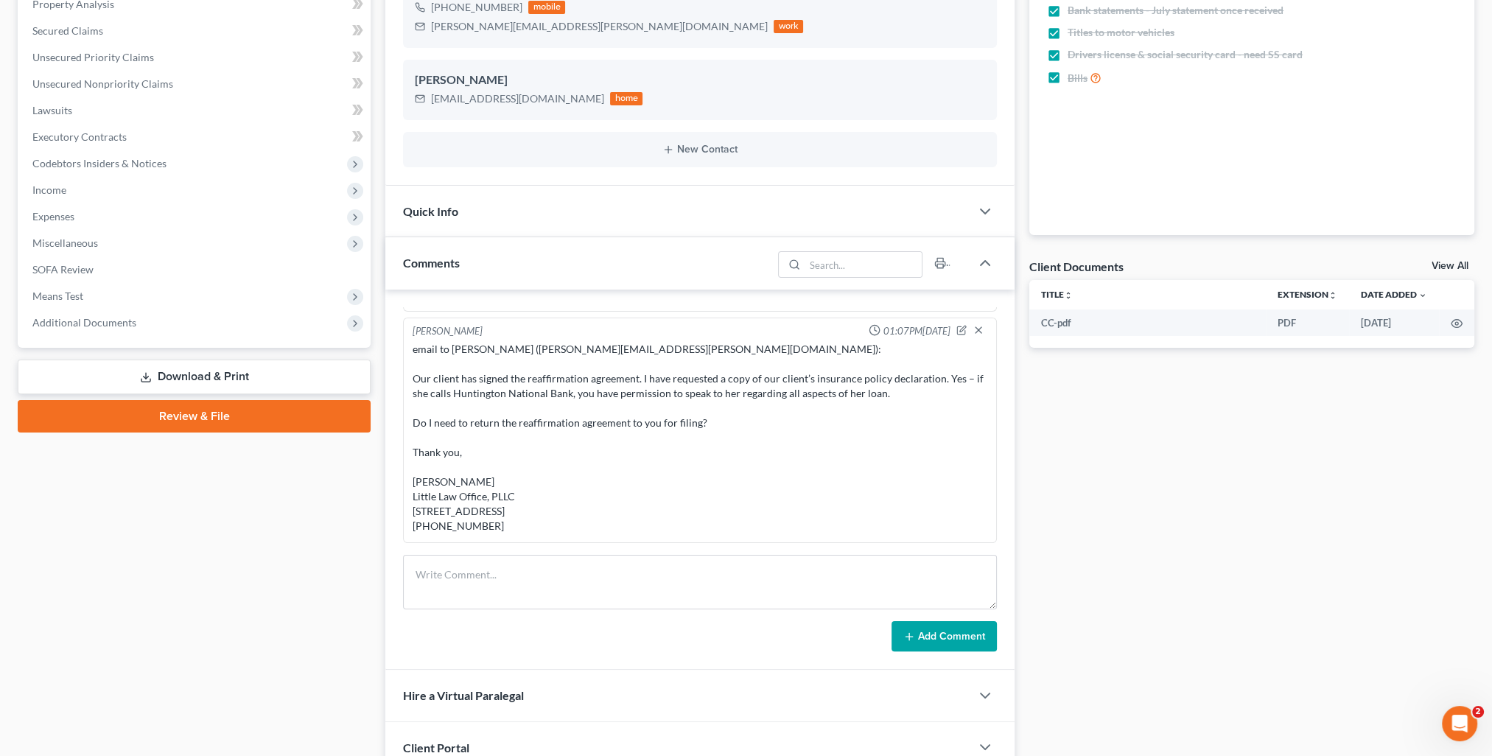
click at [1150, 220] on div "Nothing here yet! Credit Counseling Certificate Pay advices - need July Tax ret…" at bounding box center [1252, 84] width 445 height 302
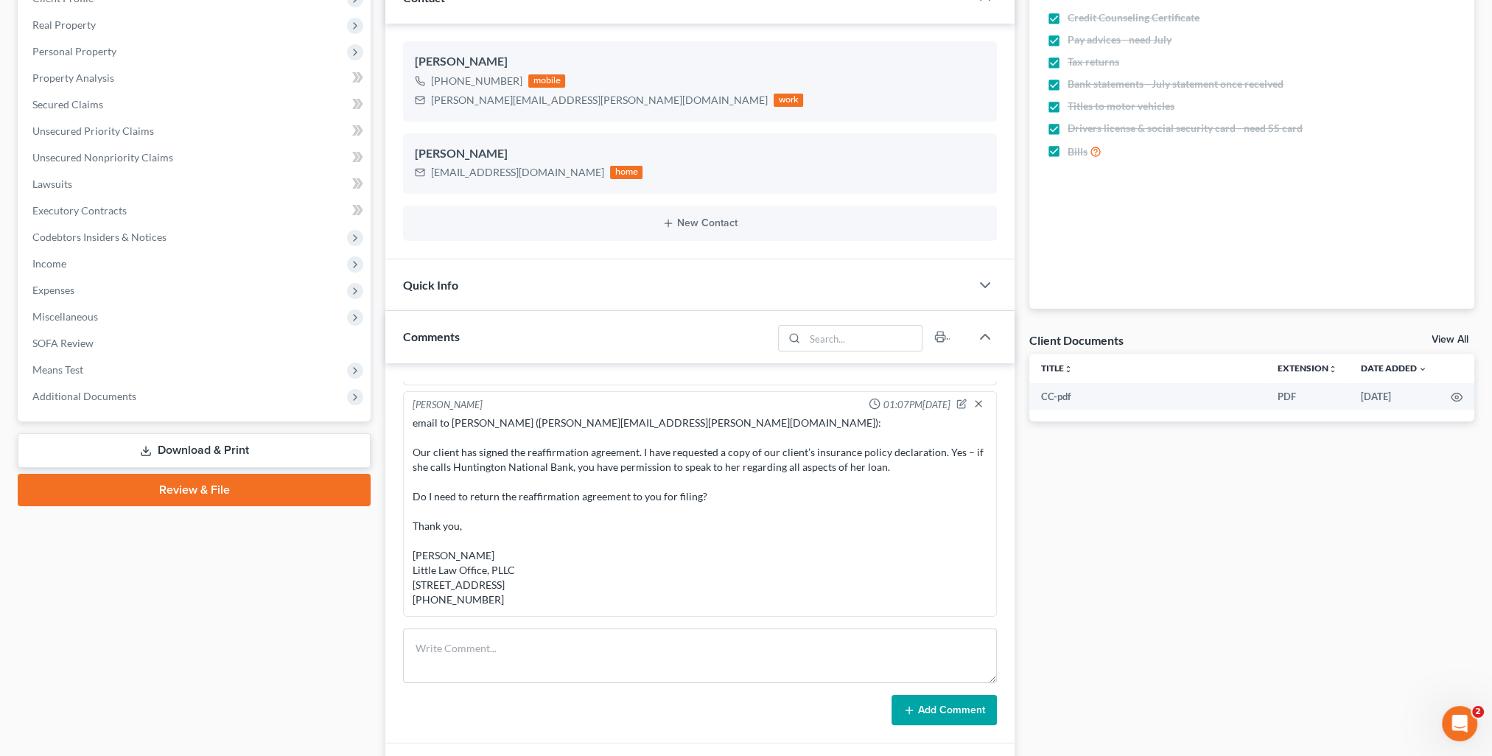
scroll to position [0, 0]
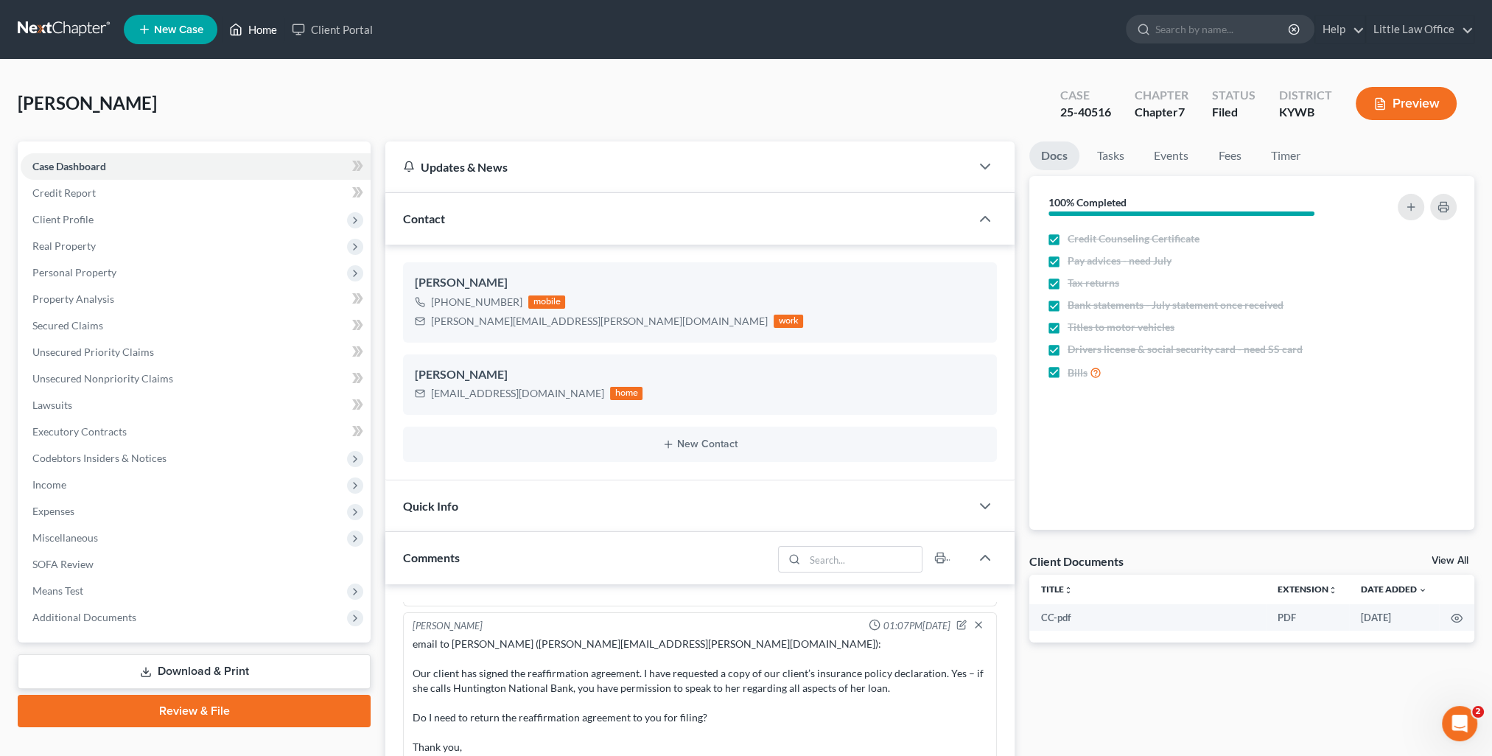
click at [273, 32] on link "Home" at bounding box center [253, 29] width 63 height 27
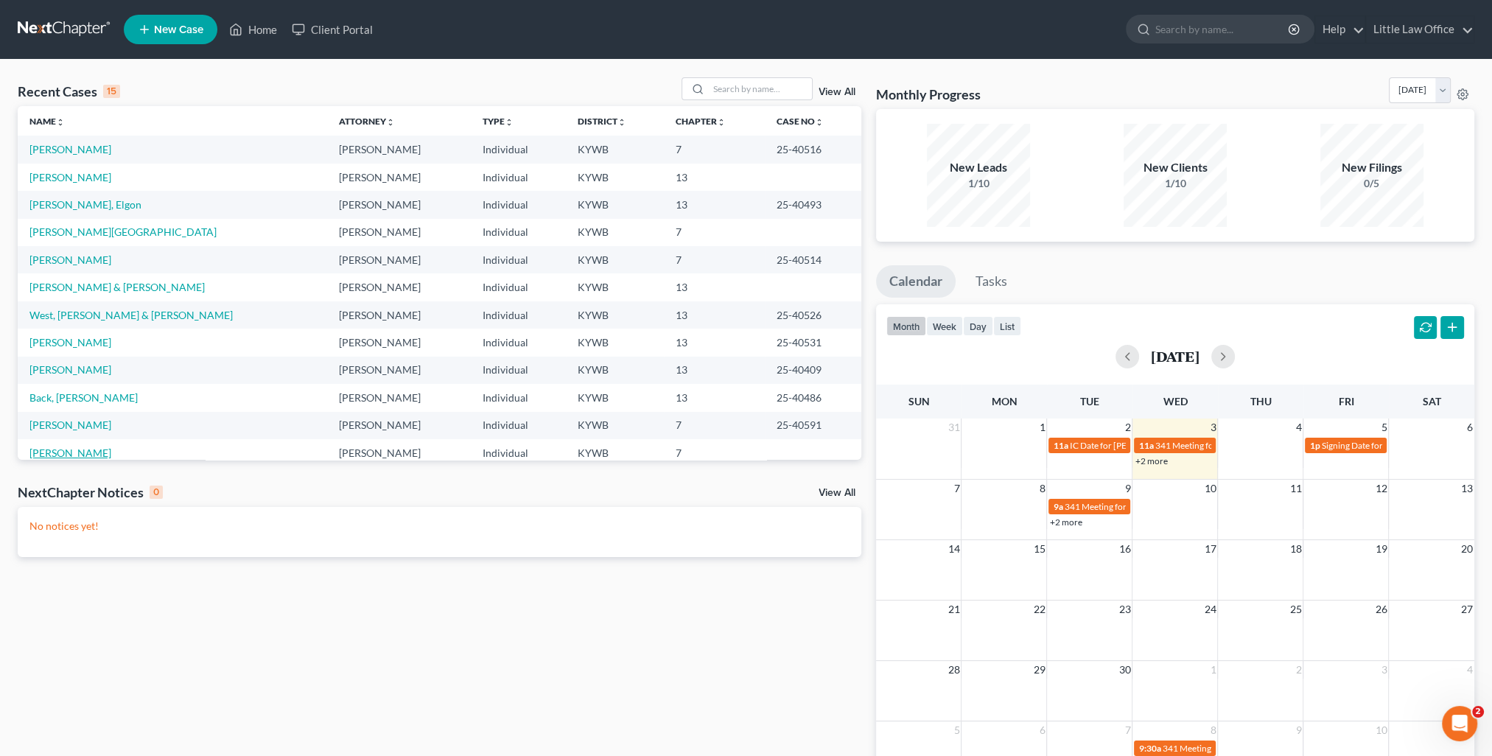
click at [79, 447] on link "[PERSON_NAME]" at bounding box center [70, 453] width 82 height 13
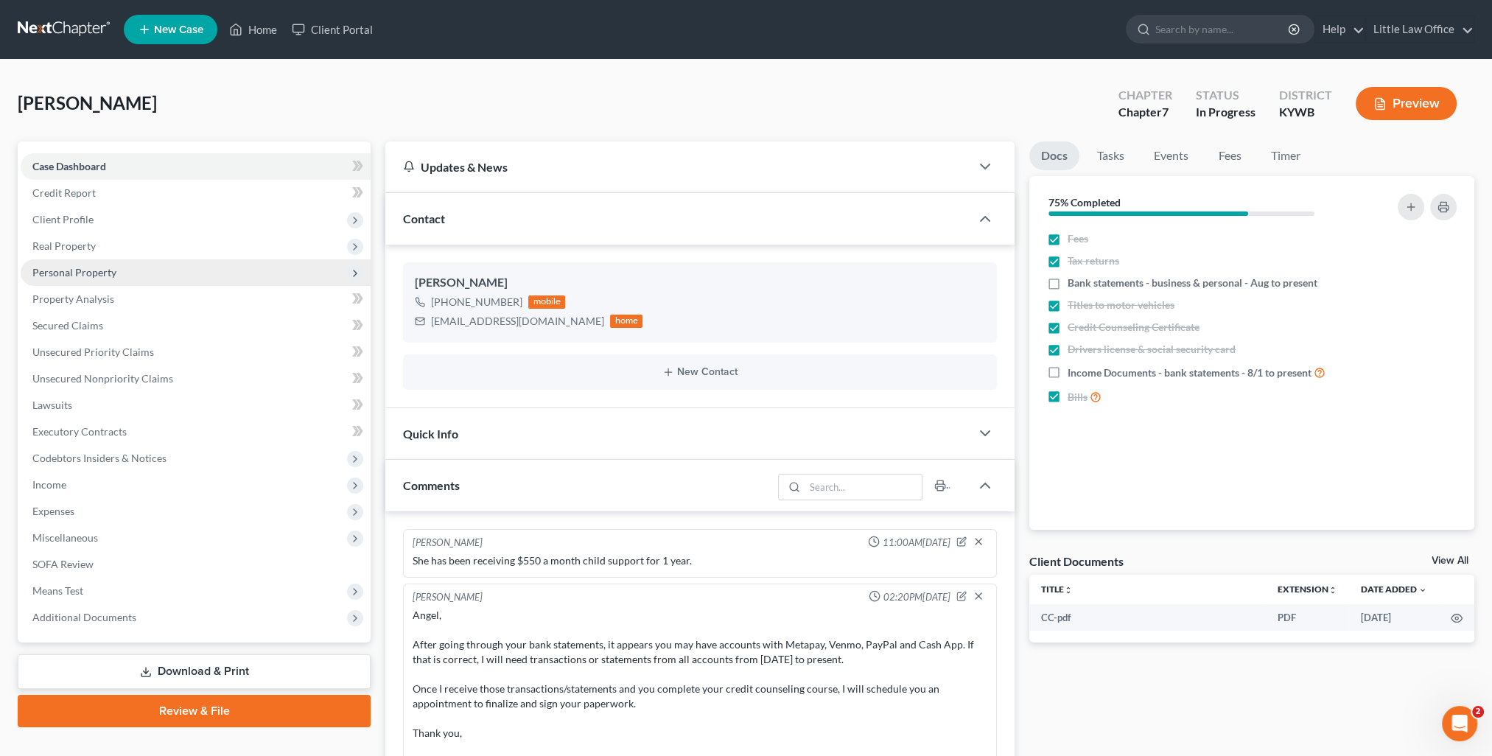
scroll to position [245, 0]
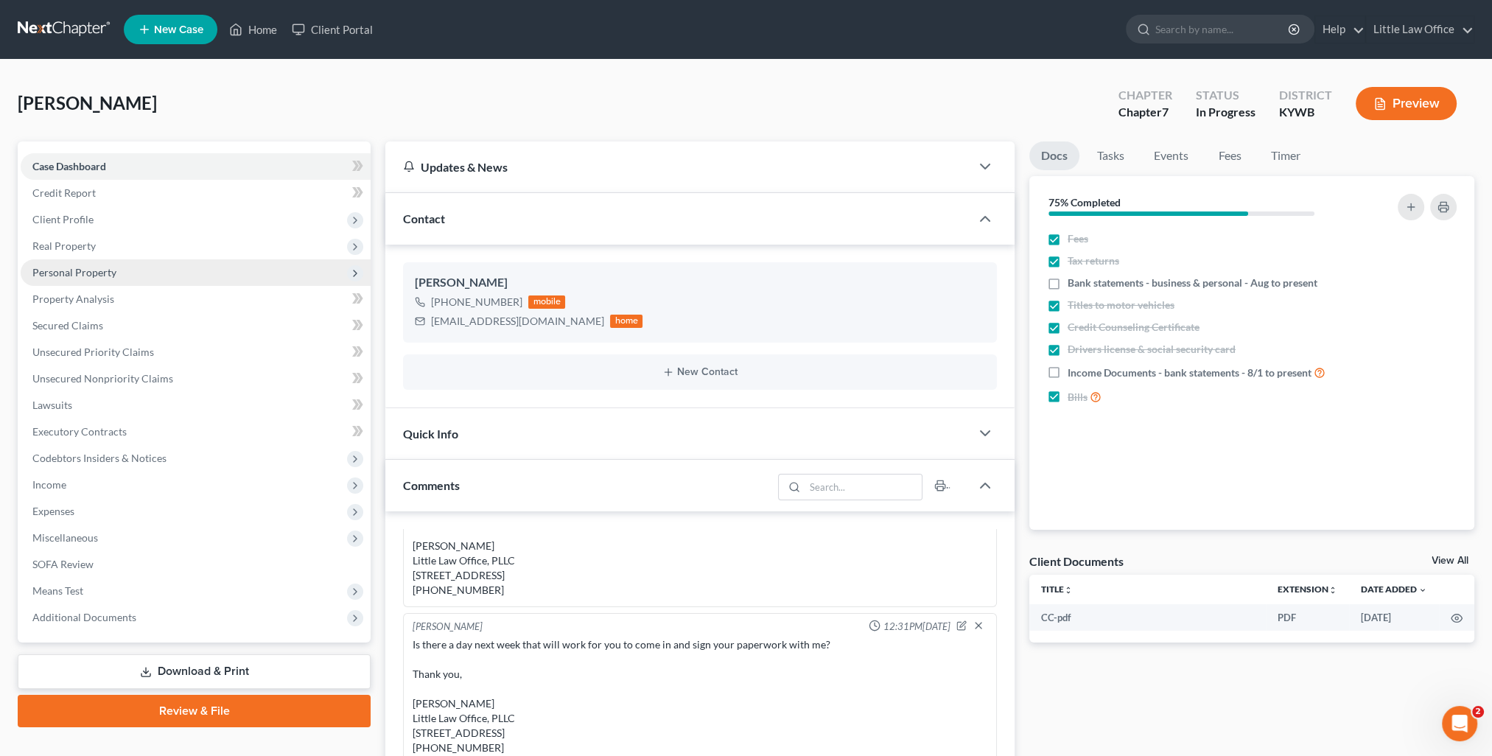
click at [70, 277] on span "Personal Property" at bounding box center [74, 272] width 84 height 13
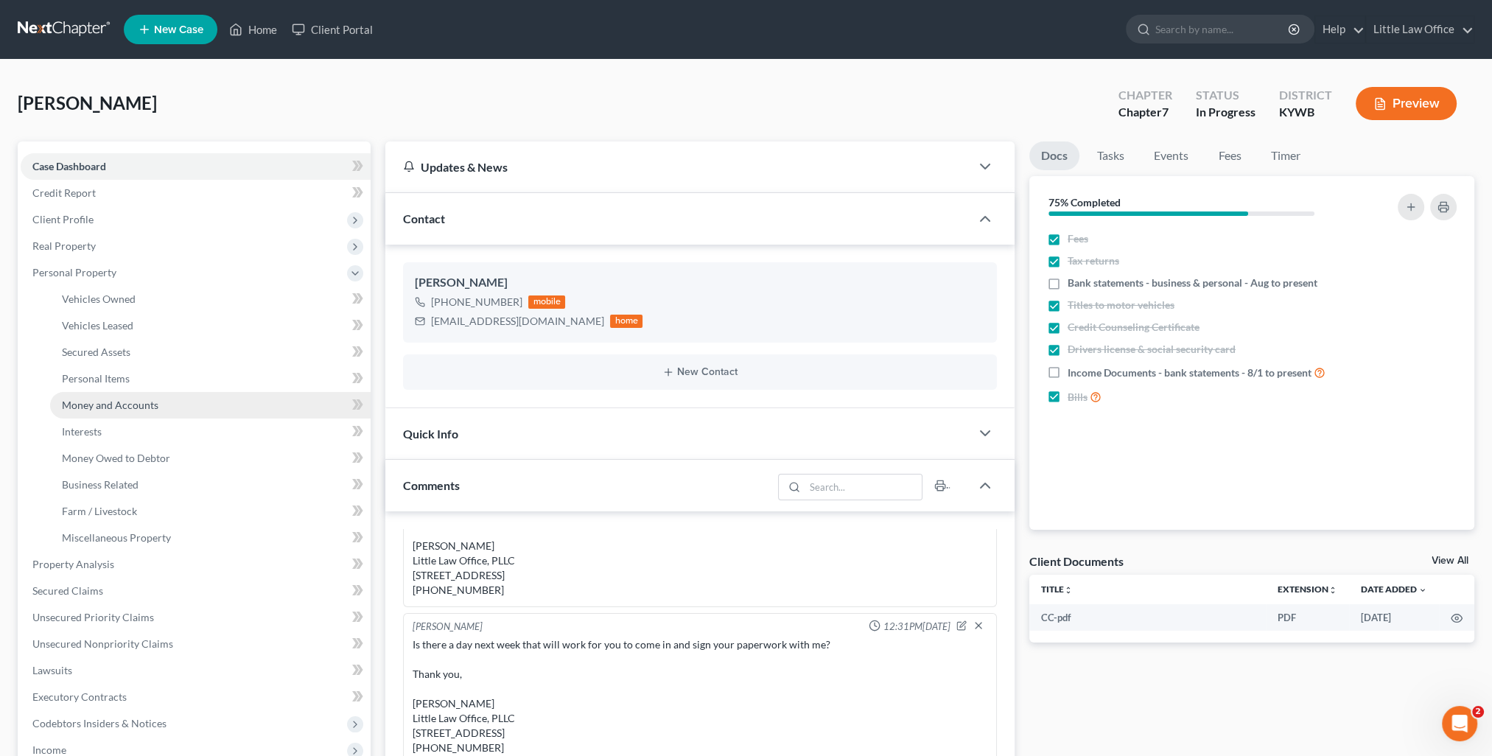
click at [97, 411] on link "Money and Accounts" at bounding box center [210, 405] width 321 height 27
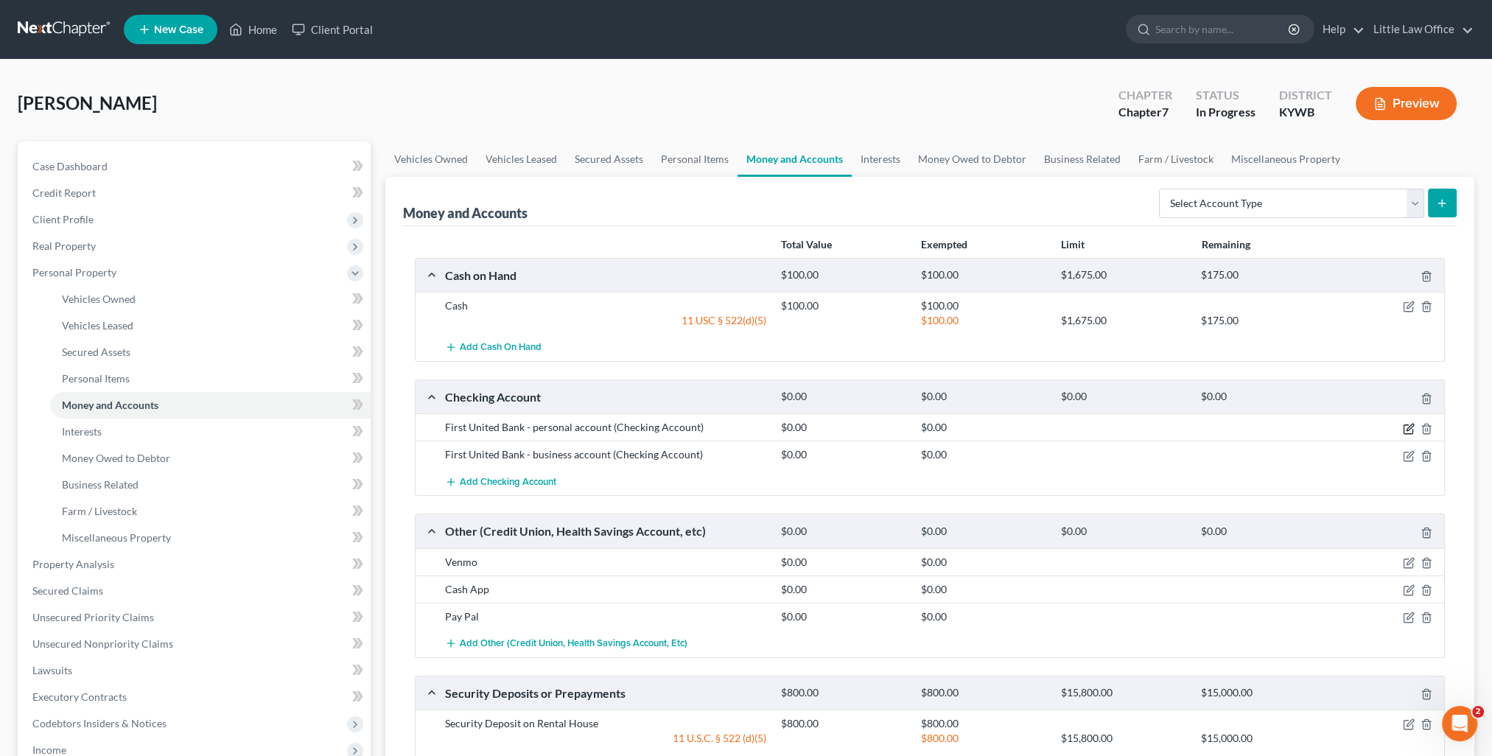
click at [1405, 426] on icon "button" at bounding box center [1409, 429] width 12 height 12
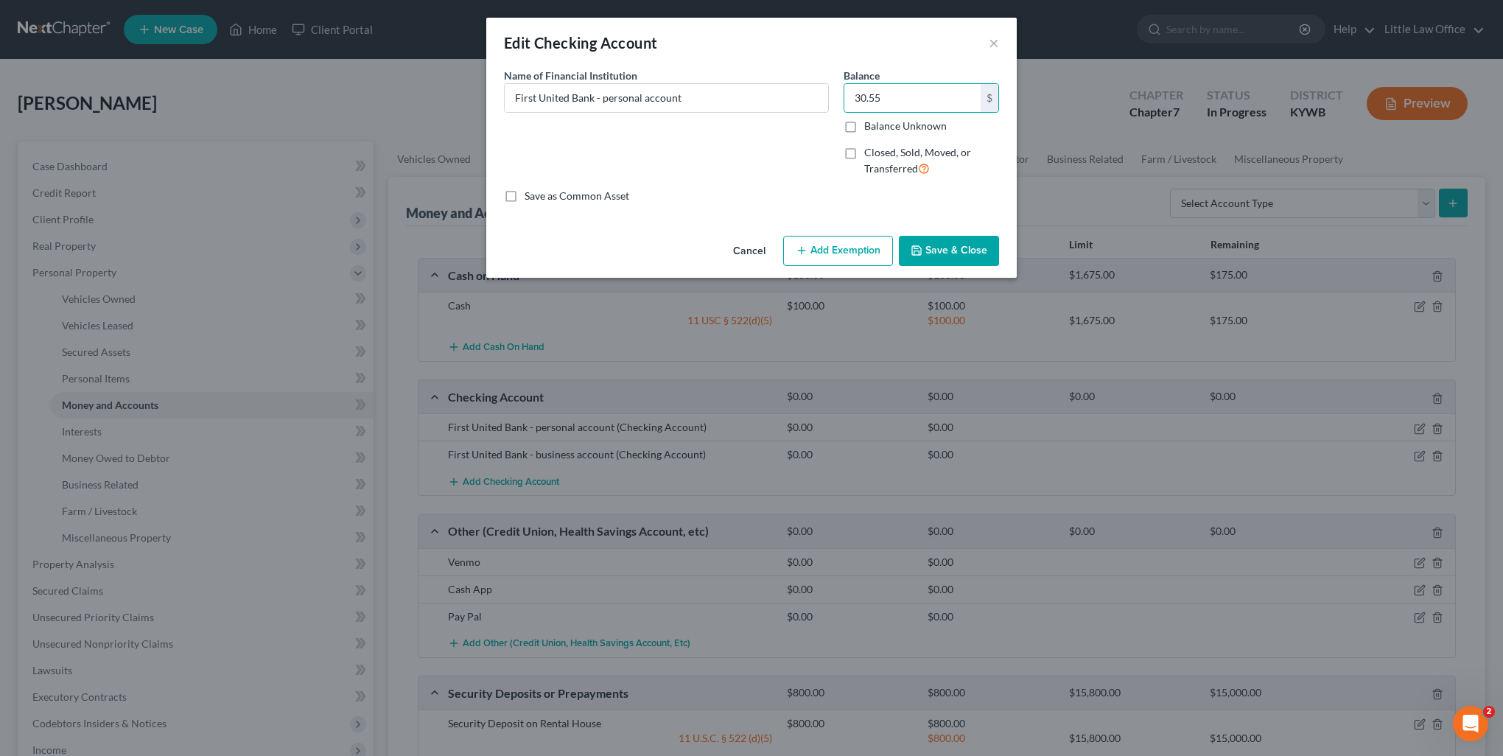
drag, startPoint x: 910, startPoint y: 262, endPoint x: 887, endPoint y: 258, distance: 23.9
click at [907, 262] on button "Save & Close" at bounding box center [949, 251] width 100 height 31
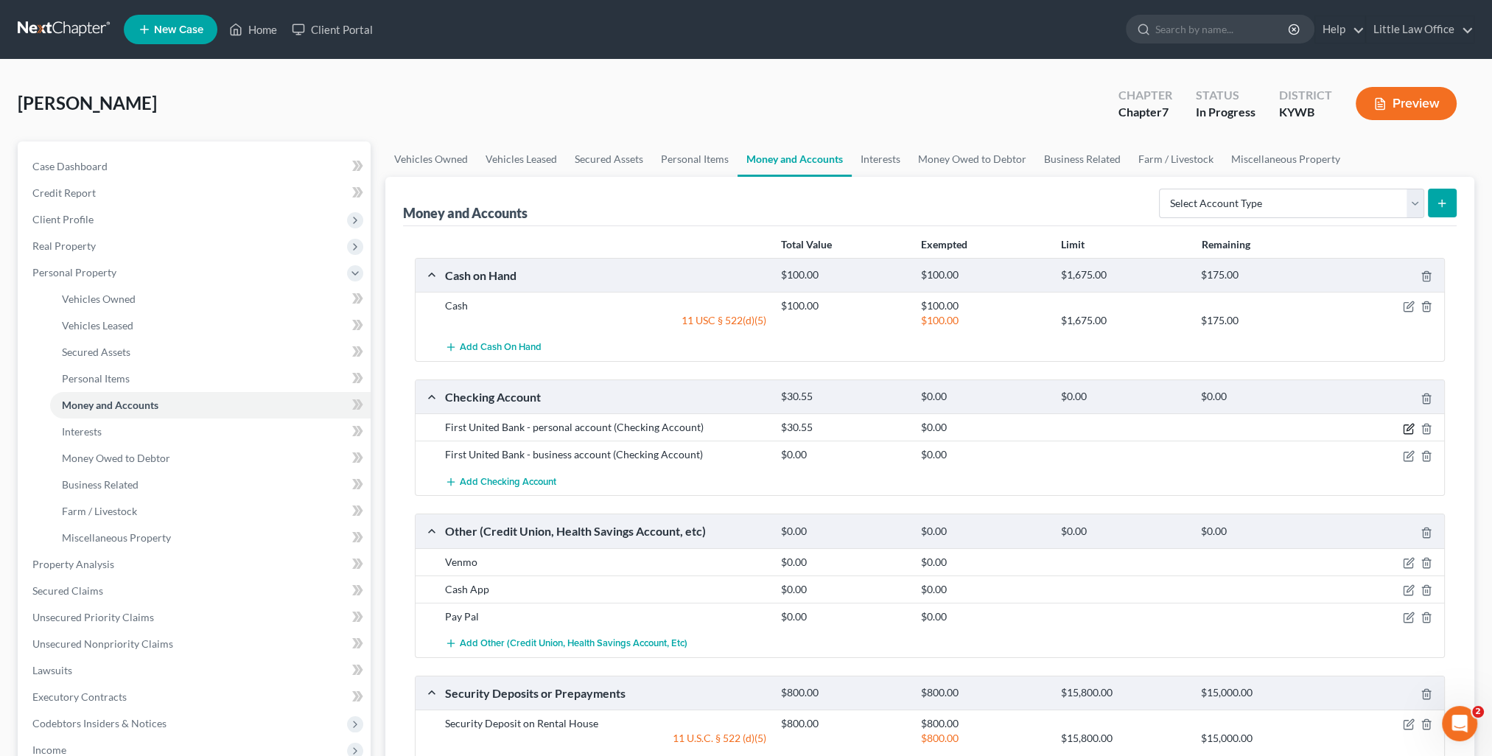
click at [1408, 427] on icon "button" at bounding box center [1409, 429] width 12 height 12
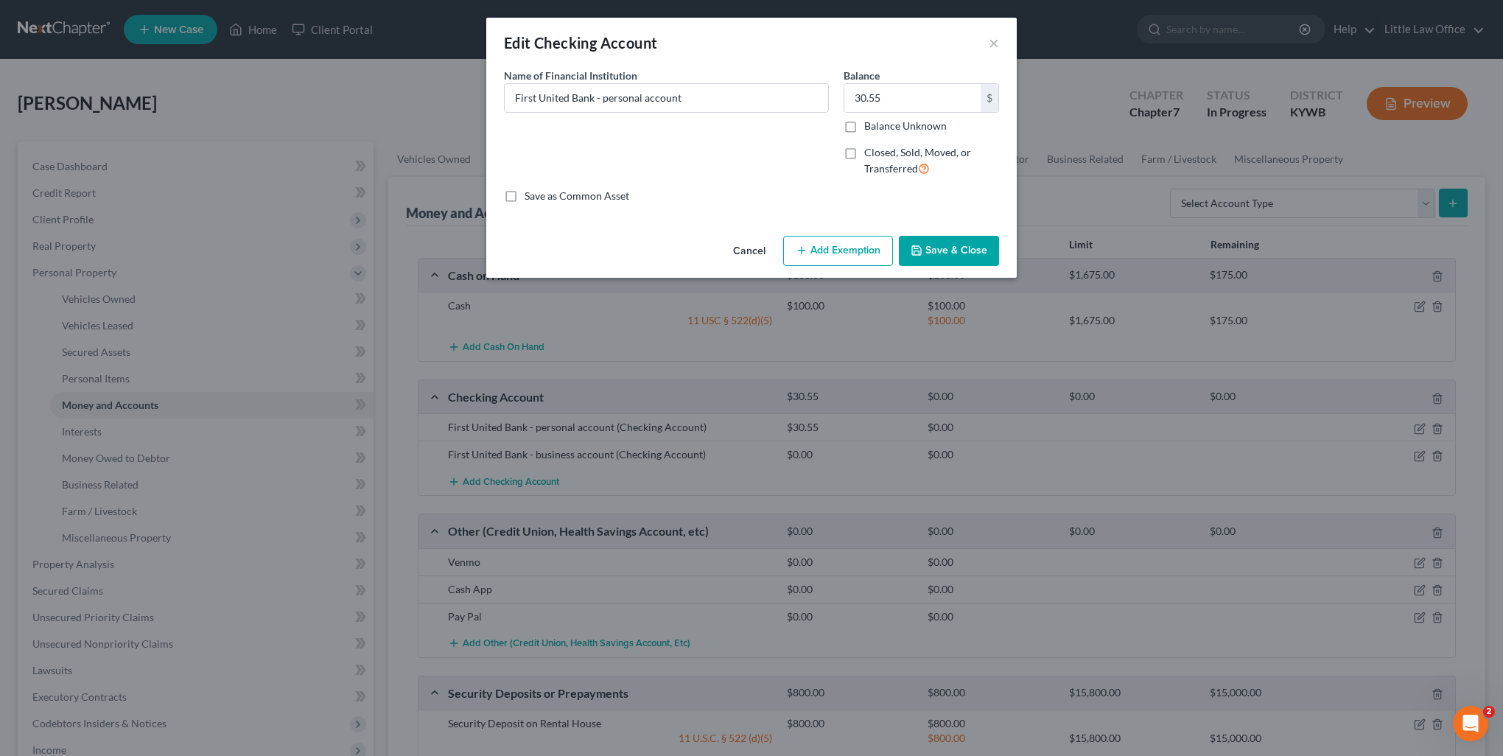
click at [831, 247] on button "Add Exemption" at bounding box center [838, 251] width 110 height 31
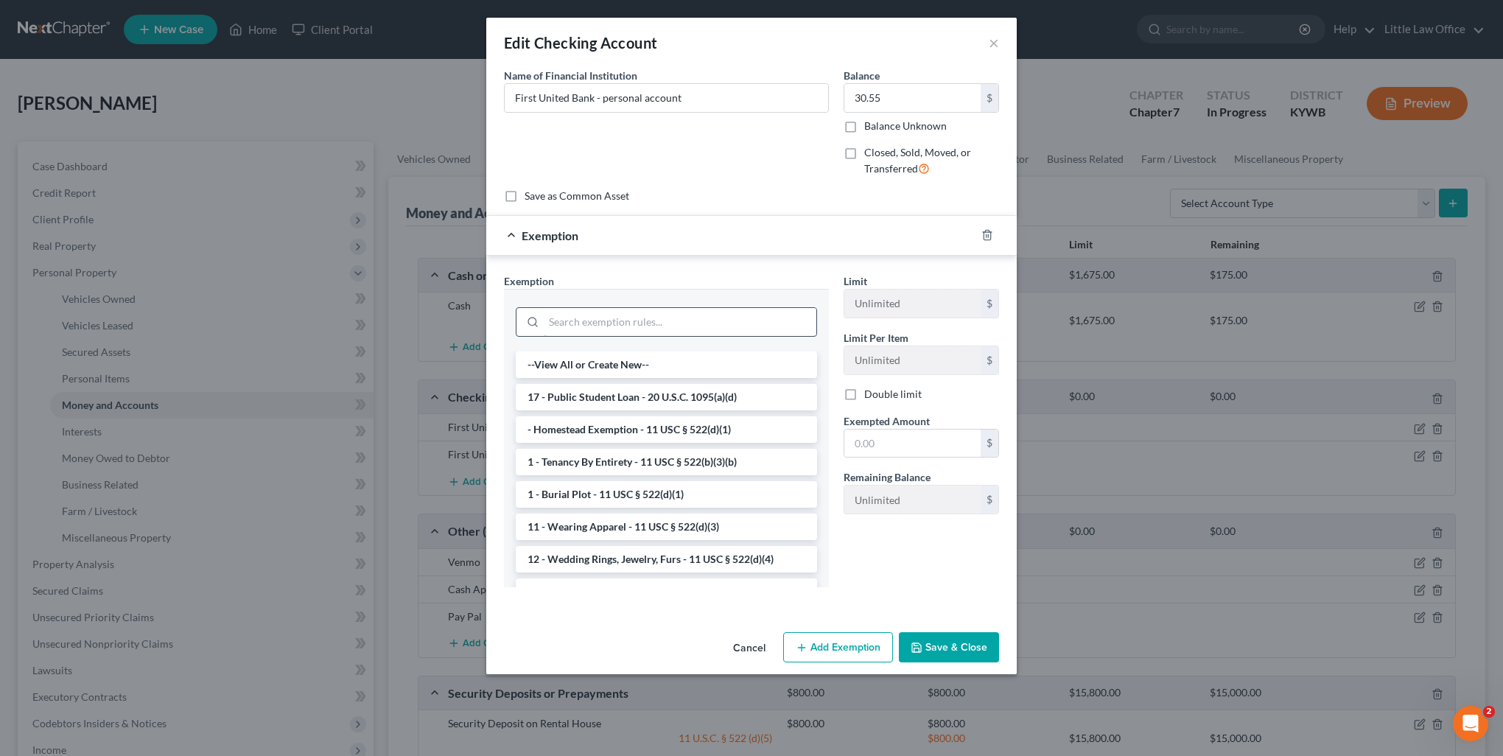
click at [623, 315] on input "search" at bounding box center [680, 322] width 273 height 28
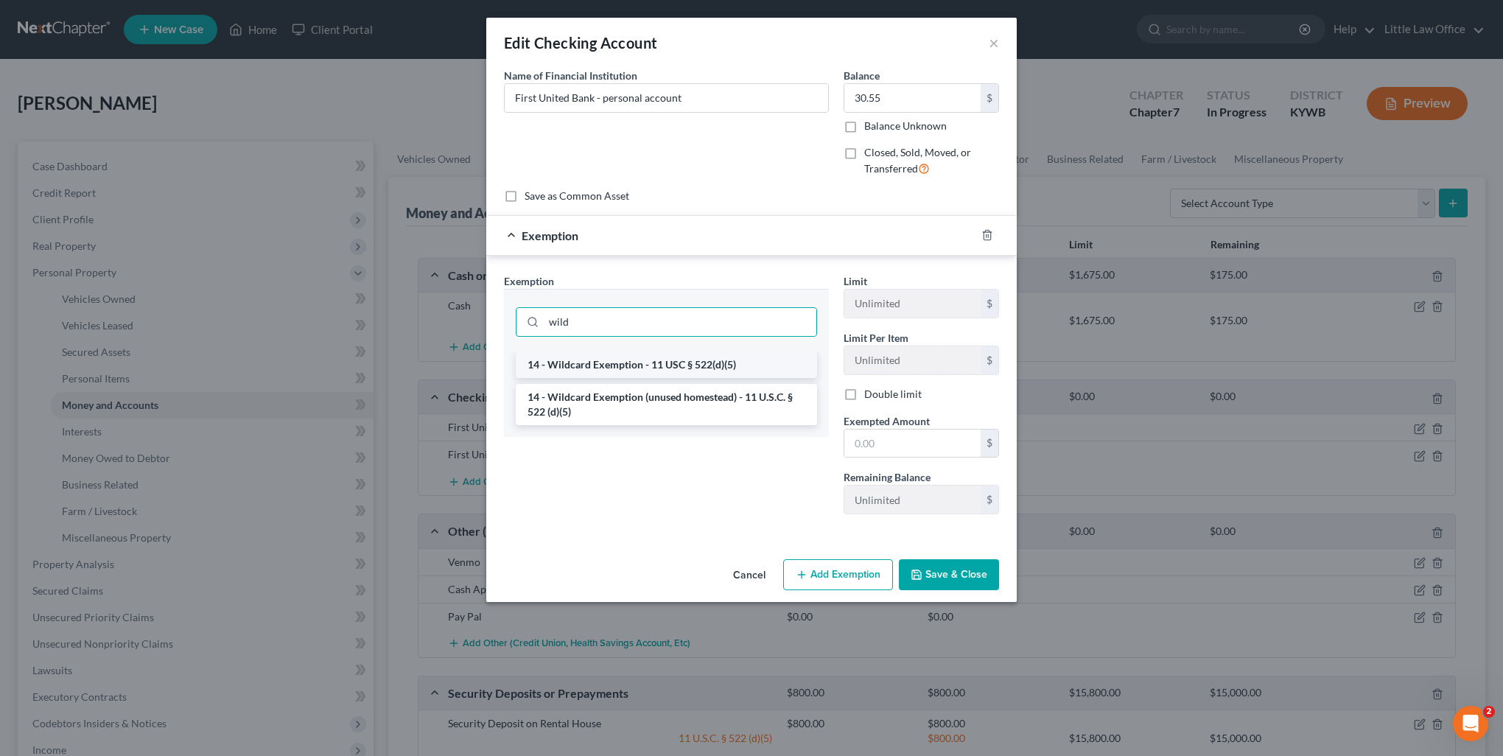
click at [618, 369] on li "14 - Wildcard Exemption - 11 USC § 522(d)(5)" at bounding box center [666, 365] width 301 height 27
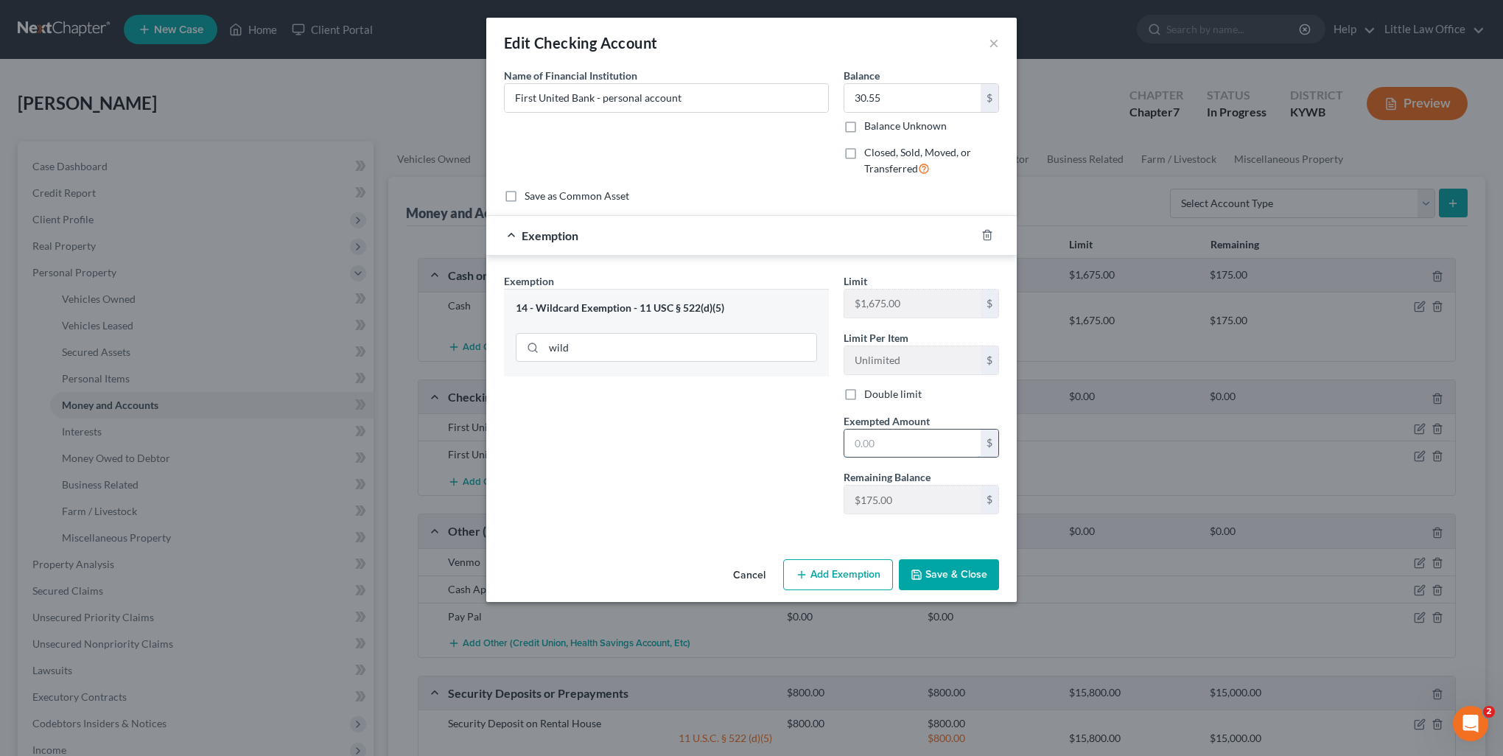
click at [918, 446] on input "text" at bounding box center [913, 444] width 136 height 28
click at [965, 576] on button "Save & Close" at bounding box center [949, 574] width 100 height 31
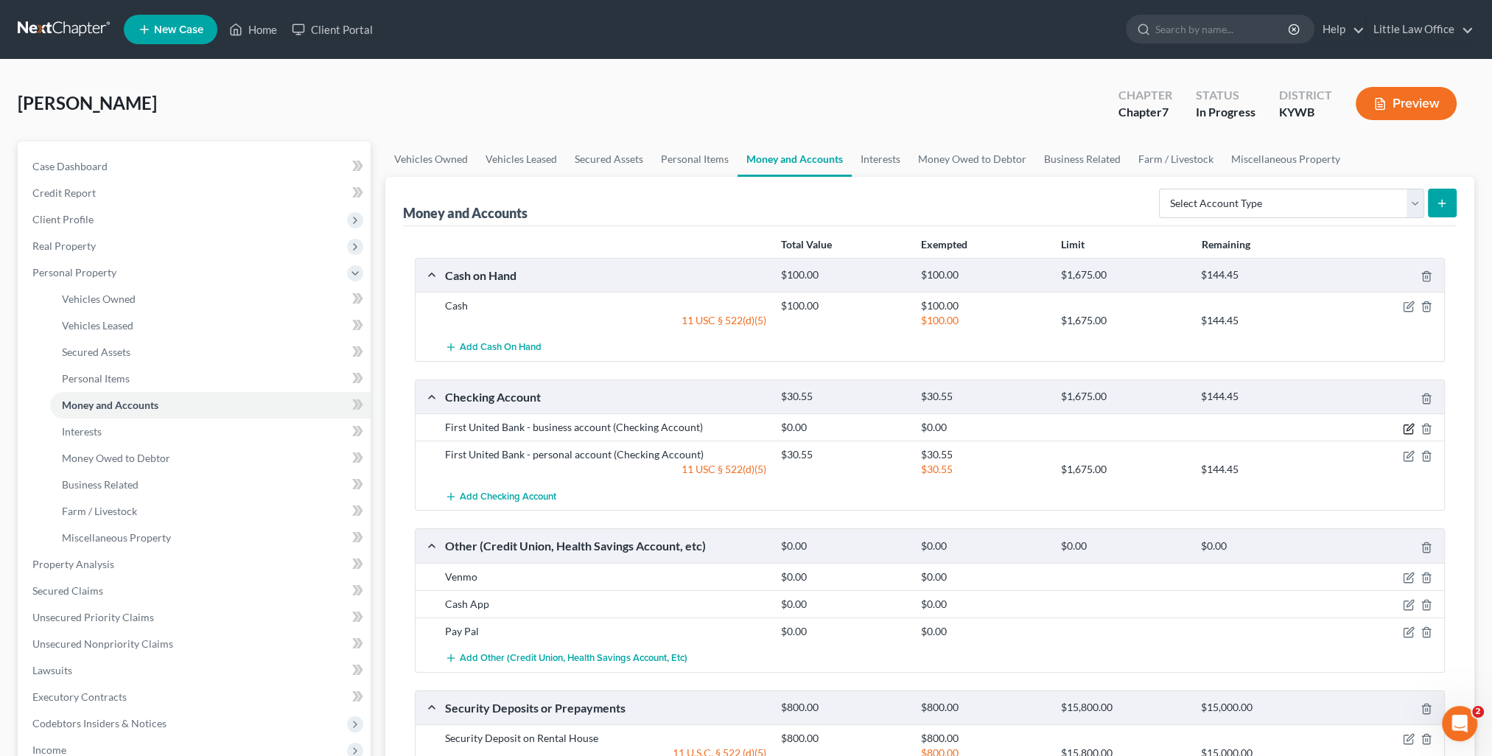
click at [1406, 423] on icon "button" at bounding box center [1409, 429] width 12 height 12
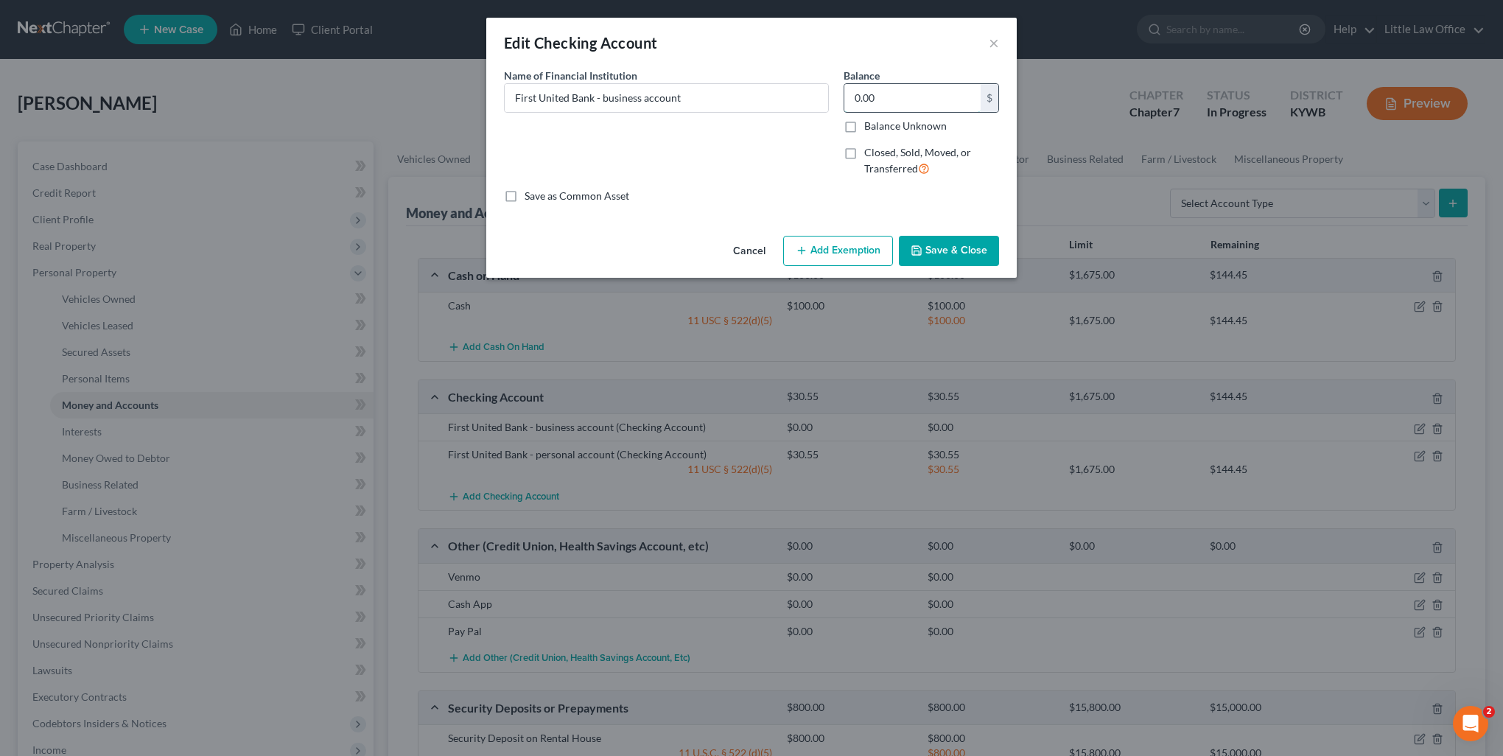
click at [921, 101] on input "0.00" at bounding box center [913, 98] width 136 height 28
click at [833, 255] on button "Add Exemption" at bounding box center [838, 251] width 110 height 31
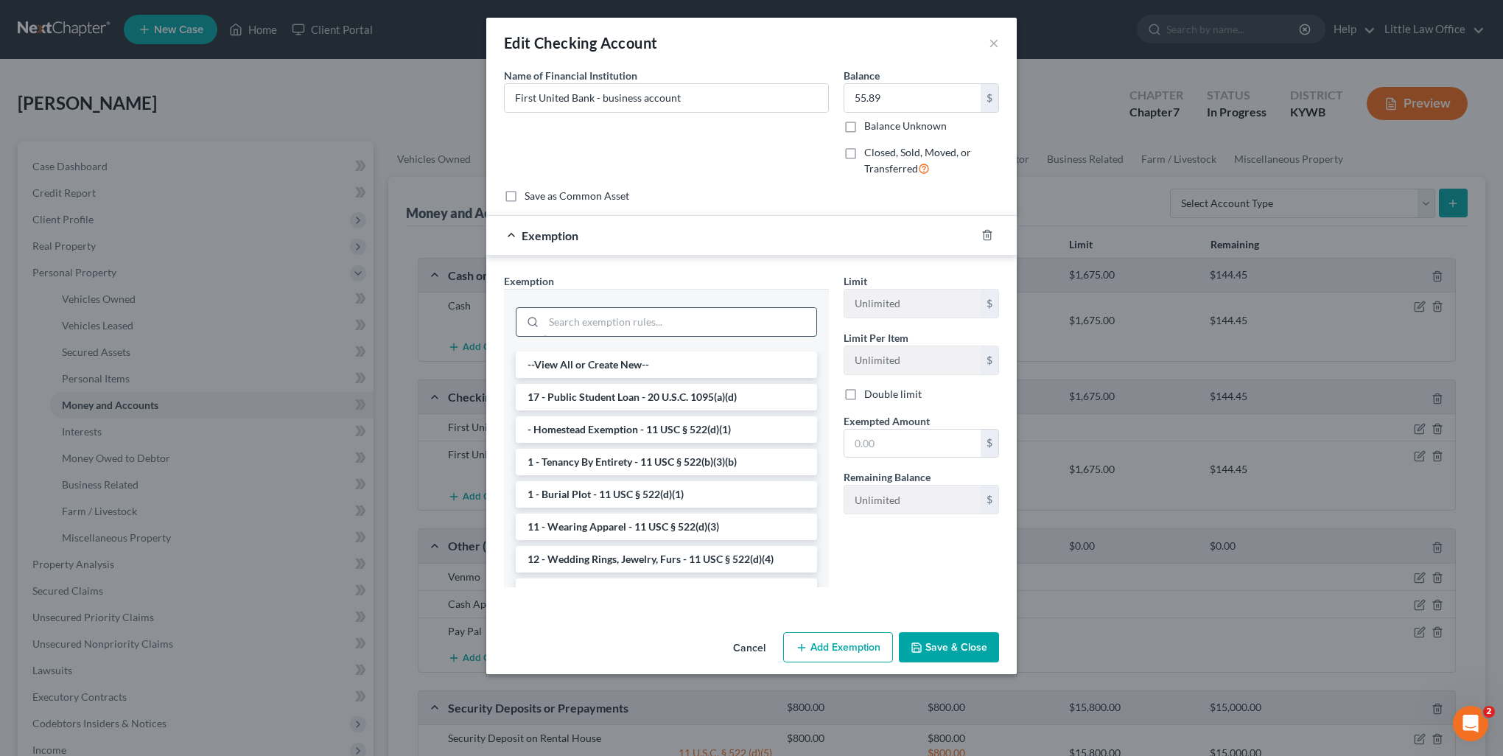
click at [677, 333] on input "search" at bounding box center [680, 322] width 273 height 28
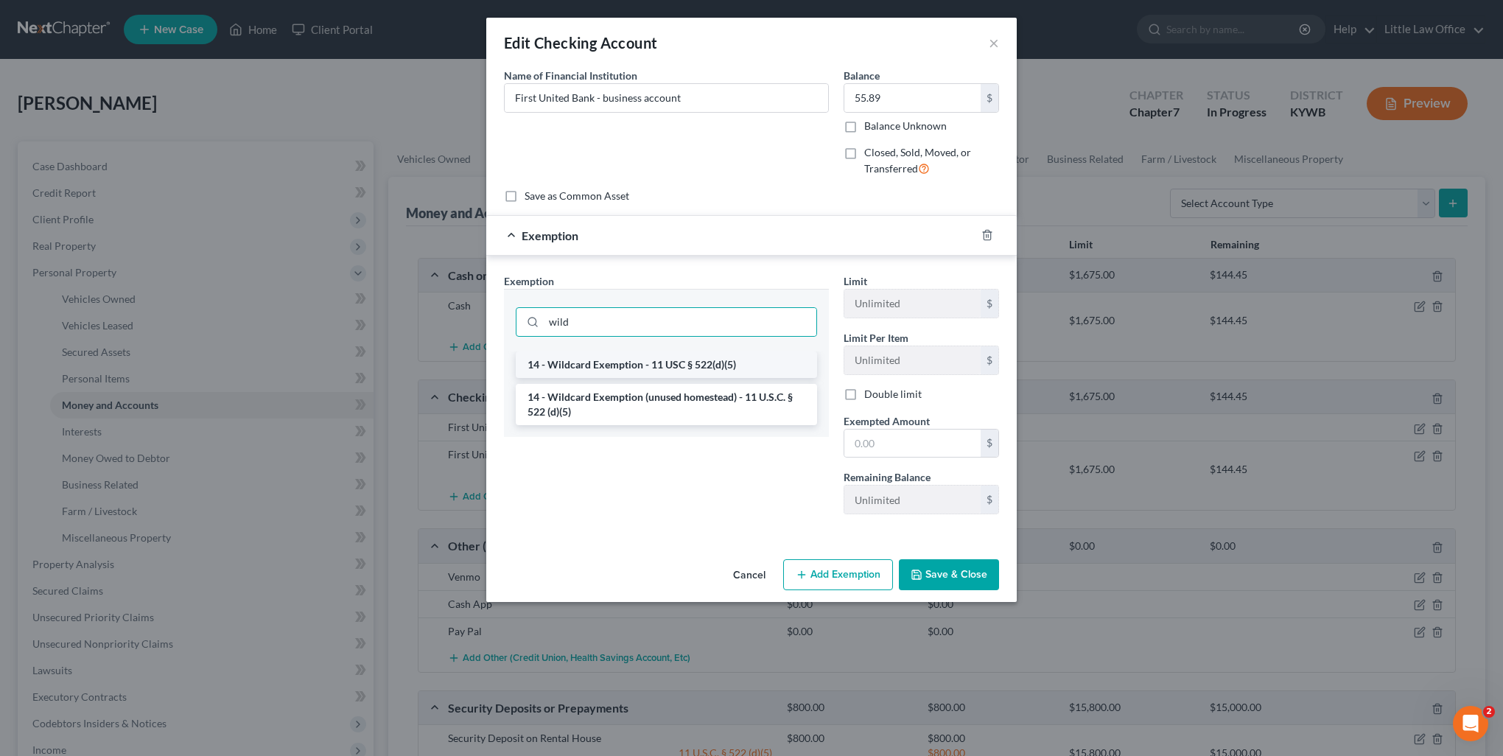
click at [668, 362] on li "14 - Wildcard Exemption - 11 USC § 522(d)(5)" at bounding box center [666, 365] width 301 height 27
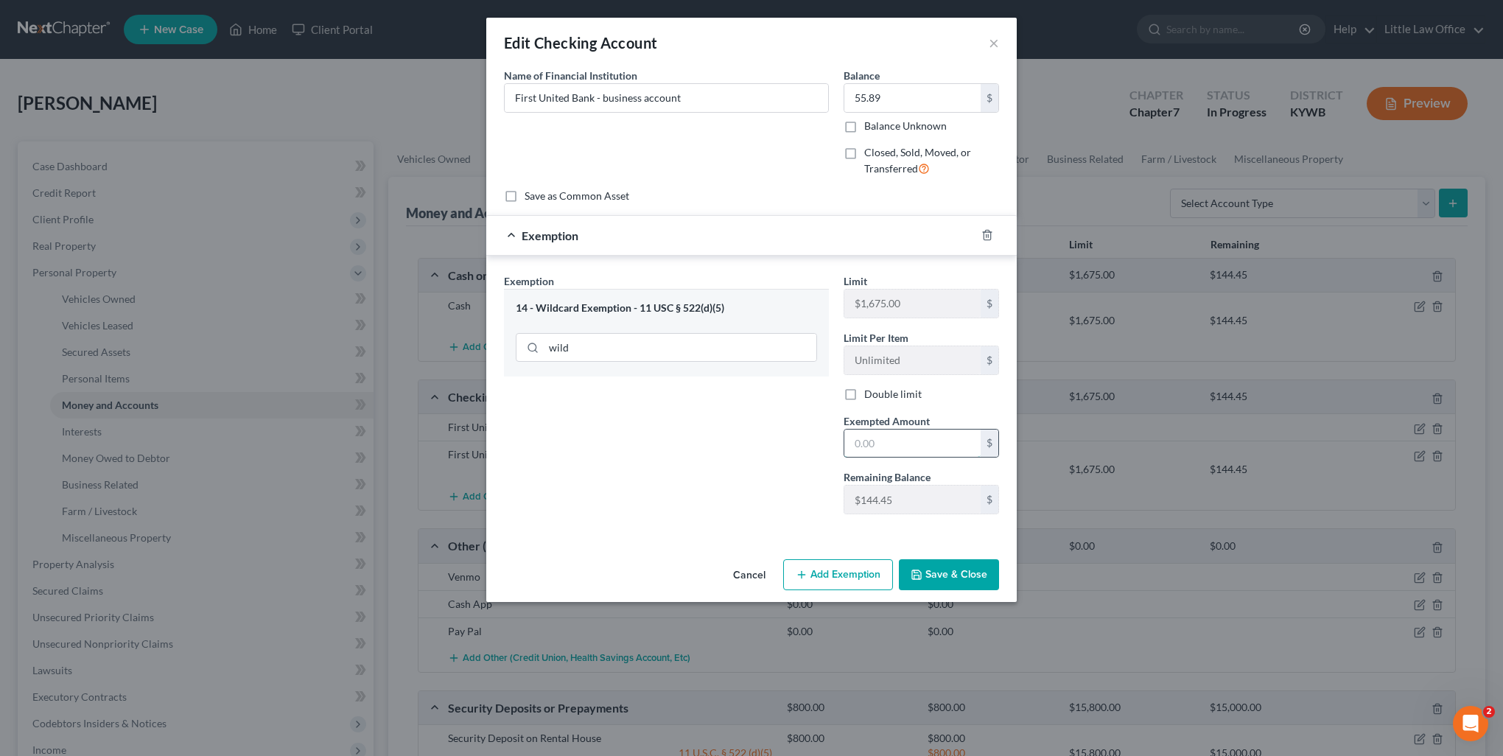
click at [941, 452] on input "text" at bounding box center [913, 444] width 136 height 28
click at [972, 567] on button "Save & Close" at bounding box center [949, 574] width 100 height 31
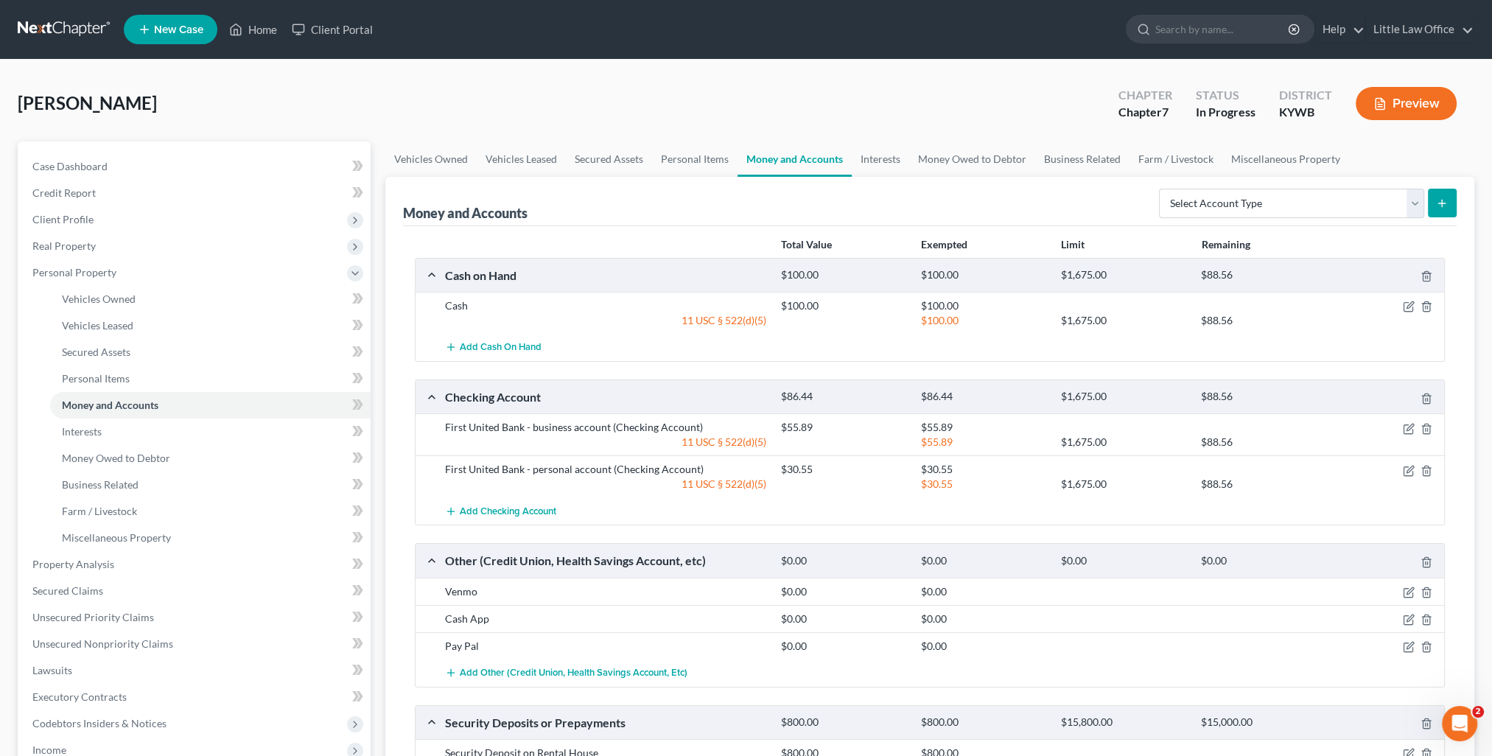
scroll to position [147, 0]
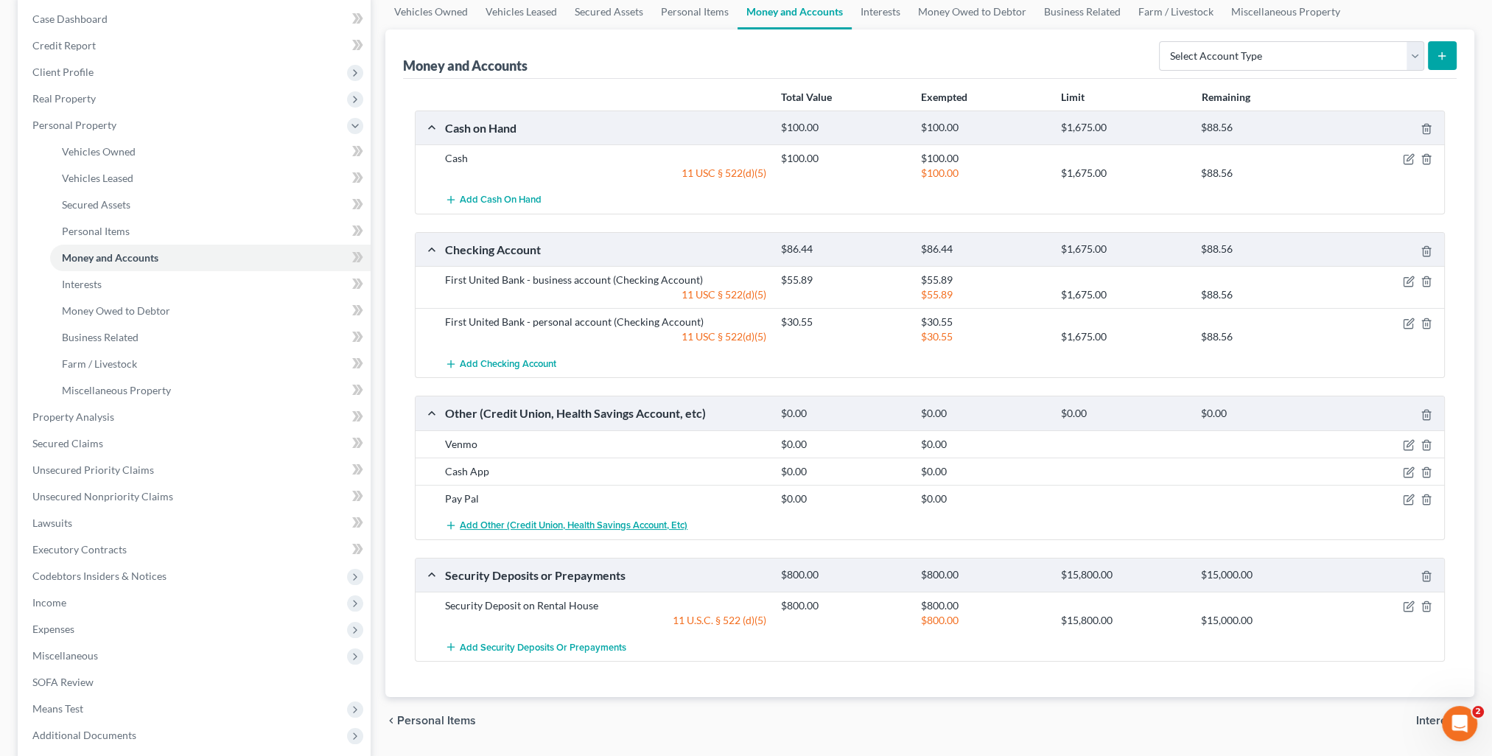
click at [563, 521] on span "Add Other (Credit Union, Health Savings Account, etc)" at bounding box center [574, 526] width 228 height 12
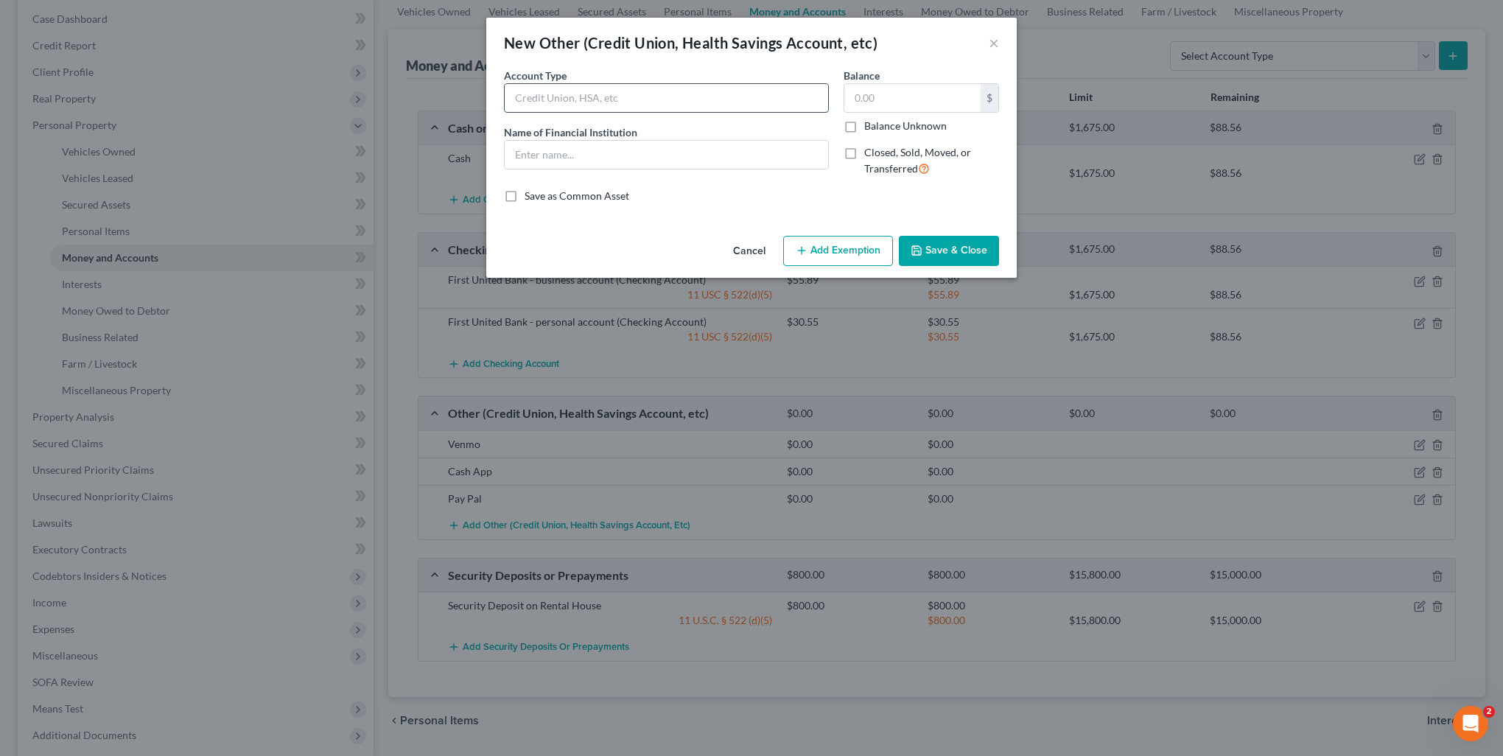
click at [546, 91] on input "text" at bounding box center [667, 98] width 324 height 28
click at [965, 251] on button "Save & Close" at bounding box center [949, 251] width 100 height 31
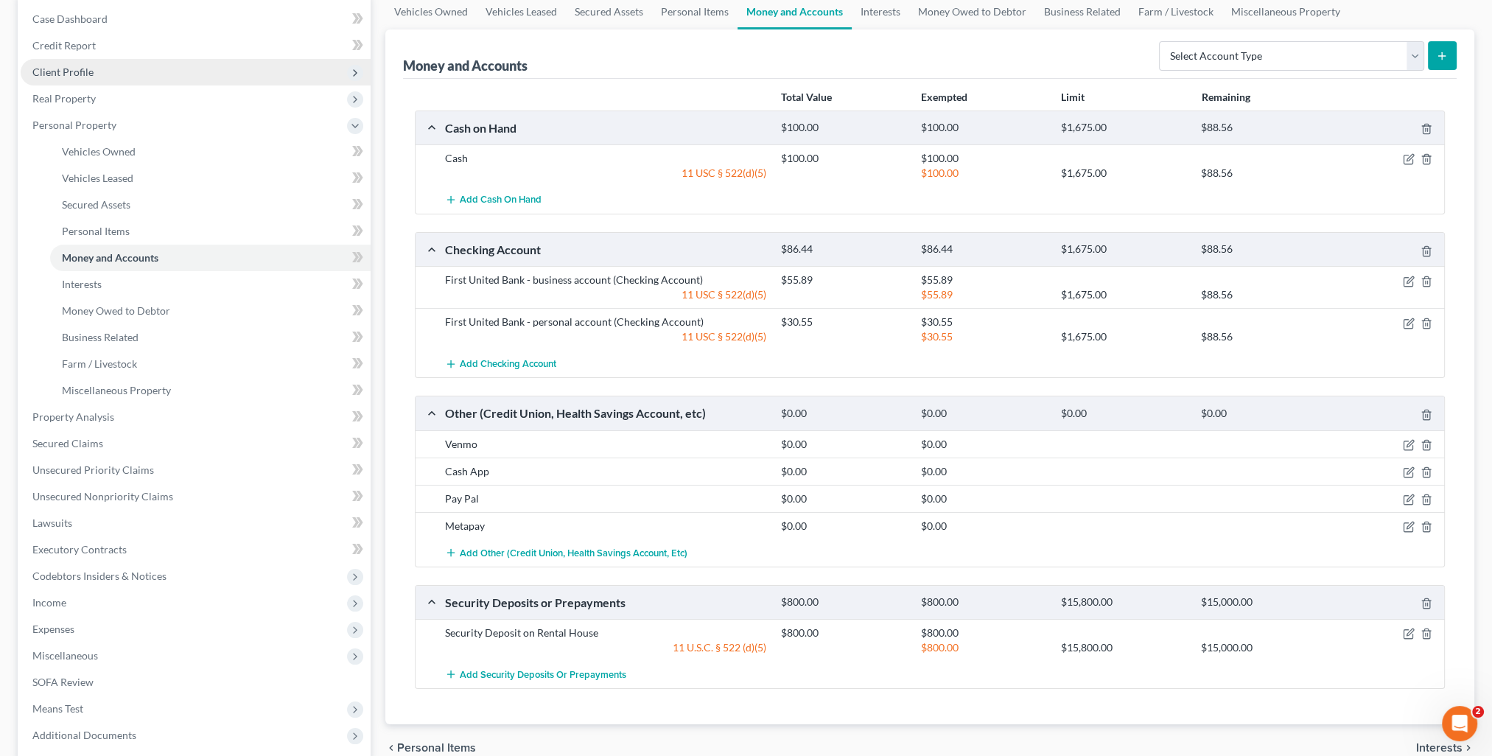
click at [80, 73] on span "Client Profile" at bounding box center [62, 72] width 61 height 13
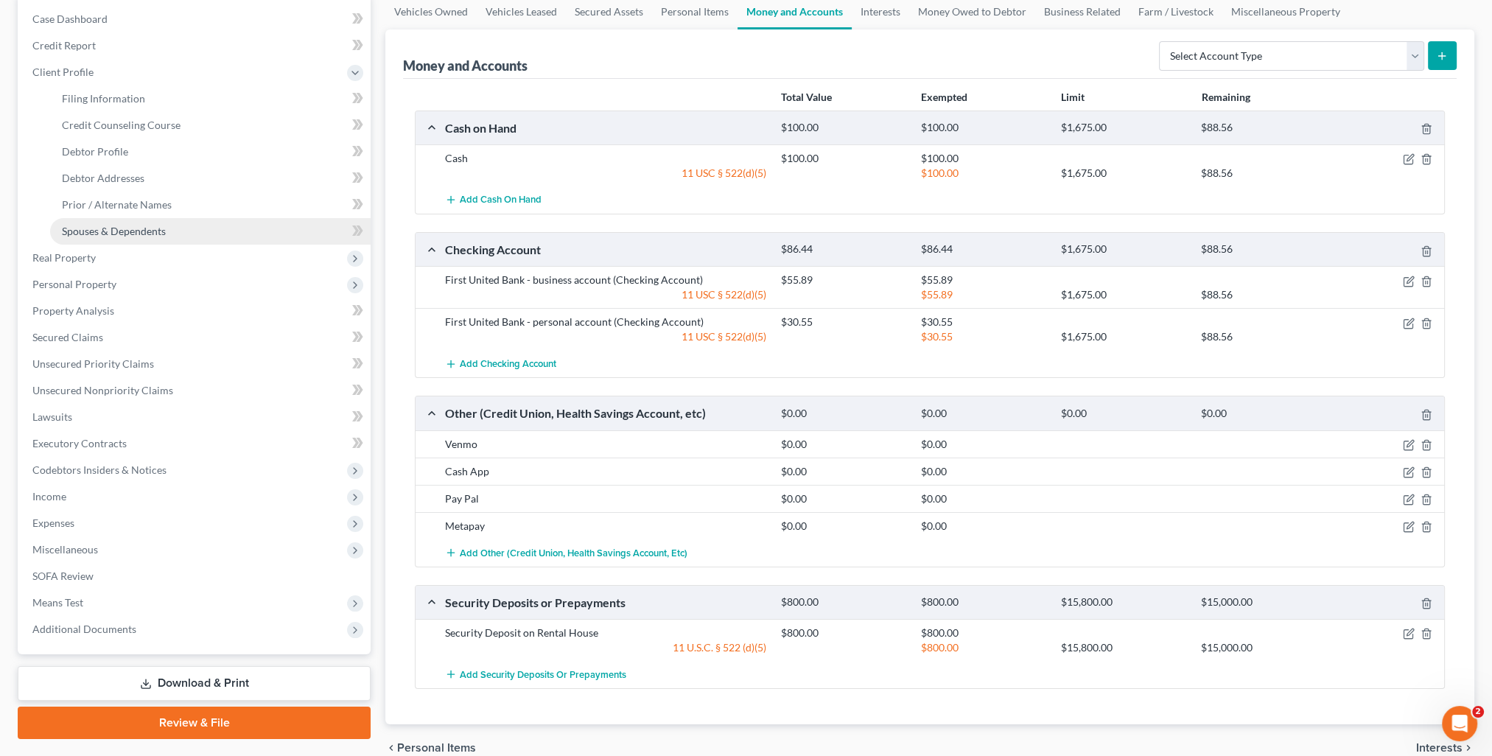
click at [120, 228] on span "Spouses & Dependents" at bounding box center [114, 231] width 104 height 13
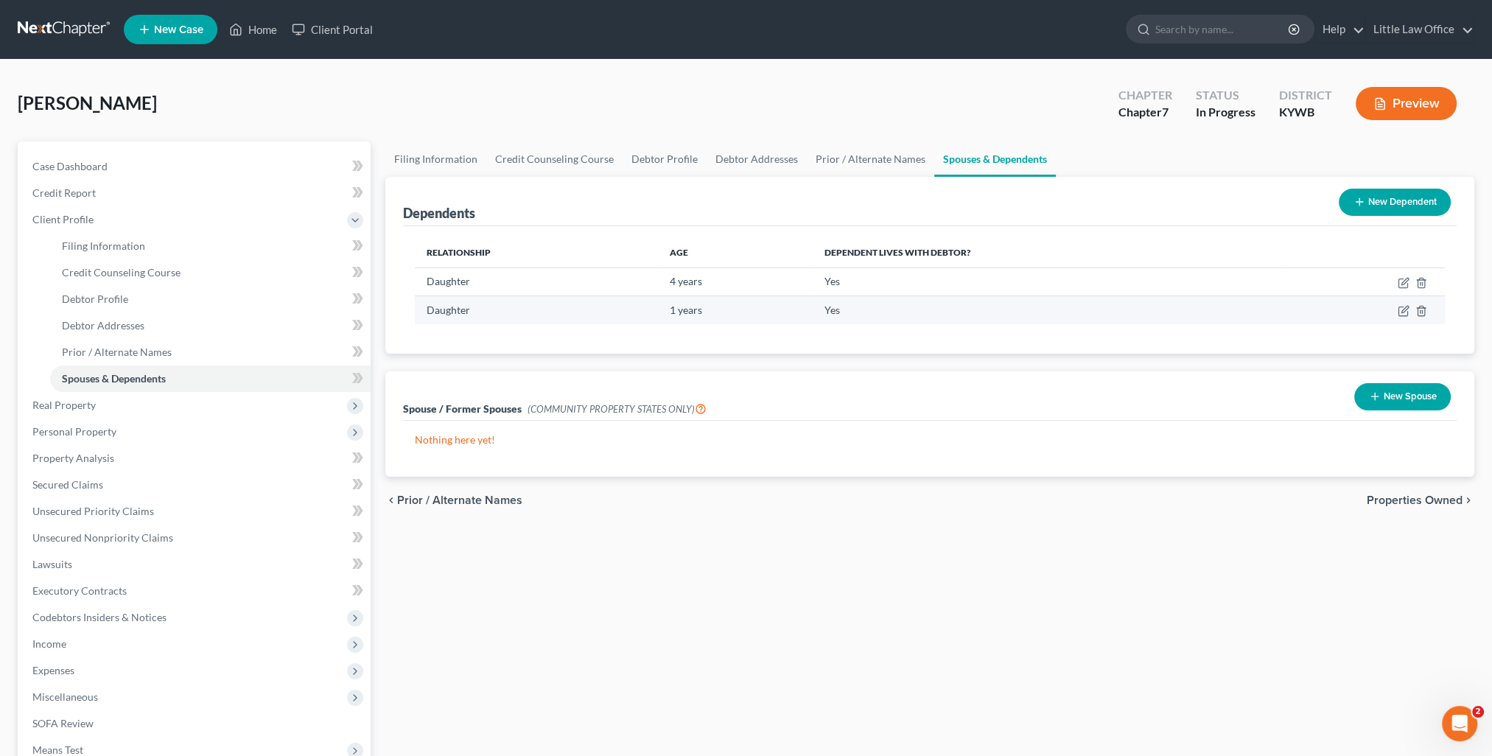
click at [1404, 318] on td at bounding box center [1363, 310] width 163 height 28
click at [1404, 313] on icon "button" at bounding box center [1404, 311] width 12 height 12
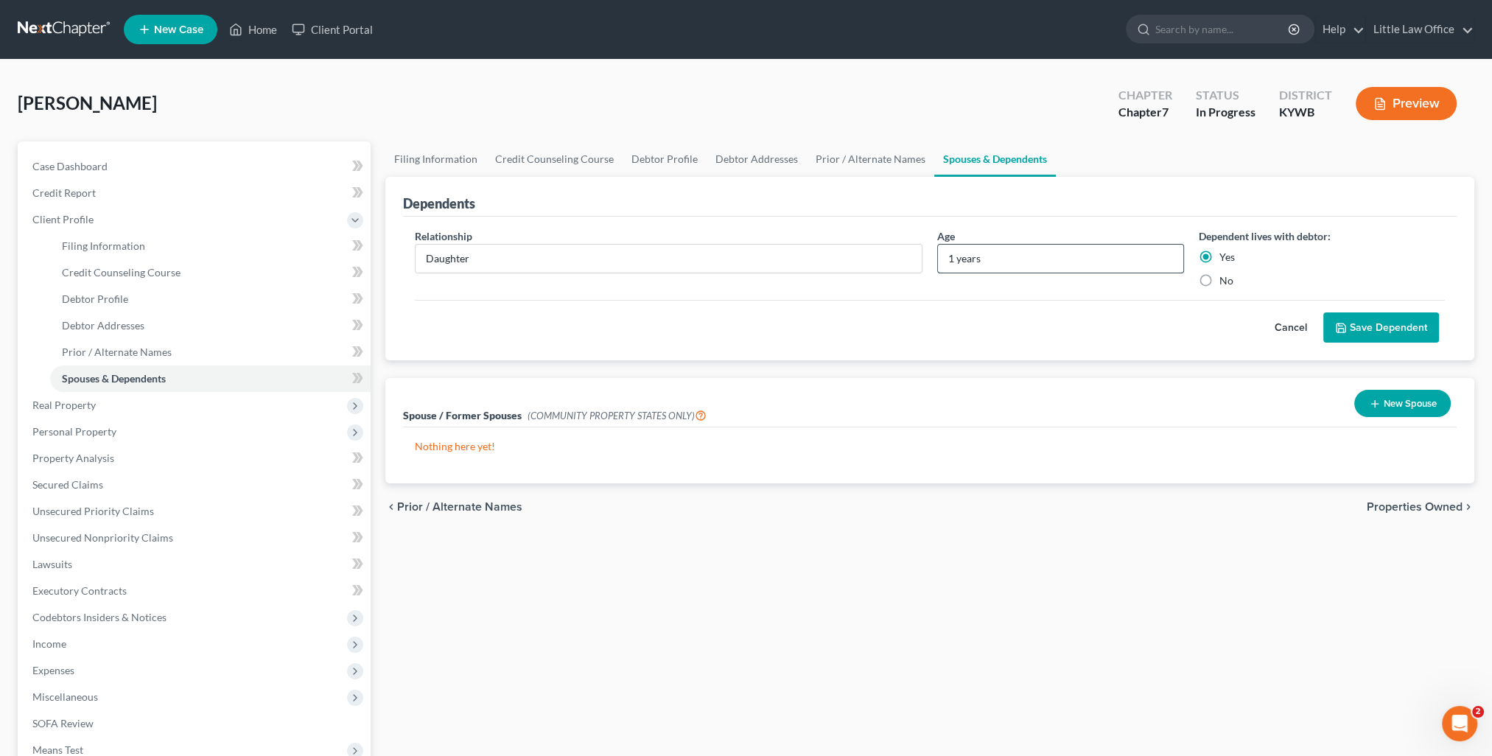
click at [953, 259] on input "1 years" at bounding box center [1060, 259] width 245 height 28
click at [1412, 333] on button "Save Dependent" at bounding box center [1382, 327] width 116 height 31
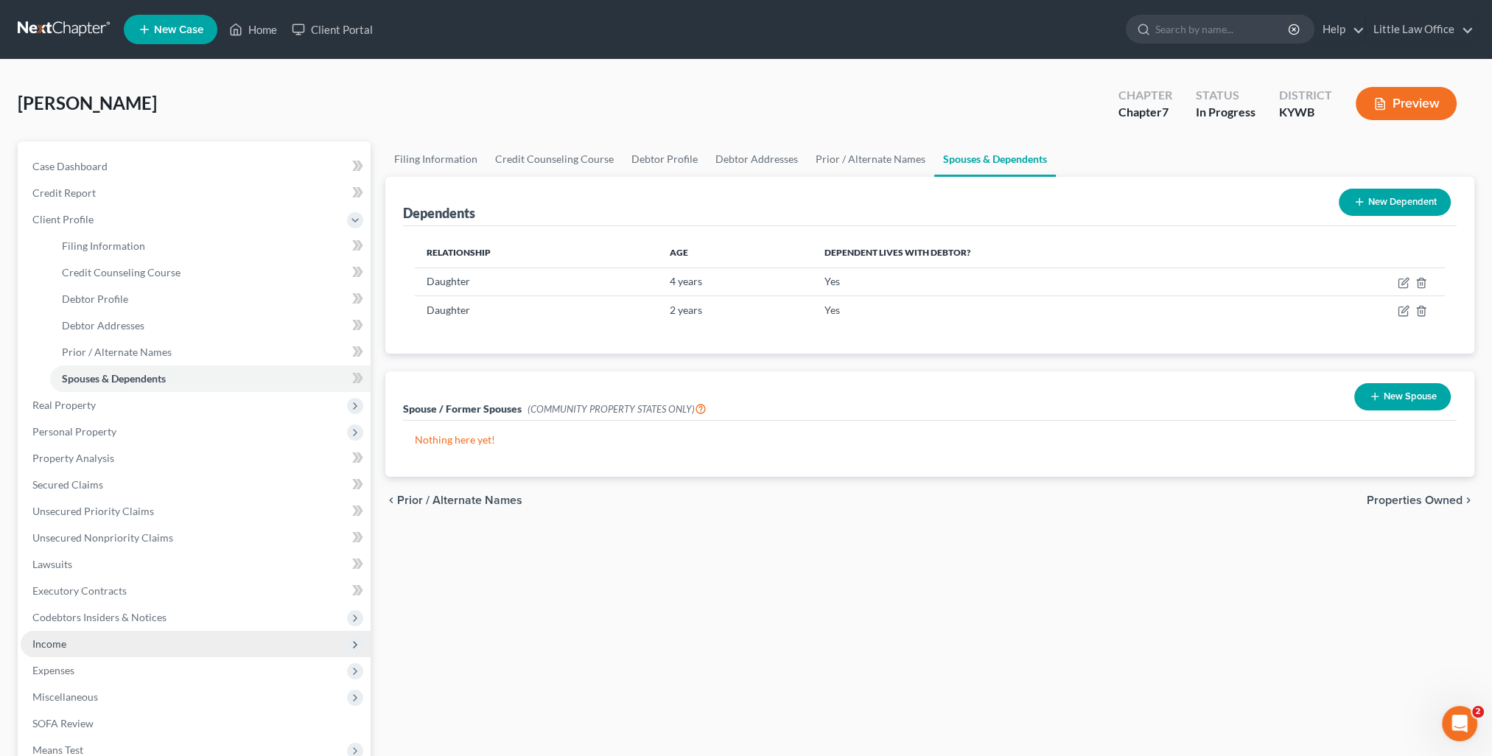
click at [66, 648] on span "Income" at bounding box center [196, 644] width 350 height 27
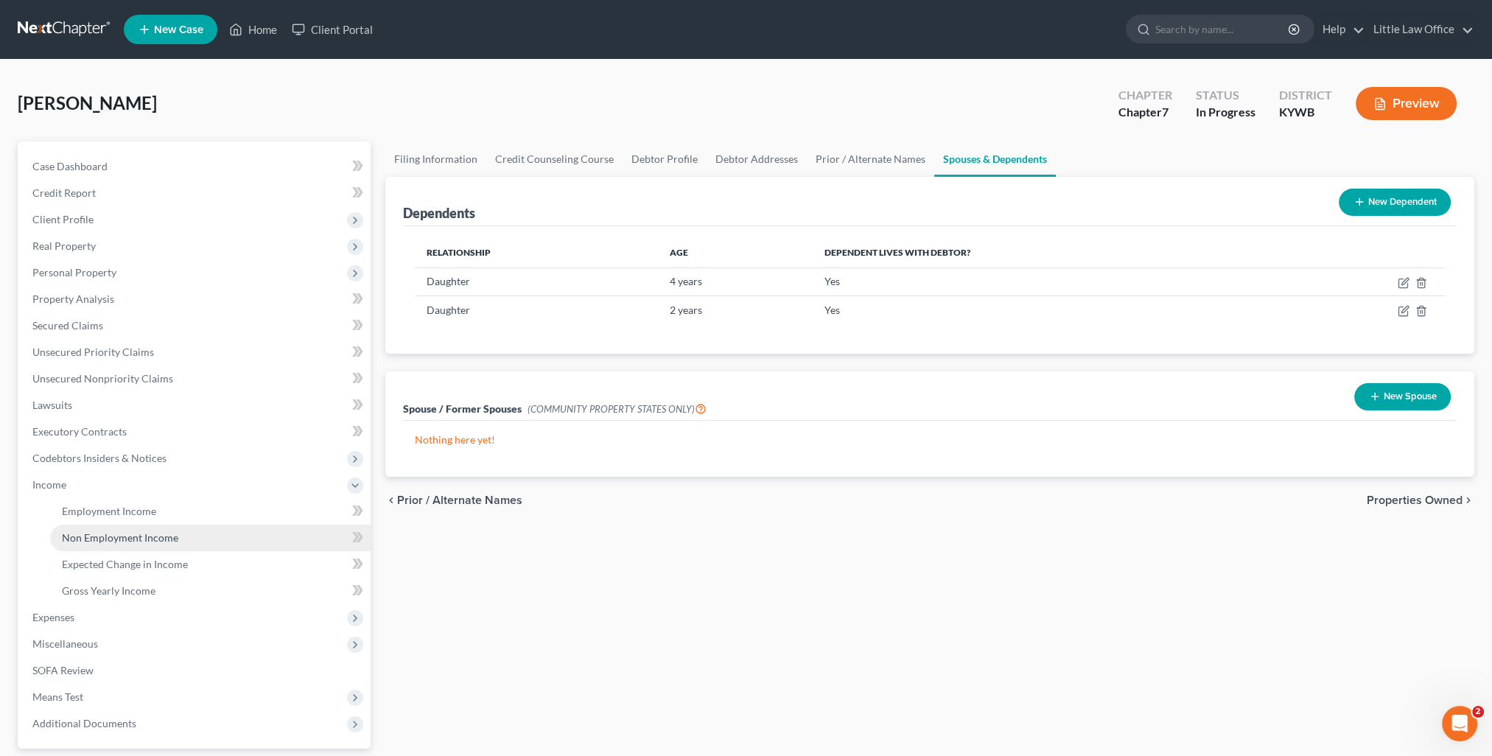
click at [141, 539] on span "Non Employment Income" at bounding box center [120, 537] width 116 height 13
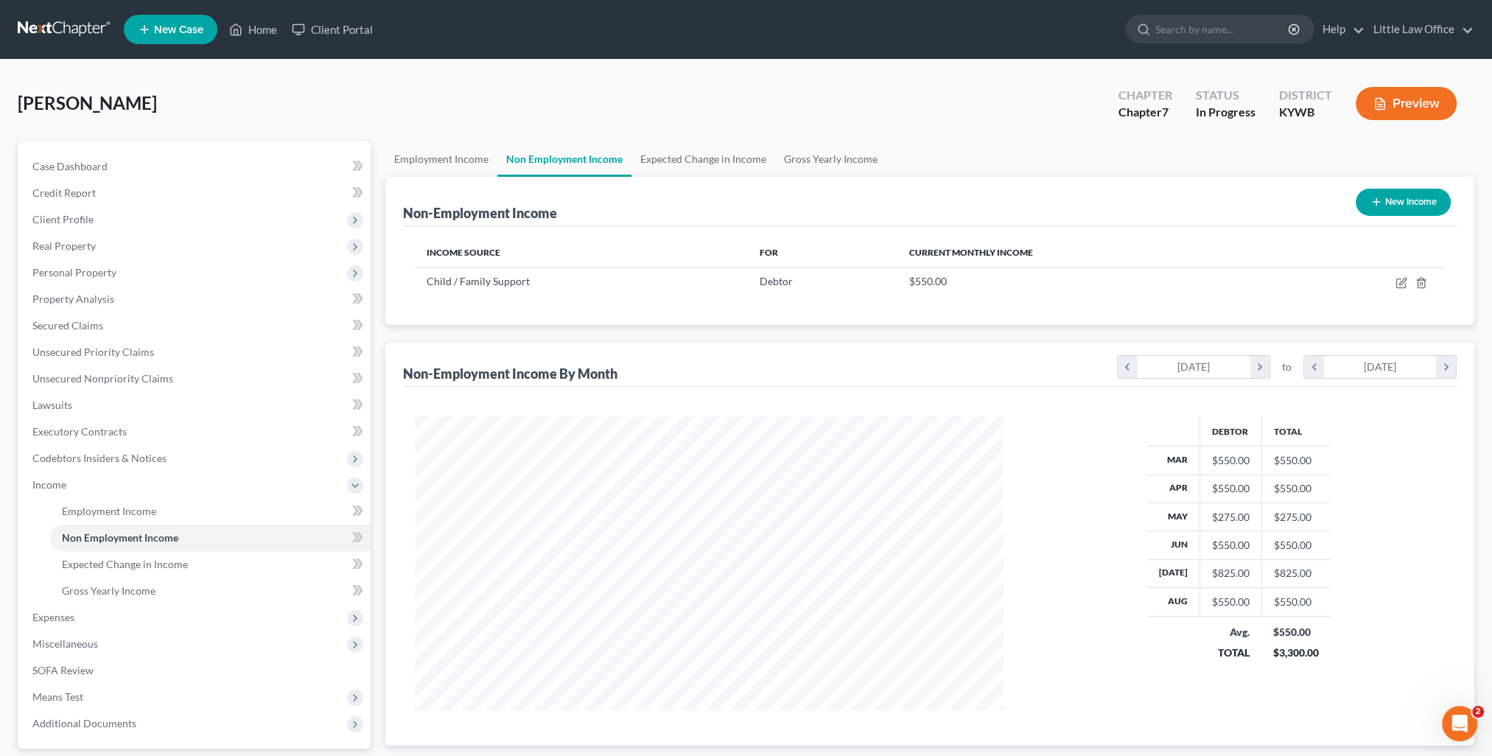
scroll to position [294, 618]
click at [796, 158] on link "Gross Yearly Income" at bounding box center [830, 158] width 111 height 35
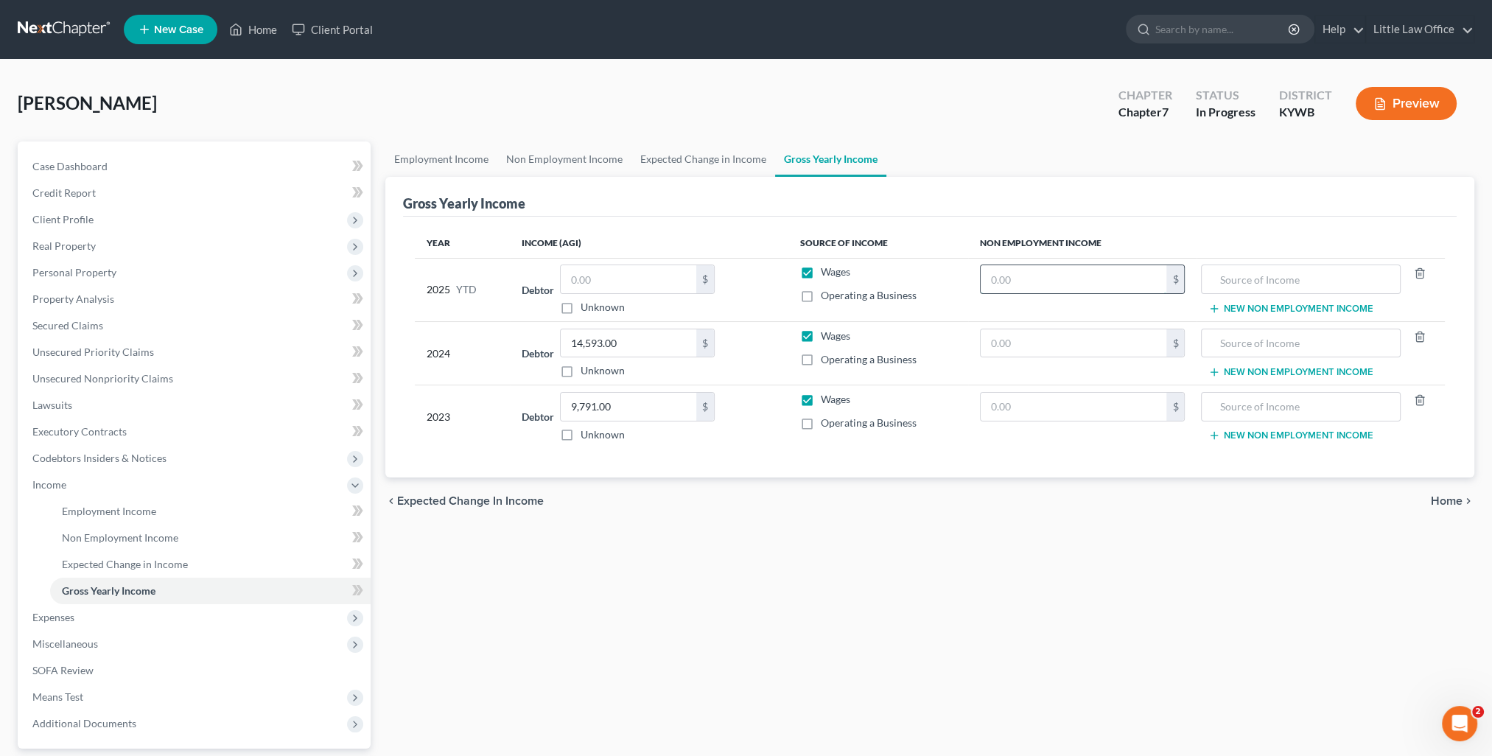
click at [1070, 277] on input "text" at bounding box center [1074, 279] width 186 height 28
click at [1221, 335] on input "text" at bounding box center [1301, 343] width 184 height 28
click at [1055, 340] on input "text" at bounding box center [1074, 343] width 186 height 28
click at [458, 161] on link "Employment Income" at bounding box center [441, 158] width 112 height 35
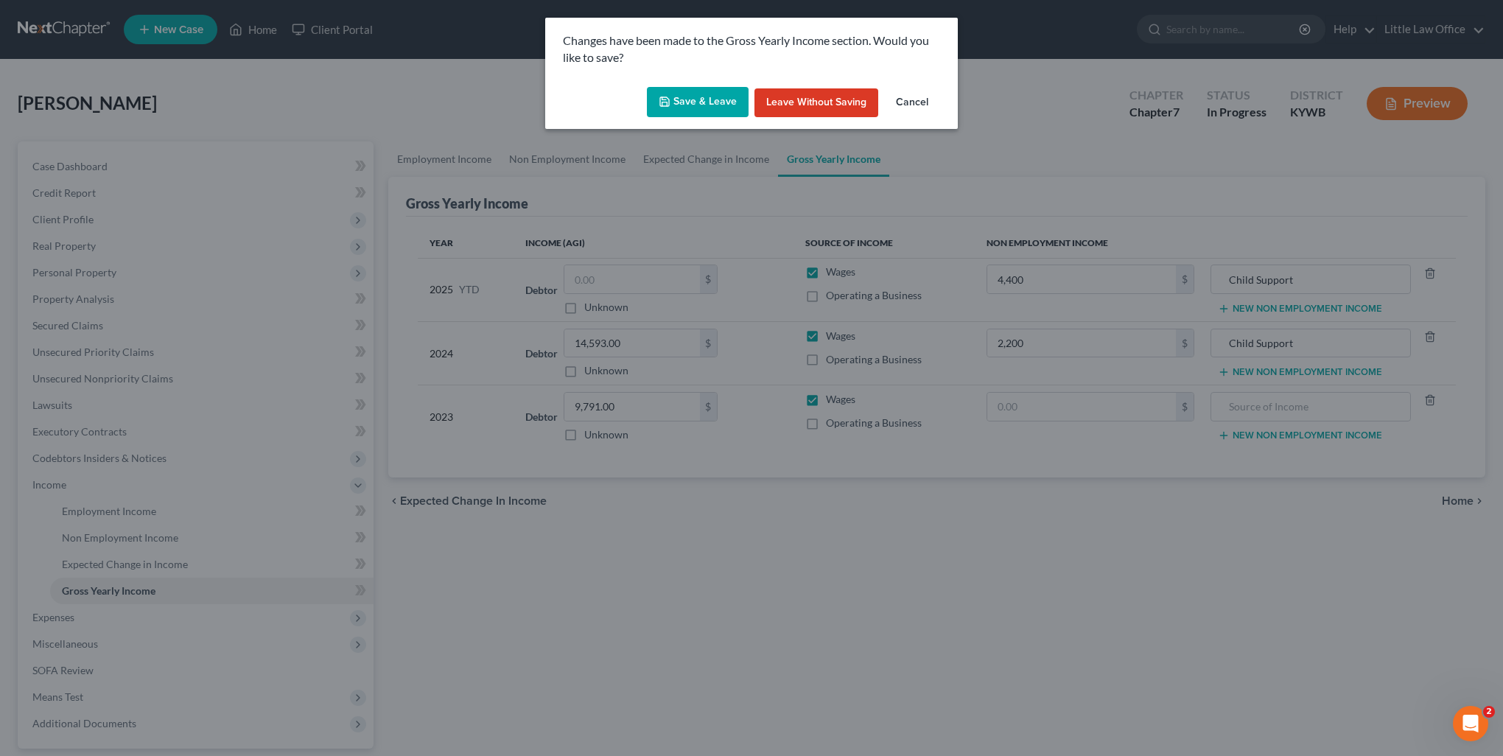
click at [698, 113] on button "Save & Leave" at bounding box center [698, 102] width 102 height 31
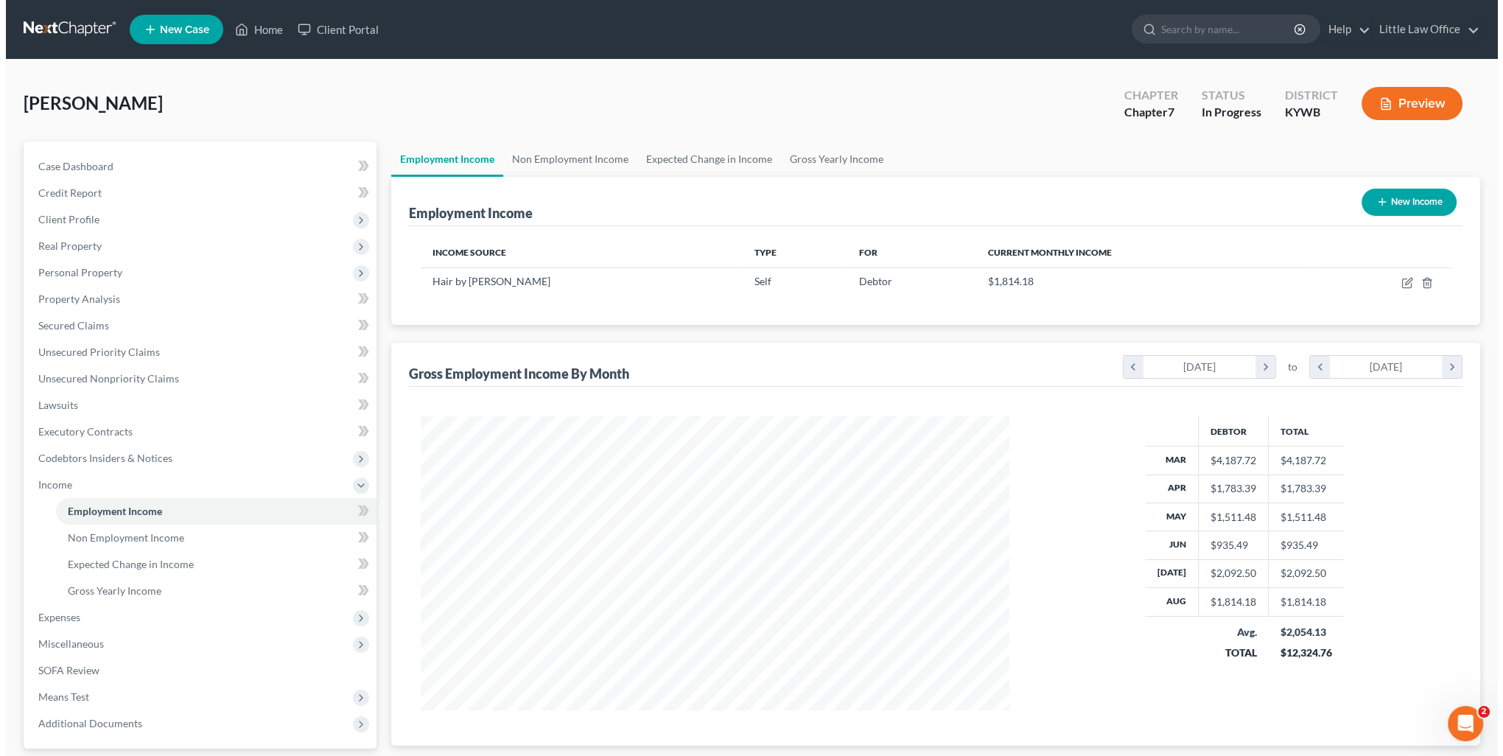
scroll to position [294, 618]
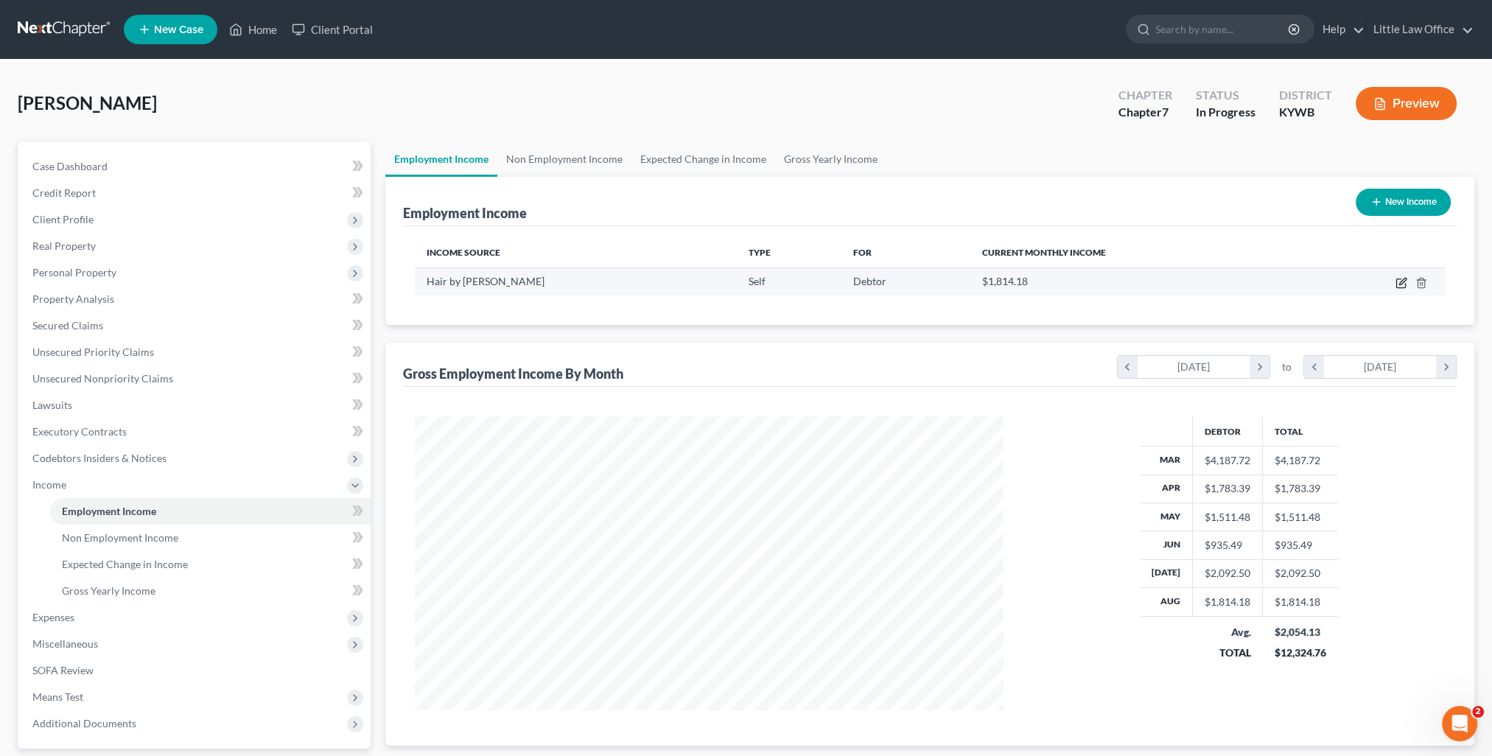
click at [1396, 279] on icon "button" at bounding box center [1402, 283] width 12 height 12
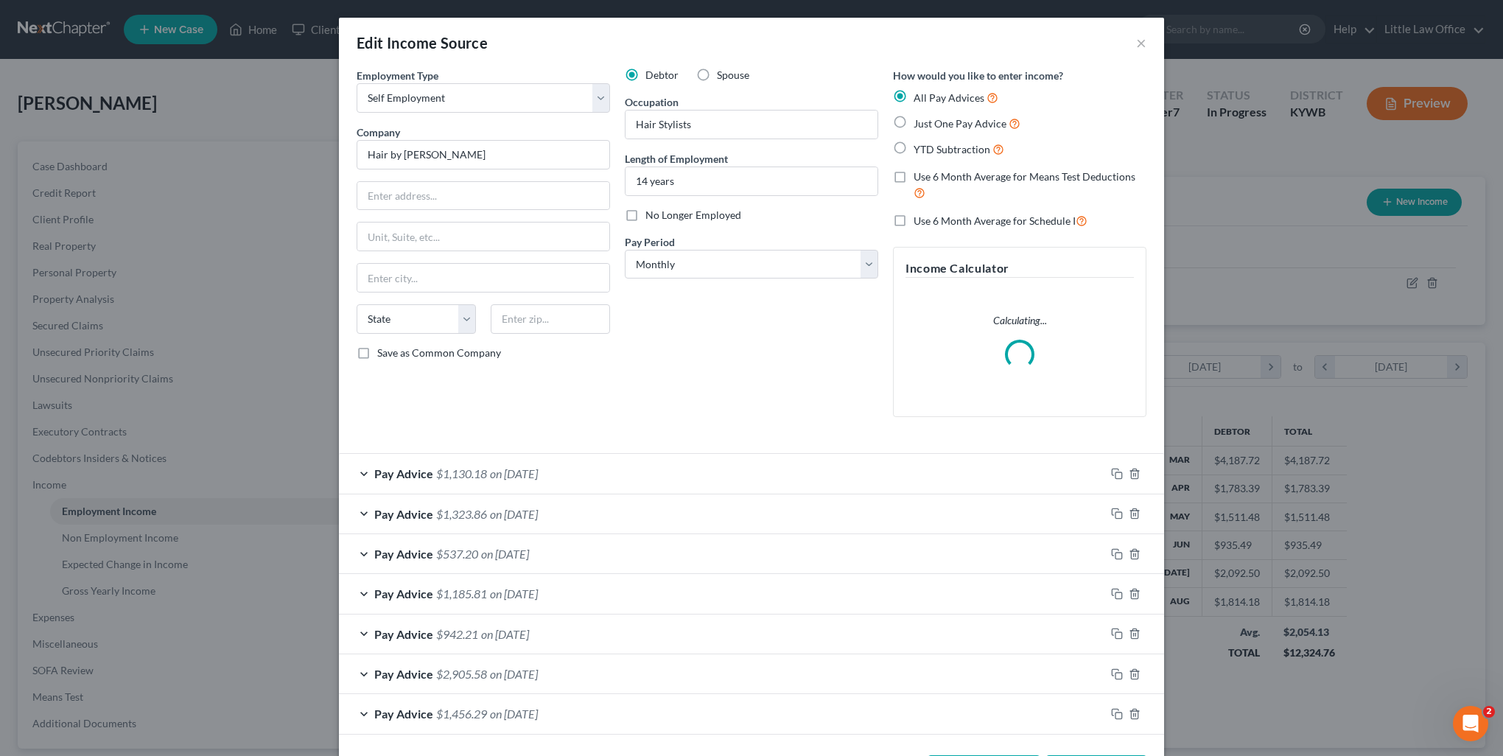
scroll to position [57, 0]
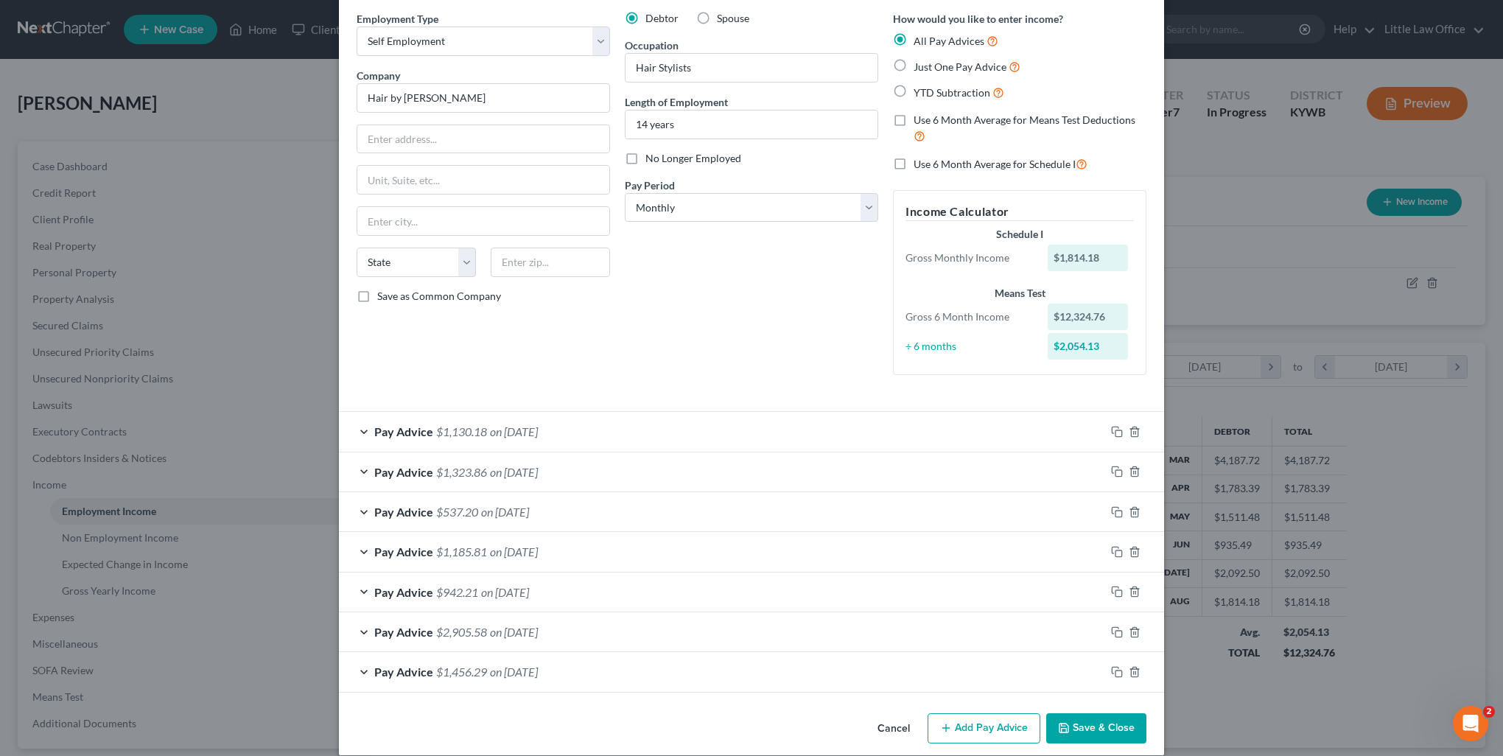
click at [531, 671] on span "on [DATE]" at bounding box center [514, 672] width 48 height 14
click at [455, 432] on span "$1,130.18" at bounding box center [461, 431] width 51 height 14
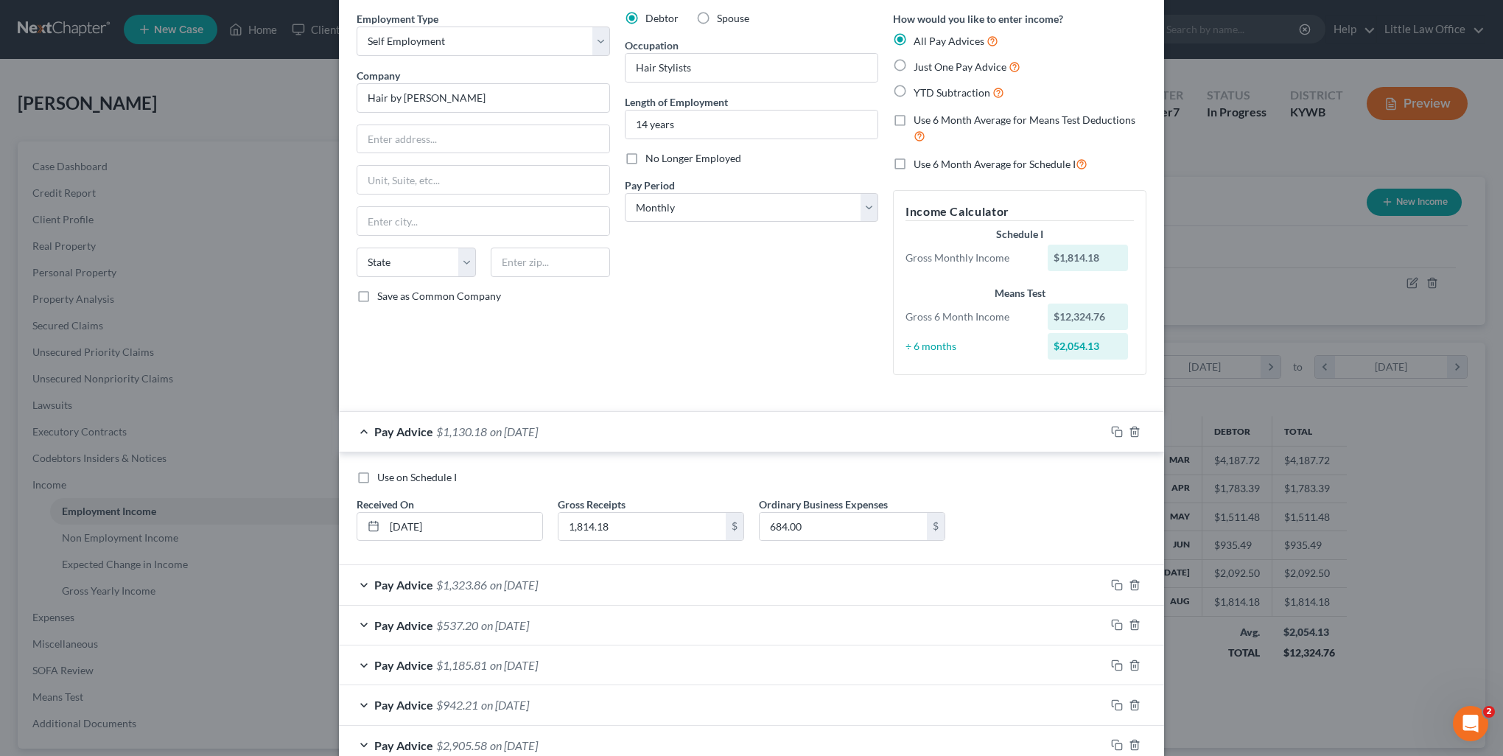
click at [485, 579] on div "Pay Advice $1,323.86 on [DATE]" at bounding box center [722, 584] width 766 height 39
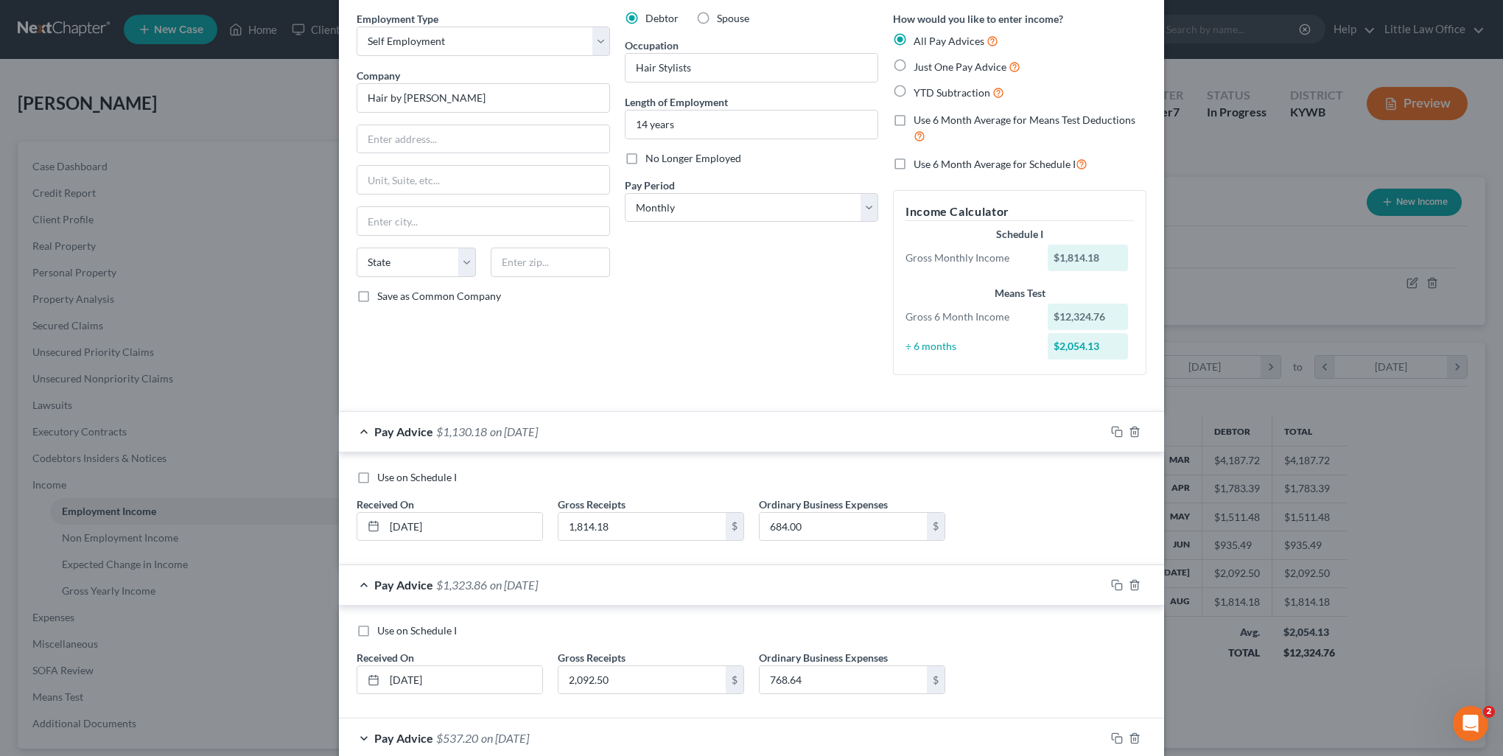
scroll to position [278, 0]
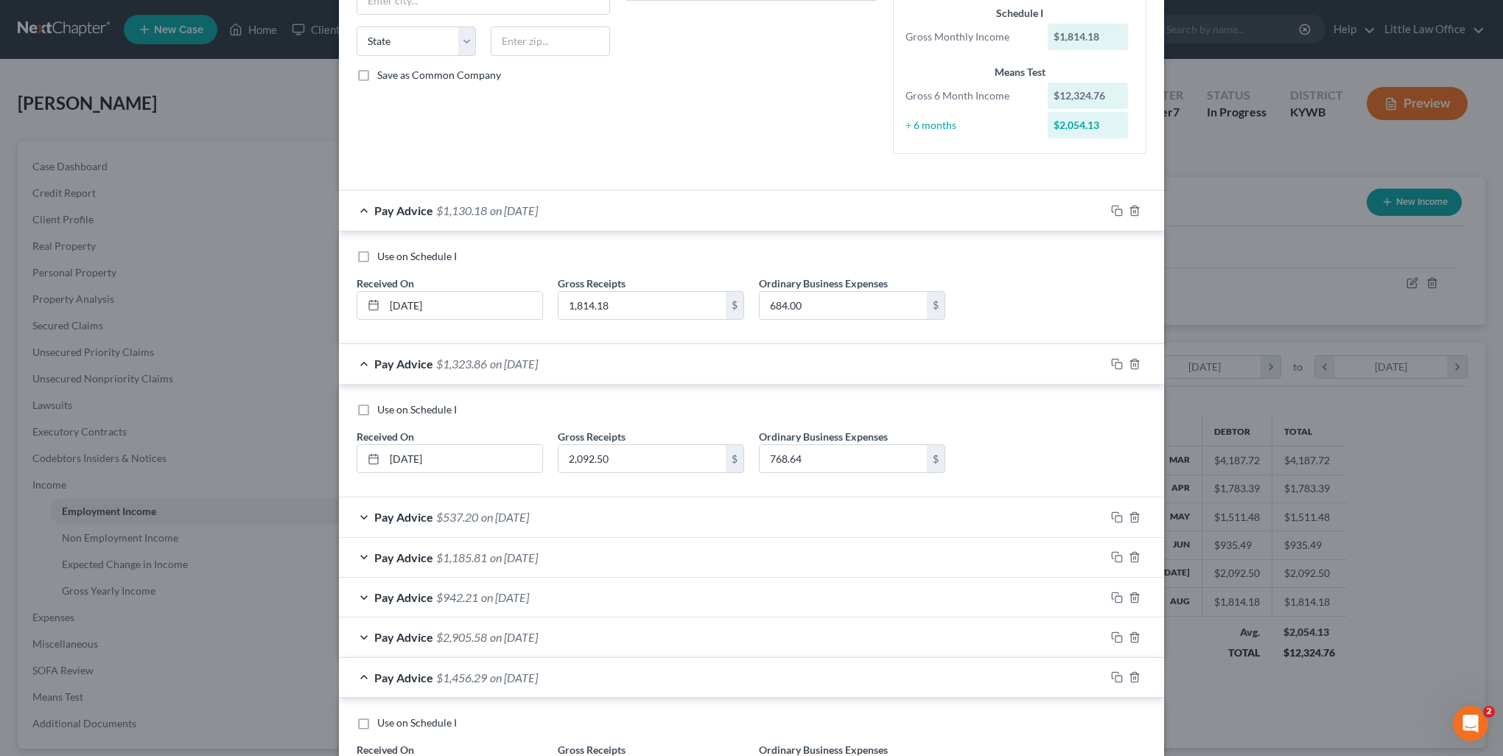
click at [475, 526] on div "Pay Advice $537.20 on [DATE]" at bounding box center [722, 516] width 766 height 39
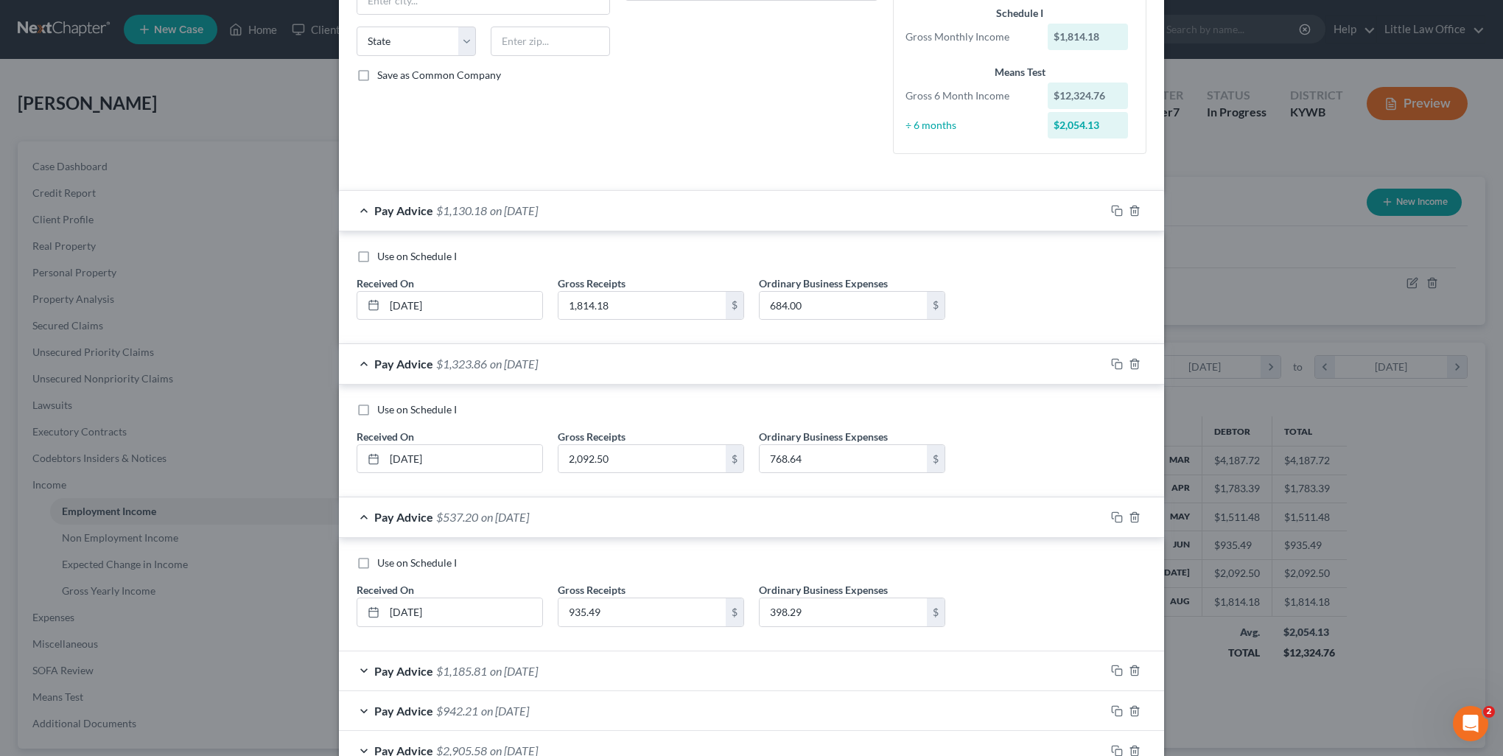
click at [498, 675] on div "Pay Advice $1,185.81 on [DATE]" at bounding box center [722, 670] width 766 height 39
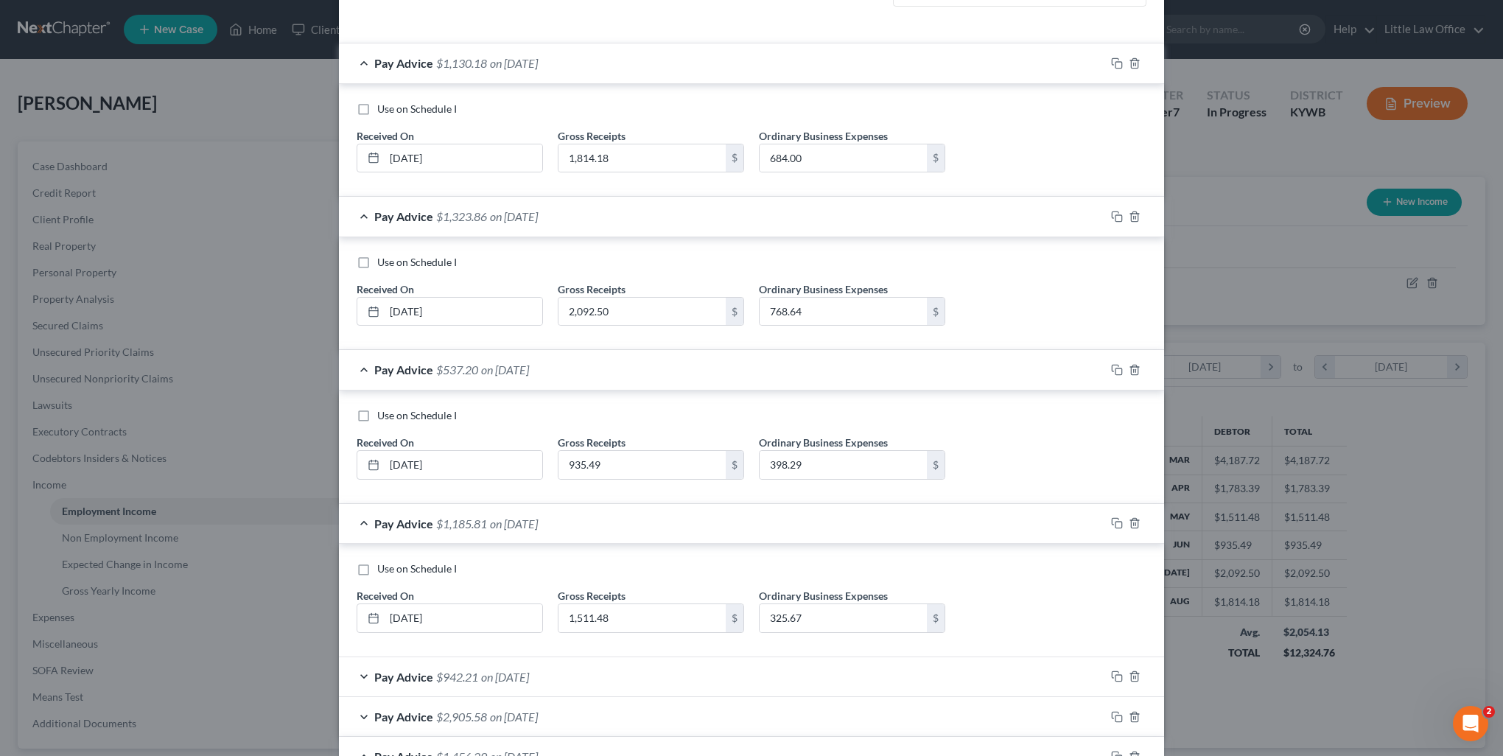
scroll to position [499, 0]
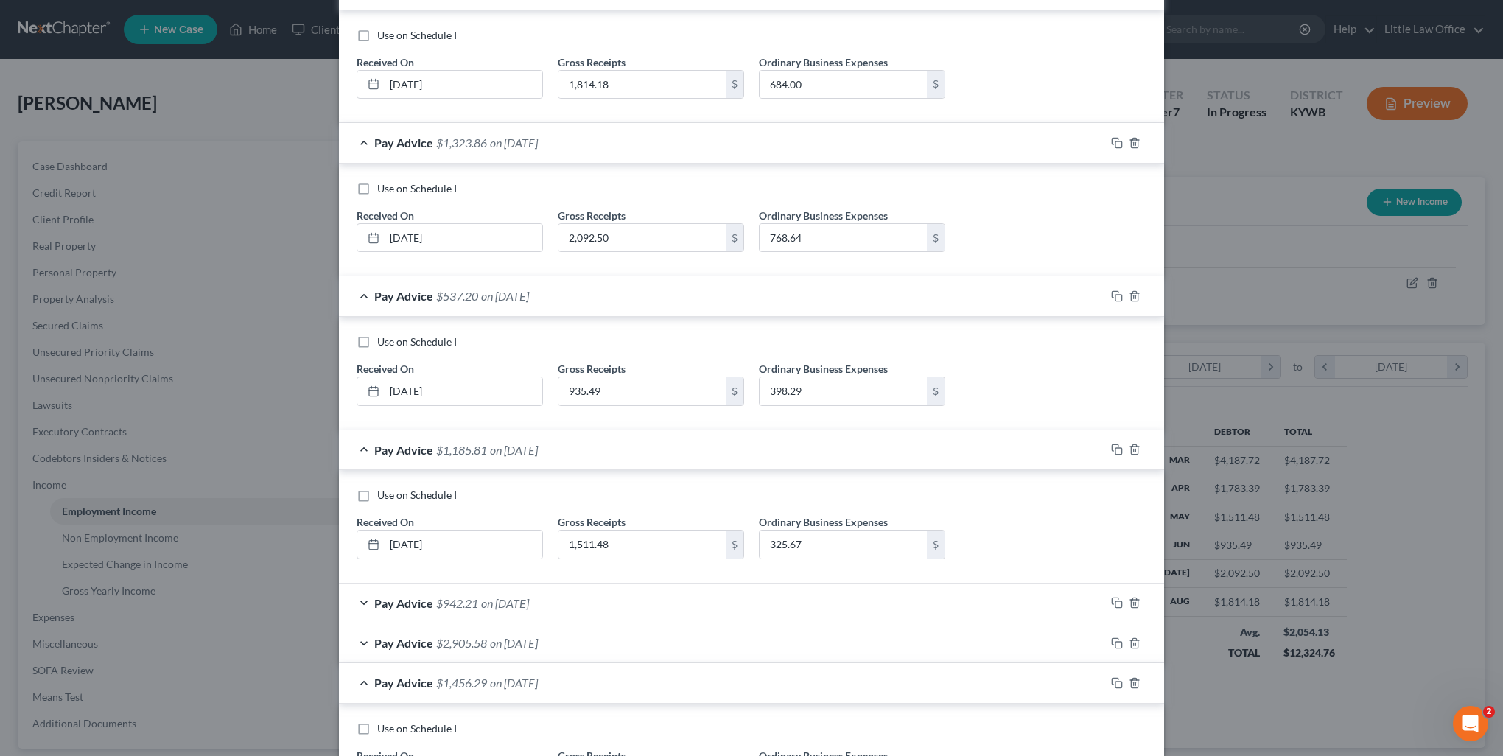
click at [476, 609] on div "Pay Advice $942.21 on [DATE]" at bounding box center [722, 603] width 766 height 39
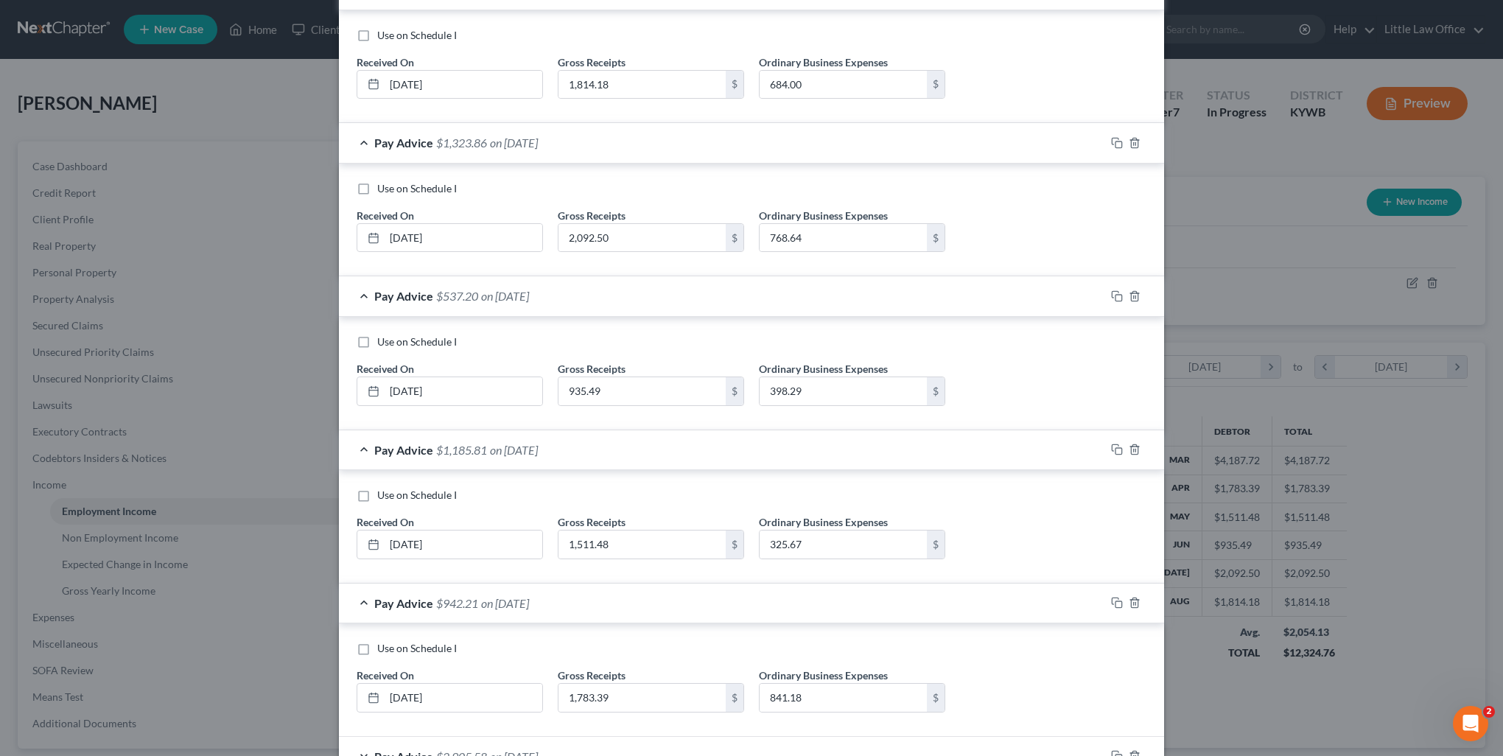
scroll to position [646, 0]
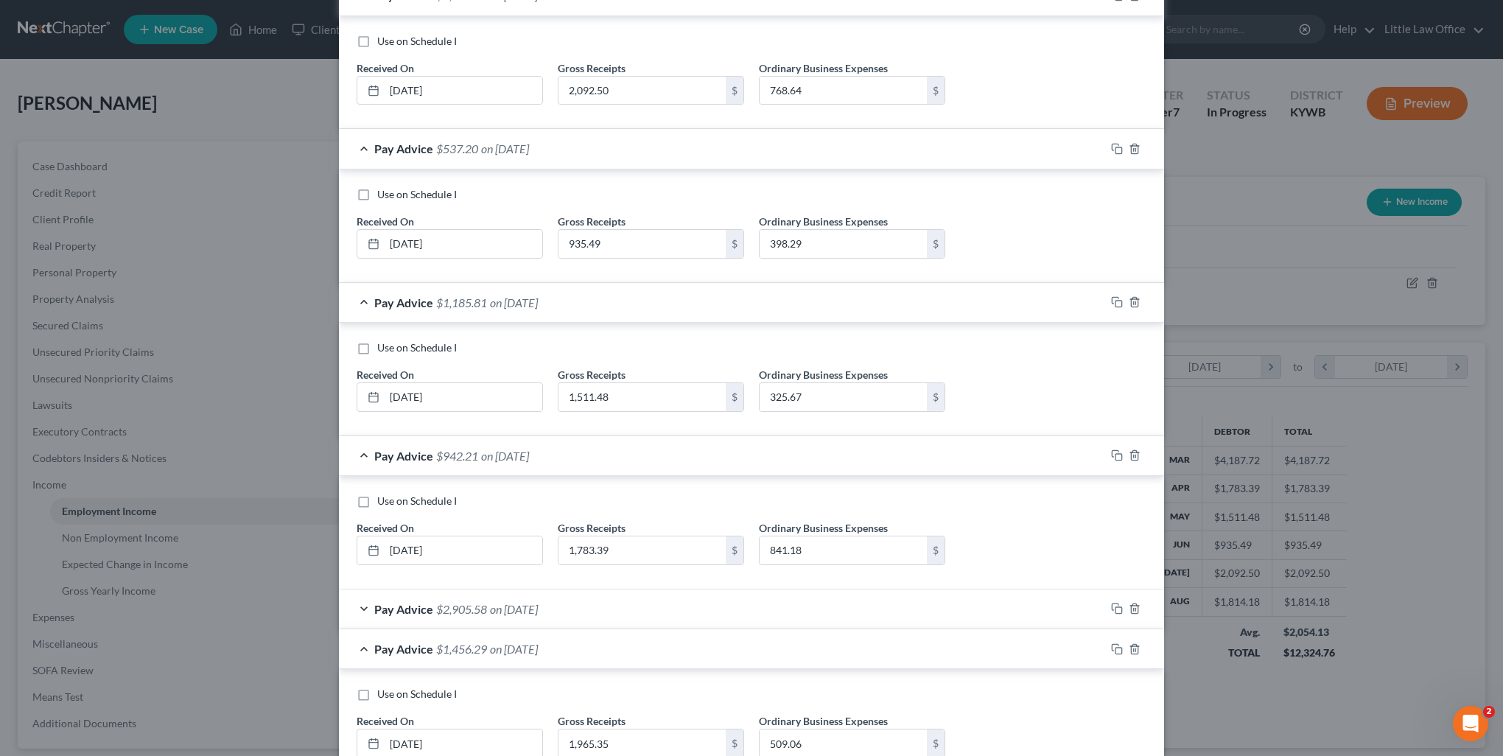
click at [471, 609] on span "$2,905.58" at bounding box center [461, 609] width 51 height 14
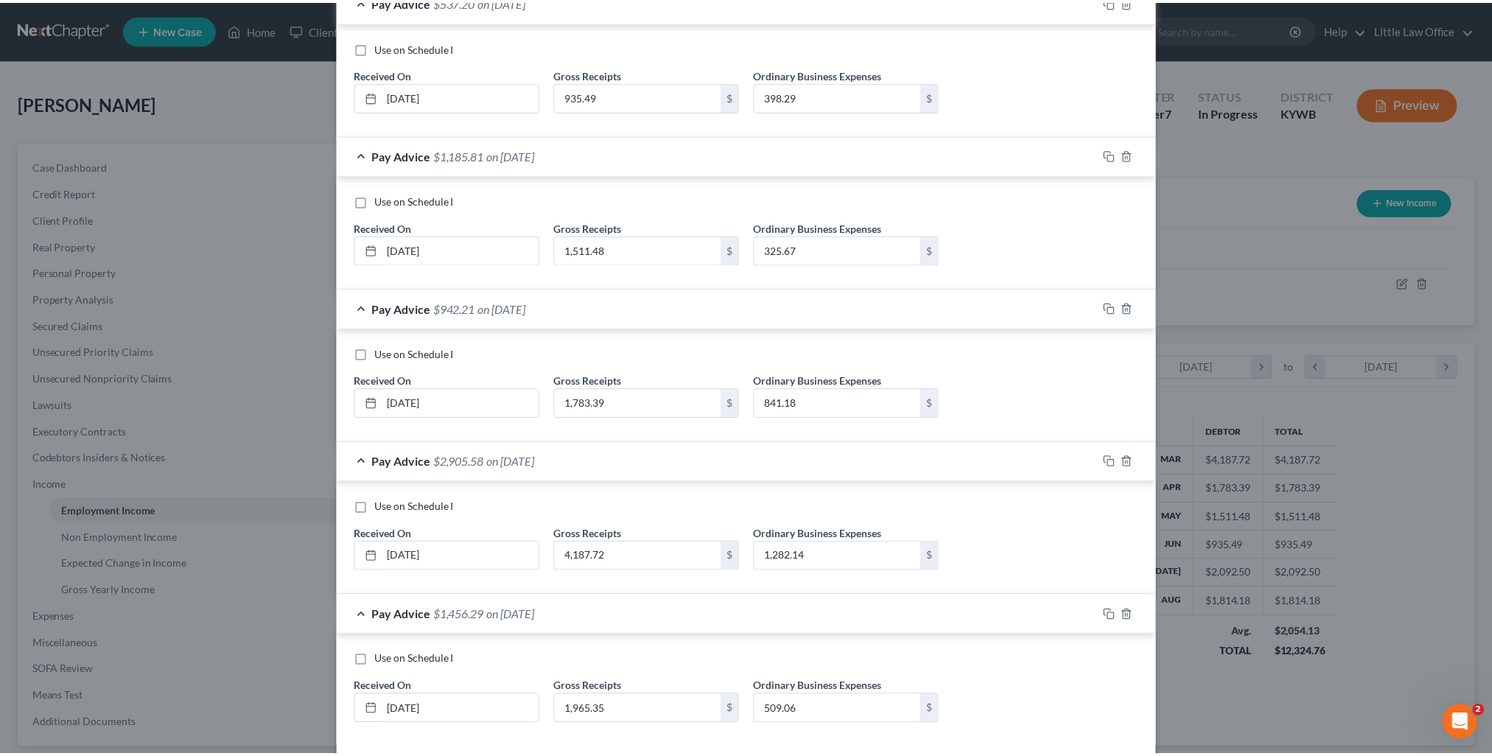
scroll to position [861, 0]
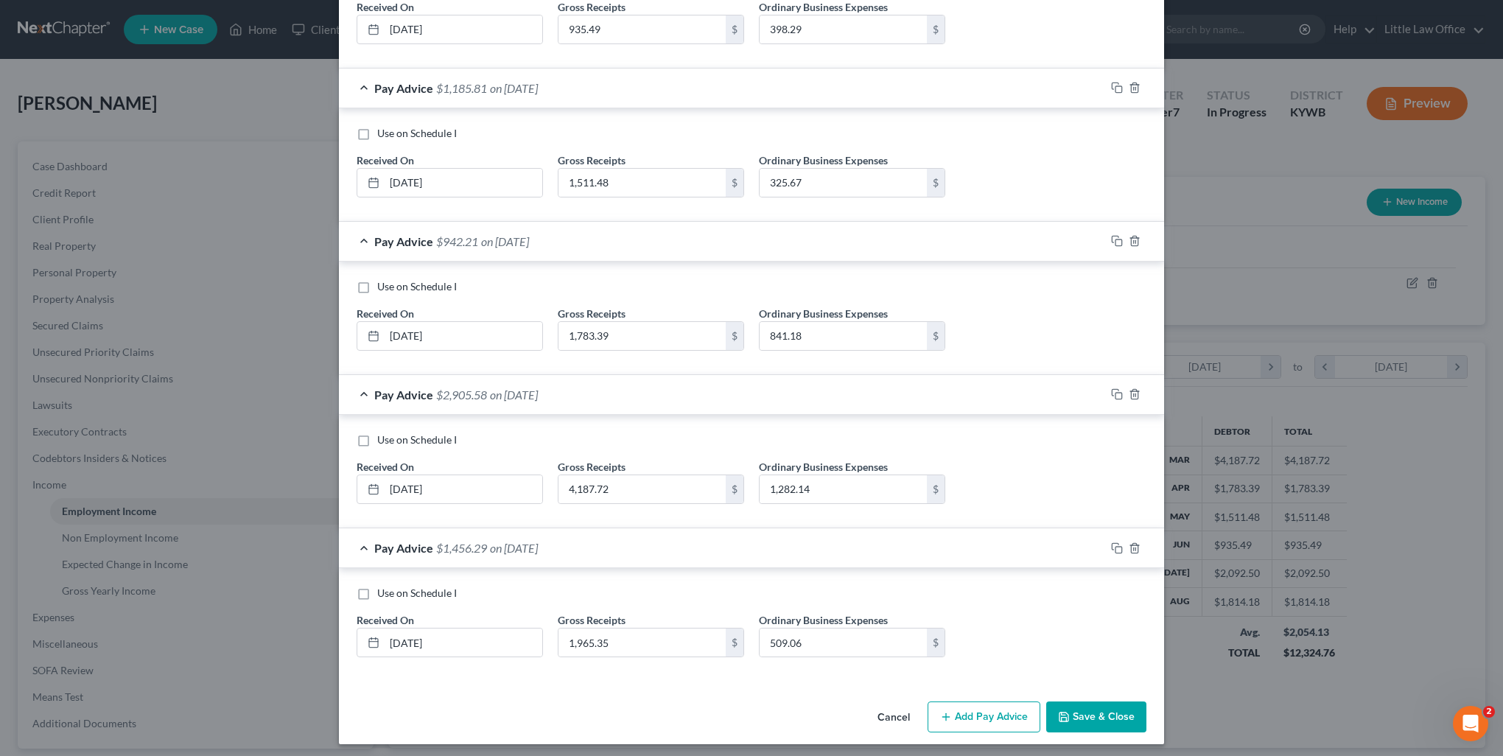
click at [1107, 715] on button "Save & Close" at bounding box center [1096, 717] width 100 height 31
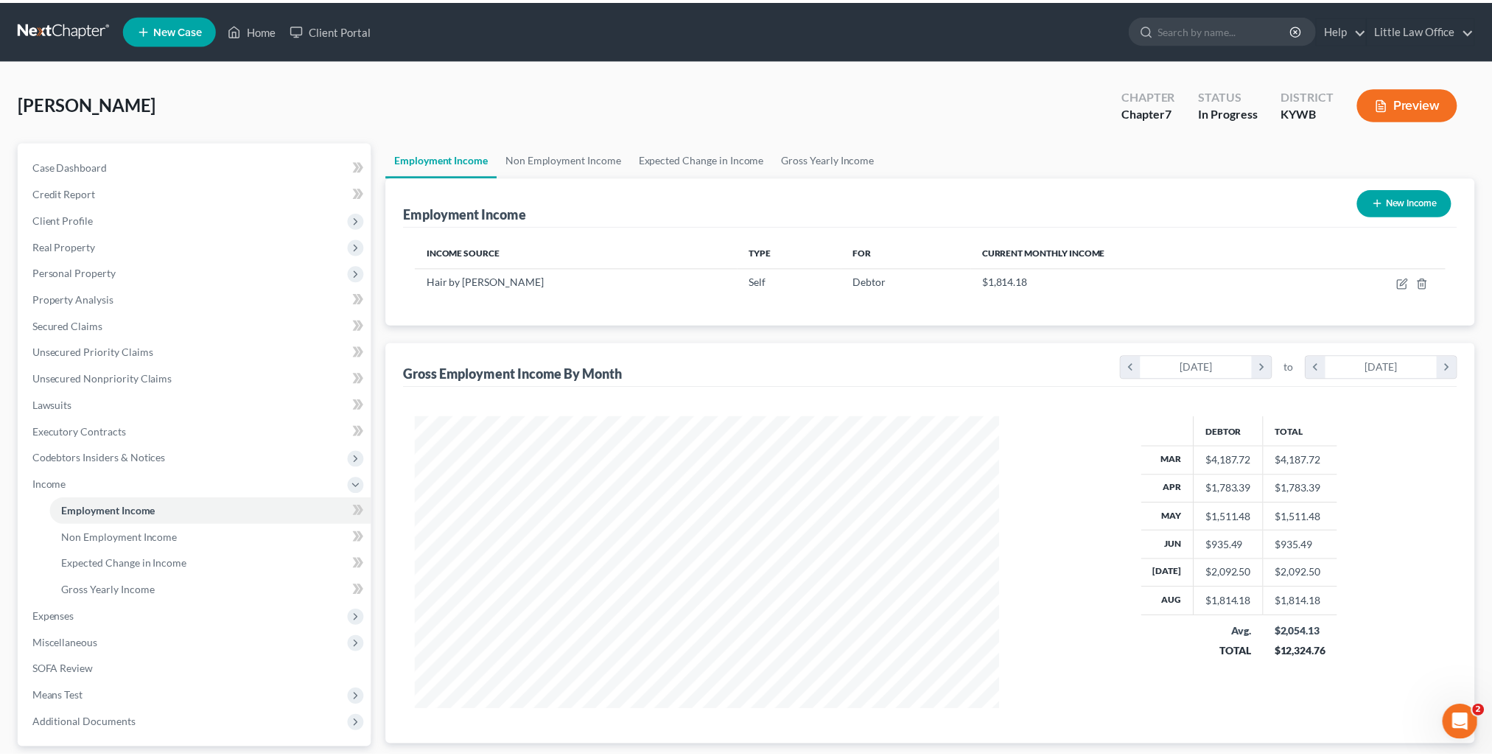
scroll to position [294, 618]
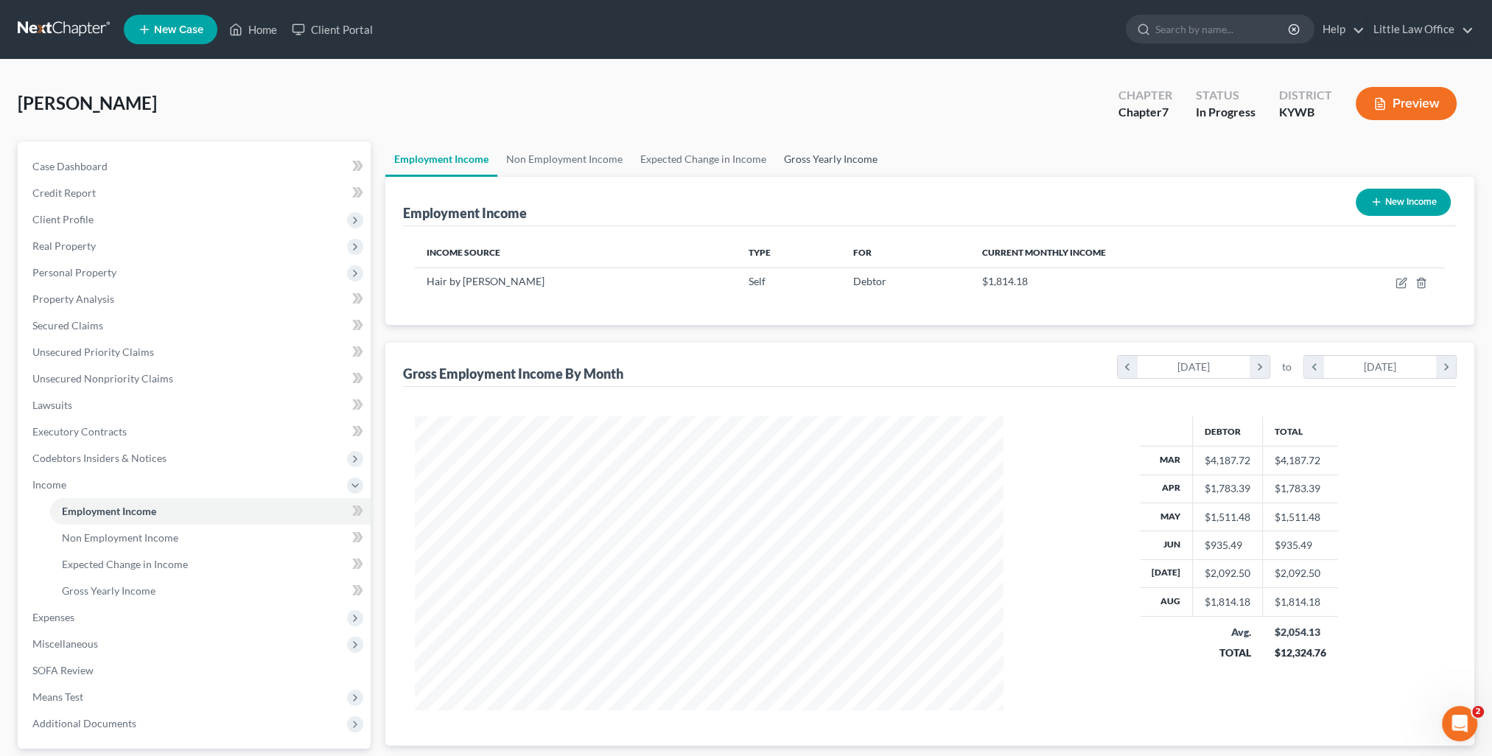
click at [848, 149] on link "Gross Yearly Income" at bounding box center [830, 158] width 111 height 35
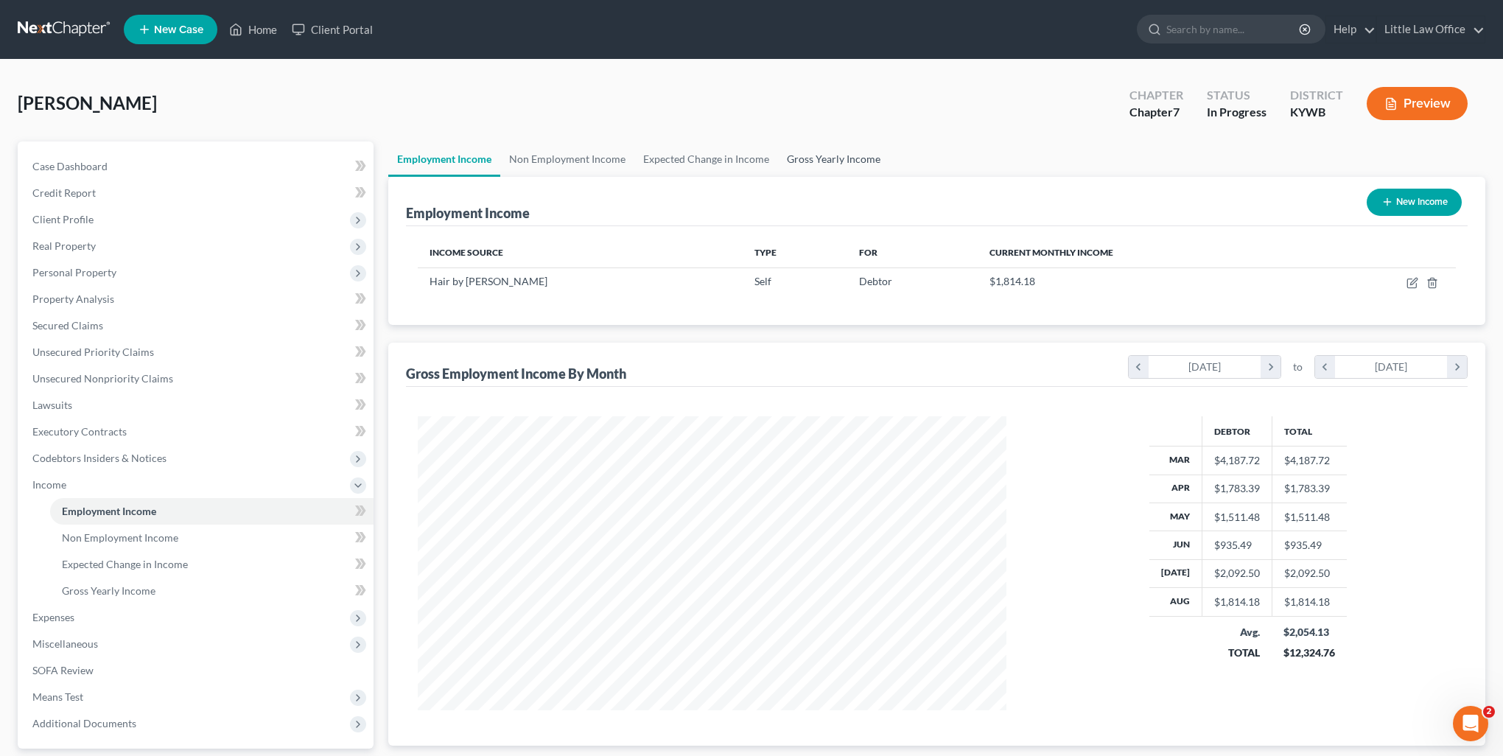
scroll to position [296, 622]
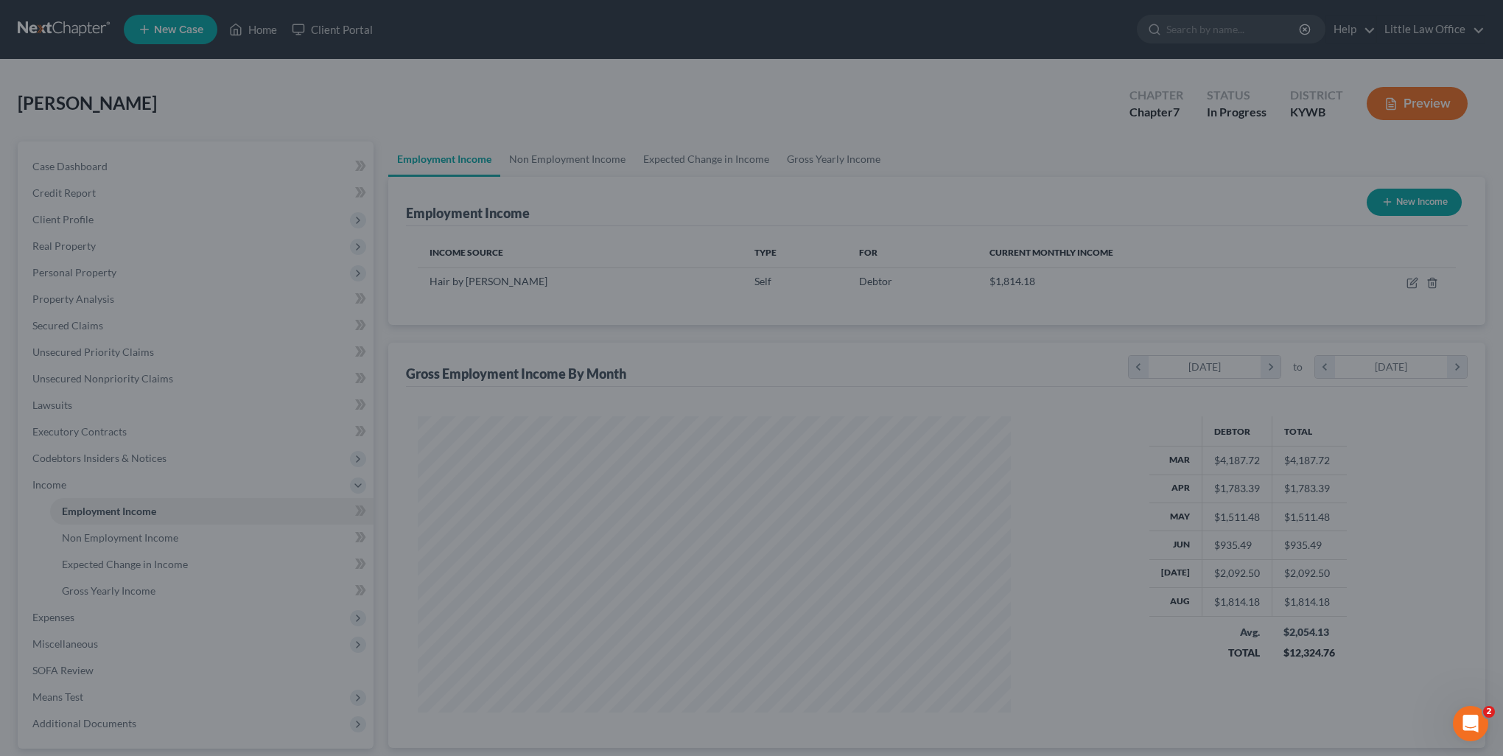
click at [757, 470] on div at bounding box center [751, 378] width 1503 height 756
click at [424, 107] on div at bounding box center [751, 378] width 1503 height 756
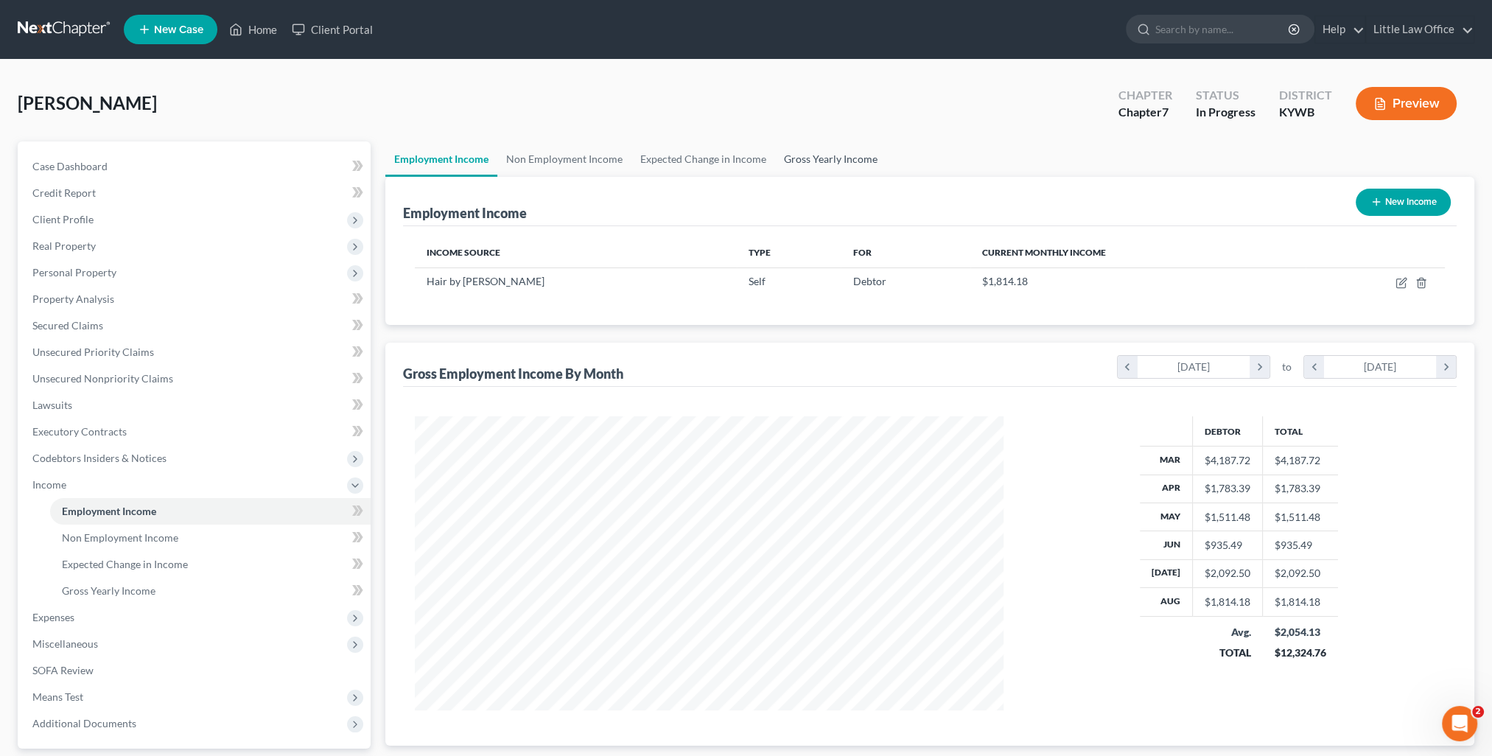
click at [810, 162] on link "Gross Yearly Income" at bounding box center [830, 158] width 111 height 35
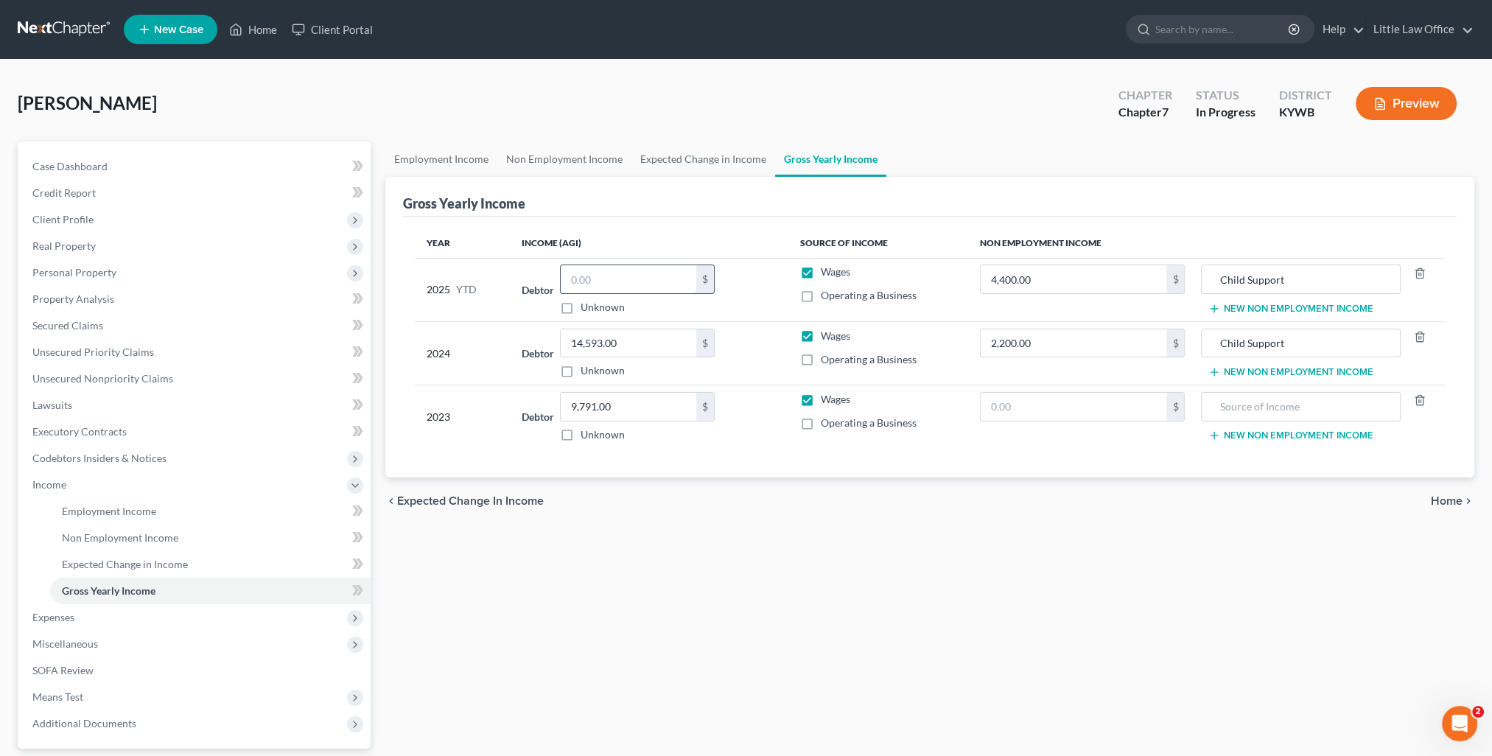
click at [598, 286] on input "text" at bounding box center [629, 279] width 136 height 28
type input "16,344.24"
click at [846, 514] on div "chevron_left Expected Change in Income Home chevron_right" at bounding box center [929, 501] width 1089 height 47
click at [705, 155] on link "Expected Change in Income" at bounding box center [704, 158] width 144 height 35
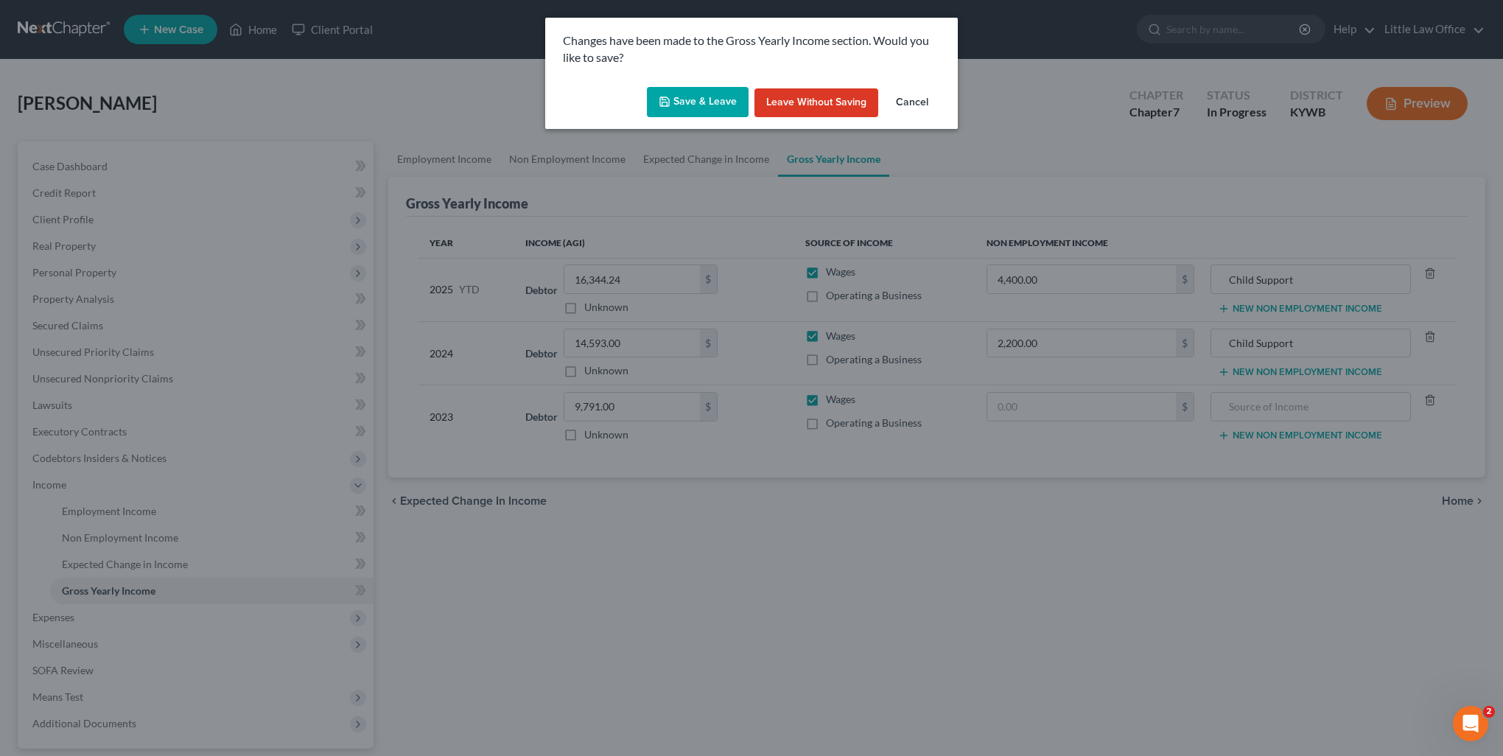
click at [712, 105] on button "Save & Leave" at bounding box center [698, 102] width 102 height 31
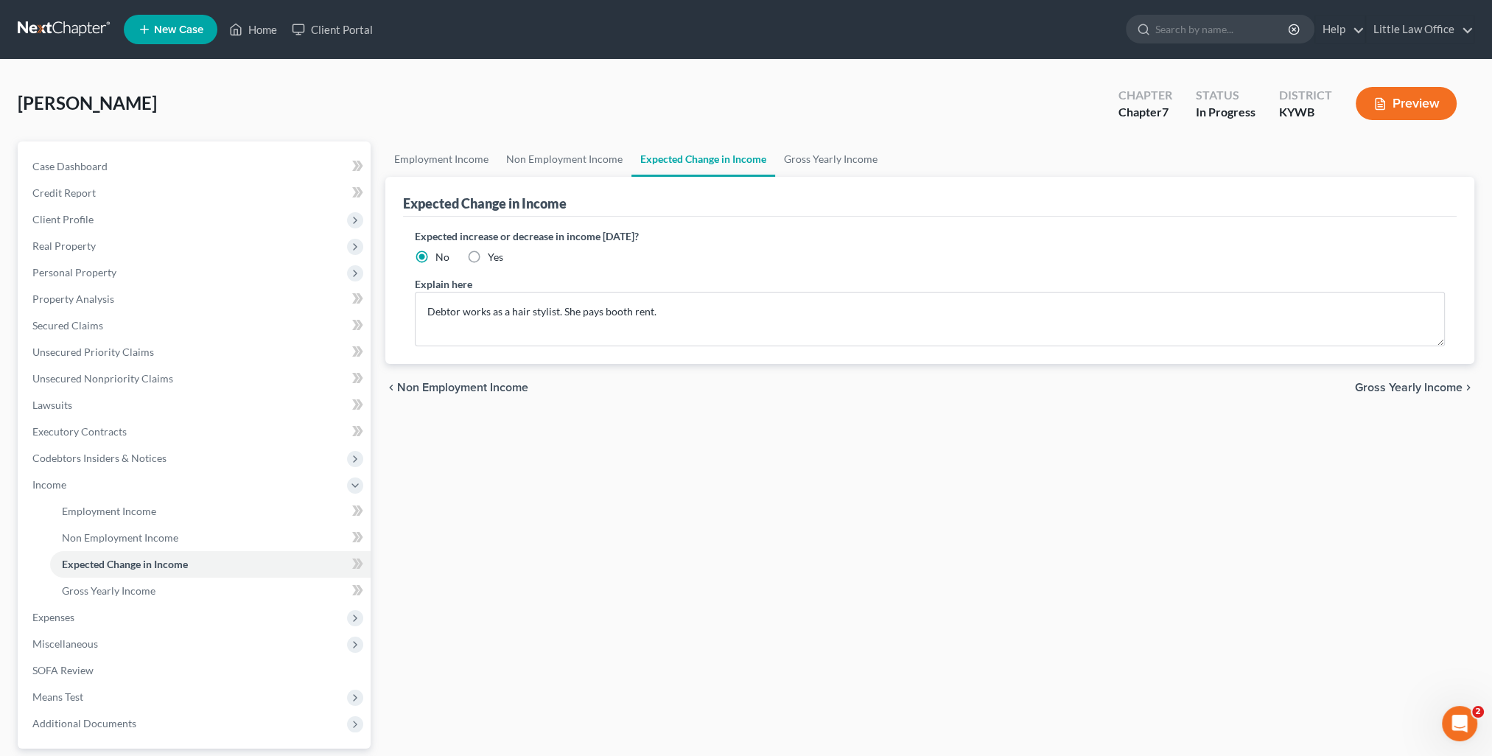
drag, startPoint x: 730, startPoint y: 463, endPoint x: 696, endPoint y: 460, distance: 34.8
click at [730, 463] on div "Employment Income Non Employment Income Expected Change in Income Gross Yearly …" at bounding box center [930, 487] width 1104 height 692
click at [1399, 113] on button "Preview" at bounding box center [1406, 103] width 101 height 33
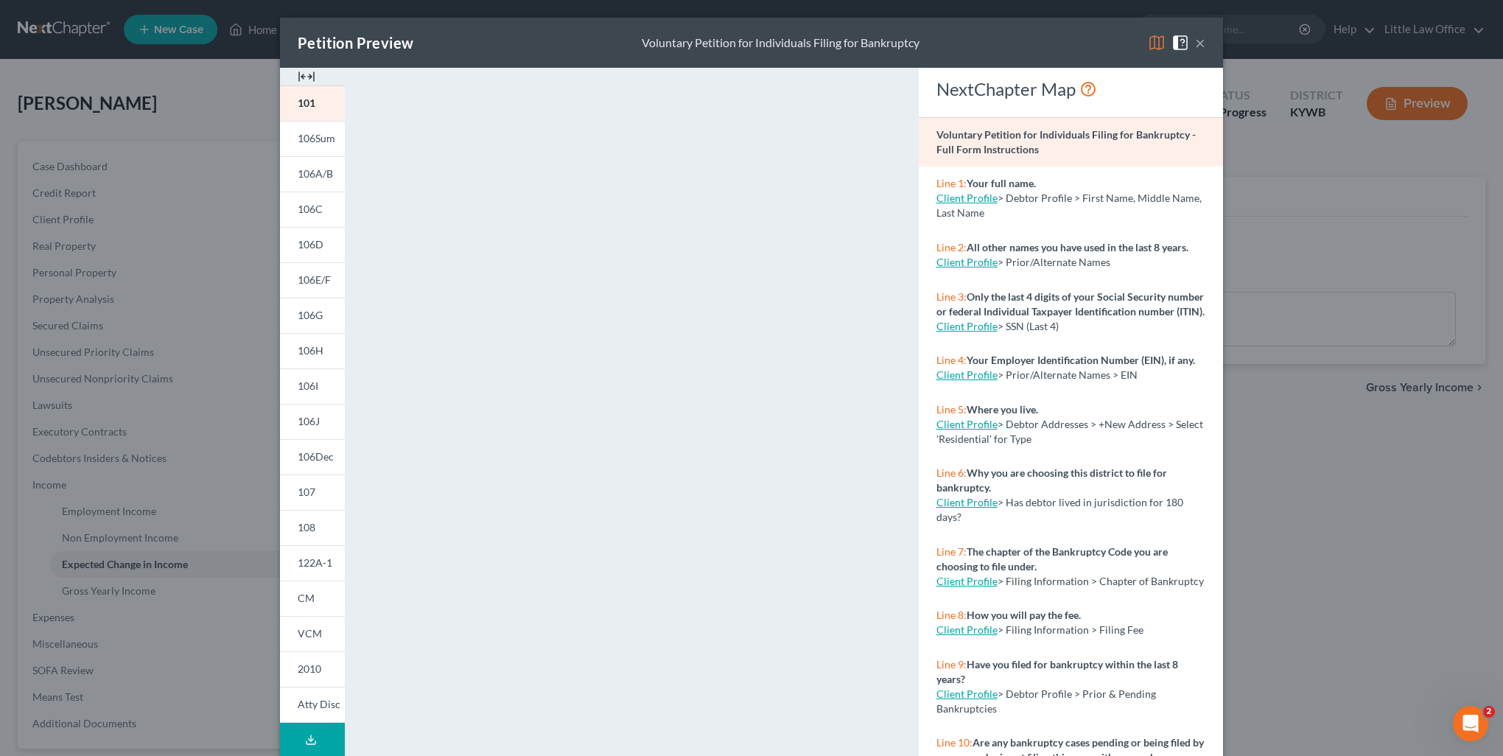
scroll to position [74, 0]
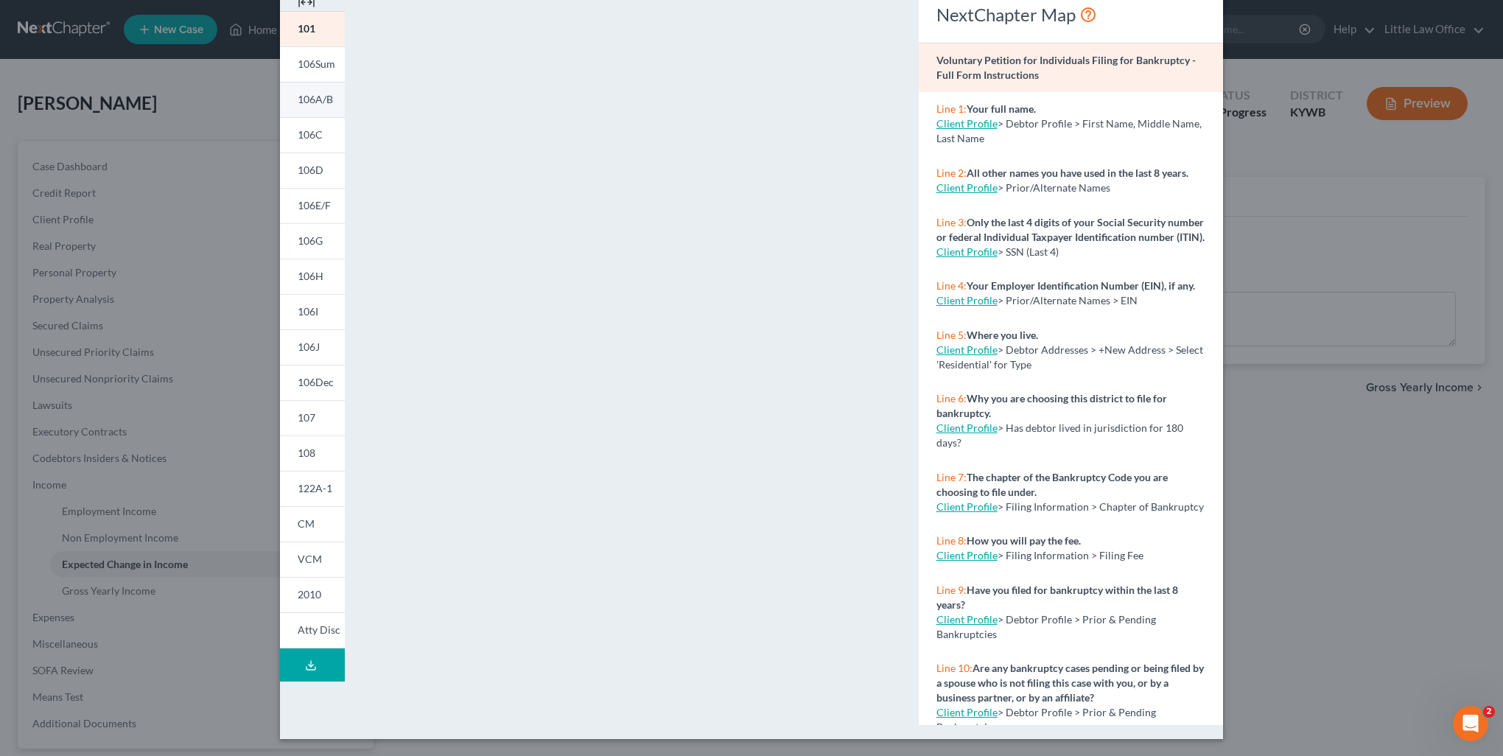
click at [318, 91] on link "106A/B" at bounding box center [312, 99] width 65 height 35
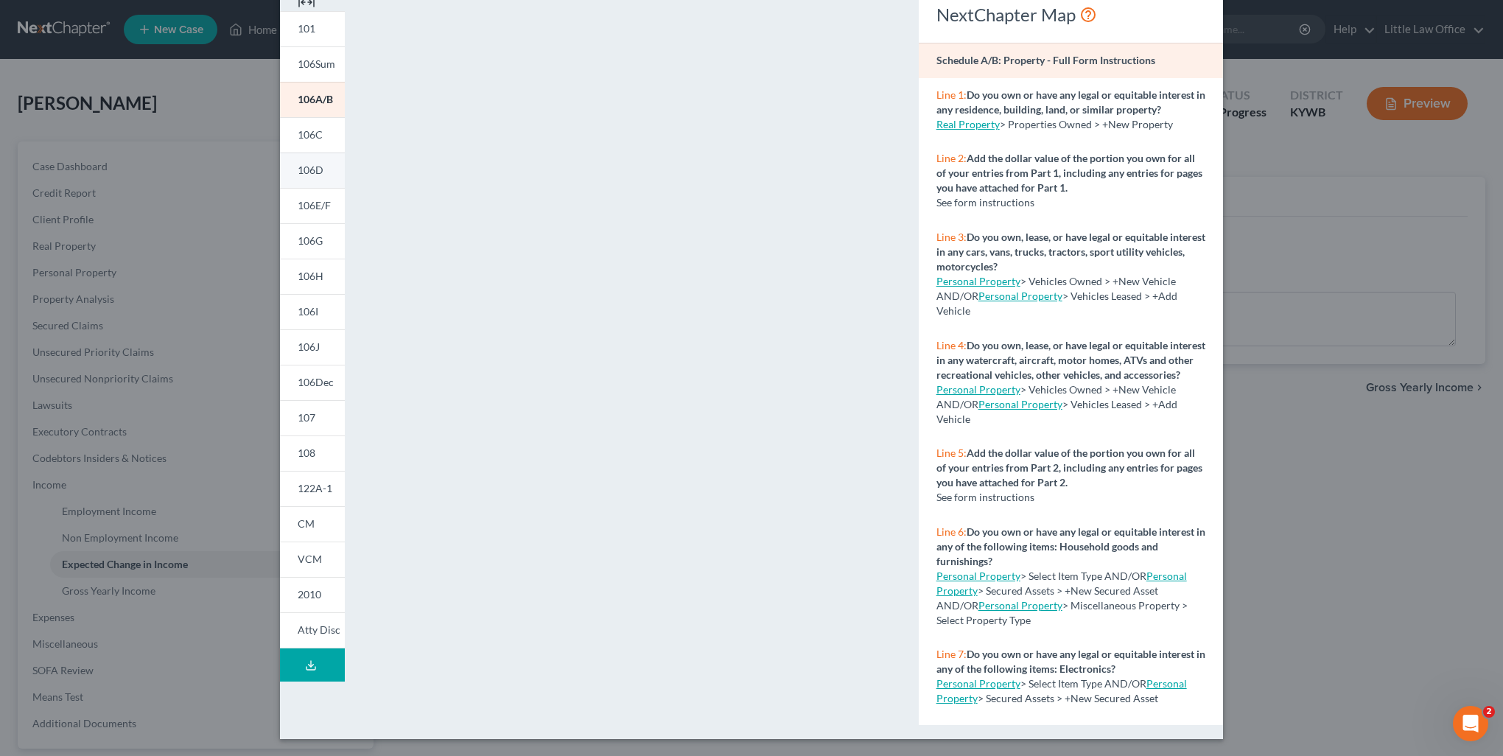
click at [327, 167] on link "106D" at bounding box center [312, 170] width 65 height 35
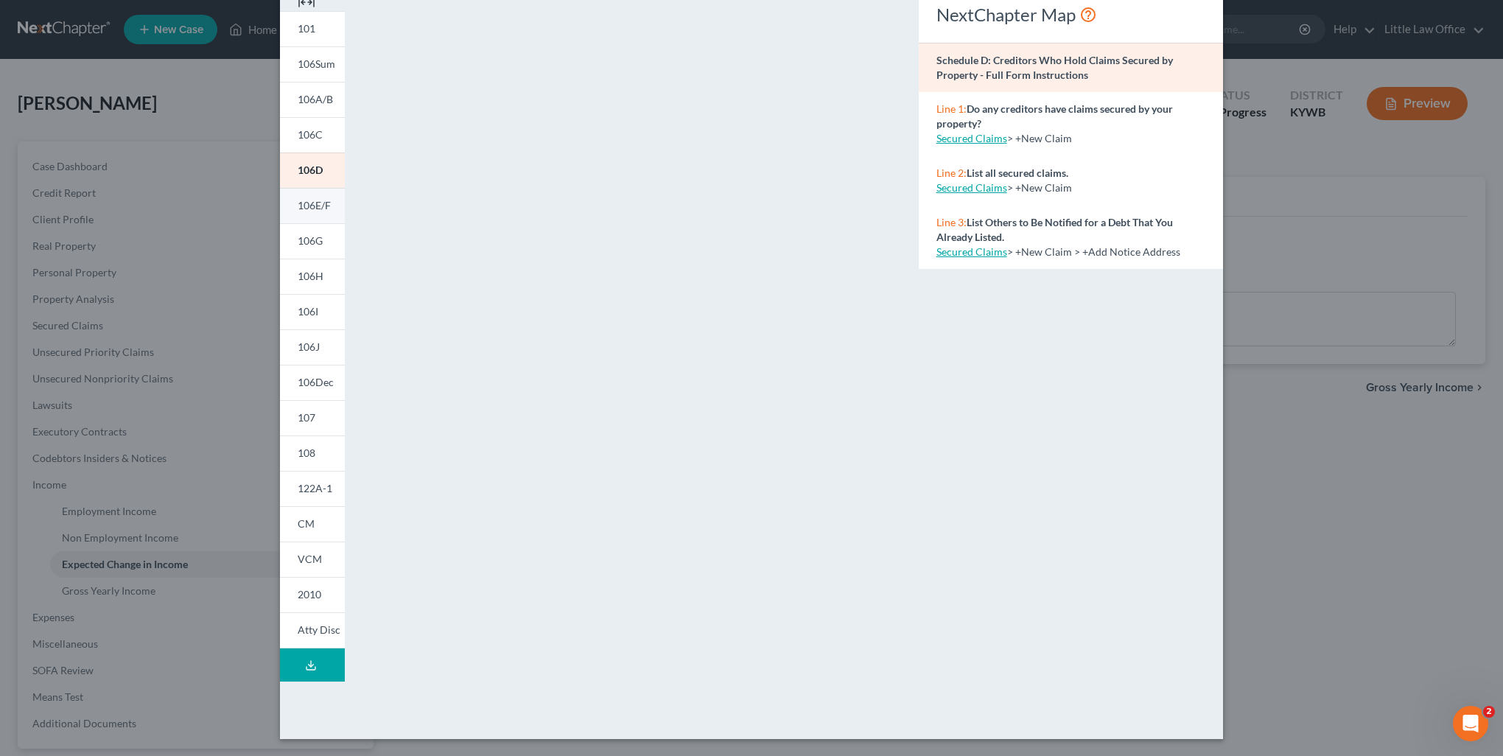
click at [325, 211] on span "106E/F" at bounding box center [314, 205] width 33 height 13
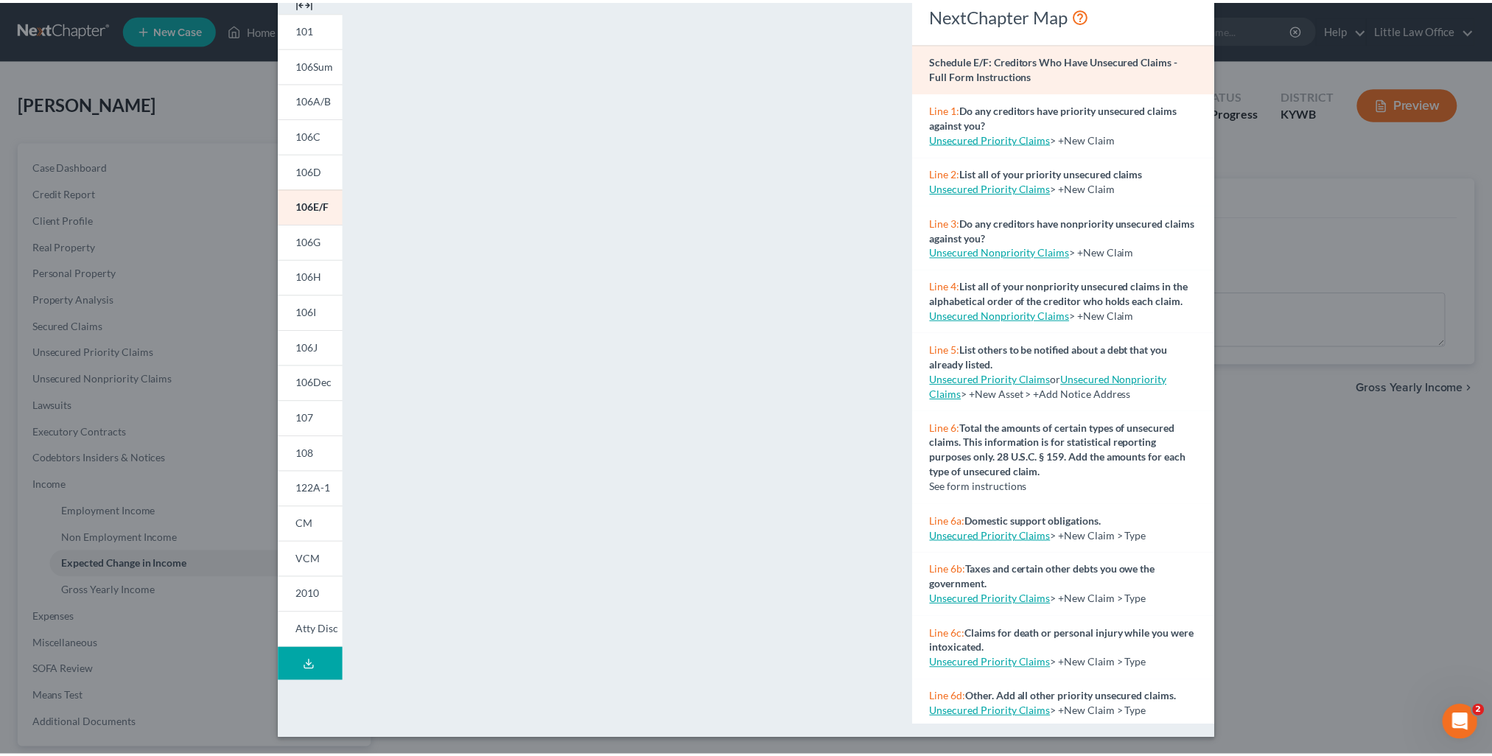
scroll to position [0, 0]
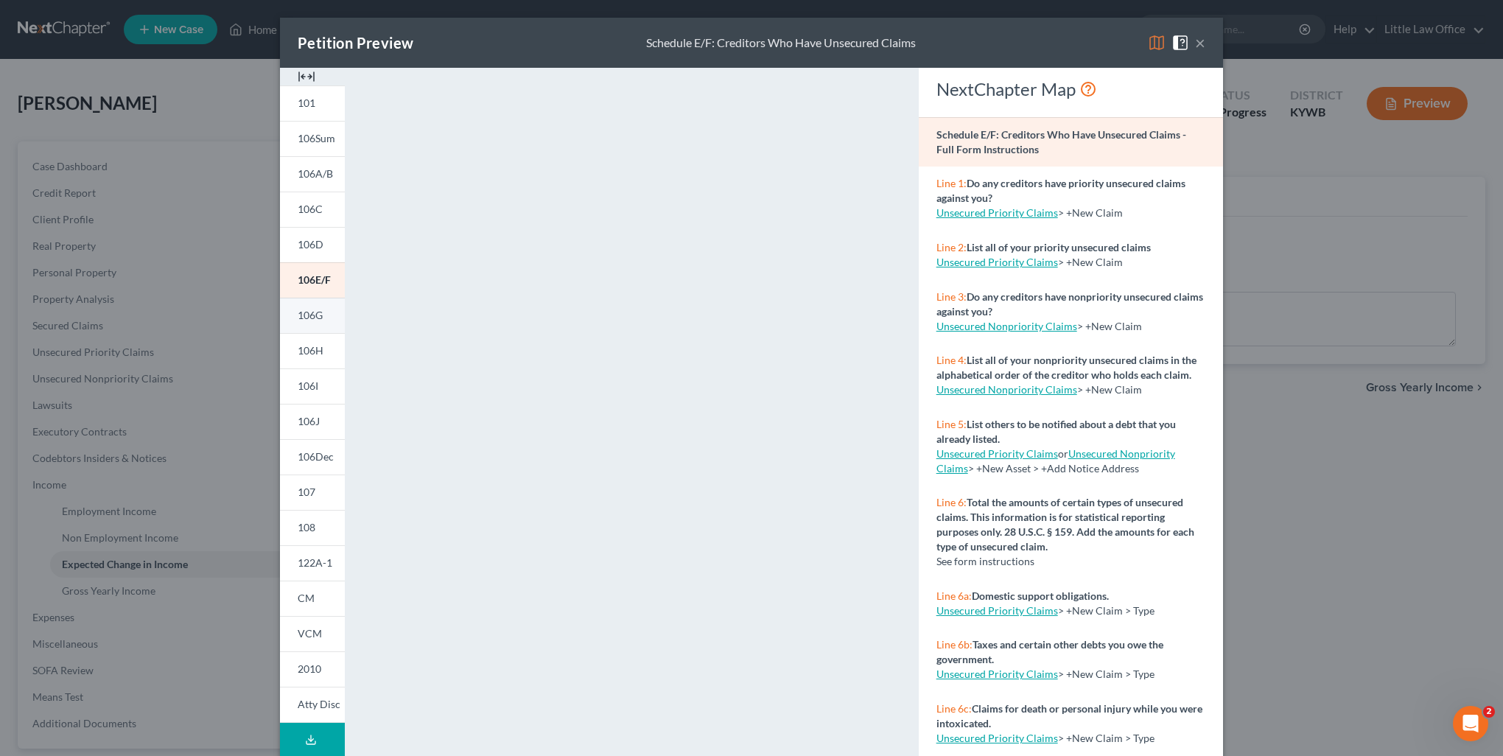
click at [312, 325] on link "106G" at bounding box center [312, 315] width 65 height 35
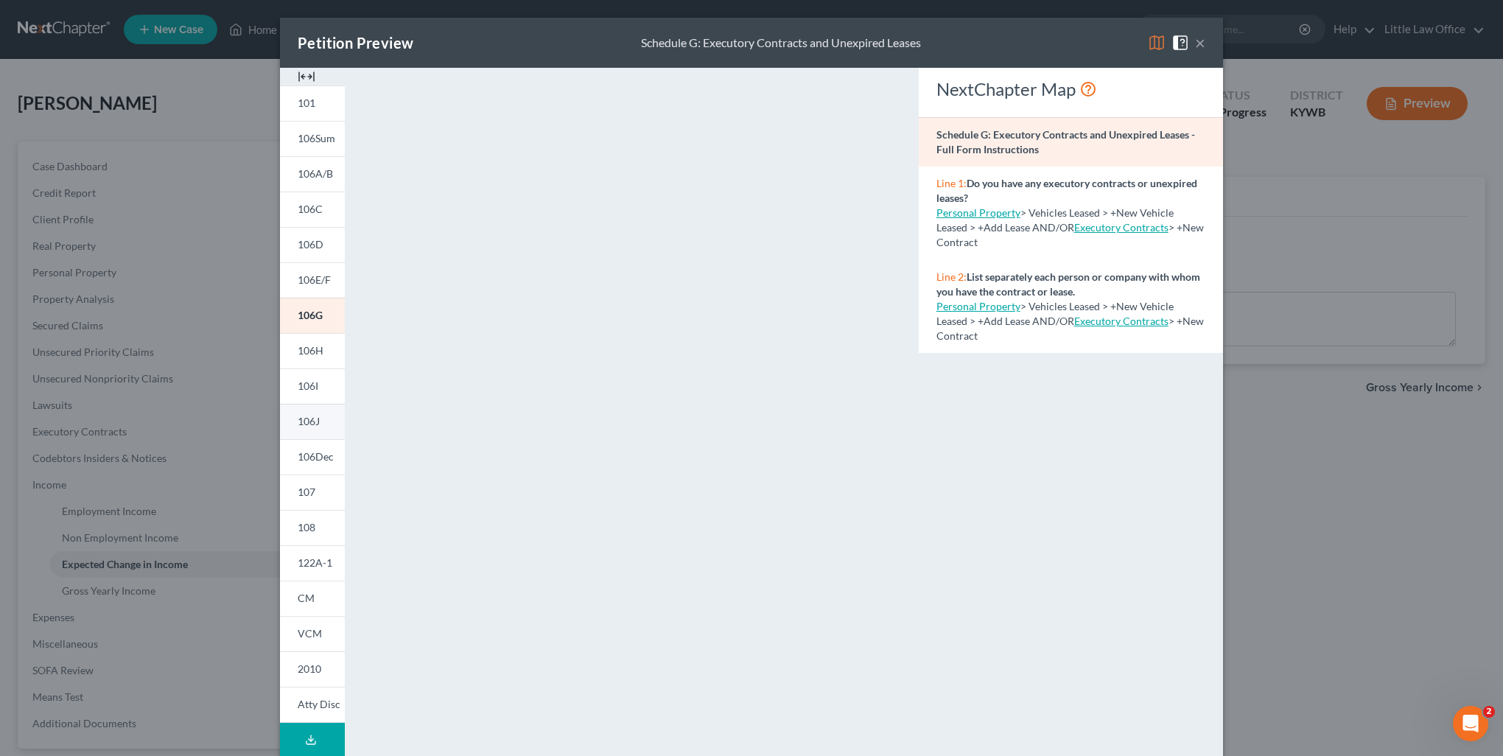
click at [332, 424] on link "106J" at bounding box center [312, 421] width 65 height 35
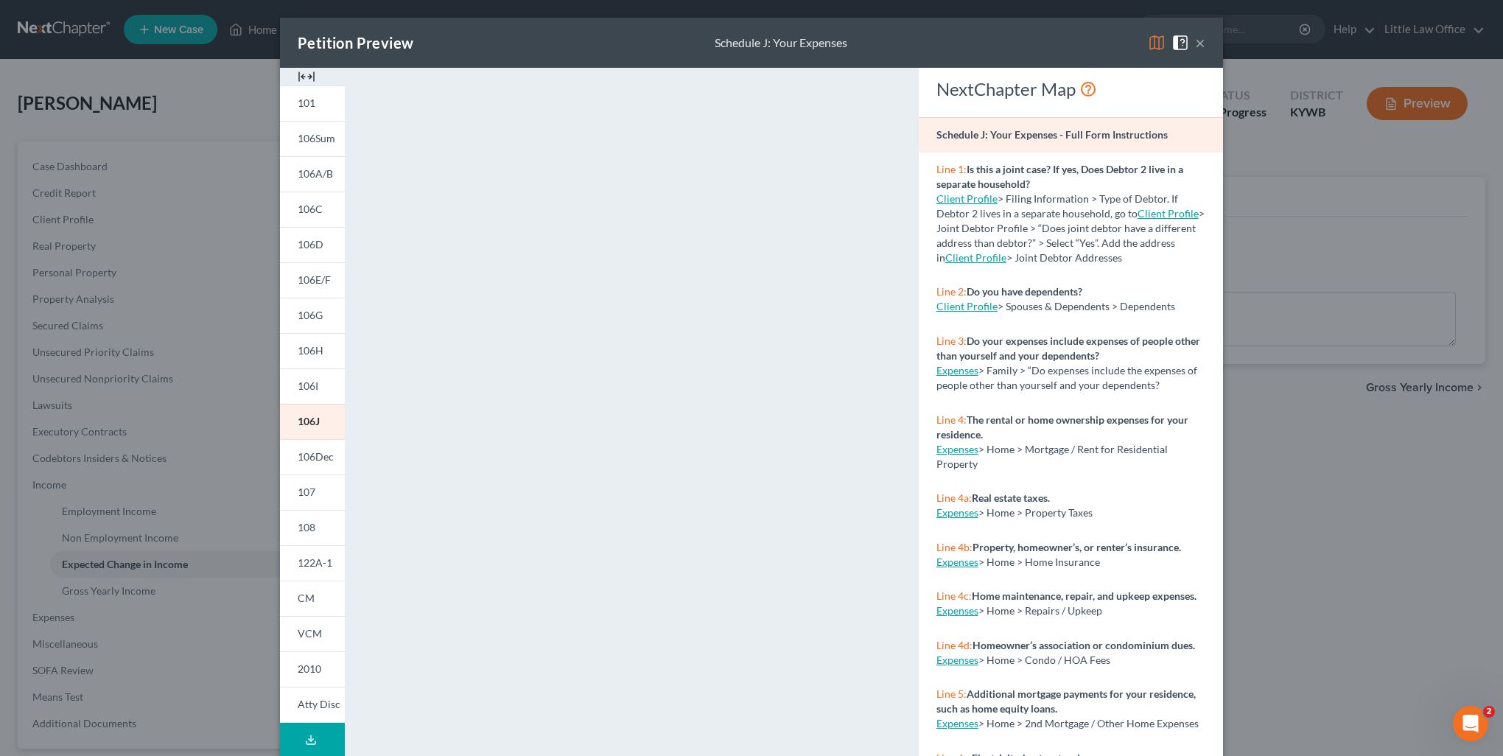
click at [1197, 43] on button "×" at bounding box center [1200, 43] width 10 height 18
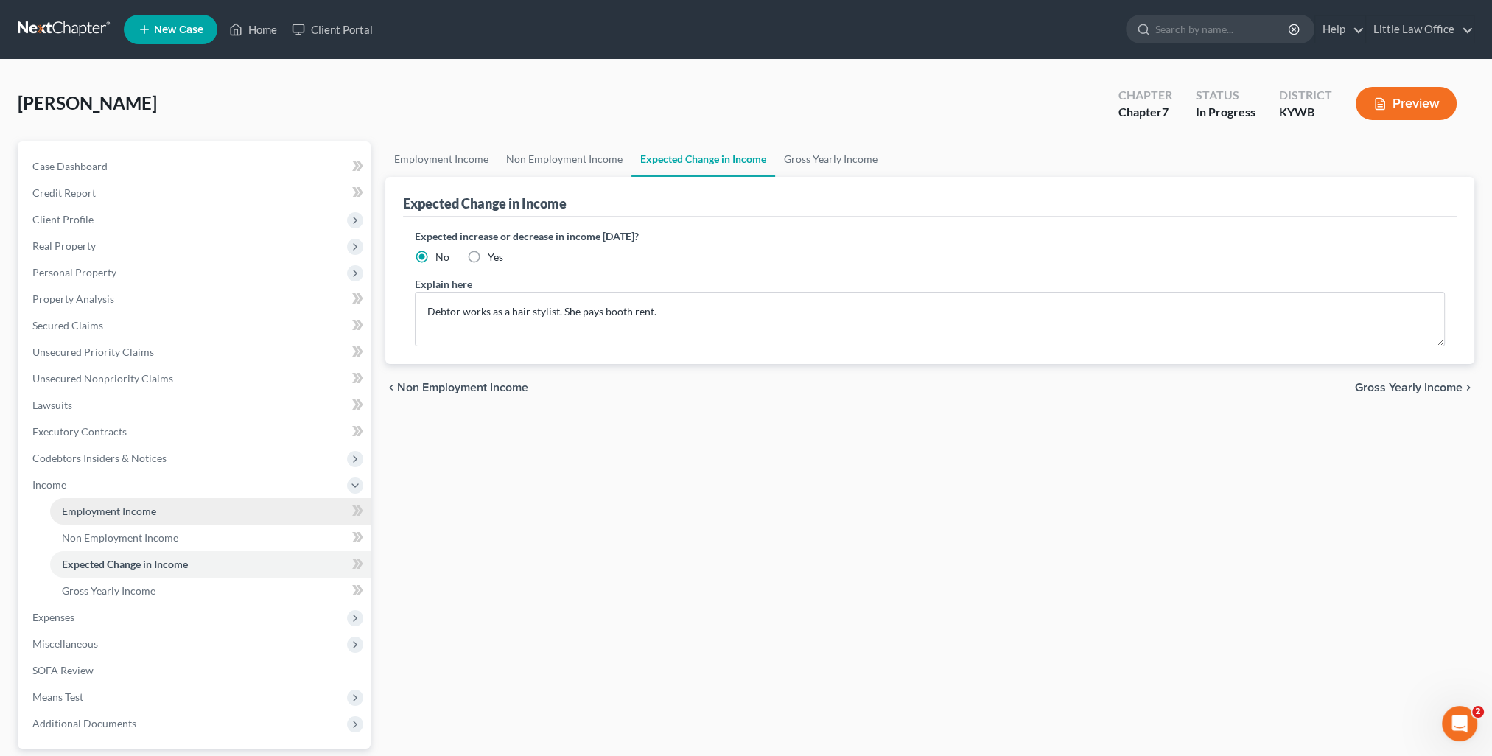
click at [70, 509] on span "Employment Income" at bounding box center [109, 511] width 94 height 13
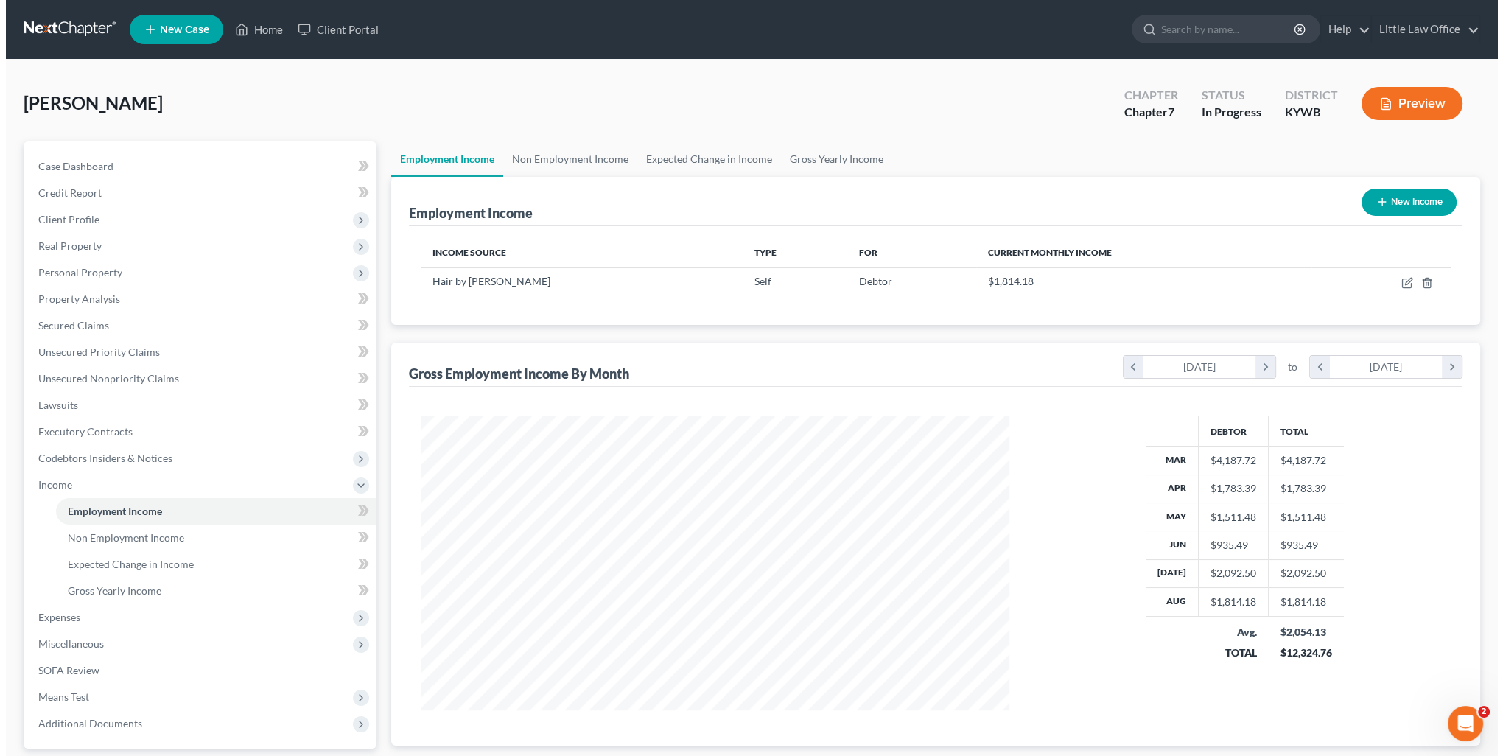
scroll to position [294, 618]
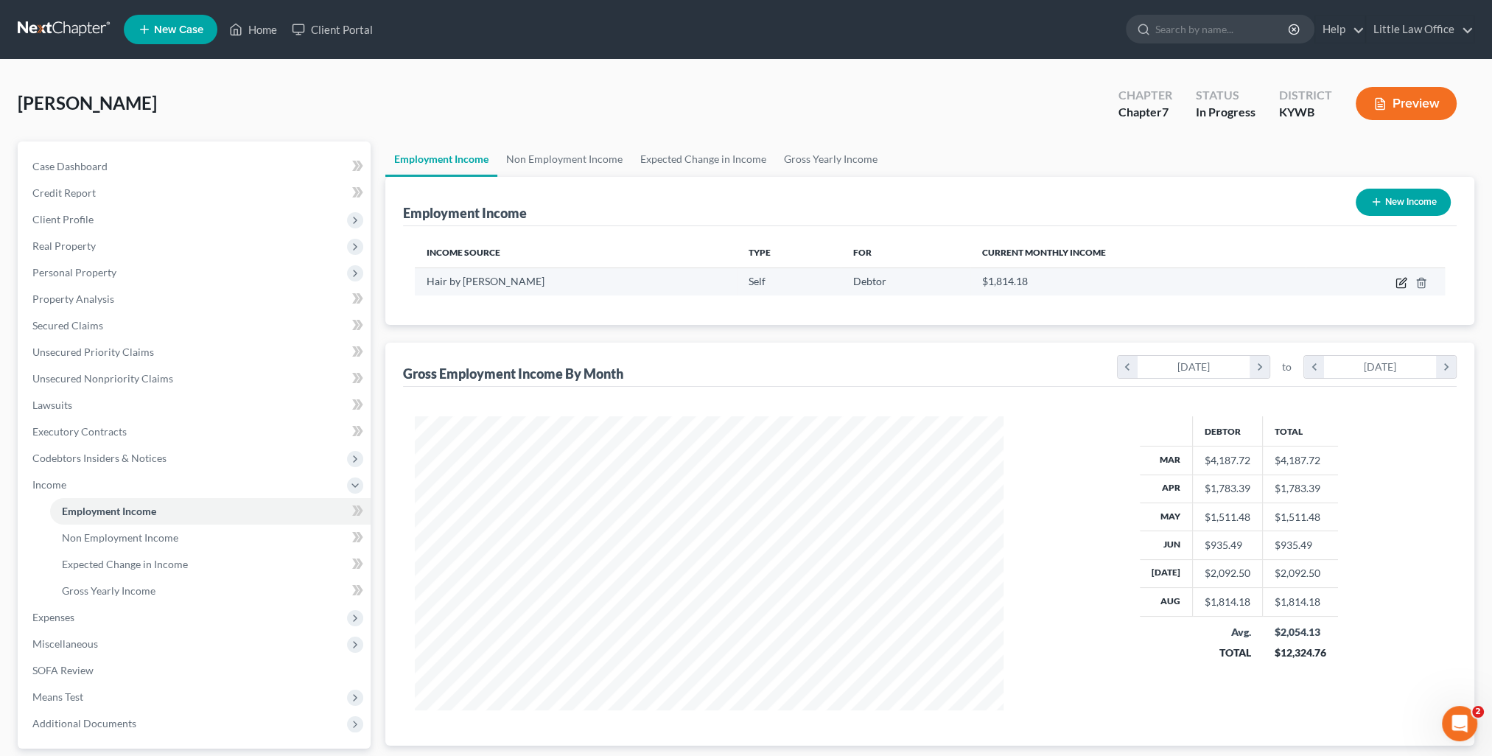
click at [1405, 282] on icon "button" at bounding box center [1402, 283] width 12 height 12
select select "1"
select select "0"
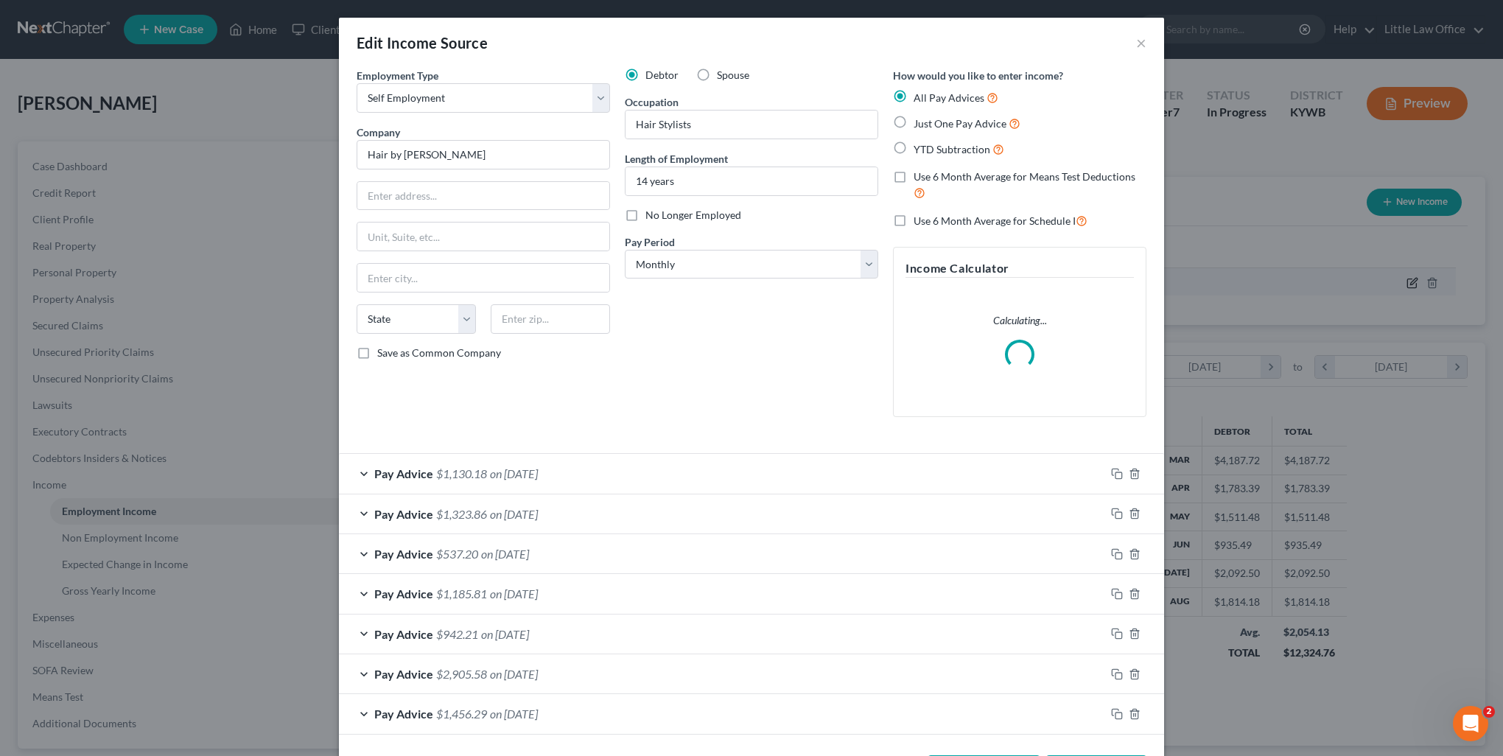
scroll to position [296, 622]
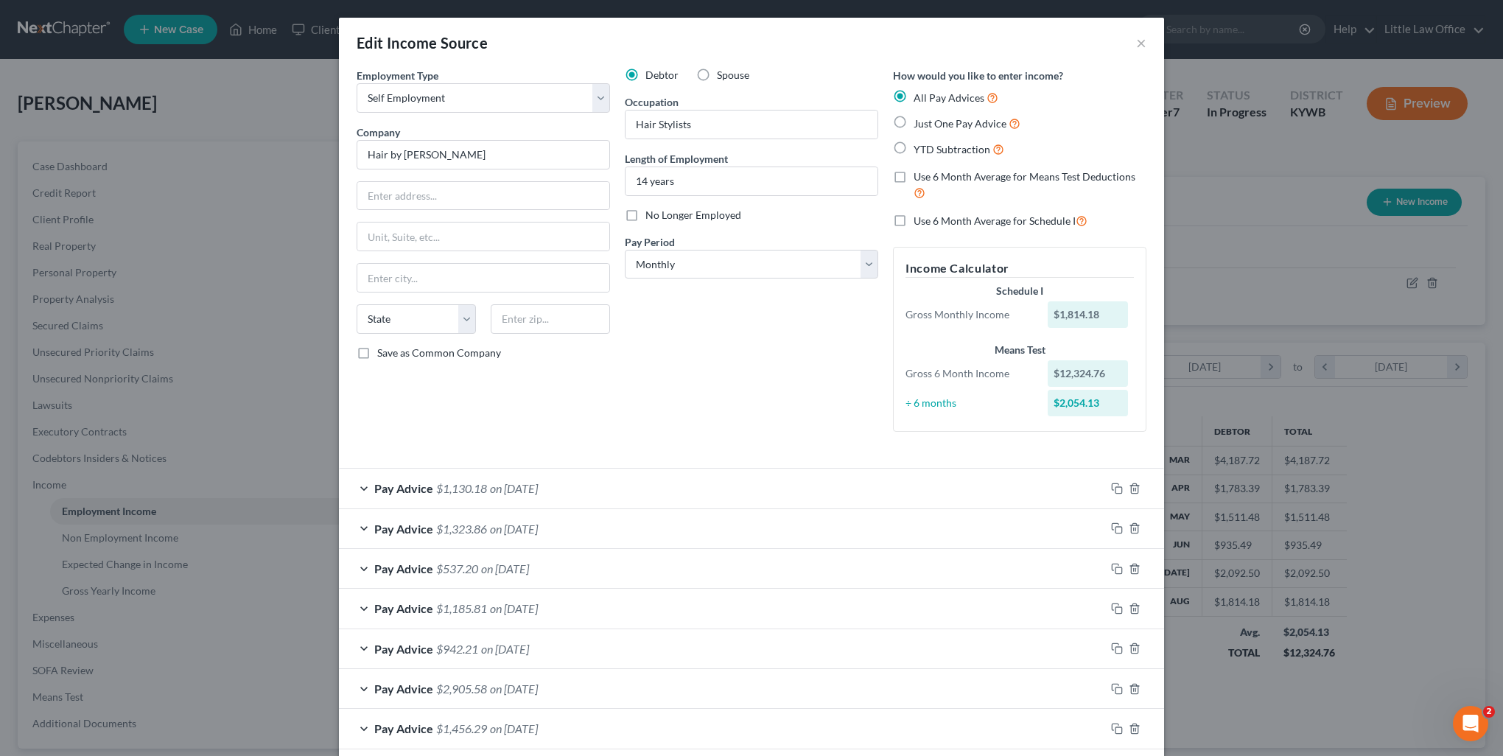
click at [914, 217] on label "Use 6 Month Average for Schedule I" at bounding box center [1001, 220] width 174 height 17
click at [920, 217] on input "Use 6 Month Average for Schedule I" at bounding box center [925, 217] width 10 height 10
checkbox input "true"
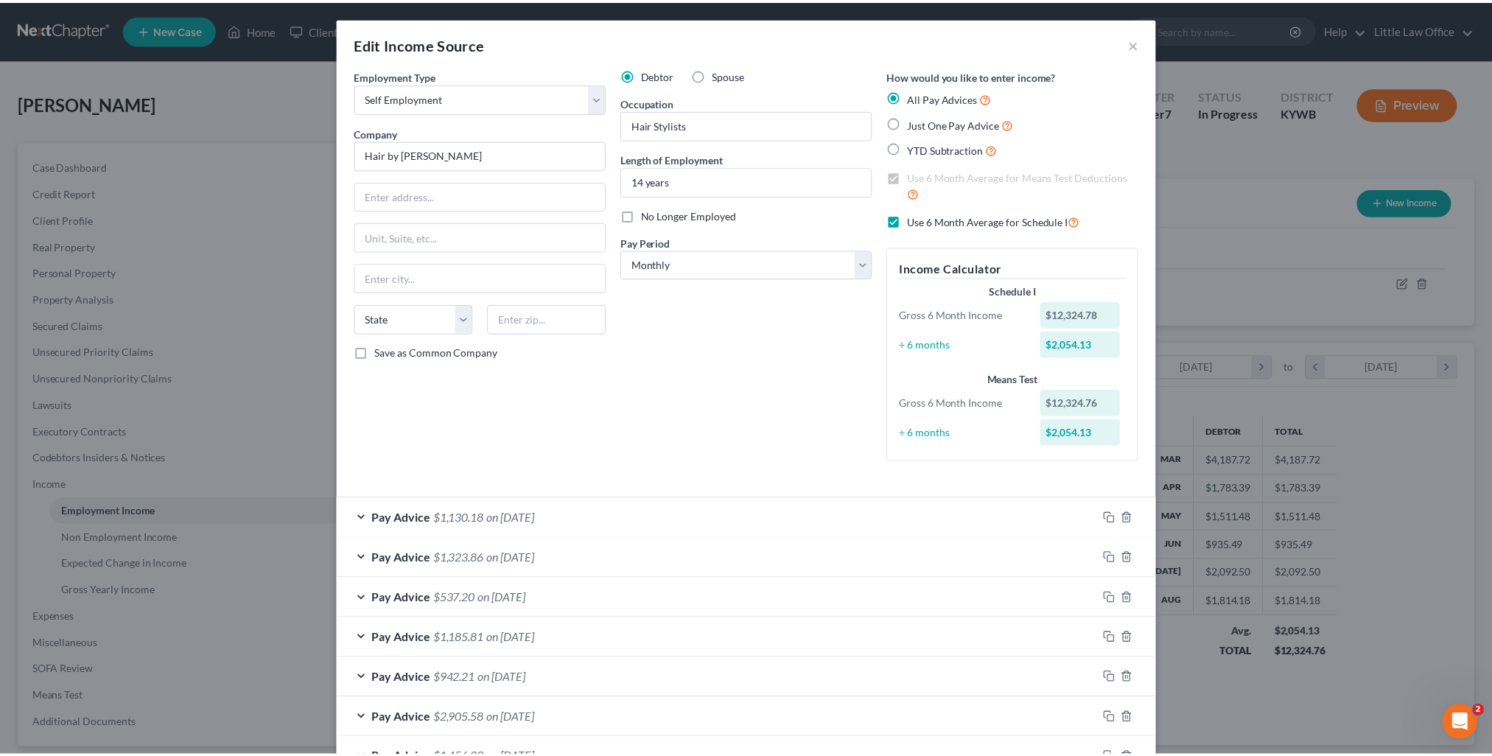
scroll to position [101, 0]
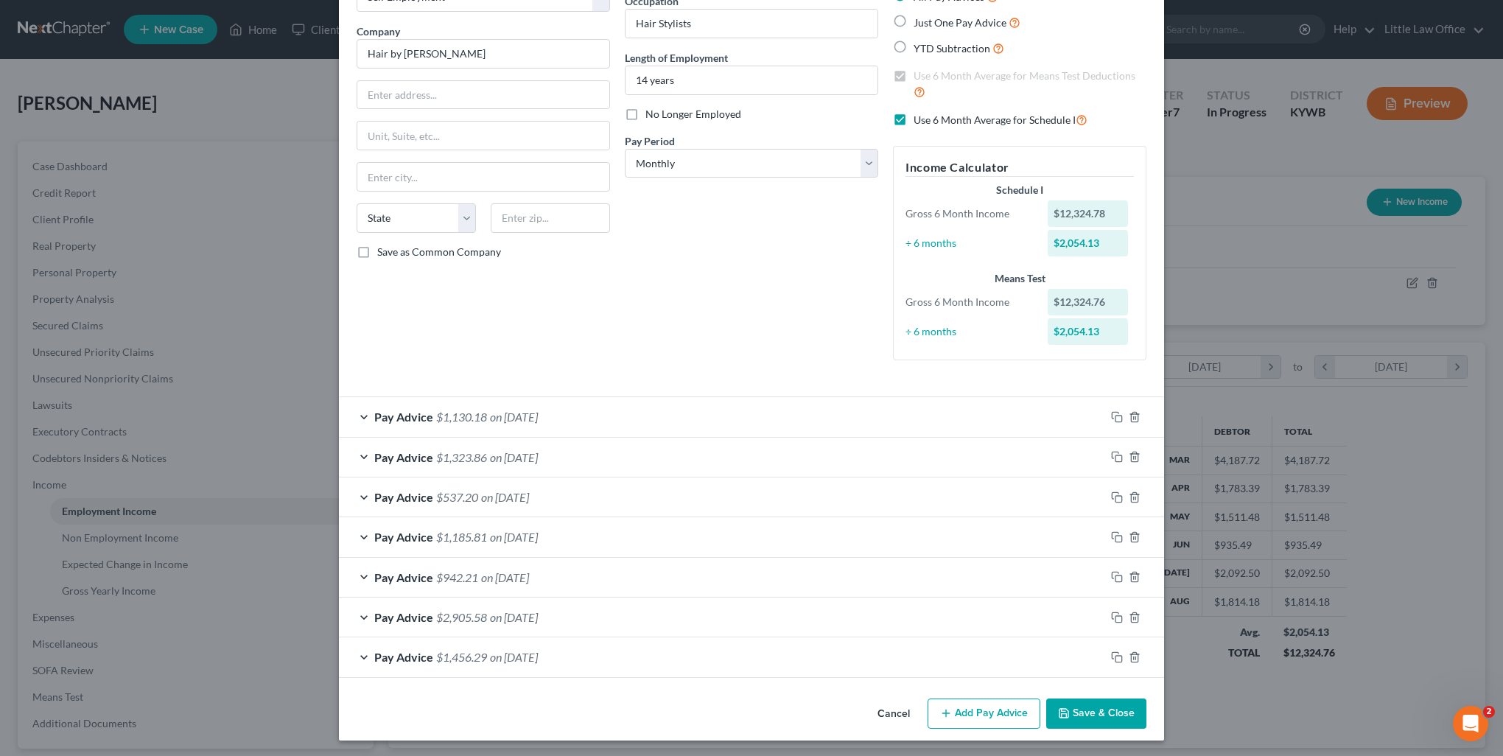
drag, startPoint x: 1097, startPoint y: 722, endPoint x: 1060, endPoint y: 725, distance: 37.0
click at [1094, 721] on button "Save & Close" at bounding box center [1096, 714] width 100 height 31
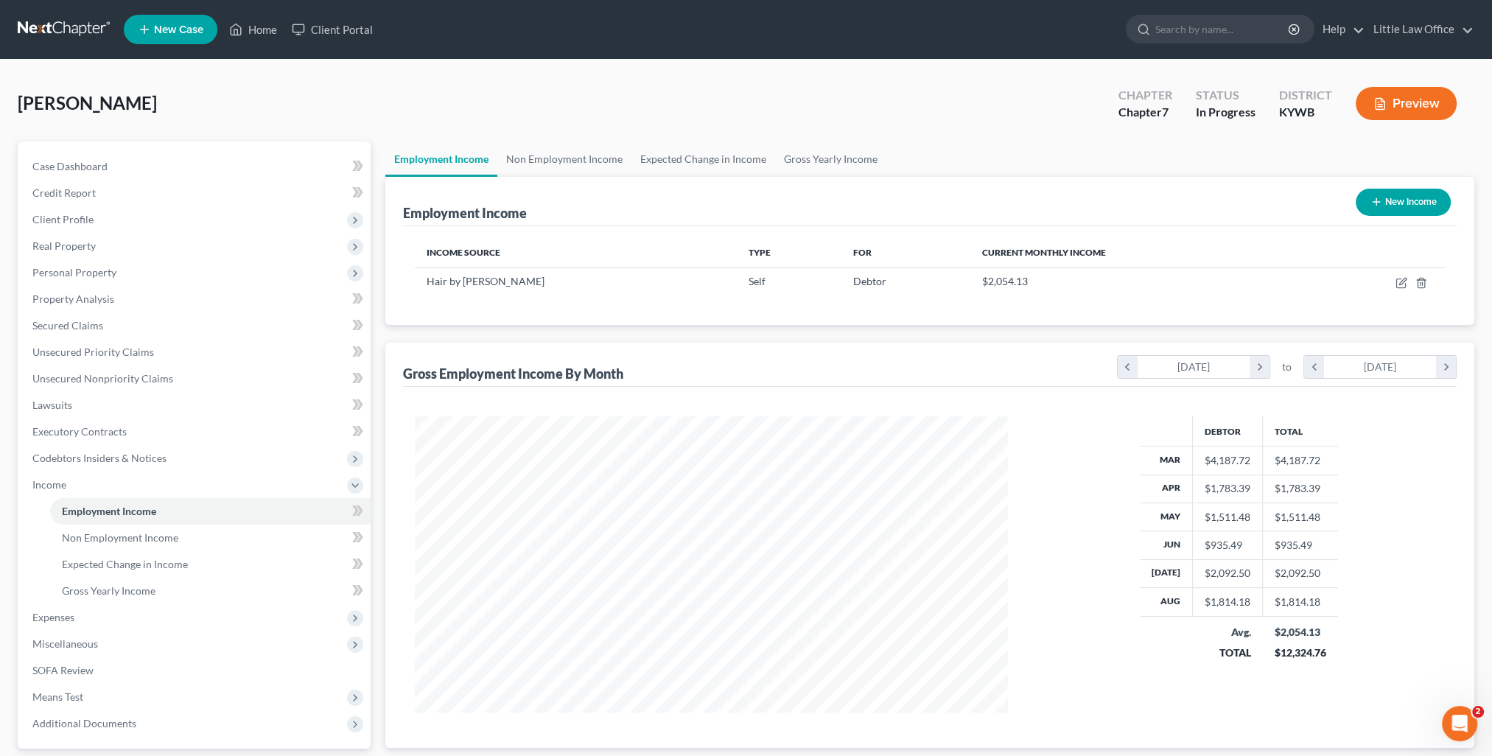
scroll to position [736664, 736341]
click at [122, 617] on span "Expenses" at bounding box center [196, 617] width 350 height 27
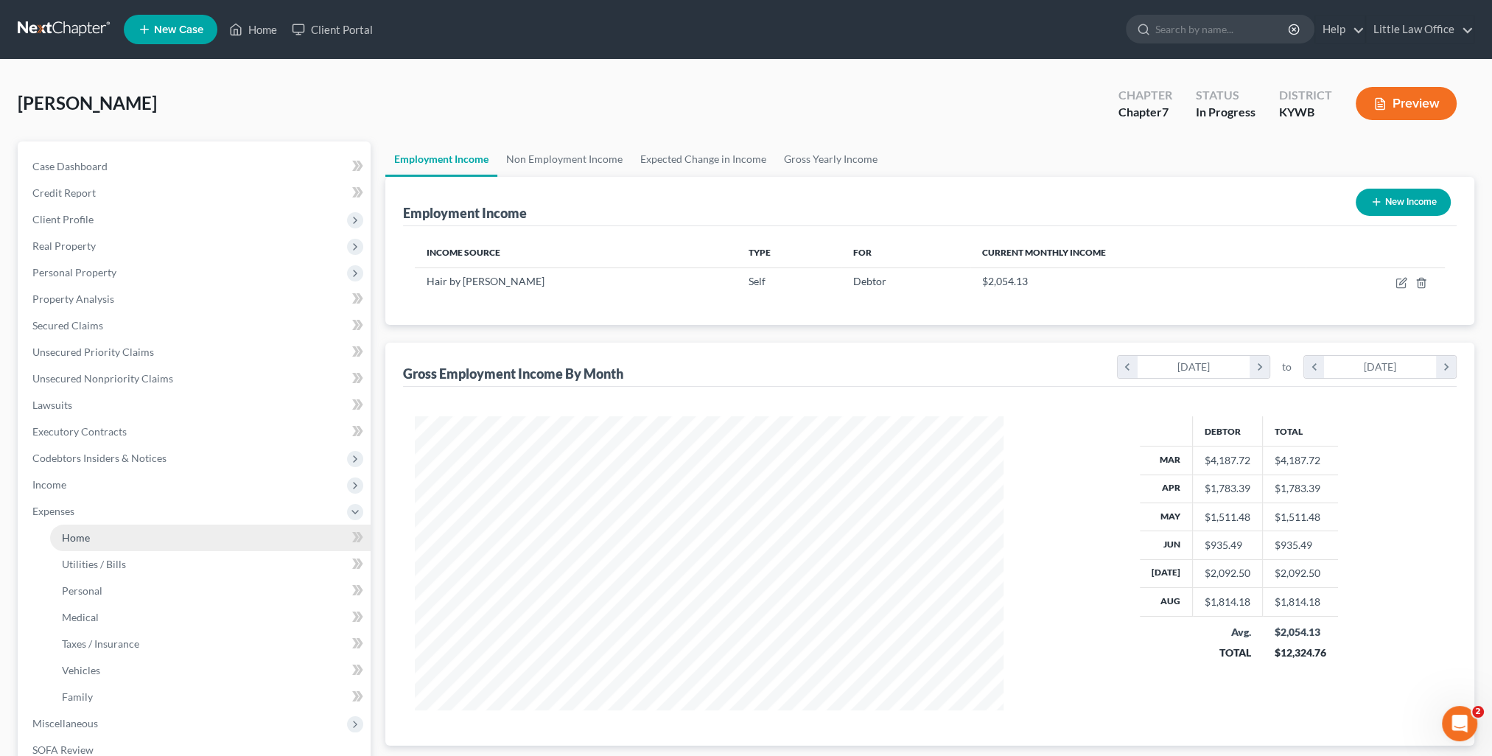
click at [76, 548] on link "Home" at bounding box center [210, 538] width 321 height 27
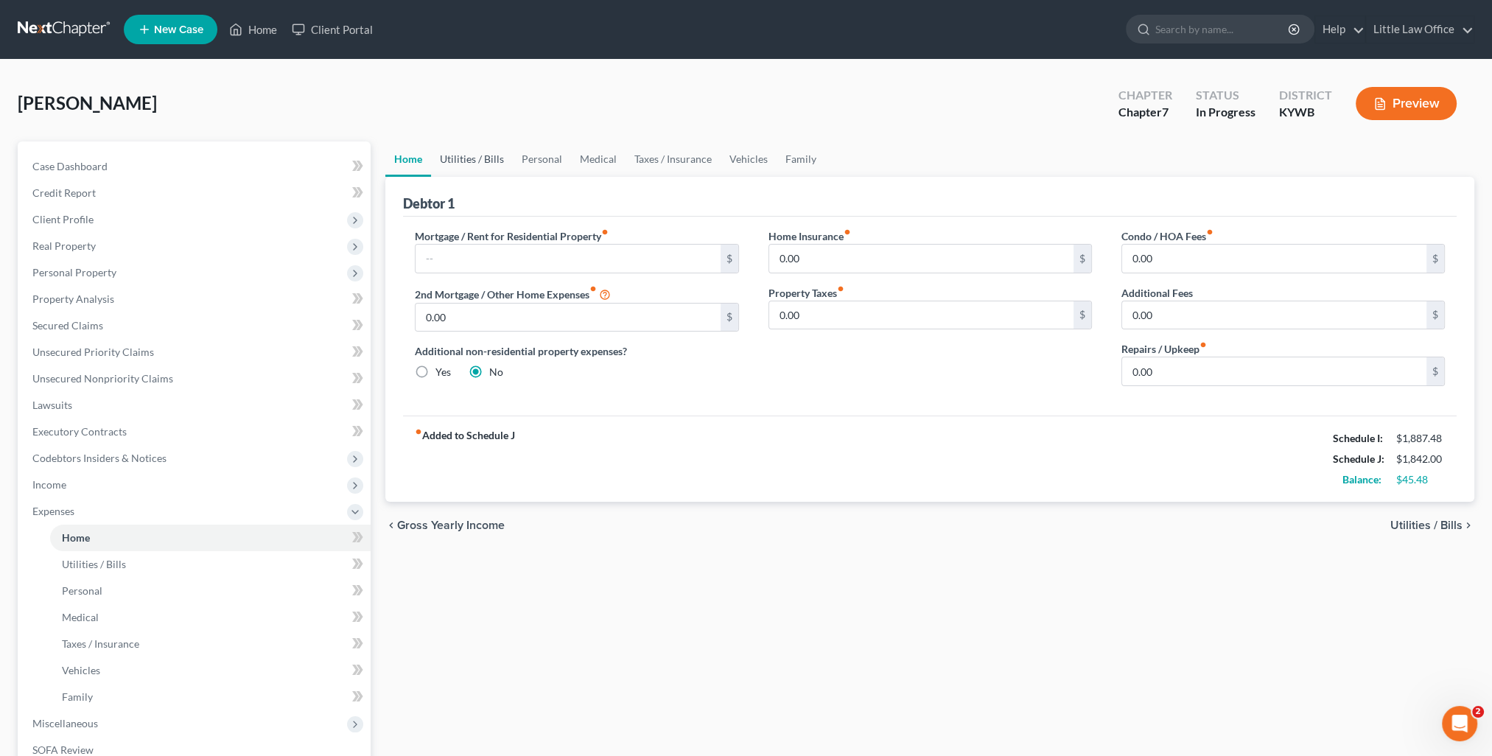
click at [472, 150] on link "Utilities / Bills" at bounding box center [472, 158] width 82 height 35
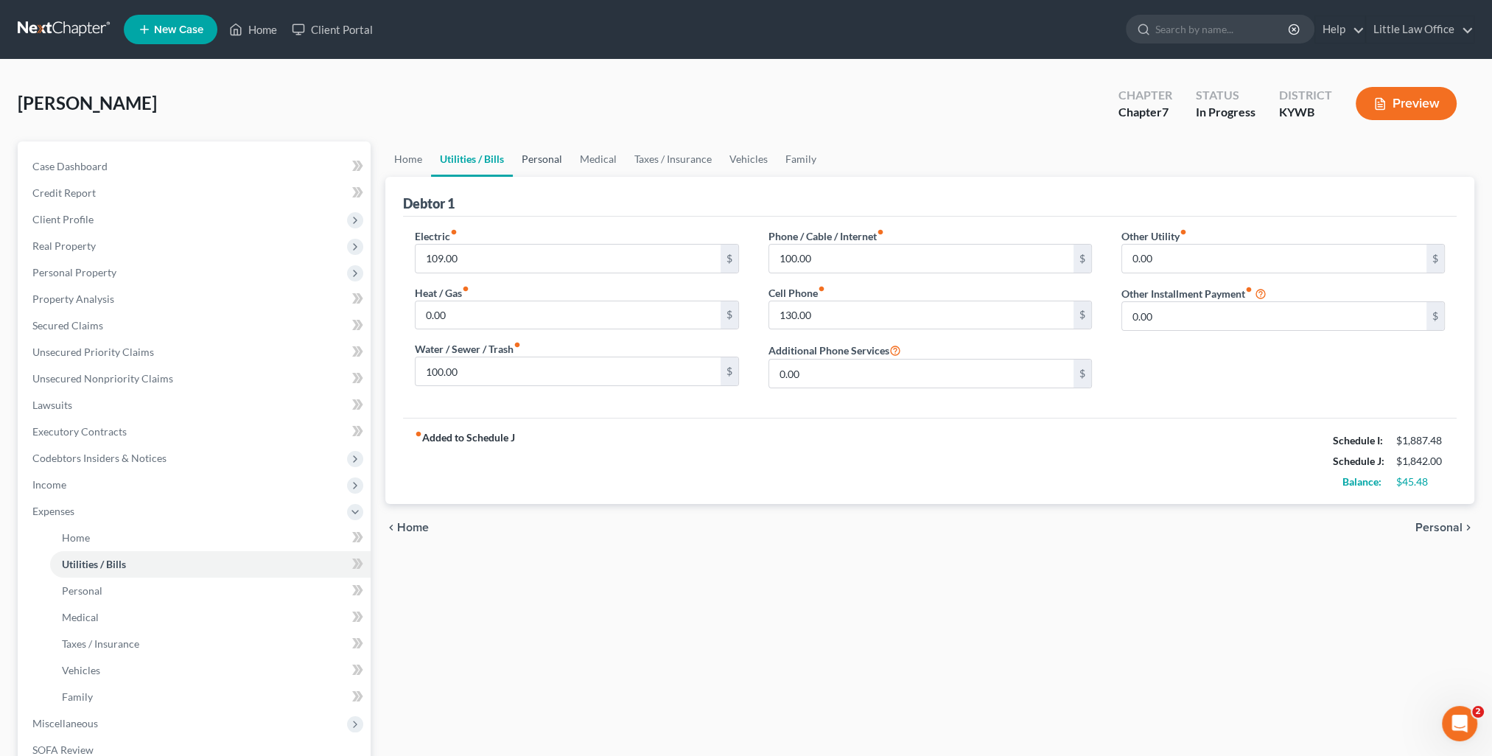
click at [523, 153] on link "Personal" at bounding box center [542, 158] width 58 height 35
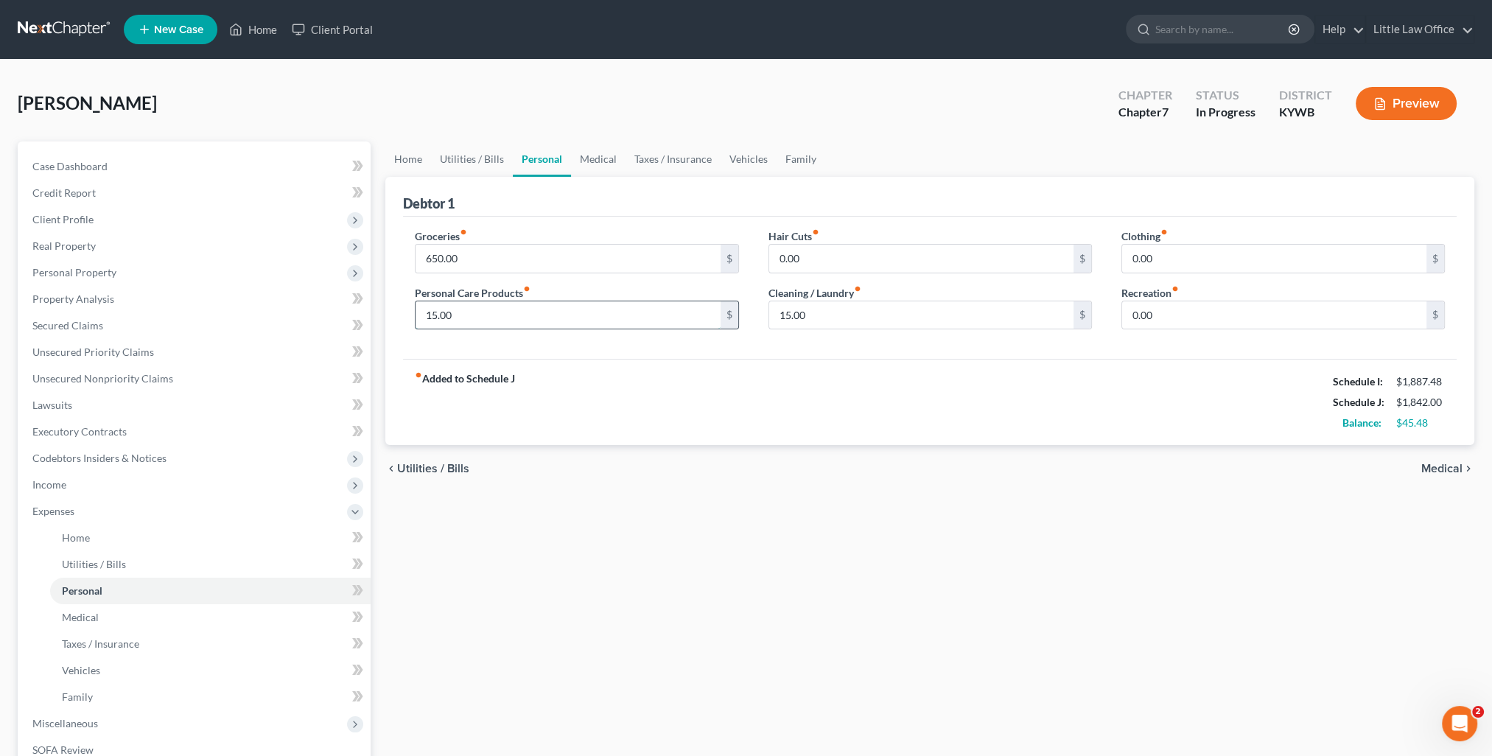
click at [543, 317] on input "15.00" at bounding box center [568, 315] width 304 height 28
type input "20"
click at [840, 311] on input "15.00" at bounding box center [921, 315] width 304 height 28
type input "20"
click at [601, 160] on link "Medical" at bounding box center [598, 158] width 55 height 35
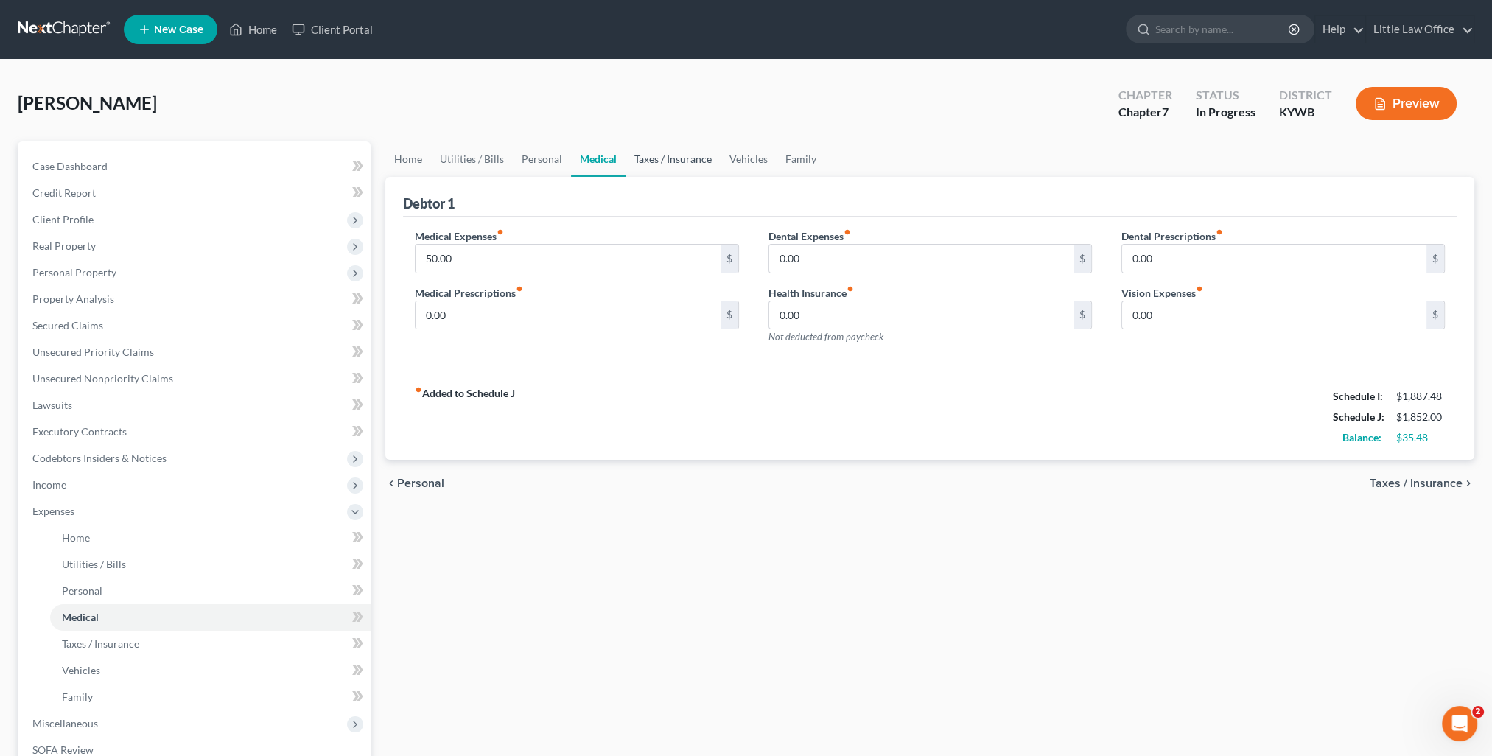
click at [675, 167] on link "Taxes / Insurance" at bounding box center [673, 158] width 95 height 35
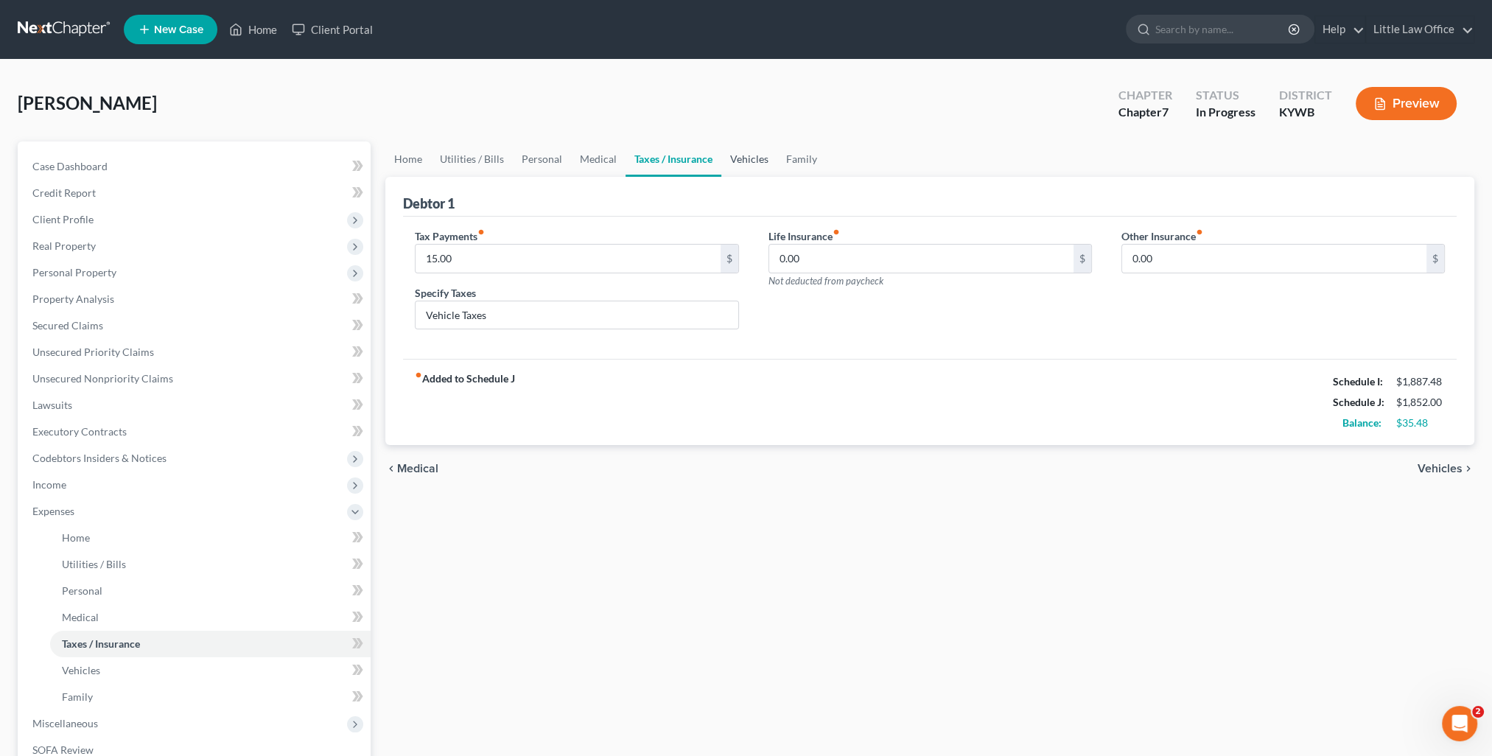
click at [752, 164] on link "Vehicles" at bounding box center [749, 158] width 56 height 35
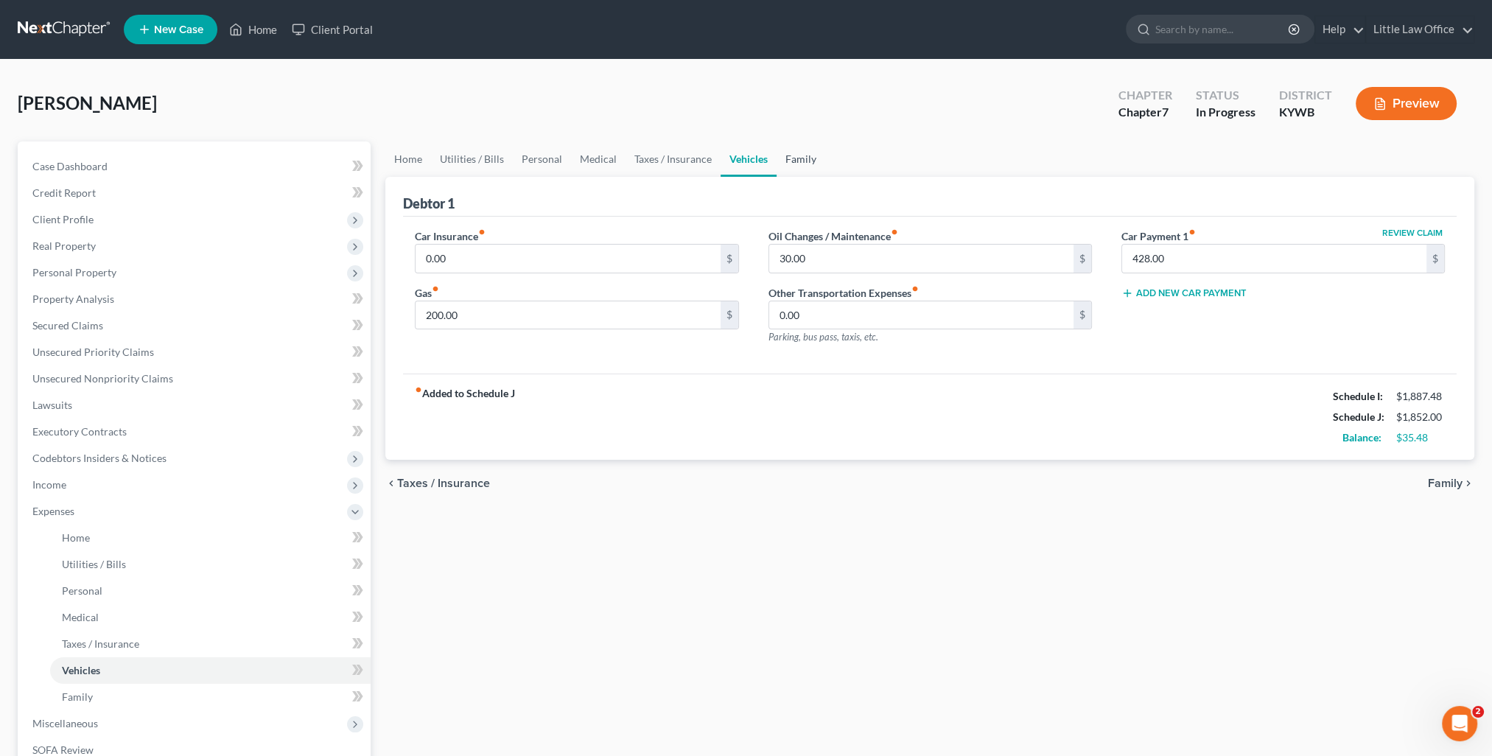
click at [814, 161] on link "Family" at bounding box center [801, 158] width 49 height 35
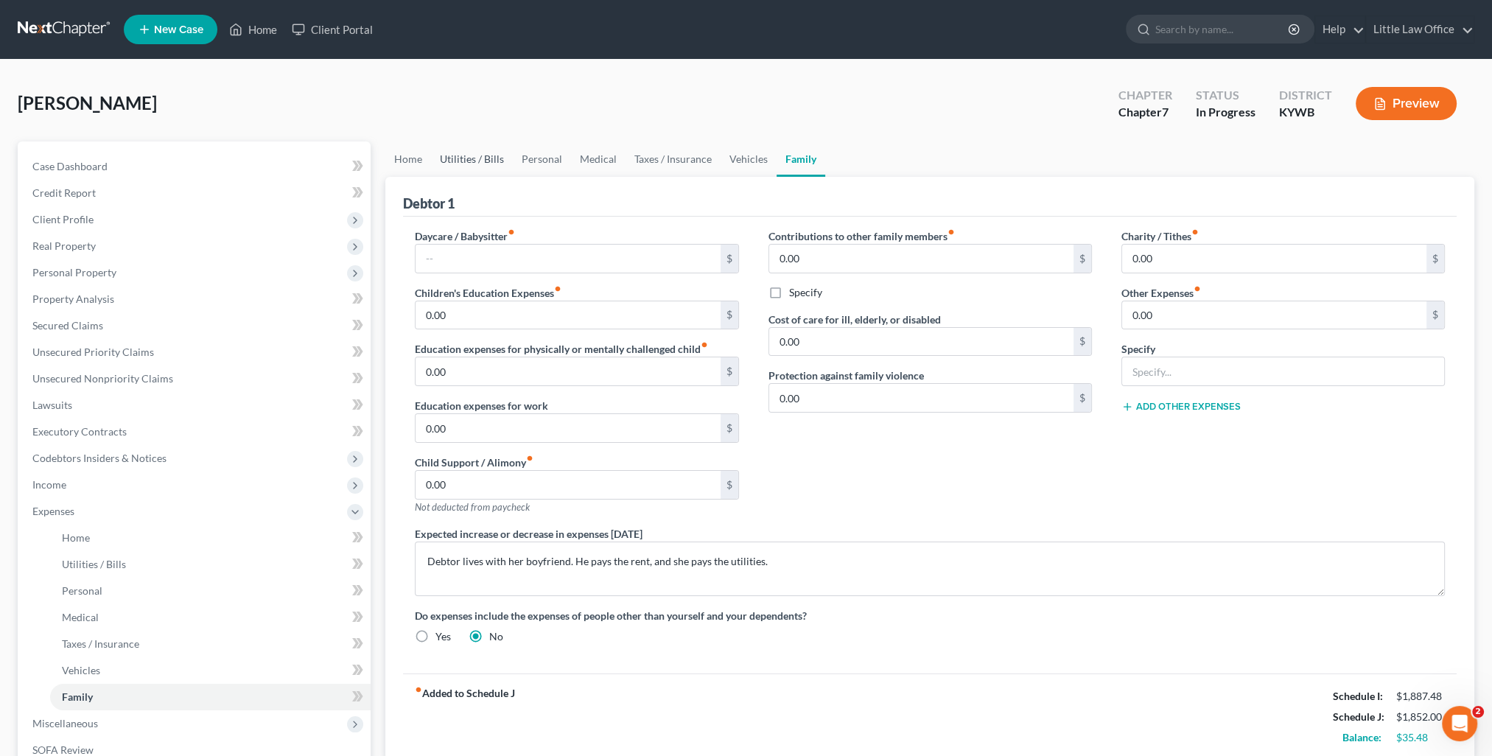
click at [459, 161] on link "Utilities / Bills" at bounding box center [472, 158] width 82 height 35
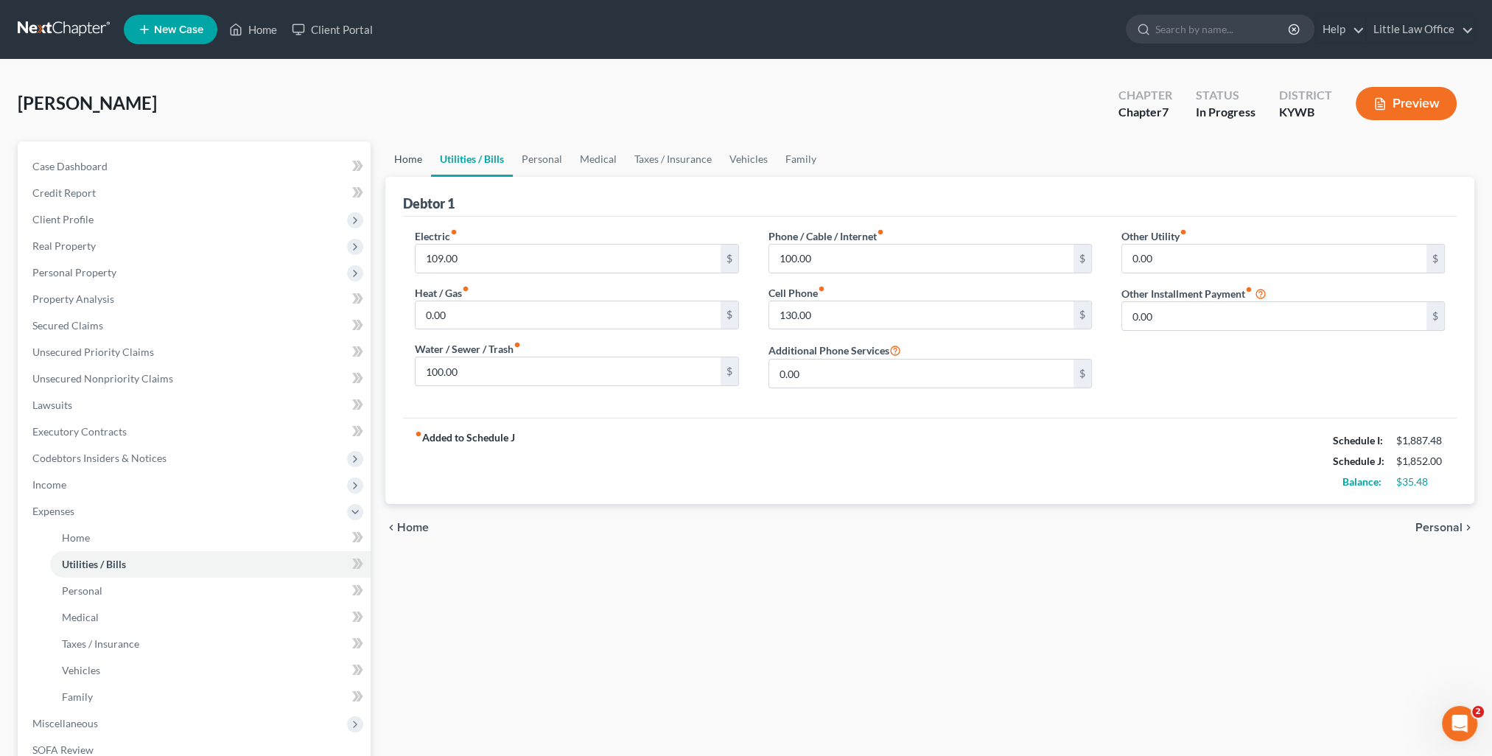
click at [402, 166] on link "Home" at bounding box center [408, 158] width 46 height 35
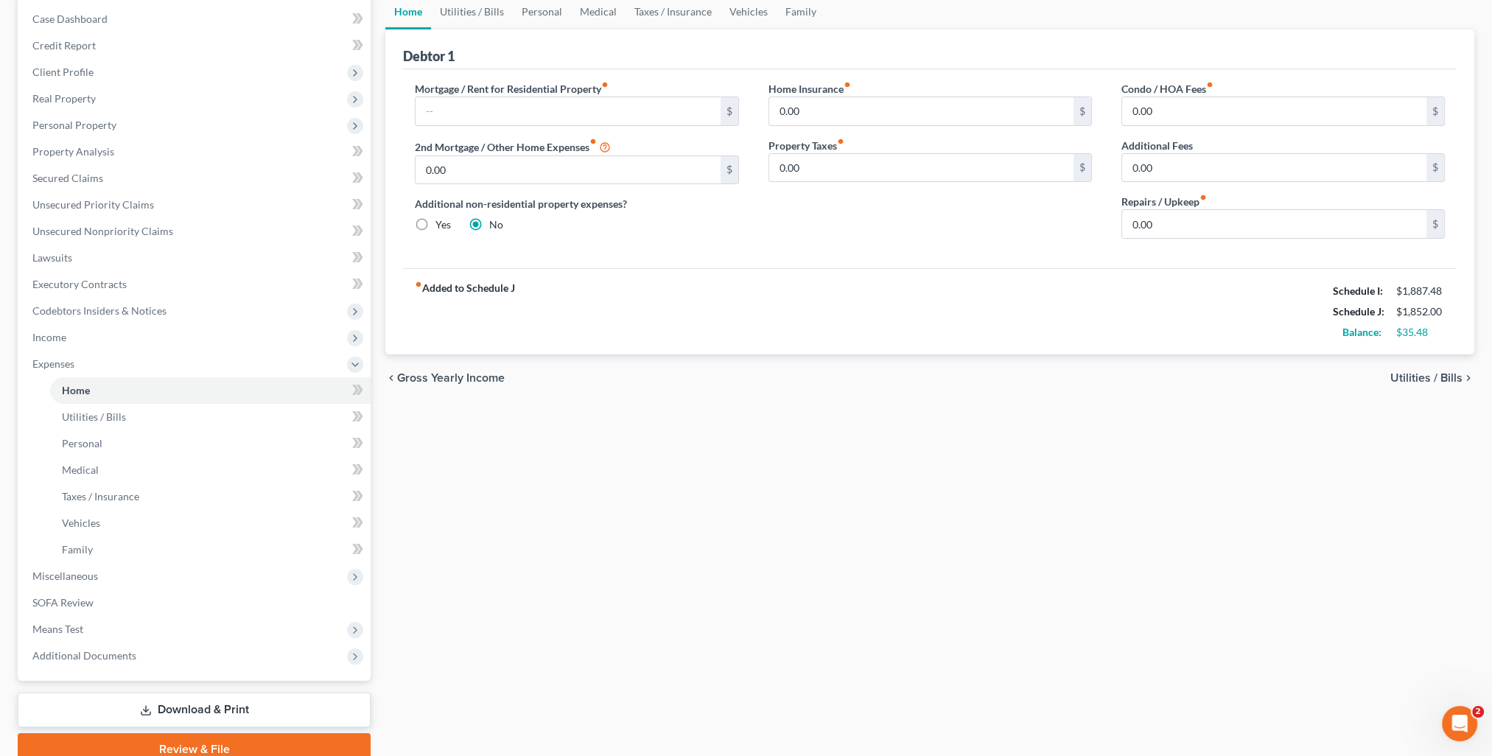
scroll to position [212, 0]
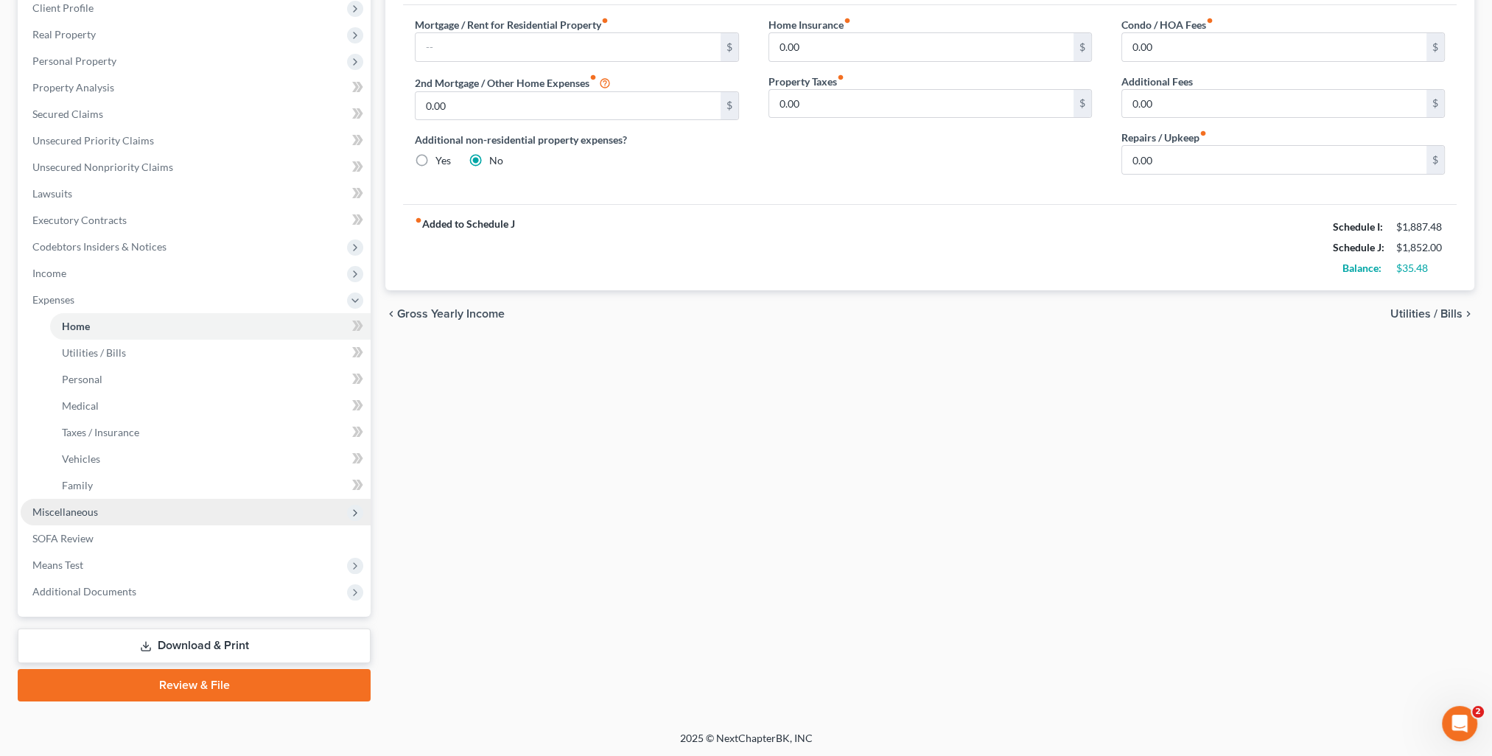
click at [108, 513] on span "Miscellaneous" at bounding box center [196, 512] width 350 height 27
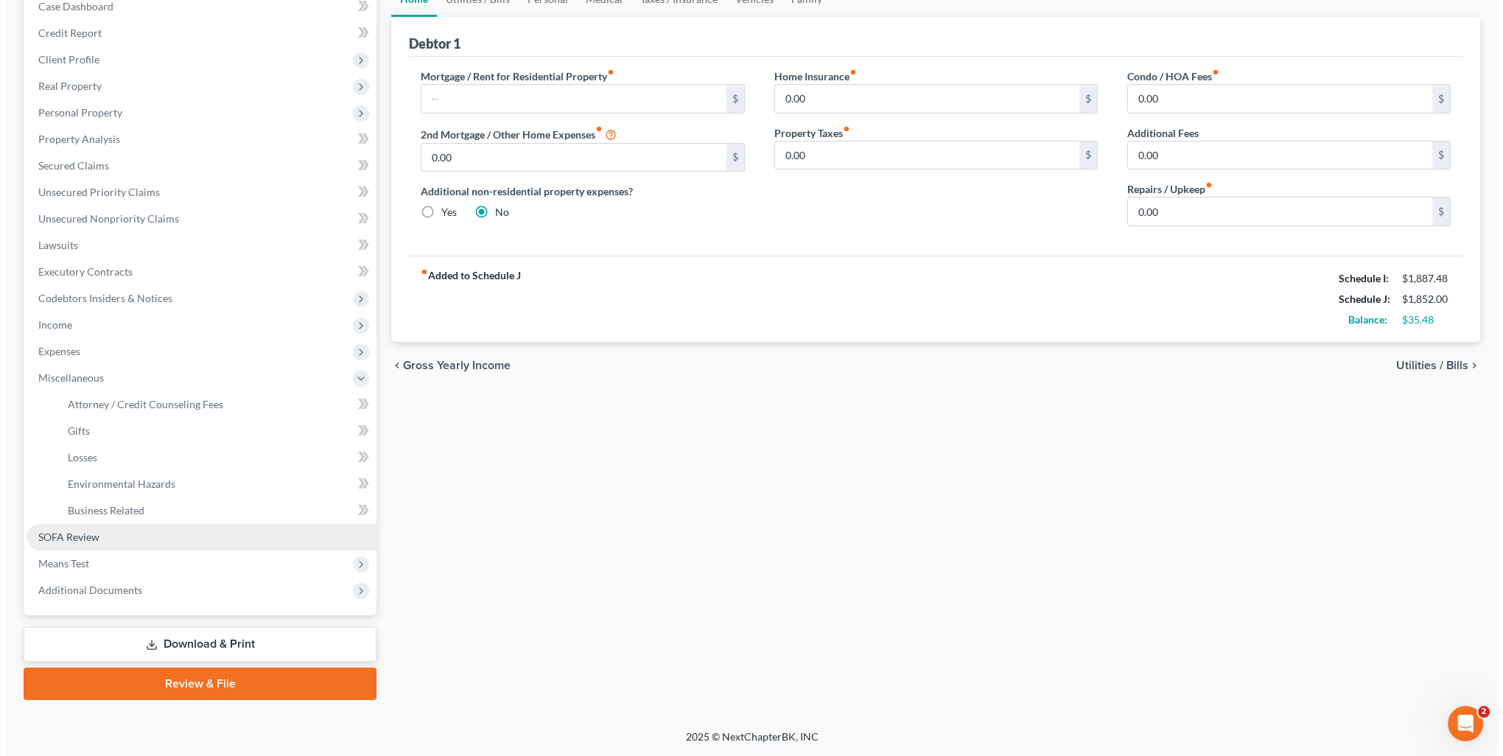
scroll to position [158, 0]
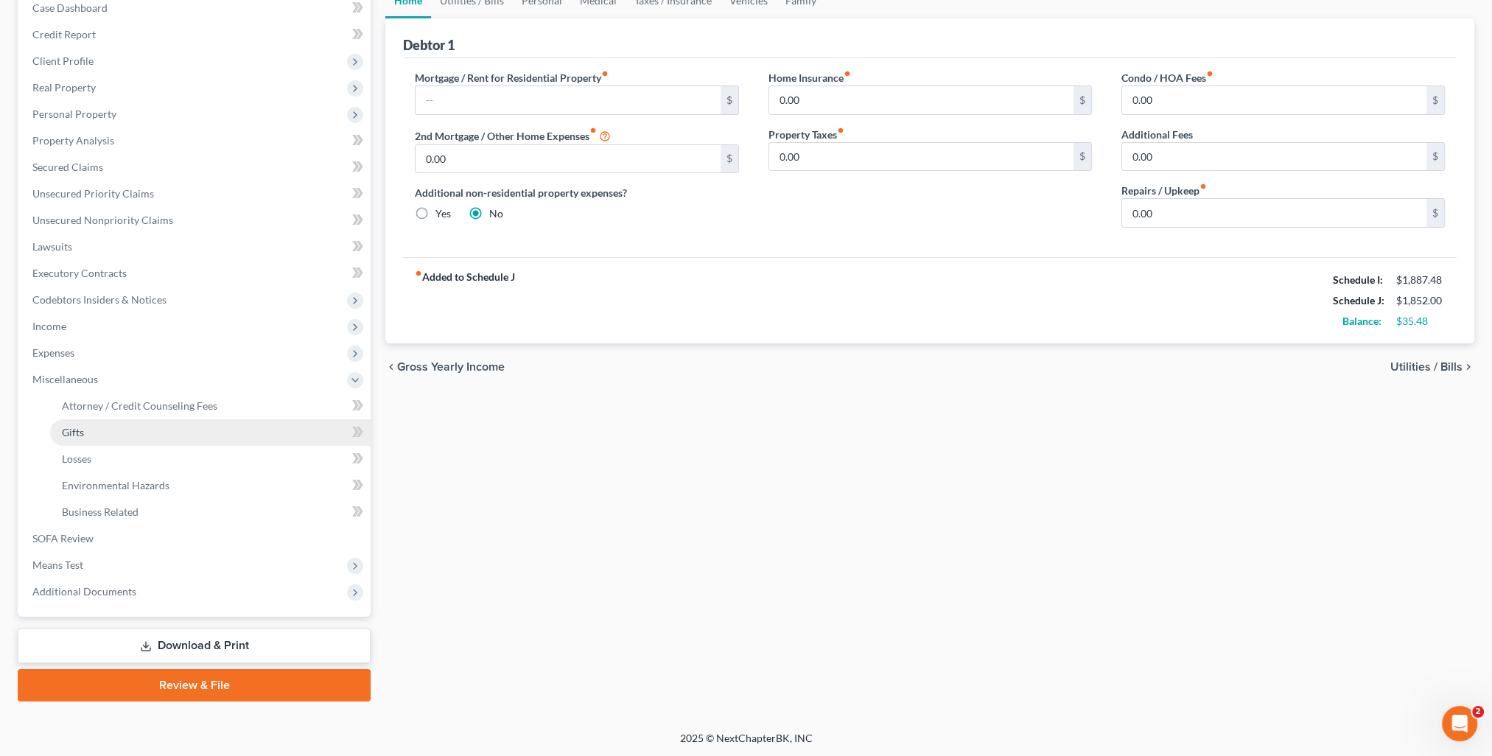
click at [85, 435] on link "Gifts" at bounding box center [210, 432] width 321 height 27
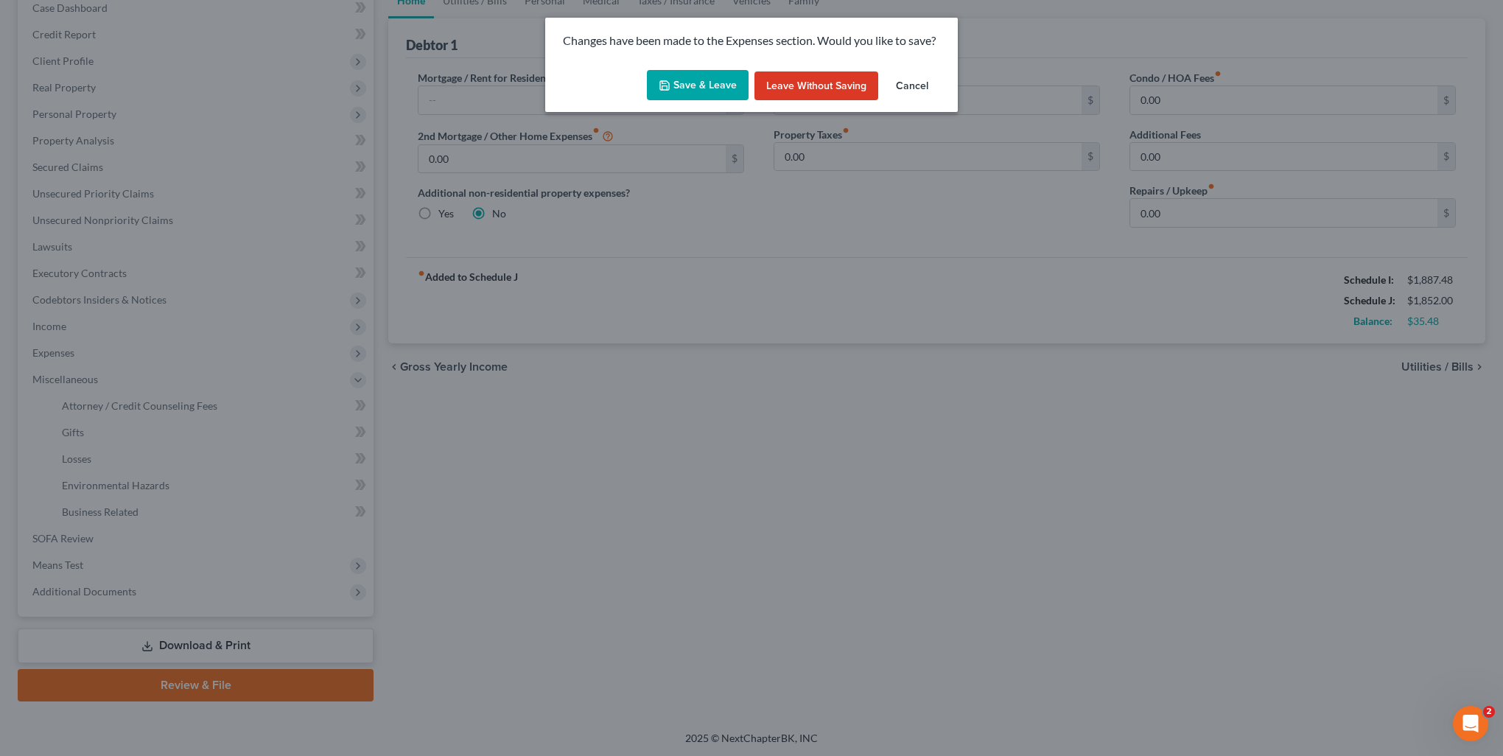
click at [679, 91] on button "Save & Leave" at bounding box center [698, 85] width 102 height 31
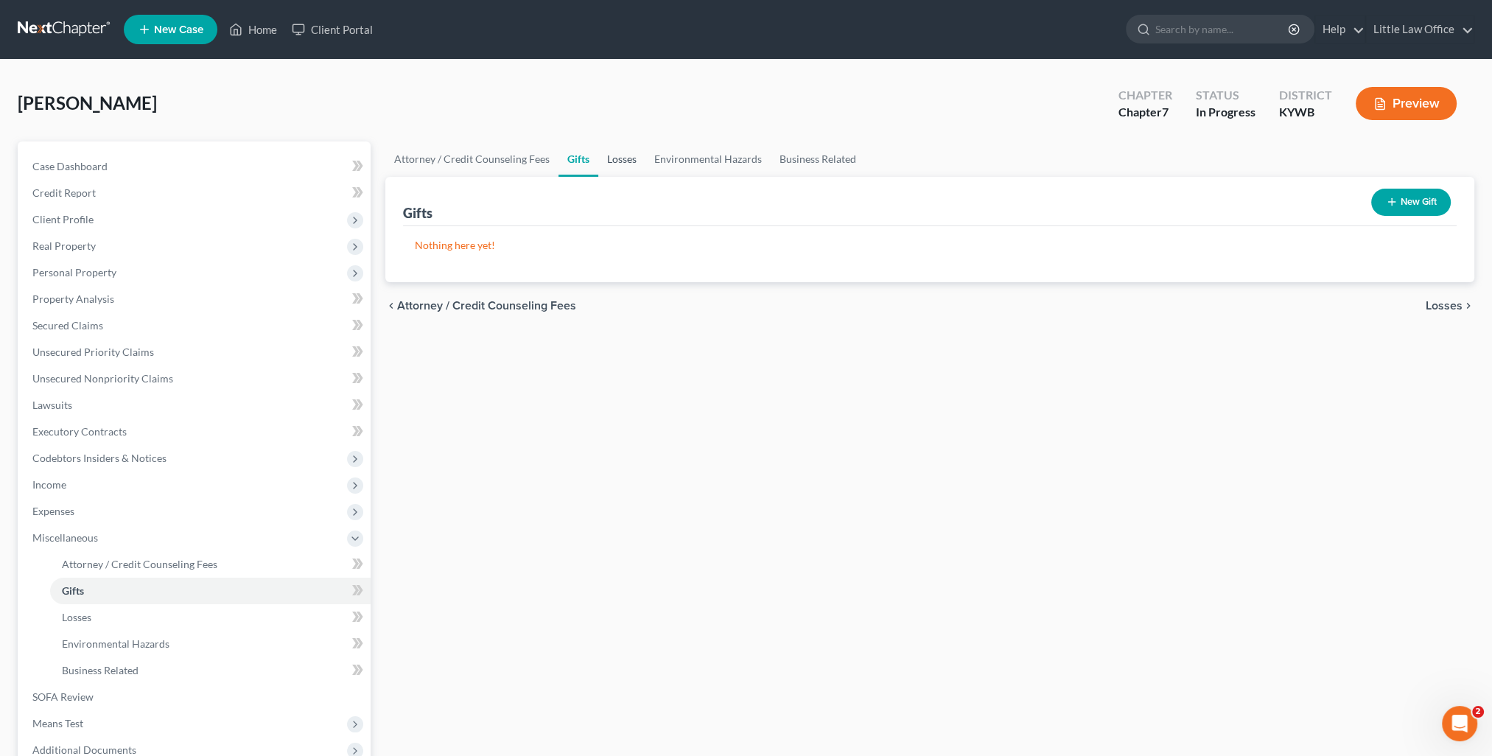
click at [622, 151] on link "Losses" at bounding box center [621, 158] width 47 height 35
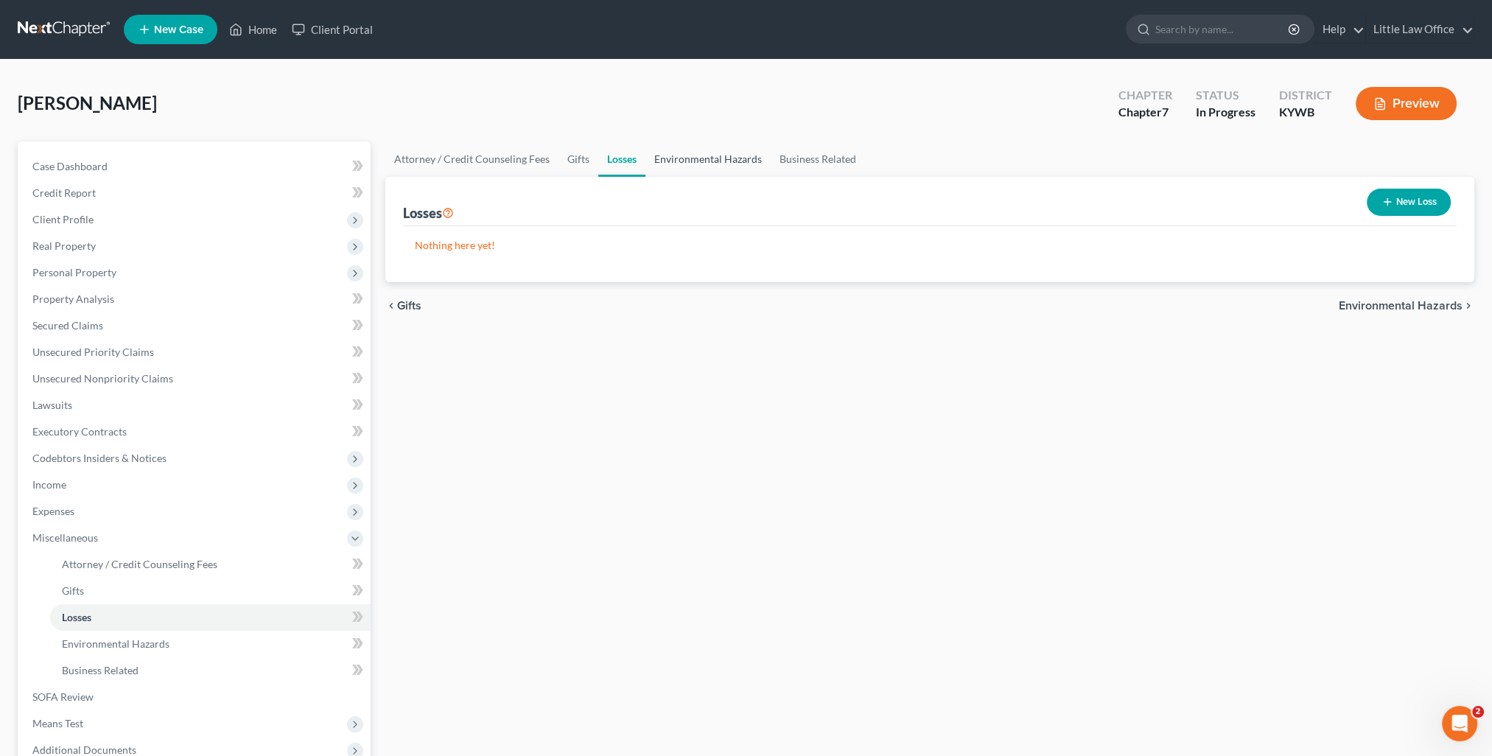
click at [702, 150] on link "Environmental Hazards" at bounding box center [708, 158] width 125 height 35
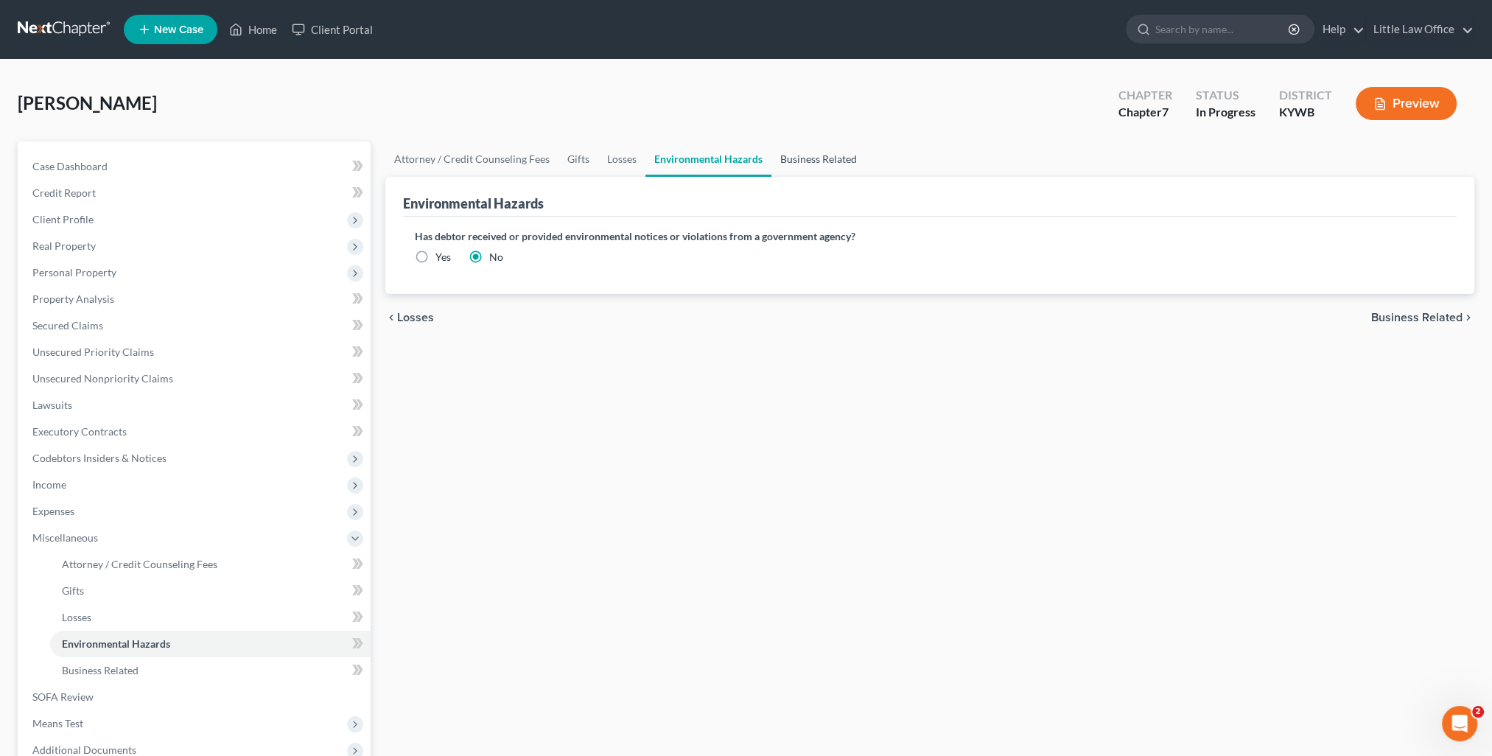
click at [803, 158] on link "Business Related" at bounding box center [819, 158] width 94 height 35
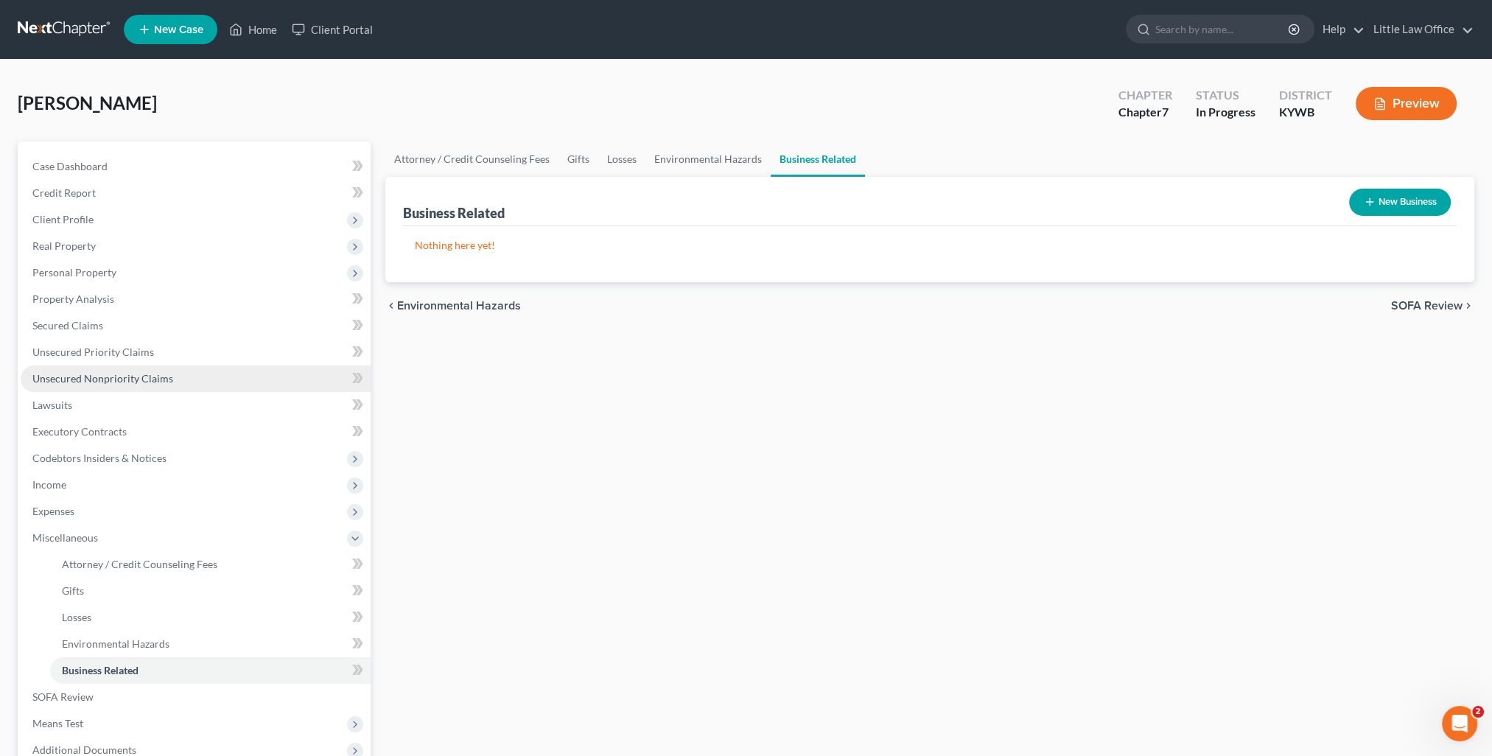
click at [138, 376] on span "Unsecured Nonpriority Claims" at bounding box center [102, 378] width 141 height 13
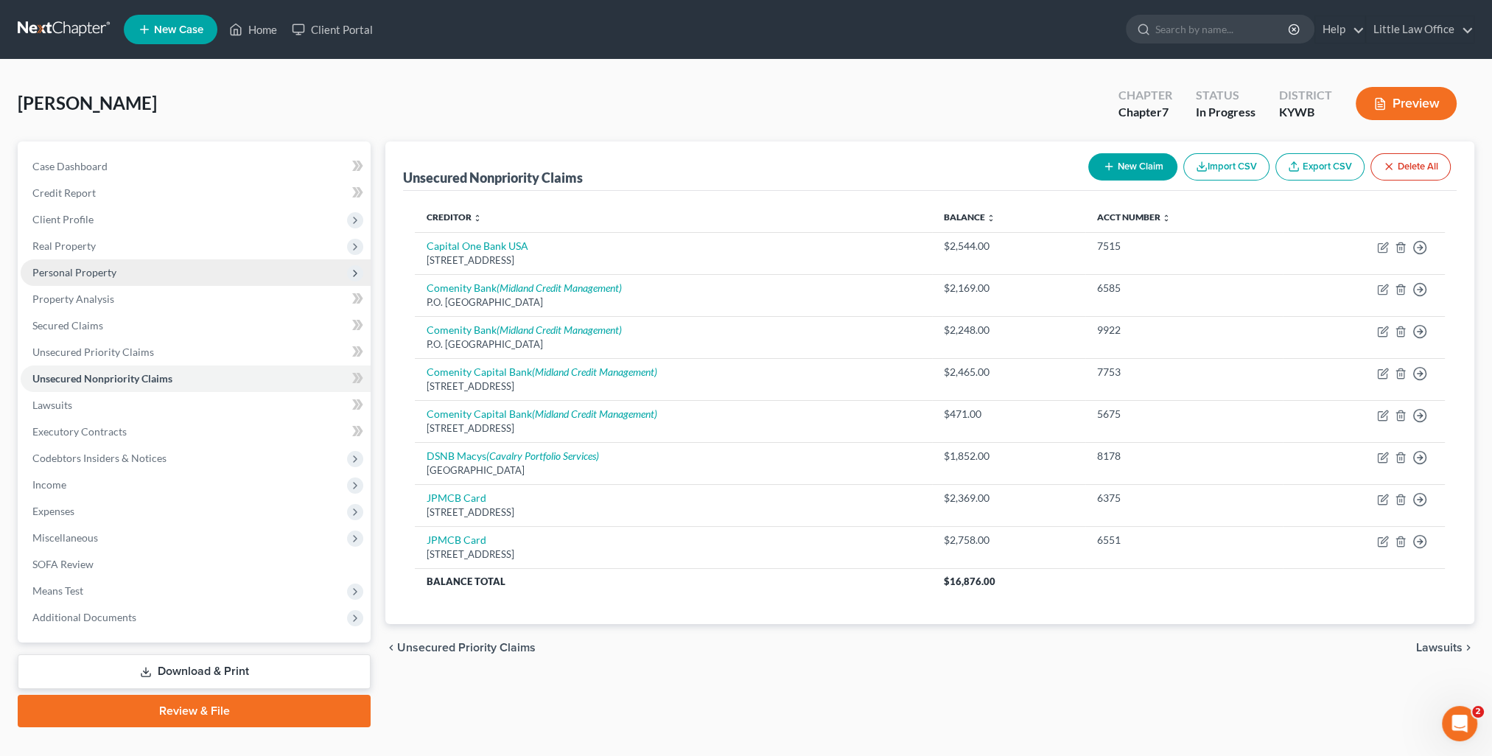
click at [48, 275] on span "Personal Property" at bounding box center [74, 272] width 84 height 13
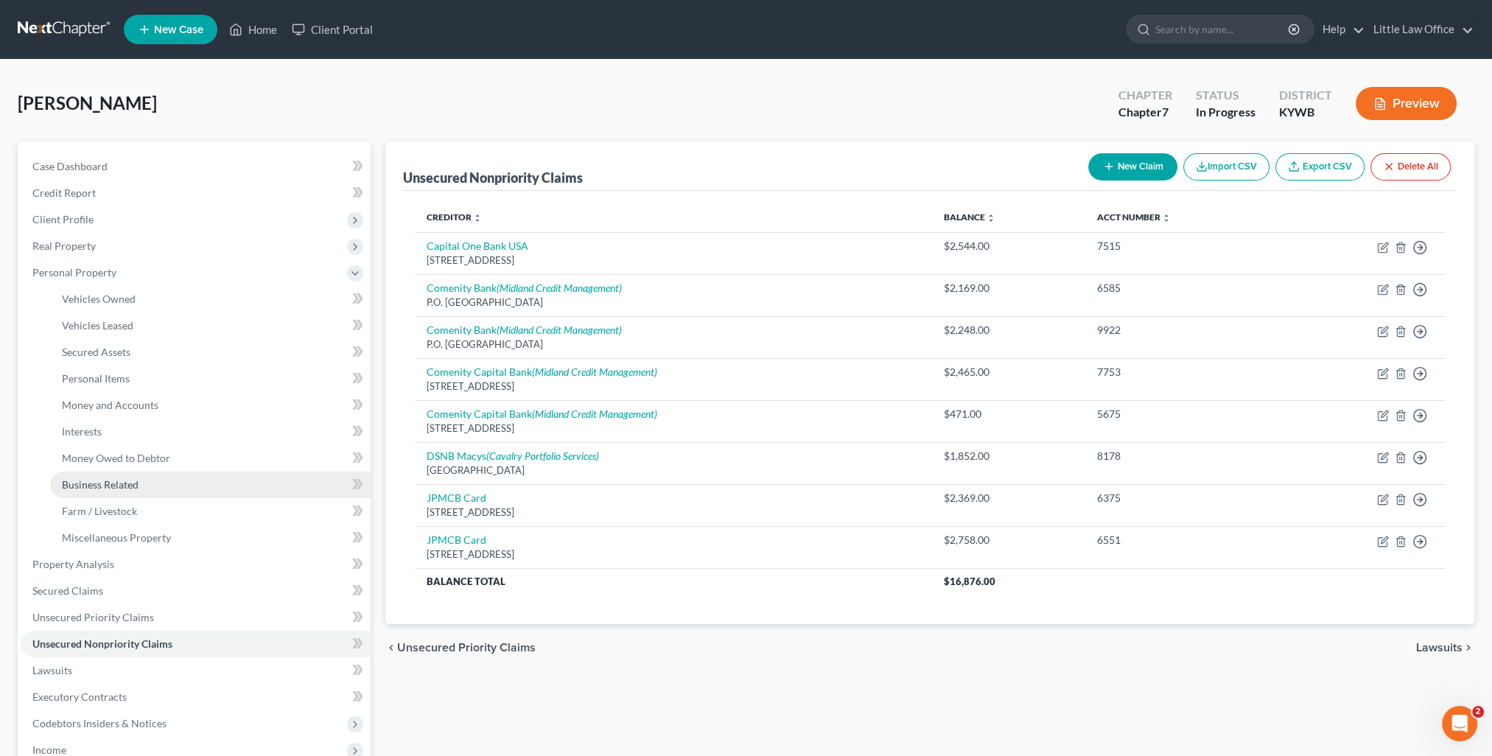
click at [96, 493] on link "Business Related" at bounding box center [210, 485] width 321 height 27
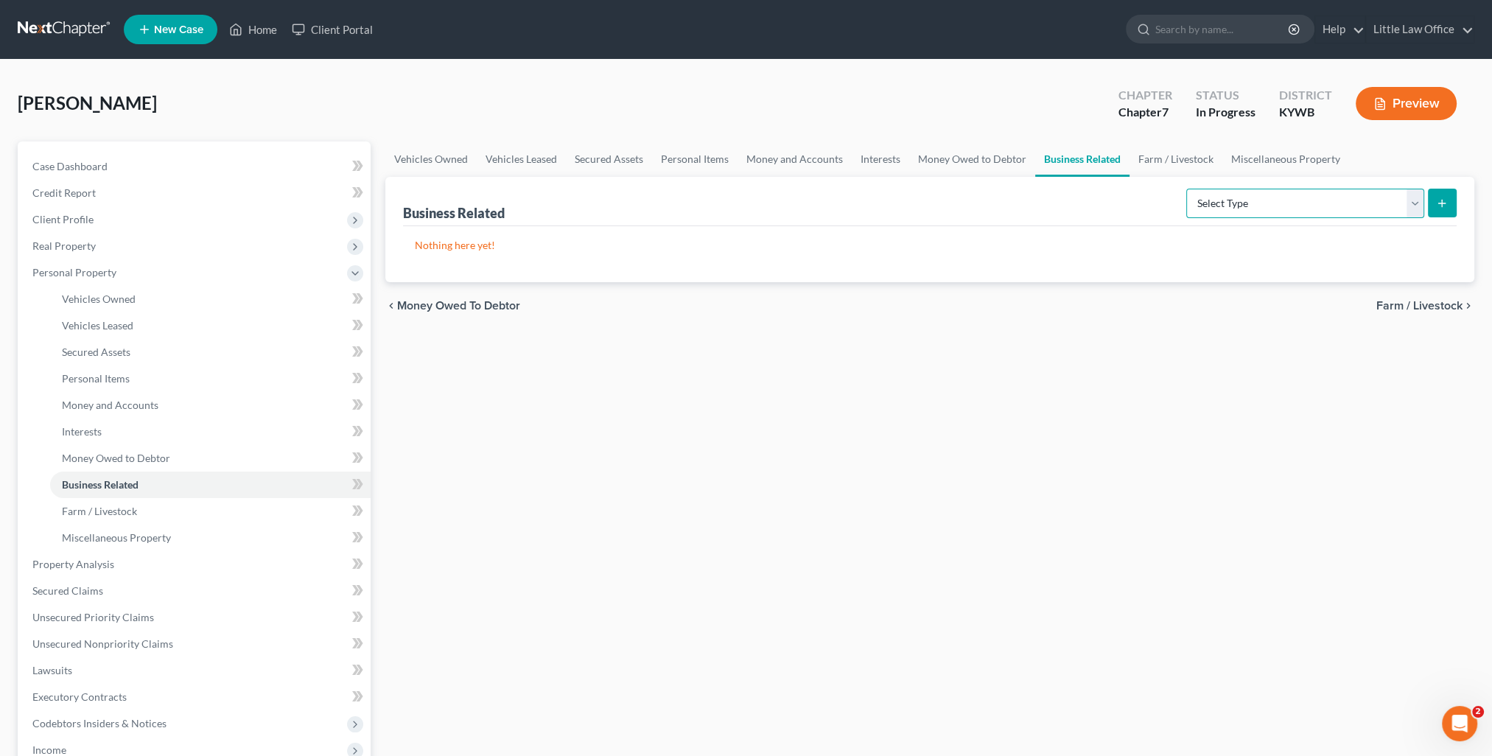
click at [1293, 201] on select "Select Type Customer Lists Franchises Inventory Licenses Machinery Office Equip…" at bounding box center [1306, 203] width 238 height 29
select select "other_business_related_property_not_listed"
click at [1187, 189] on select "Select Type Customer Lists Franchises Inventory Licenses Machinery Office Equip…" at bounding box center [1306, 203] width 238 height 29
click at [1439, 205] on icon "submit" at bounding box center [1442, 204] width 12 height 12
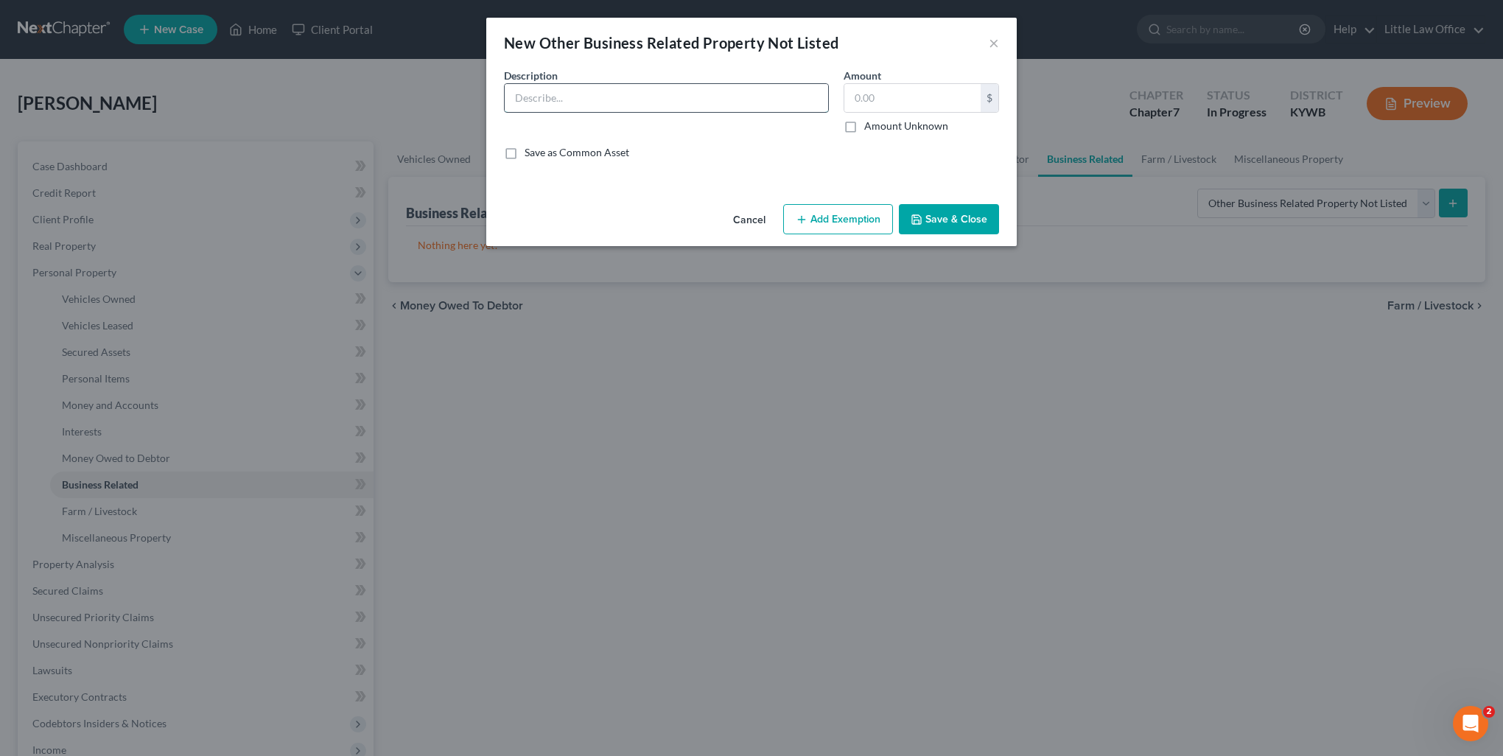
click at [610, 105] on input "text" at bounding box center [667, 98] width 324 height 28
type input "H"
click at [737, 92] on input "hair dryers, curlers, hair straighteners, clippers" at bounding box center [667, 98] width 324 height 28
click at [566, 100] on input "hair dryers, curlers, hair straighteners, clippers" at bounding box center [667, 98] width 324 height 28
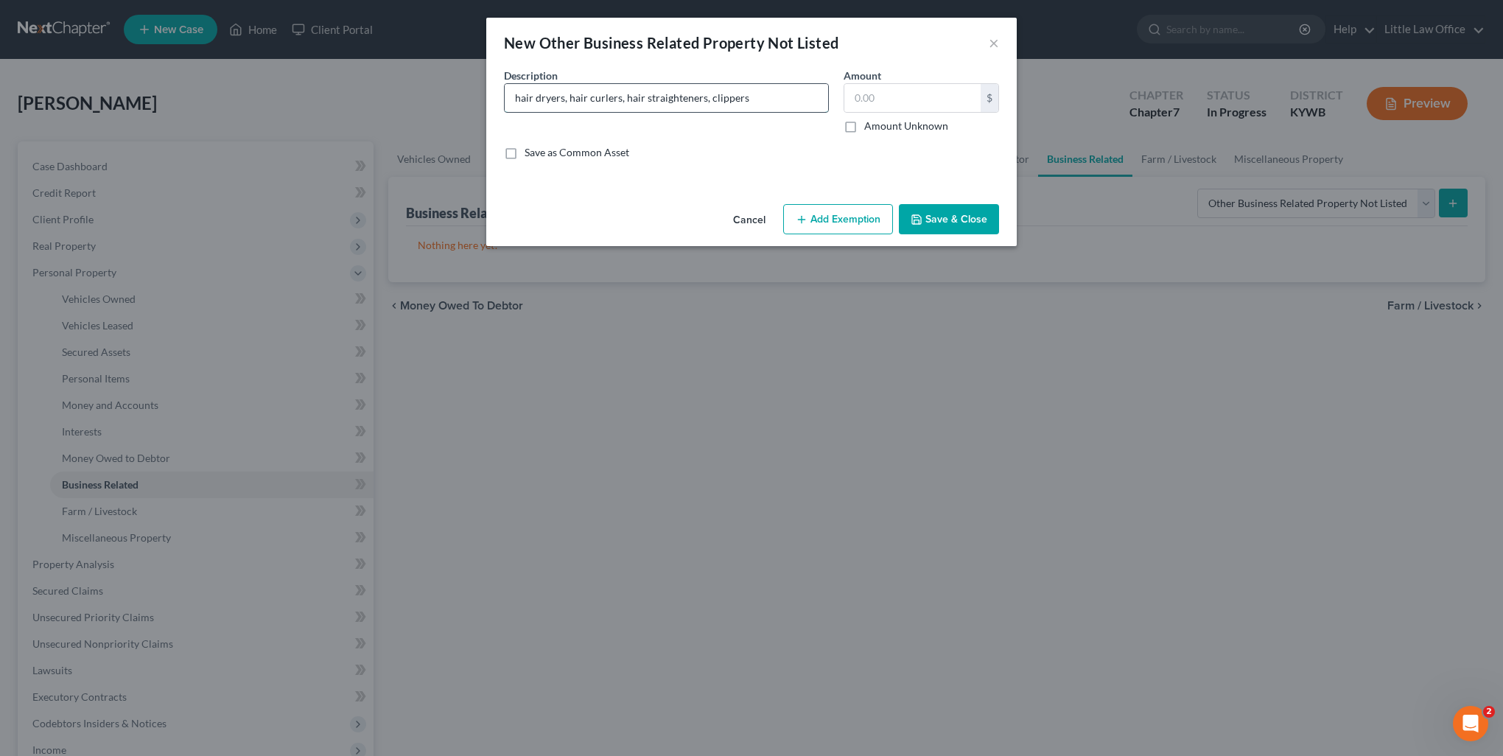
click at [576, 101] on input "hair dryers, hair curlers, hair straighteners, clippers" at bounding box center [667, 98] width 324 height 28
click at [592, 102] on input "hair dryers, curlers, hair straighteners, clippers" at bounding box center [667, 98] width 324 height 28
type input "hair dryers, curling irons, hair straighteners, clippers"
click at [924, 104] on input "text" at bounding box center [913, 98] width 136 height 28
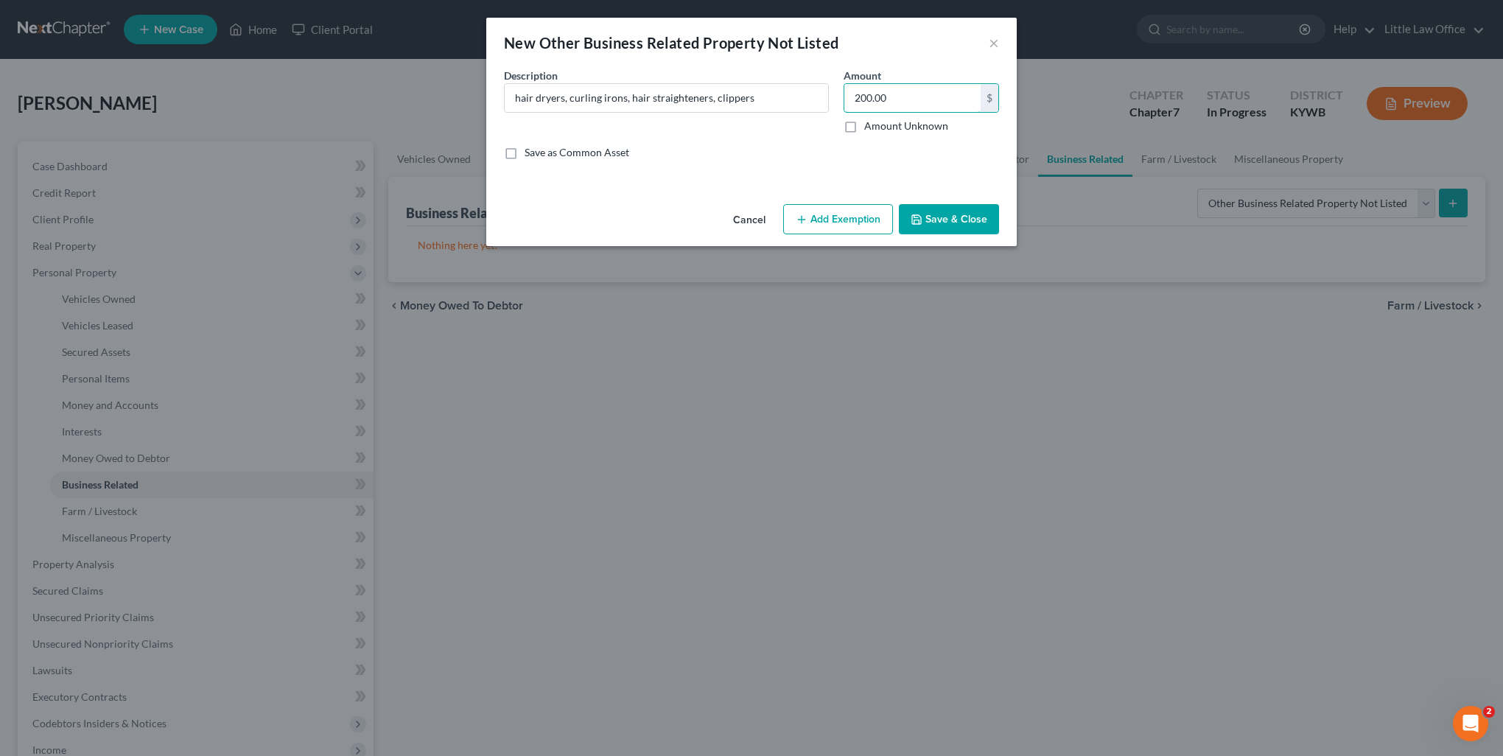
type input "200.00"
click at [870, 223] on button "Add Exemption" at bounding box center [838, 219] width 110 height 31
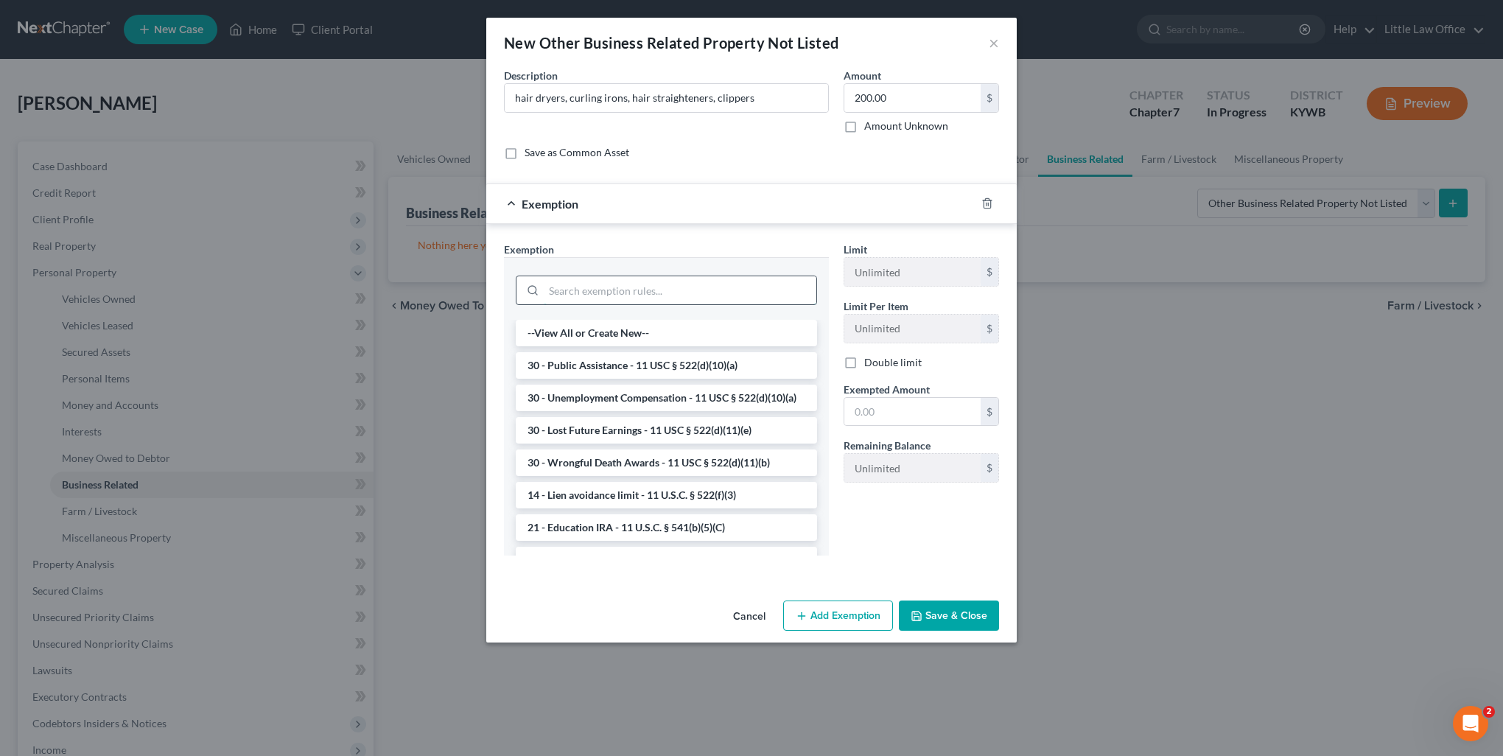
click at [633, 290] on input "search" at bounding box center [680, 290] width 273 height 28
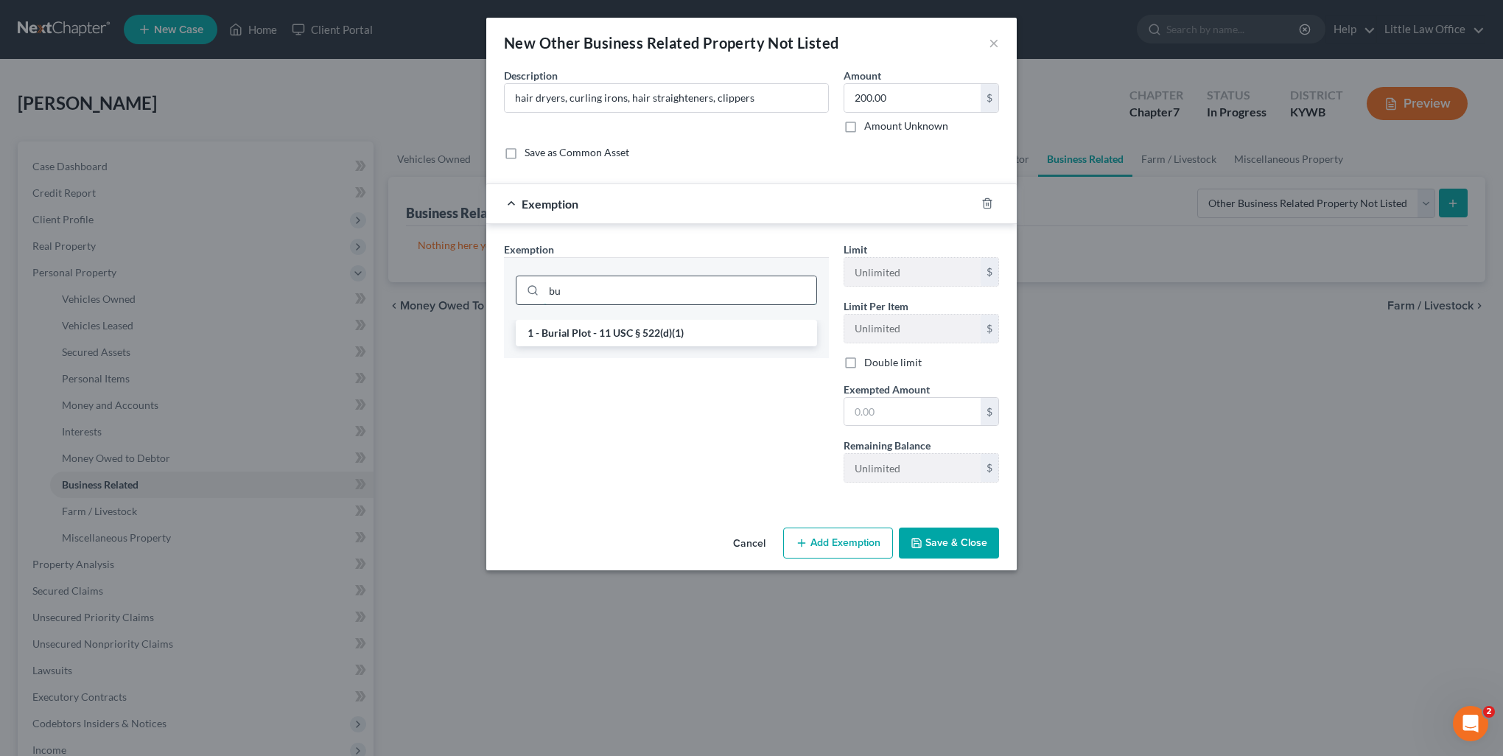
type input "b"
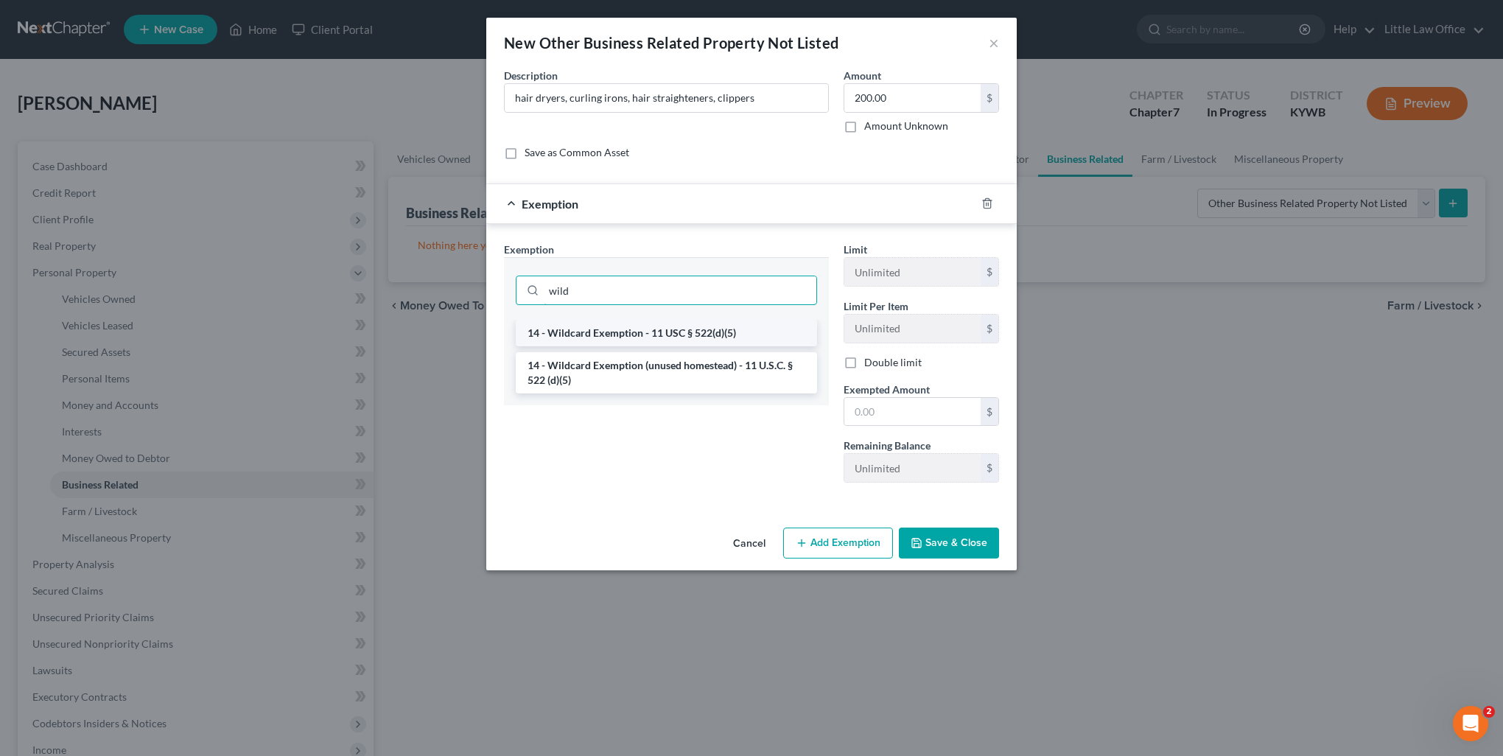
type input "wild"
click at [637, 341] on li "14 - Wildcard Exemption - 11 USC § 522(d)(5)" at bounding box center [666, 333] width 301 height 27
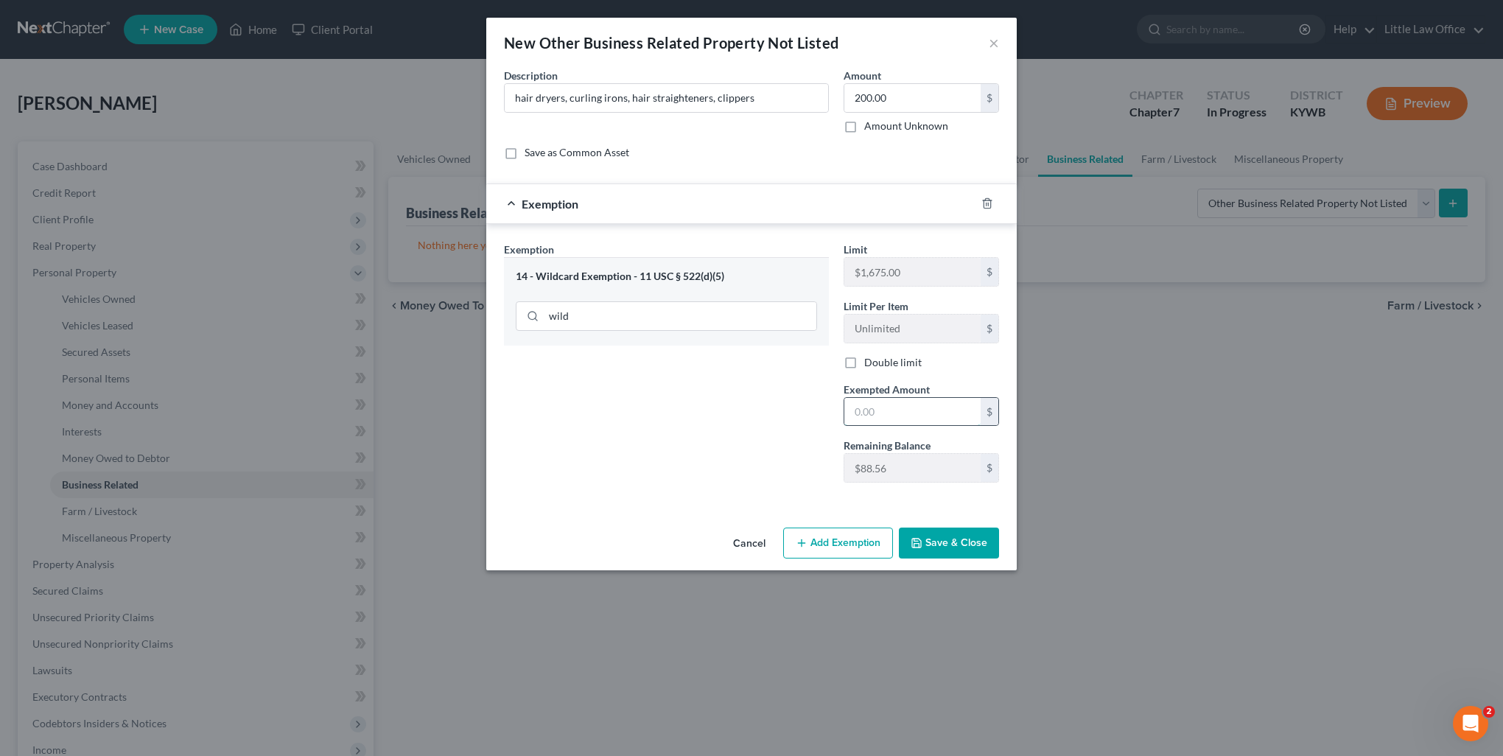
click at [905, 407] on input "text" at bounding box center [913, 412] width 136 height 28
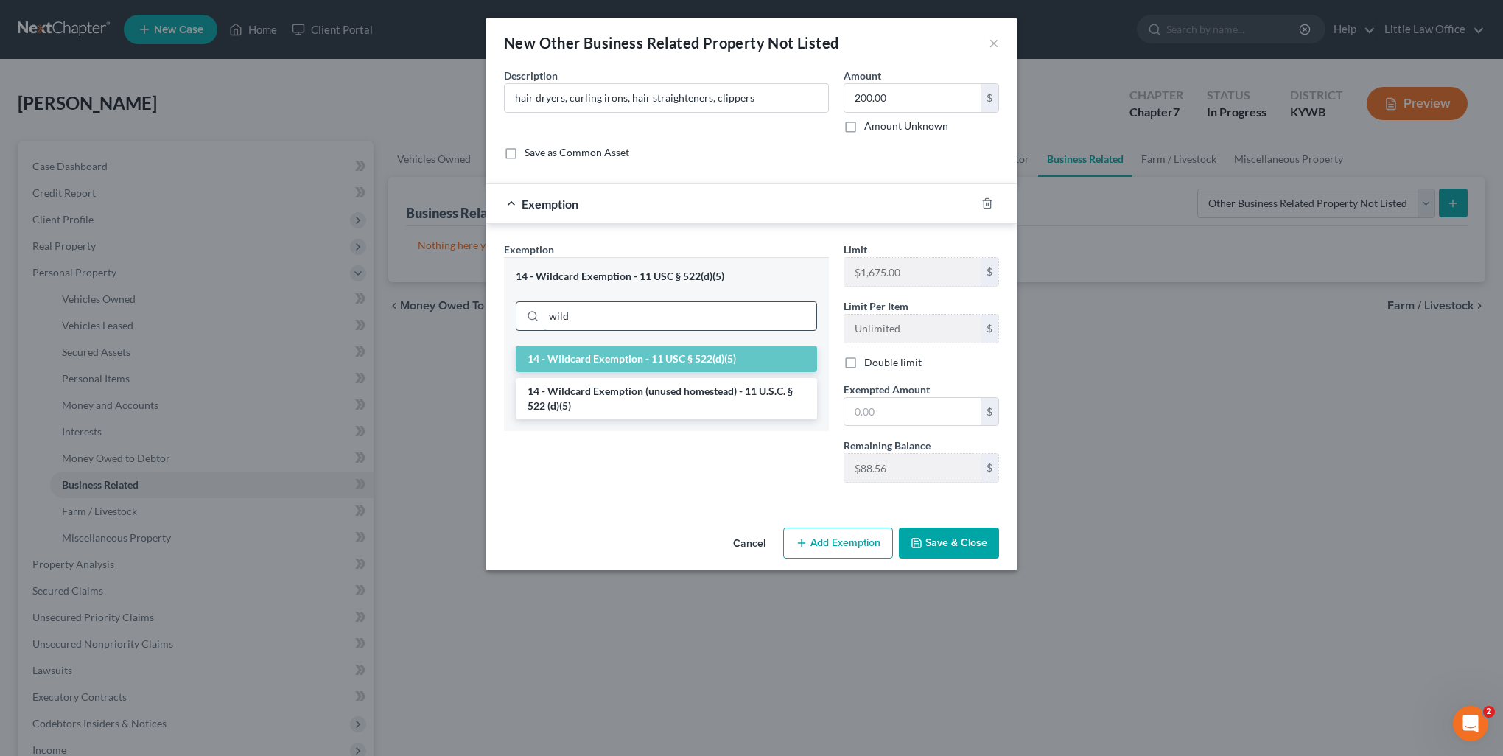
click at [576, 315] on input "wild" at bounding box center [680, 316] width 273 height 28
click at [593, 391] on li "14 - Wildcard Exemption (unused homestead) - 11 U.S.C. § 522 (d)(5)" at bounding box center [666, 398] width 301 height 41
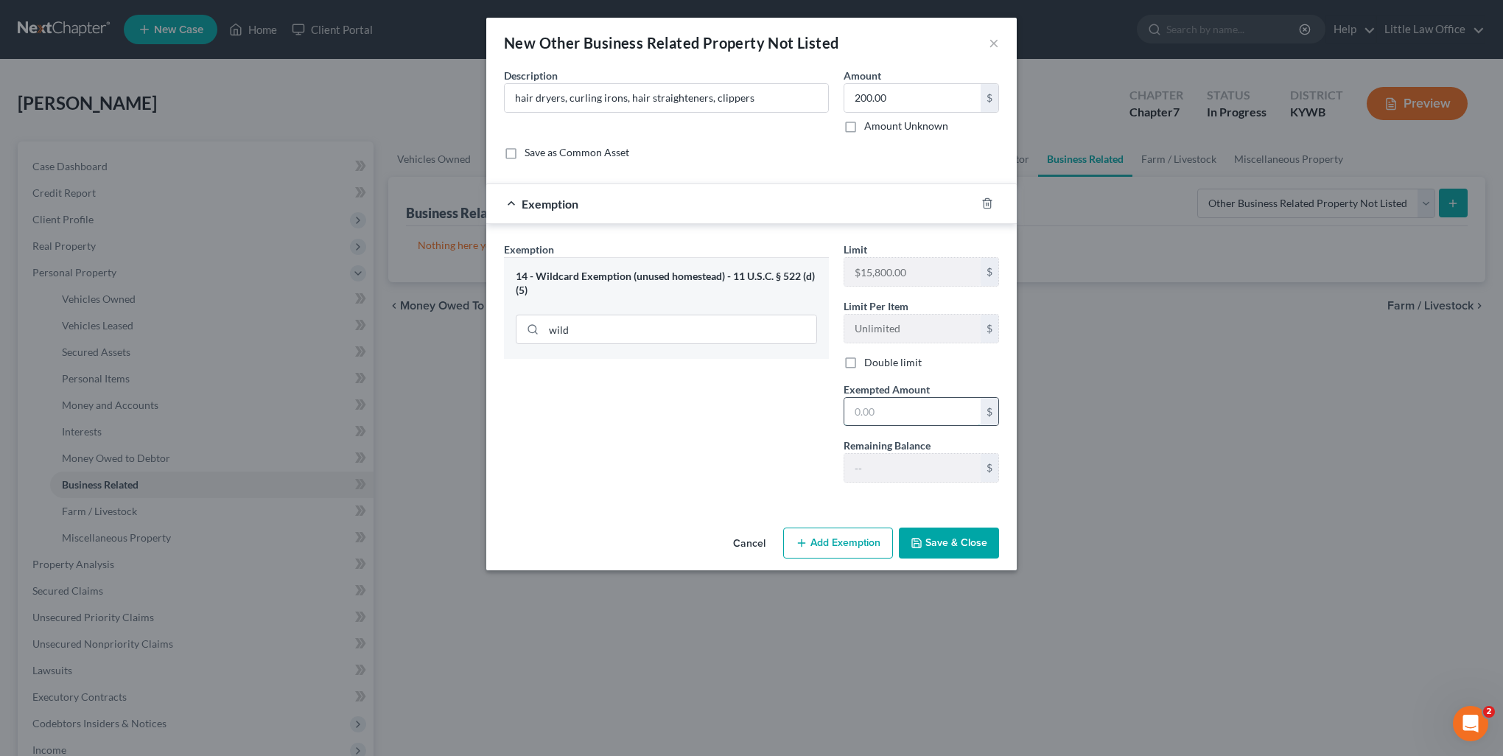
click at [873, 414] on input "text" at bounding box center [913, 412] width 136 height 28
type input "200"
click at [971, 545] on button "Save & Close" at bounding box center [949, 543] width 100 height 31
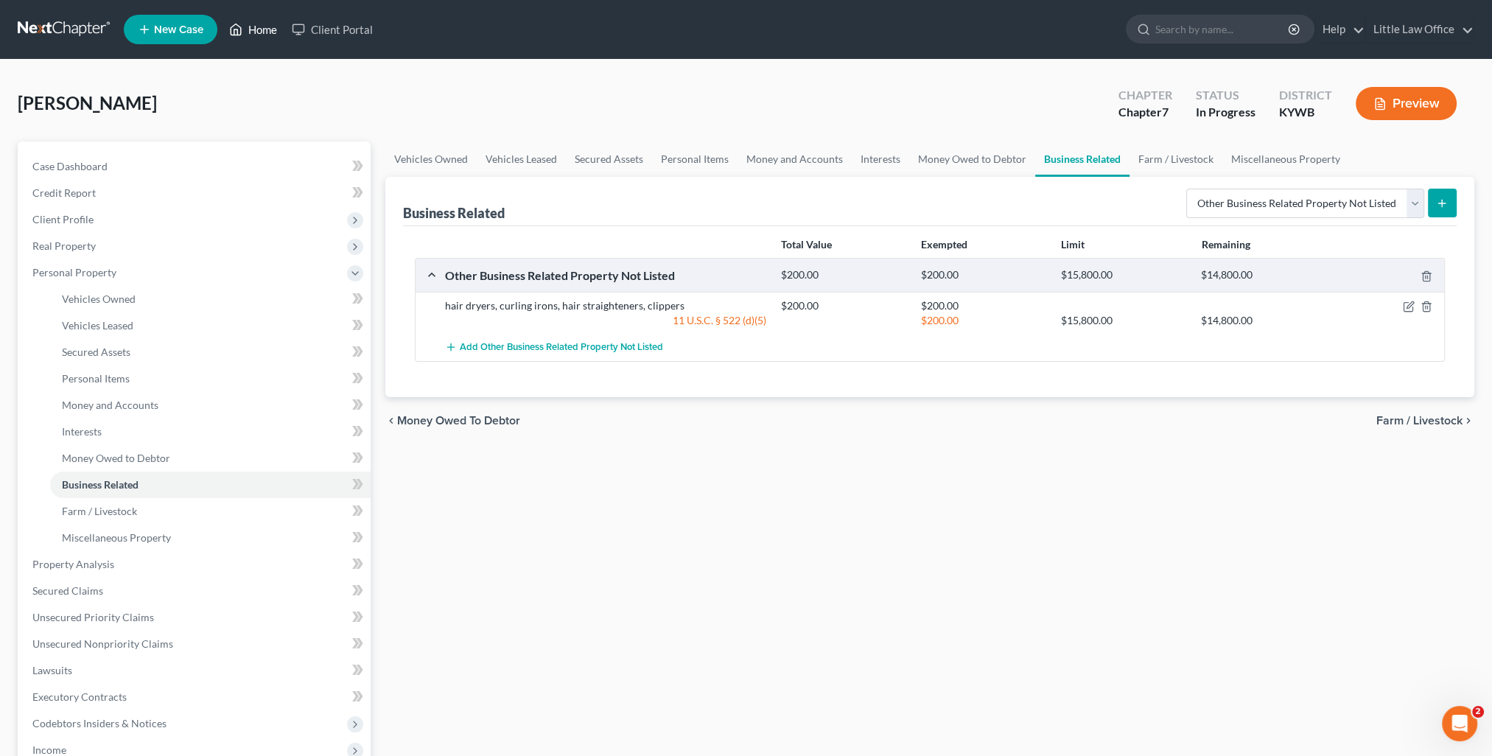
click at [269, 33] on link "Home" at bounding box center [253, 29] width 63 height 27
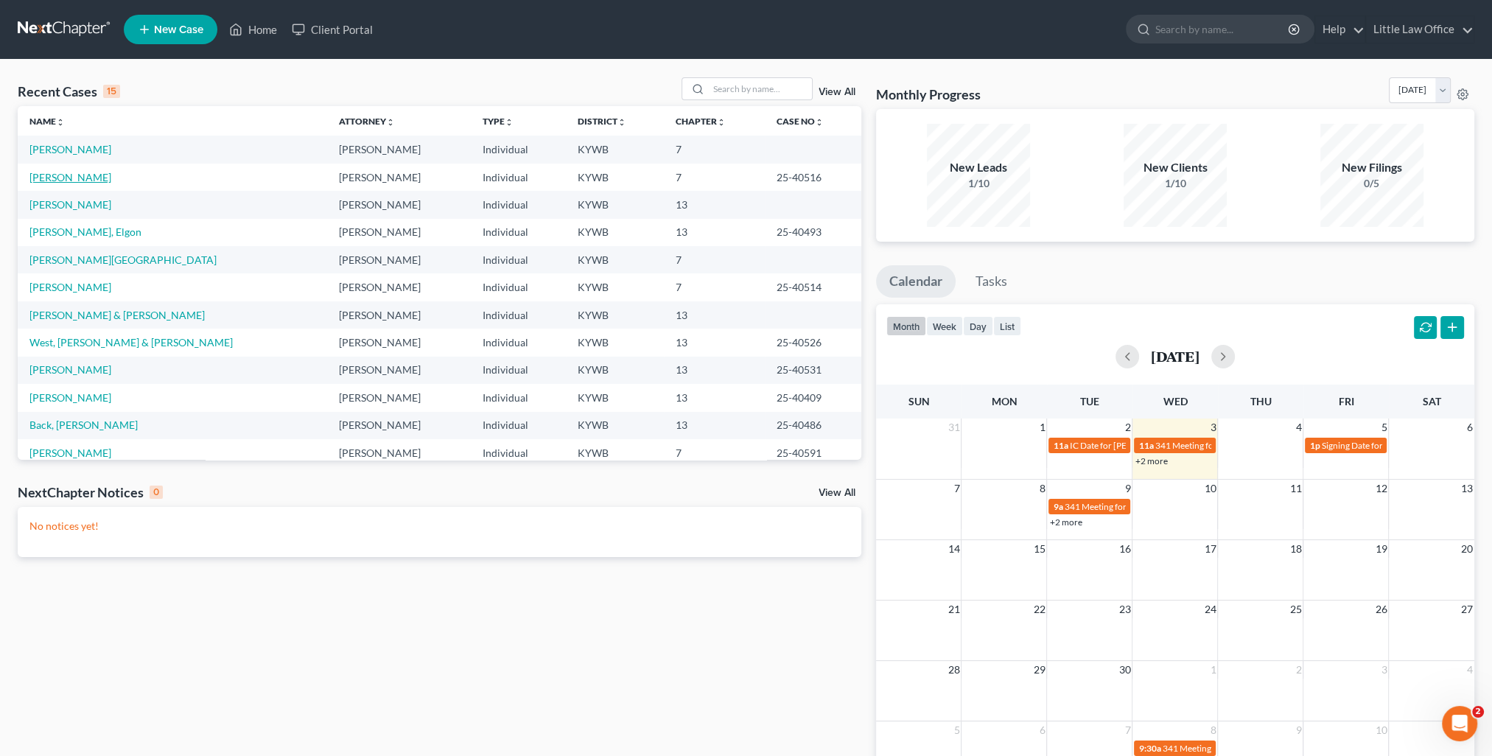
click at [88, 175] on link "[PERSON_NAME]" at bounding box center [70, 177] width 82 height 13
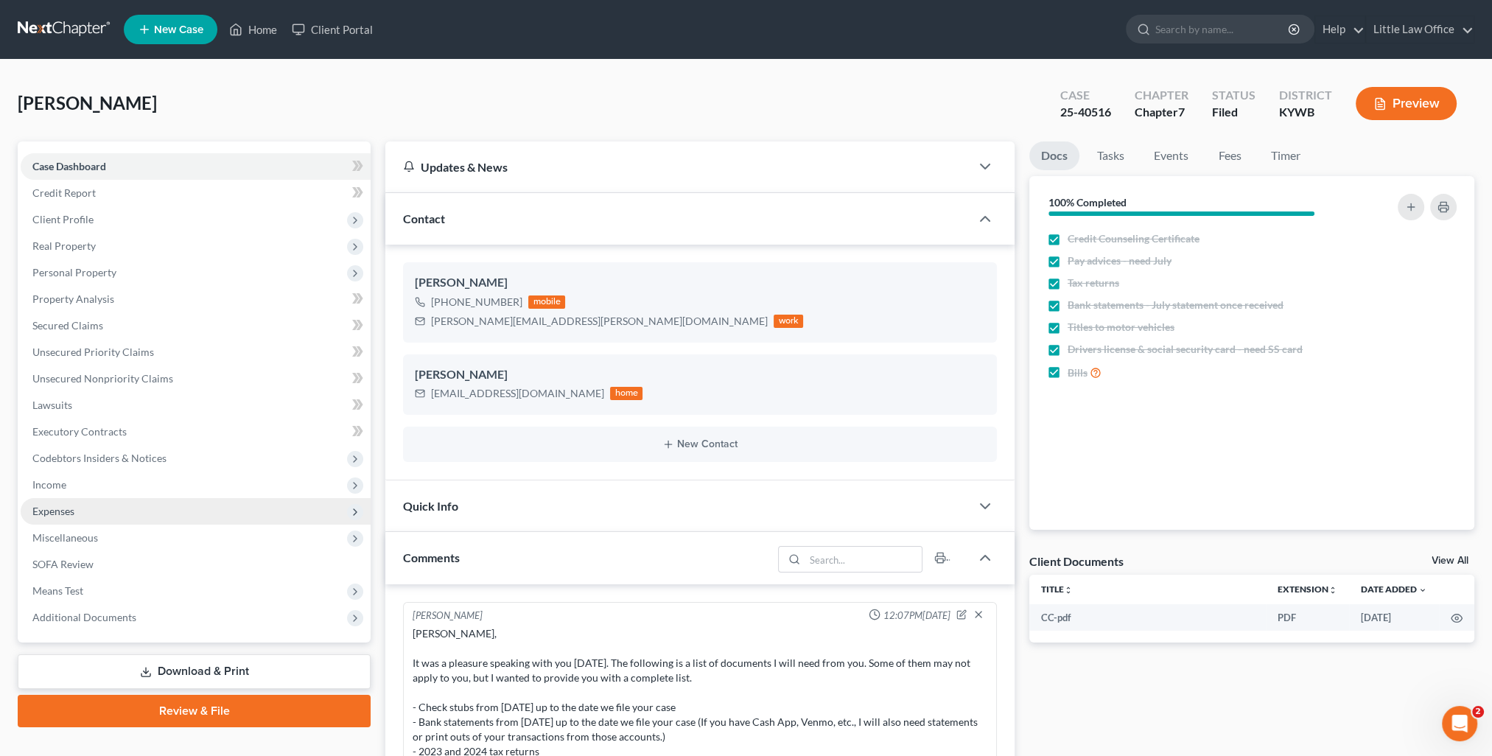
scroll to position [2978, 0]
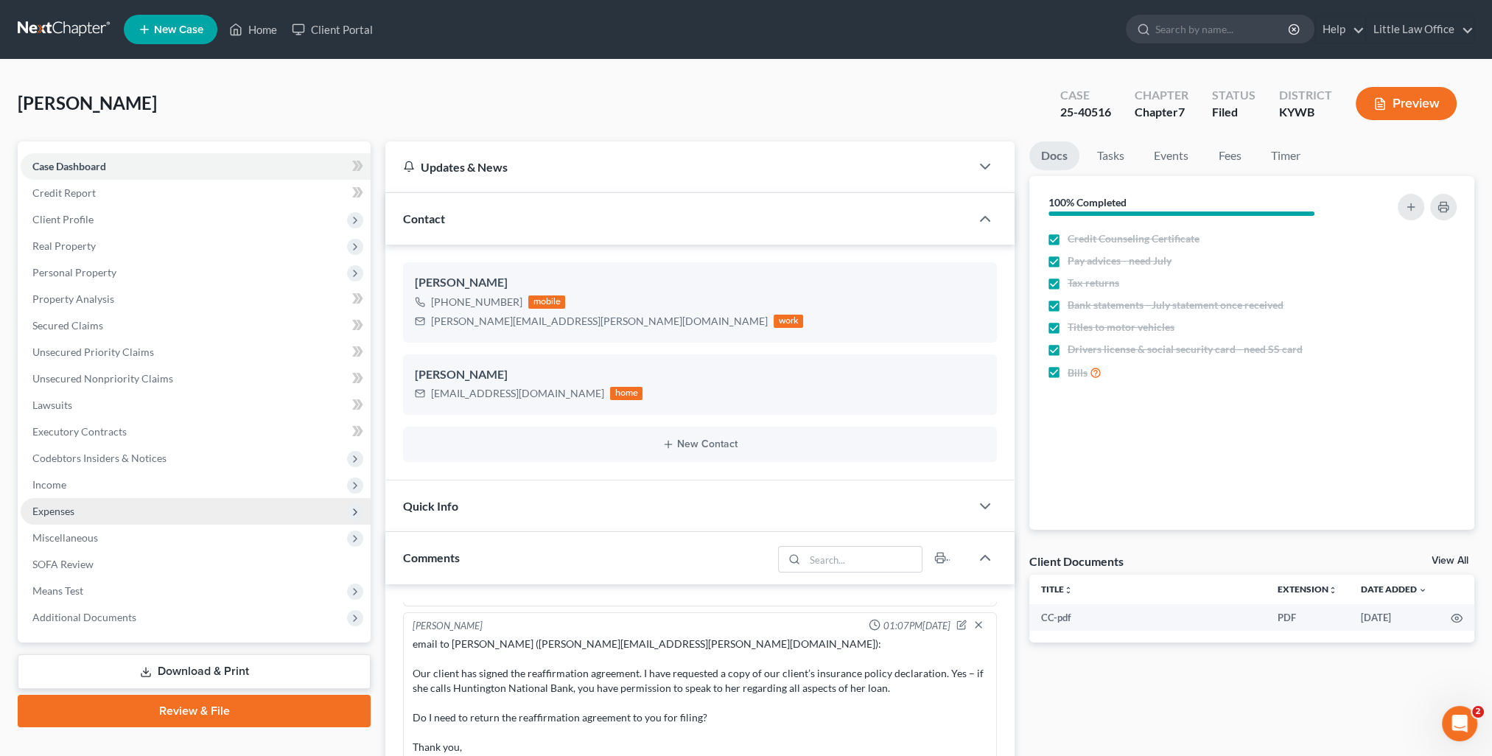
click at [67, 505] on span "Expenses" at bounding box center [53, 511] width 42 height 13
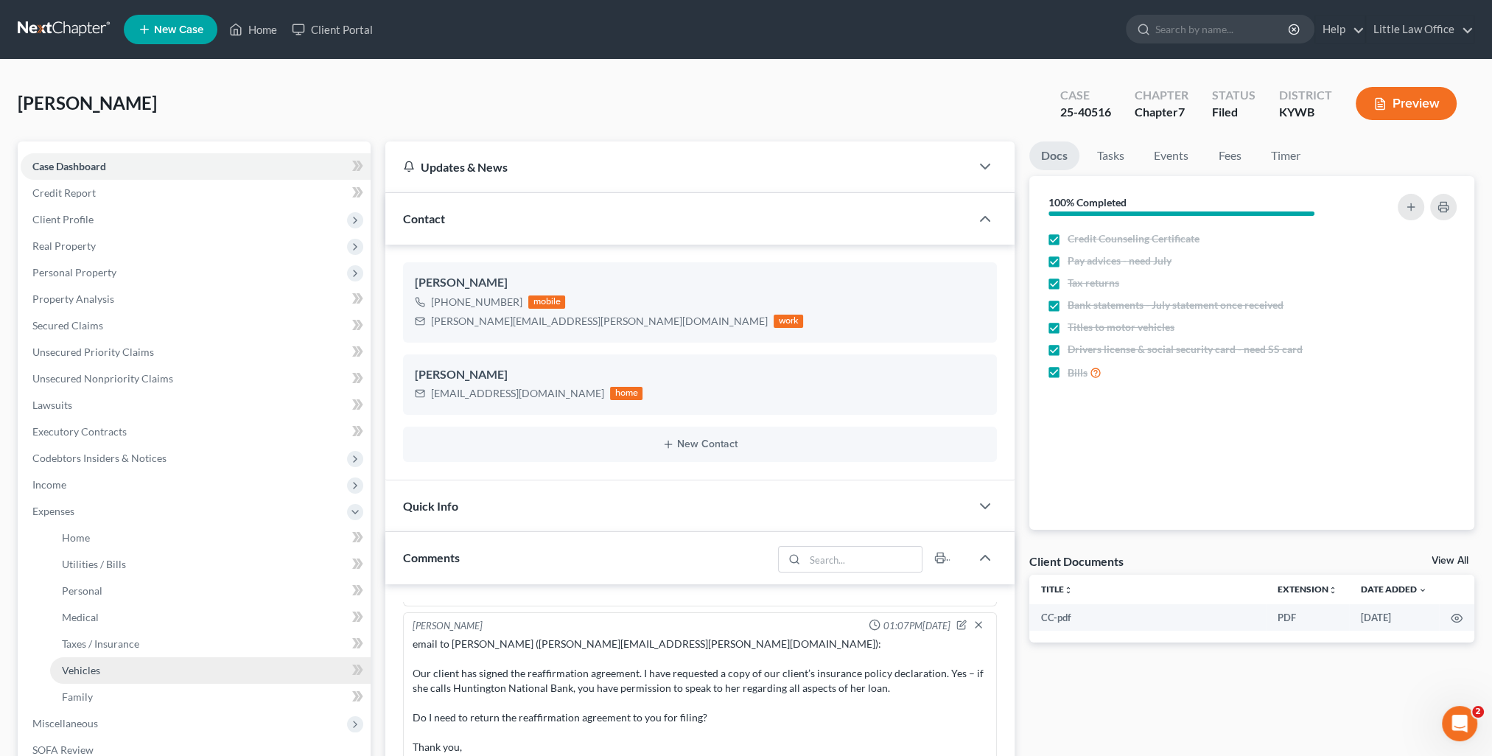
click at [110, 668] on link "Vehicles" at bounding box center [210, 670] width 321 height 27
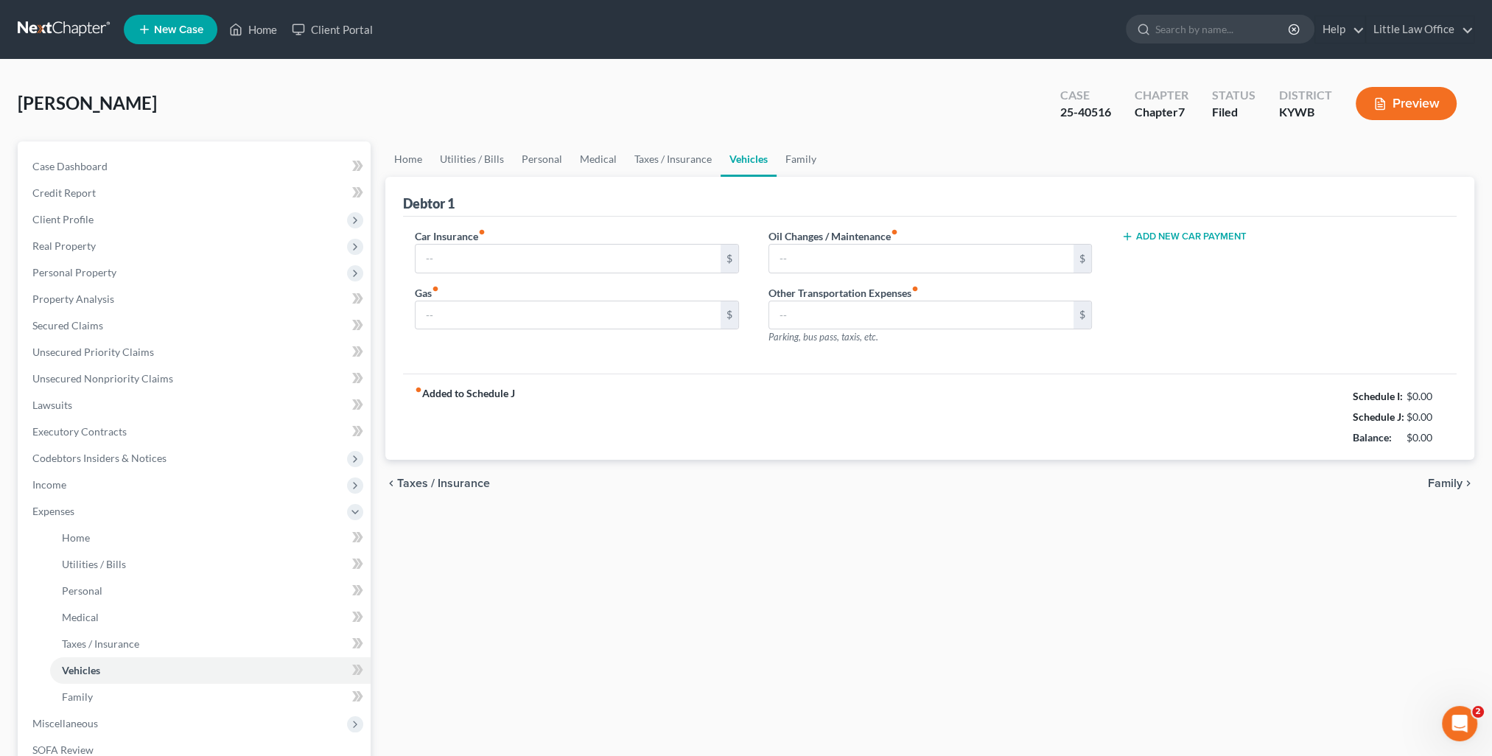
type input "148.77"
type input "175.00"
type input "37.00"
type input "0.00"
click at [271, 40] on link "Home" at bounding box center [253, 29] width 63 height 27
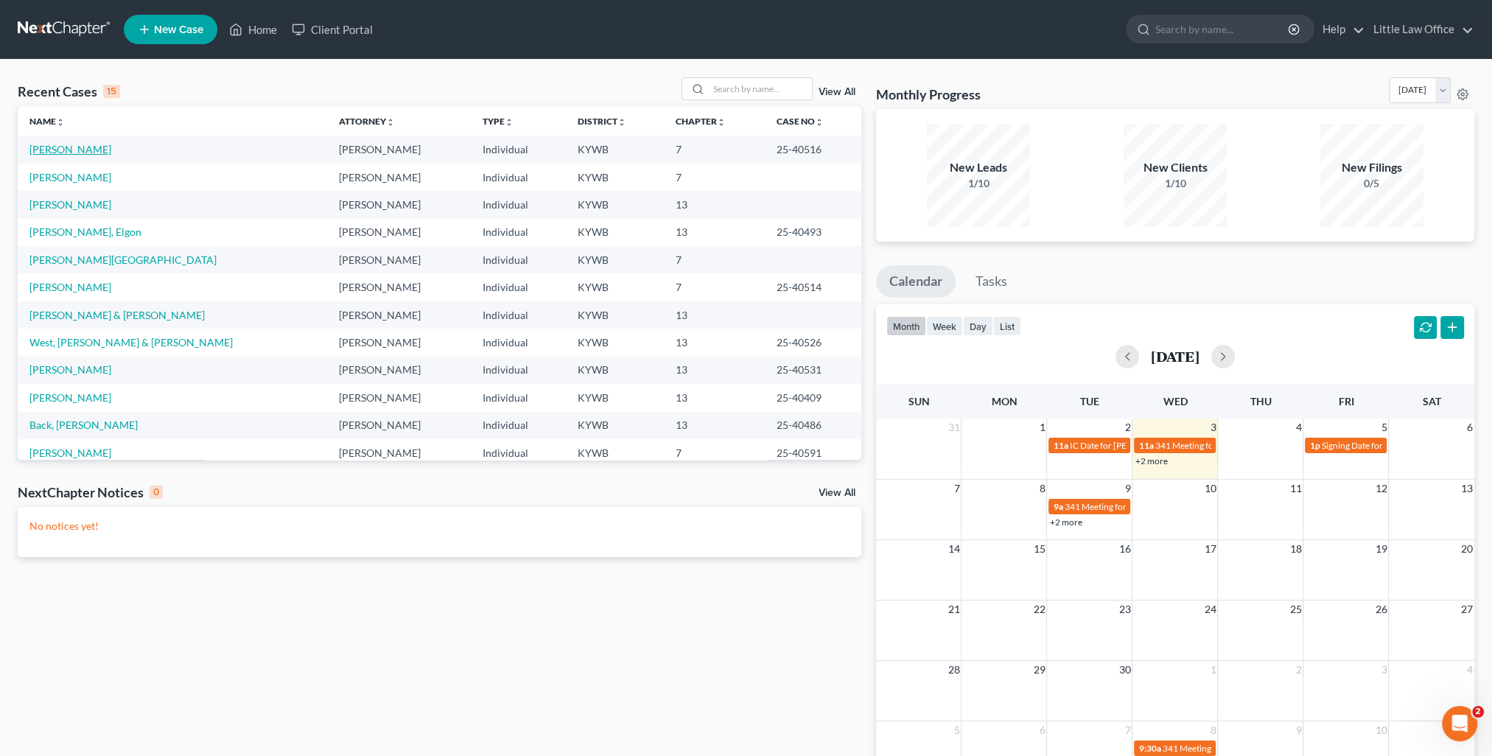
click at [95, 145] on link "[PERSON_NAME]" at bounding box center [70, 149] width 82 height 13
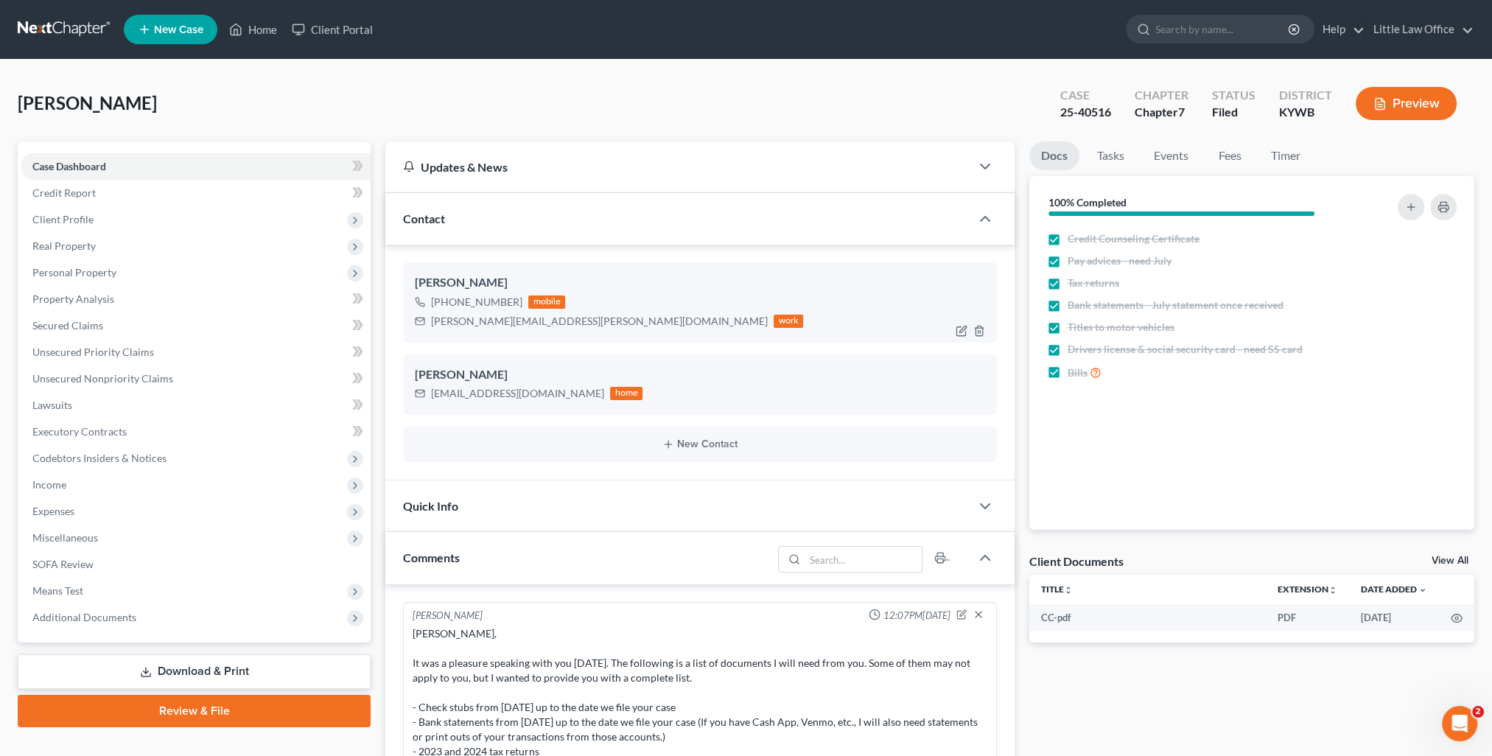
scroll to position [2978, 0]
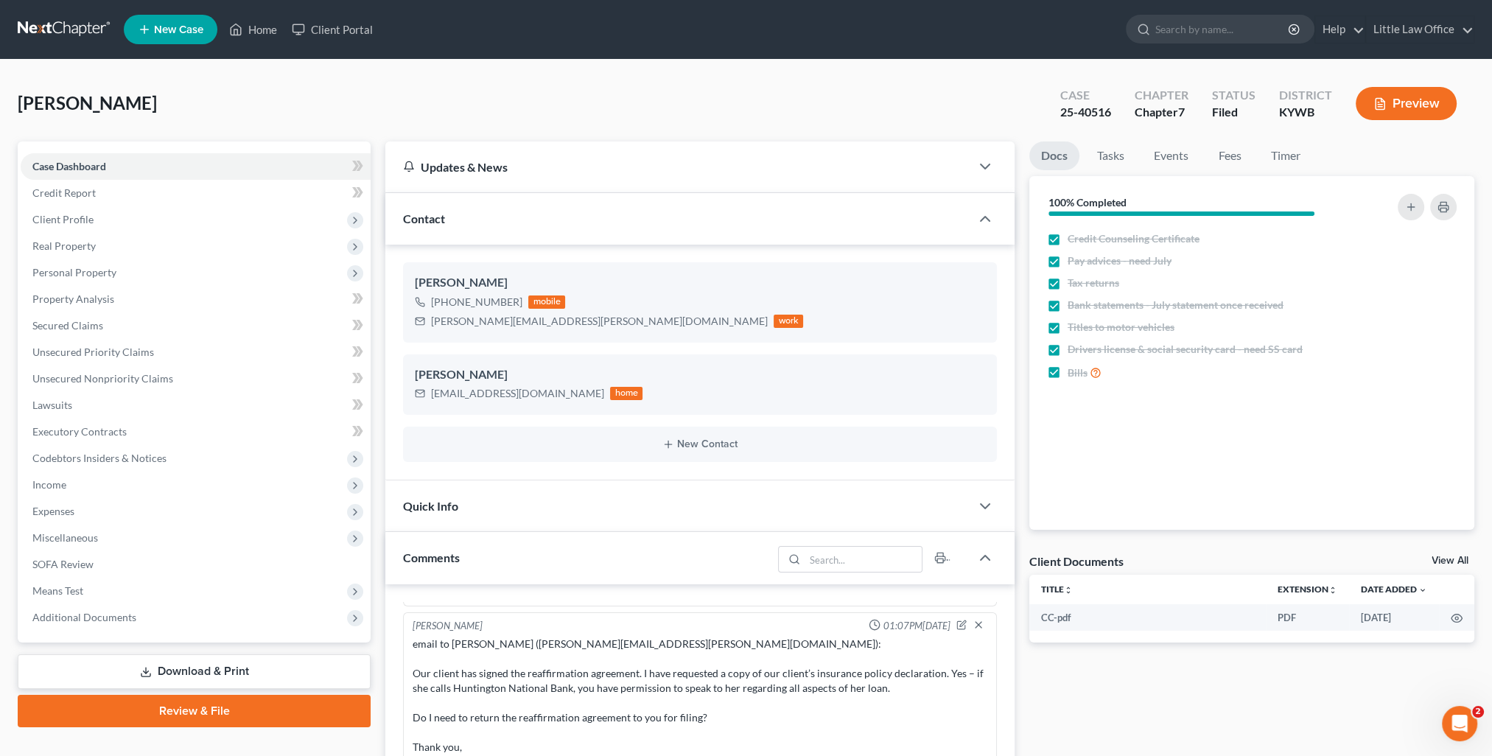
click at [480, 221] on div "Contact" at bounding box center [677, 218] width 585 height 51
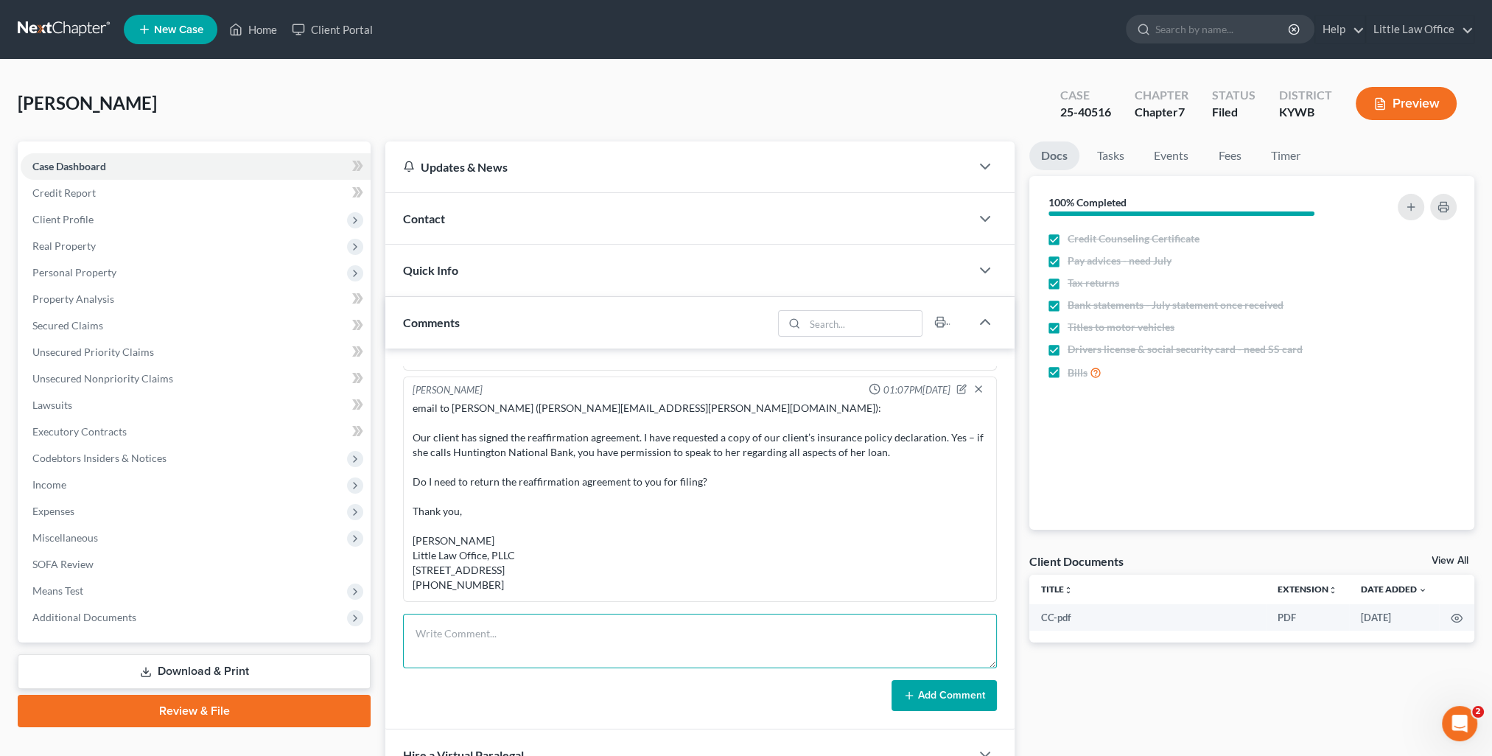
click at [554, 630] on textarea at bounding box center [700, 641] width 594 height 55
type textarea "Reaff emailed to Huntington National Bank."
click at [914, 706] on button "Add Comment" at bounding box center [944, 695] width 105 height 31
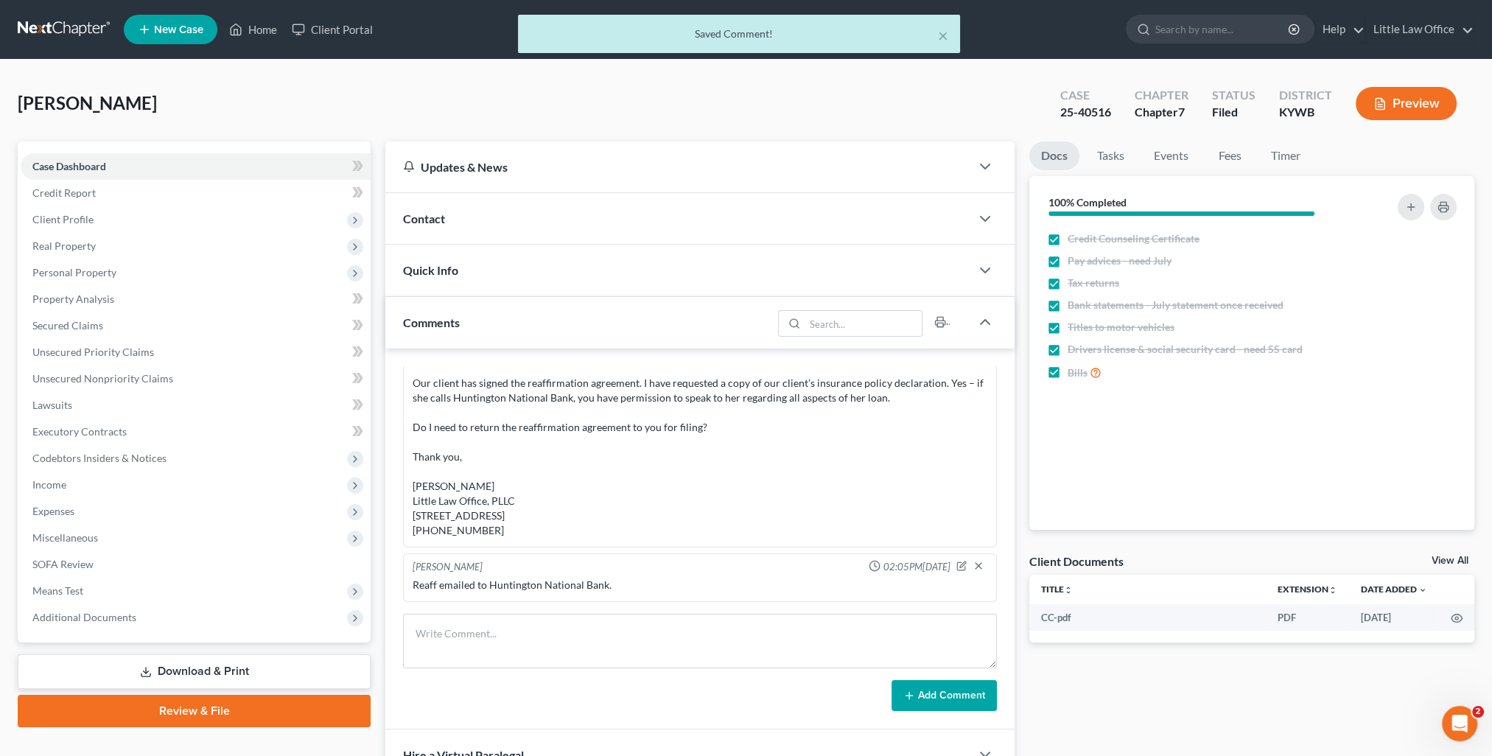
scroll to position [3033, 0]
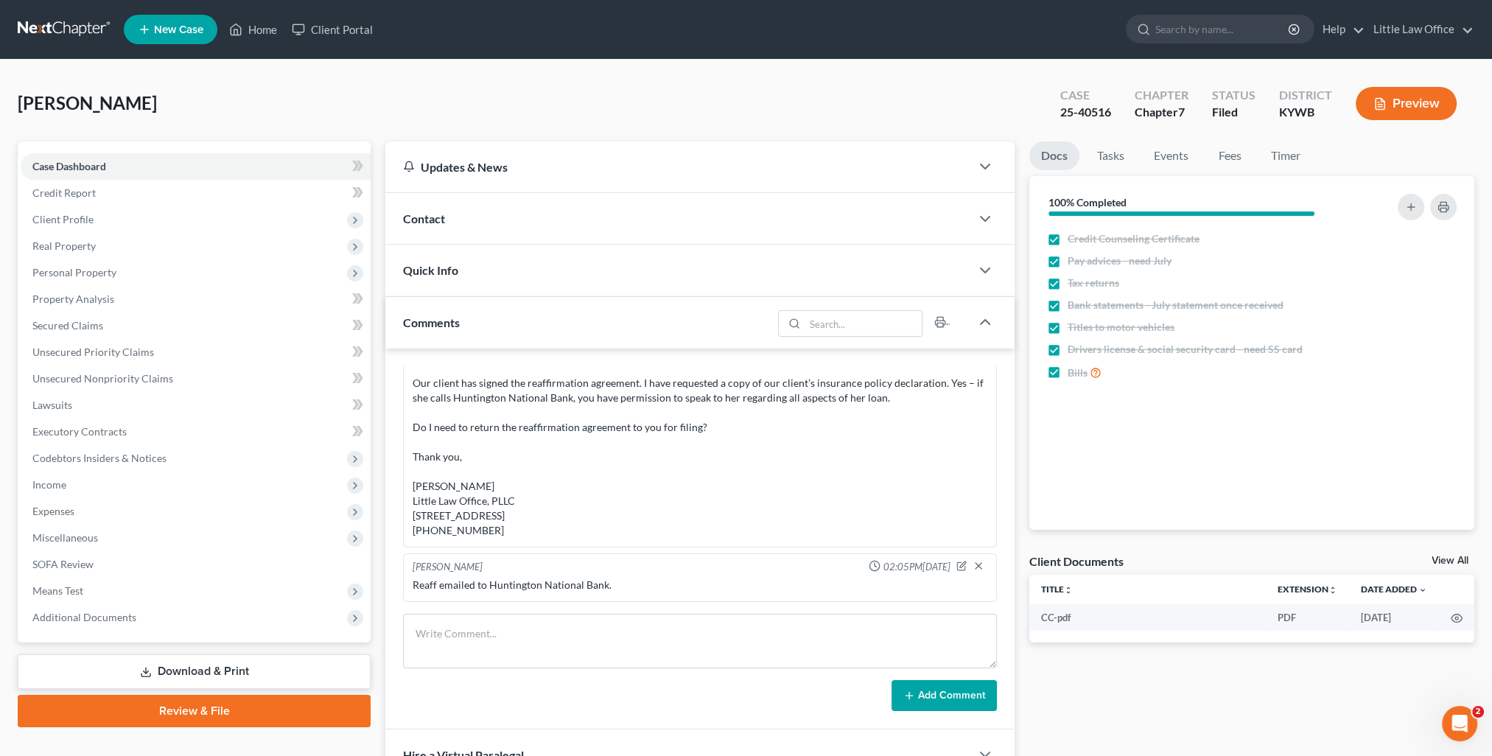
click at [501, 226] on div "Contact" at bounding box center [677, 218] width 585 height 51
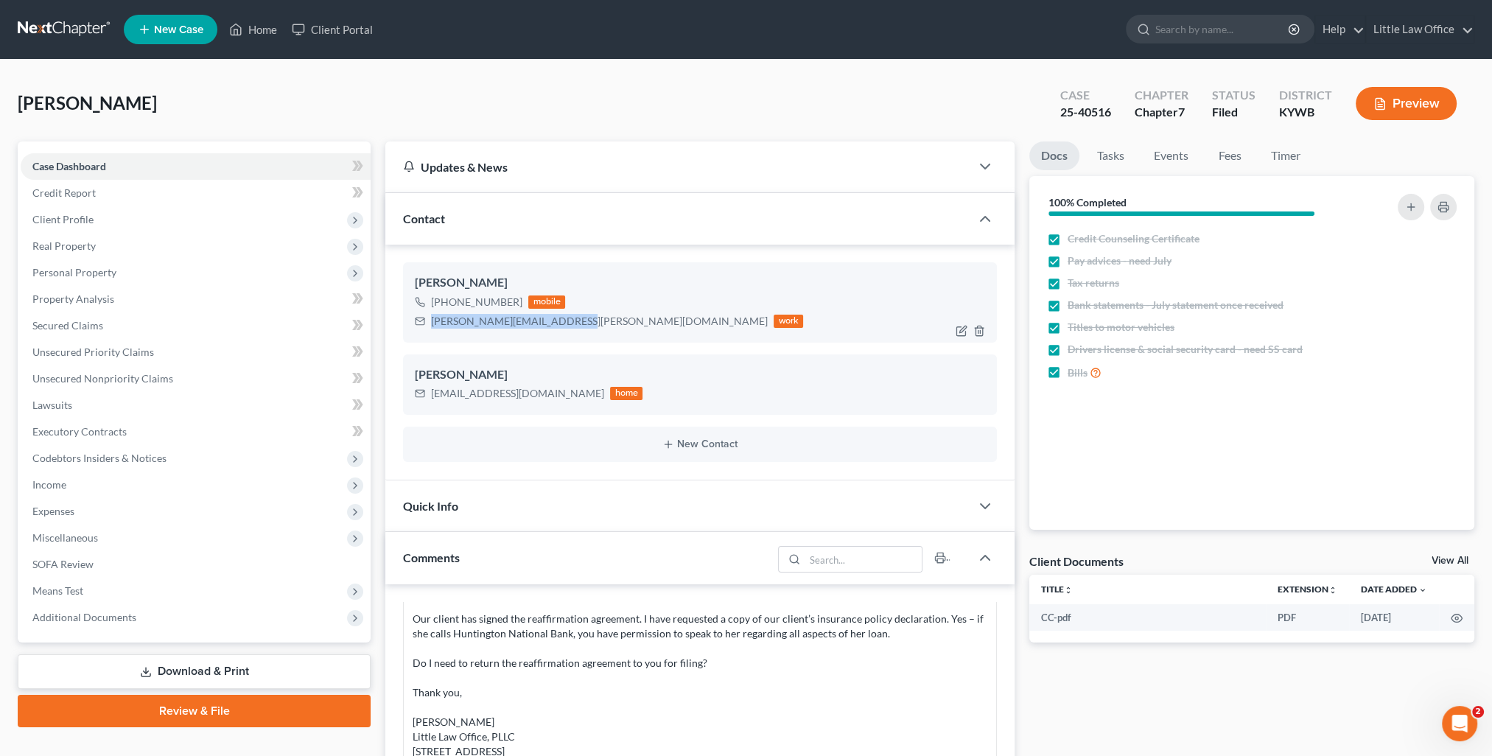
drag, startPoint x: 433, startPoint y: 322, endPoint x: 559, endPoint y: 340, distance: 127.4
click at [559, 340] on div "[PERSON_NAME] [PHONE_NUMBER] mobile [PERSON_NAME][EMAIL_ADDRESS][PERSON_NAME][D…" at bounding box center [700, 302] width 594 height 80
copy div "[PERSON_NAME][EMAIL_ADDRESS][PERSON_NAME][DOMAIN_NAME]"
drag, startPoint x: 597, startPoint y: 368, endPoint x: 528, endPoint y: 385, distance: 71.3
click at [598, 367] on div "[PERSON_NAME]" at bounding box center [700, 375] width 570 height 18
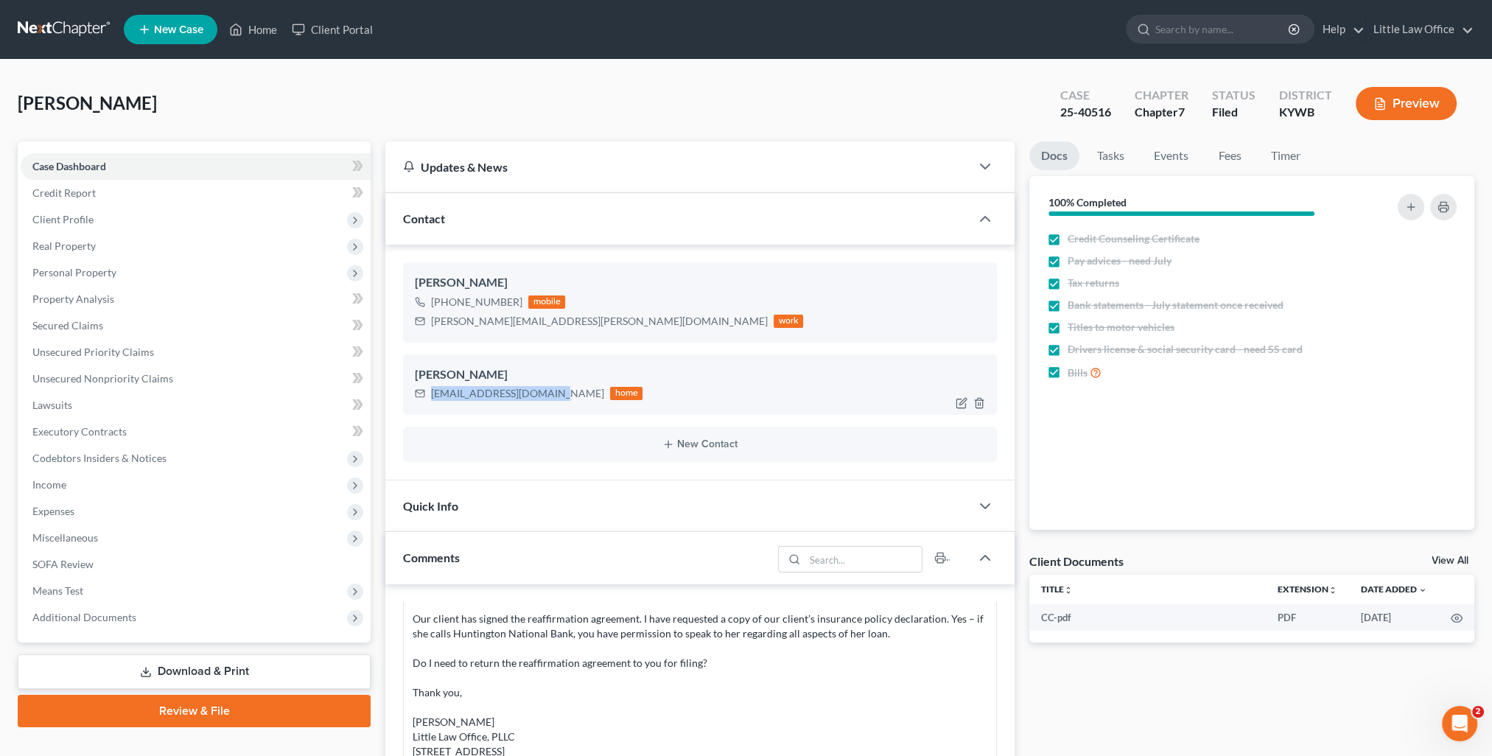
drag, startPoint x: 434, startPoint y: 394, endPoint x: 560, endPoint y: 406, distance: 126.6
click at [560, 406] on div "Sherri Fletcher-Shelton mochamagic007@gmail.com home" at bounding box center [700, 384] width 594 height 60
copy div "[EMAIL_ADDRESS][DOMAIN_NAME]"
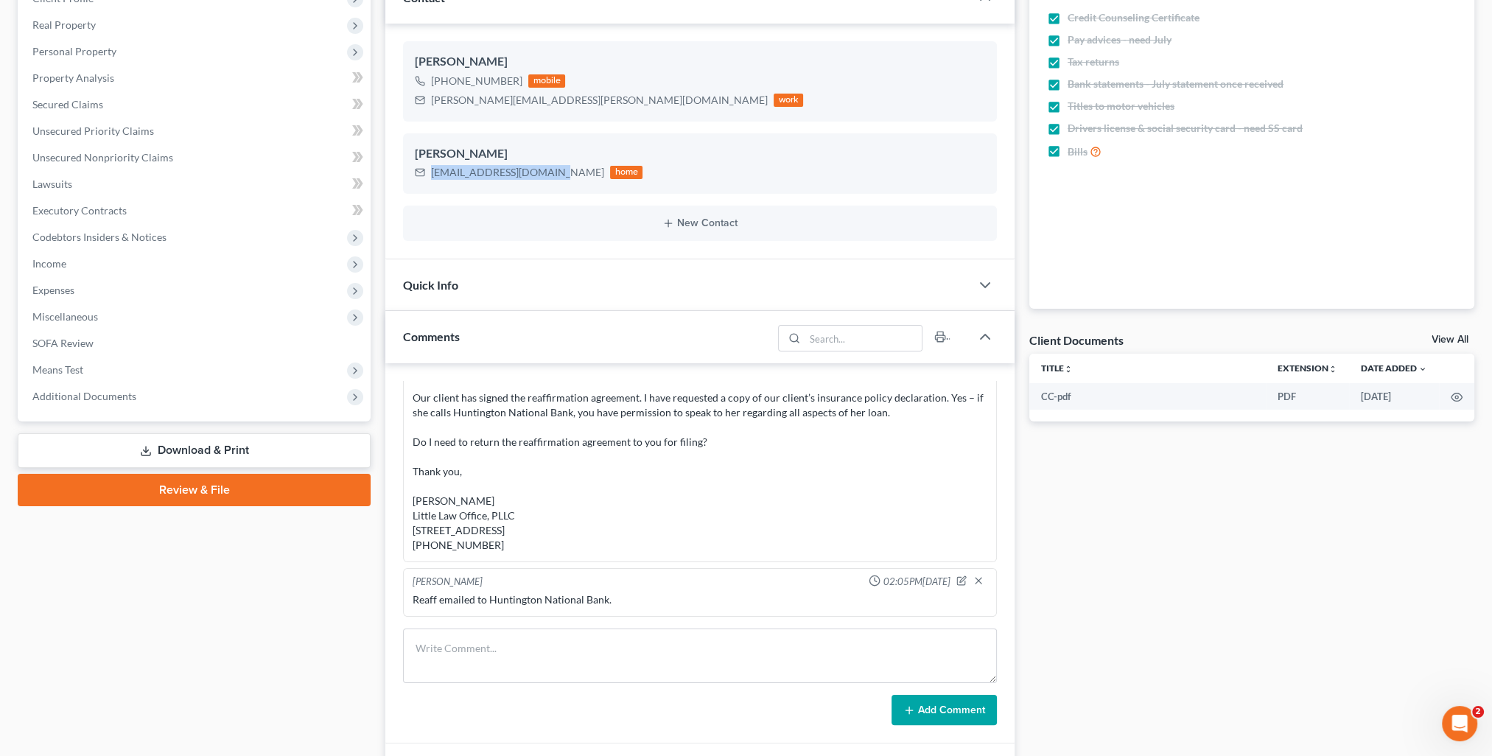
scroll to position [295, 0]
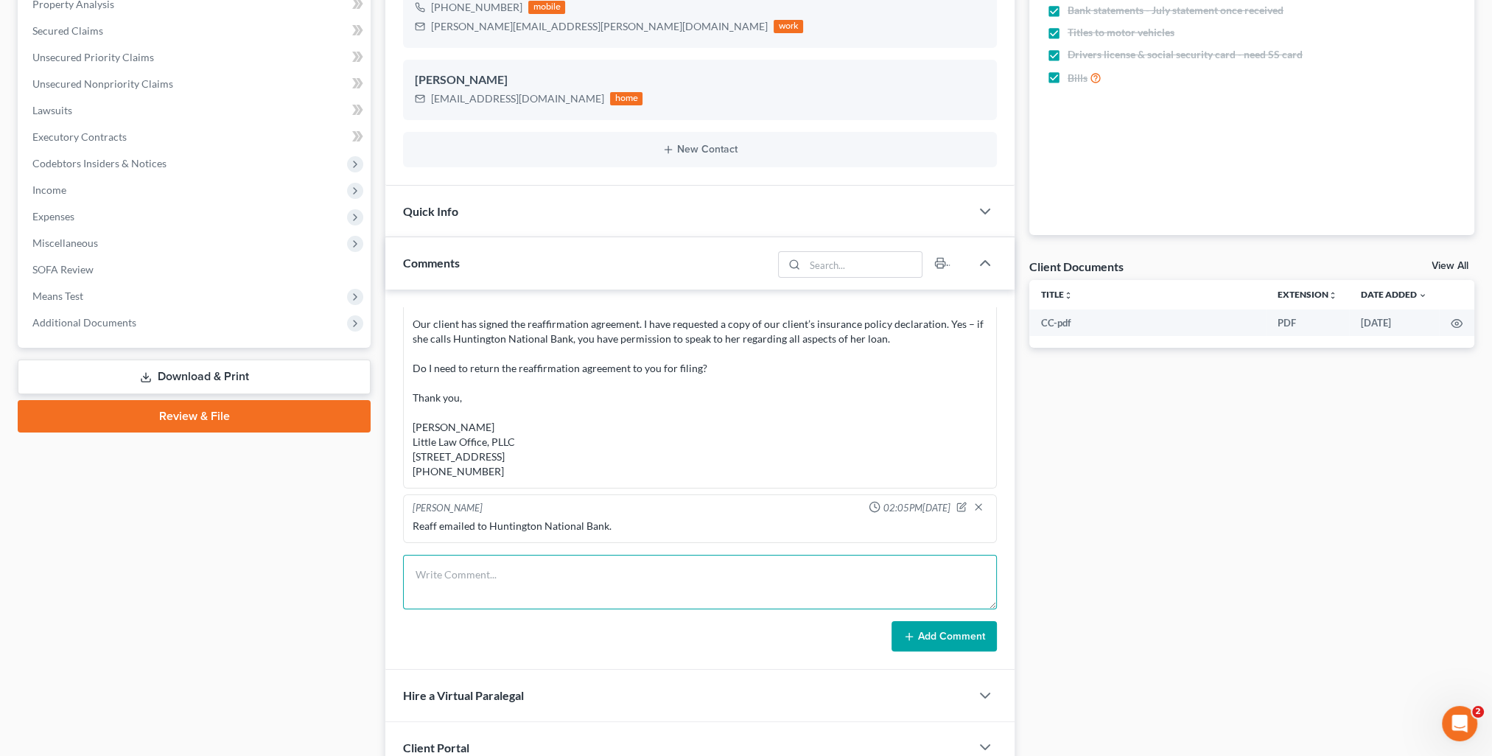
click at [613, 561] on textarea at bounding box center [700, 582] width 594 height 55
paste textarea "Please see completed reaffirmation agreement. 😊 Thank you, Kristi Fulkerson Lit…"
type textarea "email to Sherri: Please see completed reaffirmation agreement. 😊 Thank you, Kri…"
click at [960, 640] on button "Add Comment" at bounding box center [944, 636] width 105 height 31
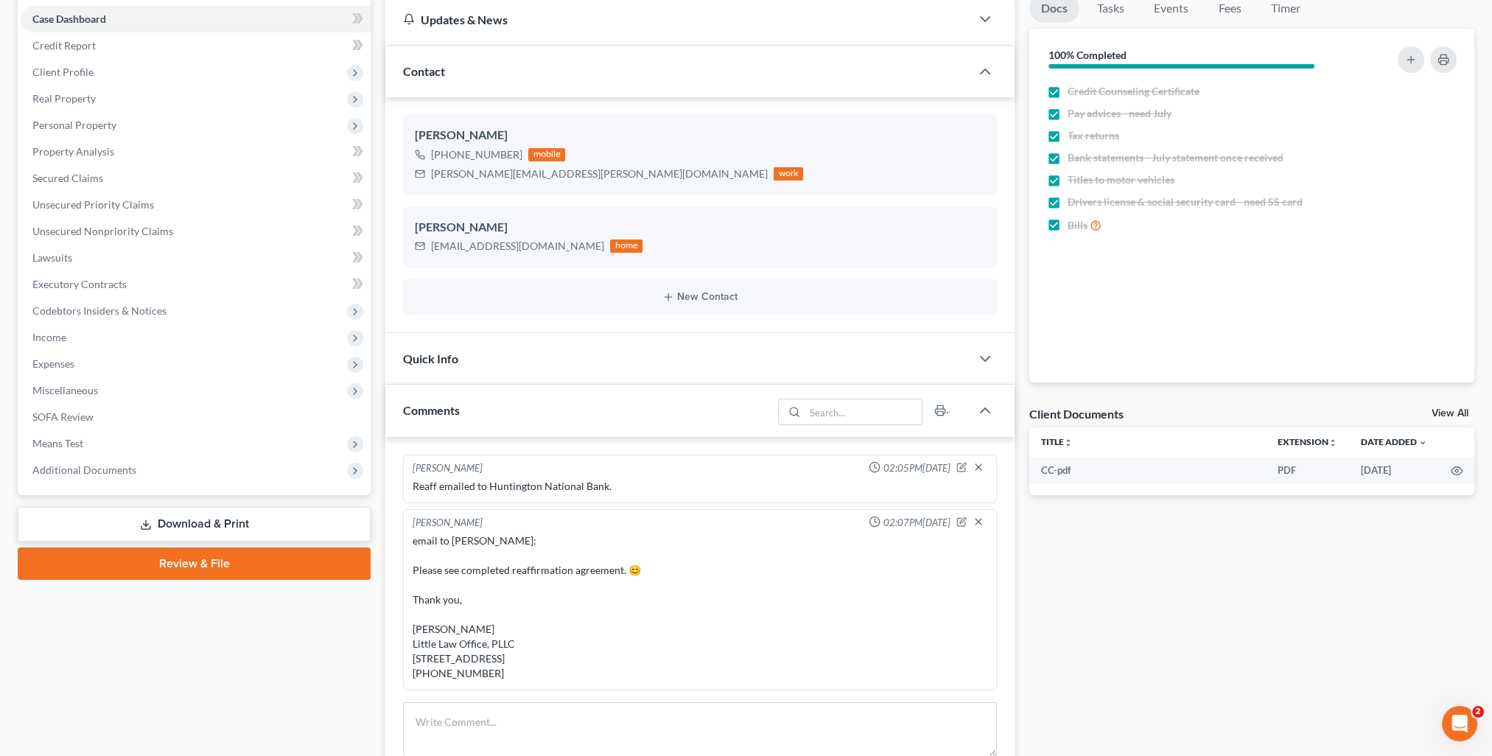
scroll to position [0, 0]
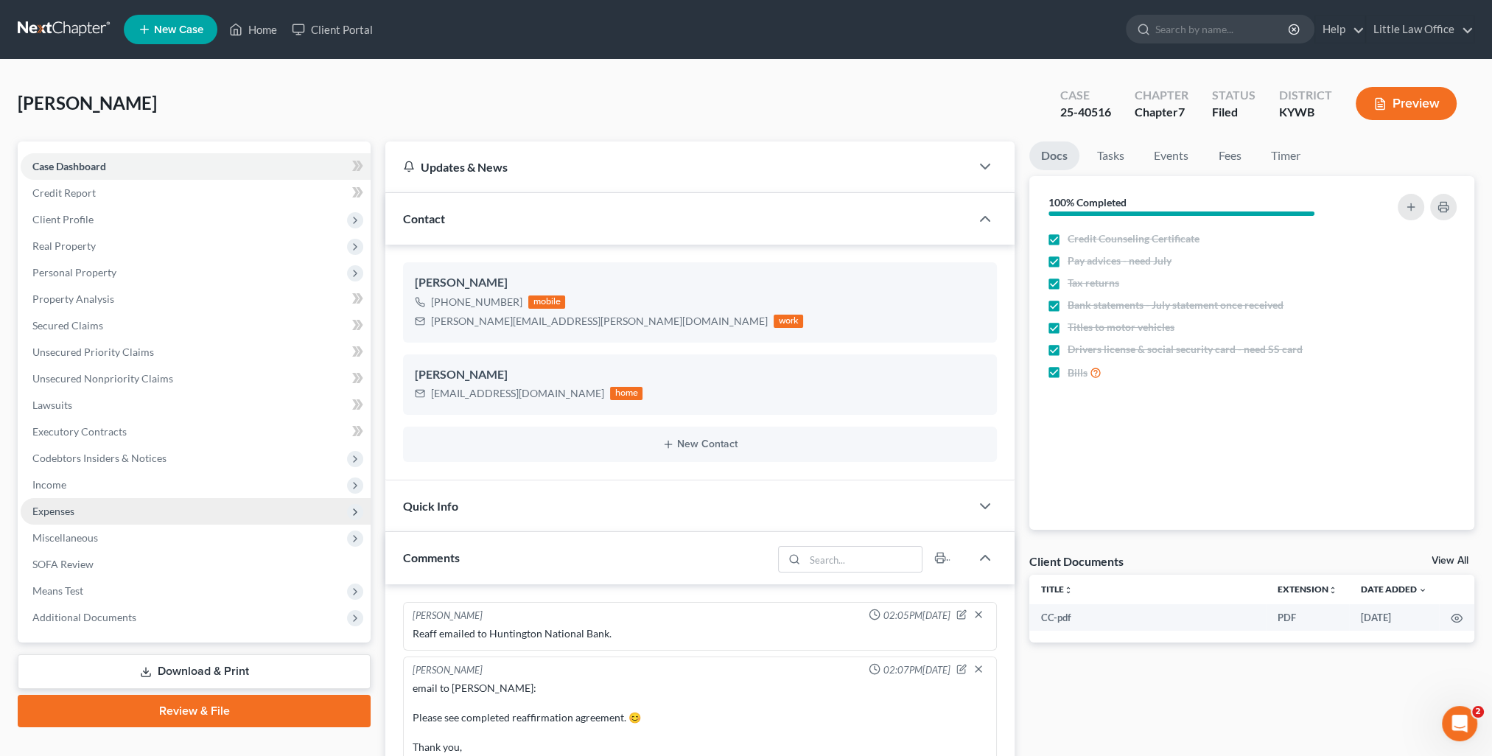
click at [52, 505] on span "Expenses" at bounding box center [53, 511] width 42 height 13
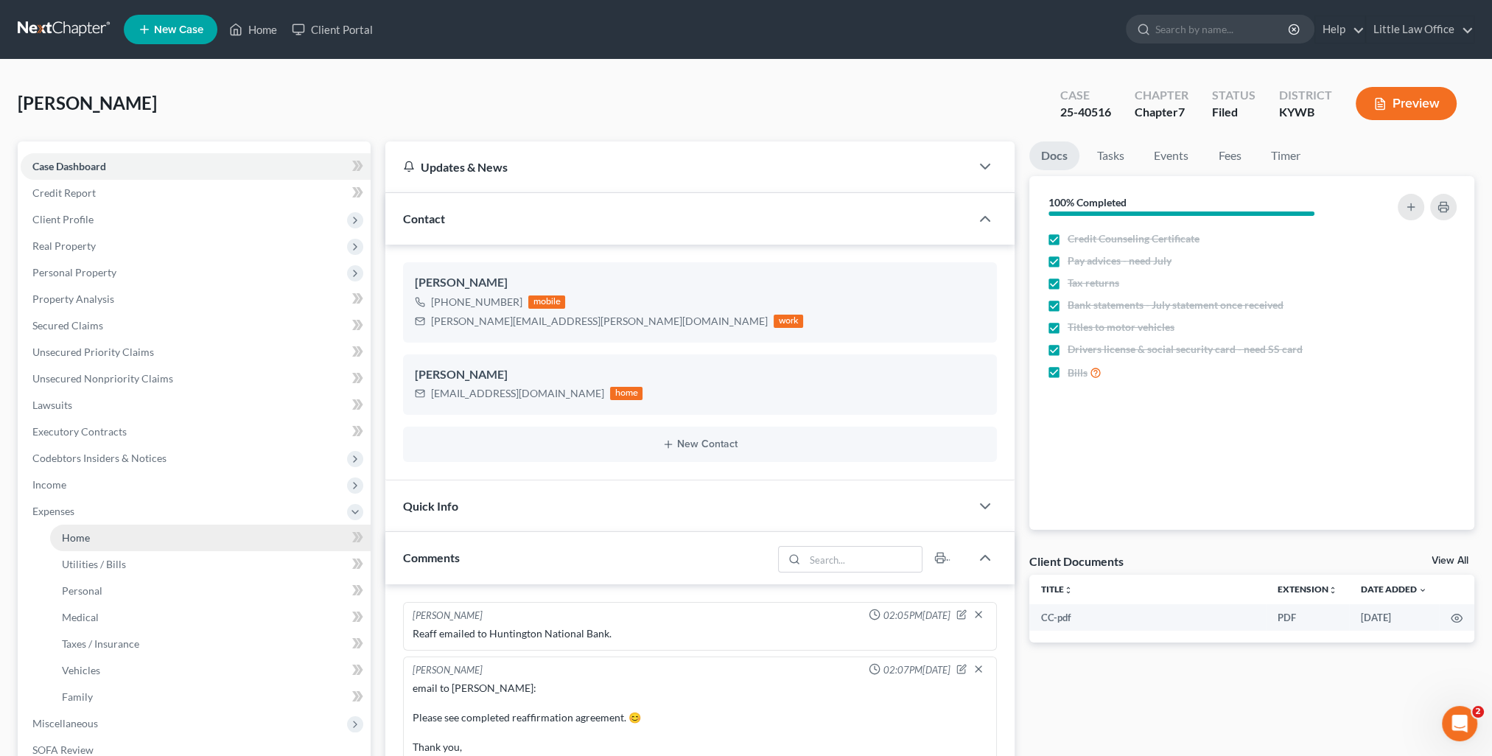
click at [80, 537] on span "Home" at bounding box center [76, 537] width 28 height 13
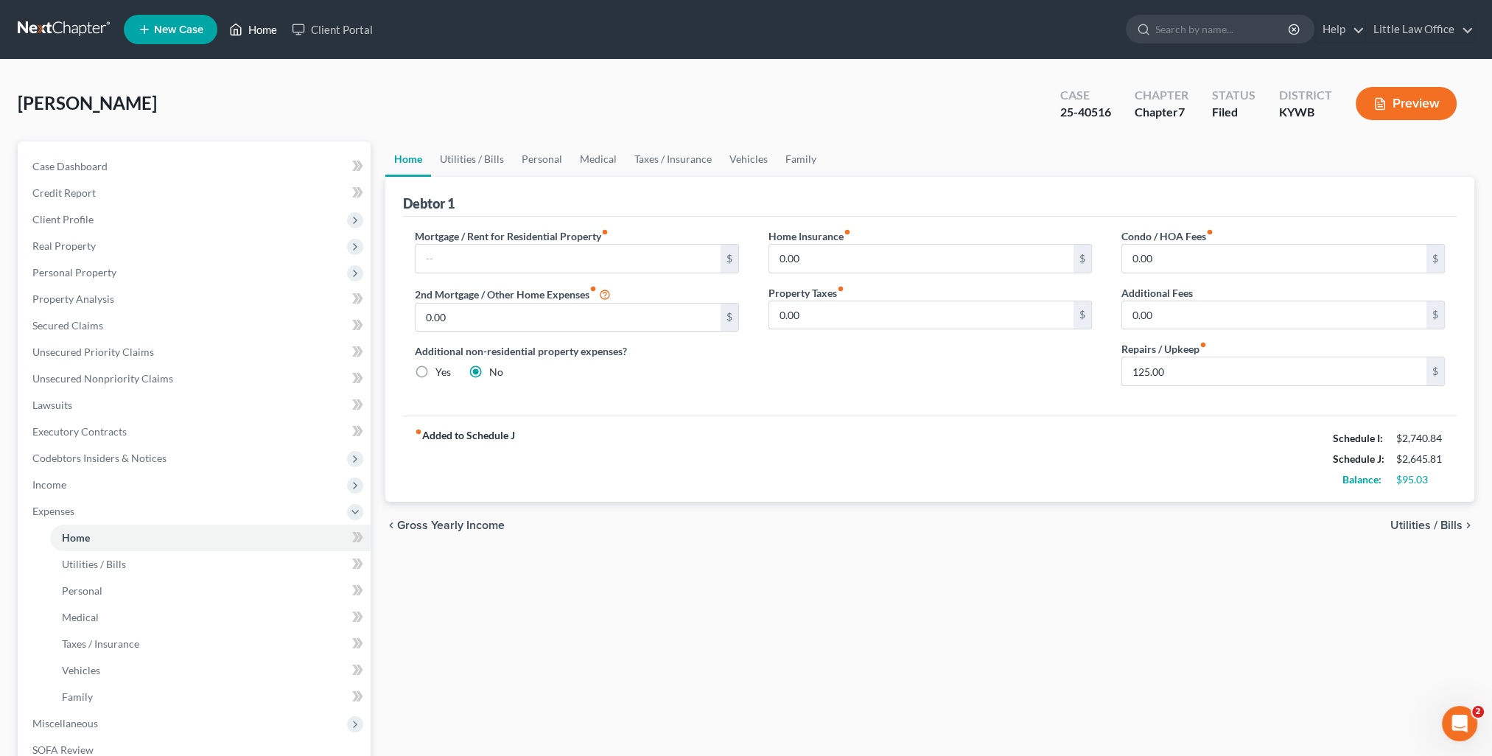
click at [259, 35] on link "Home" at bounding box center [253, 29] width 63 height 27
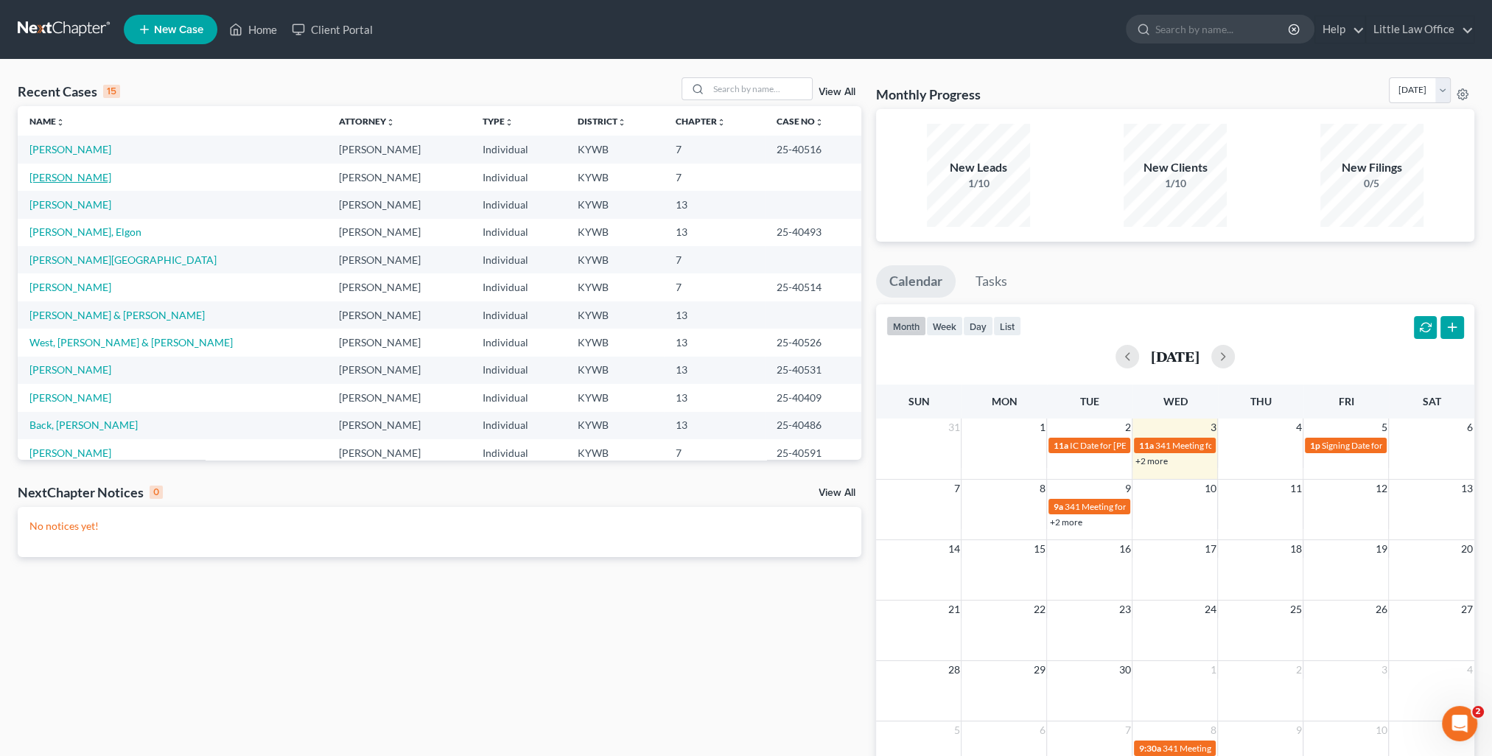
click at [68, 181] on link "[PERSON_NAME]" at bounding box center [70, 177] width 82 height 13
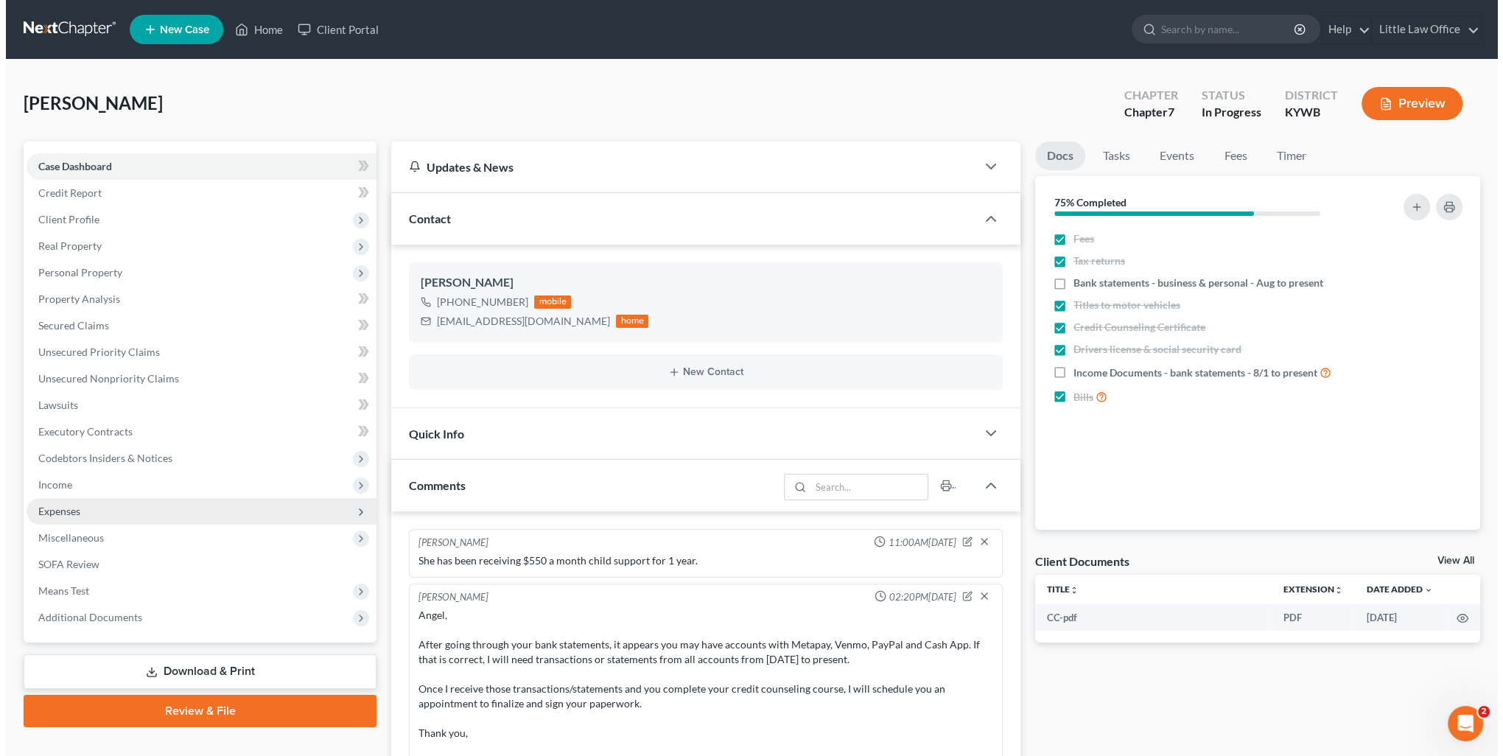
scroll to position [245, 0]
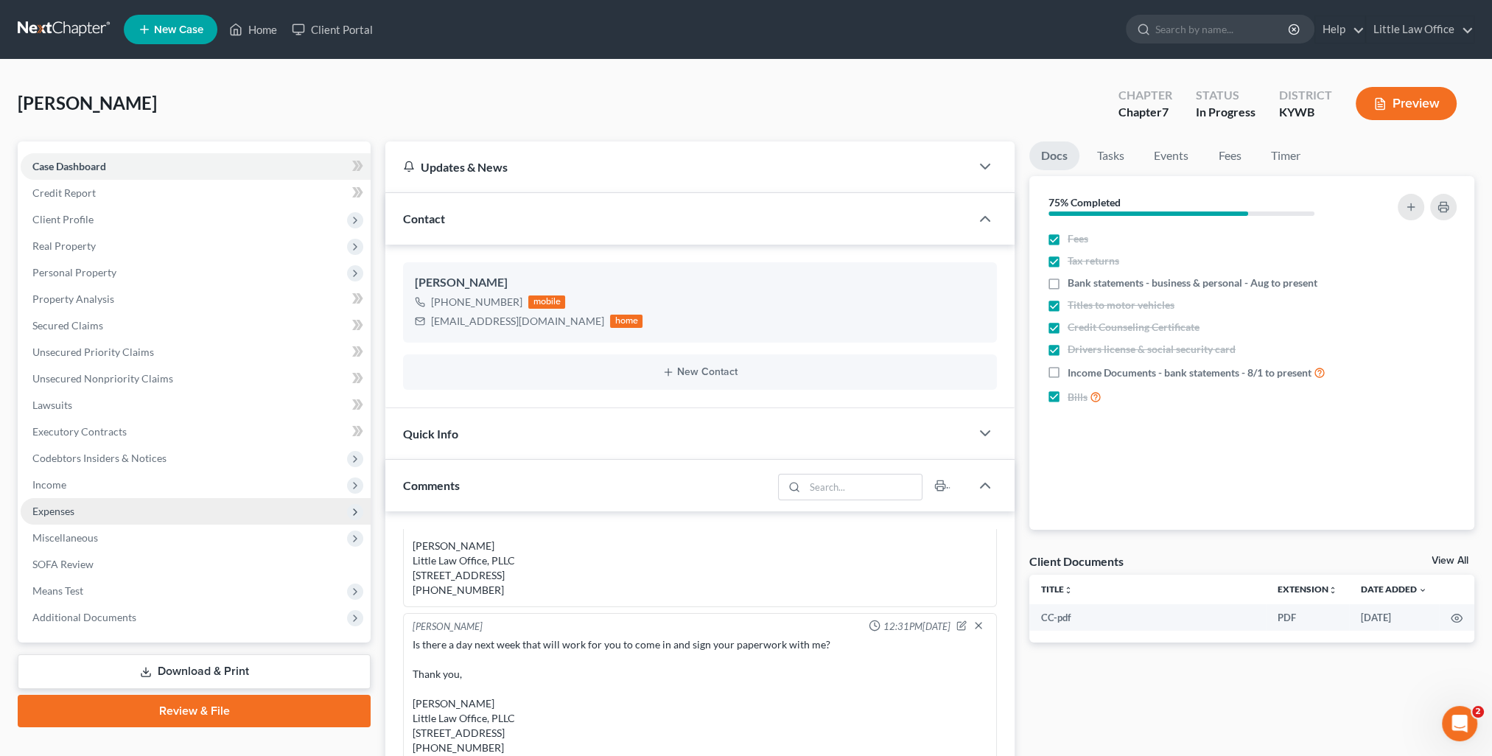
click at [66, 502] on span "Expenses" at bounding box center [196, 511] width 350 height 27
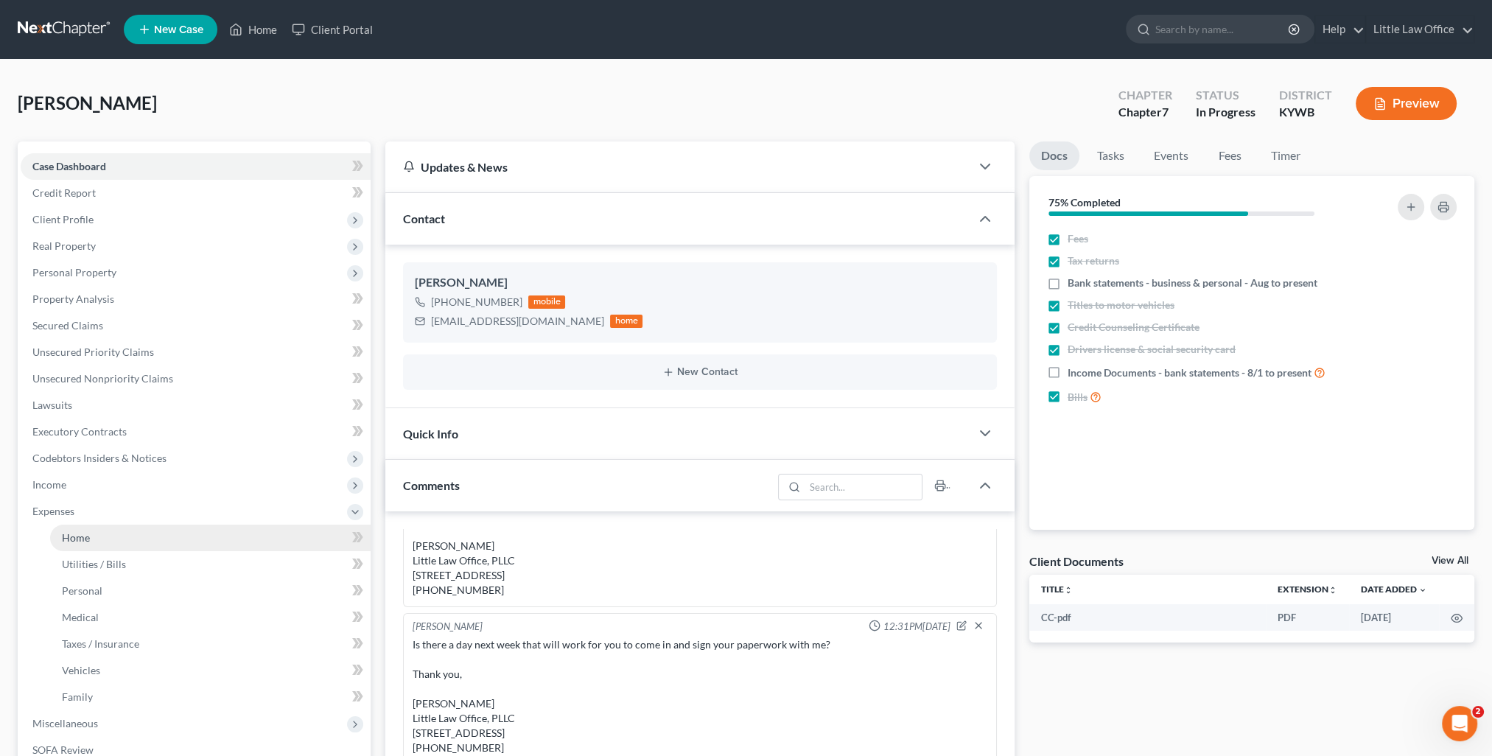
click at [94, 541] on link "Home" at bounding box center [210, 538] width 321 height 27
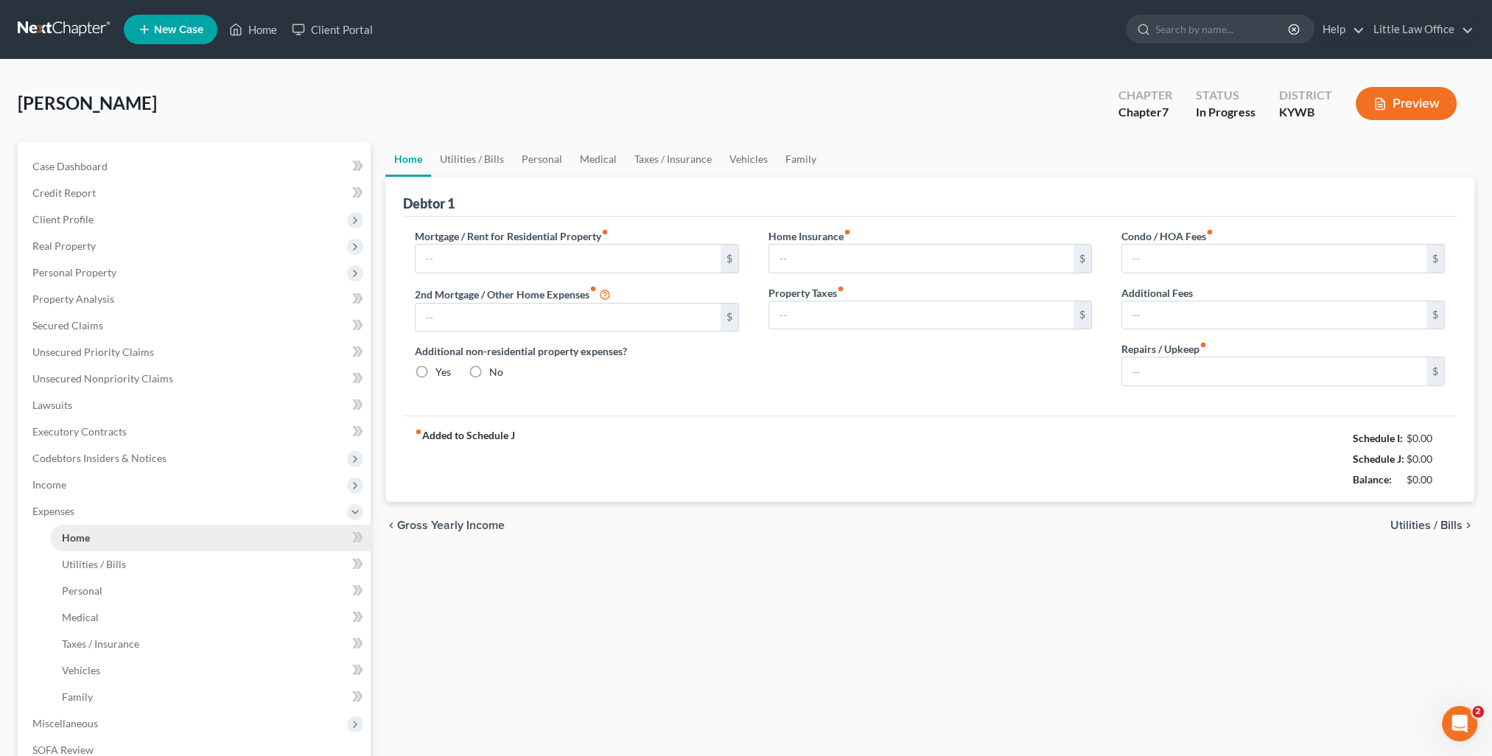
type input "0.00"
radio input "true"
type input "0.00"
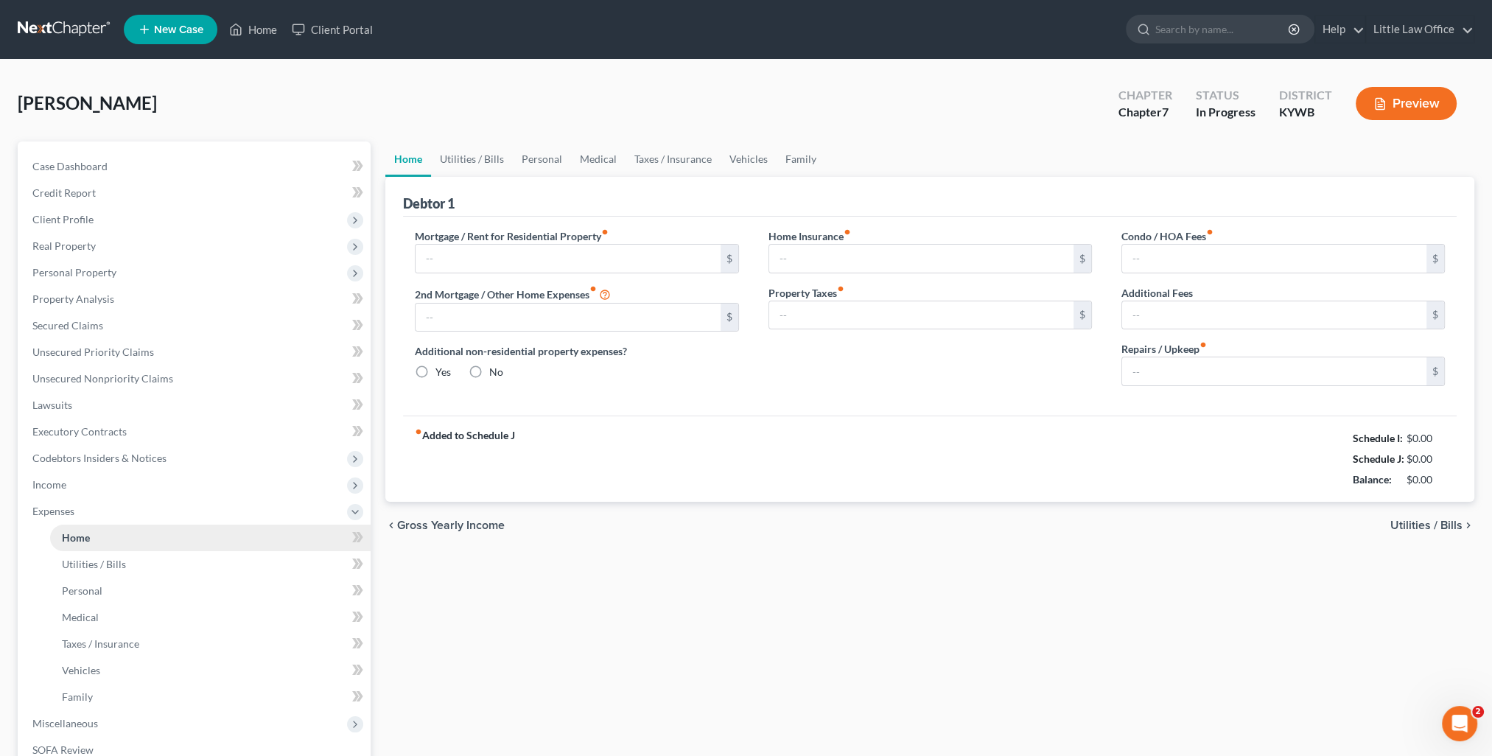
type input "0.00"
click at [478, 159] on link "Utilities / Bills" at bounding box center [472, 158] width 82 height 35
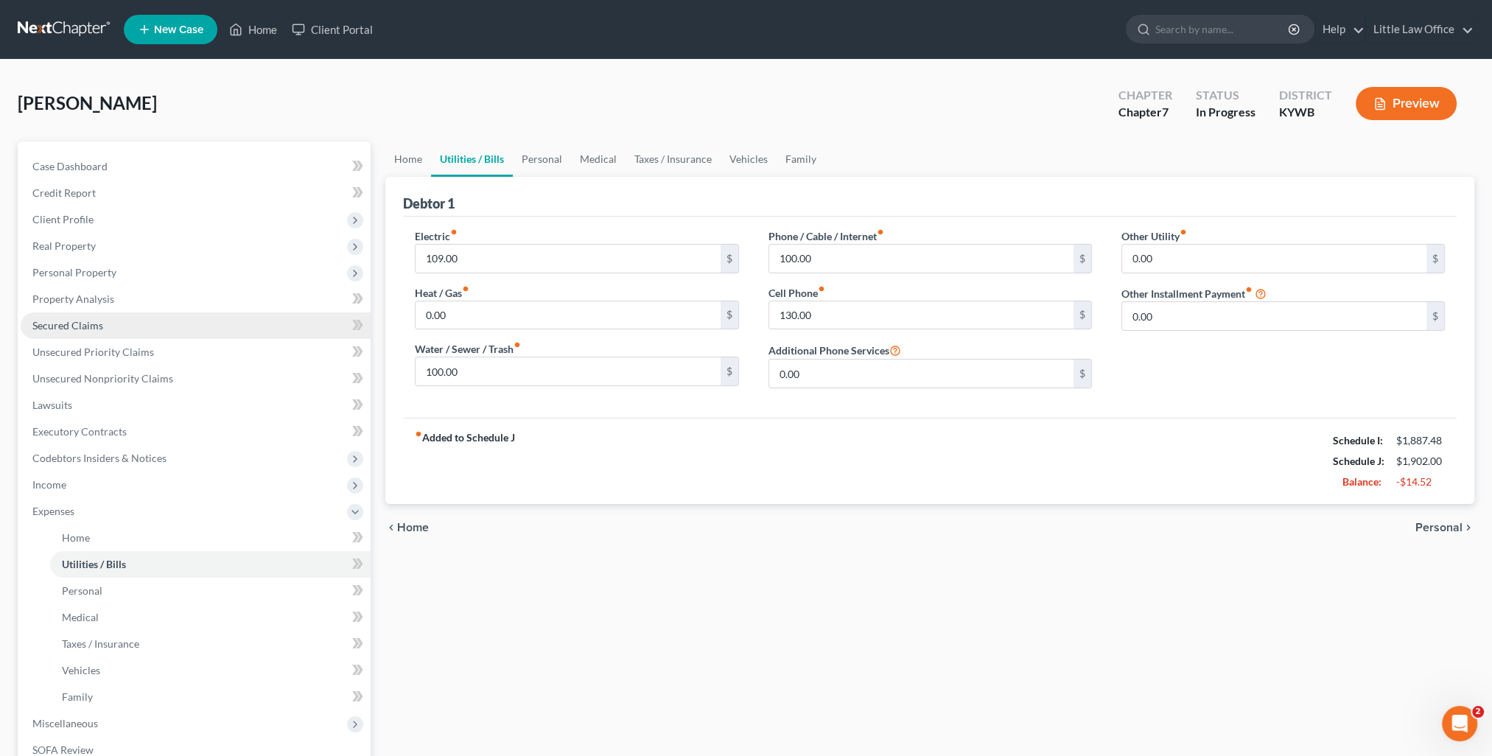
click at [111, 319] on link "Secured Claims" at bounding box center [196, 325] width 350 height 27
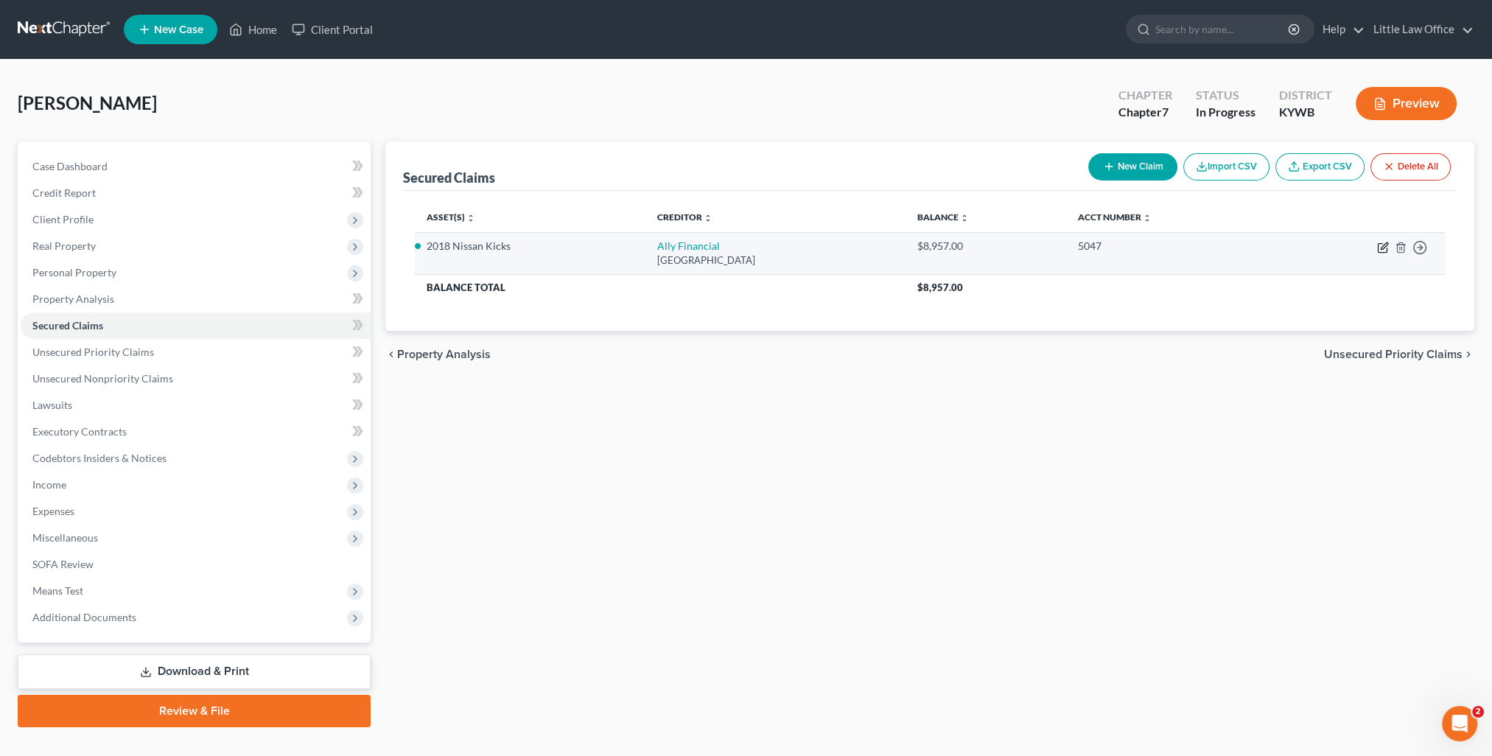
click at [1384, 249] on icon "button" at bounding box center [1383, 248] width 12 height 12
select select "28"
select select "0"
select select "2"
select select "0"
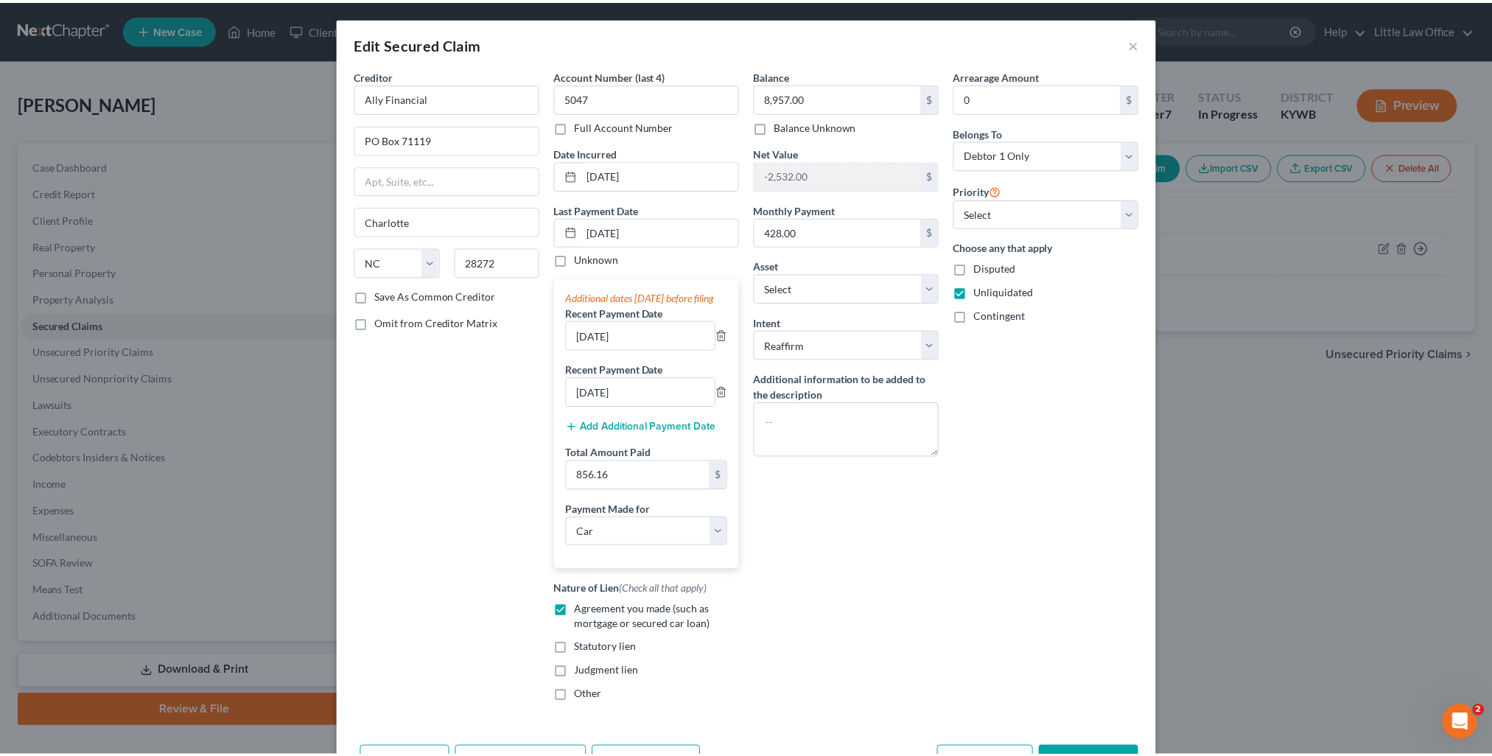
scroll to position [76, 0]
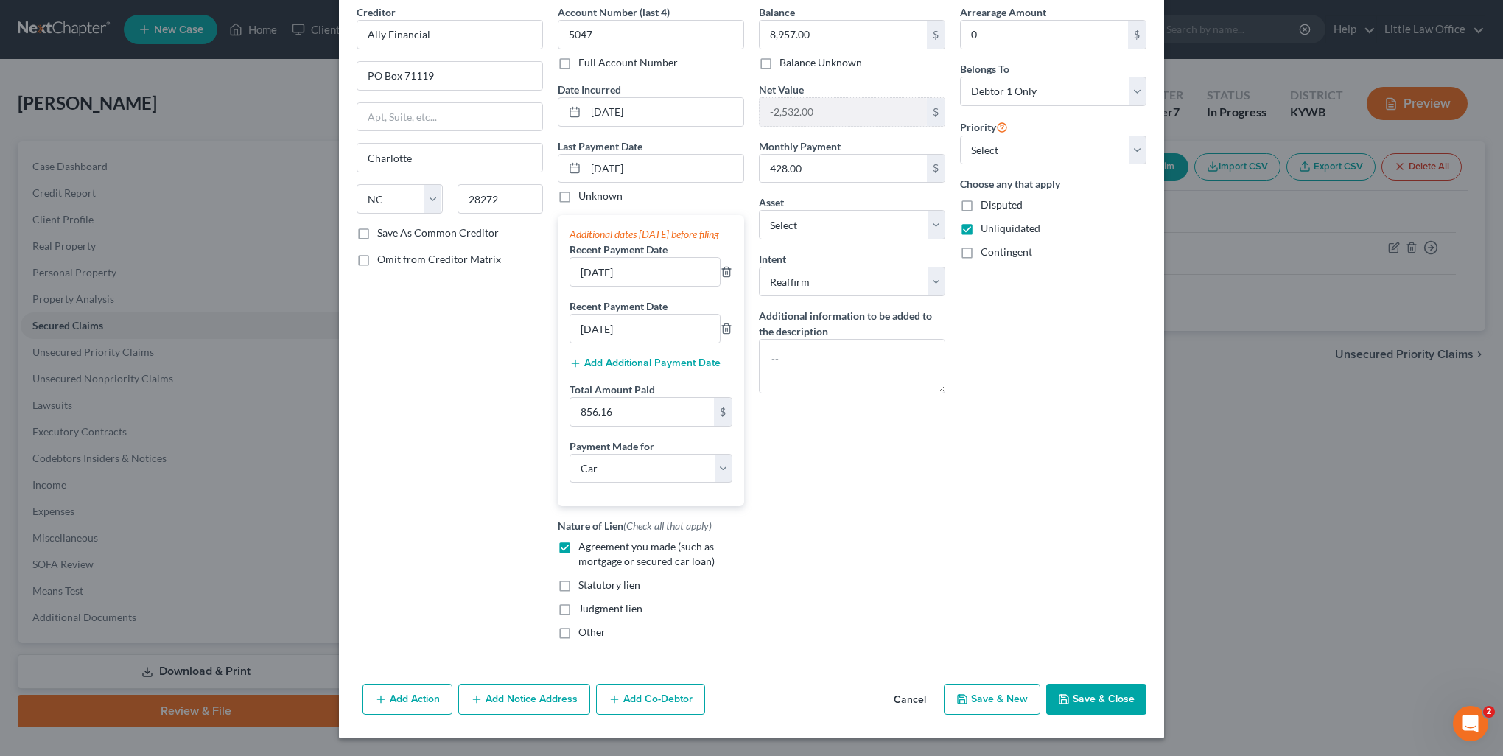
click at [1110, 701] on button "Save & Close" at bounding box center [1096, 699] width 100 height 31
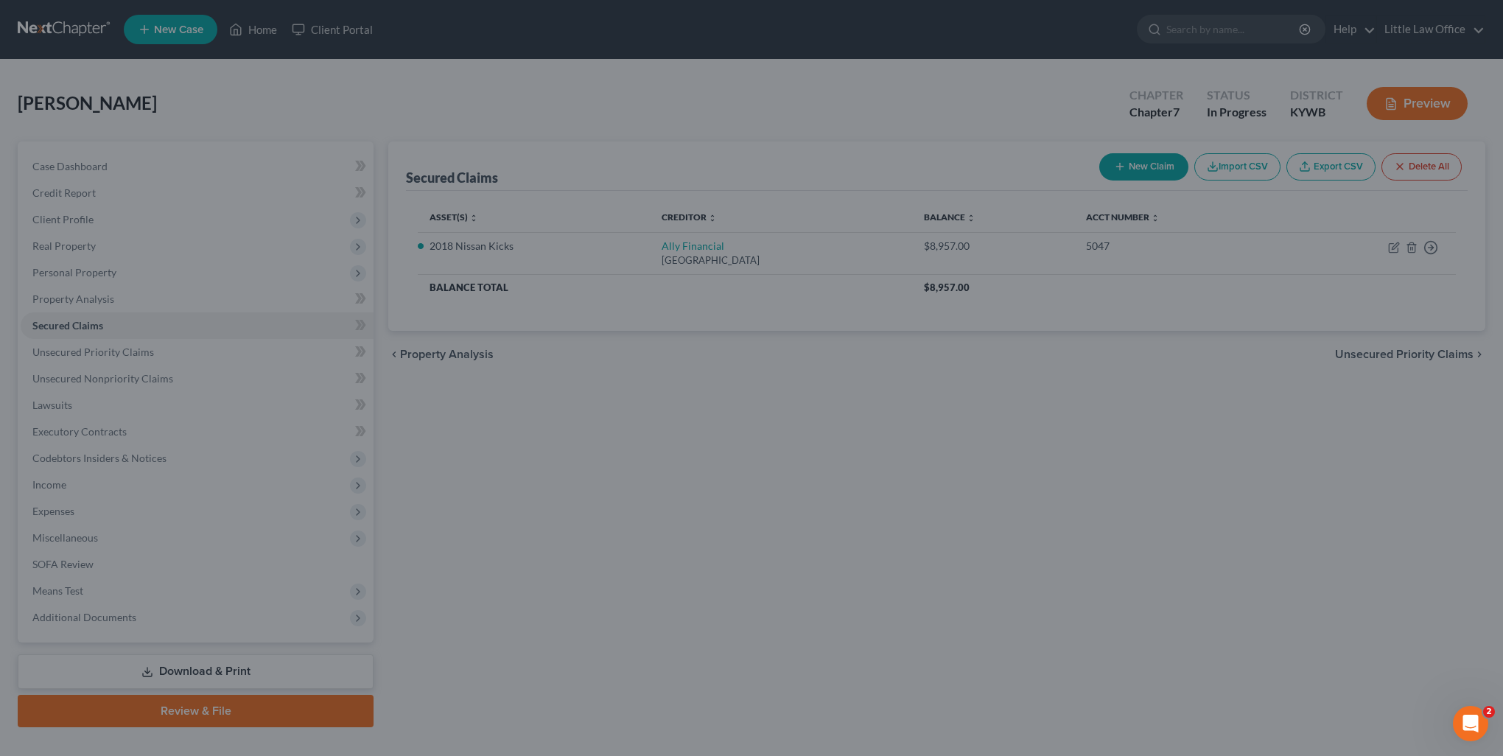
select select "2"
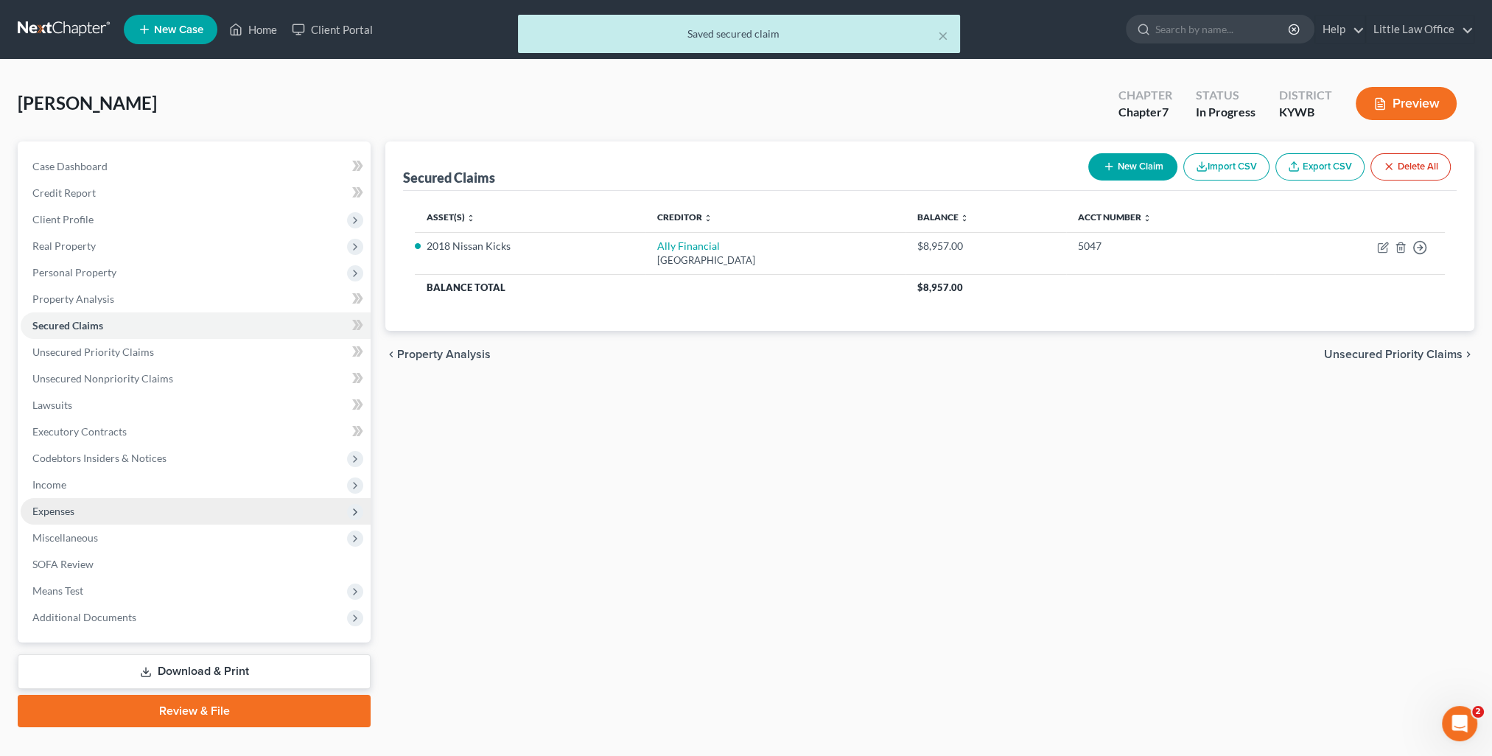
click at [58, 519] on span "Expenses" at bounding box center [196, 511] width 350 height 27
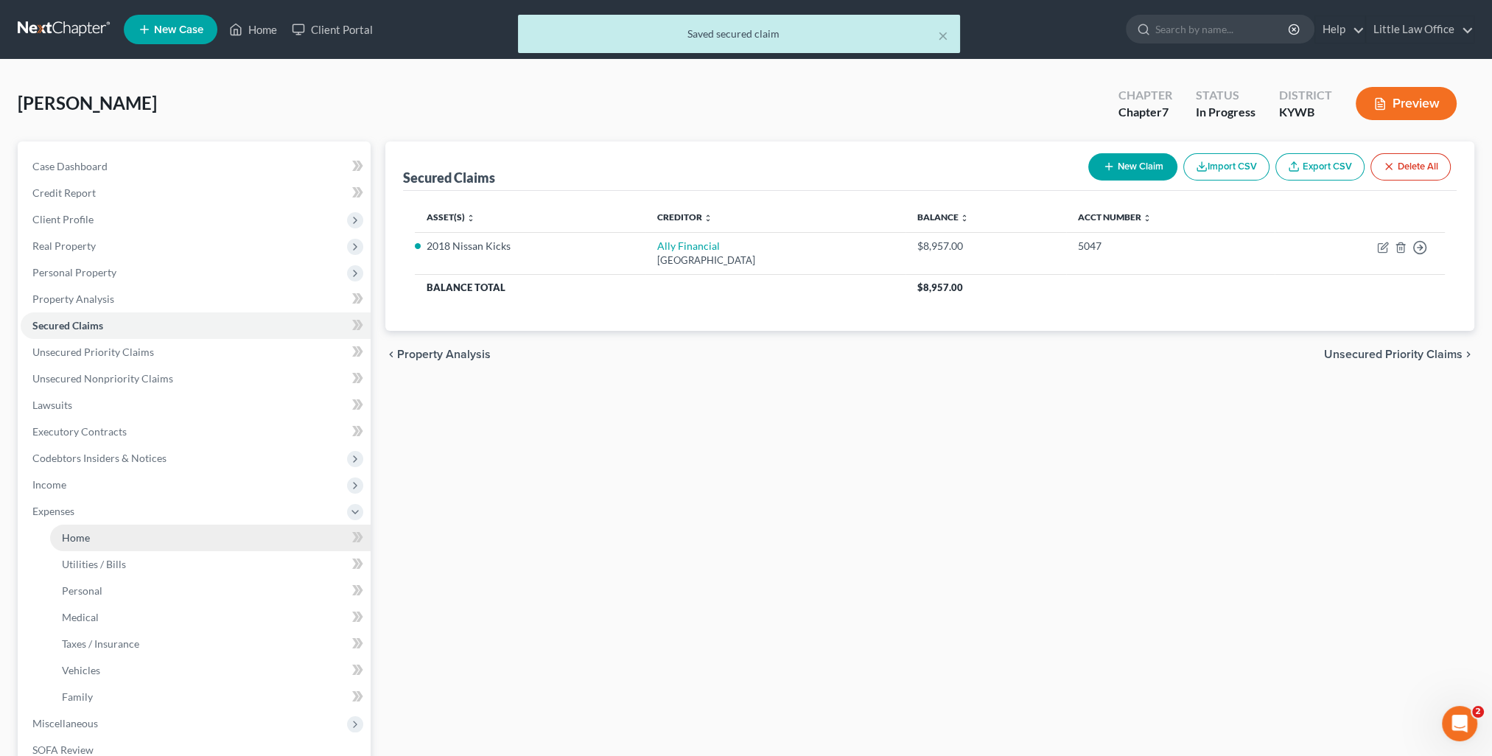
click at [91, 539] on link "Home" at bounding box center [210, 538] width 321 height 27
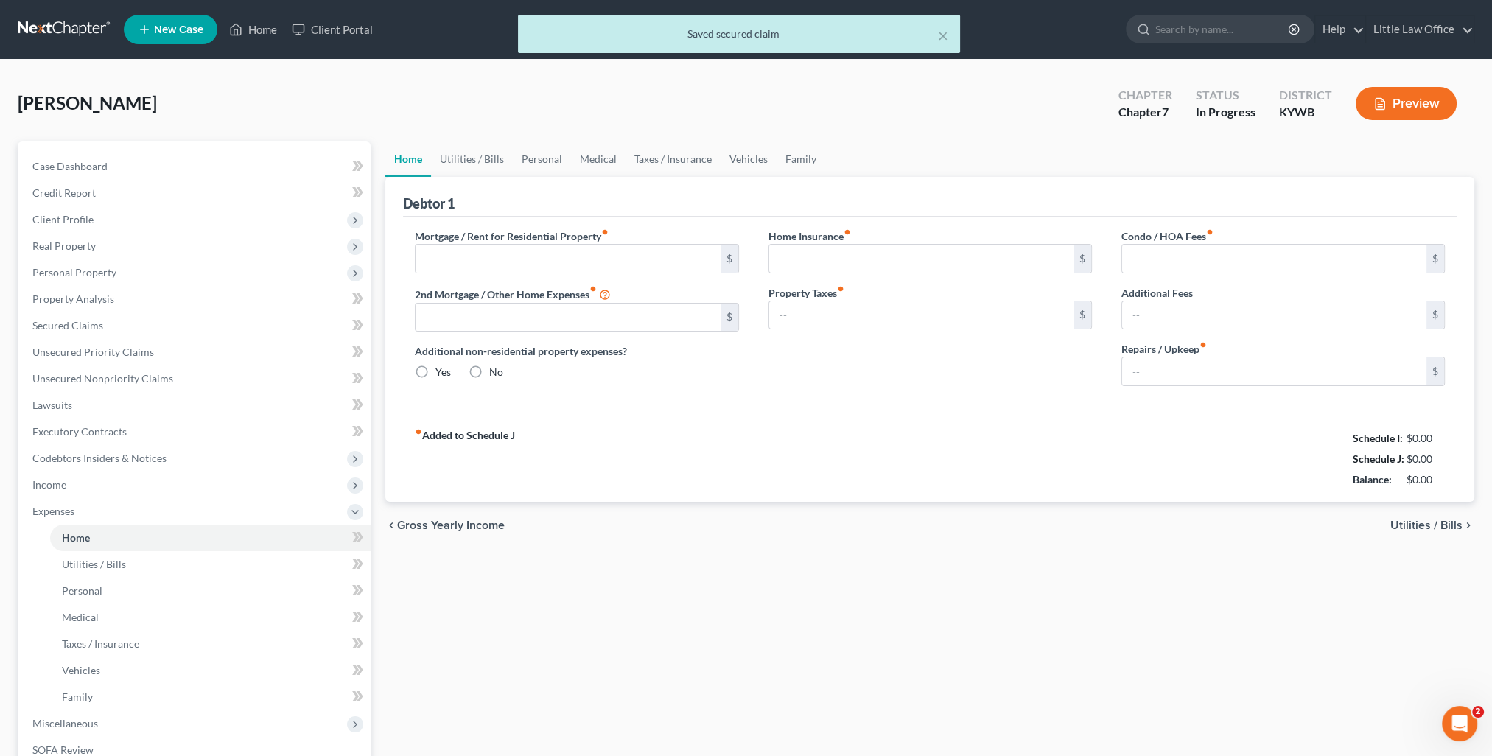
type input "0.00"
radio input "true"
type input "0.00"
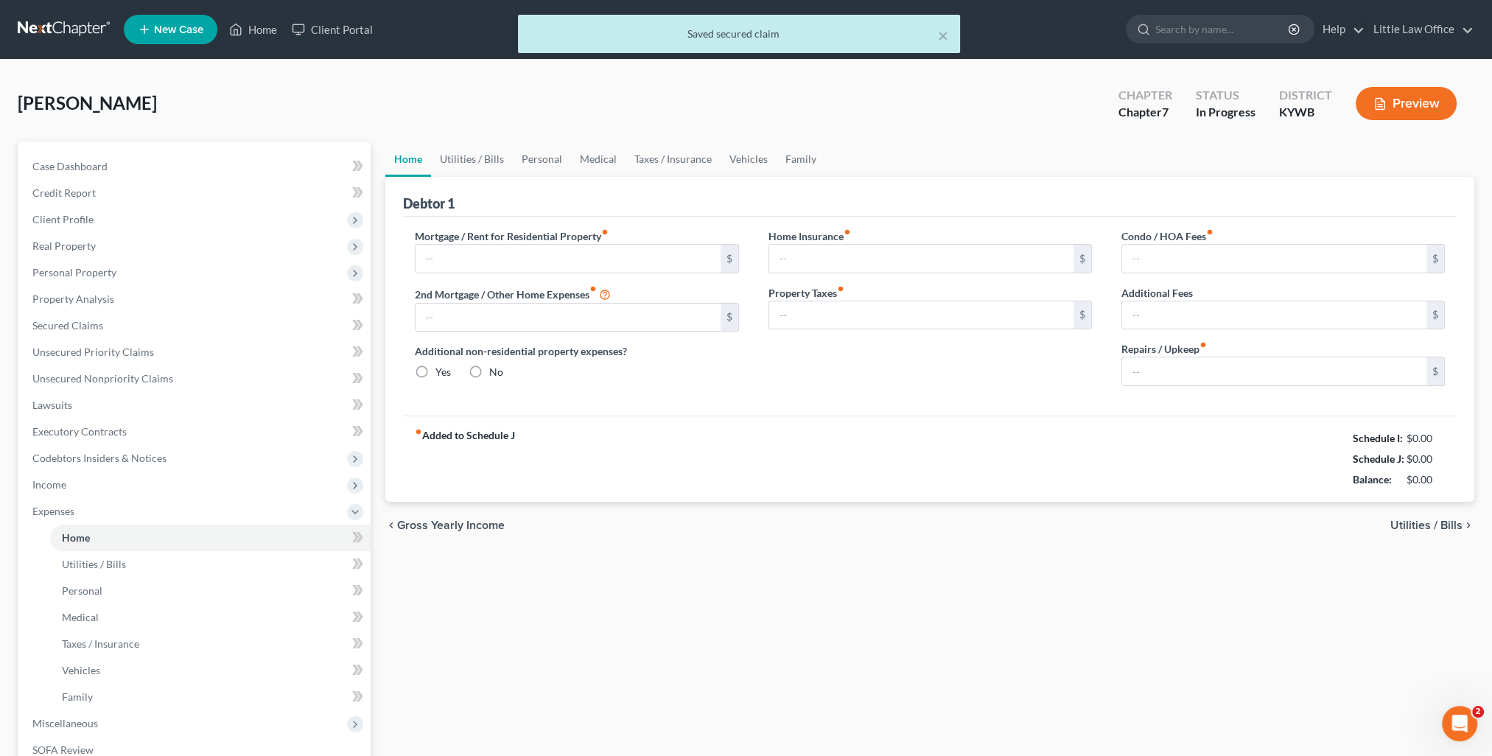
type input "0.00"
click at [472, 158] on link "Utilities / Bills" at bounding box center [472, 158] width 82 height 35
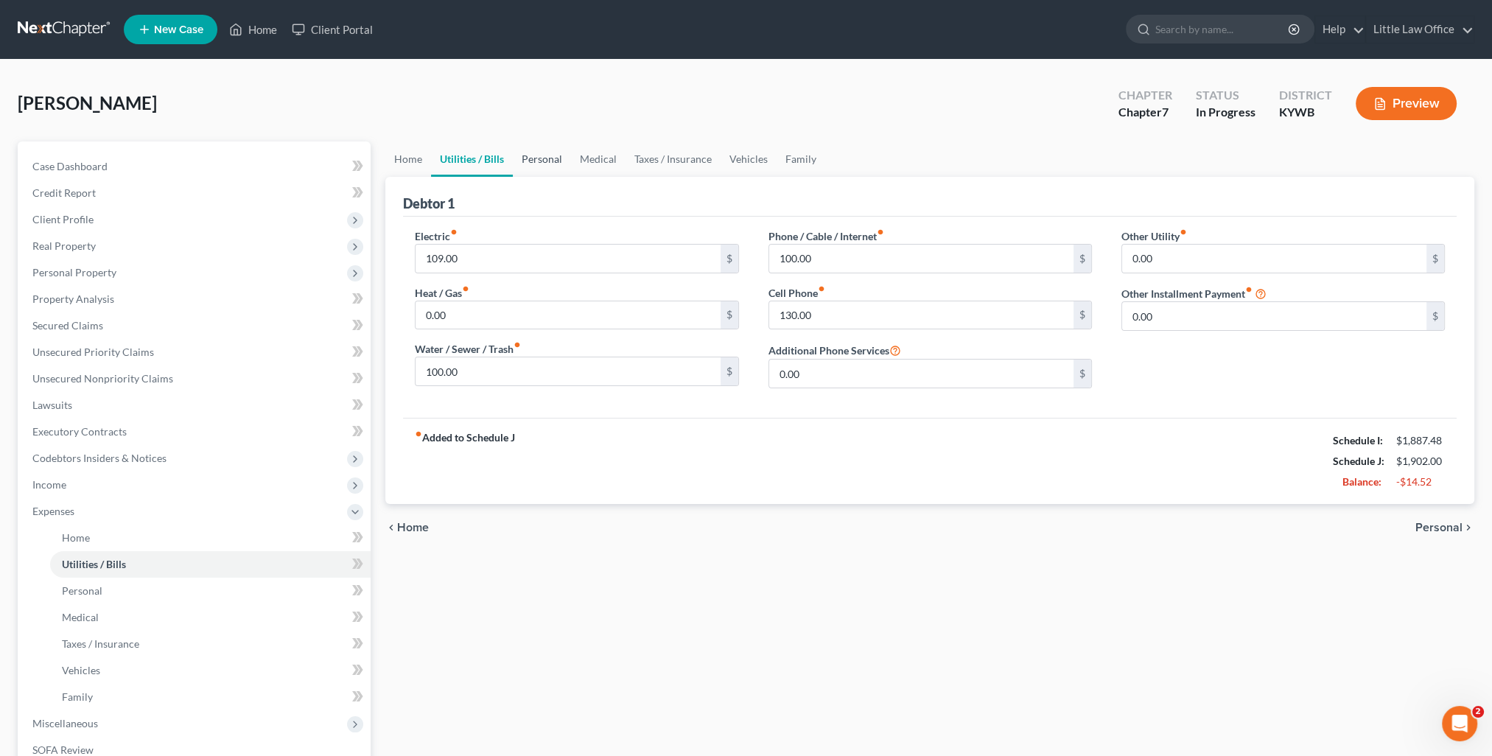
click at [523, 155] on link "Personal" at bounding box center [542, 158] width 58 height 35
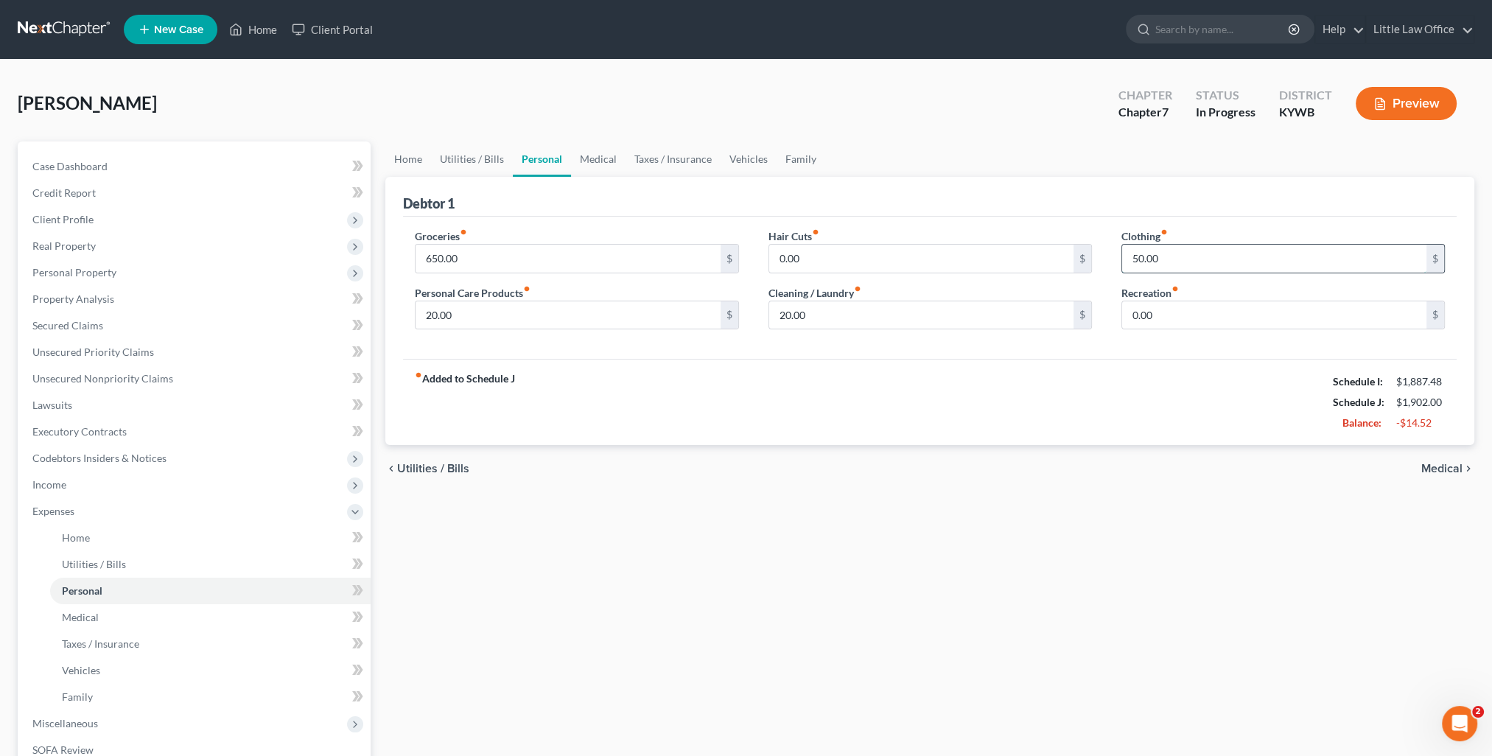
click at [1170, 255] on input "50.00" at bounding box center [1274, 259] width 304 height 28
click at [1169, 438] on div "fiber_manual_record Added to Schedule J Schedule I: $1,887.48 Schedule J: $1,88…" at bounding box center [930, 402] width 1054 height 86
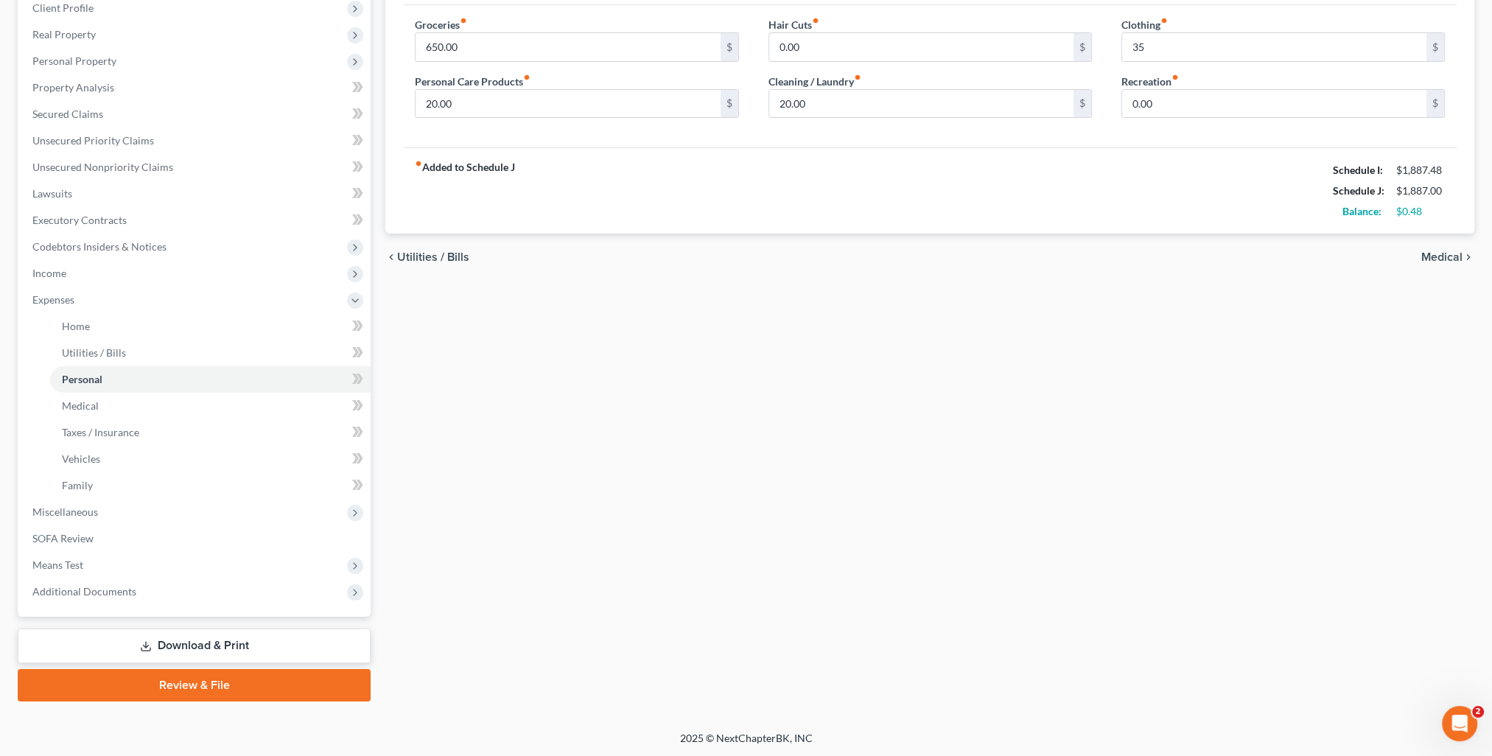
click at [195, 680] on link "Review & File" at bounding box center [194, 685] width 353 height 32
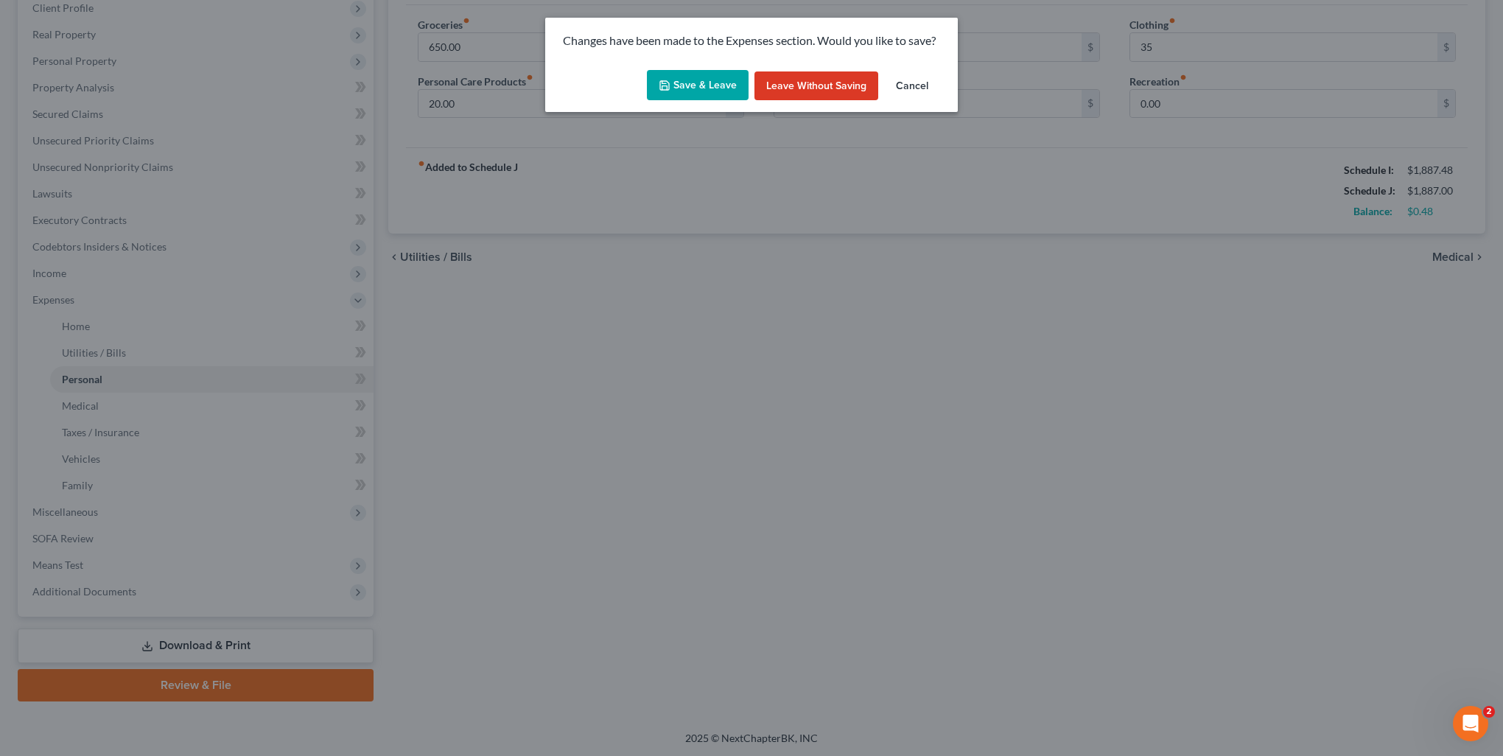
click at [705, 91] on button "Save & Leave" at bounding box center [698, 85] width 102 height 31
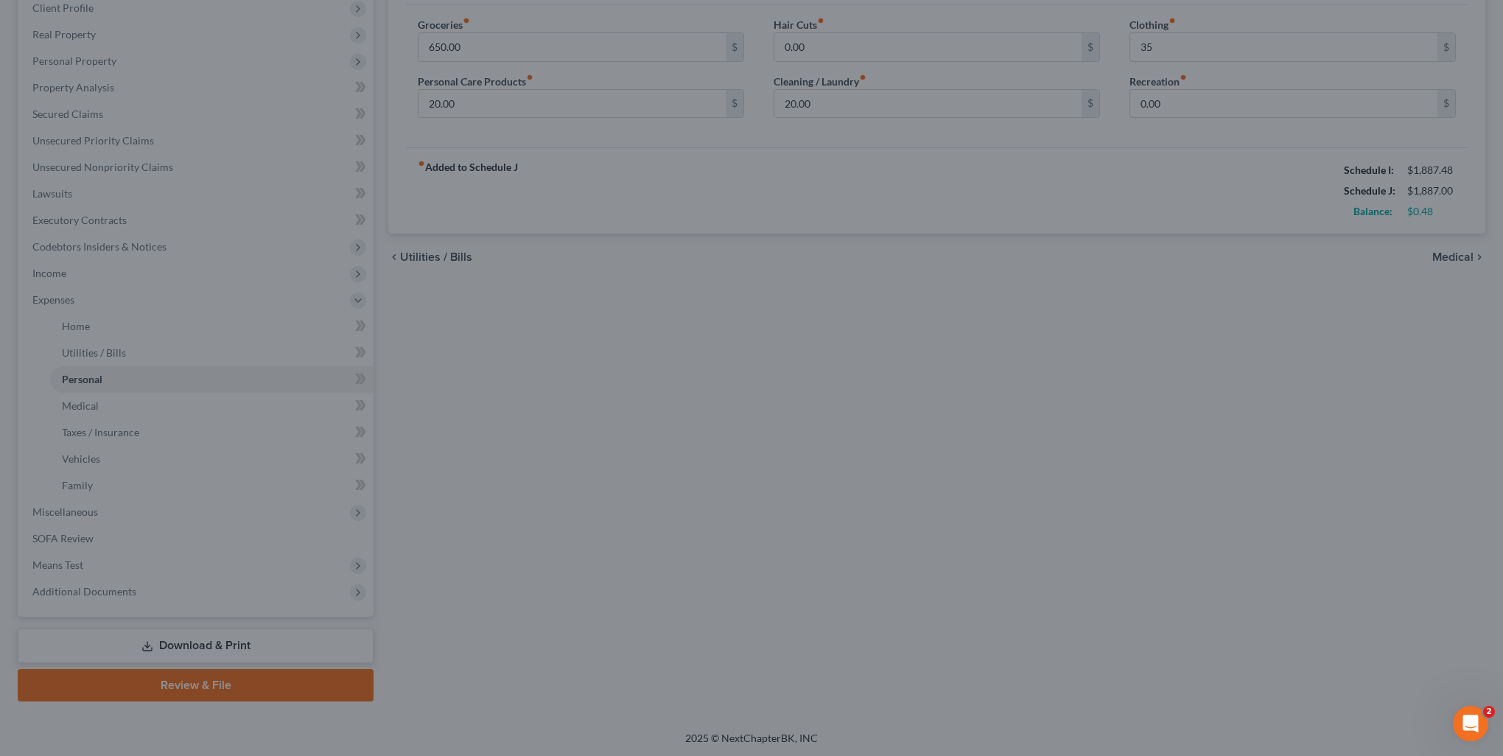
type input "35.00"
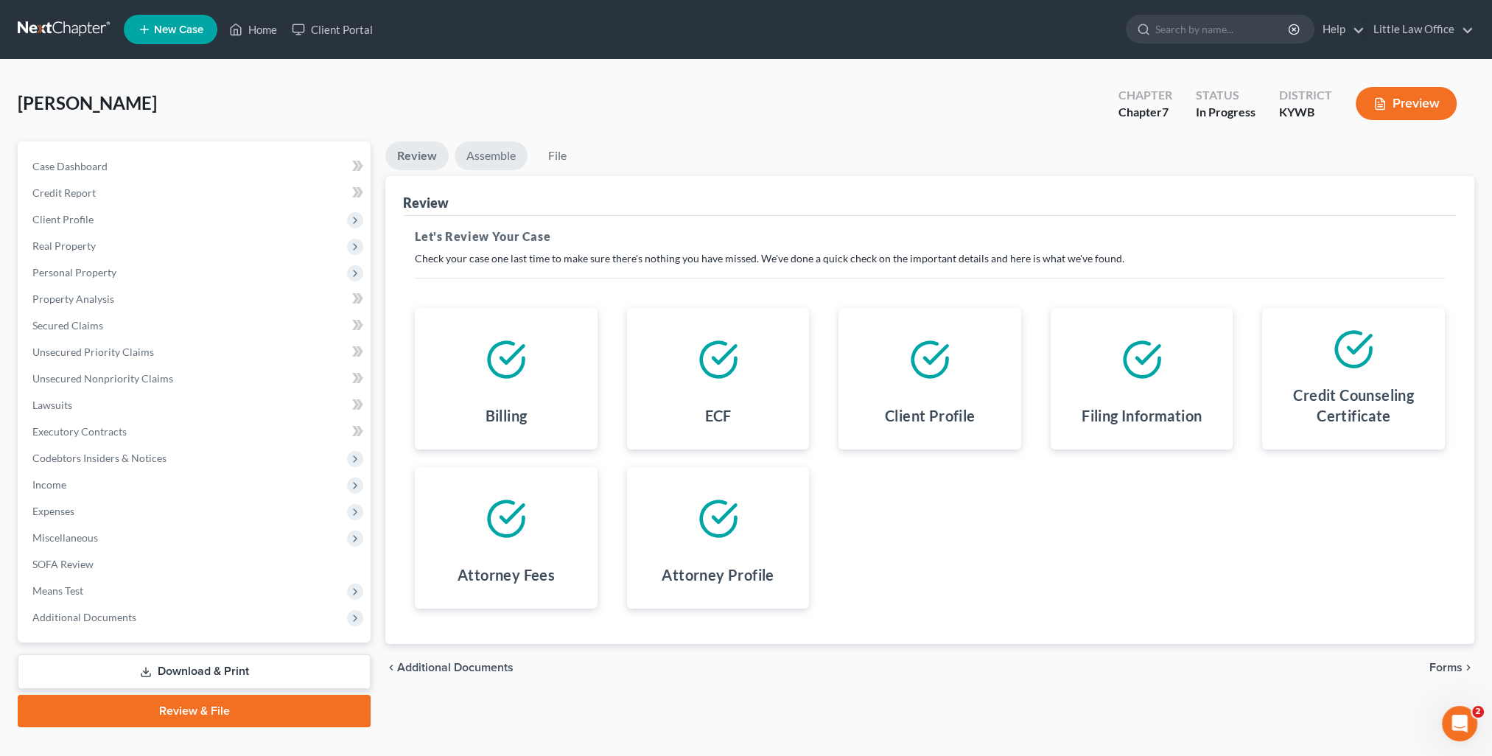
click at [480, 143] on link "Assemble" at bounding box center [491, 155] width 73 height 29
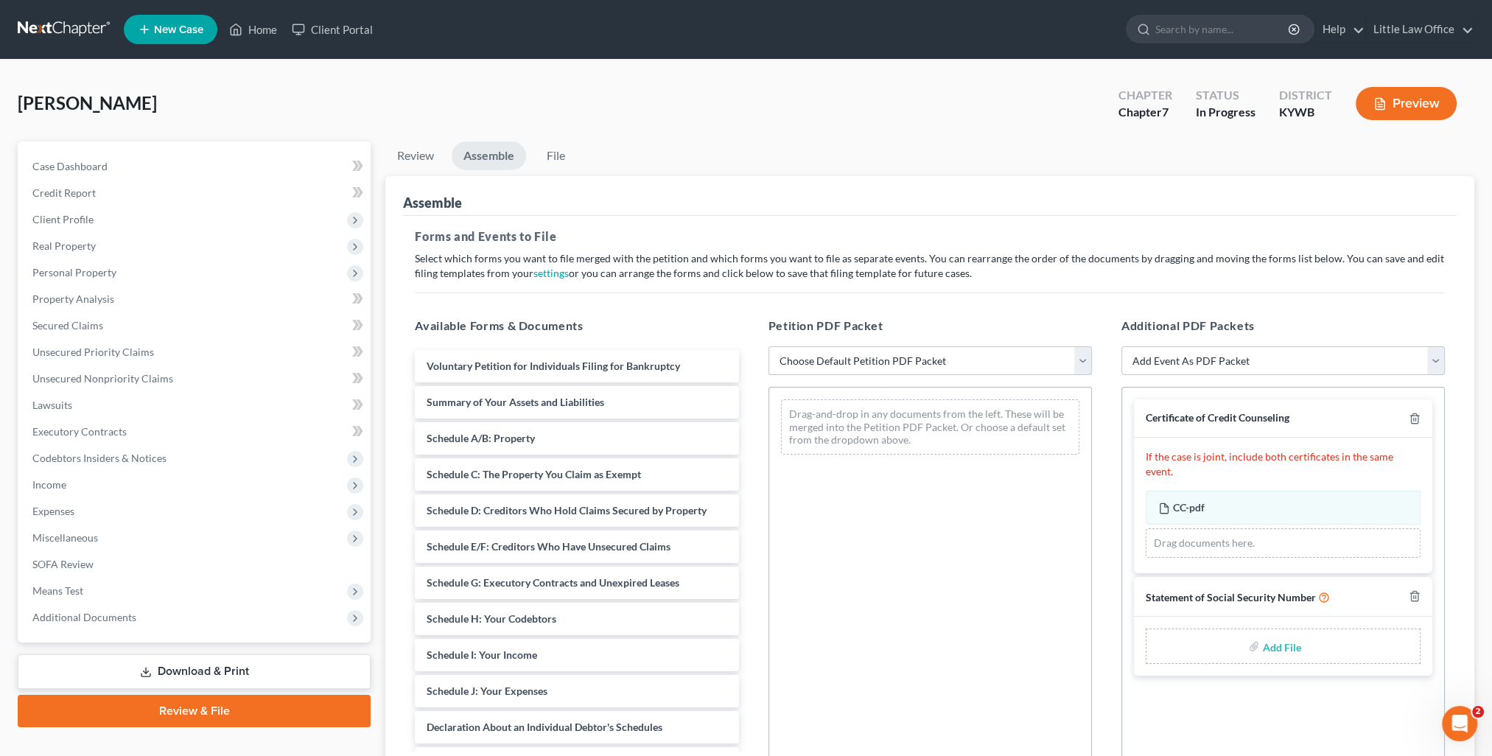
click at [833, 353] on select "Choose Default Petition PDF Packet Emergency Filing (Voluntary Petition and Cre…" at bounding box center [931, 360] width 324 height 29
select select "1"
click at [769, 346] on select "Choose Default Petition PDF Packet Emergency Filing (Voluntary Petition and Cre…" at bounding box center [931, 360] width 324 height 29
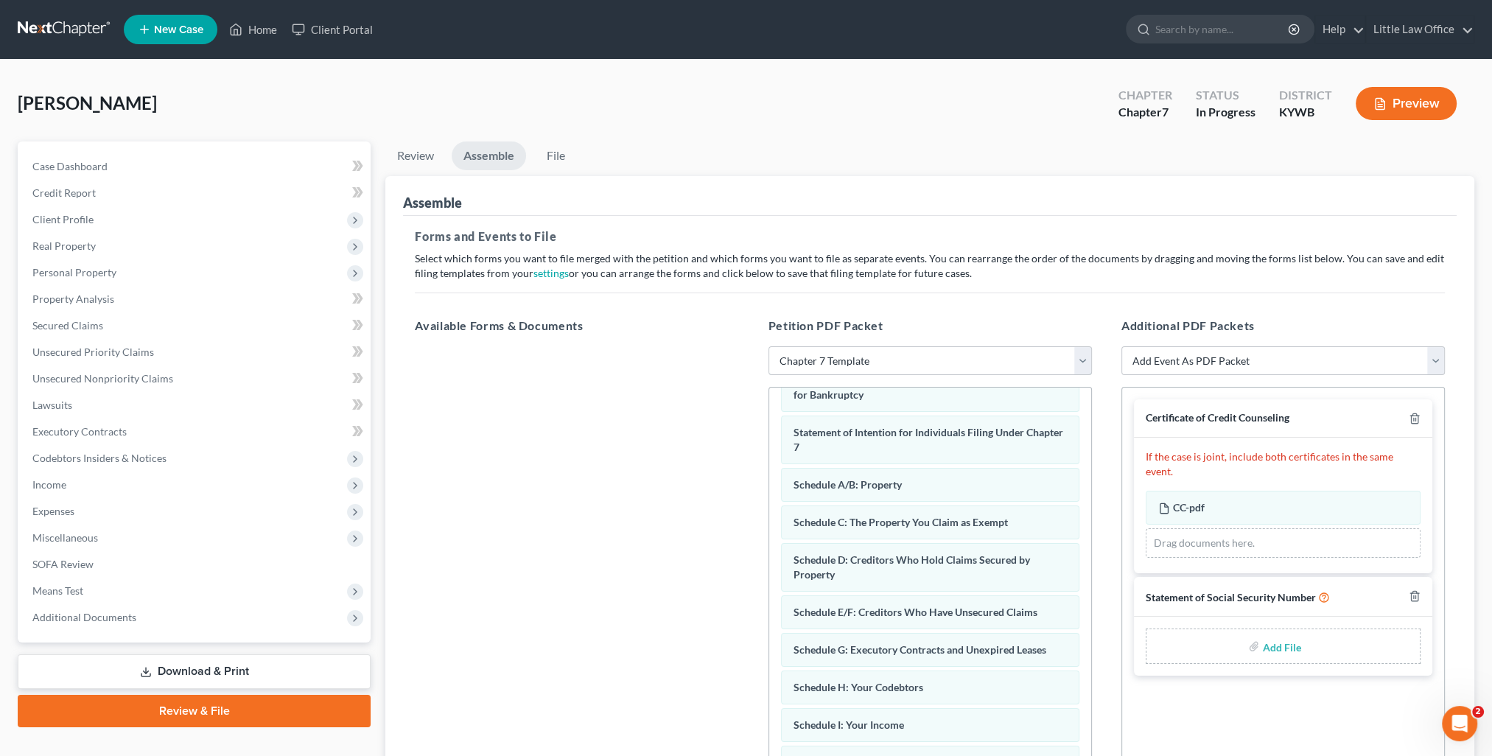
scroll to position [74, 0]
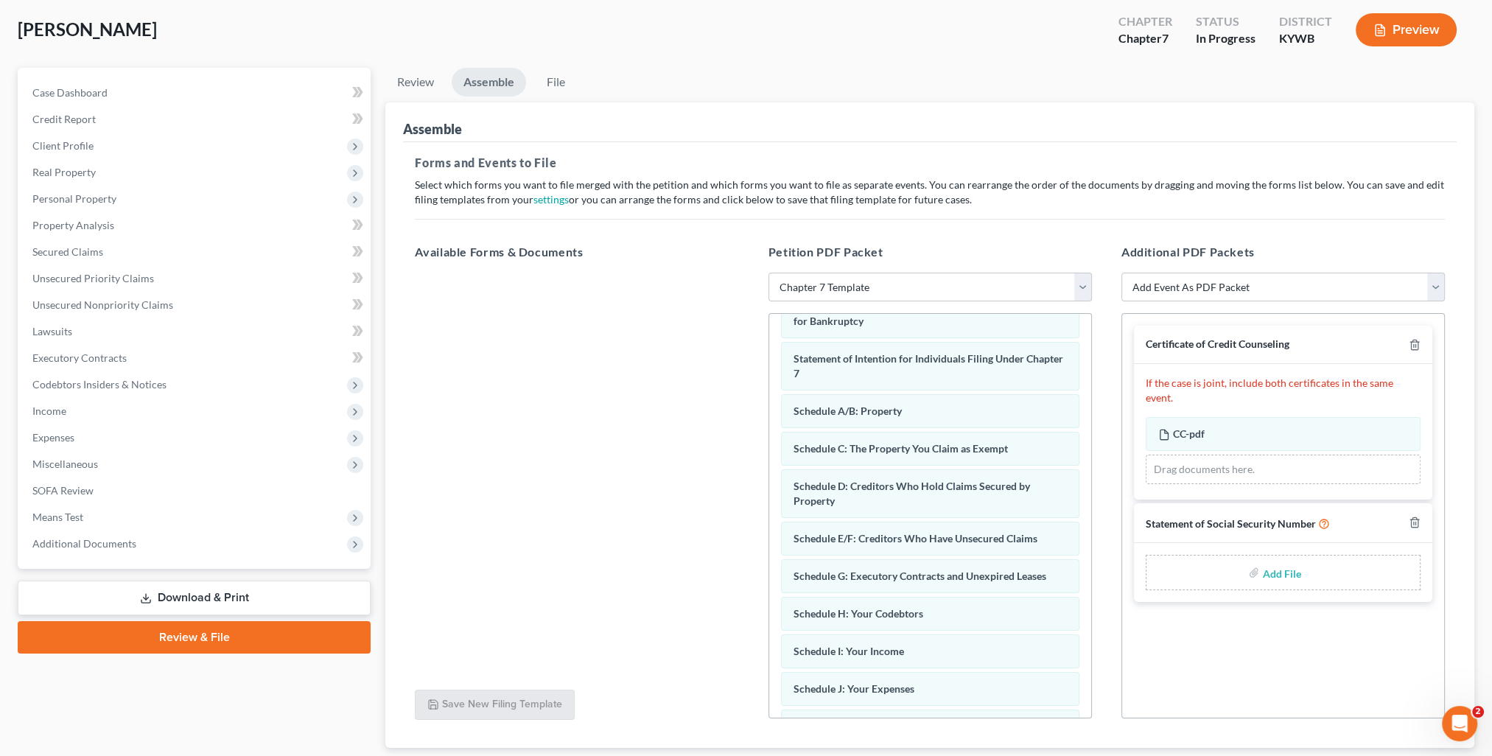
click at [1282, 560] on input "file" at bounding box center [1279, 572] width 35 height 27
type input "C:\fakepath\SS Statement 9.3.25.pdf"
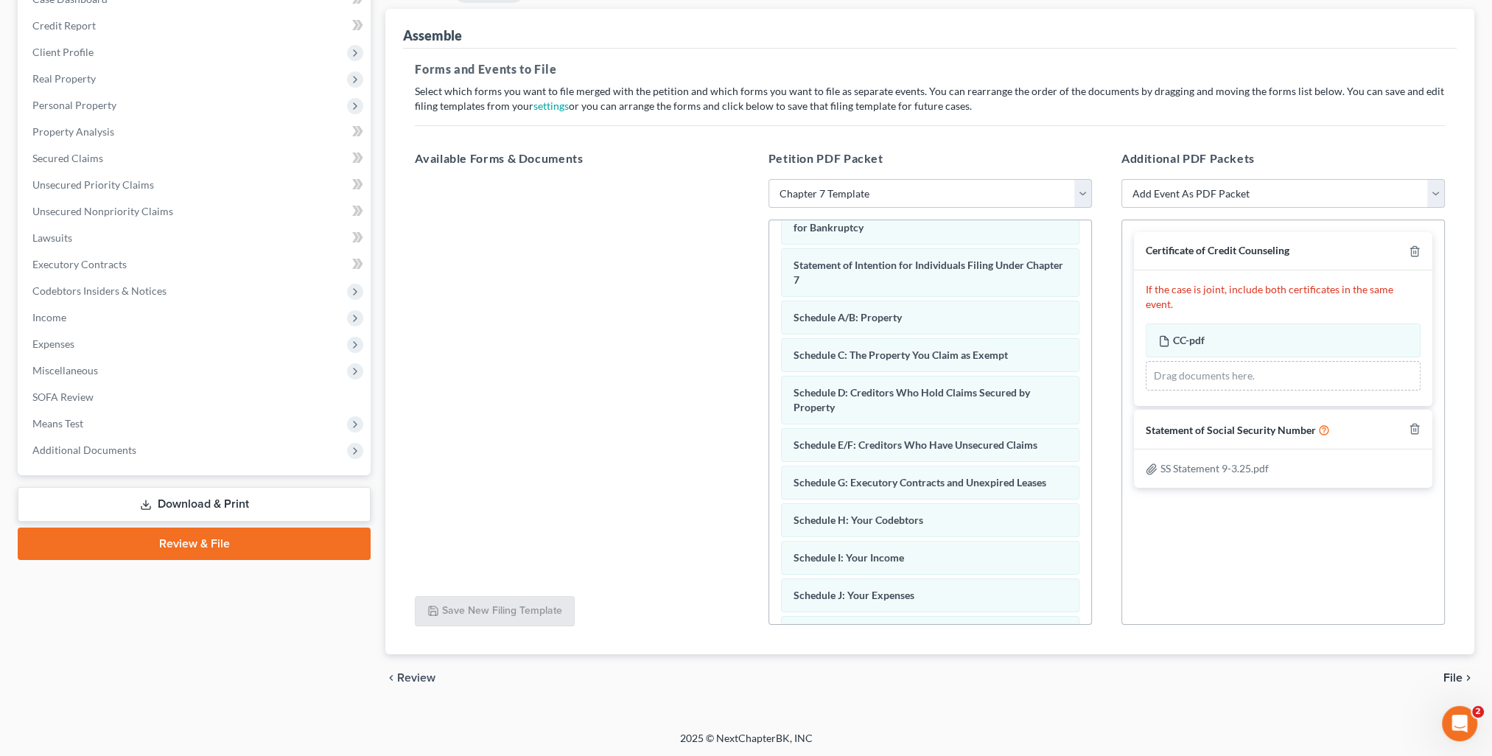
click at [1461, 677] on span "File" at bounding box center [1453, 678] width 19 height 12
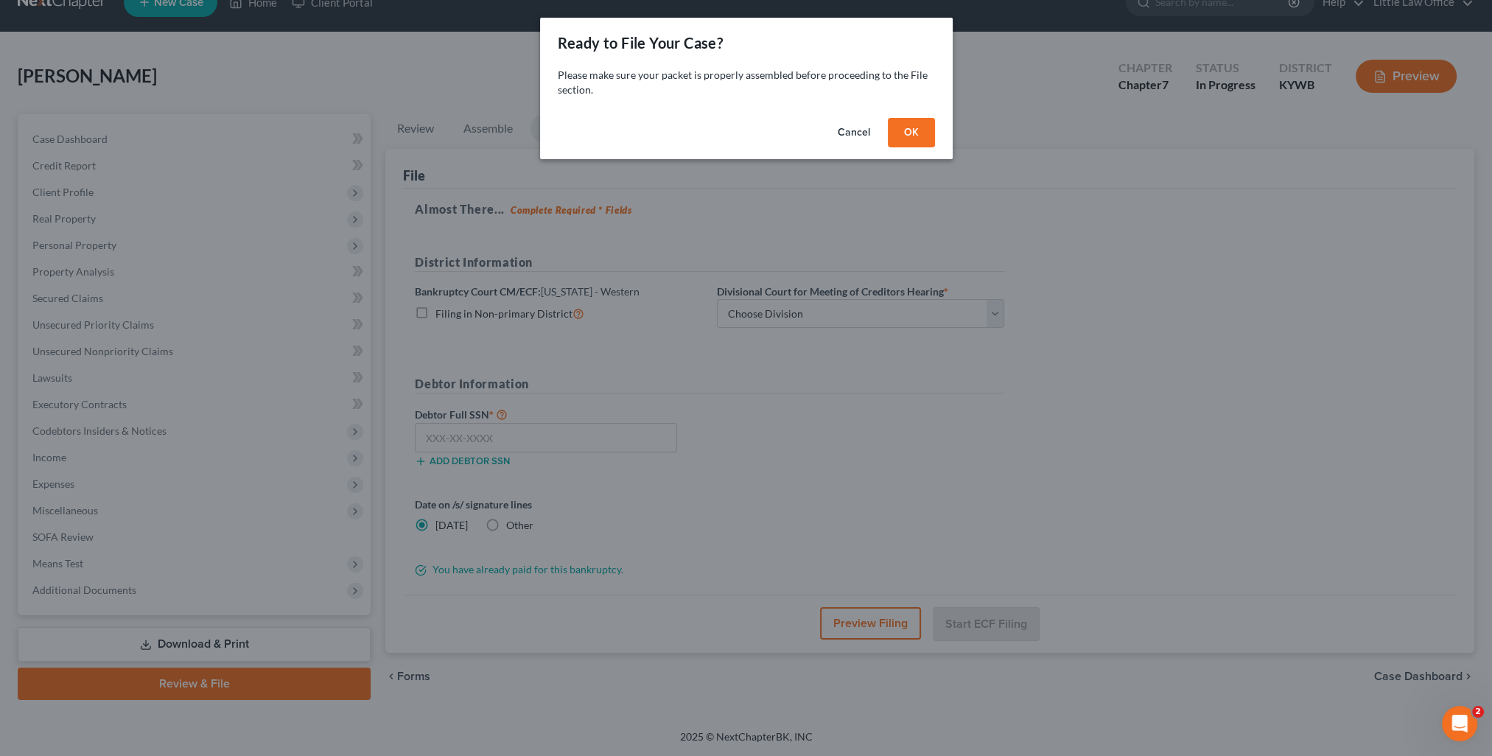
scroll to position [26, 0]
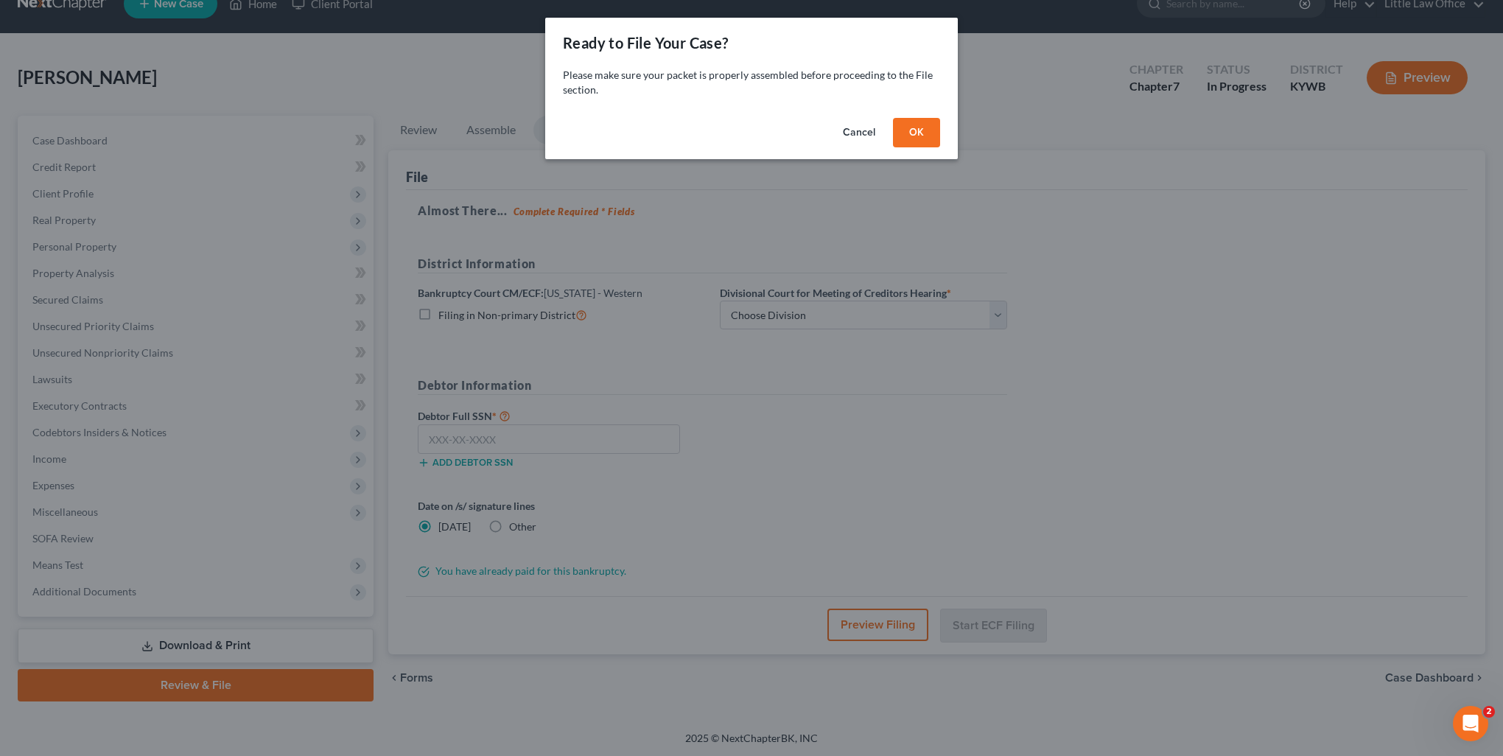
click at [912, 144] on button "OK" at bounding box center [916, 132] width 47 height 29
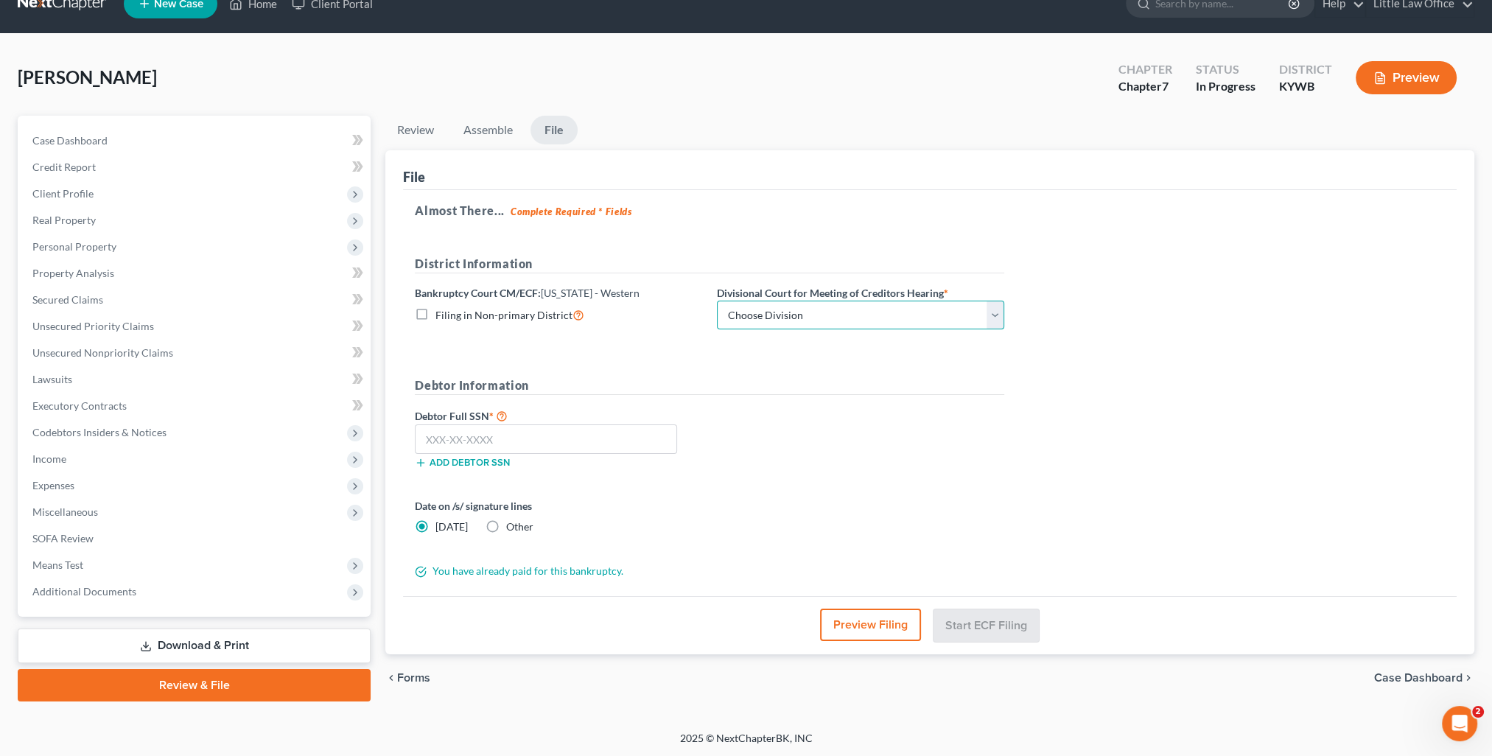
click at [799, 310] on select "Choose Division Bowling Green Louisville Owensboro Paducah" at bounding box center [860, 315] width 287 height 29
select select "2"
click at [717, 301] on select "Choose Division Bowling Green Louisville Owensboro Paducah" at bounding box center [860, 315] width 287 height 29
click at [545, 446] on input "text" at bounding box center [546, 438] width 262 height 29
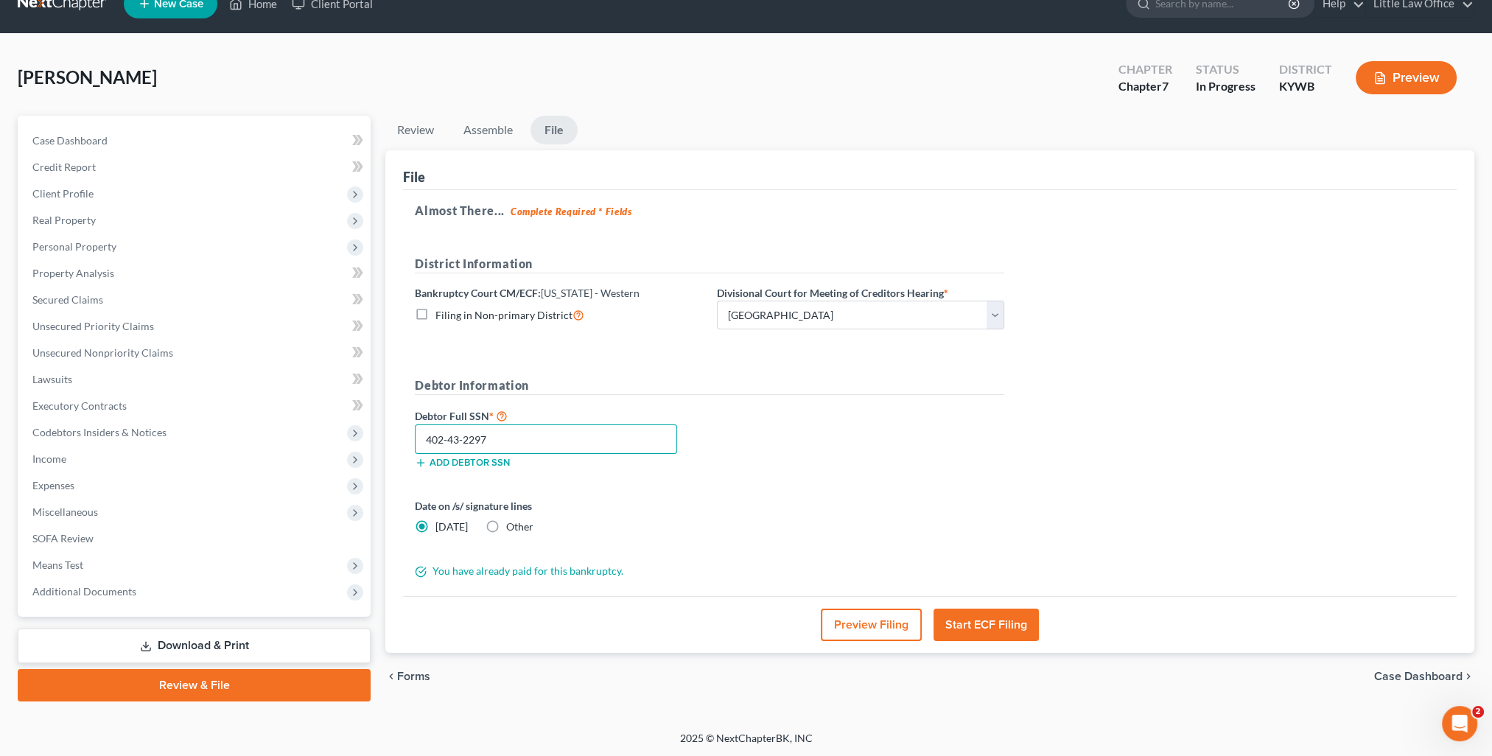
type input "402-43-2297"
click at [962, 626] on button "Start ECF Filing" at bounding box center [986, 625] width 105 height 32
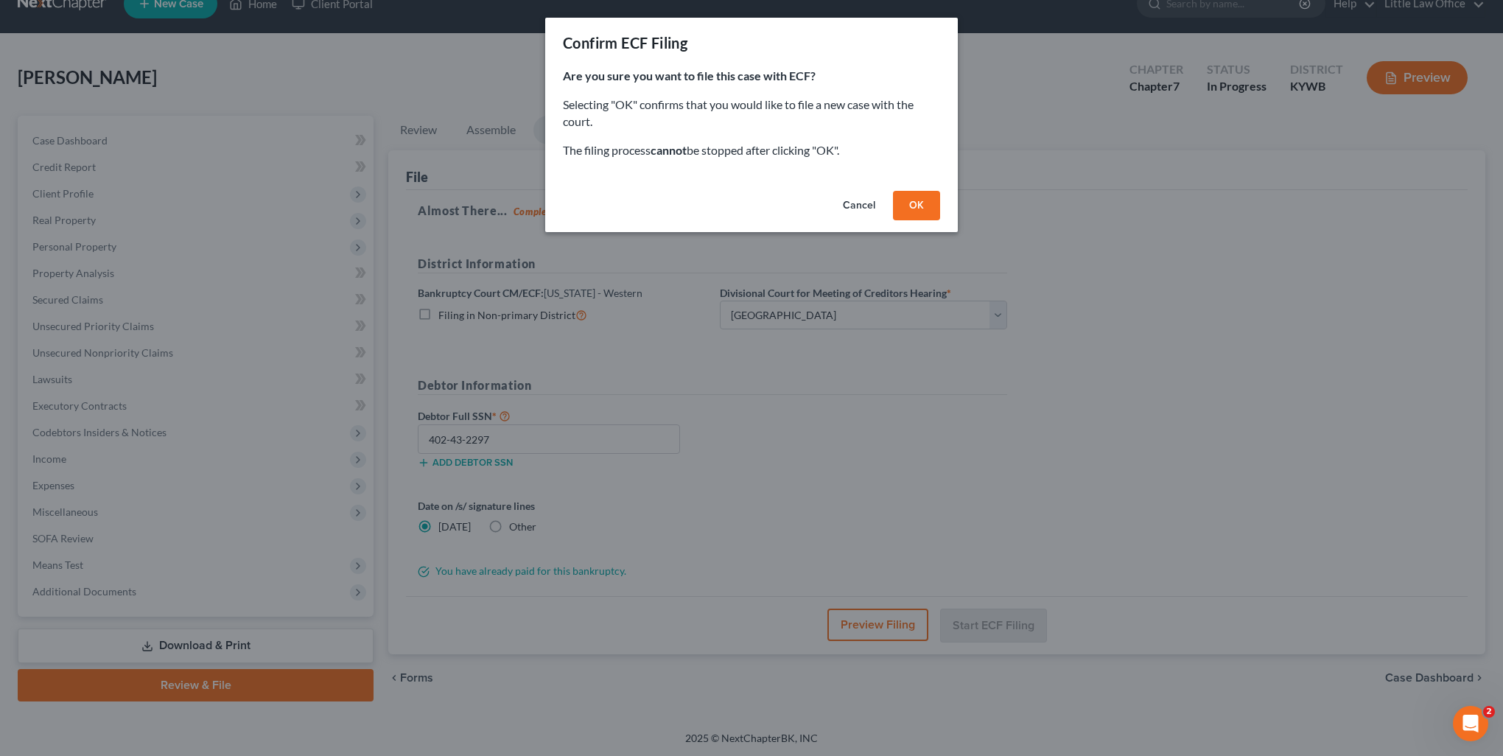
click at [928, 209] on button "OK" at bounding box center [916, 205] width 47 height 29
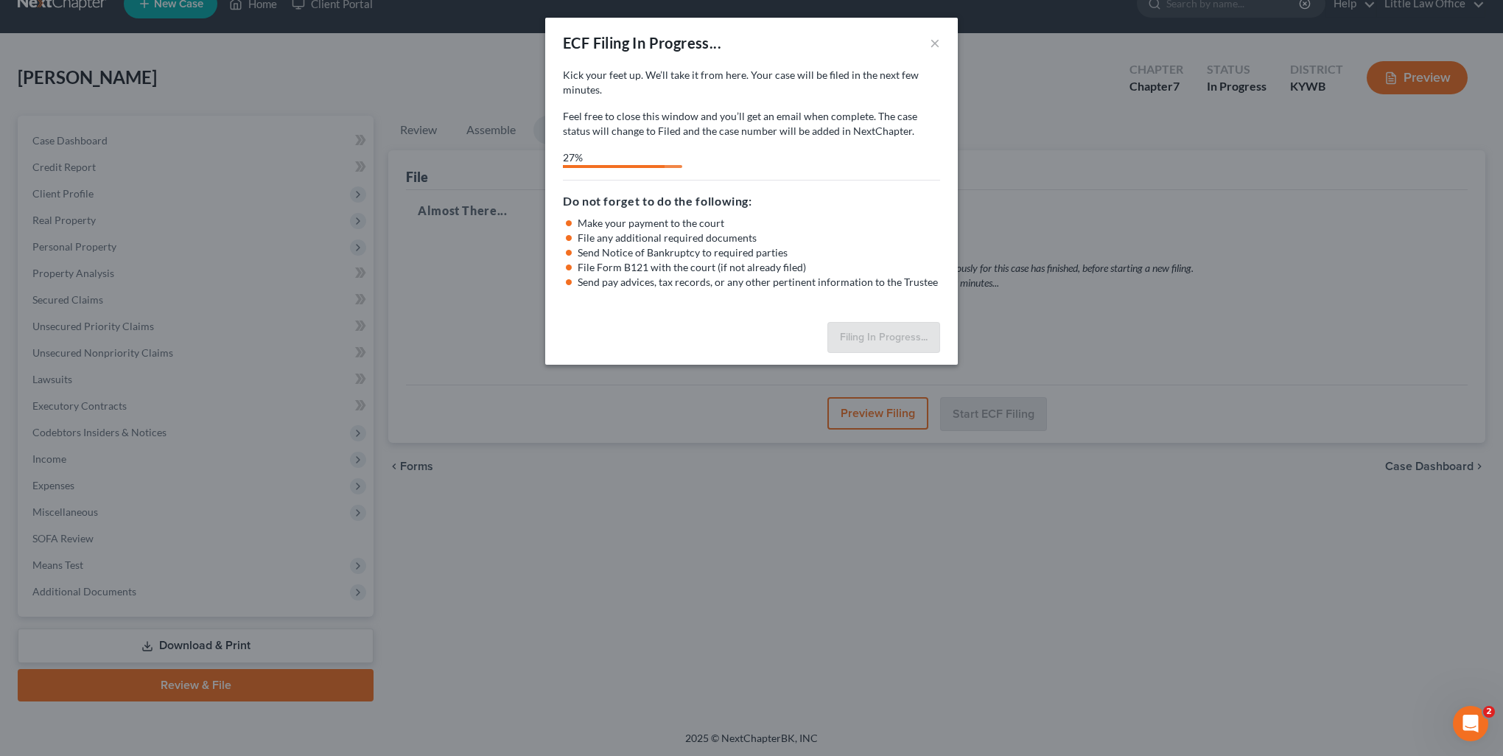
select select "2"
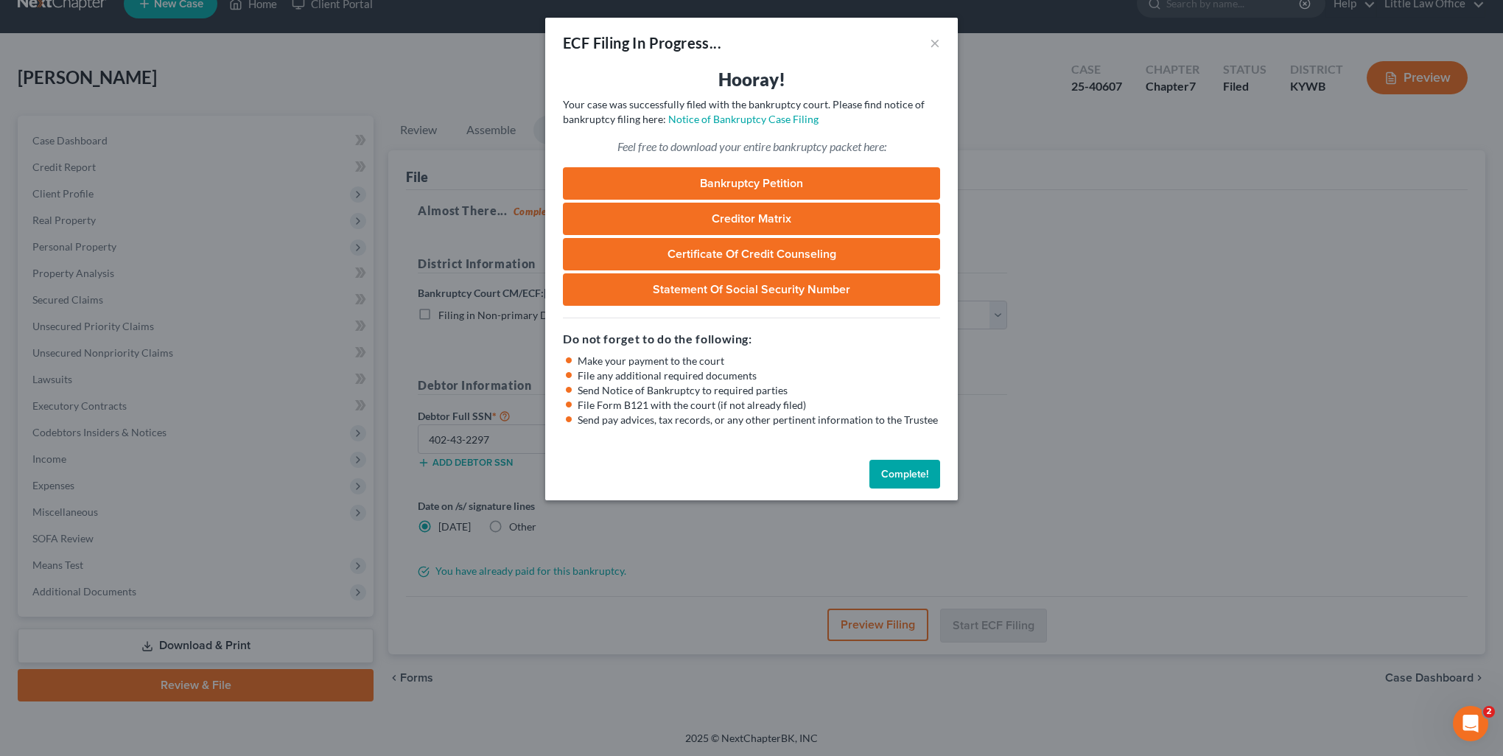
click at [902, 479] on button "Complete!" at bounding box center [905, 474] width 71 height 29
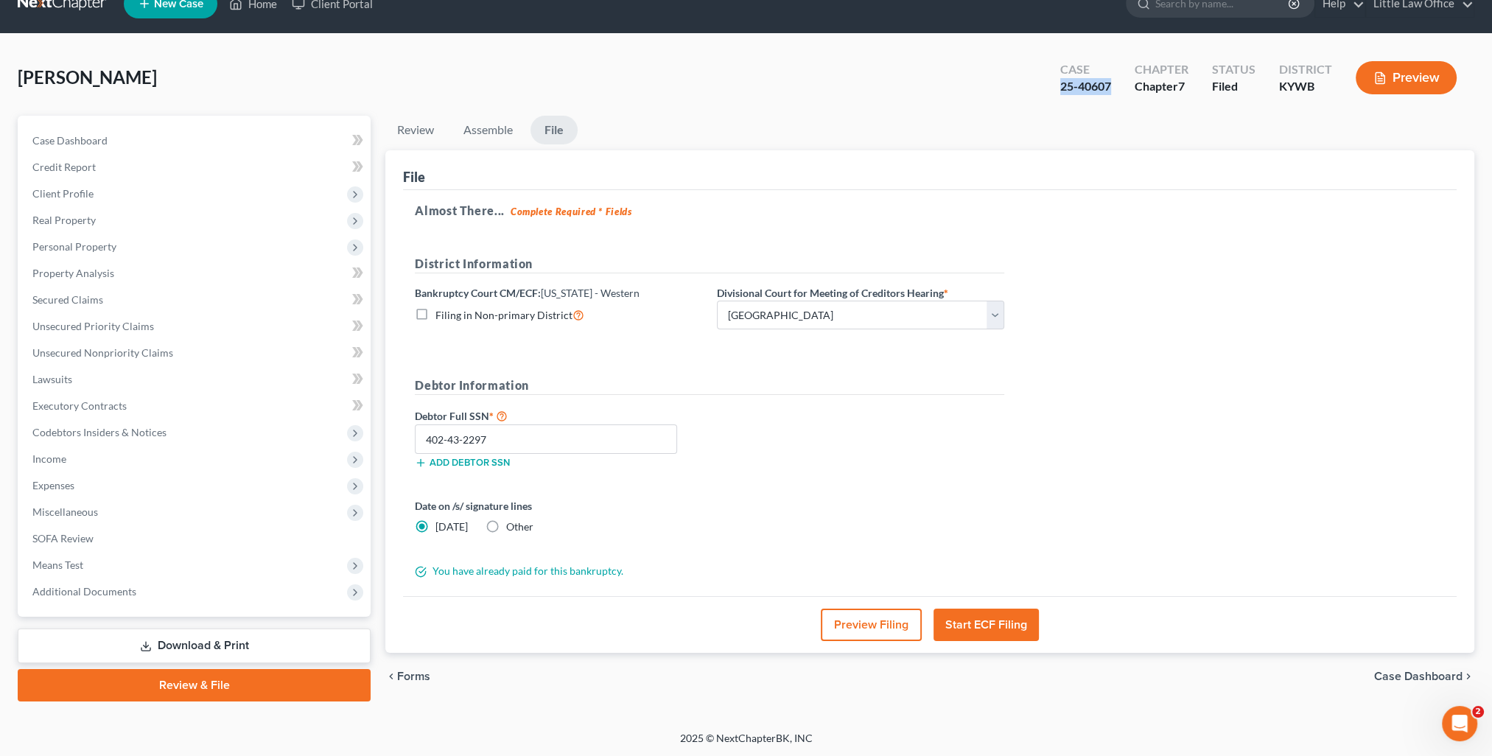
drag, startPoint x: 1058, startPoint y: 94, endPoint x: 1115, endPoint y: 94, distance: 56.8
click at [1115, 94] on div "Case 25-40607" at bounding box center [1086, 78] width 74 height 43
copy div "25-40607"
click at [85, 607] on div "Case Dashboard Payments Invoices Payments Payments Credit Report Client Profile…" at bounding box center [194, 366] width 353 height 501
click at [85, 601] on span "Additional Documents" at bounding box center [196, 592] width 350 height 27
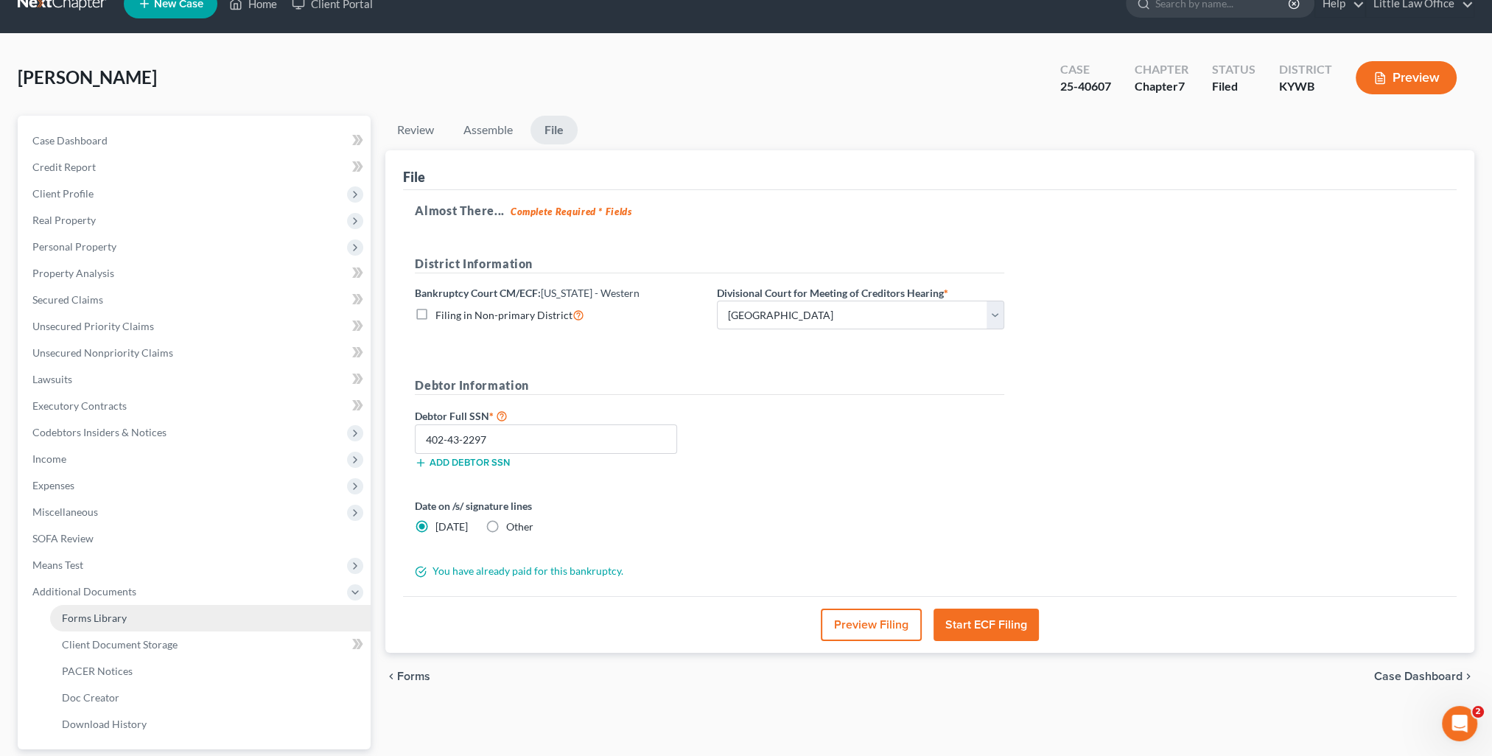
scroll to position [99, 0]
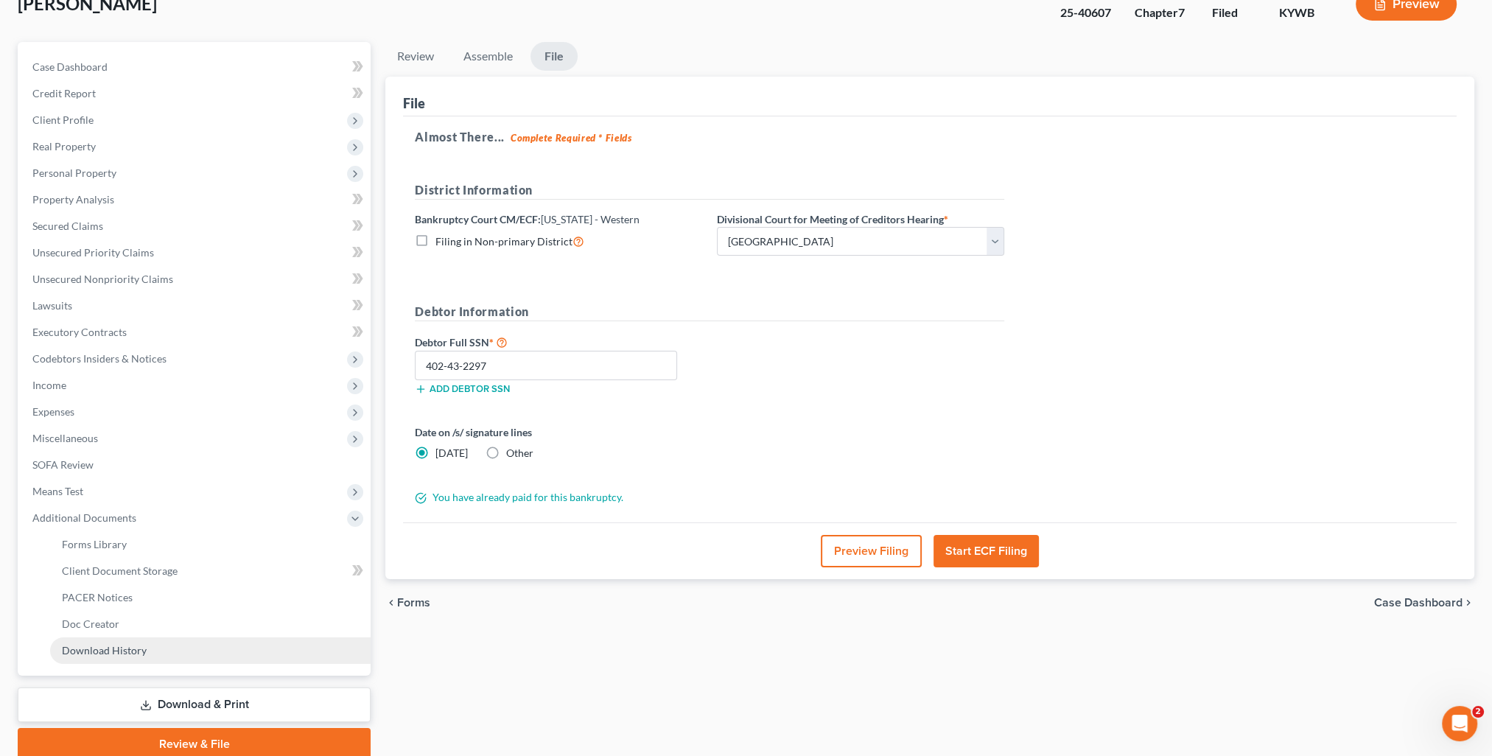
click at [130, 658] on link "Download History" at bounding box center [210, 650] width 321 height 27
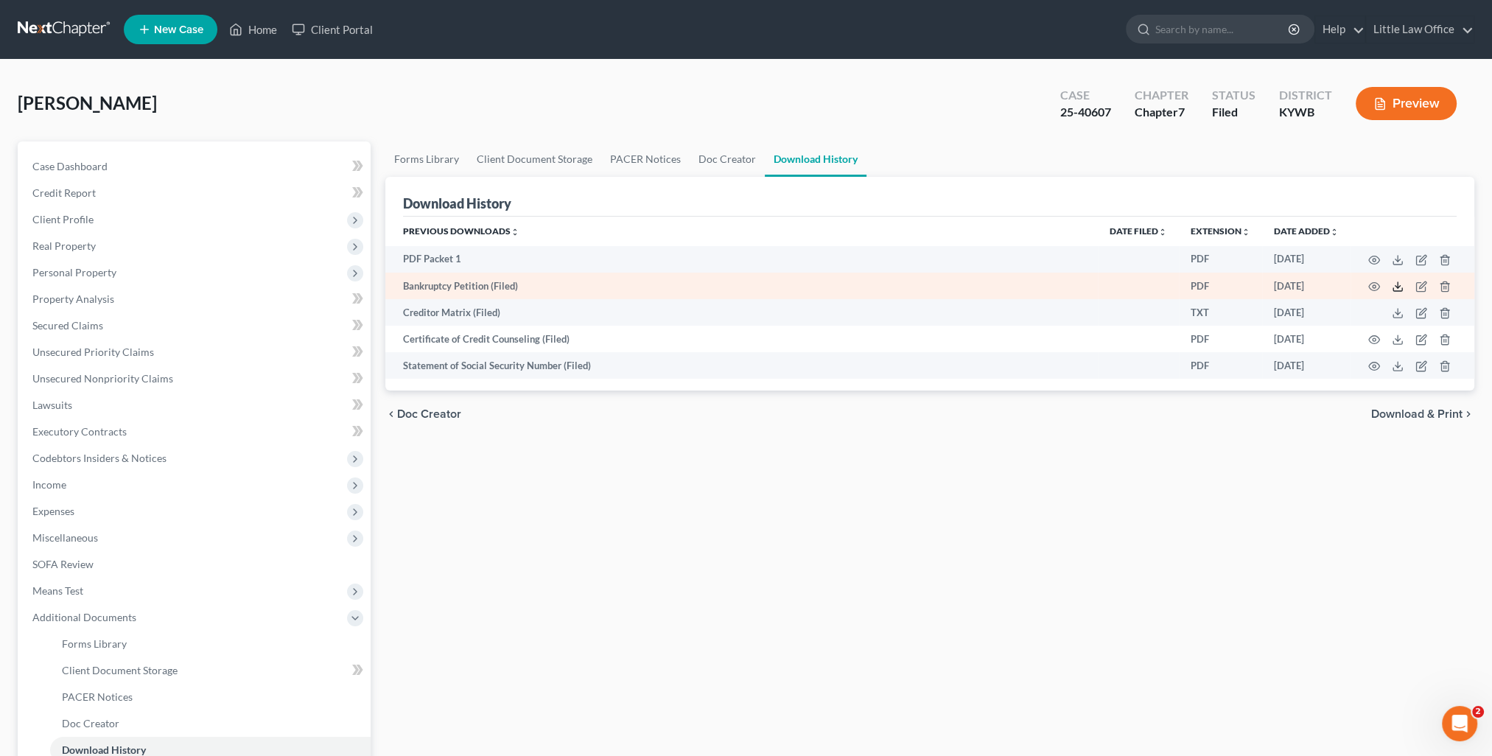
click at [1400, 289] on icon at bounding box center [1398, 287] width 12 height 12
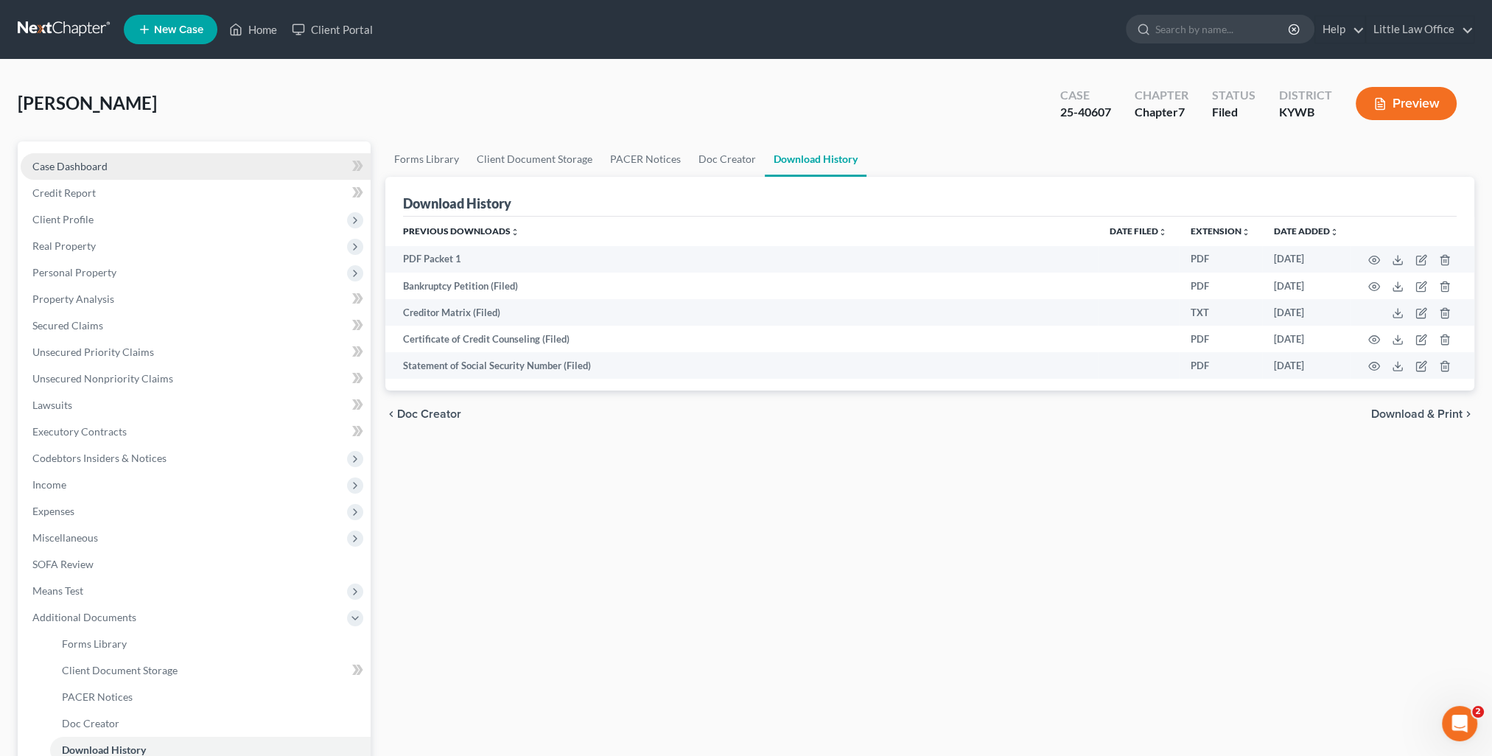
click at [75, 158] on link "Case Dashboard" at bounding box center [196, 166] width 350 height 27
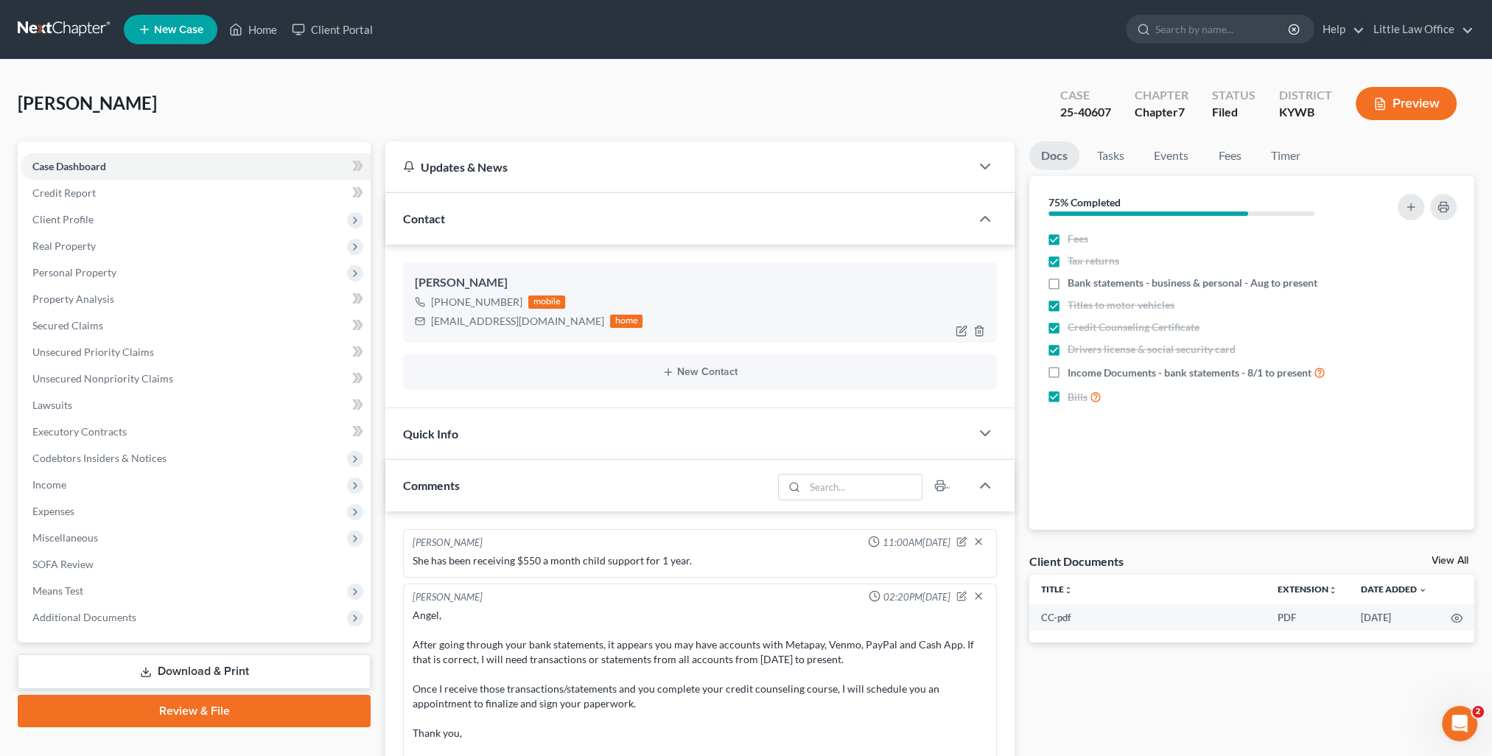
scroll to position [245, 0]
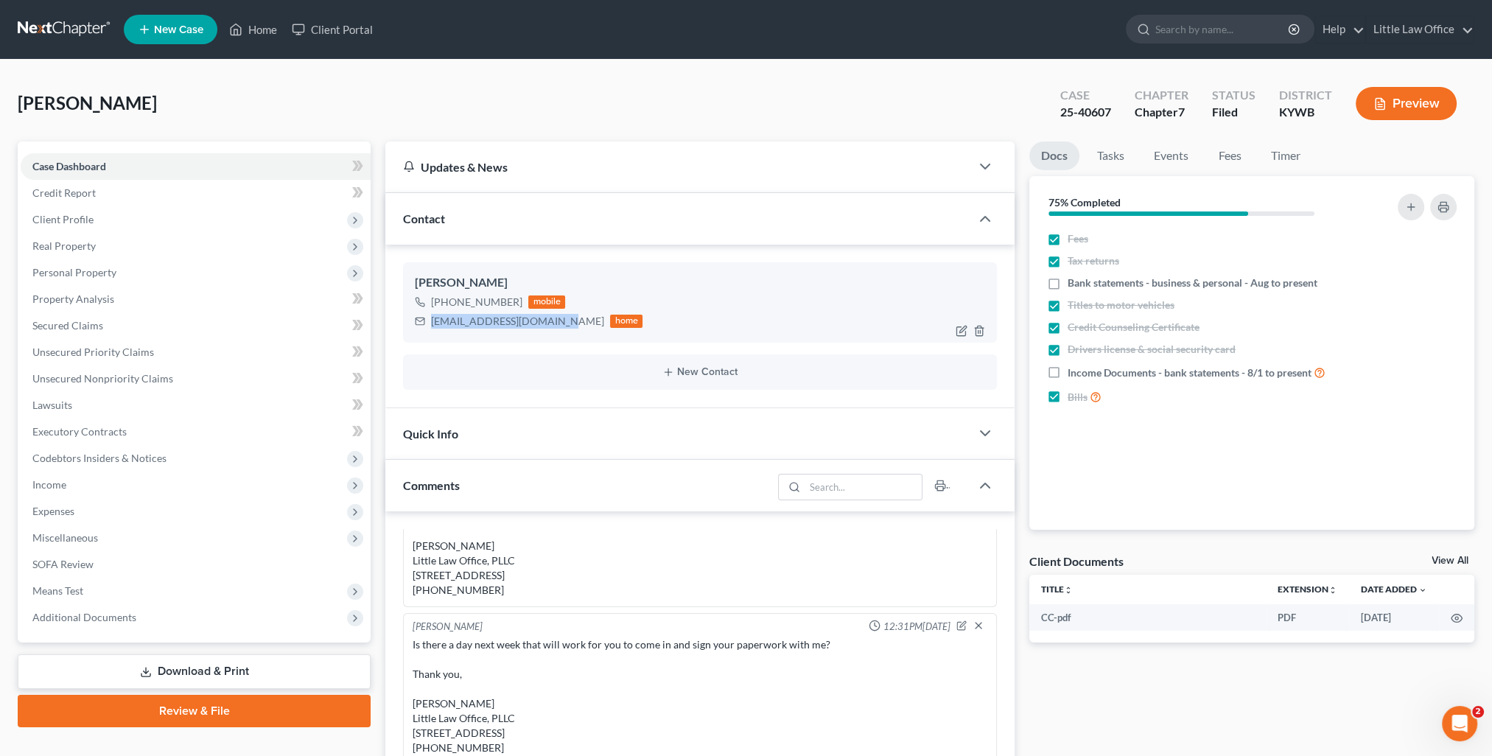
drag, startPoint x: 447, startPoint y: 324, endPoint x: 551, endPoint y: 336, distance: 105.3
click at [551, 336] on div "Angelica Snyder +1 (270) 952-2460 mobile angelicasnyder@ymail.com home" at bounding box center [700, 302] width 594 height 80
copy div "[EMAIL_ADDRESS][DOMAIN_NAME]"
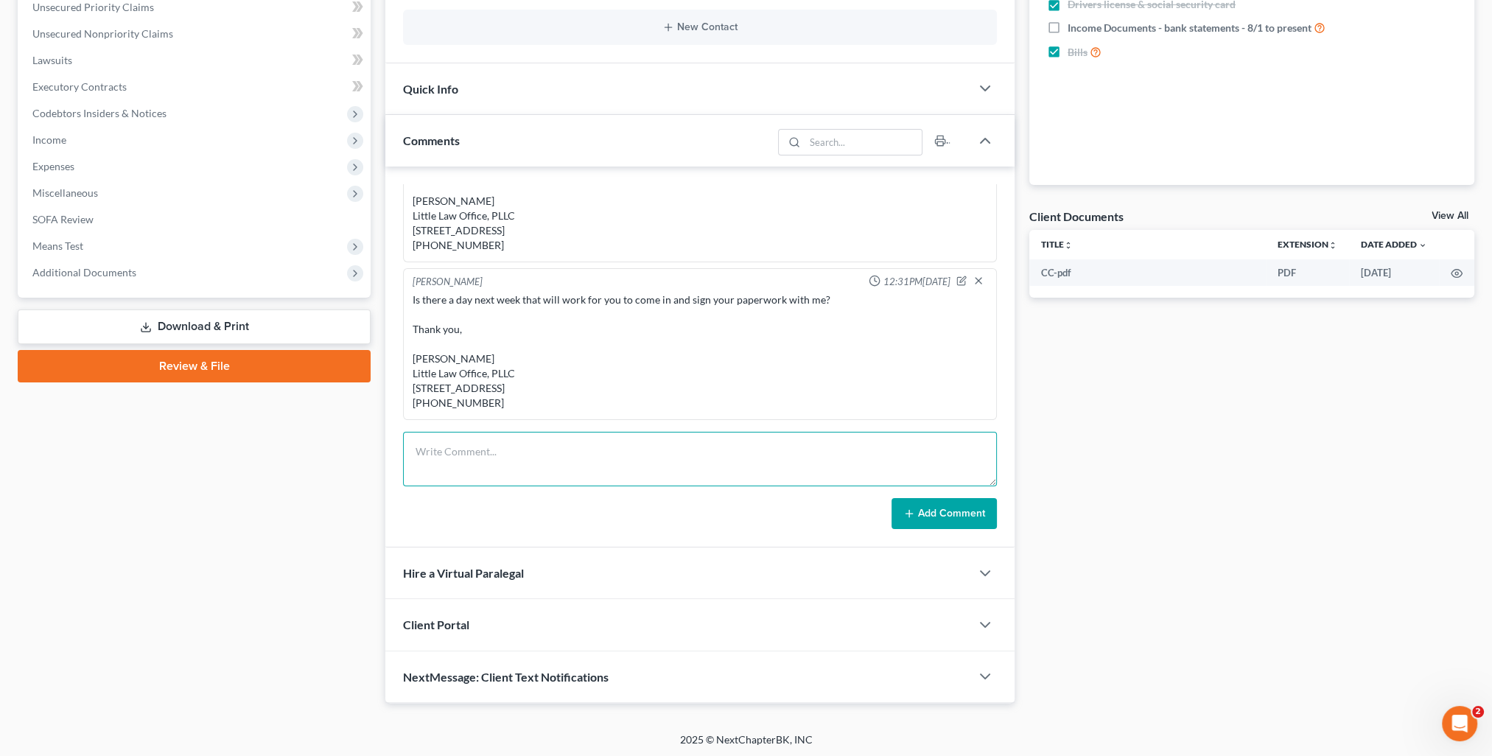
click at [556, 456] on textarea at bounding box center [700, 459] width 594 height 55
paste textarea "Angel, Your case has been filed. Your case # is 25-40607. I should have your Co…"
type textarea "Angel, Your case has been filed. Your case # is 25-40607. I should have your Co…"
click at [949, 510] on button "Add Comment" at bounding box center [944, 513] width 105 height 31
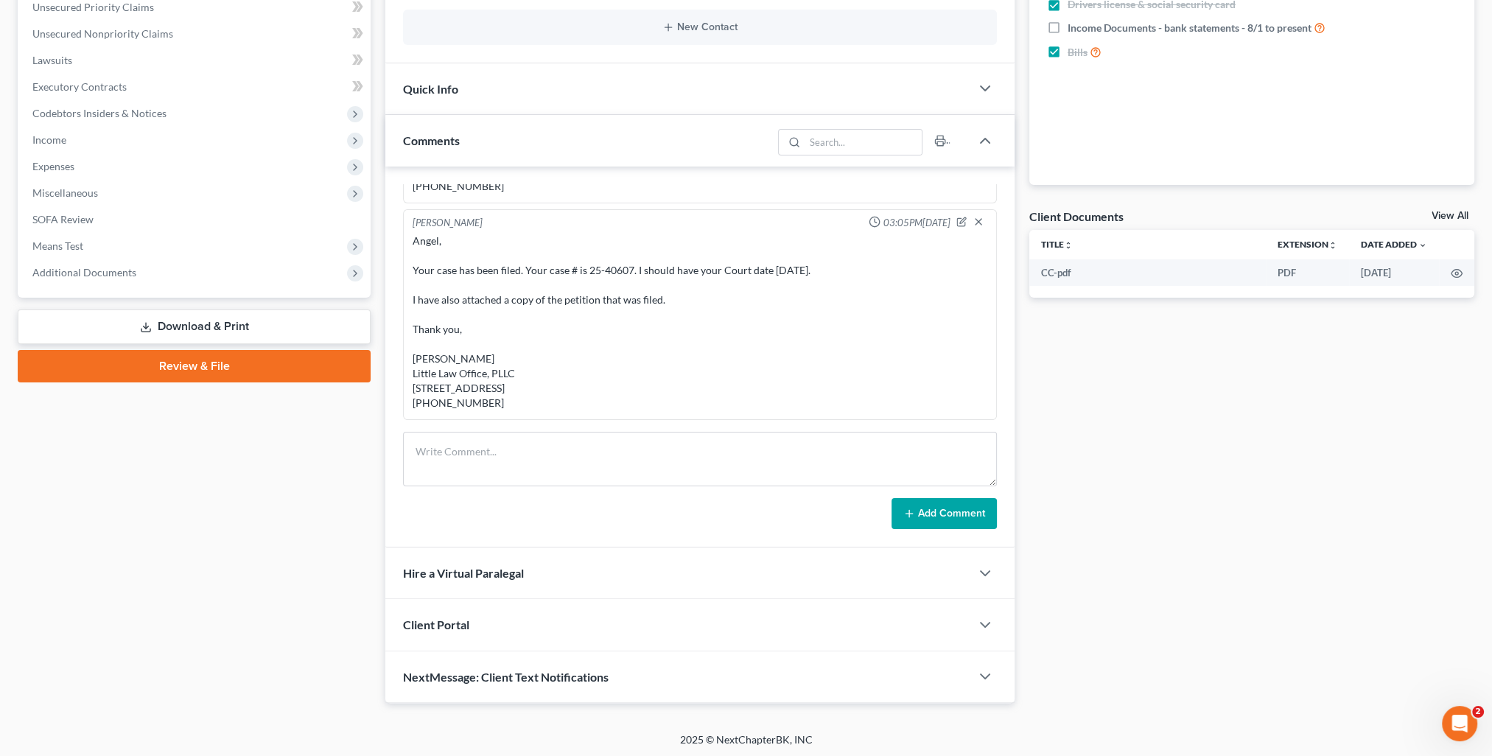
scroll to position [0, 0]
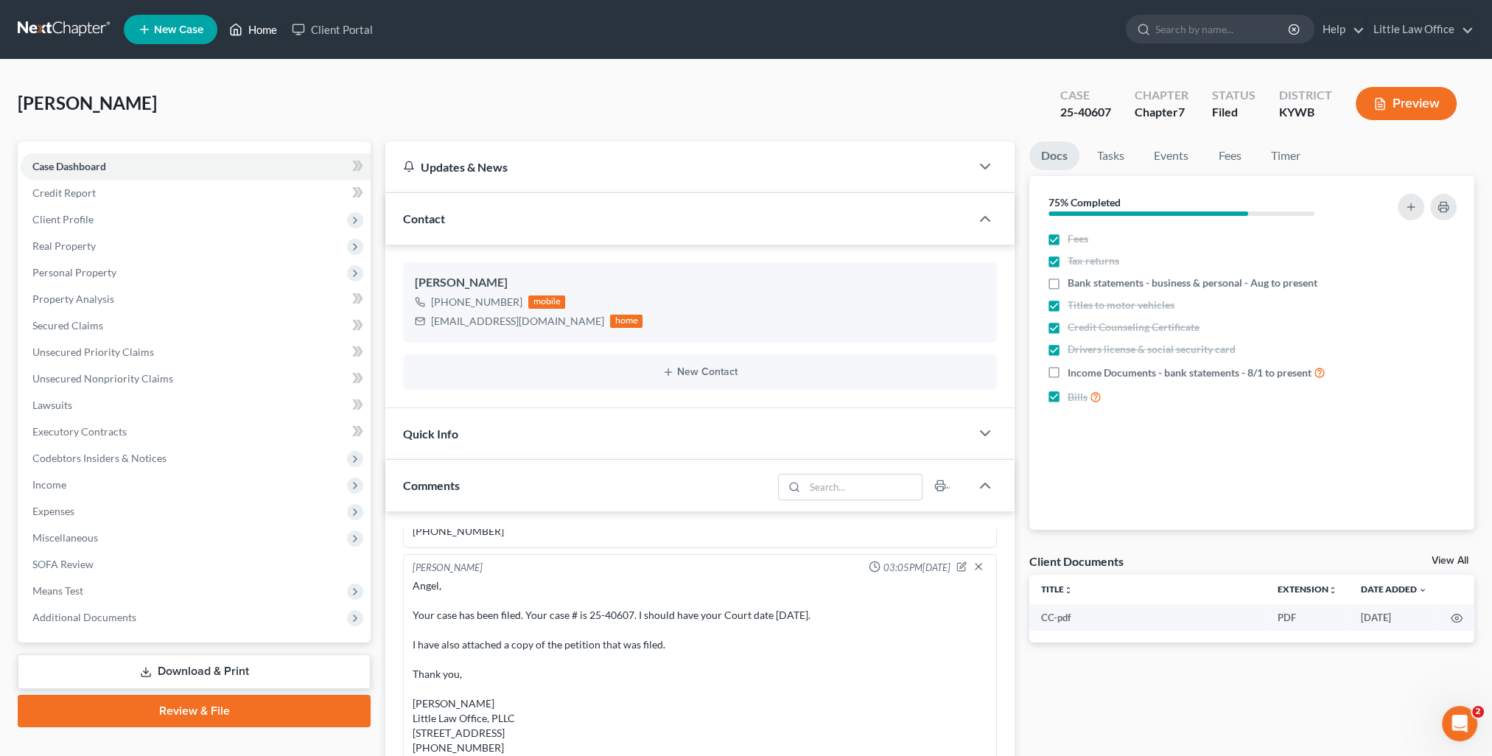
click at [254, 29] on link "Home" at bounding box center [253, 29] width 63 height 27
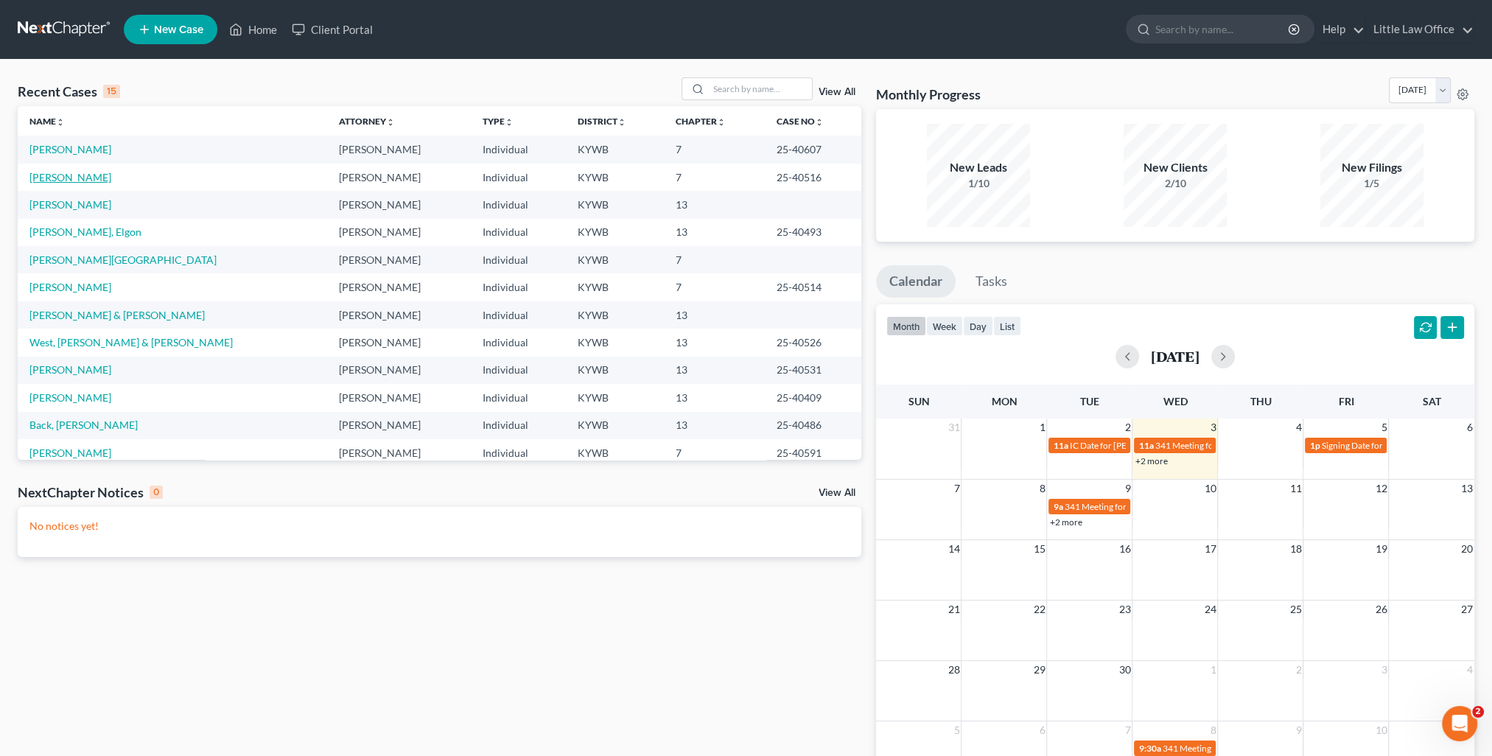
click at [82, 175] on link "[PERSON_NAME]" at bounding box center [70, 177] width 82 height 13
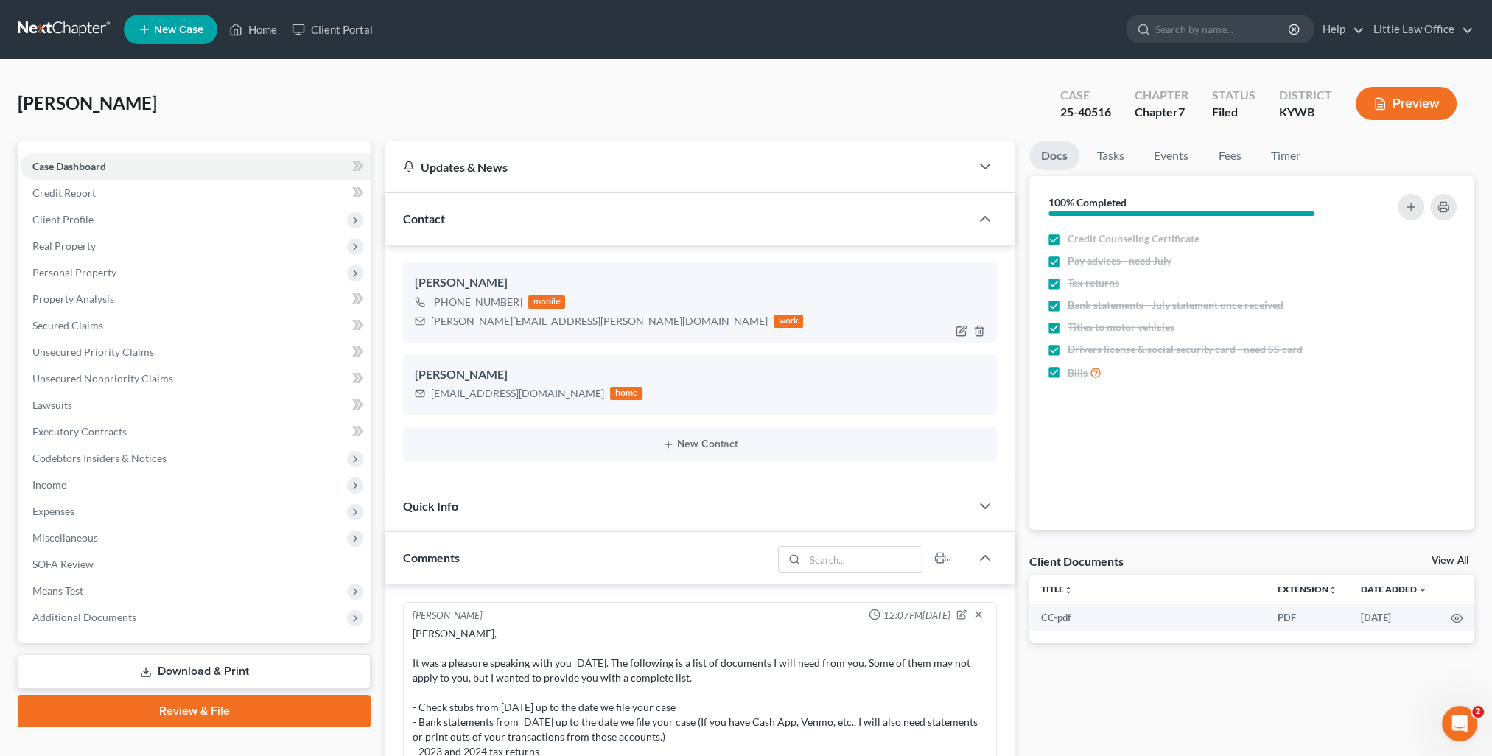
scroll to position [3234, 0]
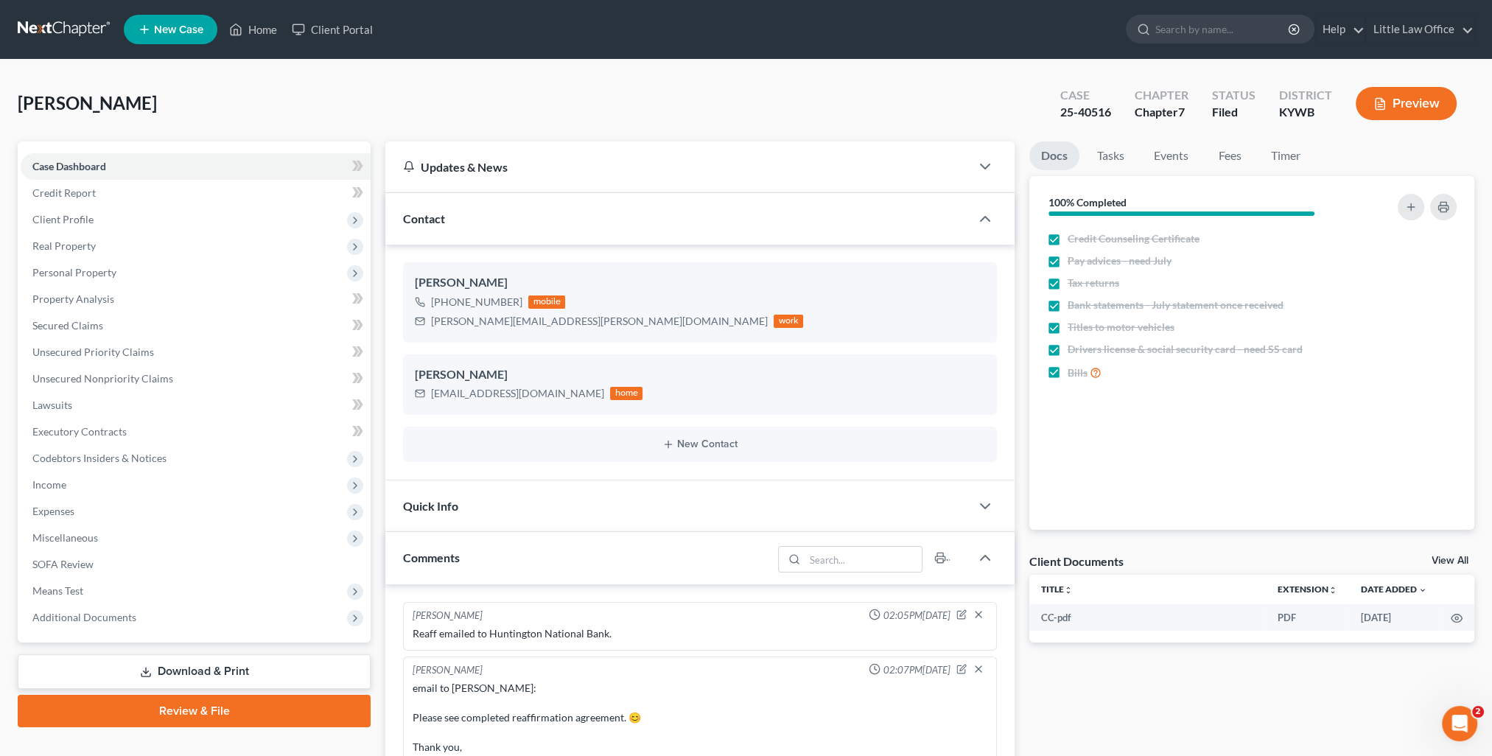
click at [475, 219] on div "Contact" at bounding box center [677, 218] width 585 height 51
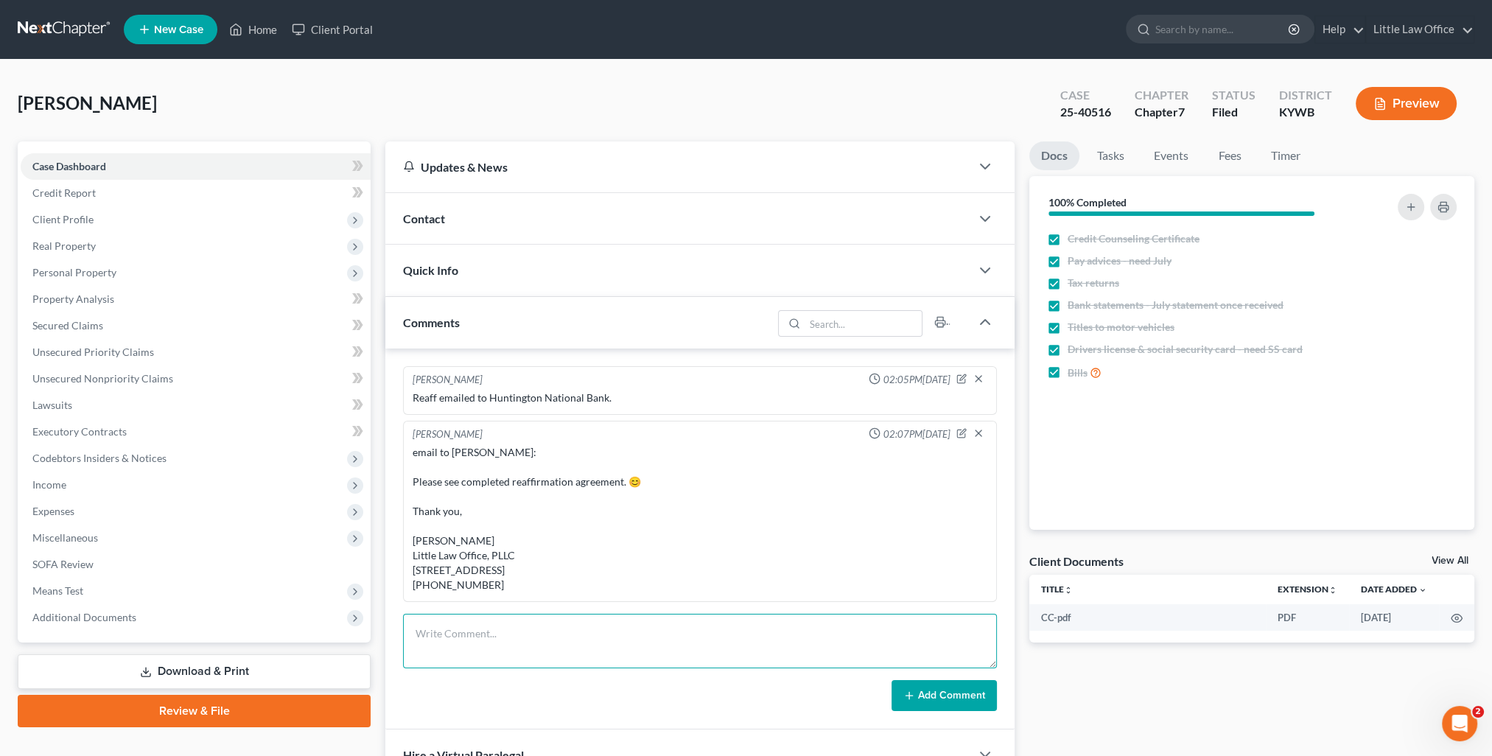
click at [535, 633] on textarea at bounding box center [700, 641] width 594 height 55
paste textarea "Please see attached copy of the Client’s insurance policy declaration. This veh…"
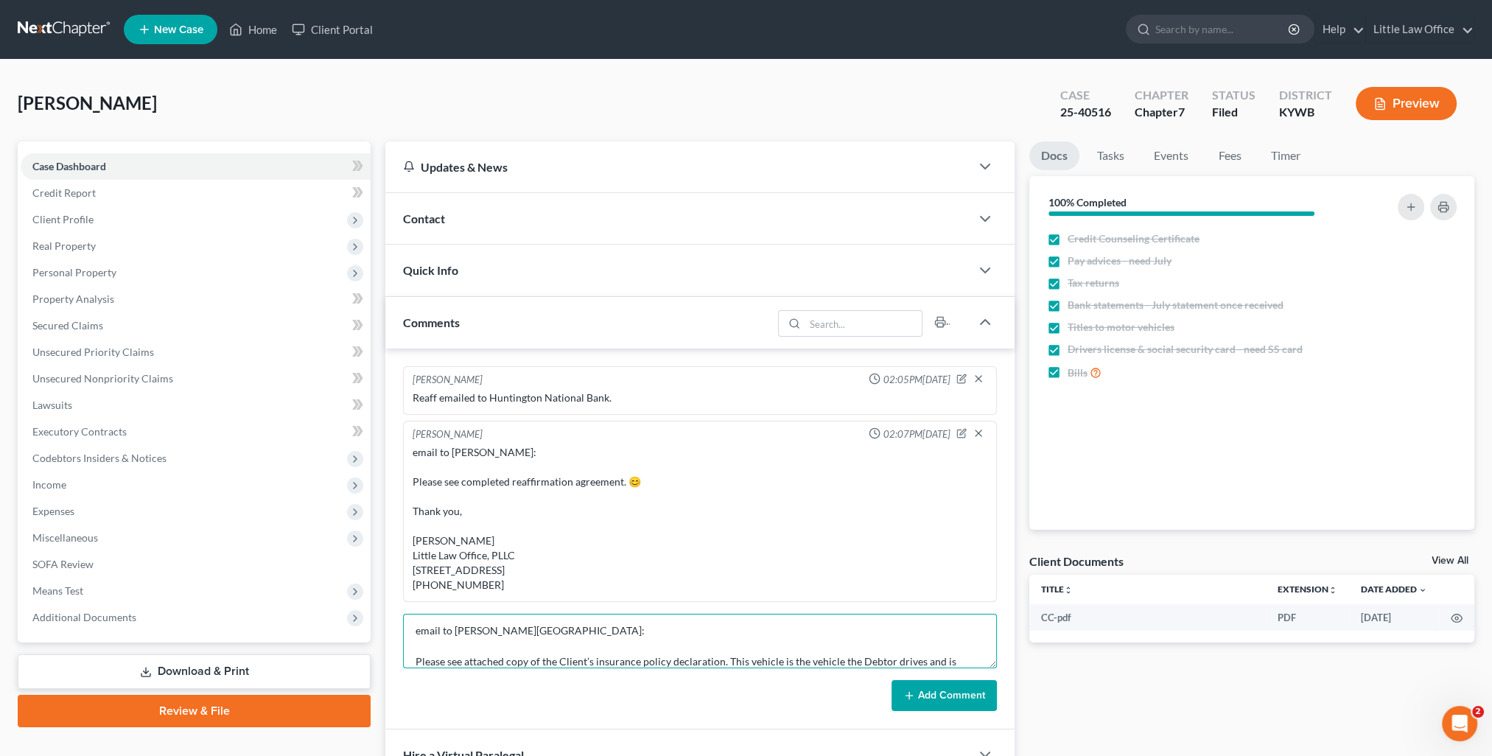
type textarea "email to Michelle Presley - Huntington: Please see attached copy of the Client’…"
click at [922, 703] on button "Add Comment" at bounding box center [944, 695] width 105 height 31
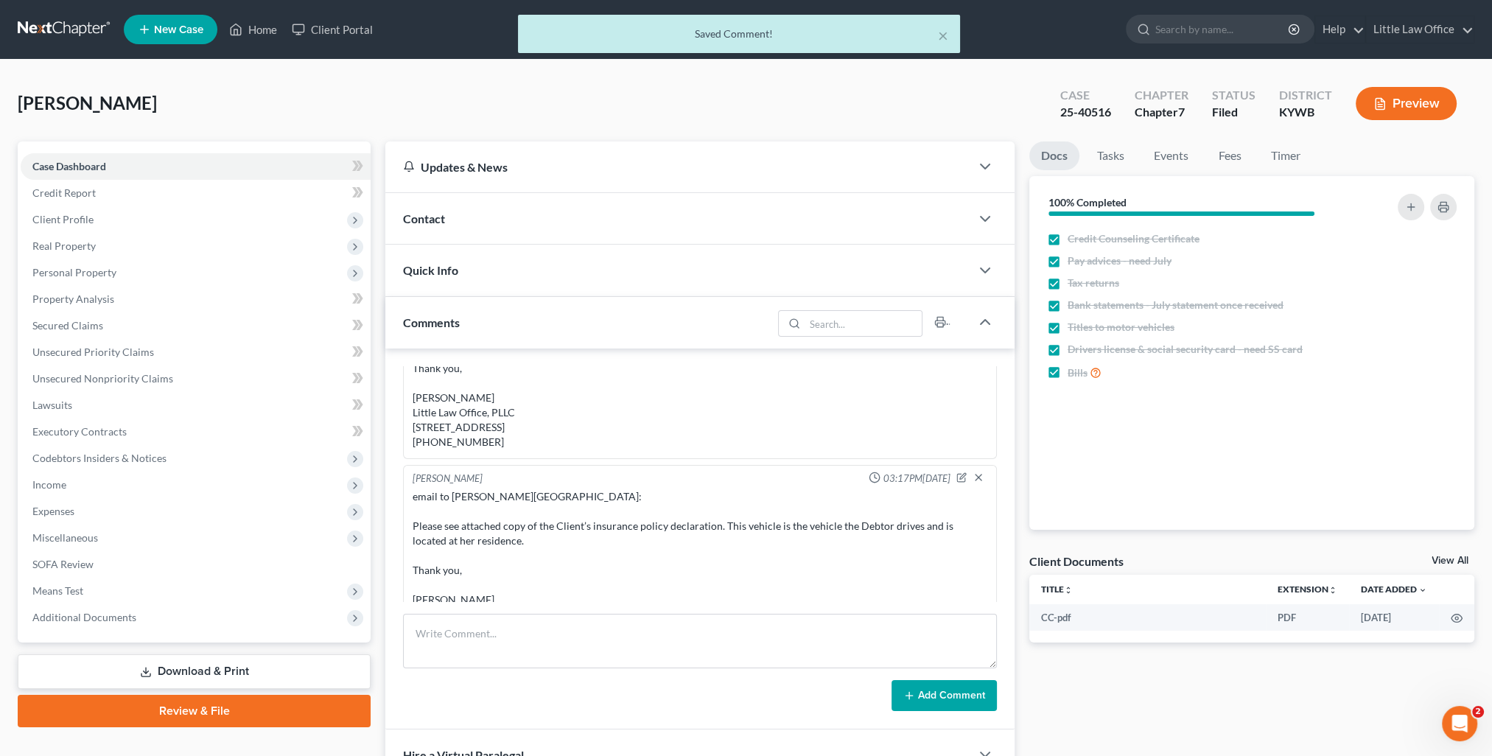
scroll to position [3450, 0]
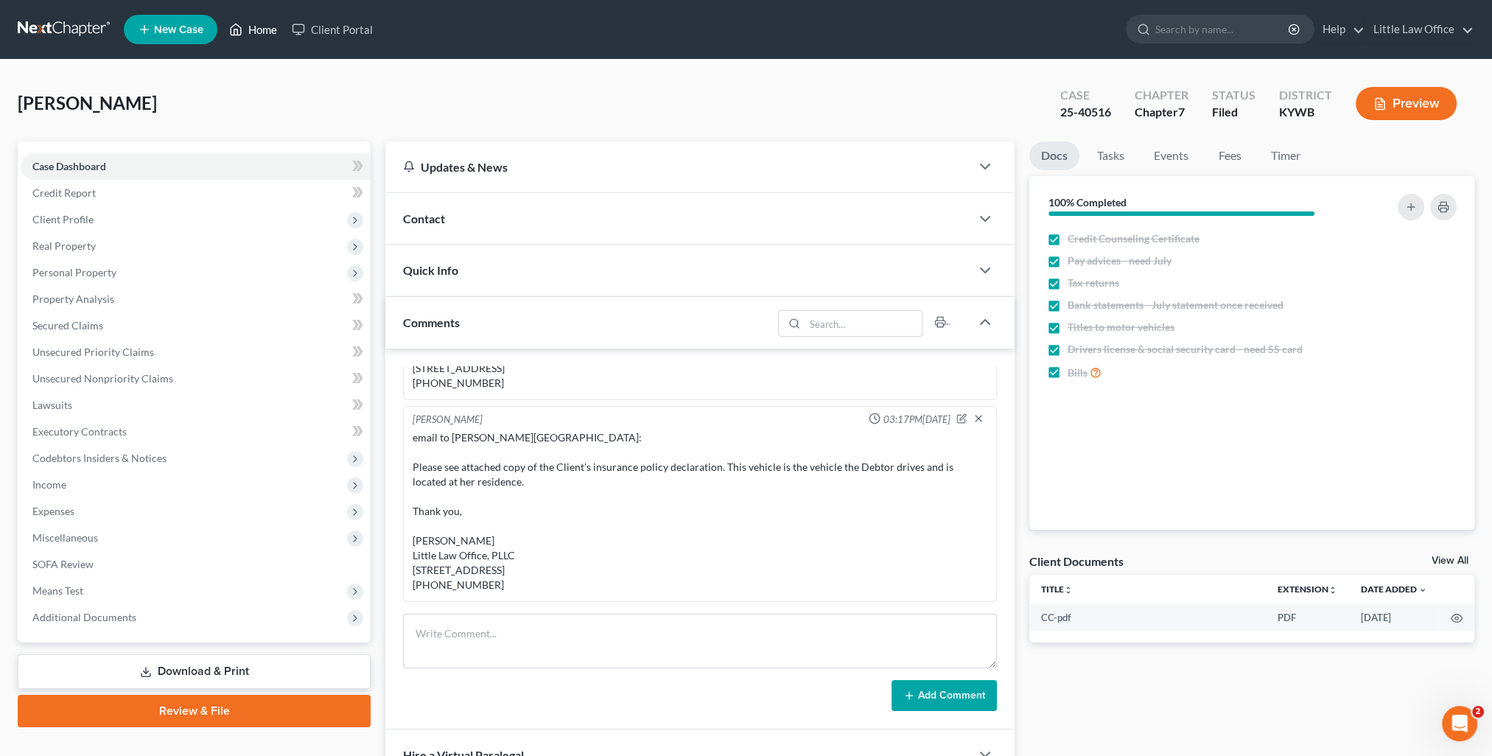
click at [259, 31] on link "Home" at bounding box center [253, 29] width 63 height 27
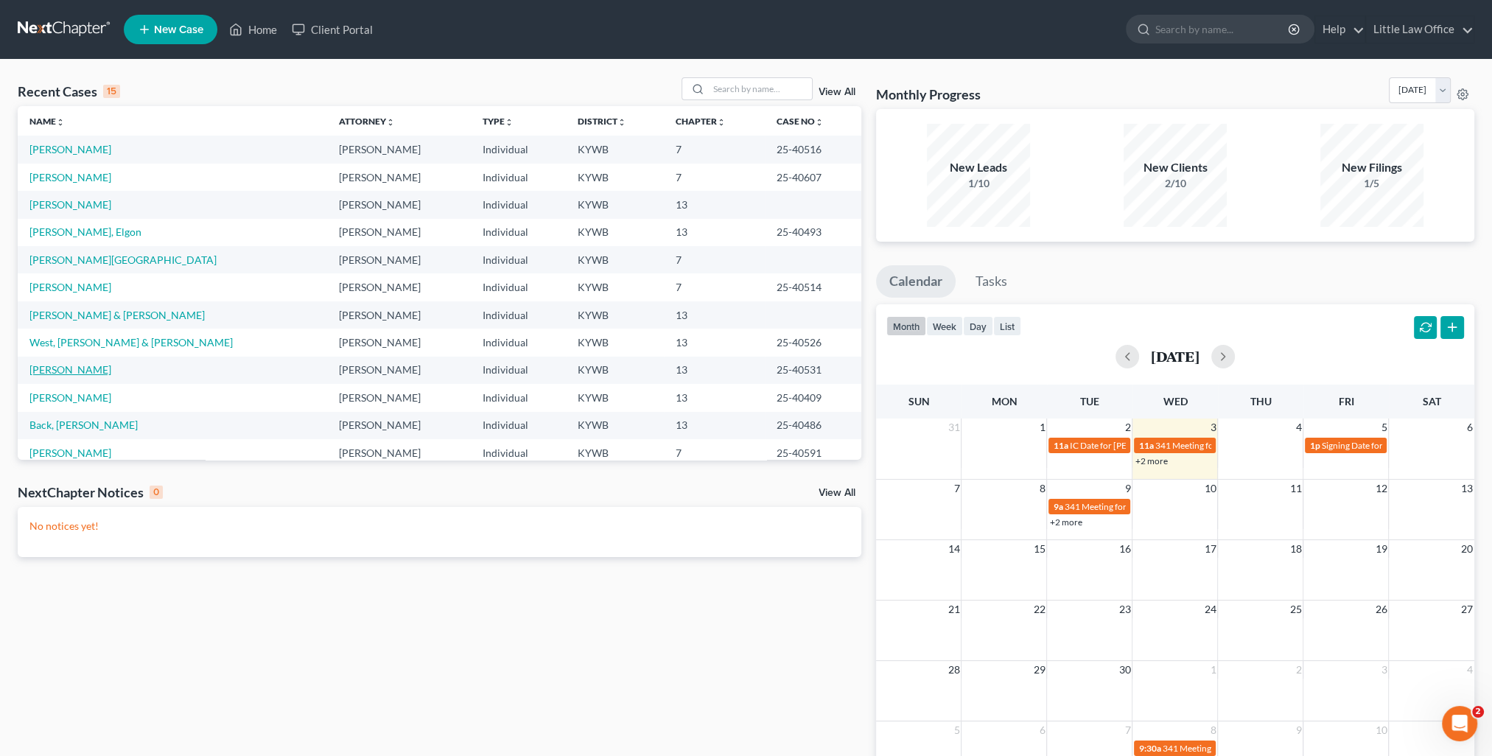
click at [74, 368] on link "[PERSON_NAME]" at bounding box center [70, 369] width 82 height 13
select select "0"
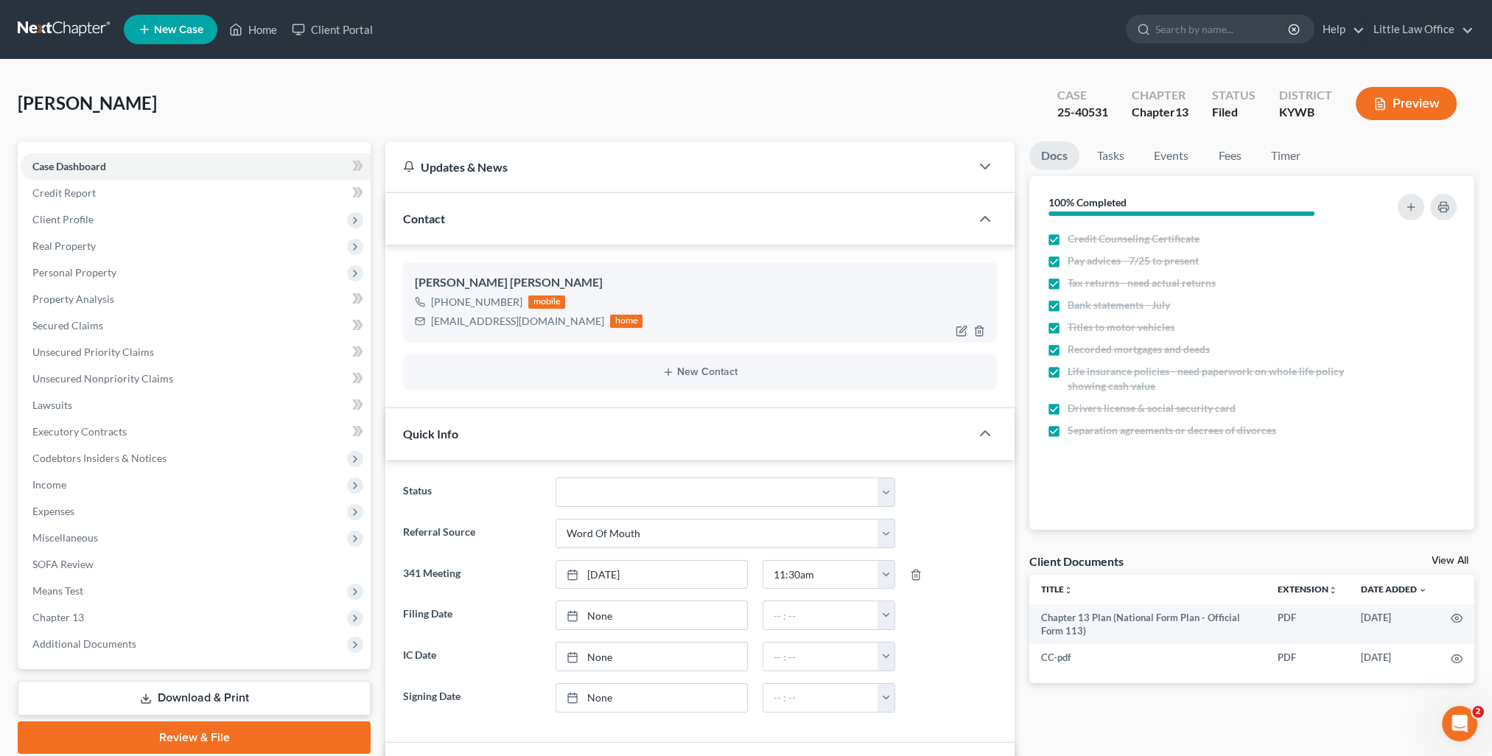
scroll to position [3053, 0]
click at [485, 235] on div "Contact" at bounding box center [677, 218] width 585 height 51
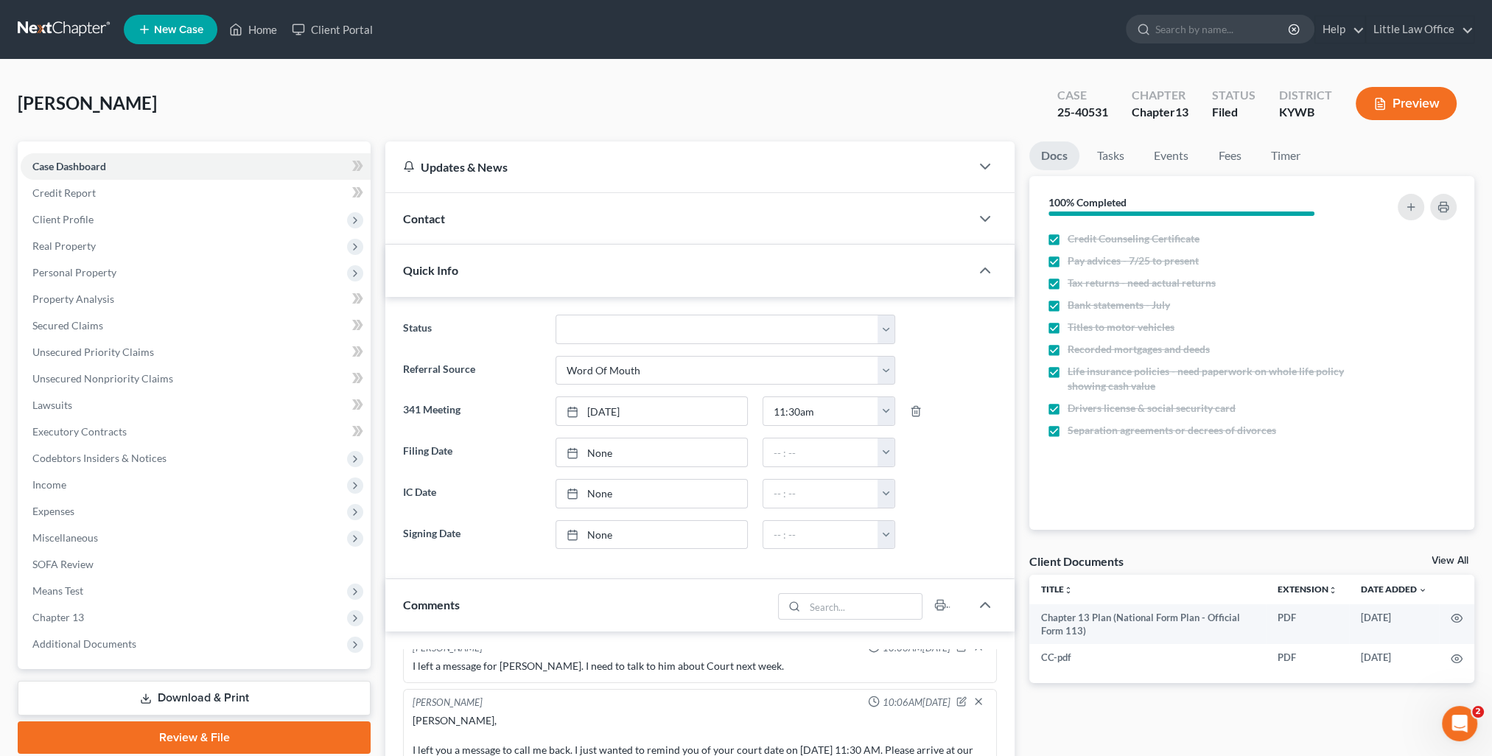
click at [486, 281] on div "Quick Info" at bounding box center [677, 270] width 585 height 51
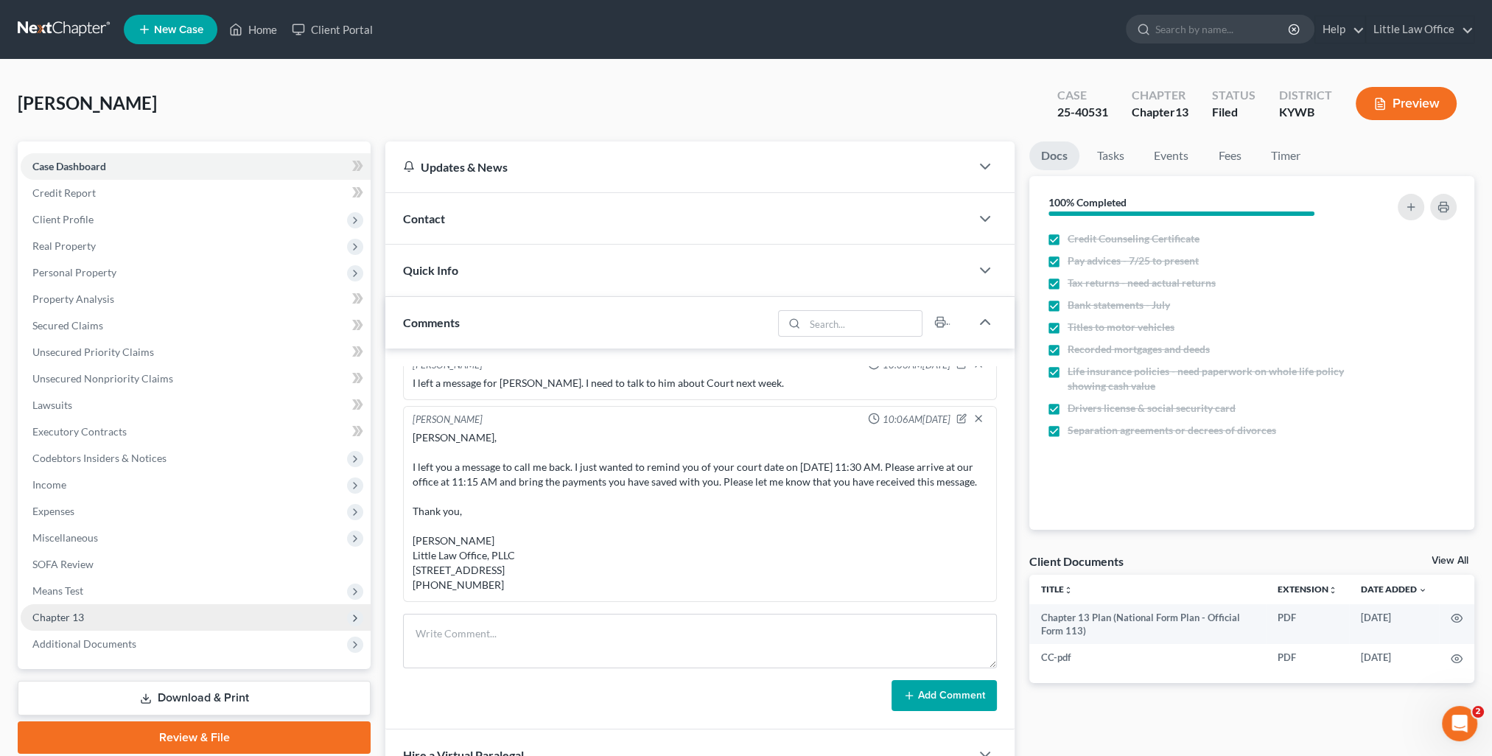
click at [69, 612] on span "Chapter 13" at bounding box center [58, 617] width 52 height 13
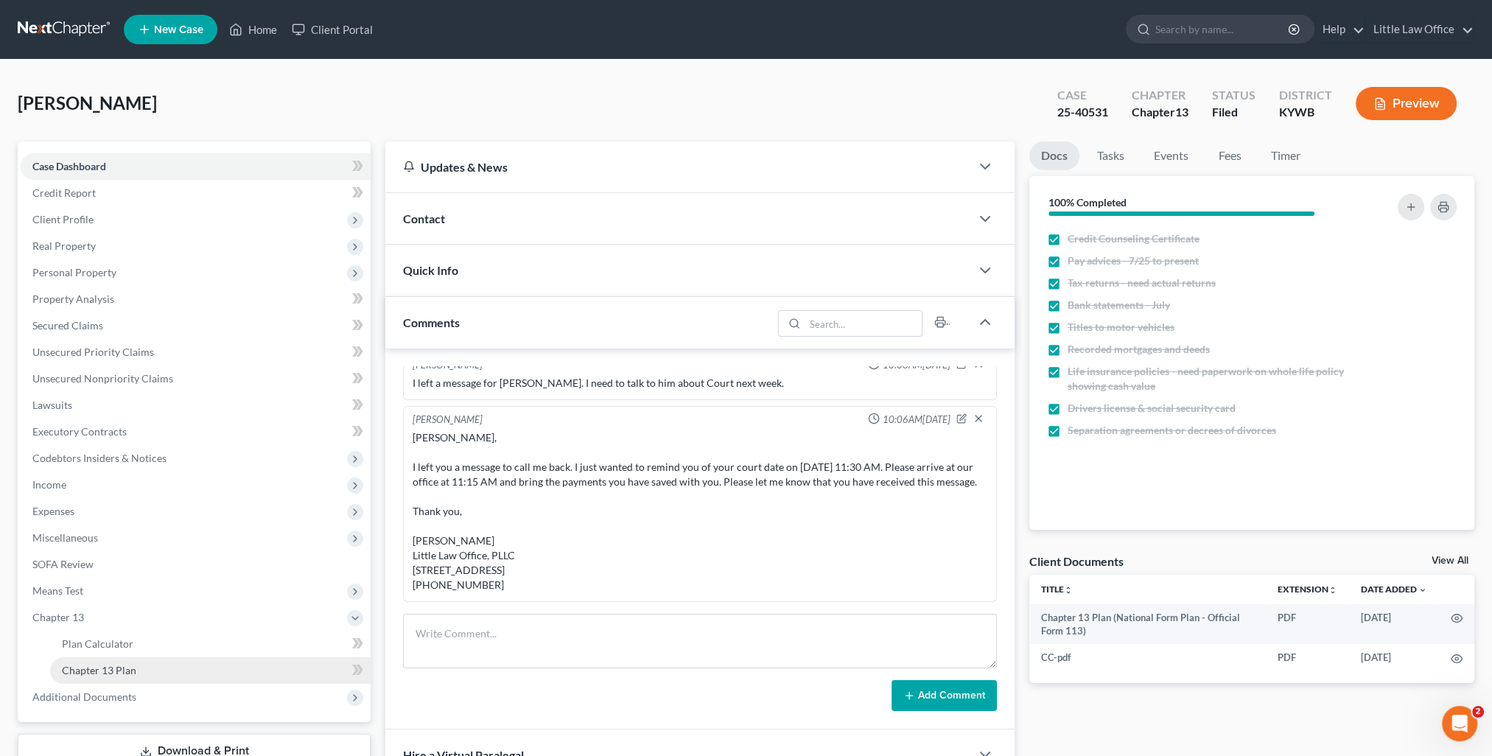
click at [105, 678] on link "Chapter 13 Plan" at bounding box center [210, 670] width 321 height 27
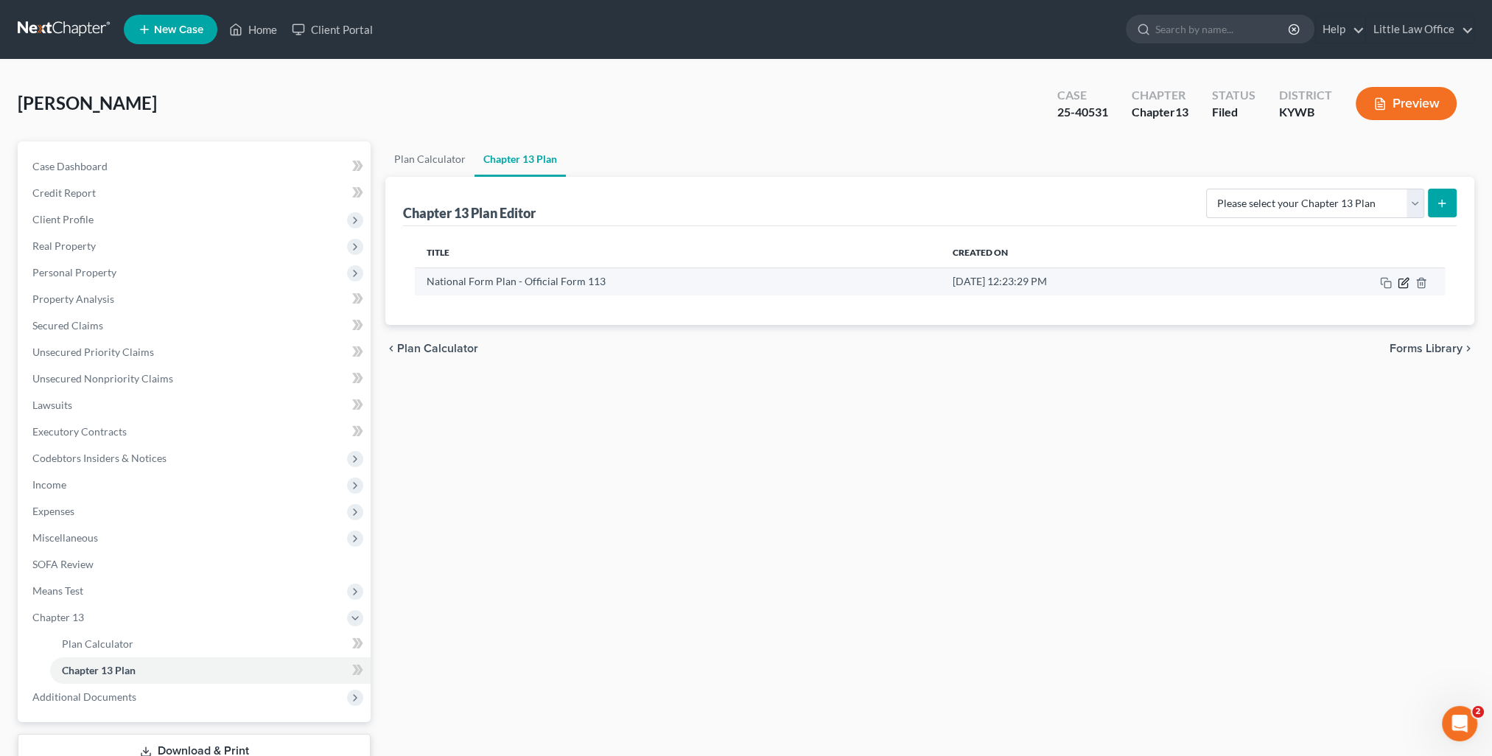
click at [1403, 282] on icon "button" at bounding box center [1404, 283] width 12 height 12
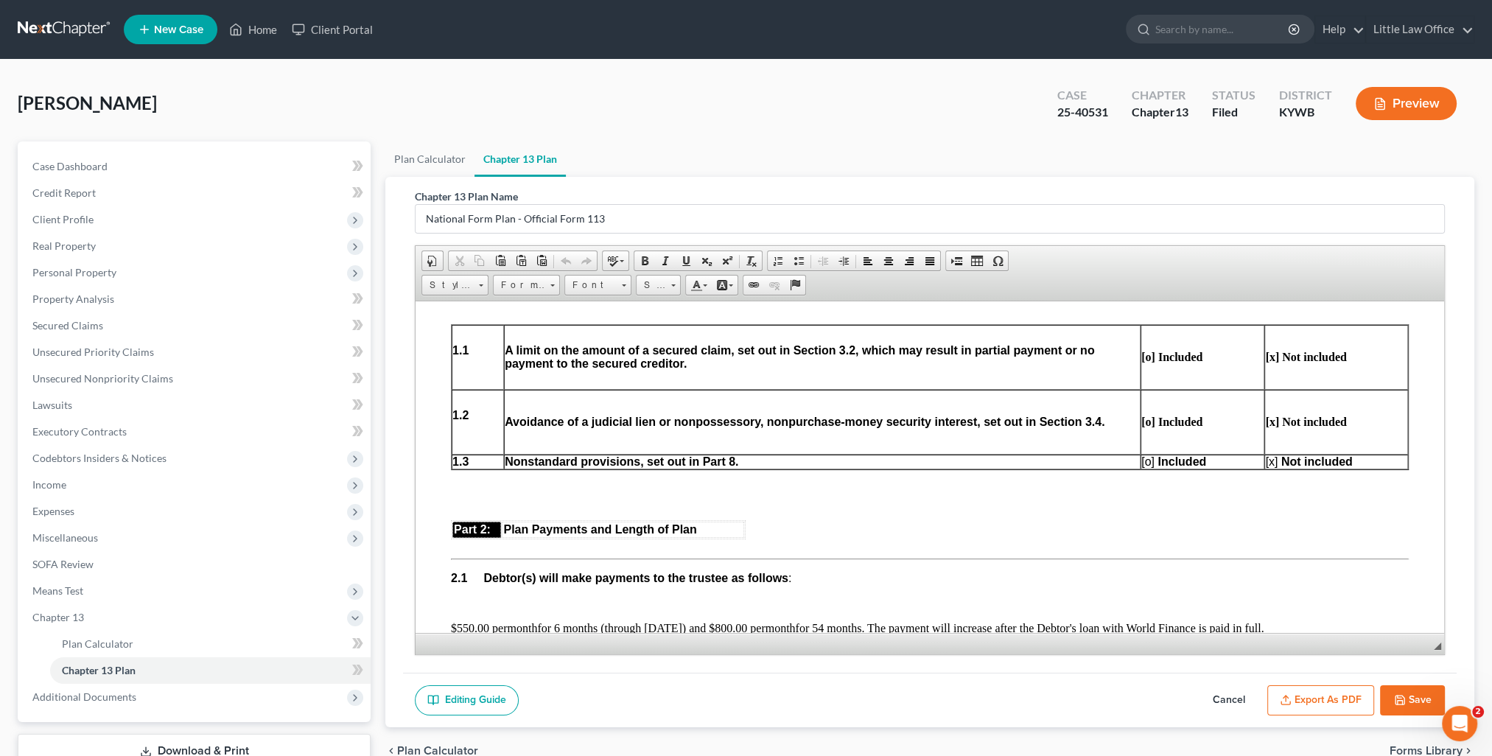
scroll to position [811, 0]
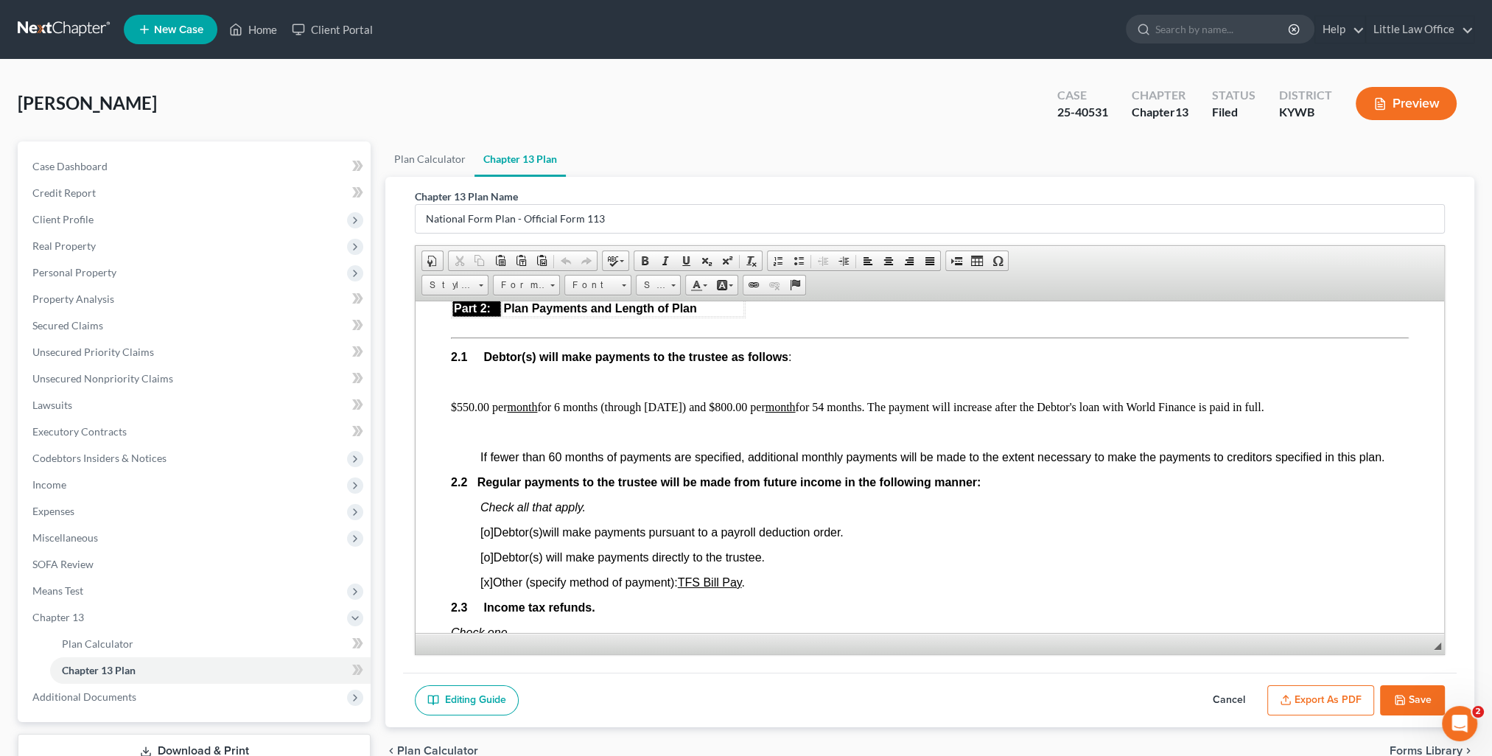
click at [1421, 702] on button "Save" at bounding box center [1412, 700] width 65 height 31
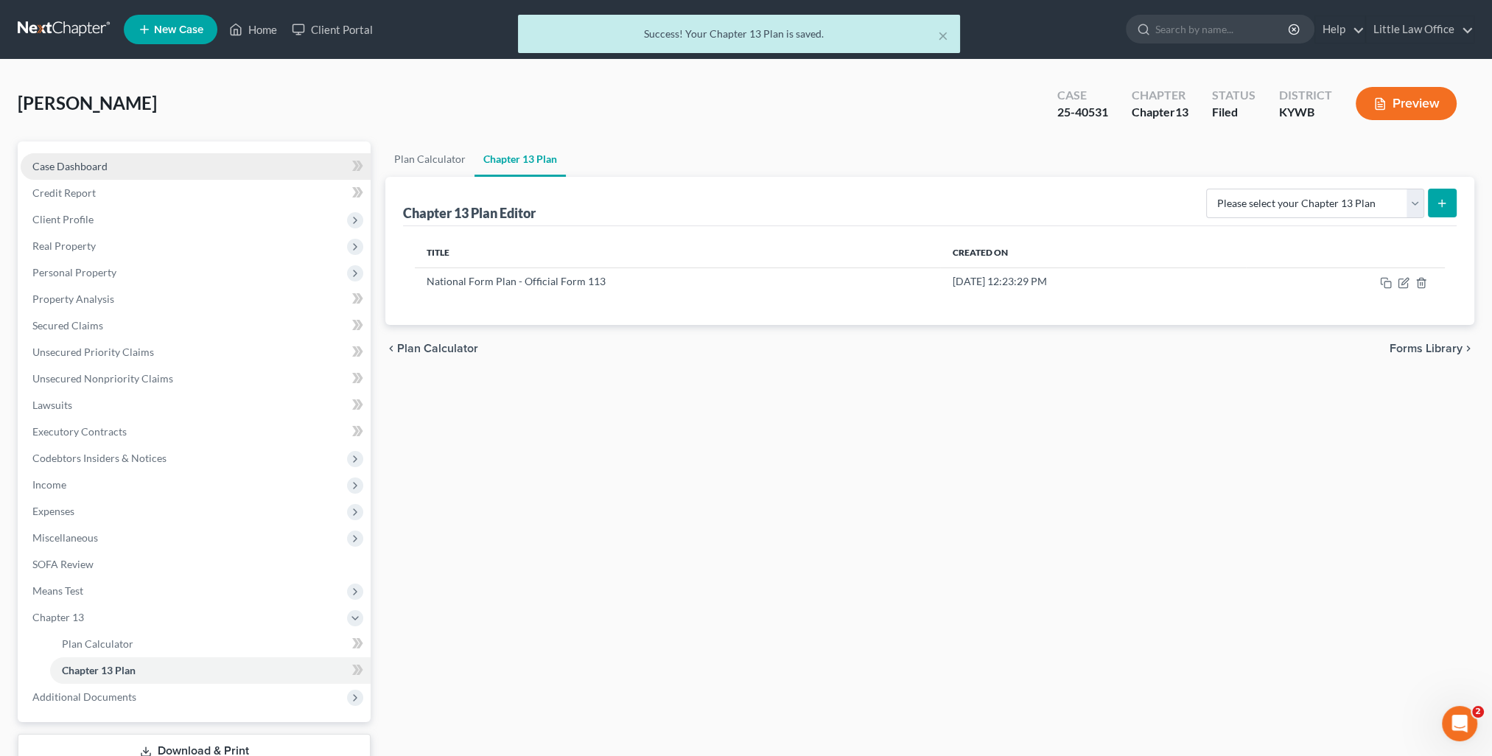
click at [63, 167] on span "Case Dashboard" at bounding box center [69, 166] width 75 height 13
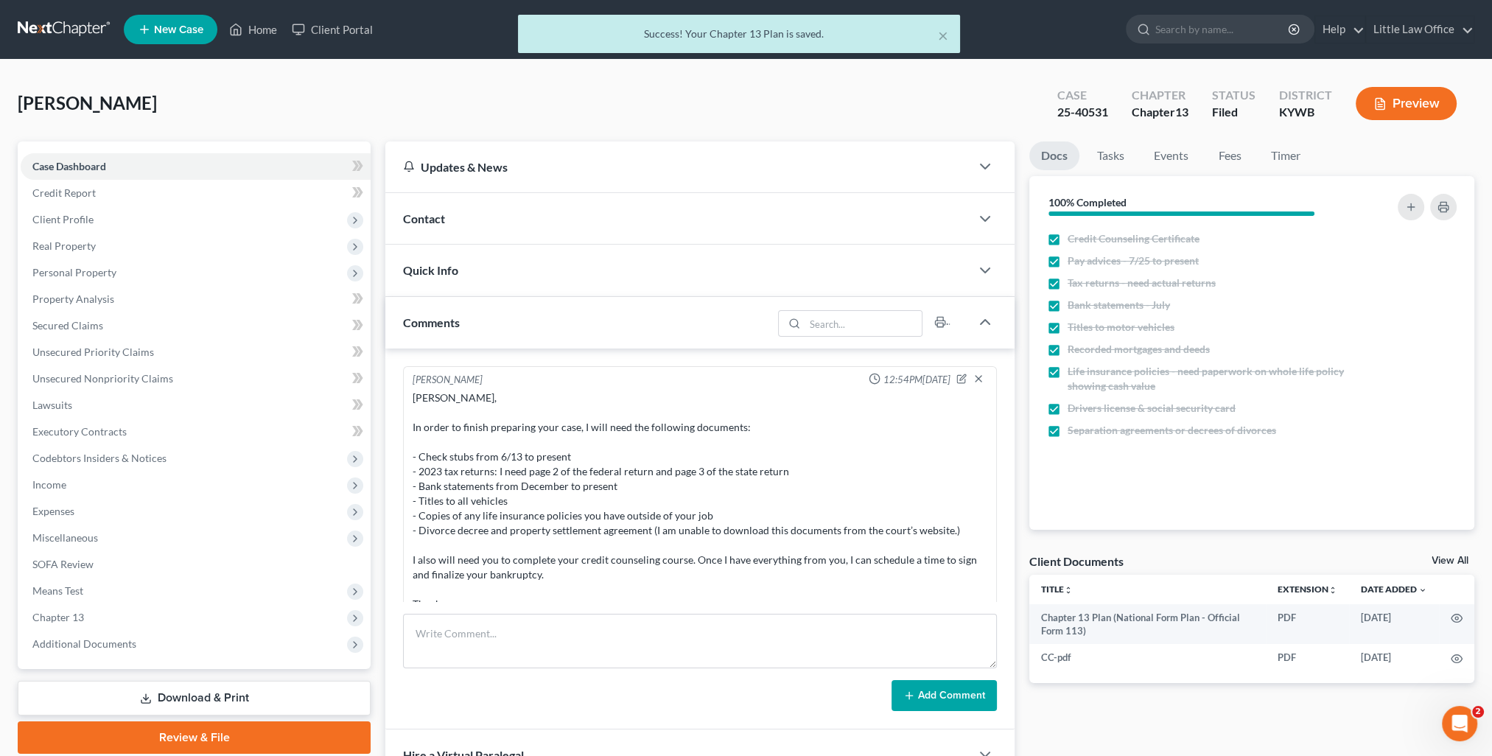
scroll to position [3053, 0]
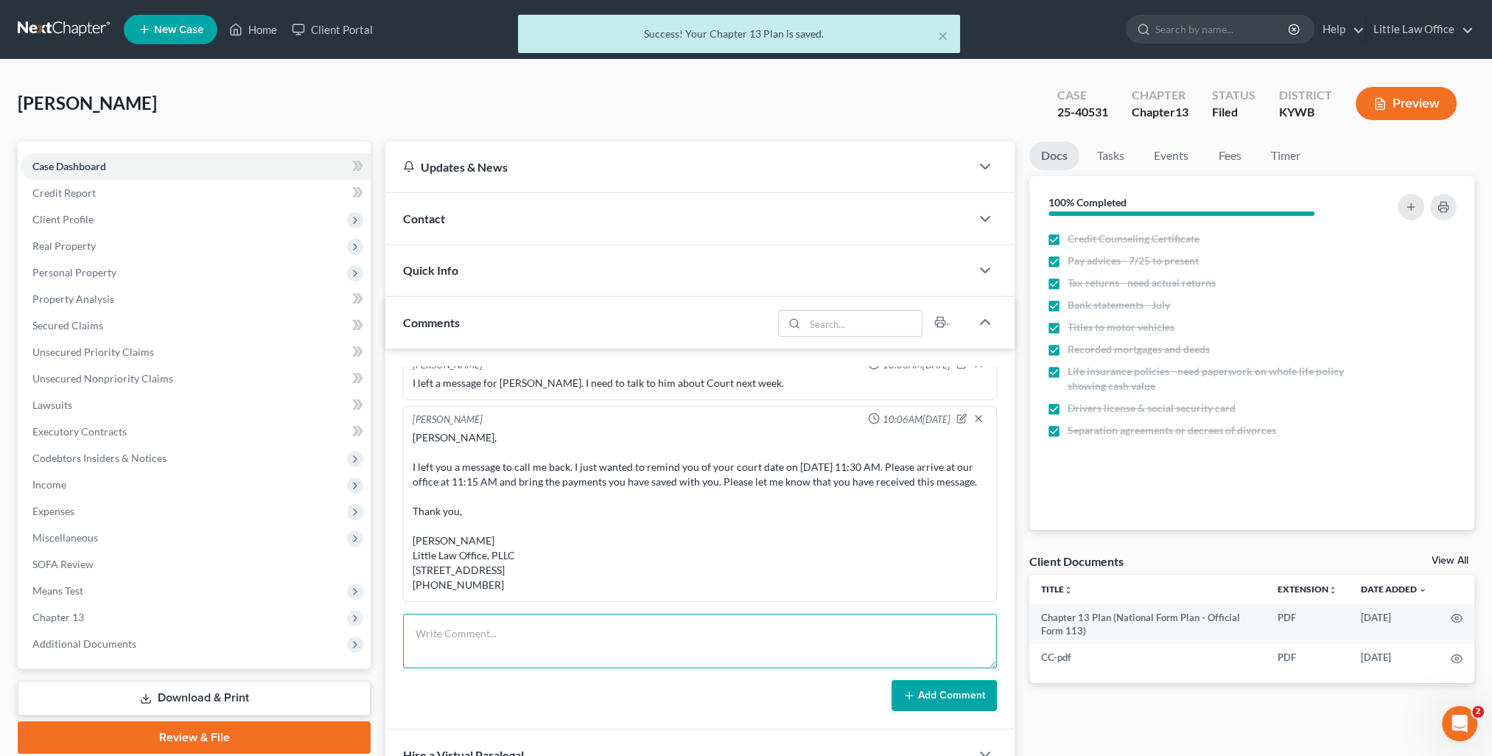
click at [533, 647] on textarea at bounding box center [700, 641] width 594 height 55
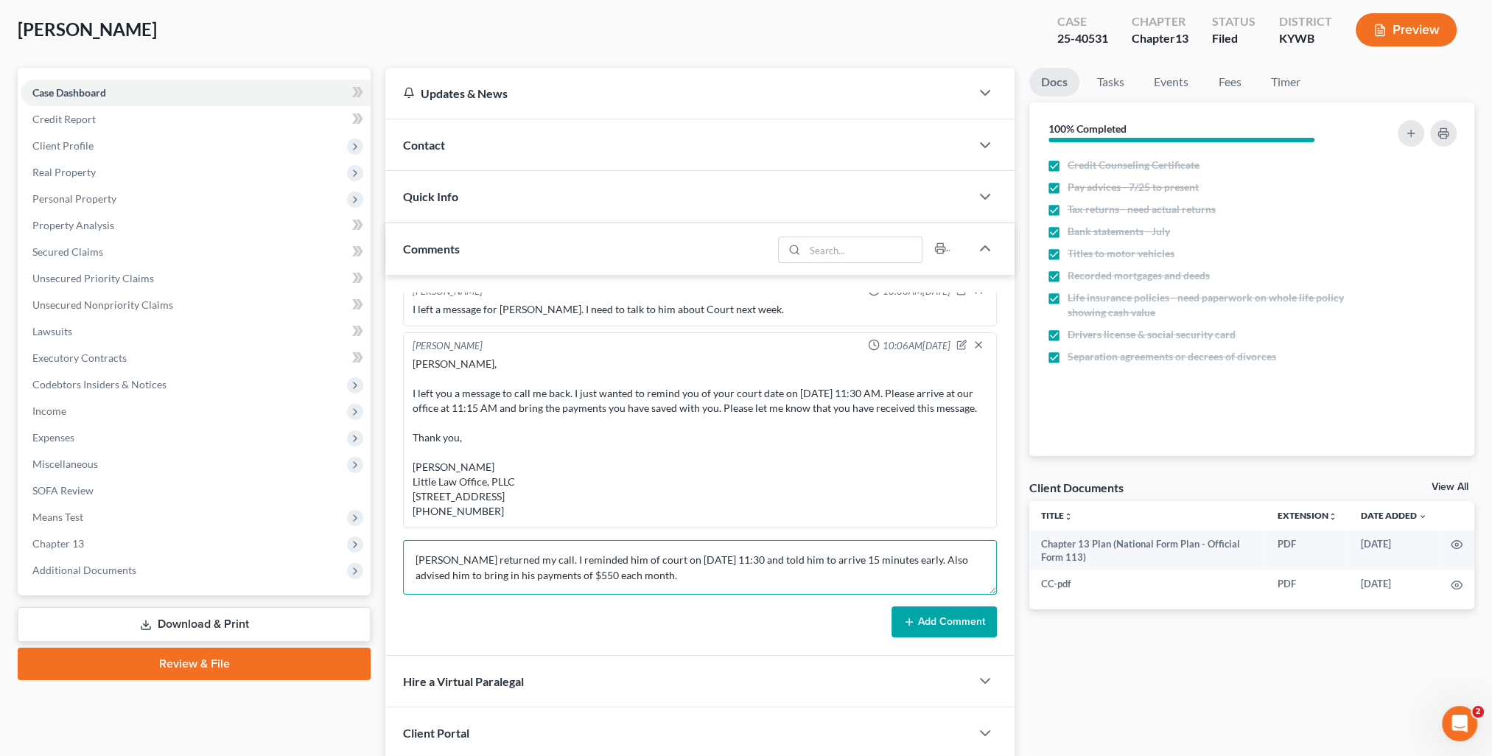
type textarea "Phillip returned my call. I reminded him of court on 9/9/25 at 11:30 and told h…"
click at [937, 624] on button "Add Comment" at bounding box center [944, 622] width 105 height 31
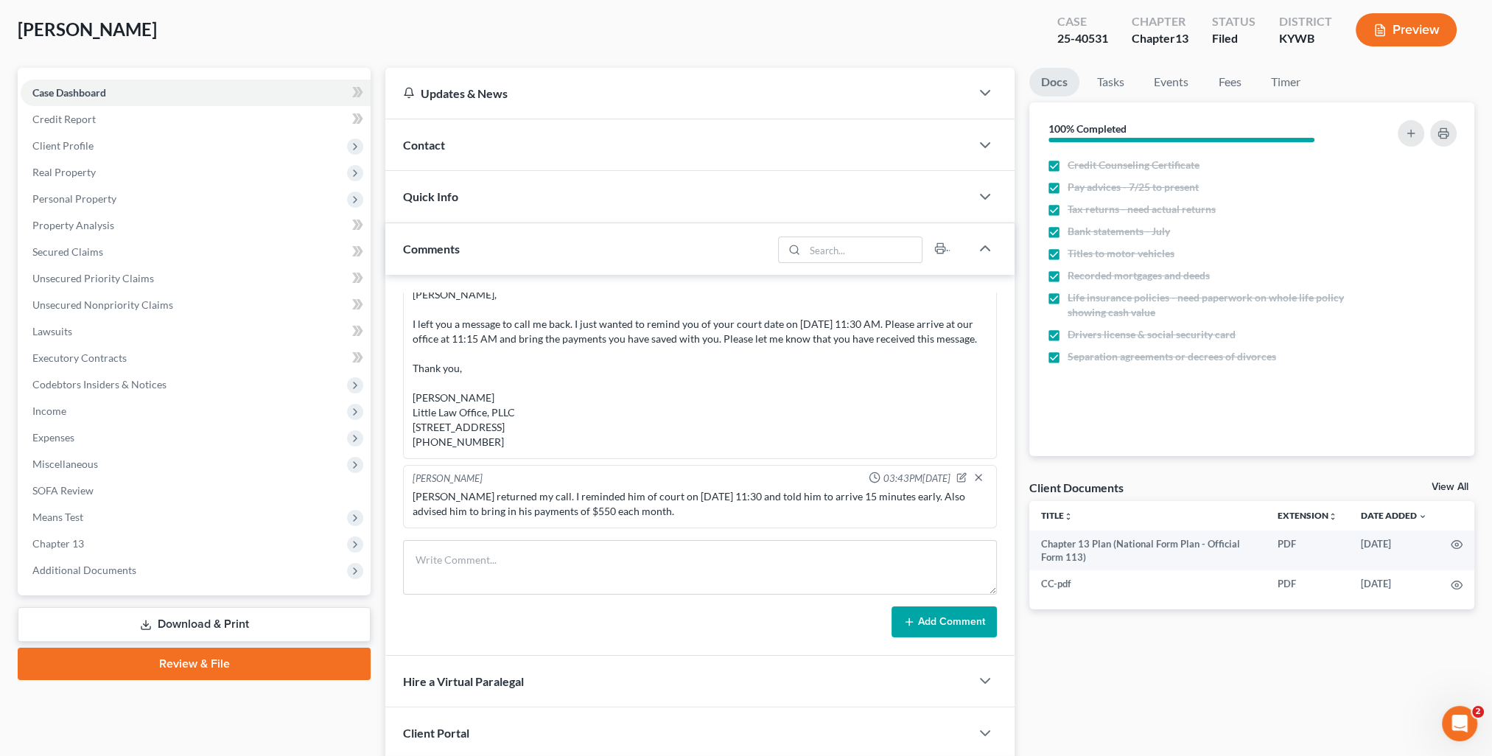
scroll to position [0, 0]
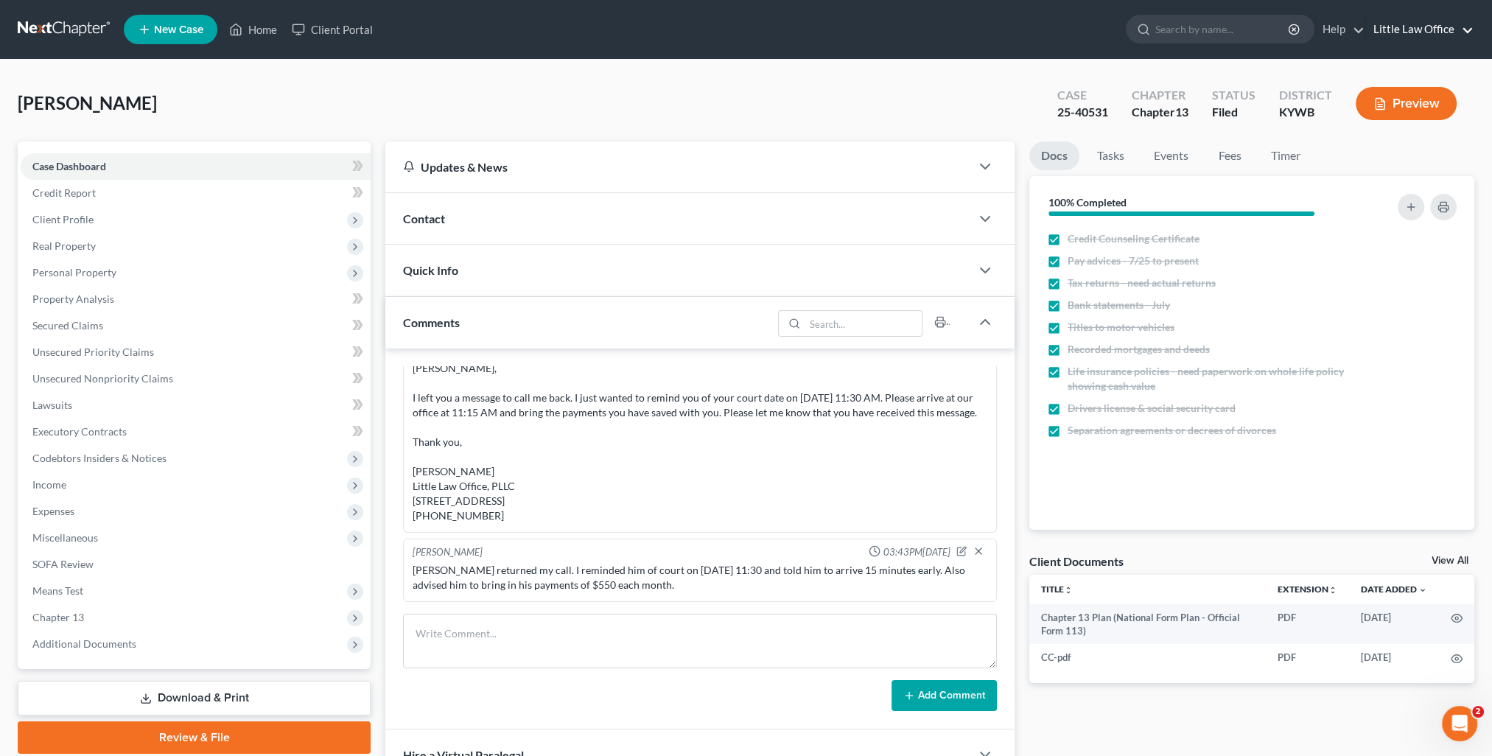
click at [1400, 32] on link "Little Law Office" at bounding box center [1420, 29] width 108 height 27
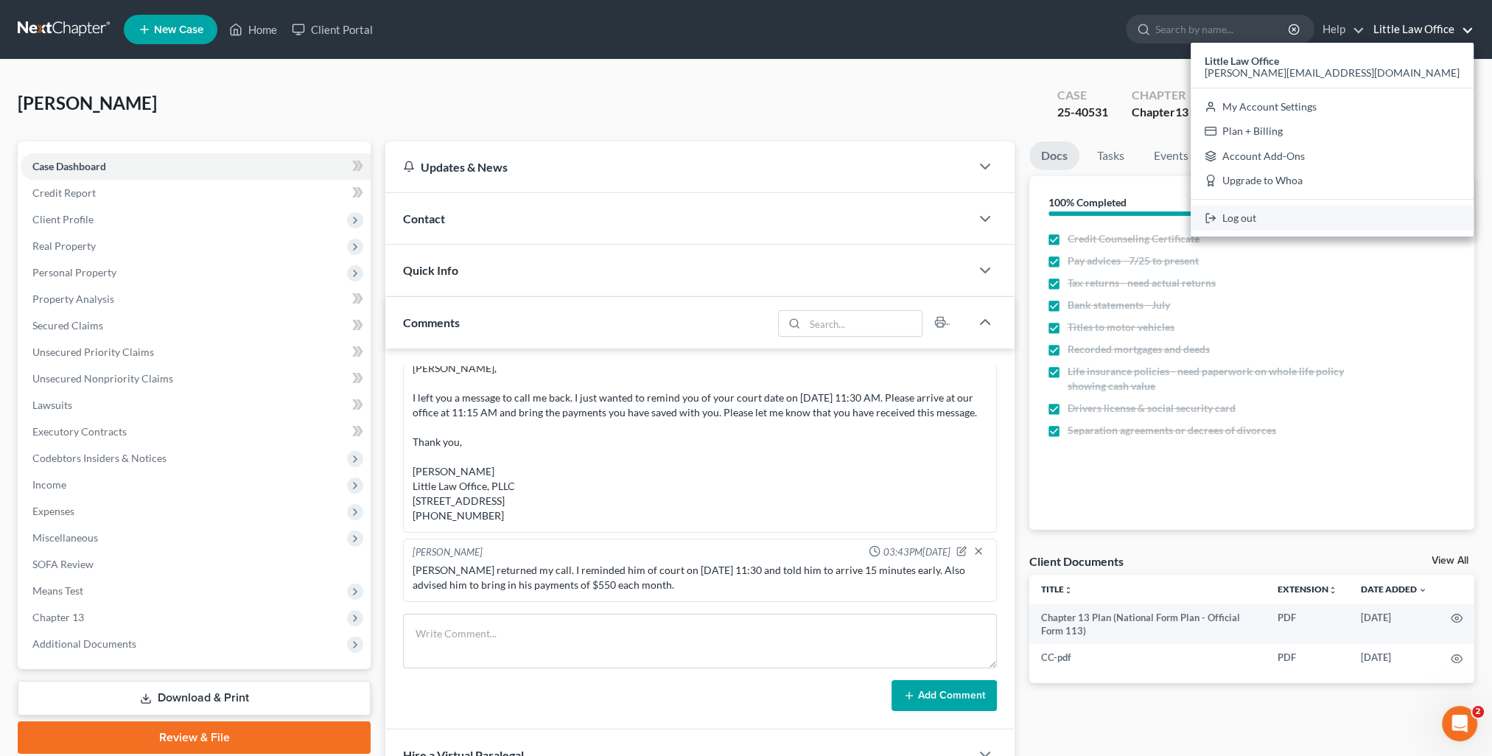
click at [1380, 223] on link "Log out" at bounding box center [1332, 218] width 283 height 25
